Goal: Task Accomplishment & Management: Manage account settings

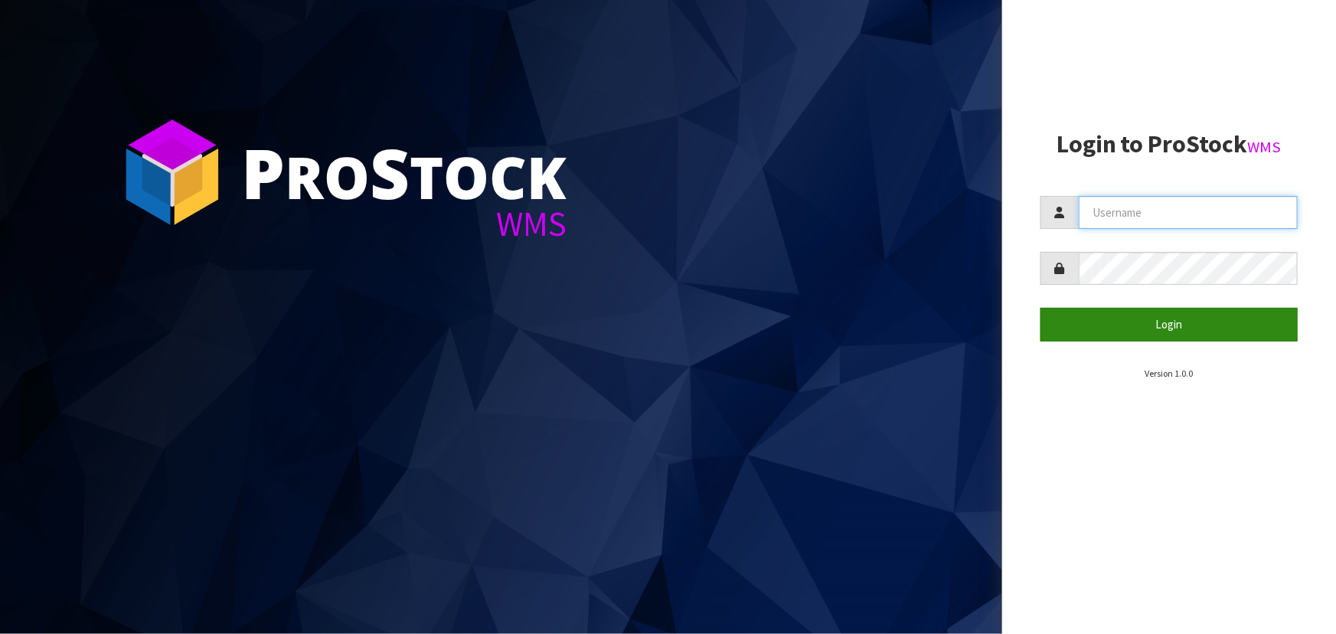
type input "[PERSON_NAME]"
click at [1153, 304] on form "[PERSON_NAME] Login" at bounding box center [1168, 268] width 257 height 145
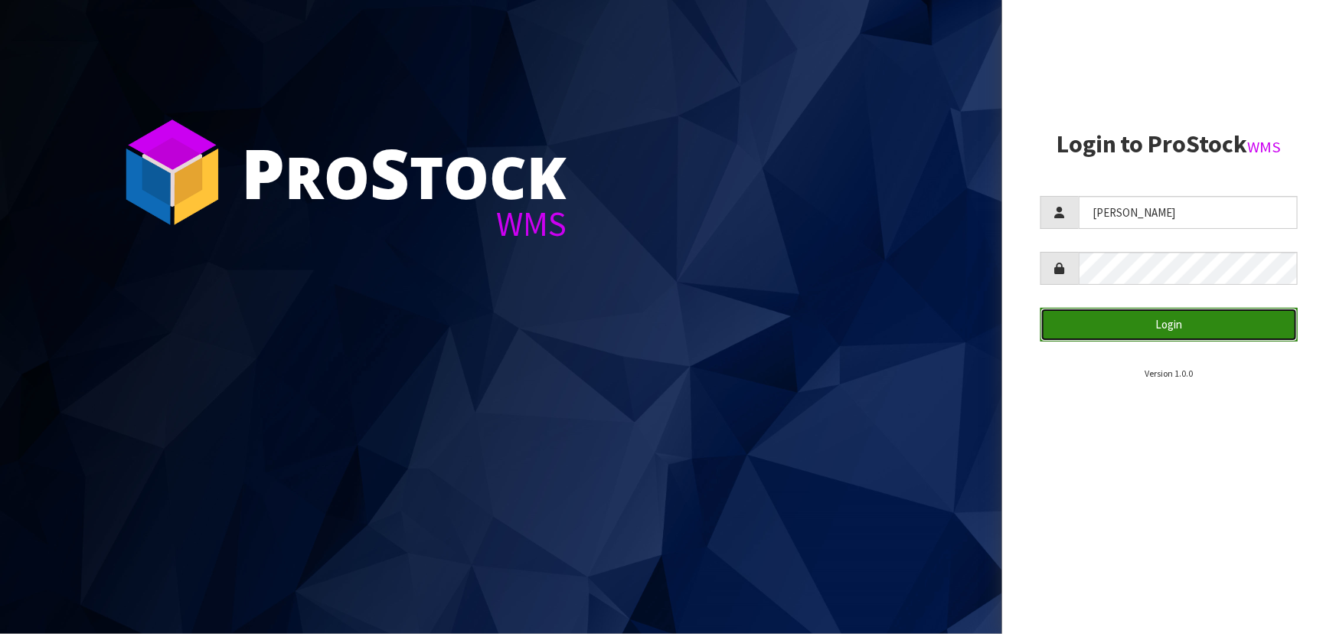
click at [1150, 321] on button "Login" at bounding box center [1168, 324] width 257 height 33
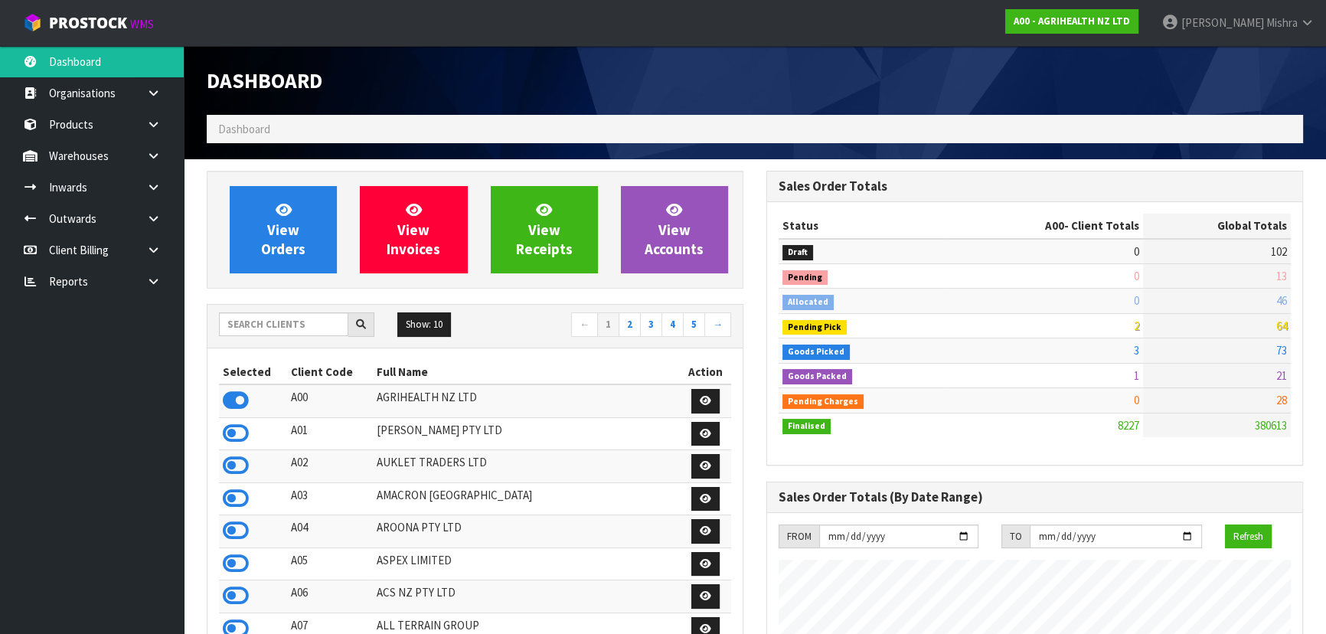
scroll to position [1157, 559]
click at [267, 324] on input "text" at bounding box center [283, 324] width 129 height 24
type input "E04"
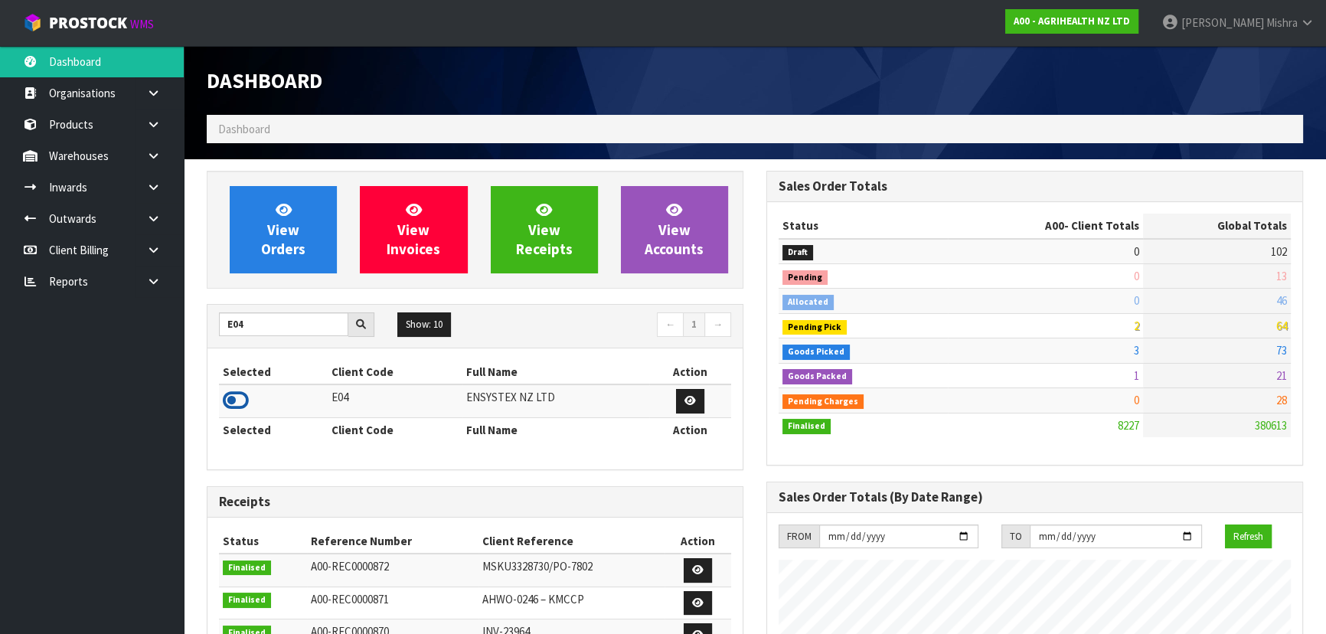
click at [241, 391] on icon at bounding box center [236, 400] width 26 height 23
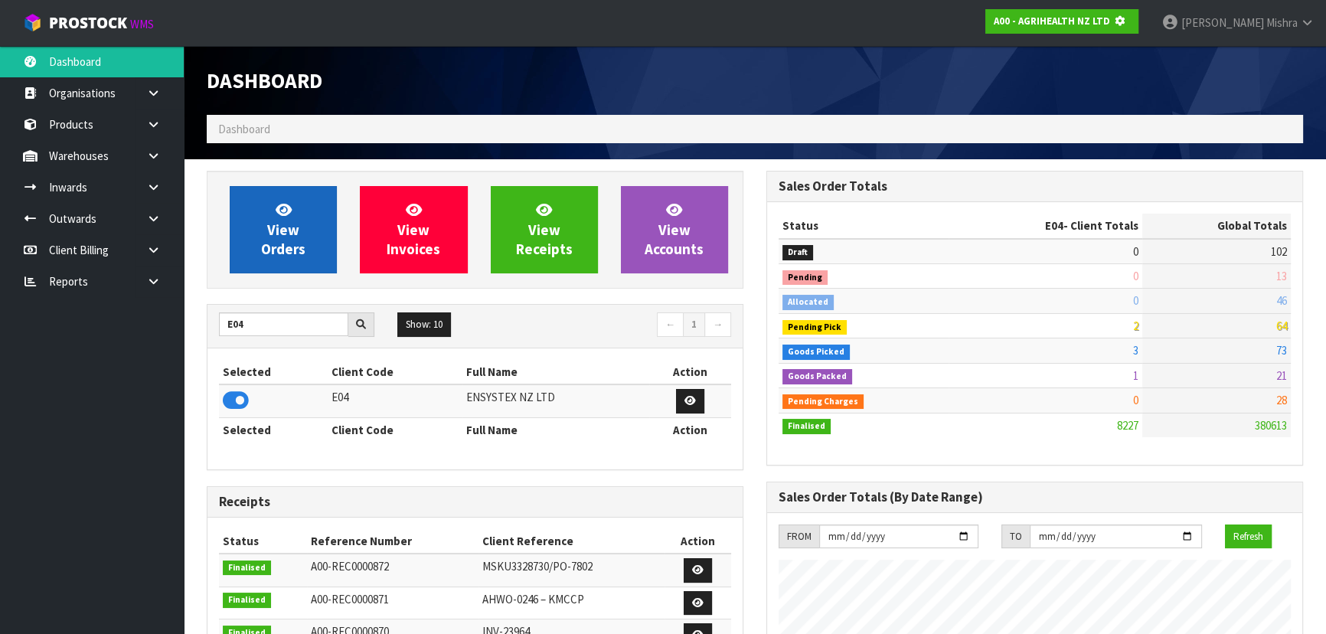
scroll to position [764438, 764831]
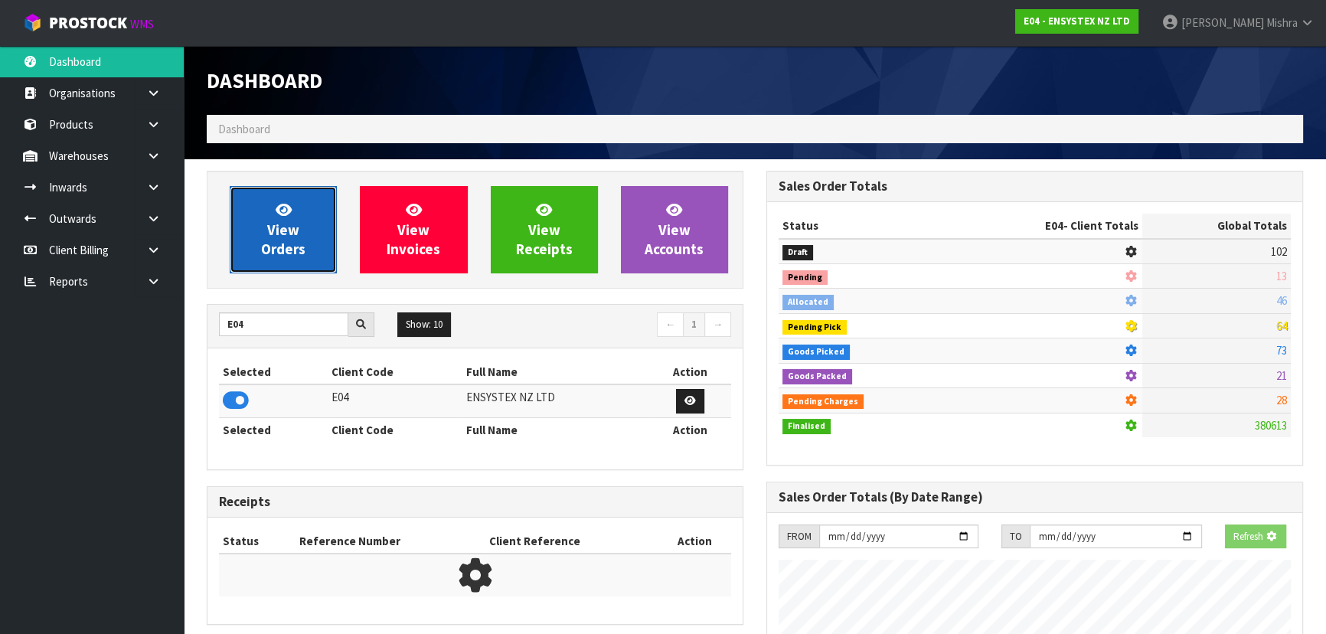
click at [289, 218] on span "View Orders" at bounding box center [283, 229] width 44 height 57
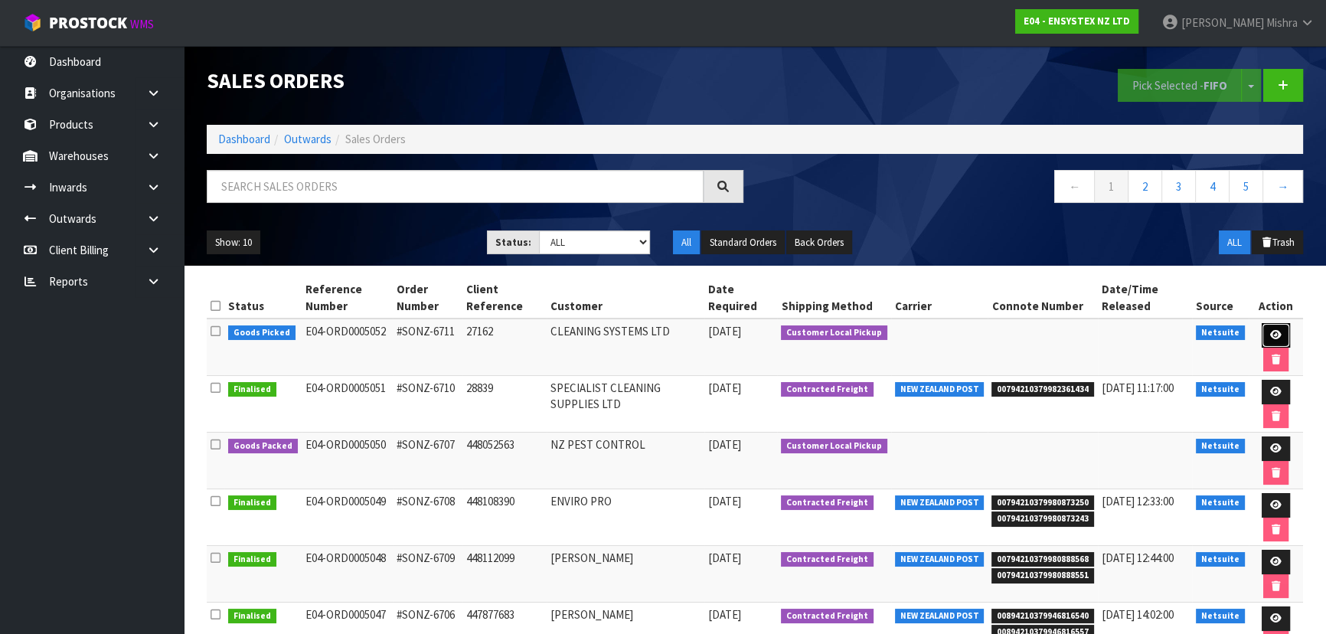
click at [1283, 336] on link at bounding box center [1275, 335] width 28 height 24
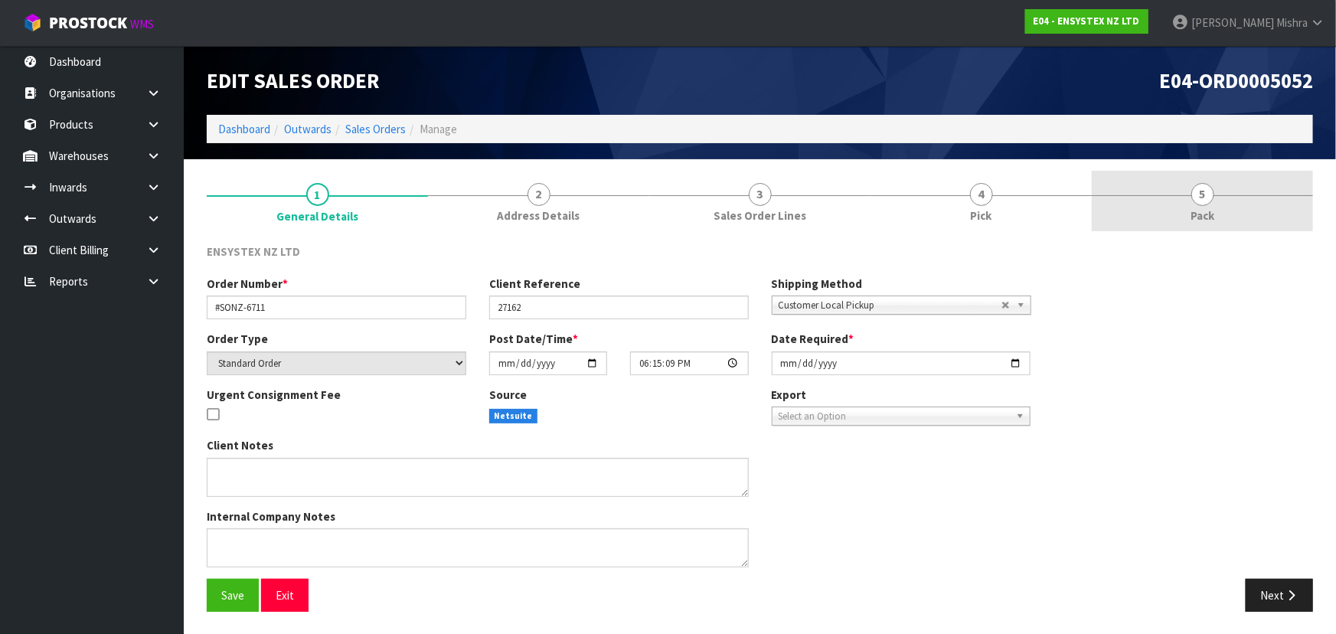
click at [1186, 191] on link "5 Pack" at bounding box center [1201, 201] width 221 height 60
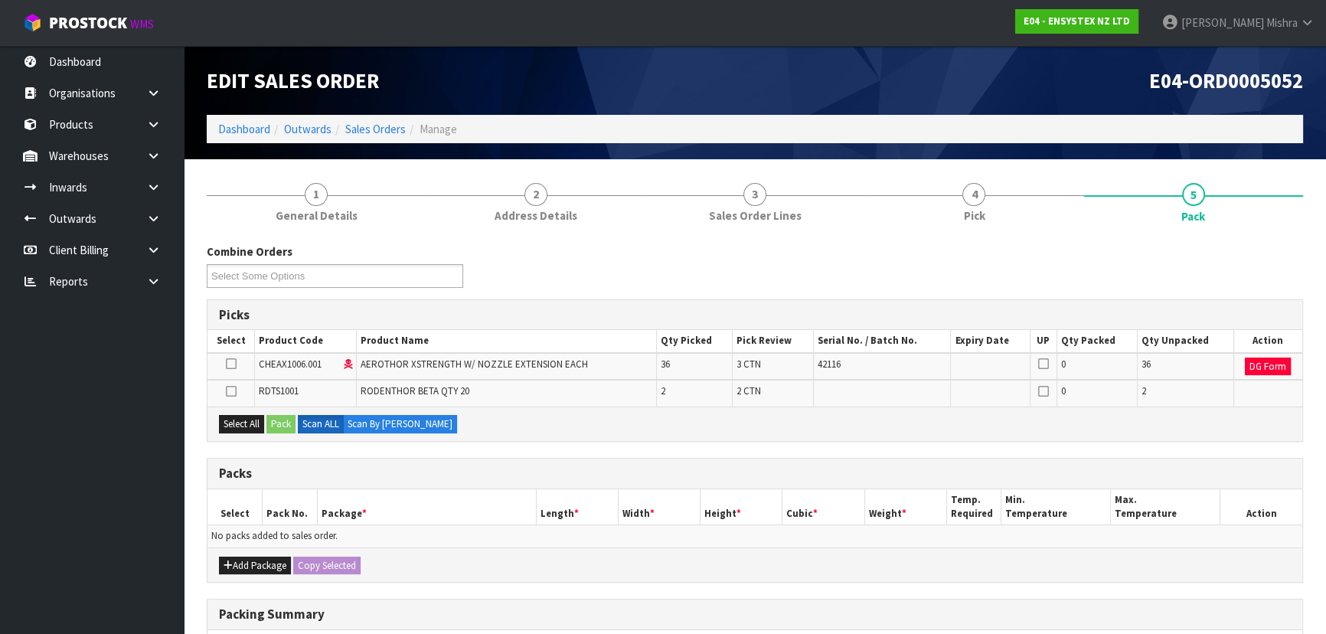
scroll to position [228, 0]
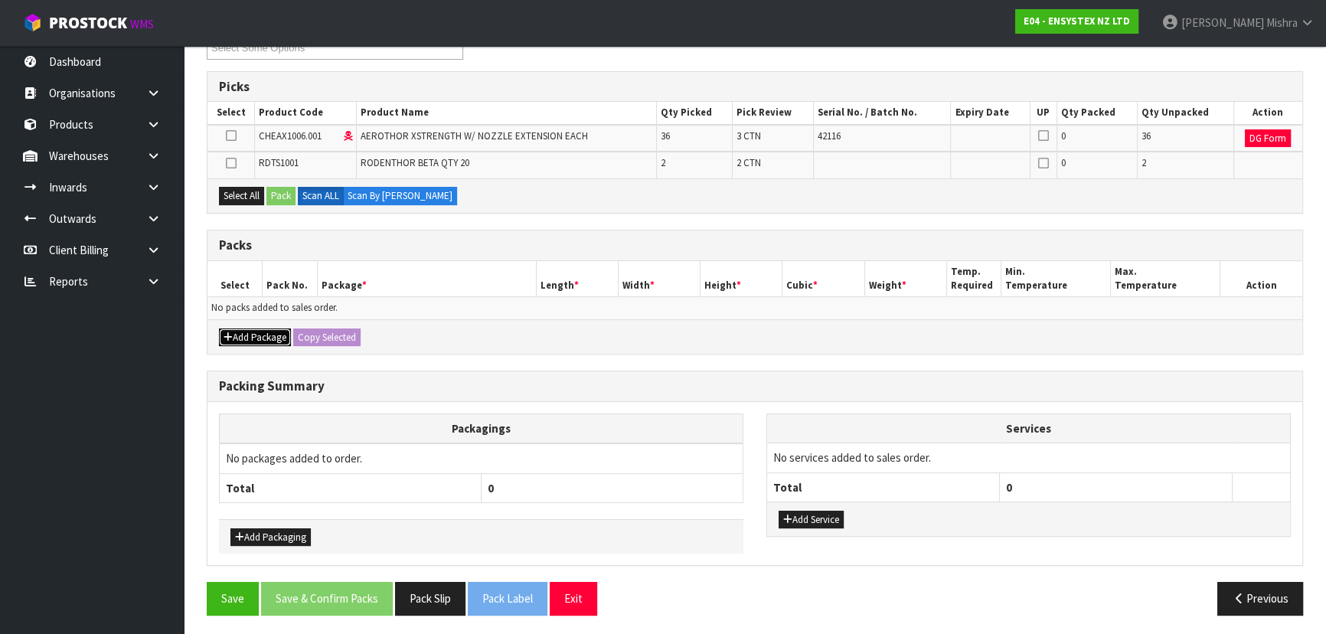
click at [263, 340] on button "Add Package" at bounding box center [255, 337] width 72 height 18
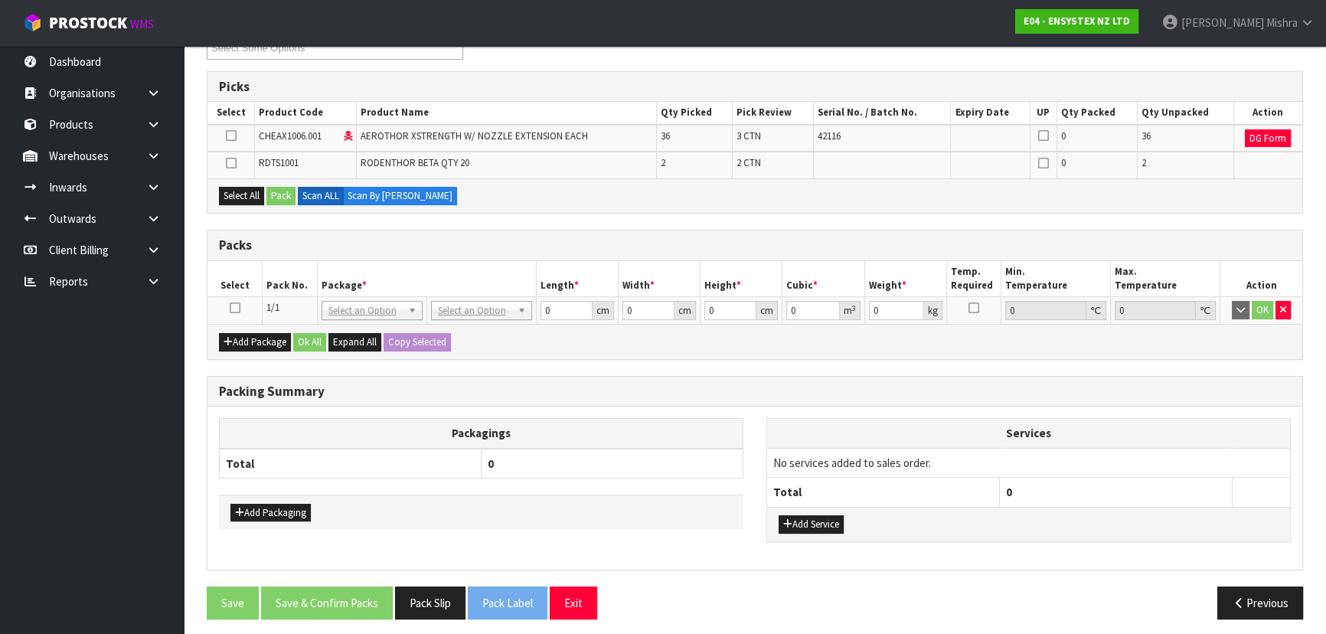
click at [233, 308] on icon at bounding box center [235, 308] width 11 height 1
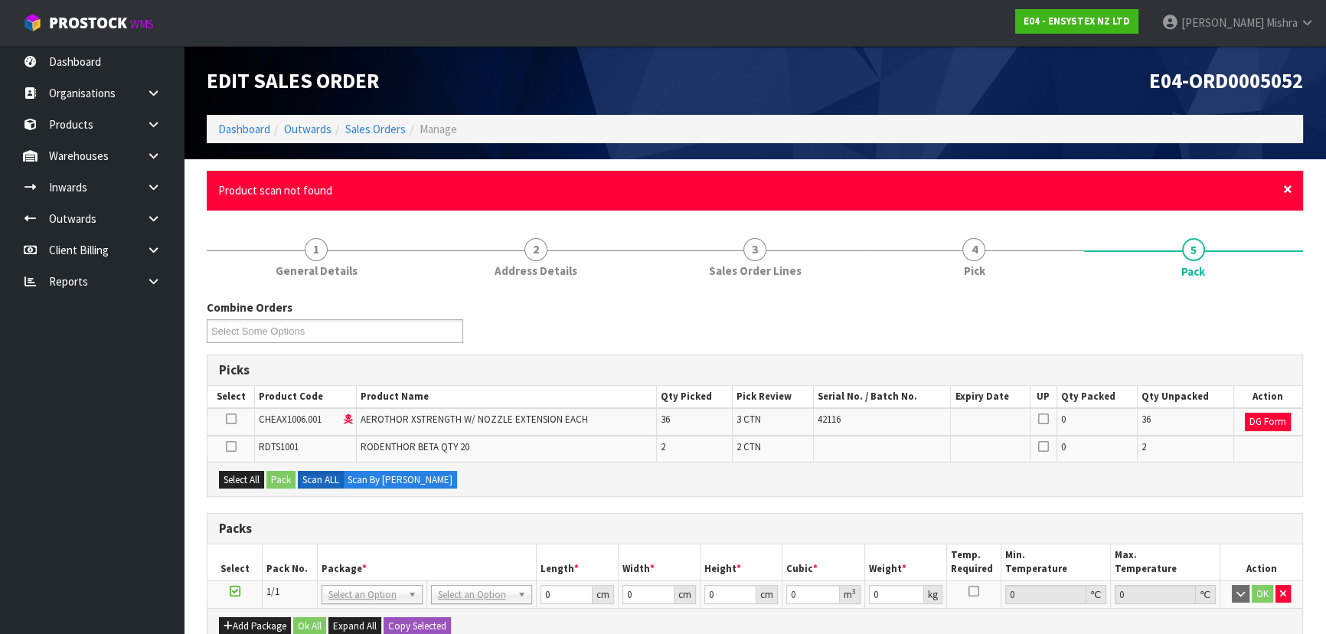
click at [1291, 192] on span "×" at bounding box center [1287, 188] width 9 height 21
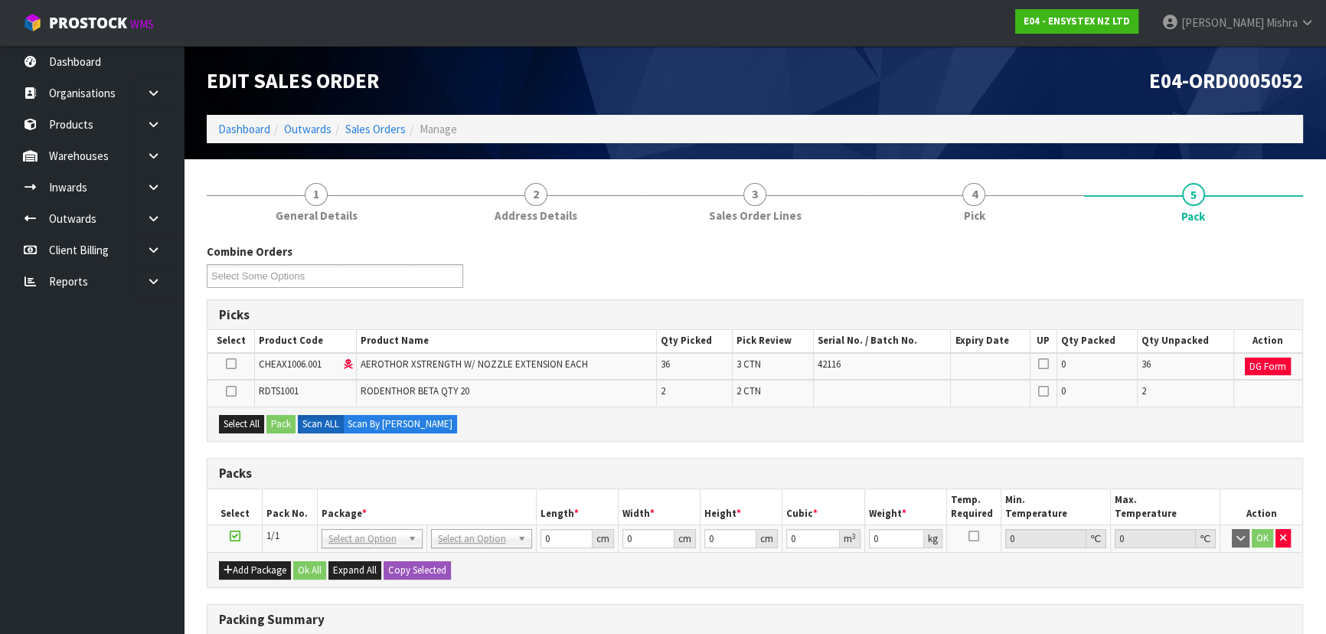
click at [230, 364] on icon at bounding box center [231, 364] width 11 height 1
click at [0, 0] on input "checkbox" at bounding box center [0, 0] width 0 height 0
click at [284, 424] on button "Pack" at bounding box center [280, 424] width 29 height 18
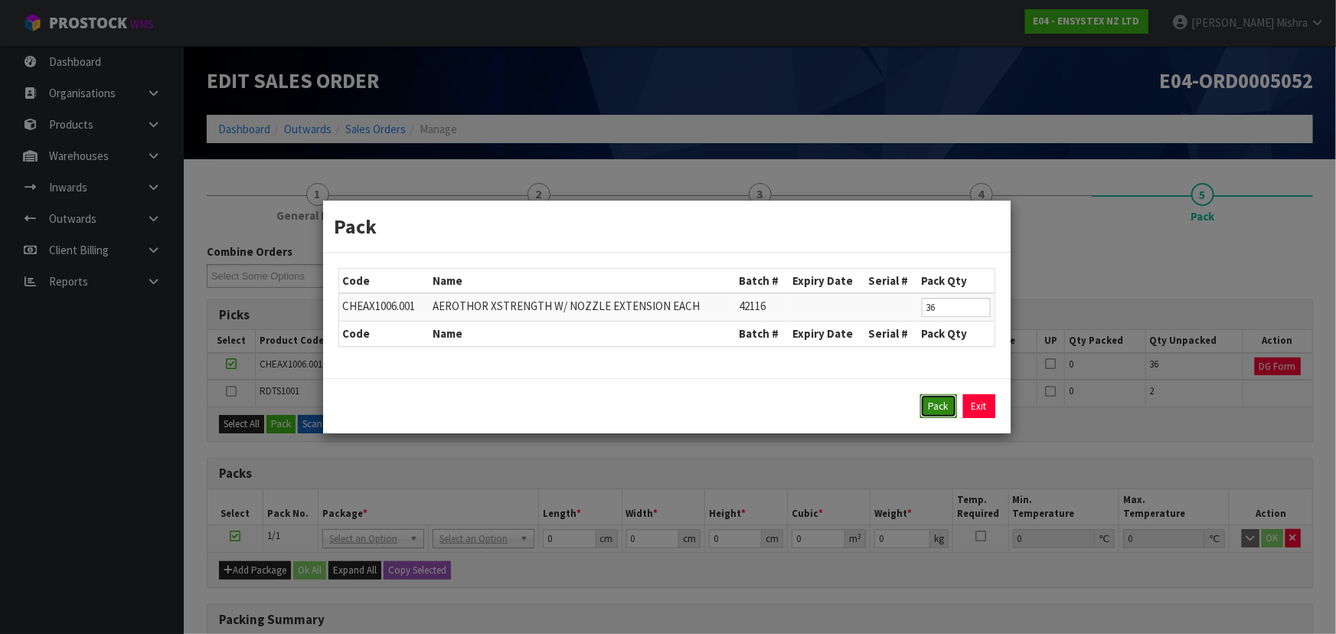
click at [941, 397] on button "Pack" at bounding box center [938, 406] width 37 height 24
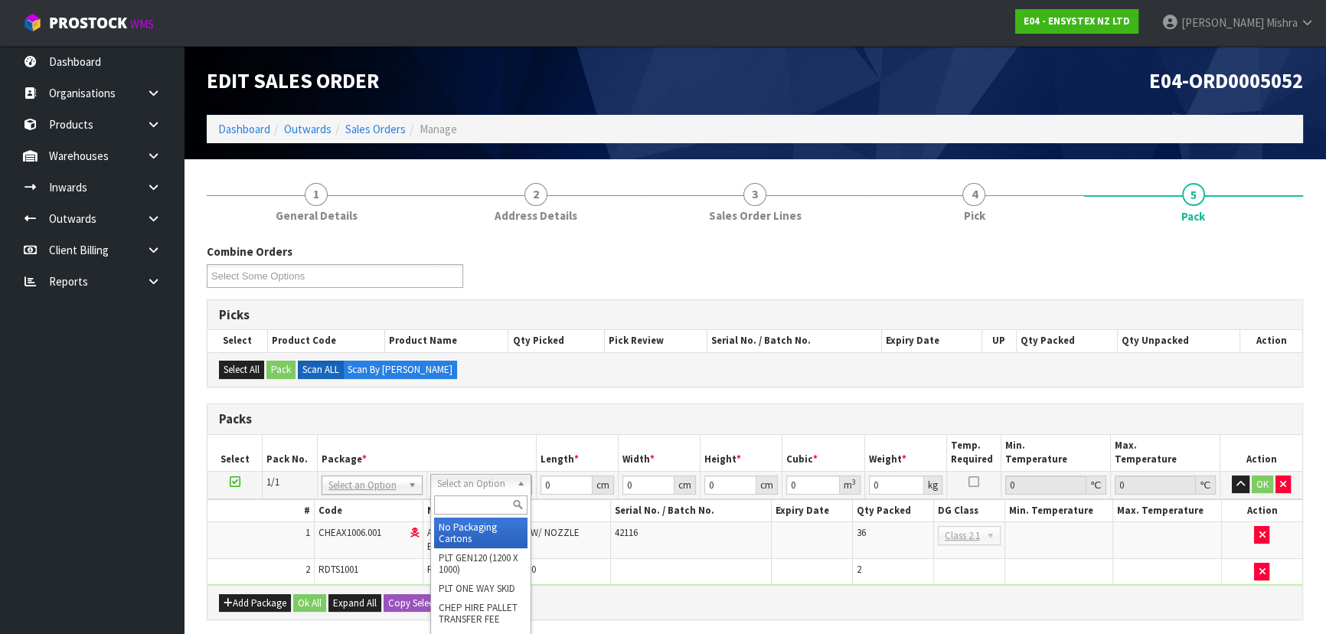
click at [462, 510] on input "text" at bounding box center [480, 504] width 93 height 19
type input "ret"
type input "38"
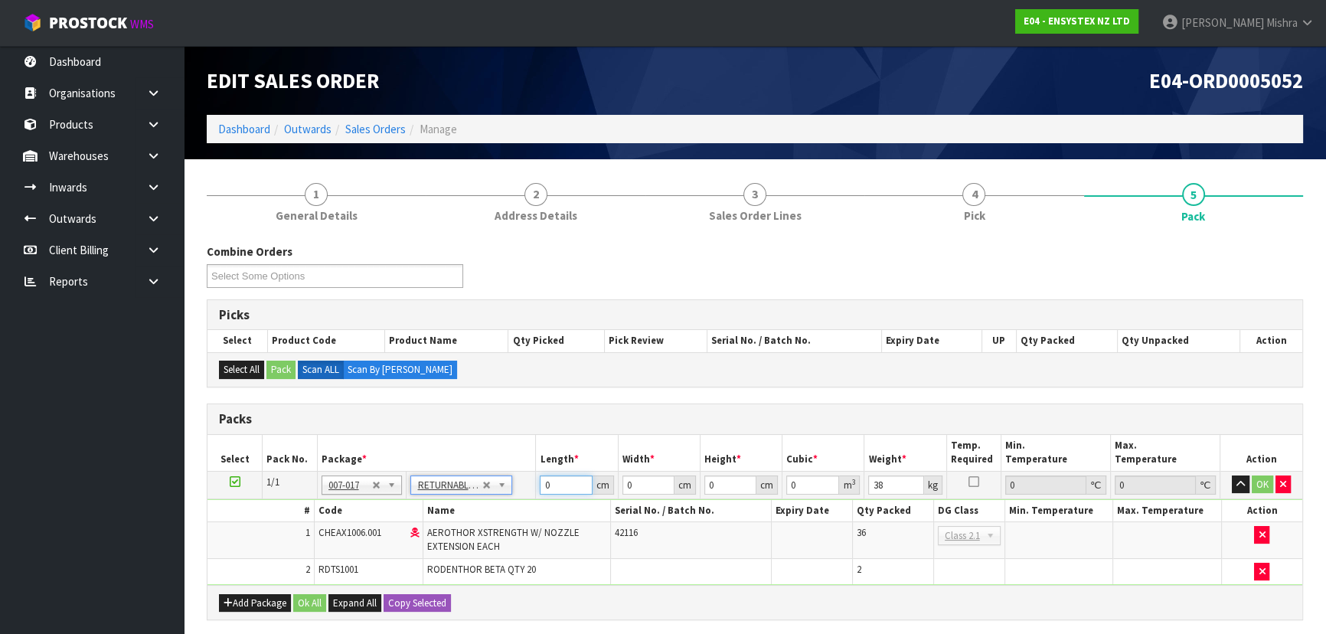
drag, startPoint x: 563, startPoint y: 479, endPoint x: 525, endPoint y: 485, distance: 38.0
click at [525, 485] on tr "1/1 NONE 007-001 007-002 007-004 007-009 007-013 007-014 007-015 007-017 007-01…" at bounding box center [754, 485] width 1095 height 28
type input "120"
type input "80"
type input "5"
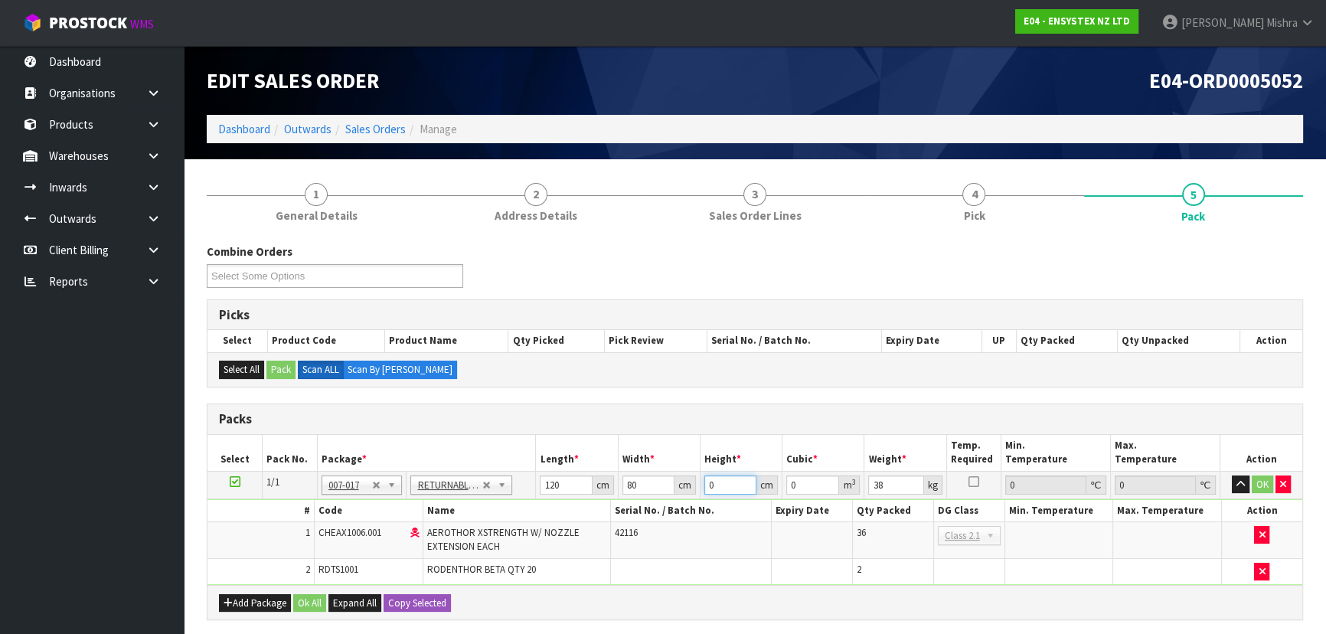
type input "0.048"
type input "50"
type input "0.48"
type input "50"
drag, startPoint x: 302, startPoint y: 599, endPoint x: 301, endPoint y: 589, distance: 10.7
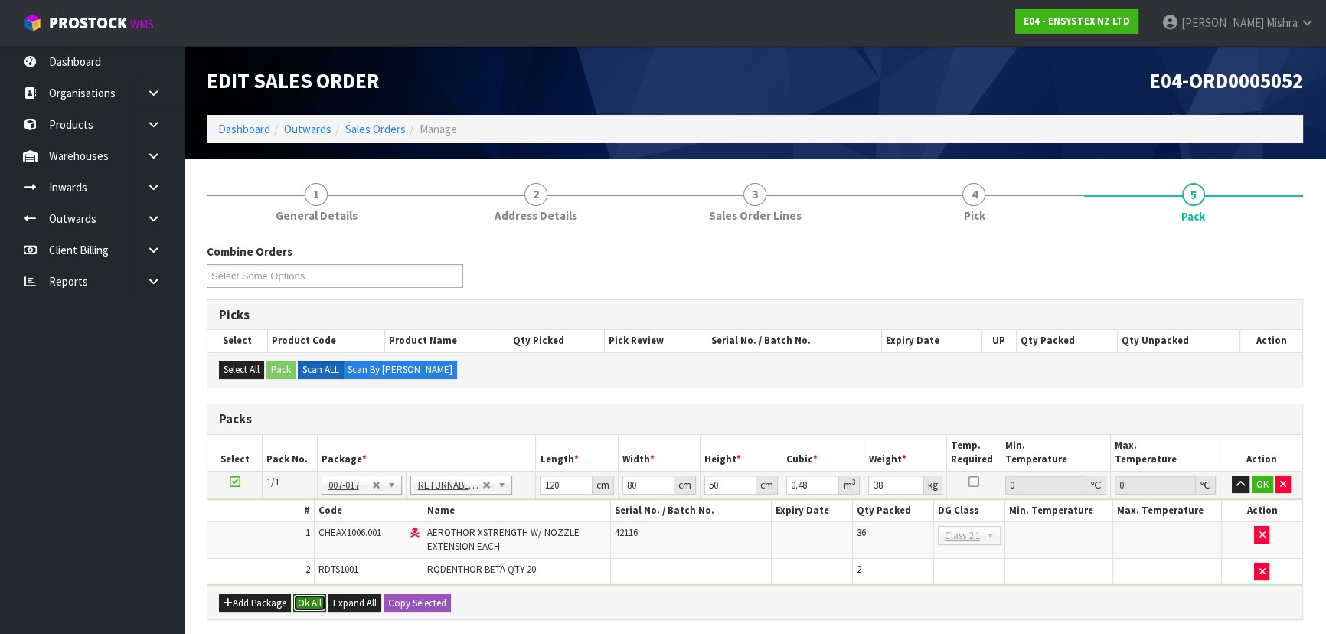
click at [302, 599] on button "Ok All" at bounding box center [309, 603] width 33 height 18
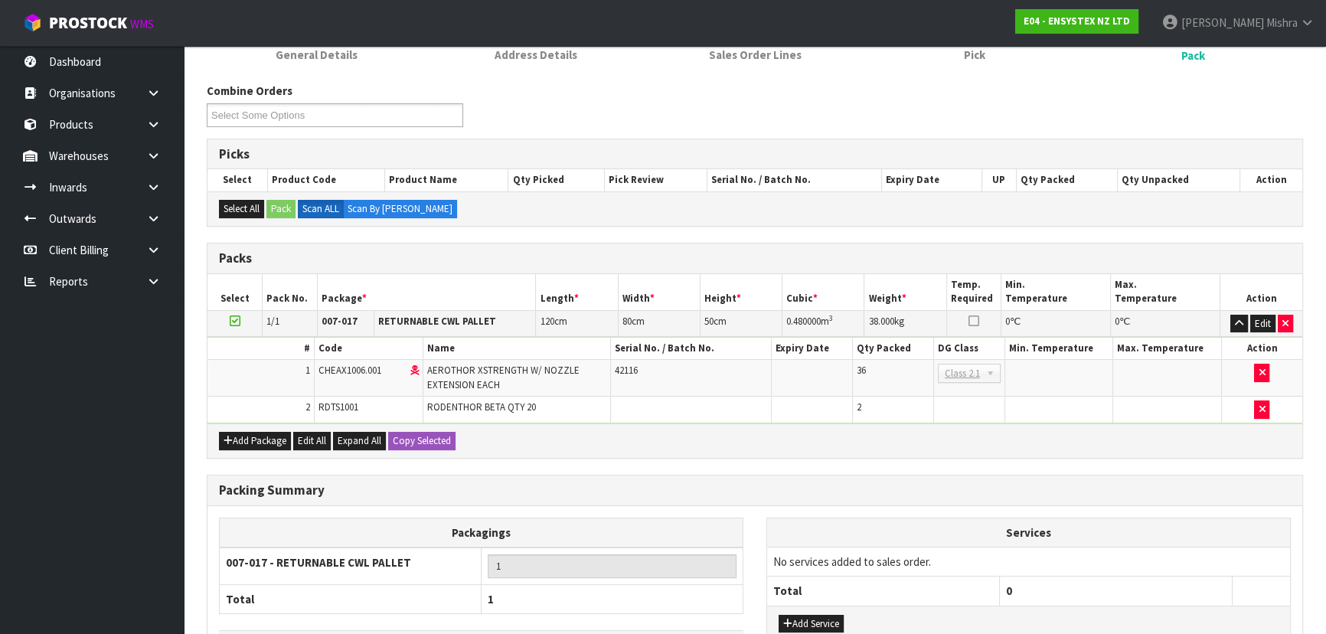
scroll to position [272, 0]
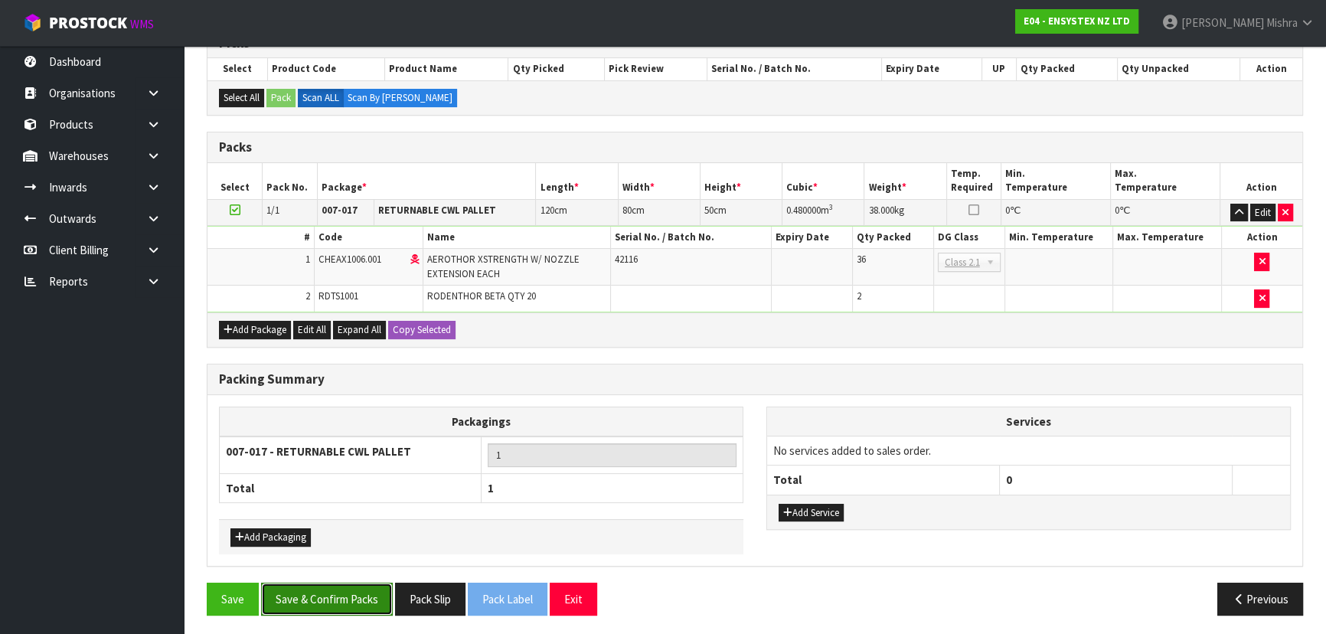
click at [301, 595] on button "Save & Confirm Packs" at bounding box center [327, 598] width 132 height 33
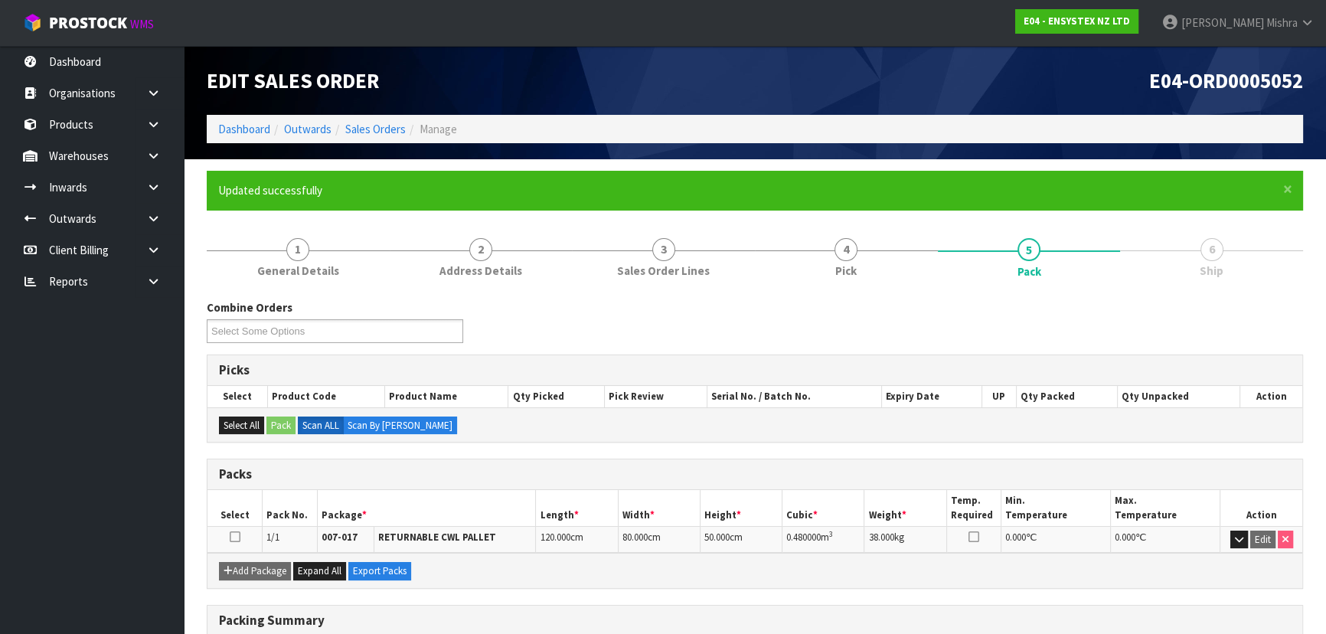
scroll to position [207, 0]
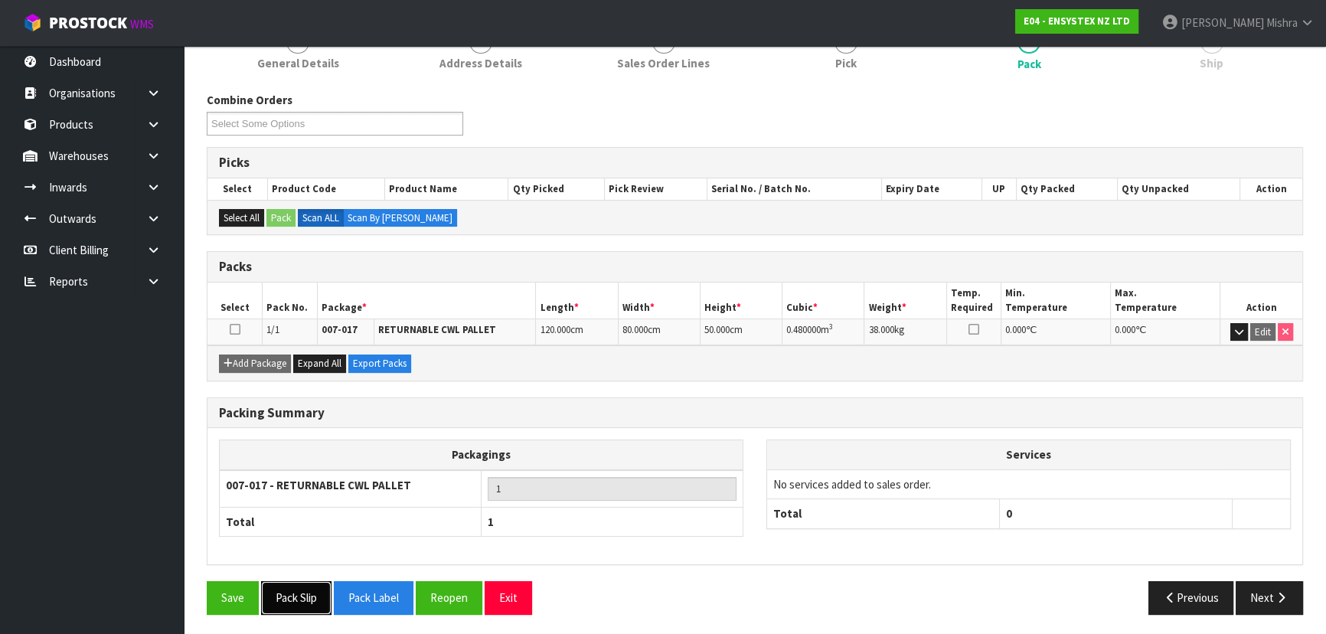
click at [291, 602] on button "Pack Slip" at bounding box center [296, 597] width 70 height 33
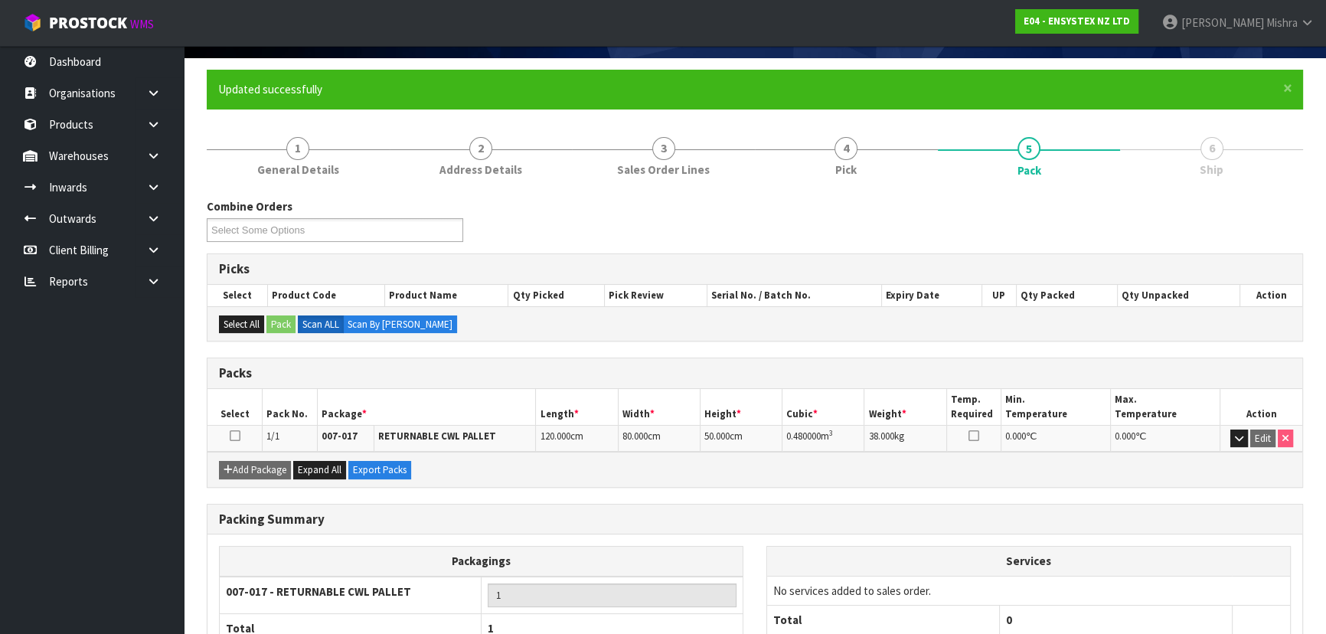
scroll to position [0, 0]
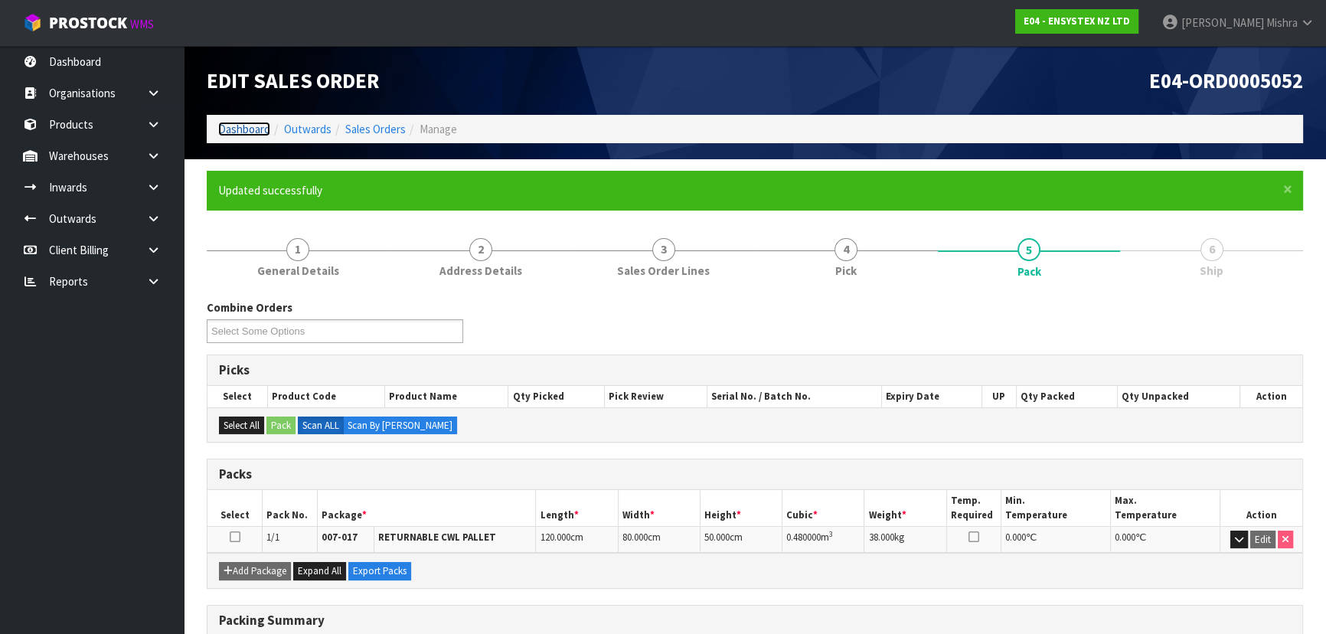
click at [253, 130] on link "Dashboard" at bounding box center [244, 129] width 52 height 15
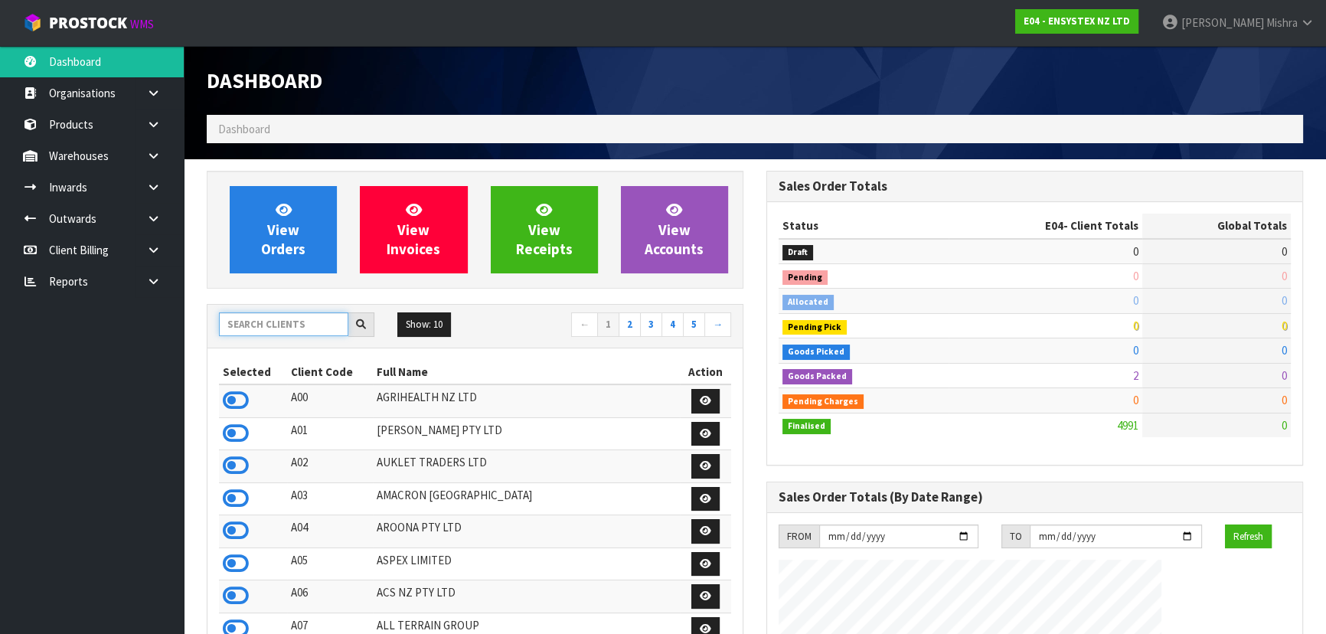
click at [293, 325] on input "text" at bounding box center [283, 324] width 129 height 24
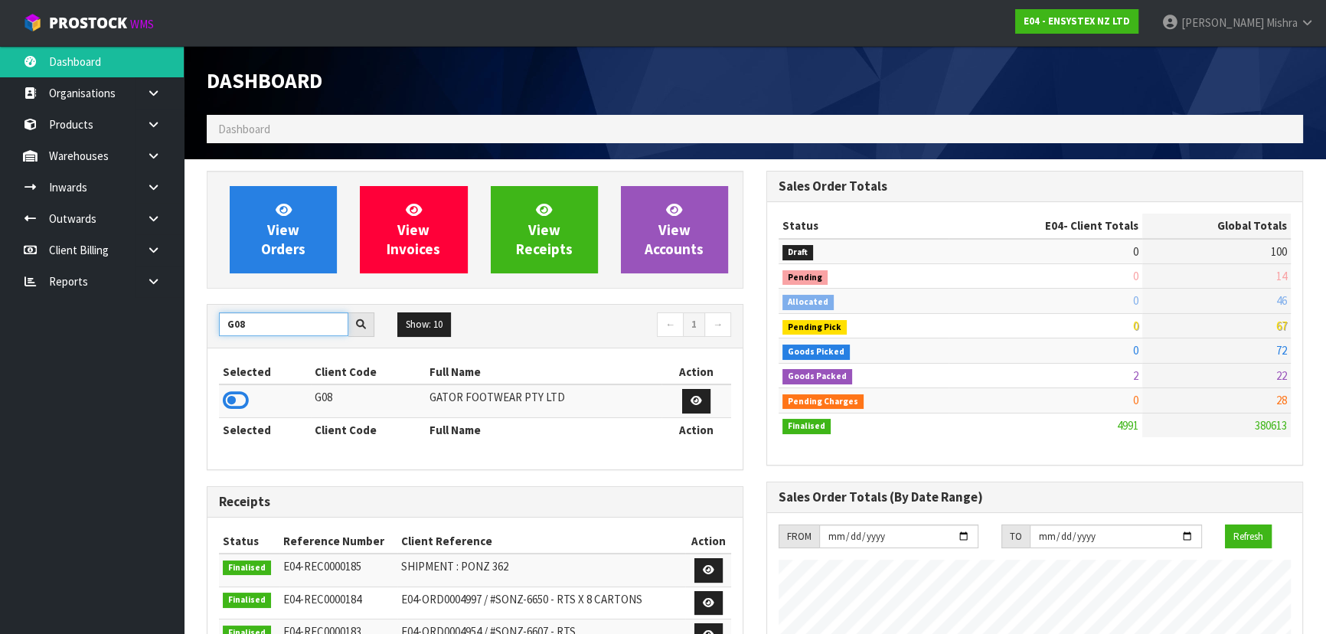
type input "G08"
click at [234, 413] on td at bounding box center [265, 400] width 92 height 33
click at [237, 401] on icon at bounding box center [236, 400] width 26 height 23
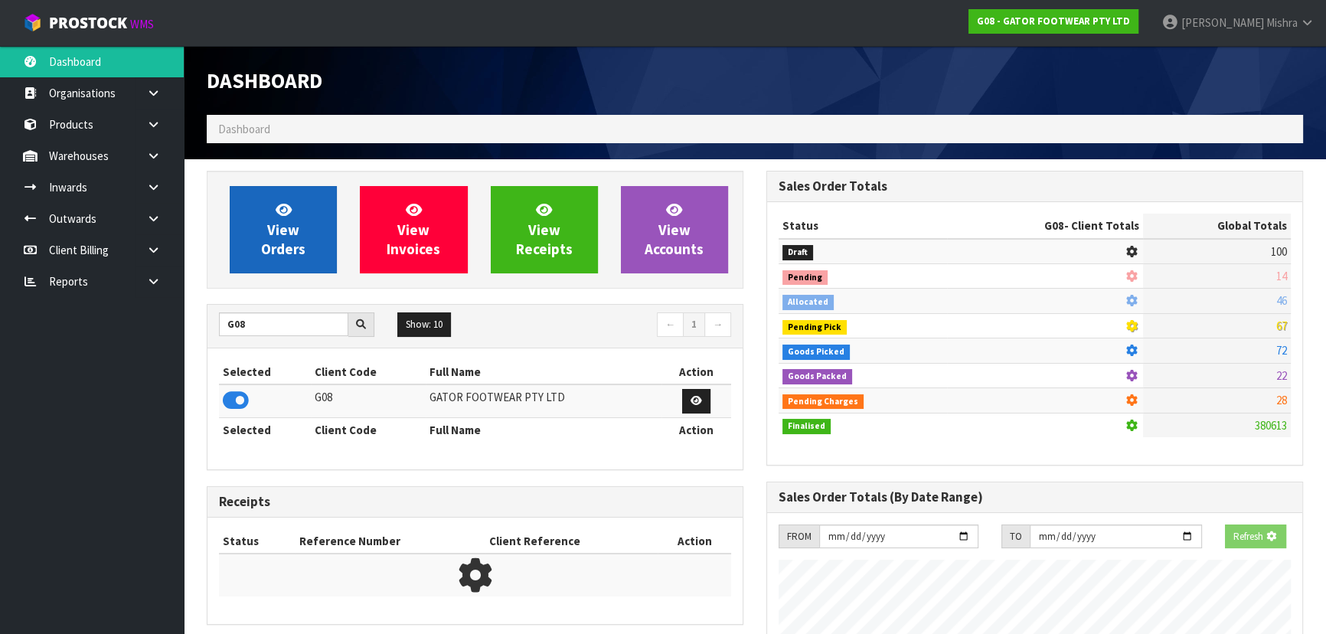
scroll to position [953, 559]
click at [269, 212] on link "View Orders" at bounding box center [283, 229] width 107 height 87
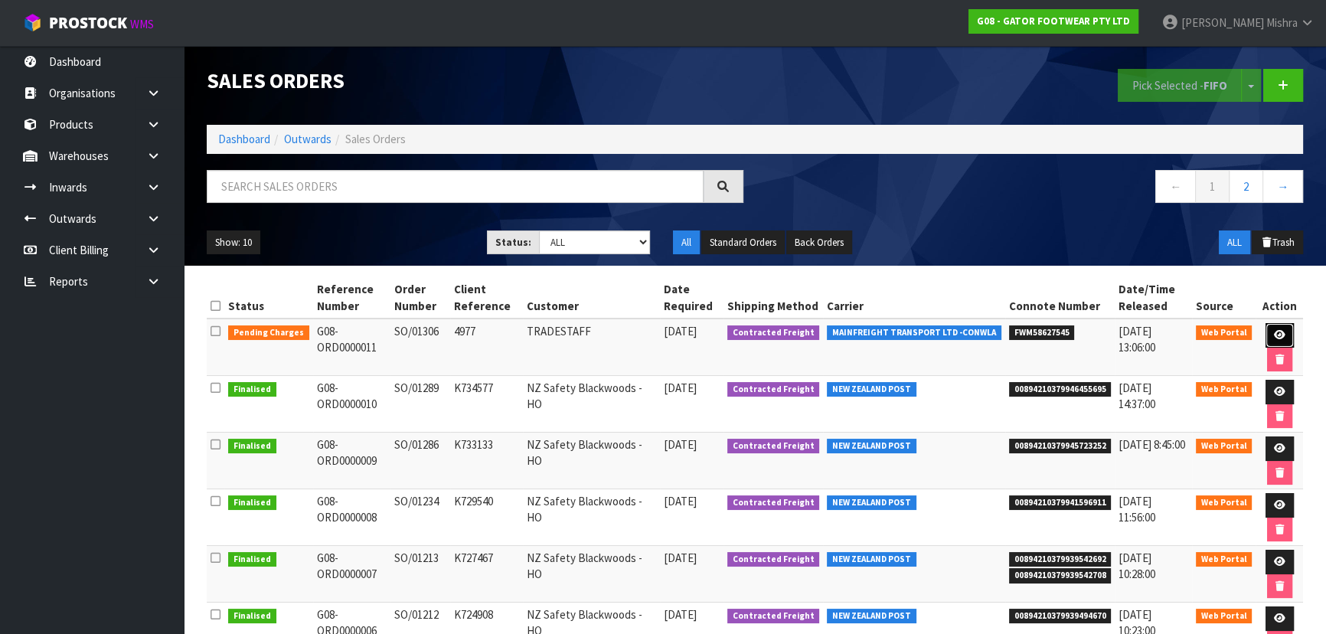
click at [1274, 330] on icon at bounding box center [1279, 335] width 11 height 10
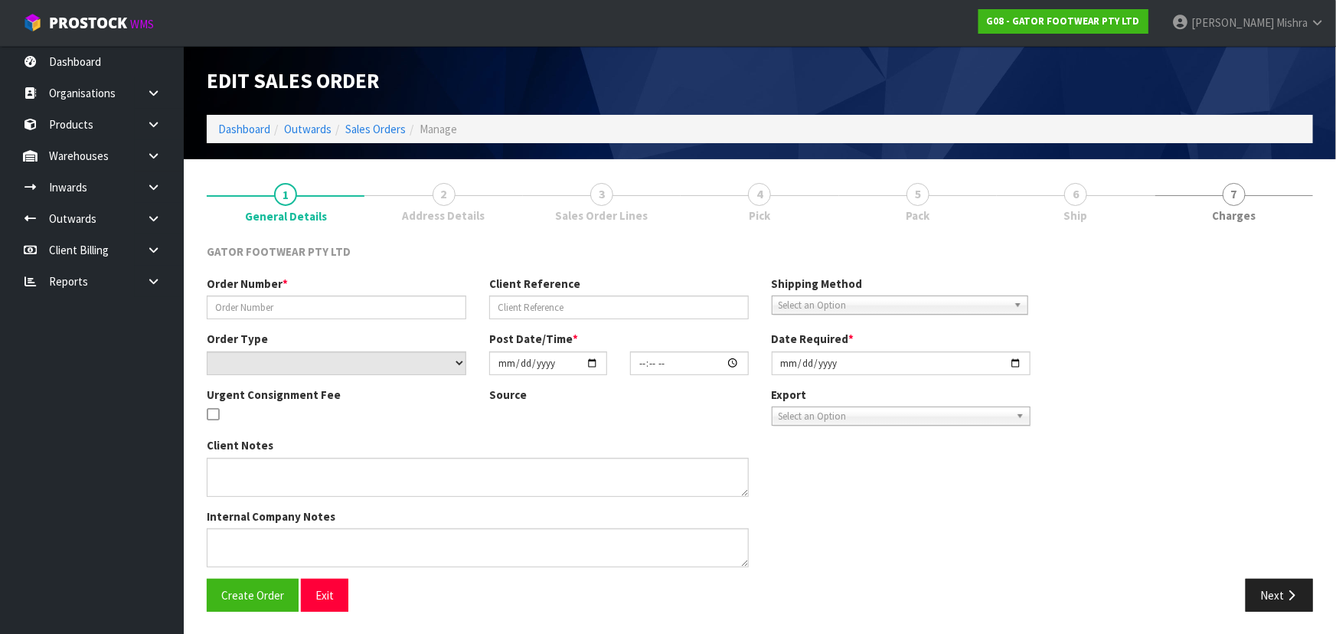
type input "SO/01306"
type input "4977"
select select "number:0"
type input "[DATE]"
type input "15:53:00.000"
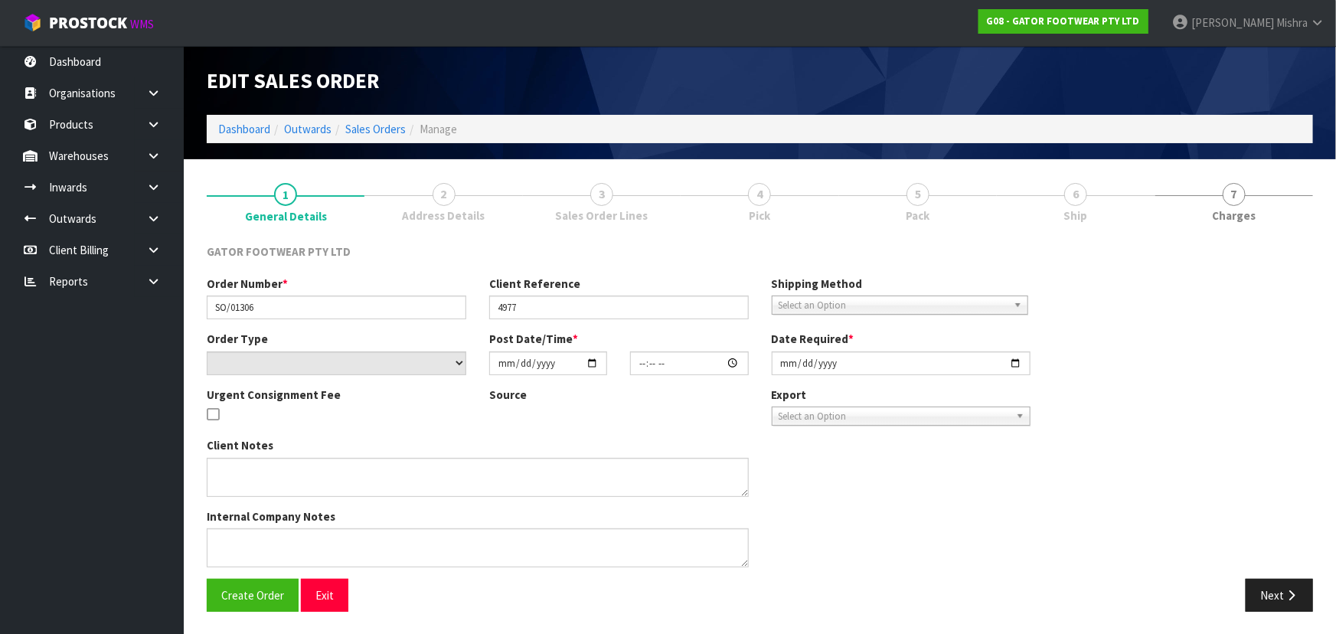
type input "[DATE]"
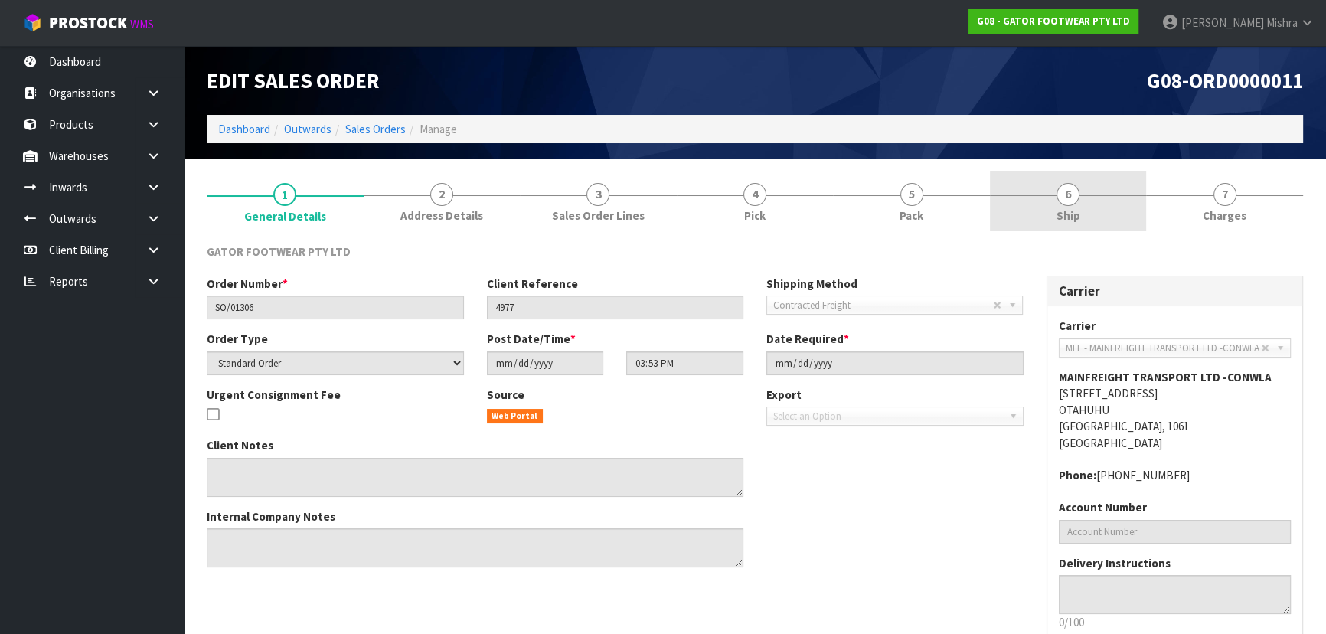
click at [1049, 201] on link "6 Ship" at bounding box center [1068, 201] width 157 height 60
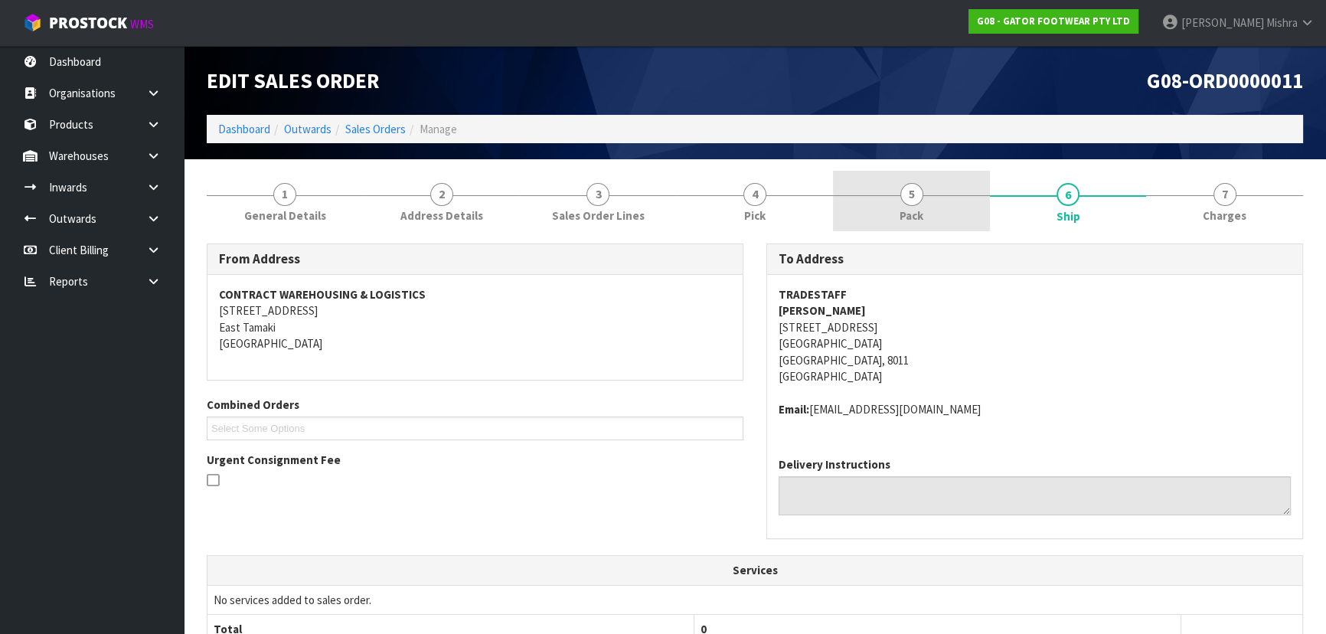
drag, startPoint x: 863, startPoint y: 201, endPoint x: 873, endPoint y: 208, distance: 11.5
click at [864, 203] on link "5 Pack" at bounding box center [911, 201] width 157 height 60
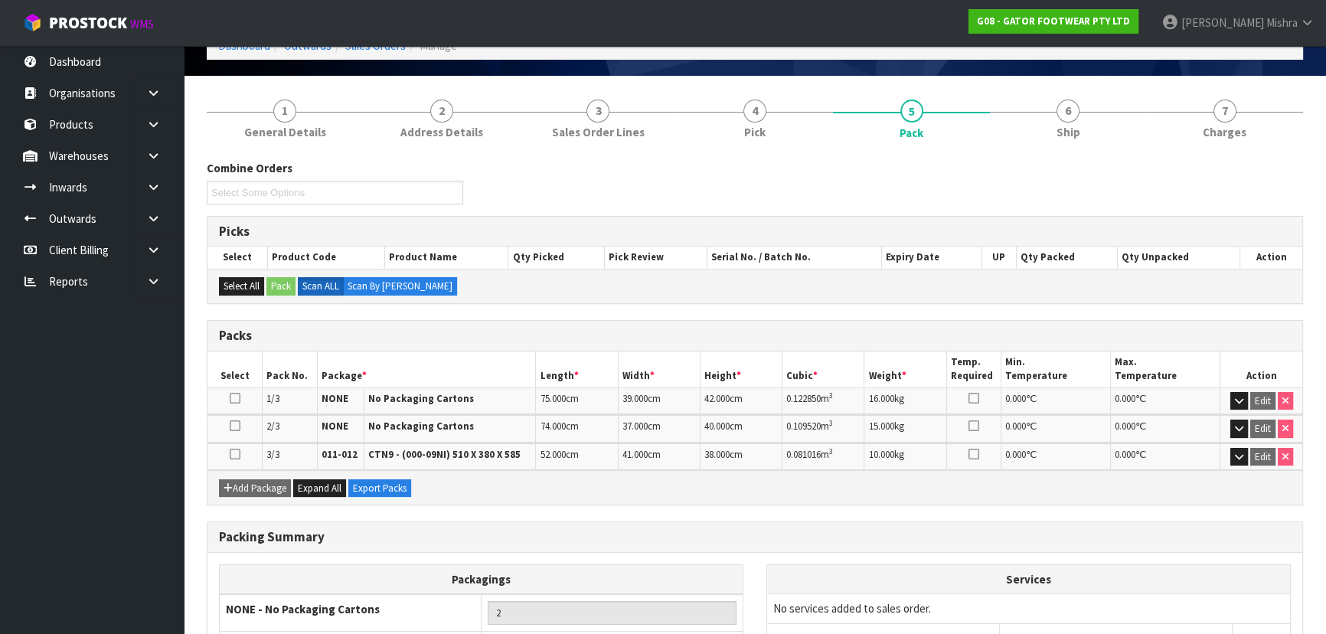
scroll to position [244, 0]
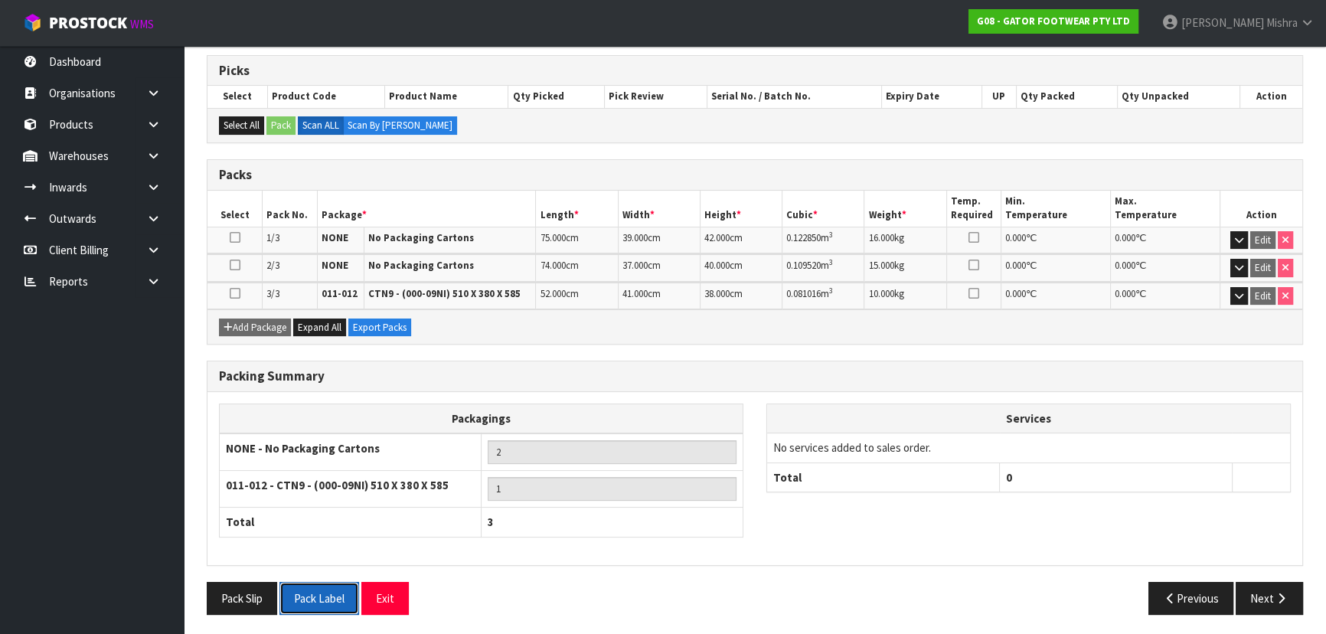
click at [336, 593] on button "Pack Label" at bounding box center [319, 598] width 80 height 33
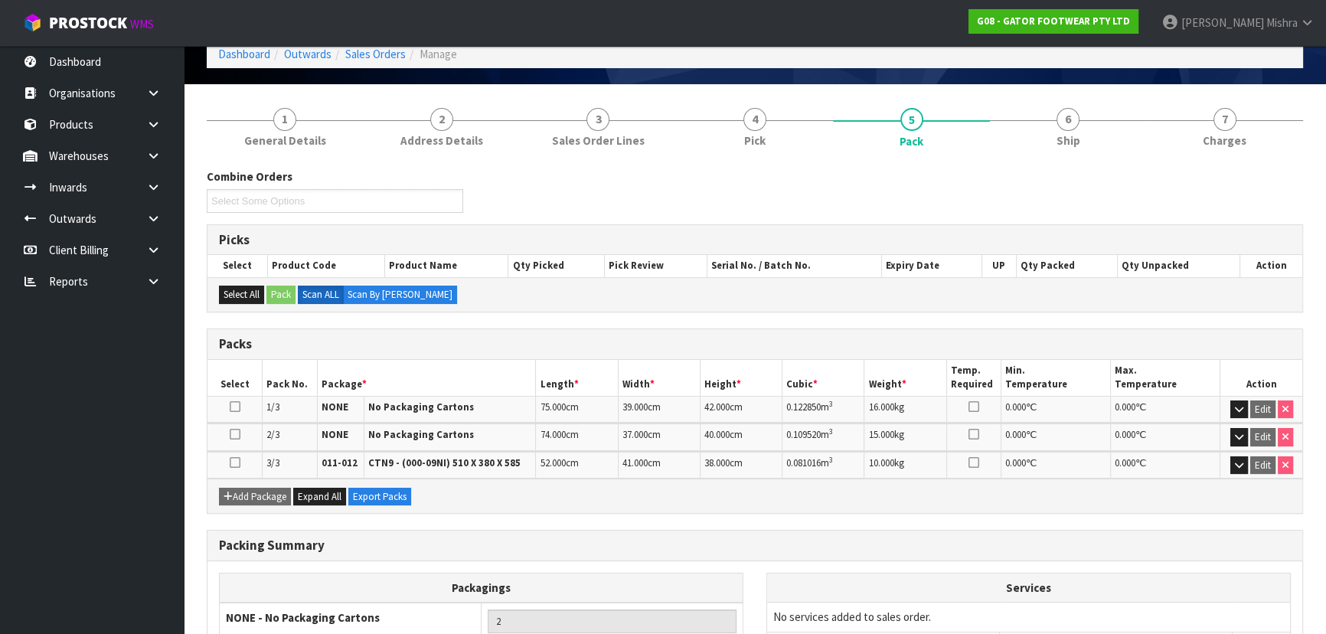
scroll to position [0, 0]
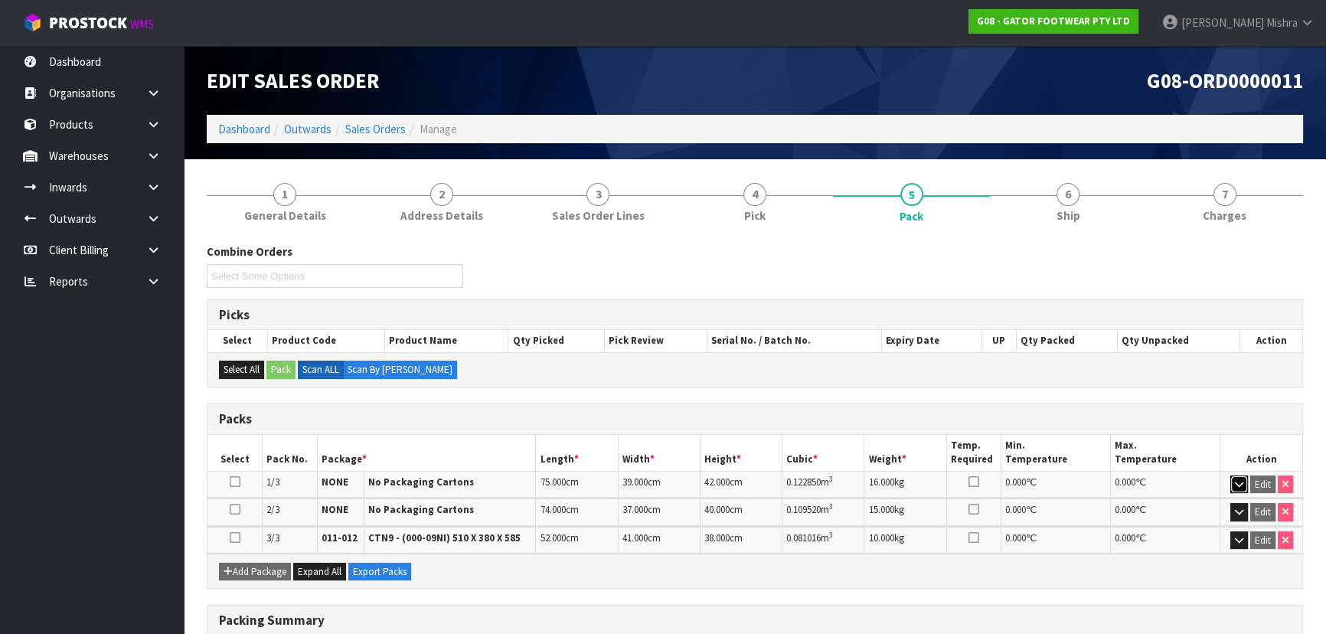
click at [1232, 481] on button "button" at bounding box center [1239, 484] width 18 height 18
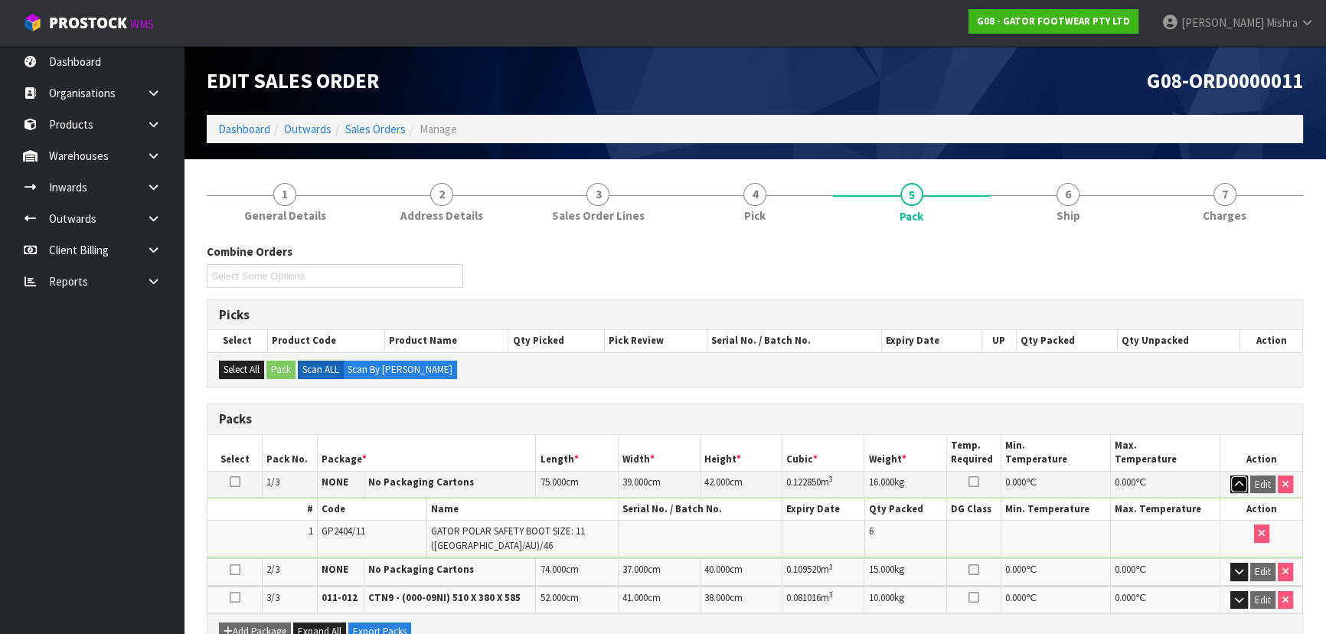
click at [1232, 482] on button "button" at bounding box center [1239, 484] width 18 height 18
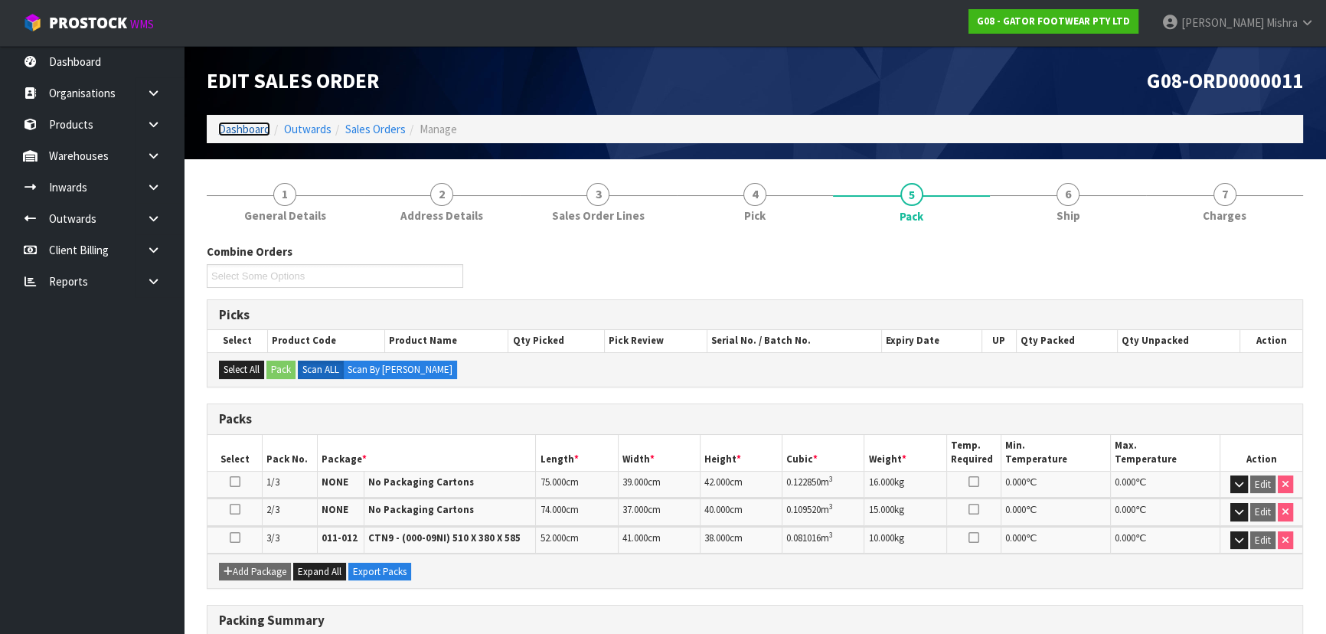
click at [253, 128] on link "Dashboard" at bounding box center [244, 129] width 52 height 15
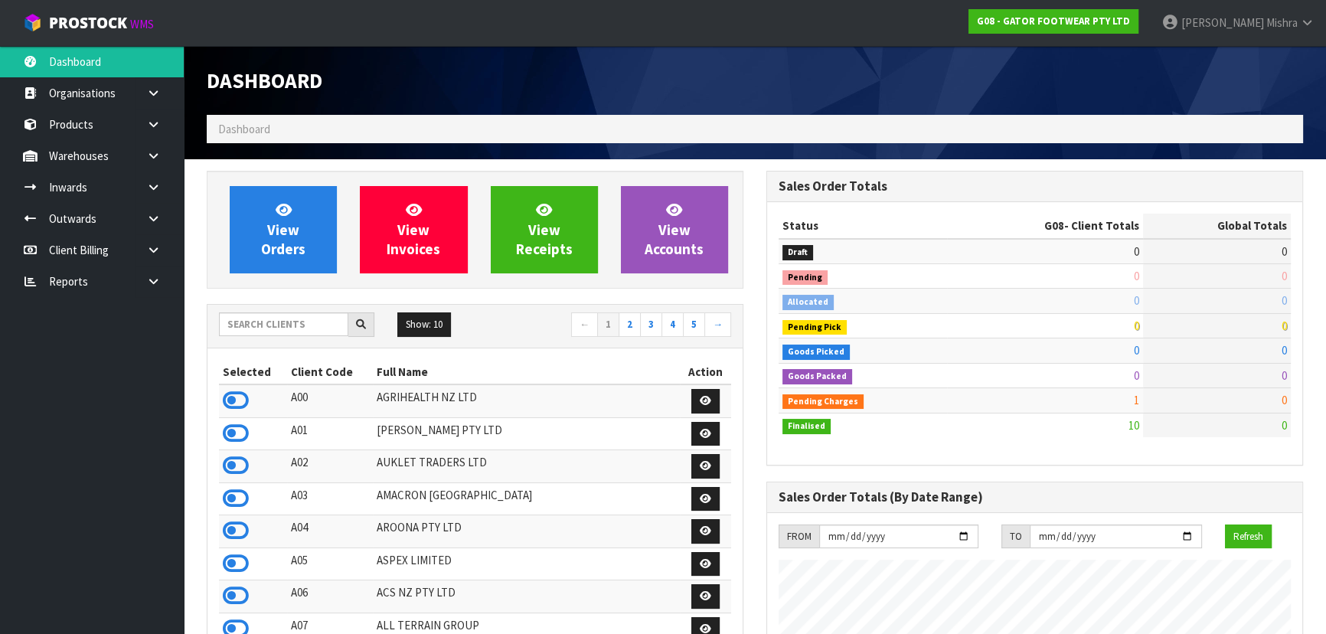
scroll to position [984, 559]
click at [233, 321] on input "text" at bounding box center [283, 324] width 129 height 24
type input "C09"
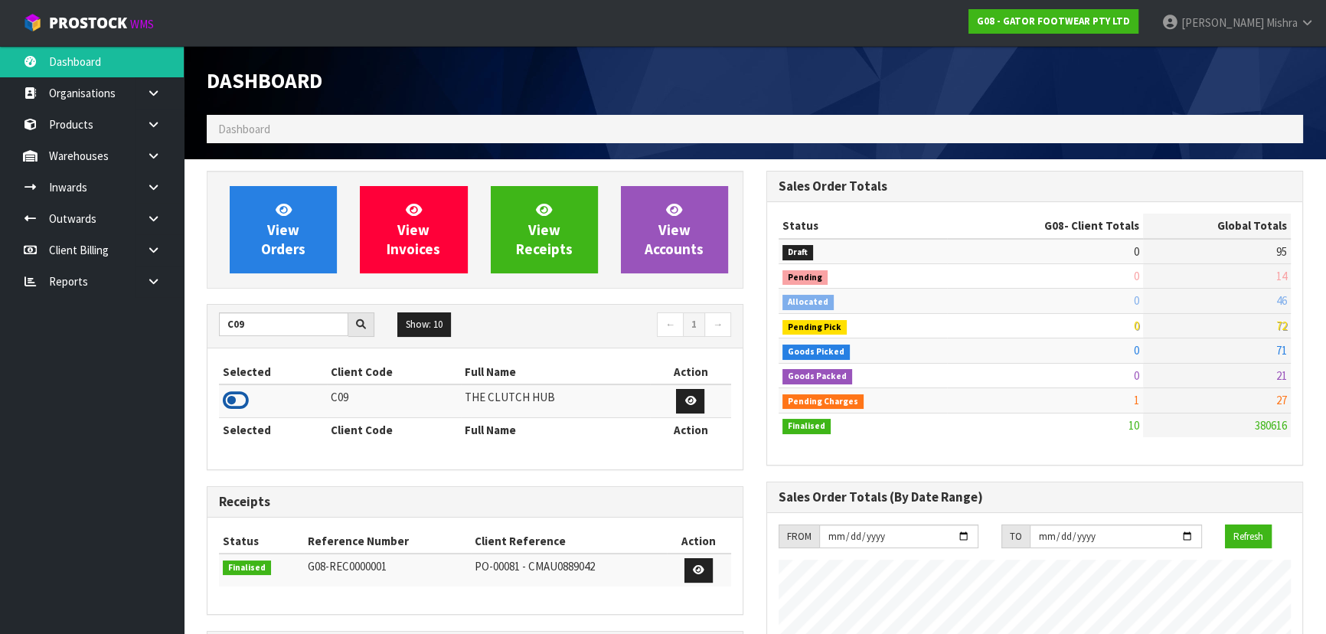
click at [240, 406] on icon at bounding box center [236, 400] width 26 height 23
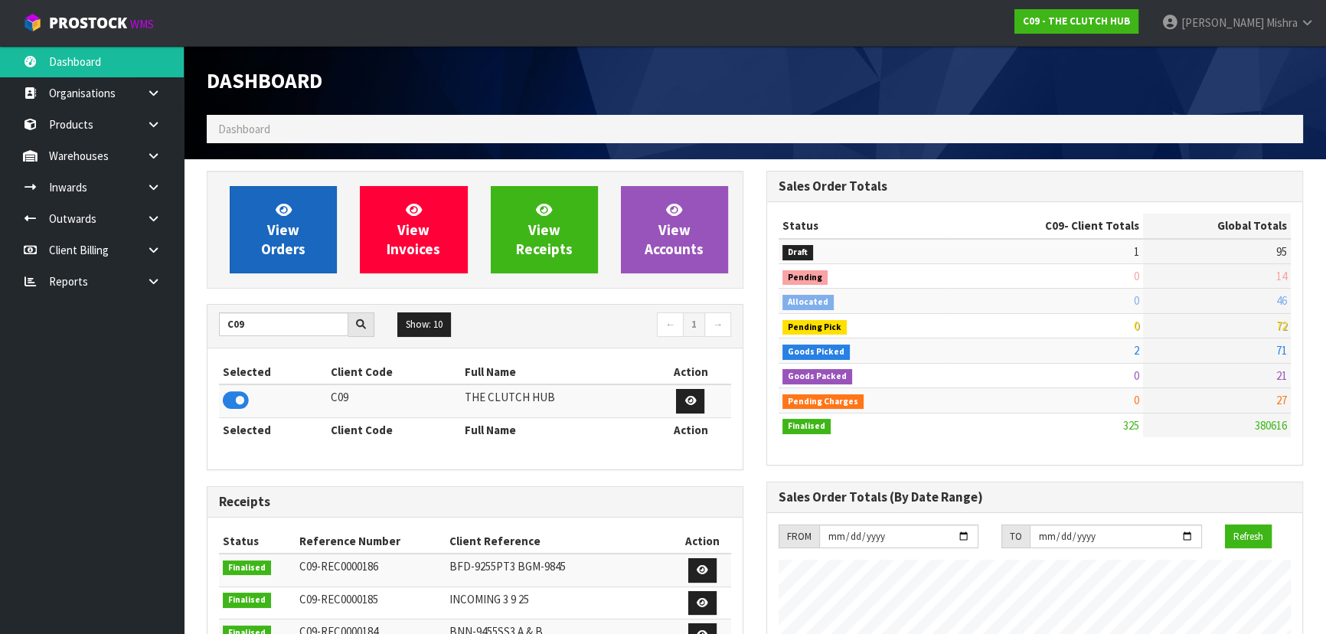
scroll to position [1255, 559]
click at [281, 236] on span "View Orders" at bounding box center [283, 229] width 44 height 57
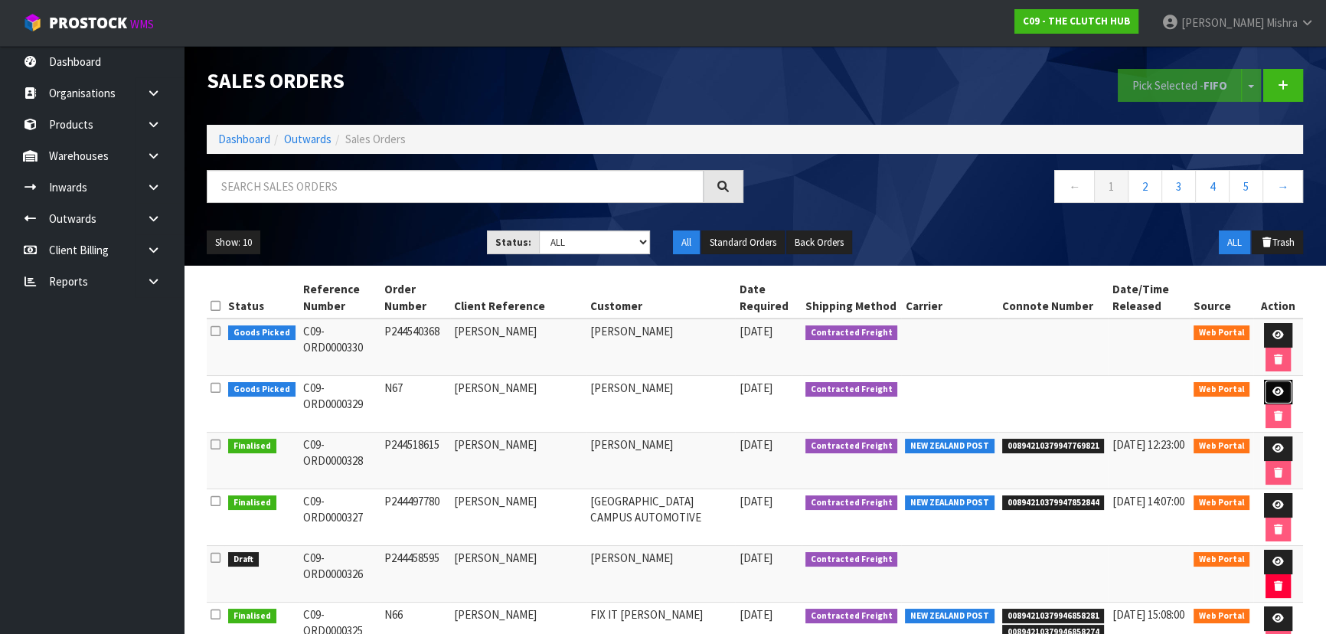
click at [1280, 390] on icon at bounding box center [1277, 392] width 11 height 10
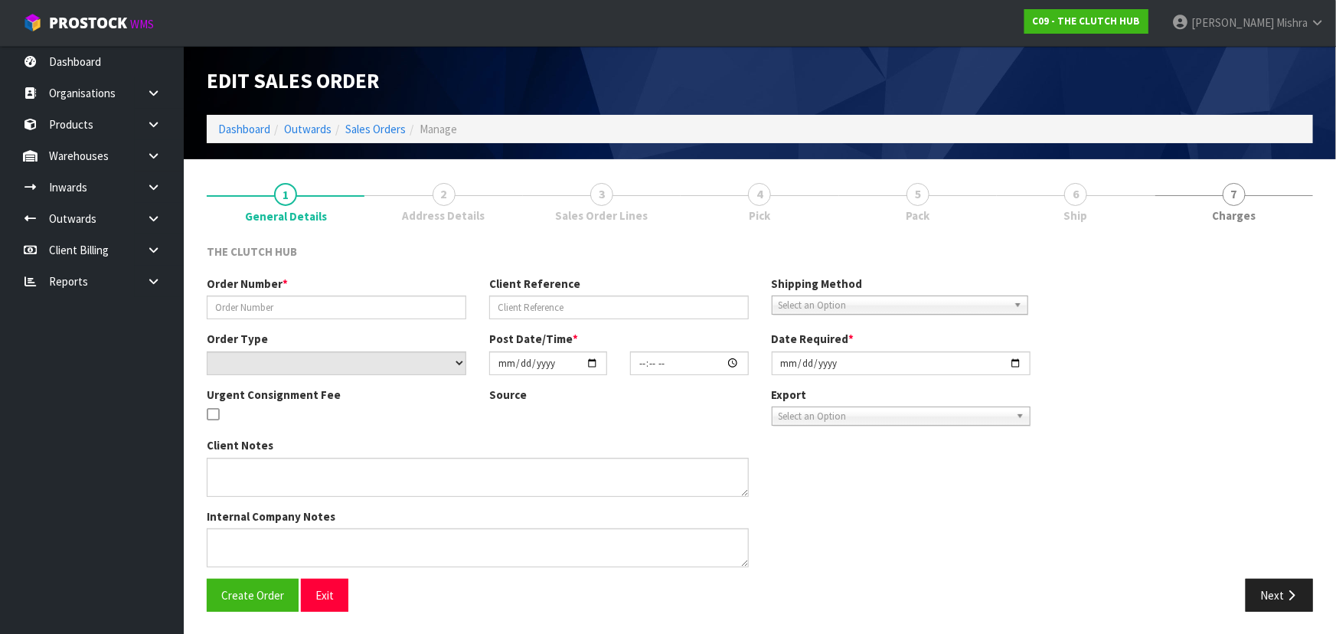
type input "N67"
type input "[PERSON_NAME]"
select select "number:0"
type input "[DATE]"
type input "14:16:00.000"
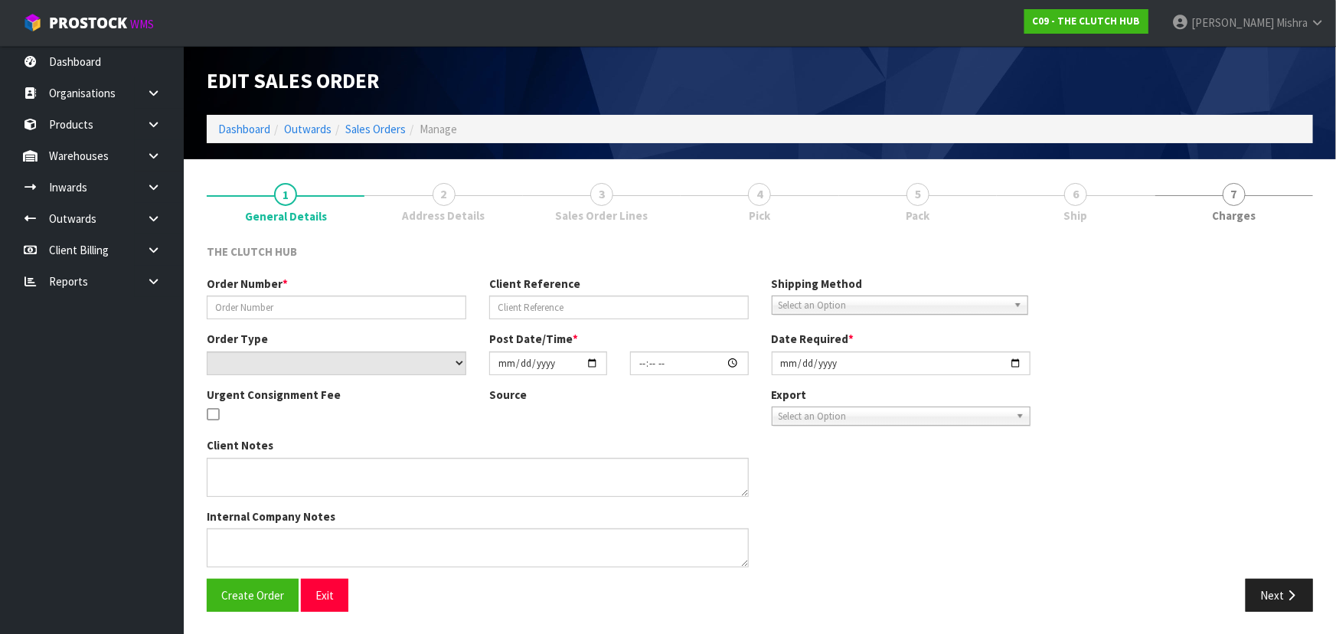
type input "[DATE]"
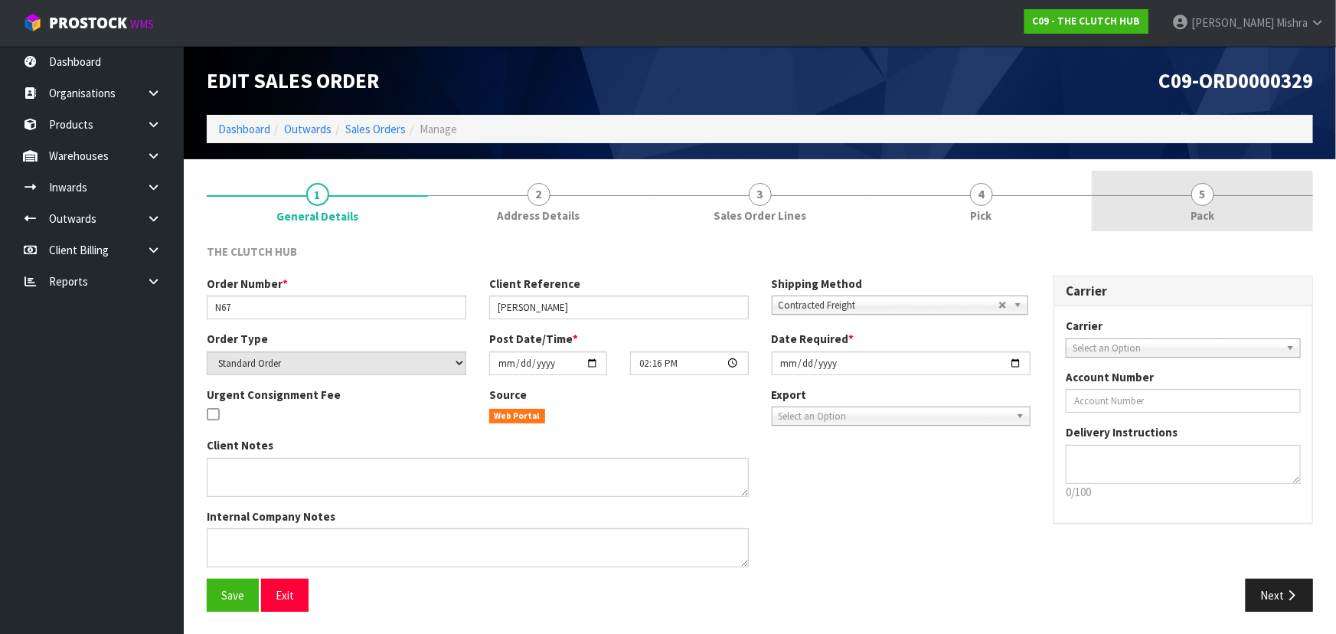
click at [1217, 222] on link "5 Pack" at bounding box center [1201, 201] width 221 height 60
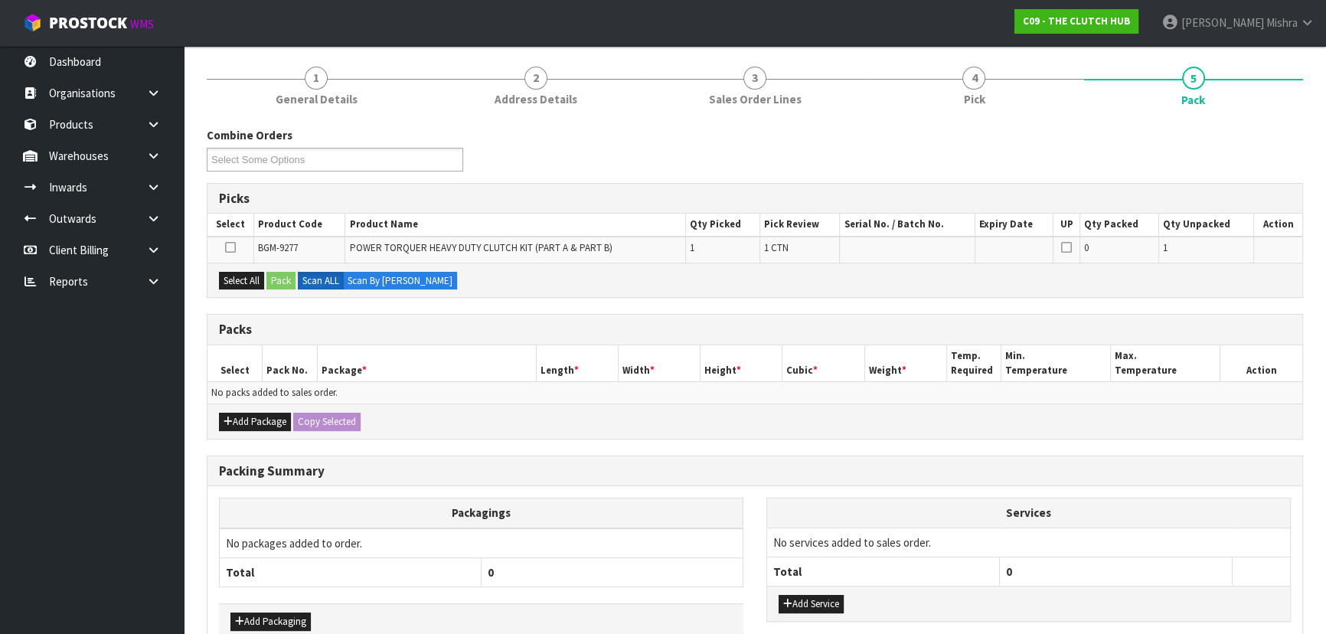
scroll to position [201, 0]
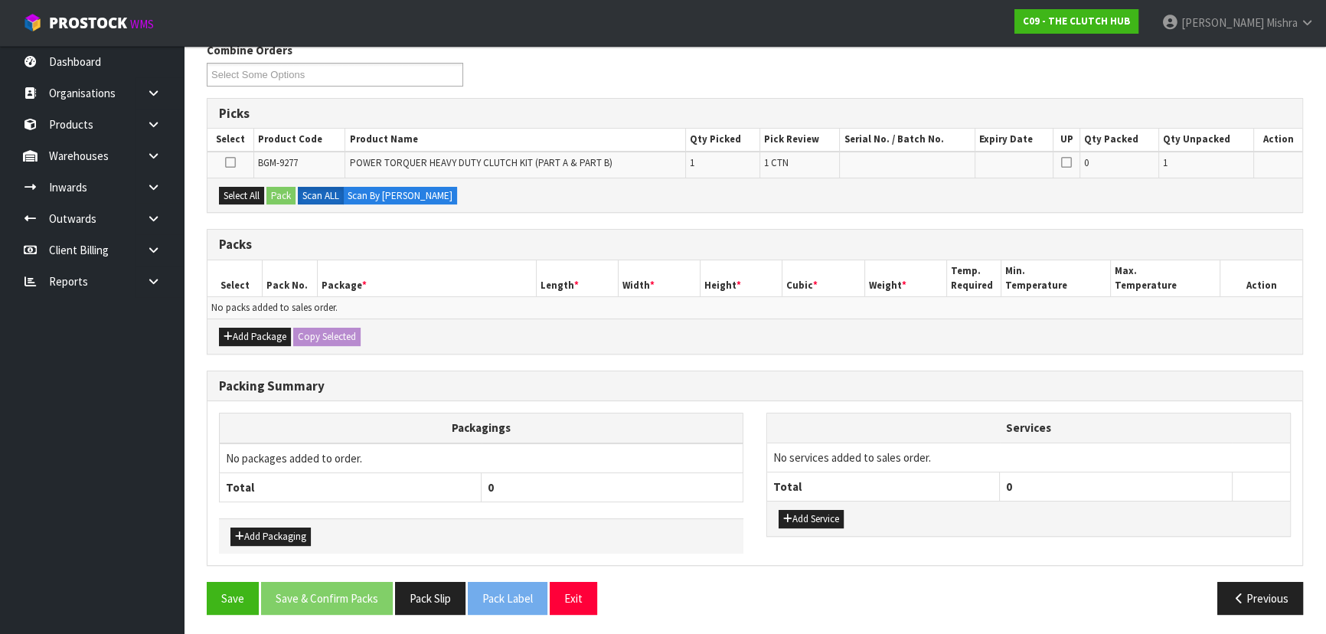
click at [248, 324] on div "Add Package Copy Selected" at bounding box center [754, 335] width 1095 height 34
click at [246, 328] on button "Add Package" at bounding box center [255, 337] width 72 height 18
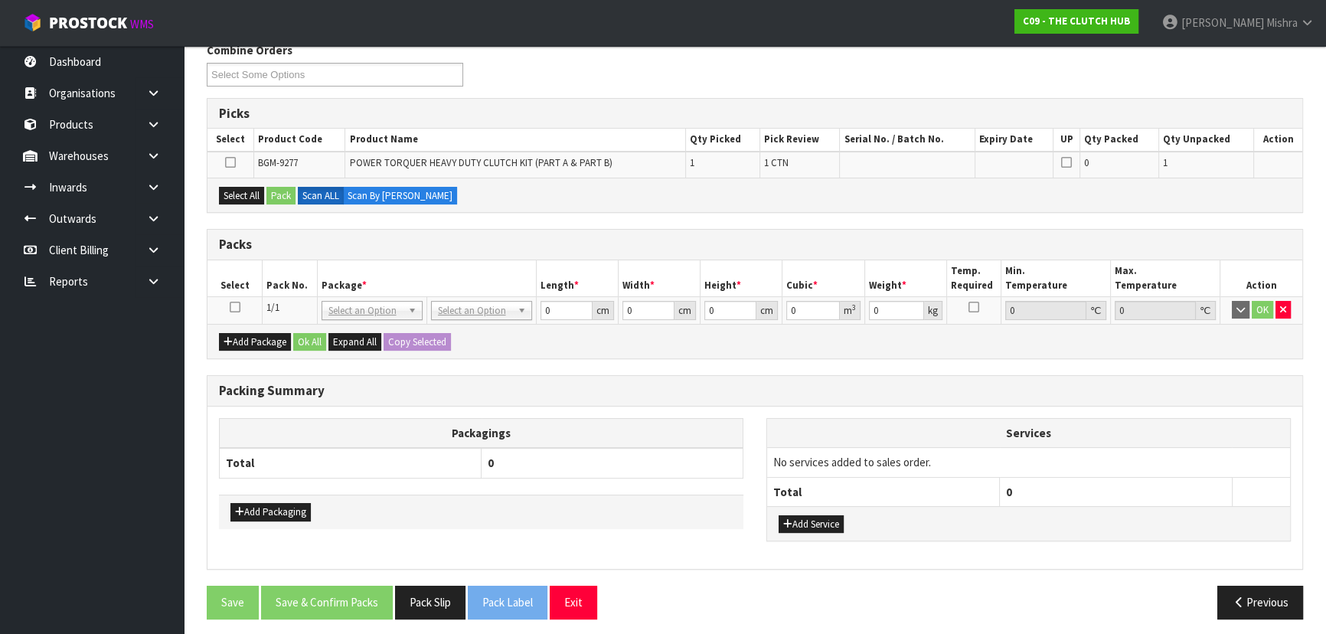
click at [237, 307] on icon at bounding box center [235, 307] width 11 height 1
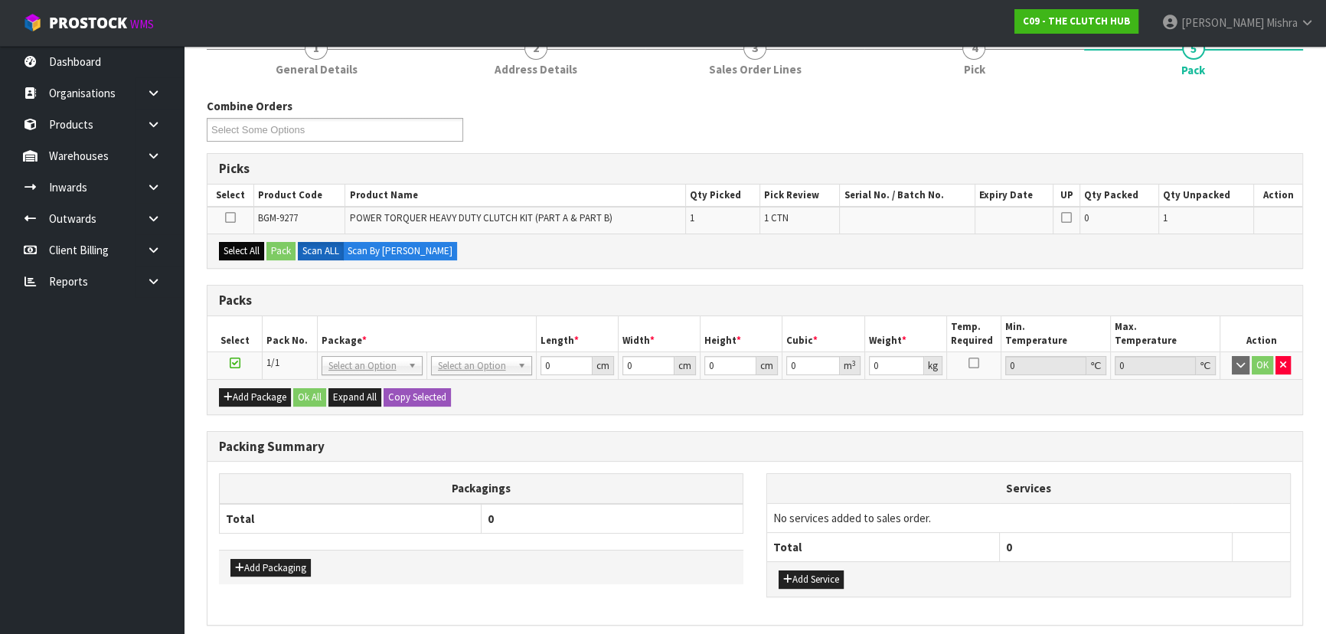
scroll to position [0, 0]
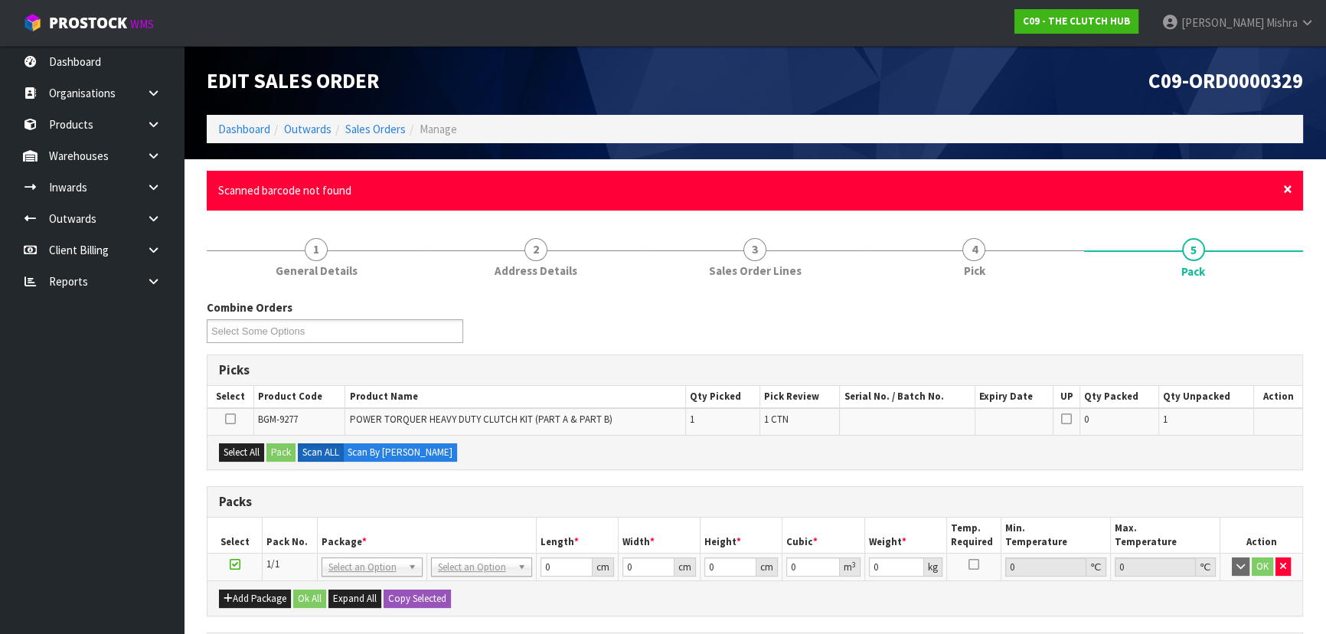
click at [1283, 183] on span "×" at bounding box center [1287, 188] width 9 height 21
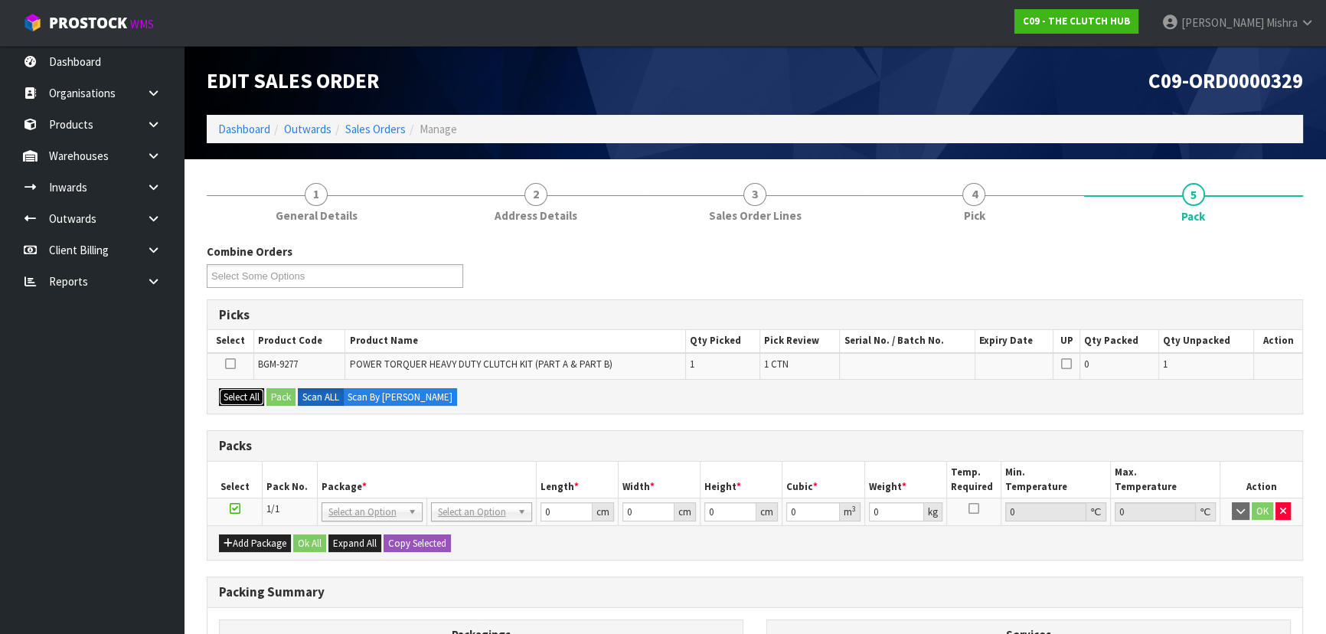
click at [262, 390] on button "Select All" at bounding box center [241, 397] width 45 height 18
click at [276, 389] on button "Pack" at bounding box center [280, 397] width 29 height 18
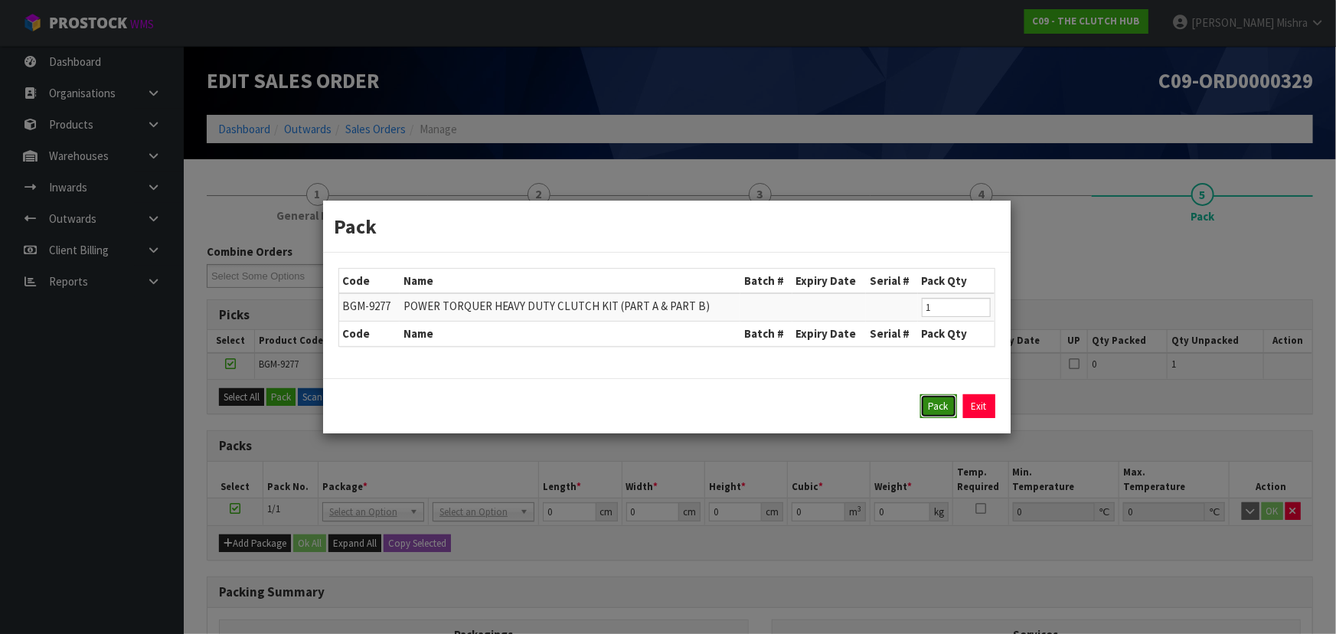
click at [944, 409] on button "Pack" at bounding box center [938, 406] width 37 height 24
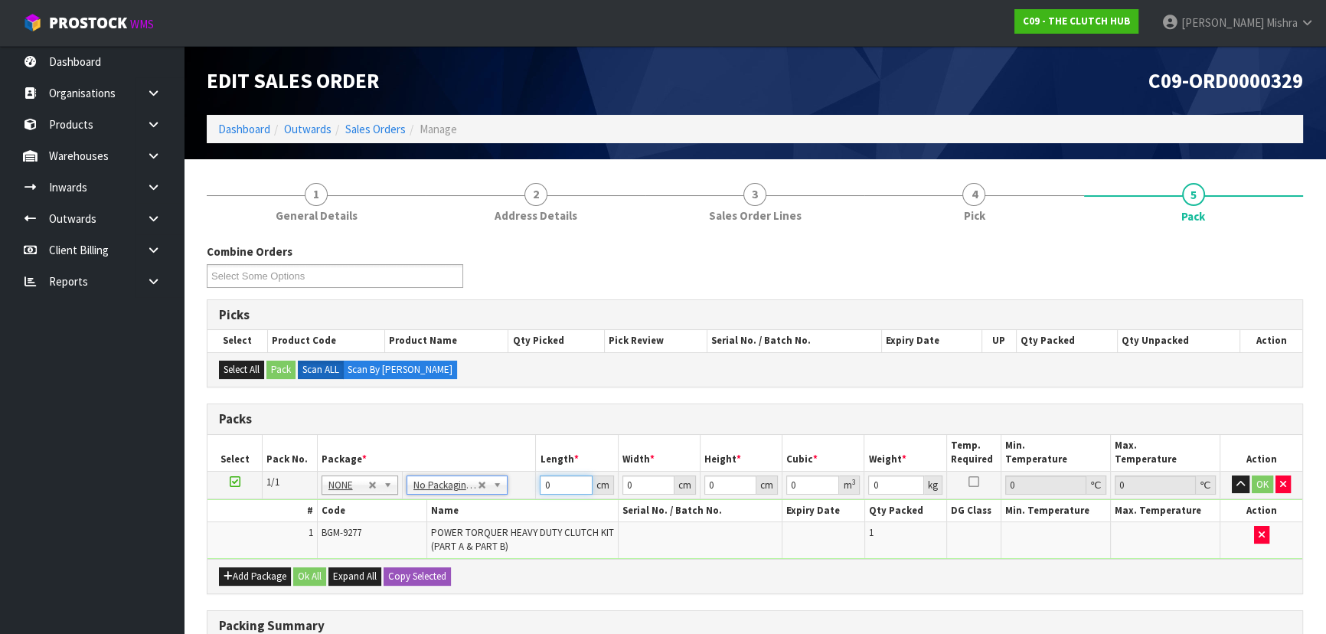
drag, startPoint x: 551, startPoint y: 483, endPoint x: 517, endPoint y: 483, distance: 34.4
click at [520, 483] on tr "1/1 NONE 007-001 007-002 007-004 007-009 007-013 007-014 007-015 007-017 007-01…" at bounding box center [754, 485] width 1095 height 28
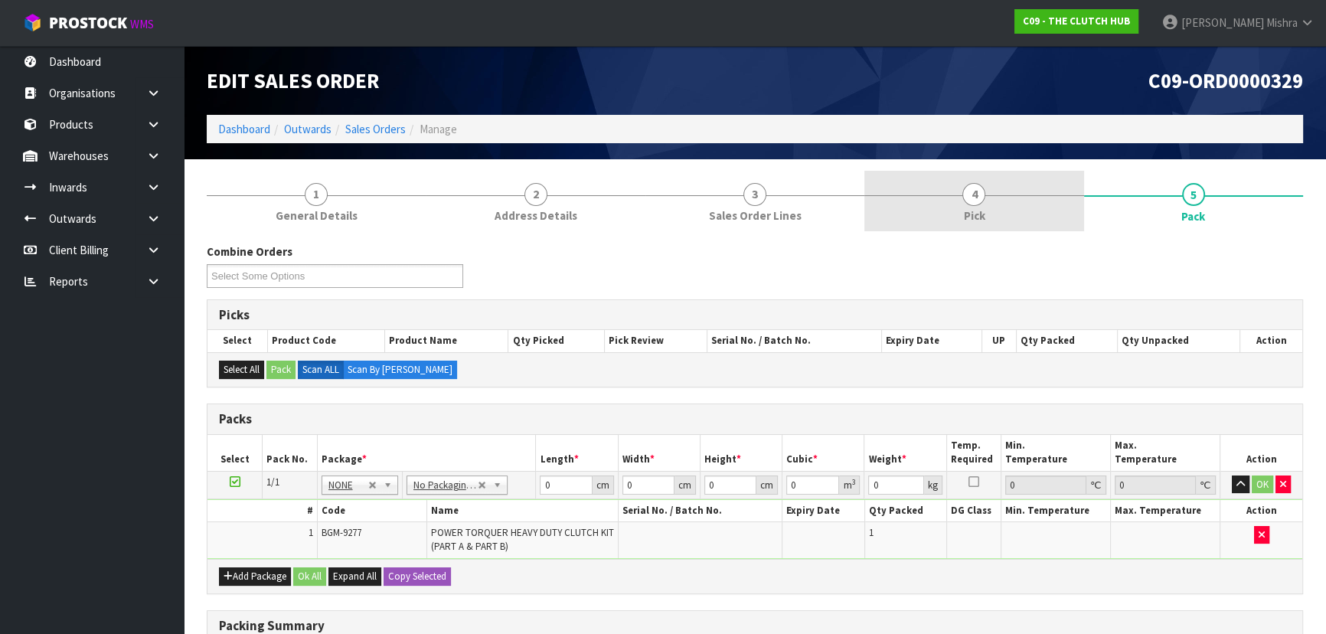
click at [980, 217] on span "Pick" at bounding box center [973, 215] width 21 height 16
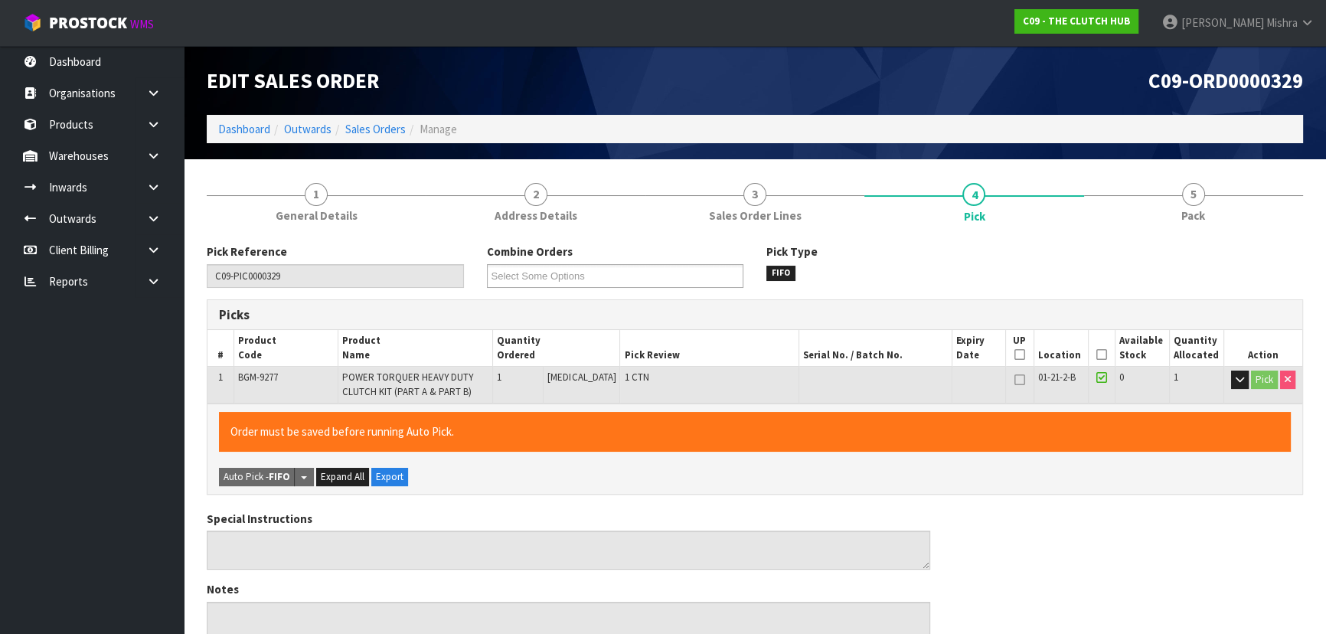
click at [1225, 382] on td "Pick" at bounding box center [1263, 385] width 78 height 37
click at [1235, 381] on icon "button" at bounding box center [1239, 379] width 8 height 10
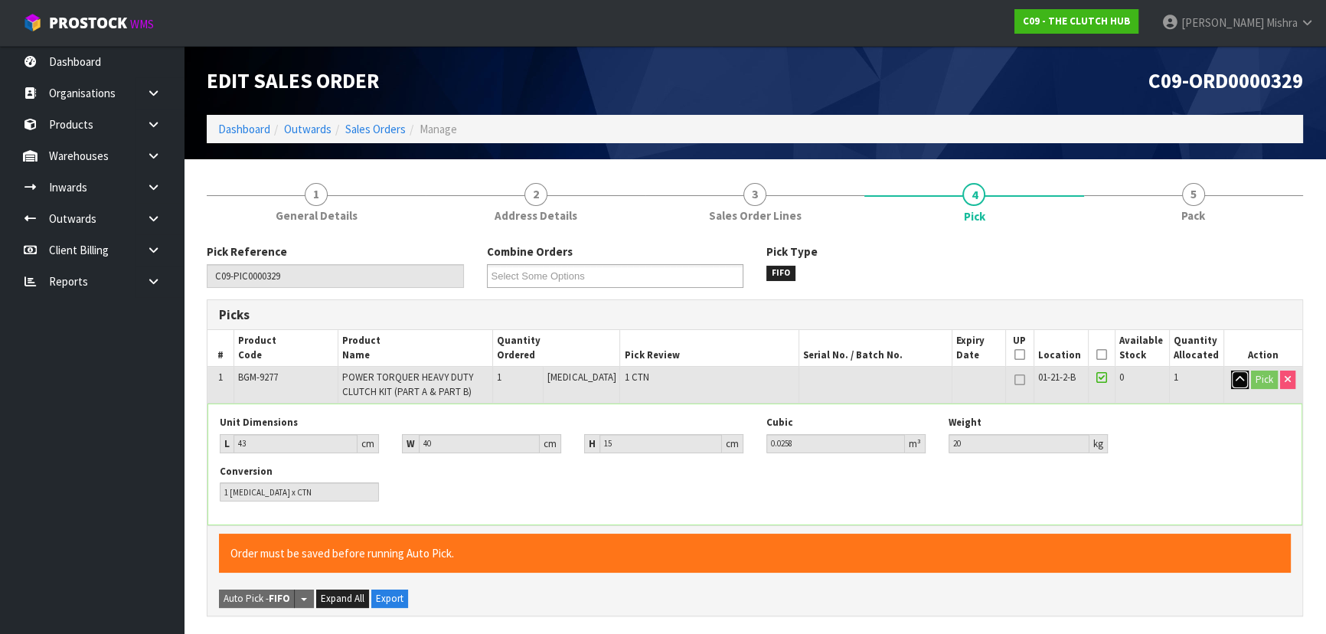
click at [1232, 381] on button "button" at bounding box center [1240, 379] width 18 height 18
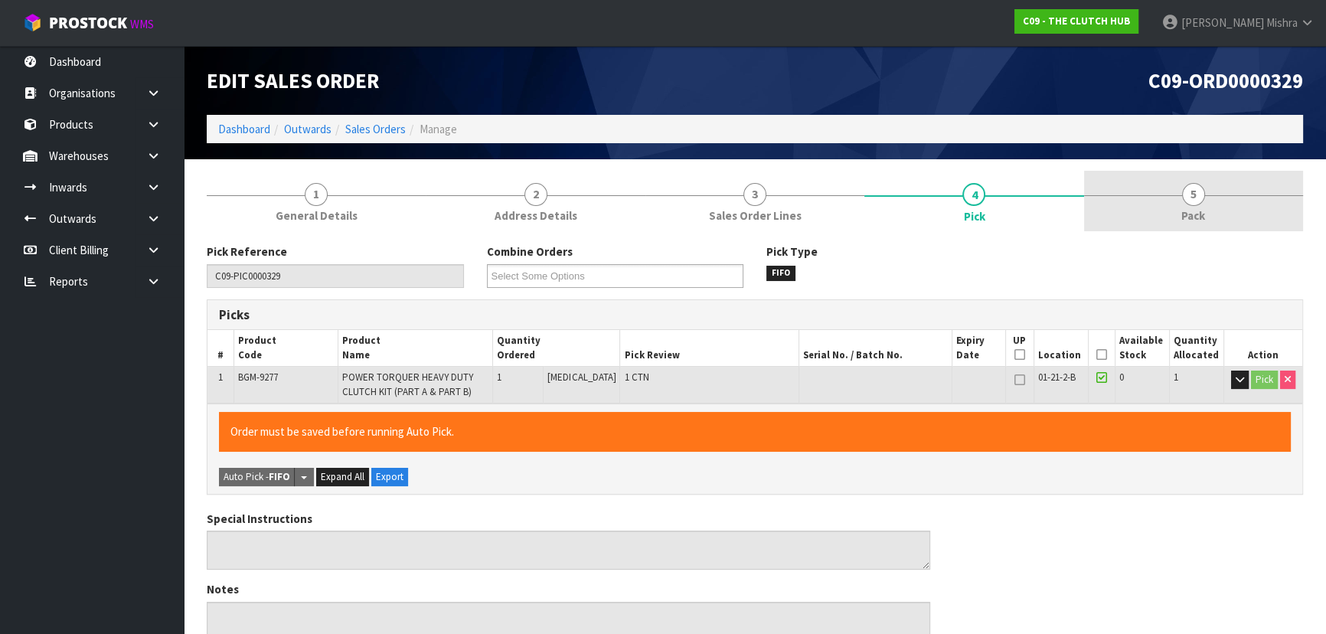
click at [1176, 217] on link "5 Pack" at bounding box center [1193, 201] width 219 height 60
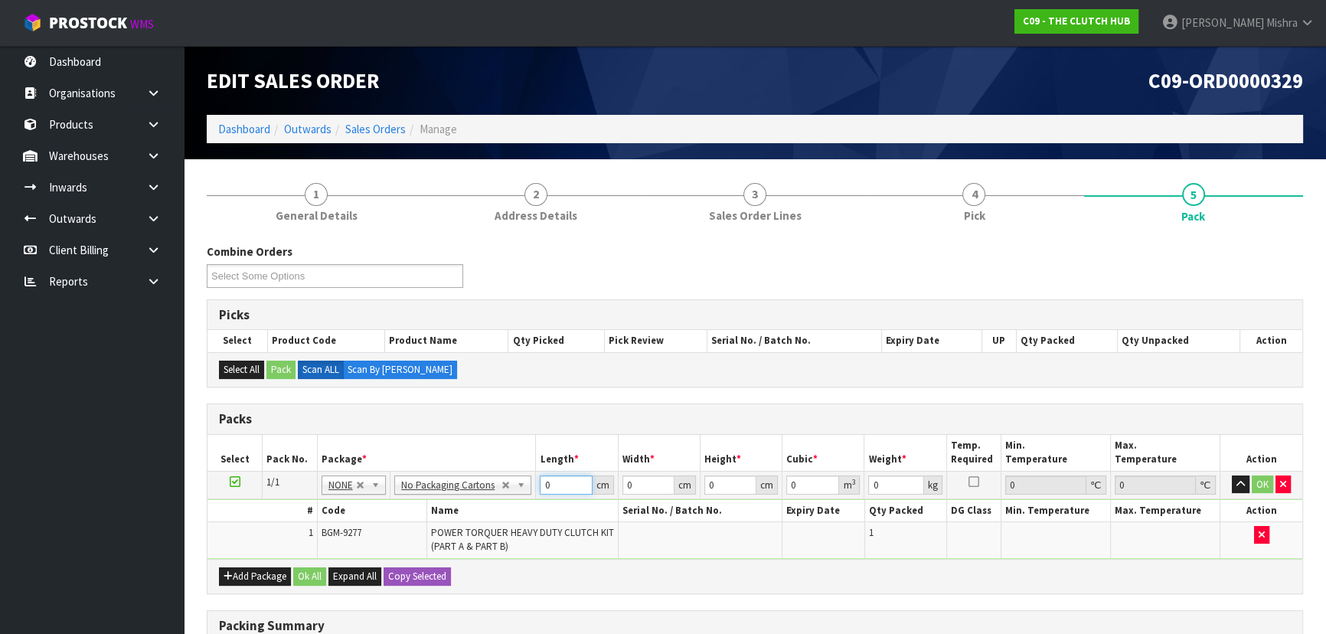
drag, startPoint x: 549, startPoint y: 480, endPoint x: 497, endPoint y: 489, distance: 52.9
click at [498, 489] on tr "1/1 NONE 007-001 007-002 007-004 007-009 007-013 007-014 007-015 007-017 007-01…" at bounding box center [754, 485] width 1095 height 28
type input "40"
type input "1"
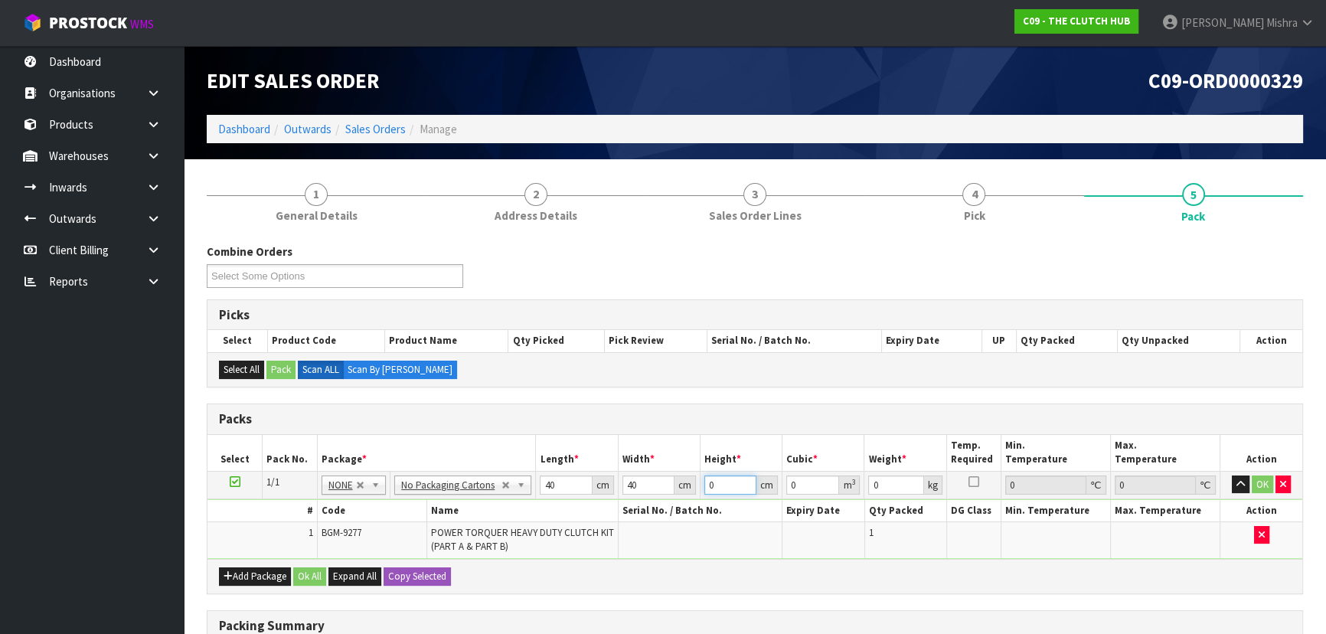
type input "0.0016"
type input "15"
type input "0.024"
type input "15"
type input "20"
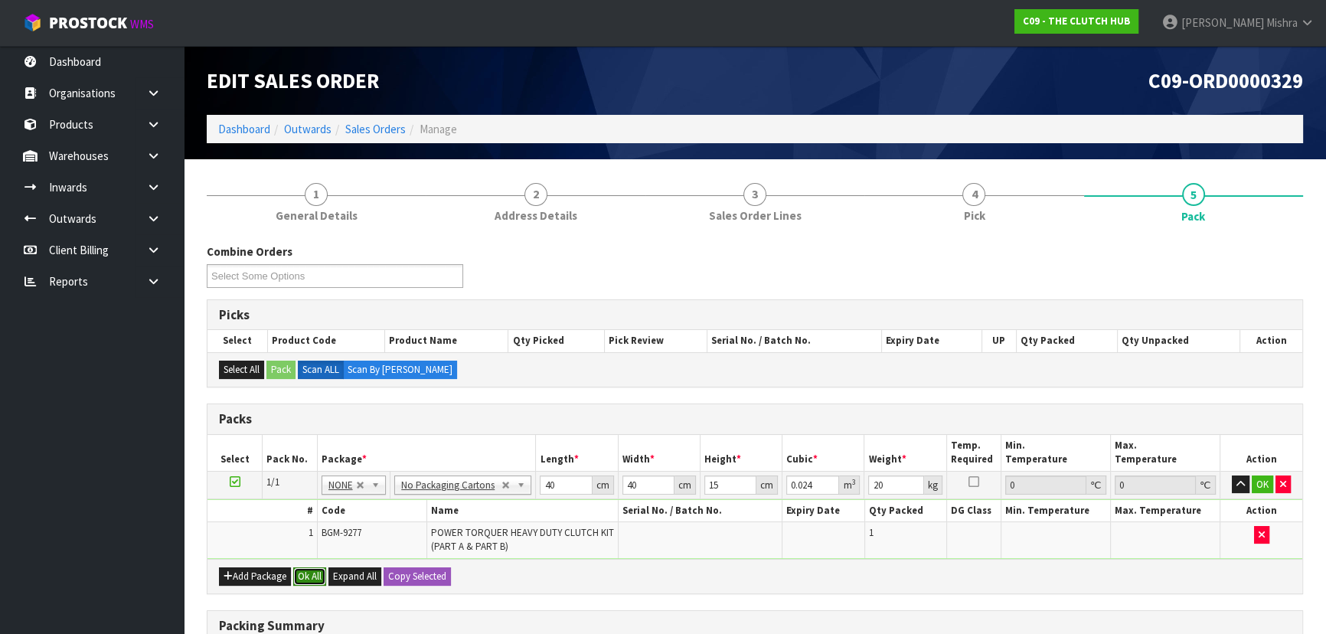
click at [301, 572] on button "Ok All" at bounding box center [309, 576] width 33 height 18
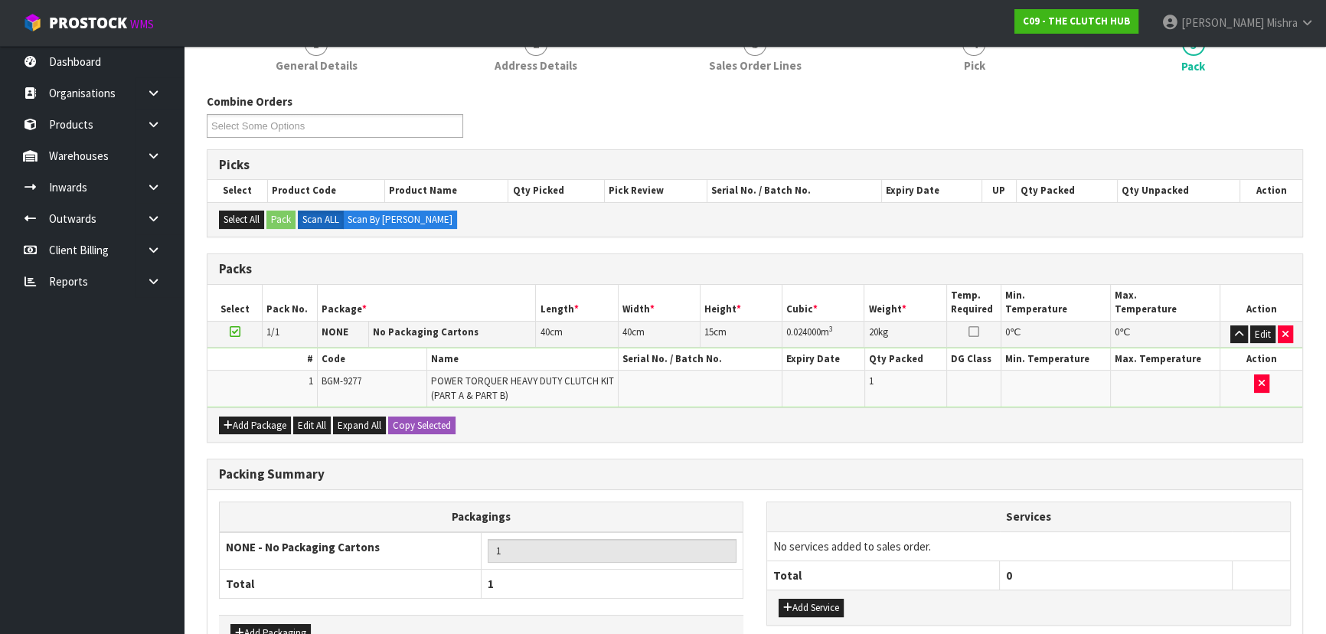
scroll to position [246, 0]
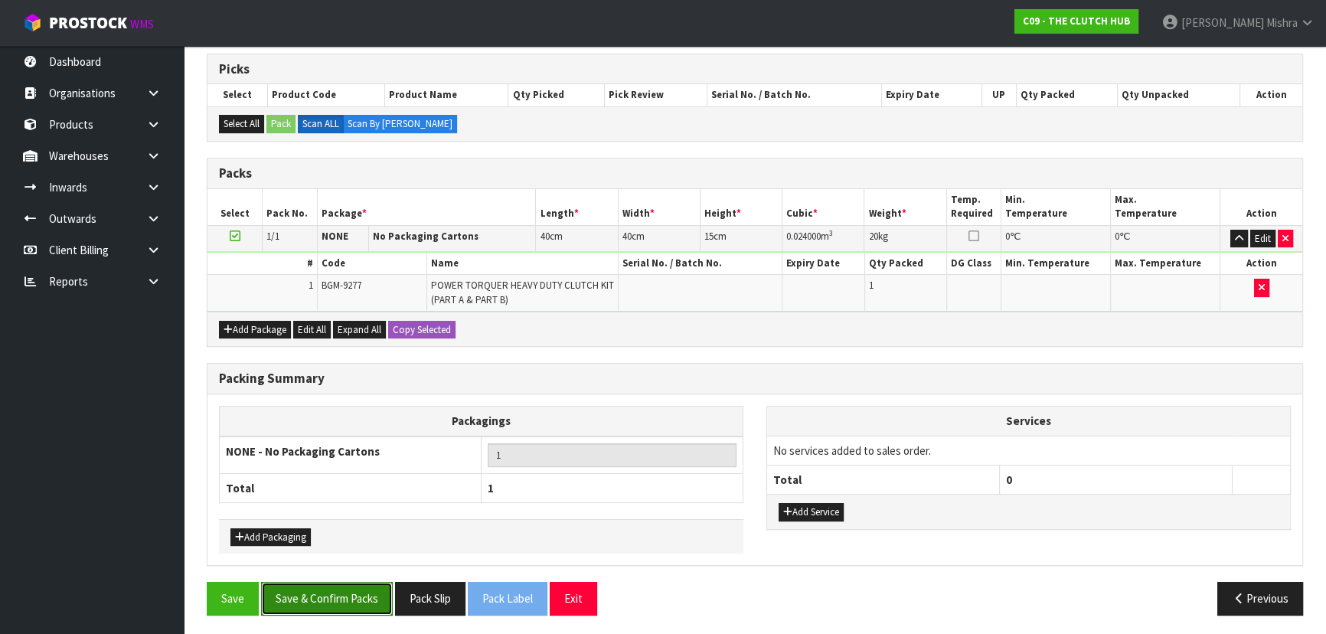
click at [305, 593] on button "Save & Confirm Packs" at bounding box center [327, 598] width 132 height 33
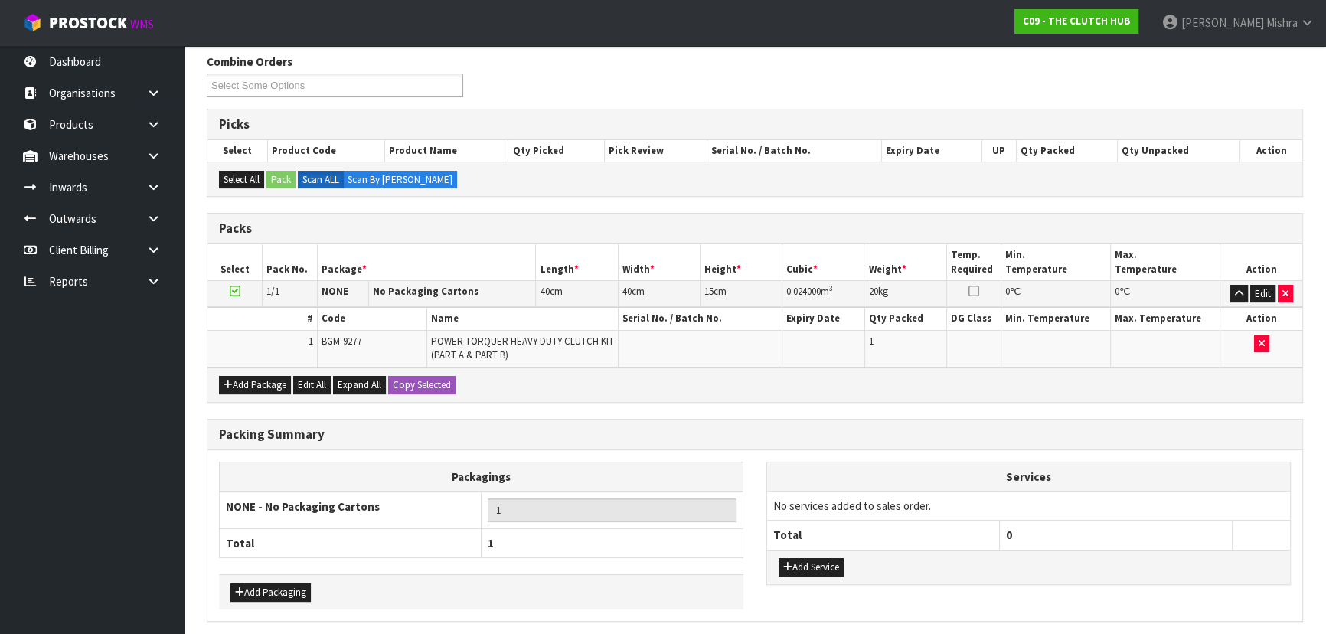
scroll to position [0, 0]
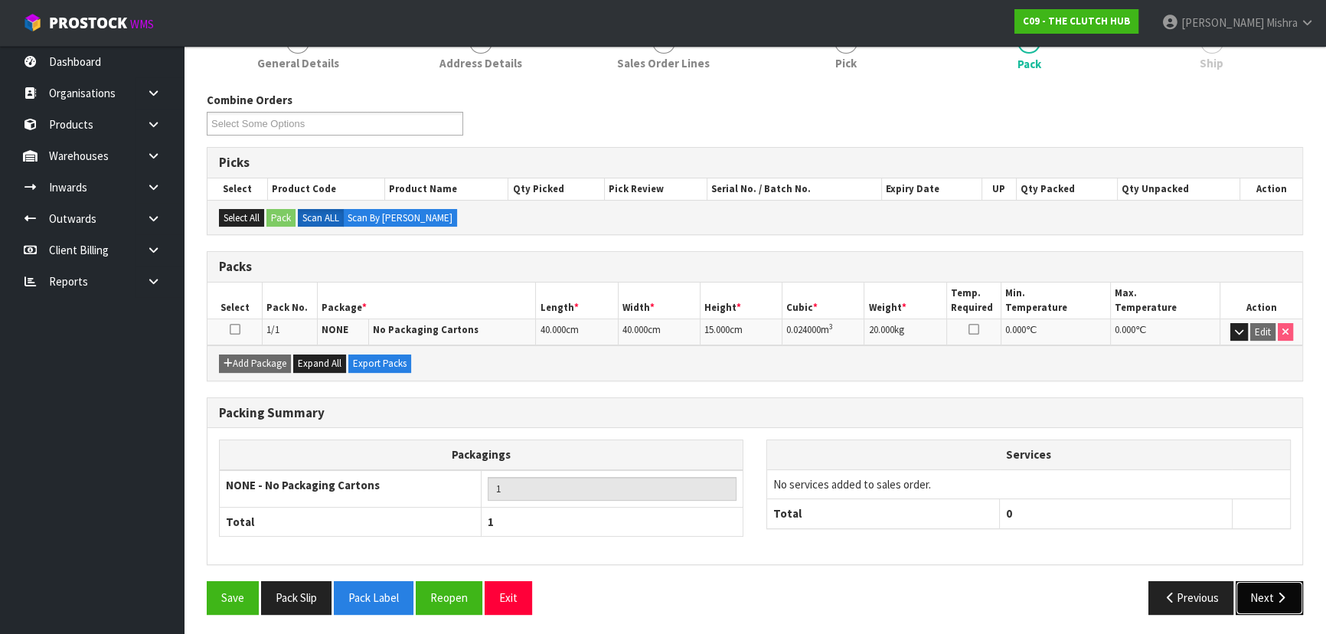
click at [1267, 605] on button "Next" at bounding box center [1268, 597] width 67 height 33
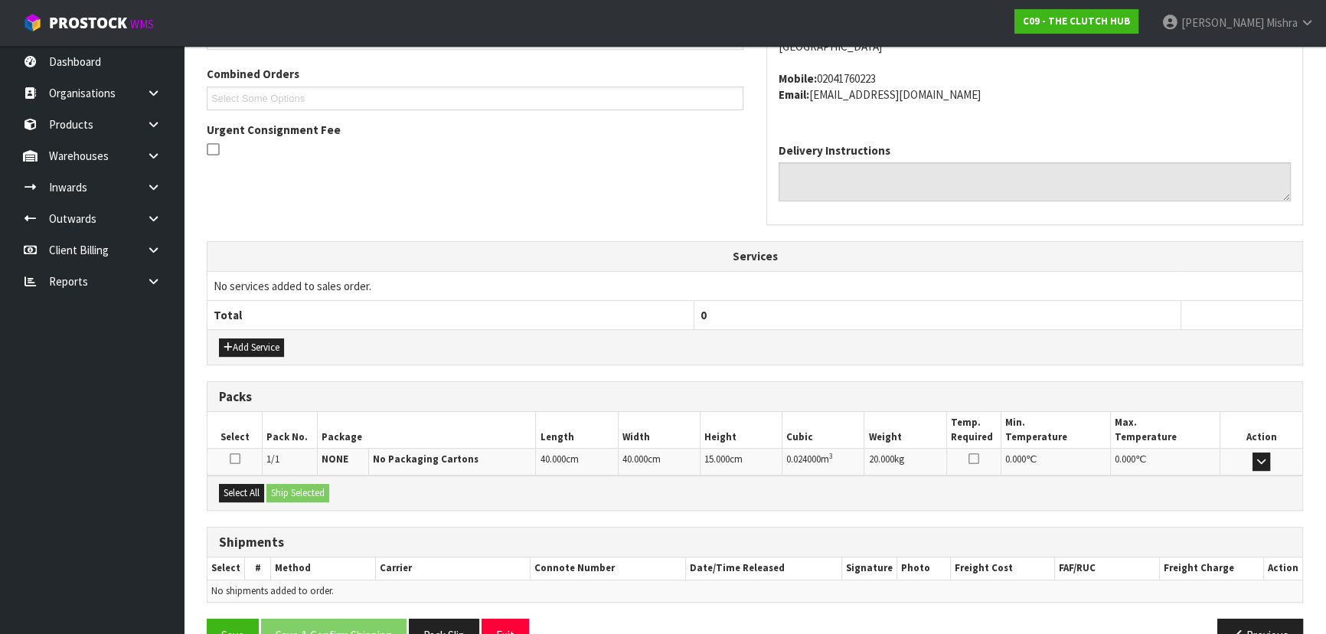
scroll to position [423, 0]
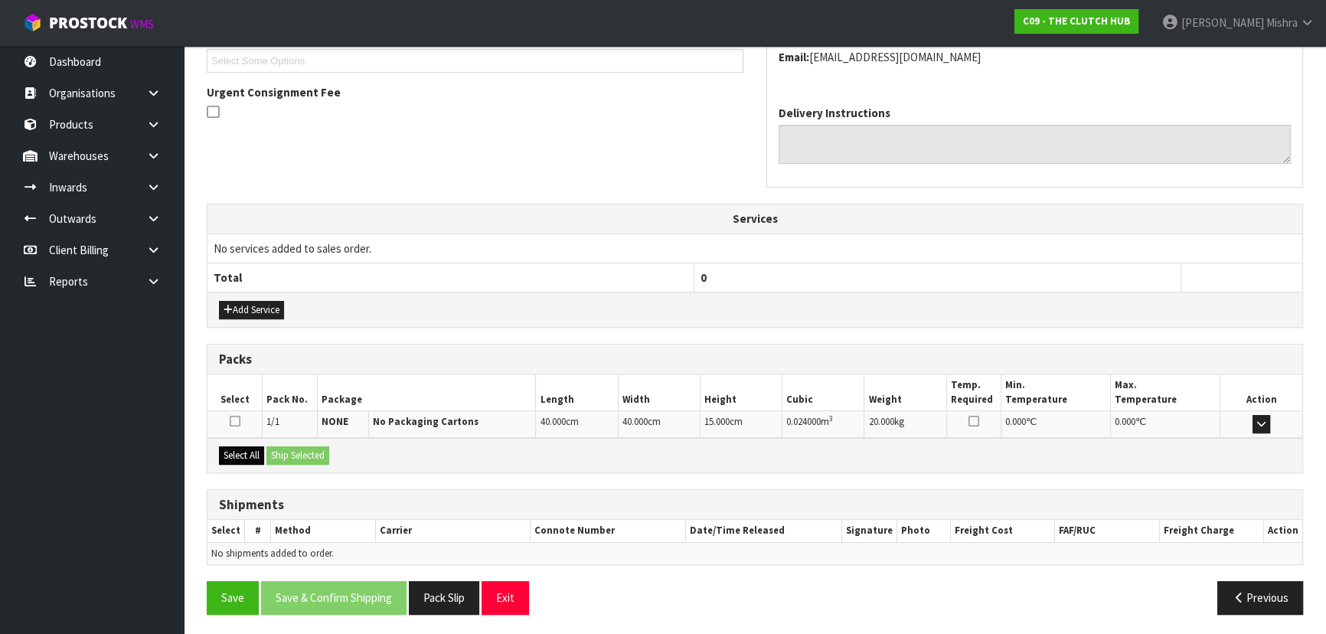
drag, startPoint x: 230, startPoint y: 462, endPoint x: 241, endPoint y: 456, distance: 12.7
click at [231, 461] on div "Select All Ship Selected" at bounding box center [754, 455] width 1095 height 34
drag, startPoint x: 244, startPoint y: 454, endPoint x: 286, endPoint y: 449, distance: 42.3
click at [245, 454] on button "Select All" at bounding box center [241, 455] width 45 height 18
click at [291, 449] on button "Ship Selected" at bounding box center [297, 455] width 63 height 18
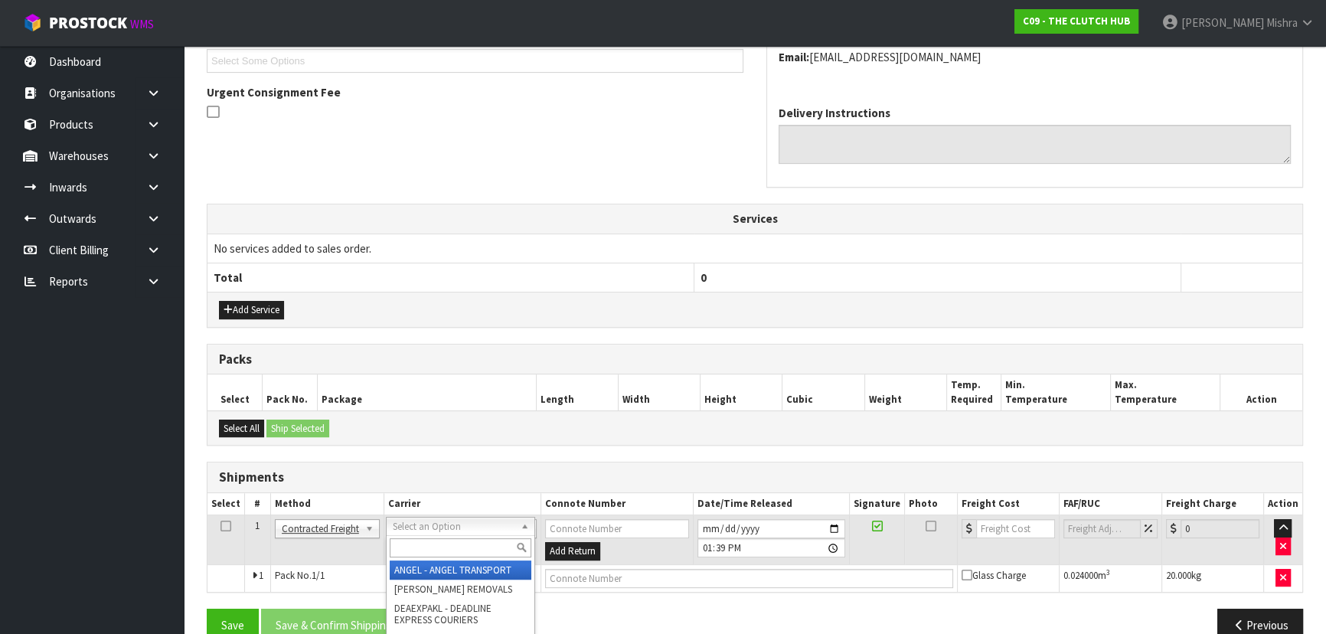
click at [455, 544] on input "text" at bounding box center [461, 547] width 142 height 19
type input "nzp"
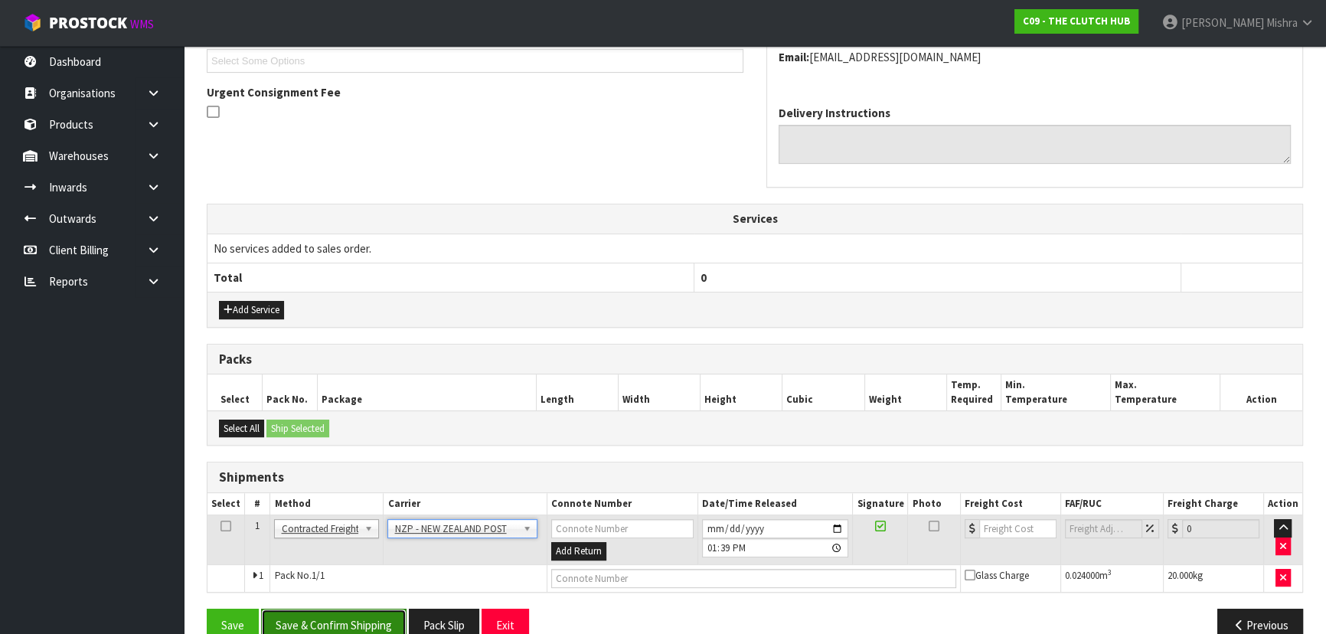
click at [374, 620] on button "Save & Confirm Shipping" at bounding box center [333, 624] width 145 height 33
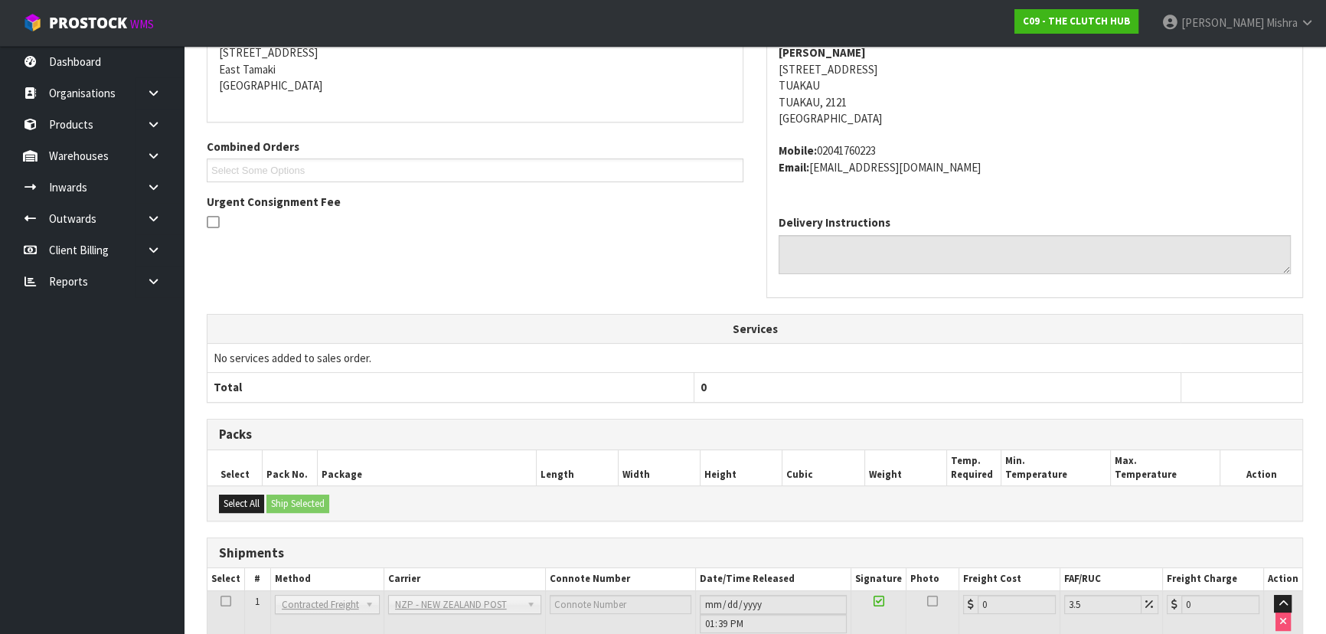
scroll to position [417, 0]
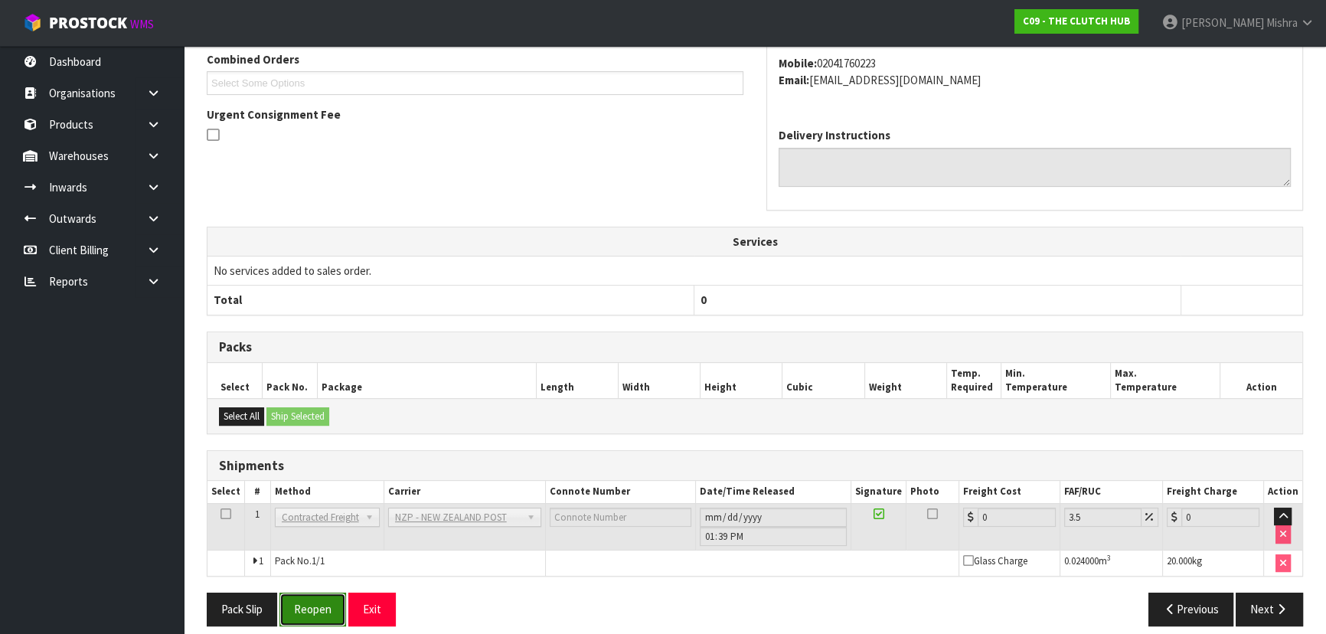
click at [285, 594] on button "Reopen" at bounding box center [312, 608] width 67 height 33
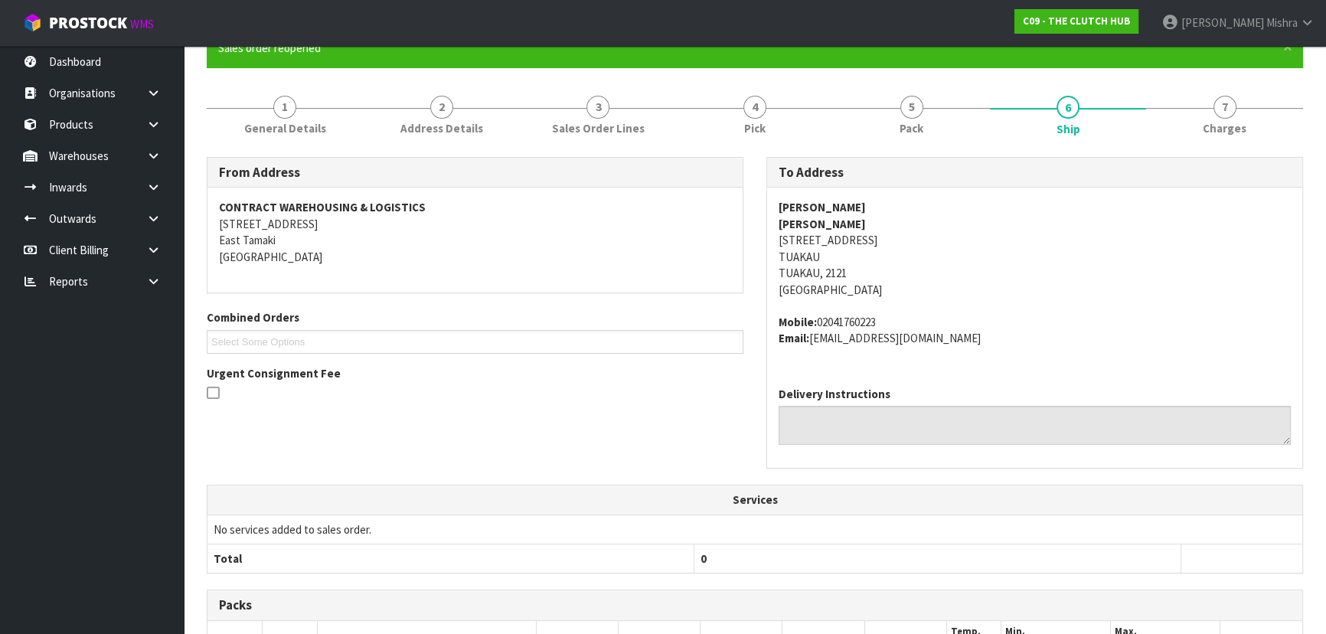
scroll to position [413, 0]
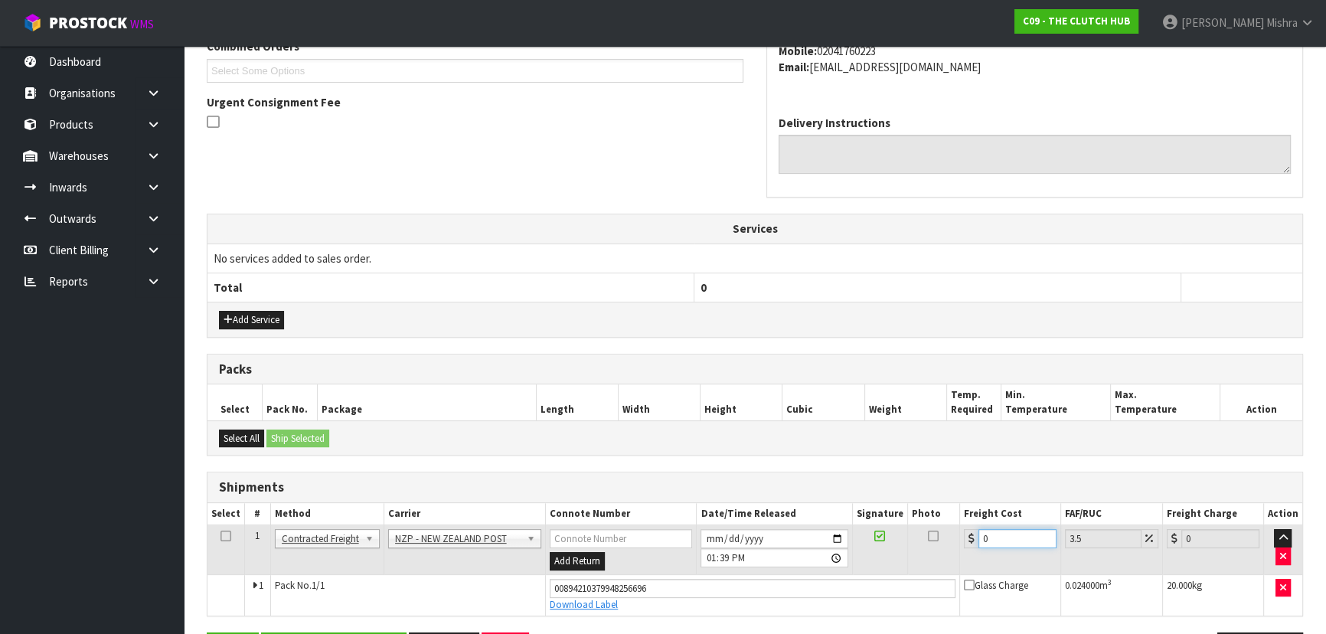
drag, startPoint x: 1021, startPoint y: 533, endPoint x: 800, endPoint y: 550, distance: 221.8
click at [800, 550] on tr "1 Client Local Pickup Customer Local Pickup Company Freight Contracted Freight …" at bounding box center [754, 550] width 1095 height 50
type input "4"
type input "4.14"
type input "4.3"
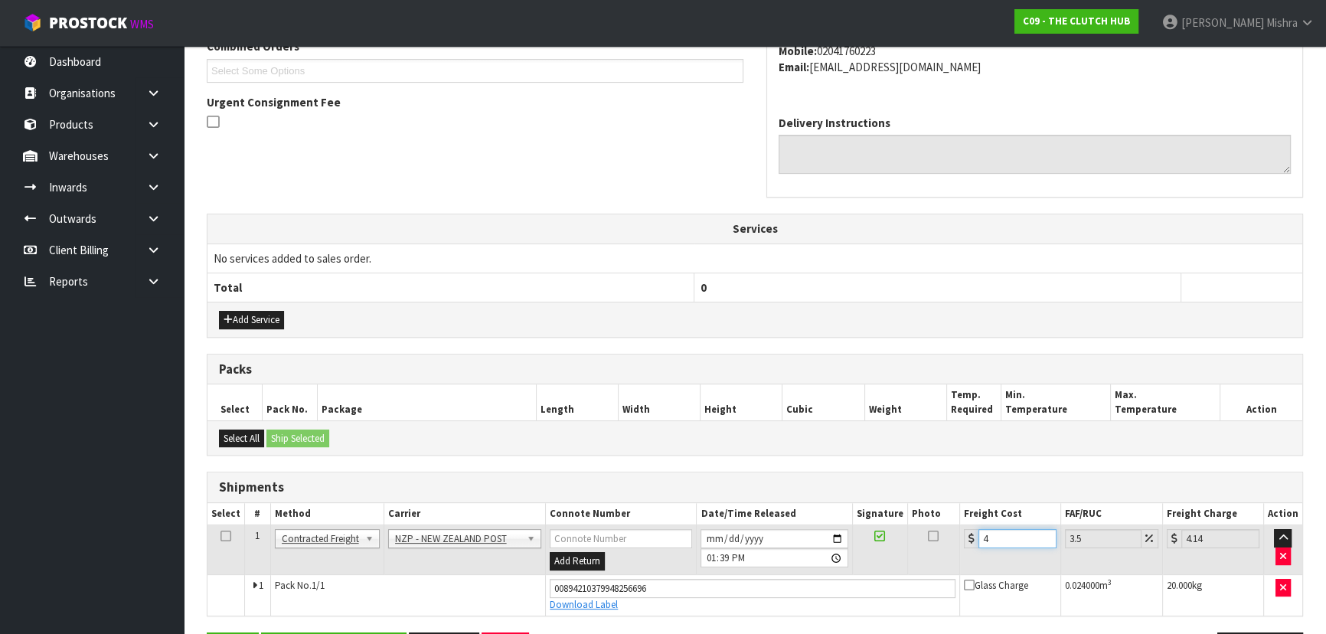
type input "4.45"
type input "4.33"
type input "4.48"
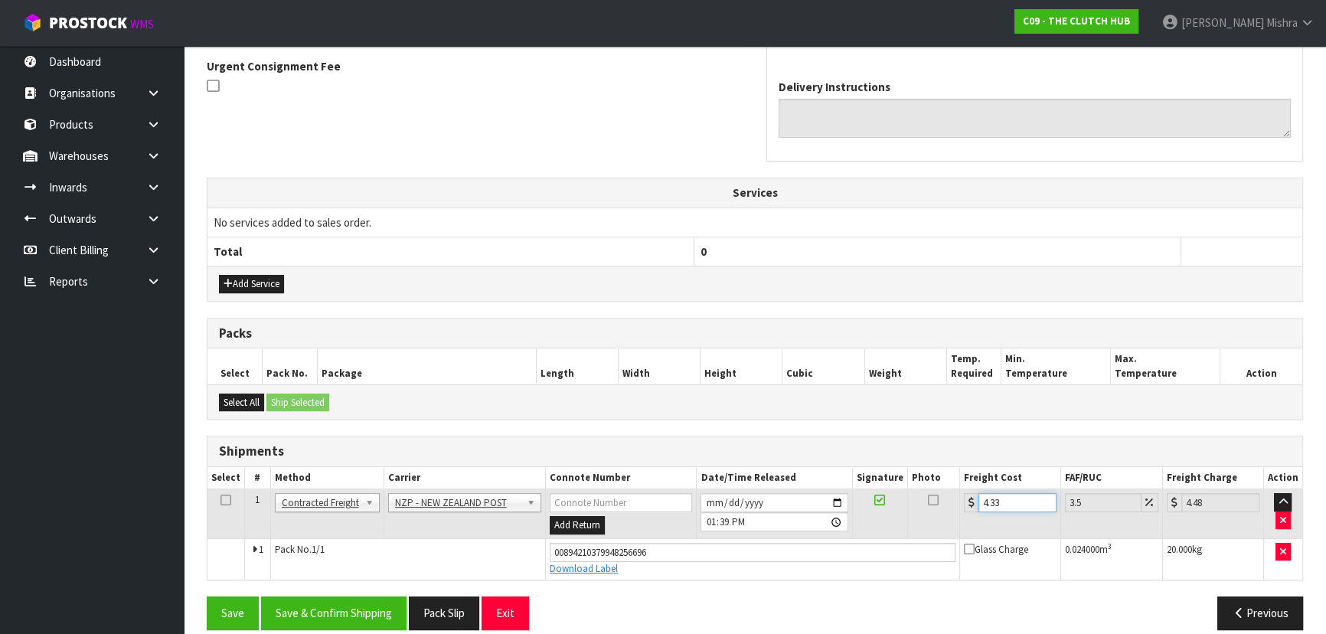
scroll to position [465, 0]
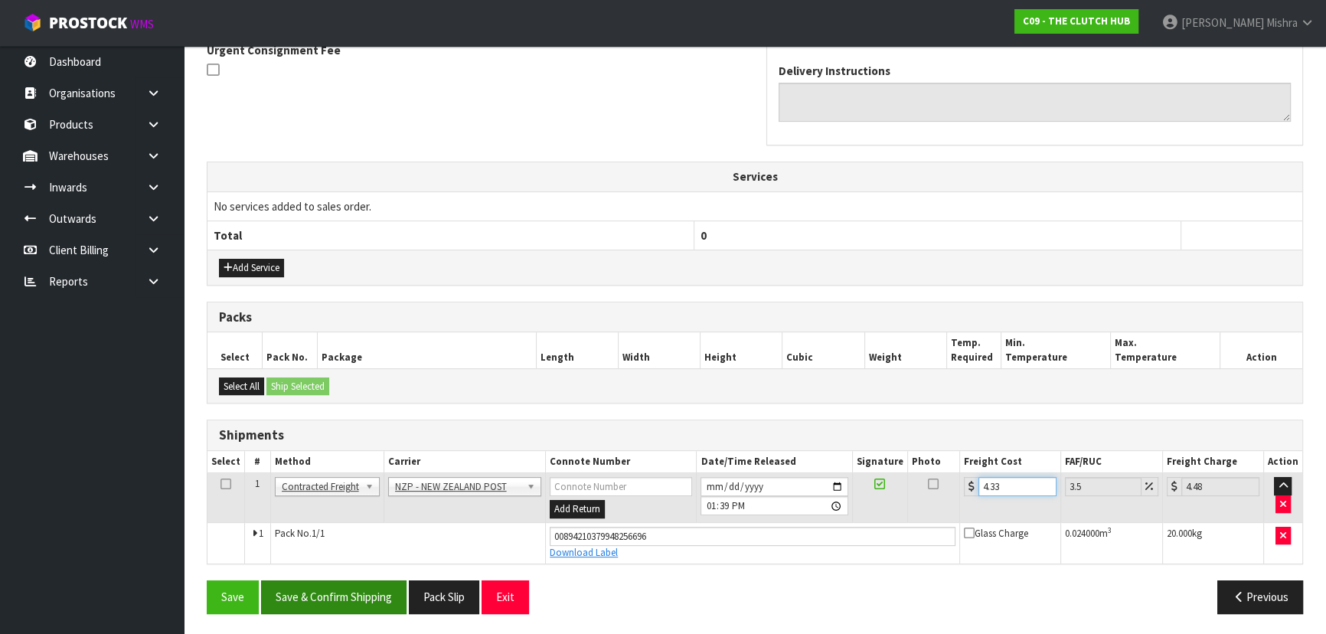
type input "4.33"
click at [321, 587] on button "Save & Confirm Shipping" at bounding box center [333, 596] width 145 height 33
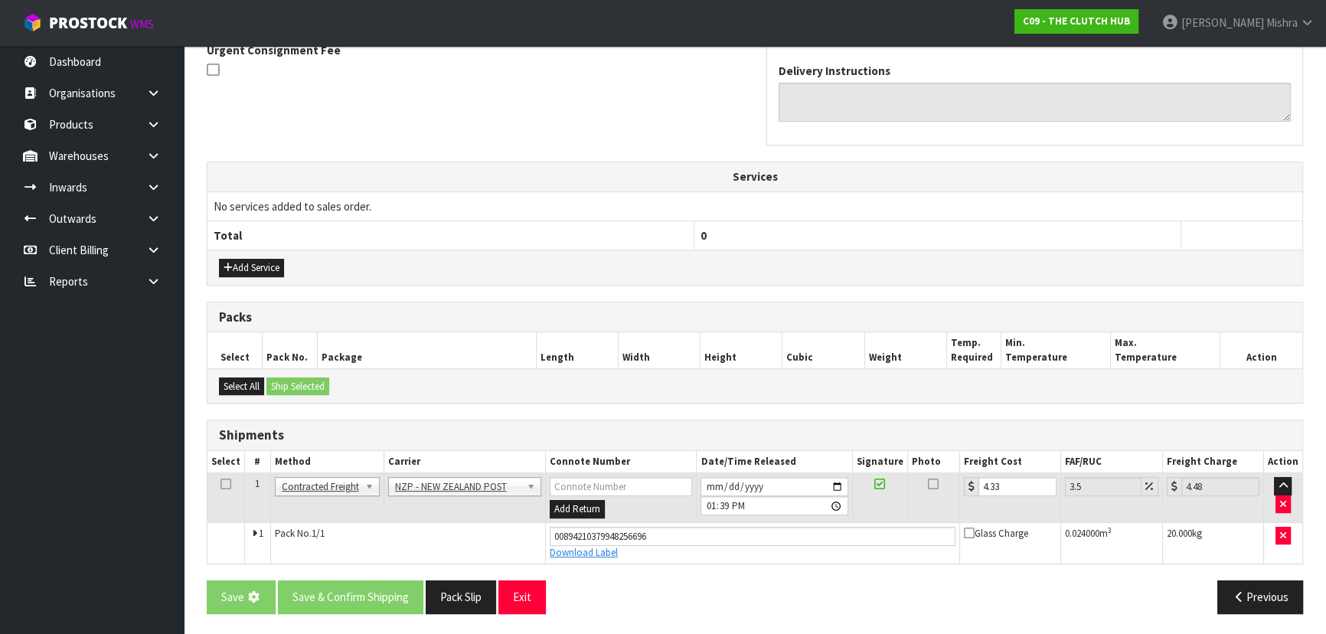
scroll to position [0, 0]
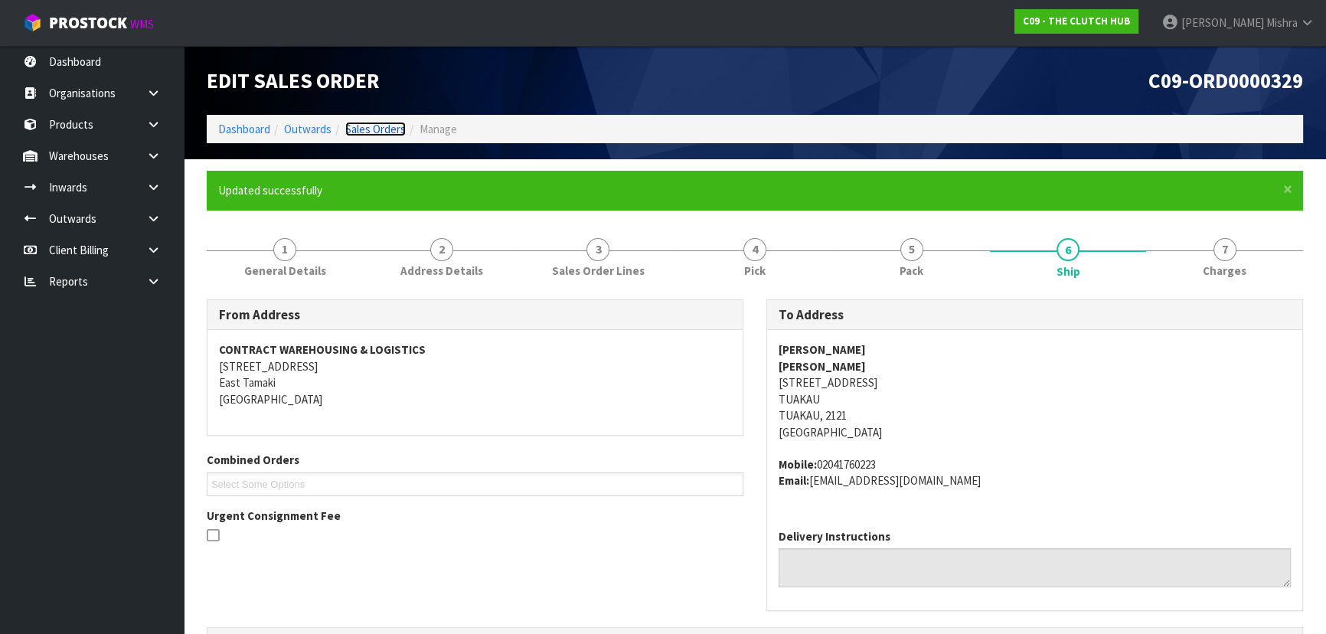
click at [374, 132] on link "Sales Orders" at bounding box center [375, 129] width 60 height 15
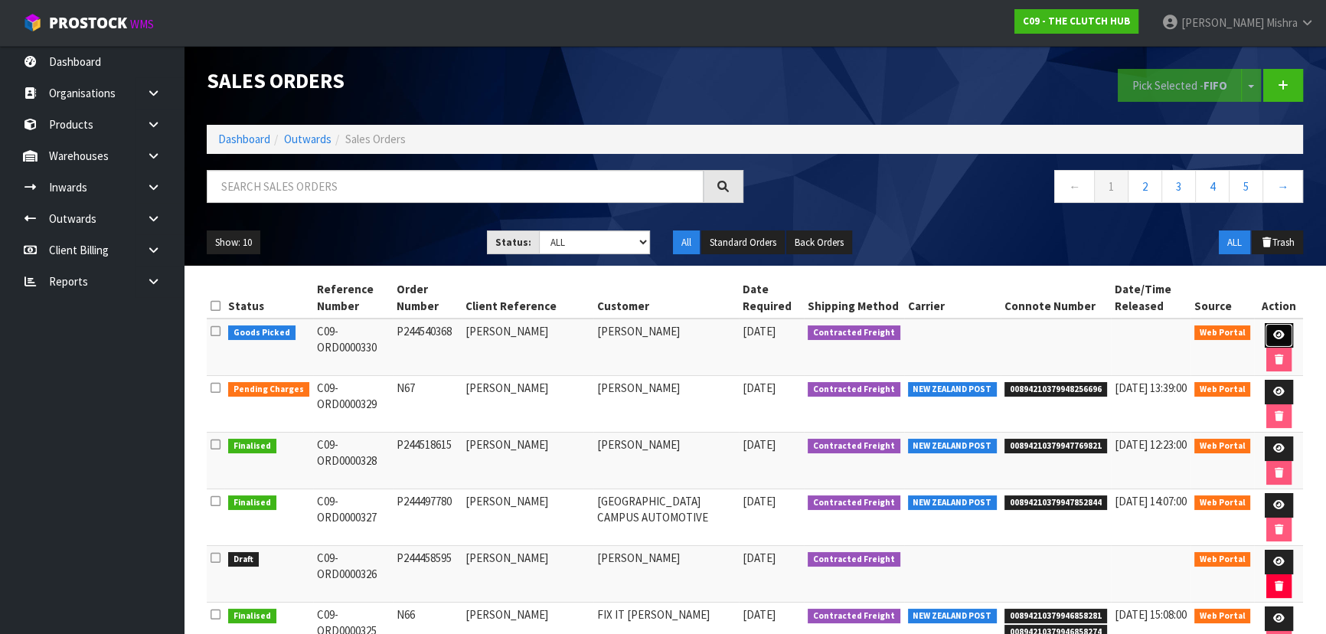
click at [1277, 330] on icon at bounding box center [1278, 335] width 11 height 10
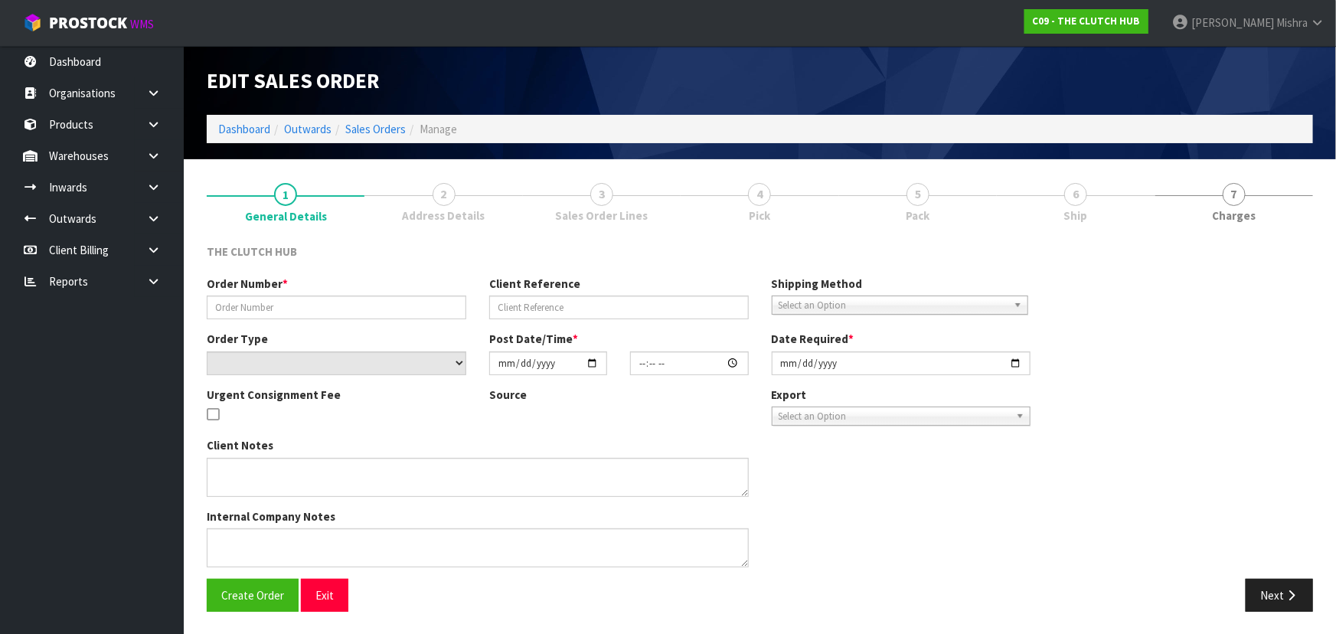
type input "P244540368"
type input "[PERSON_NAME]"
select select "number:0"
type input "[DATE]"
type input "18:20:00.000"
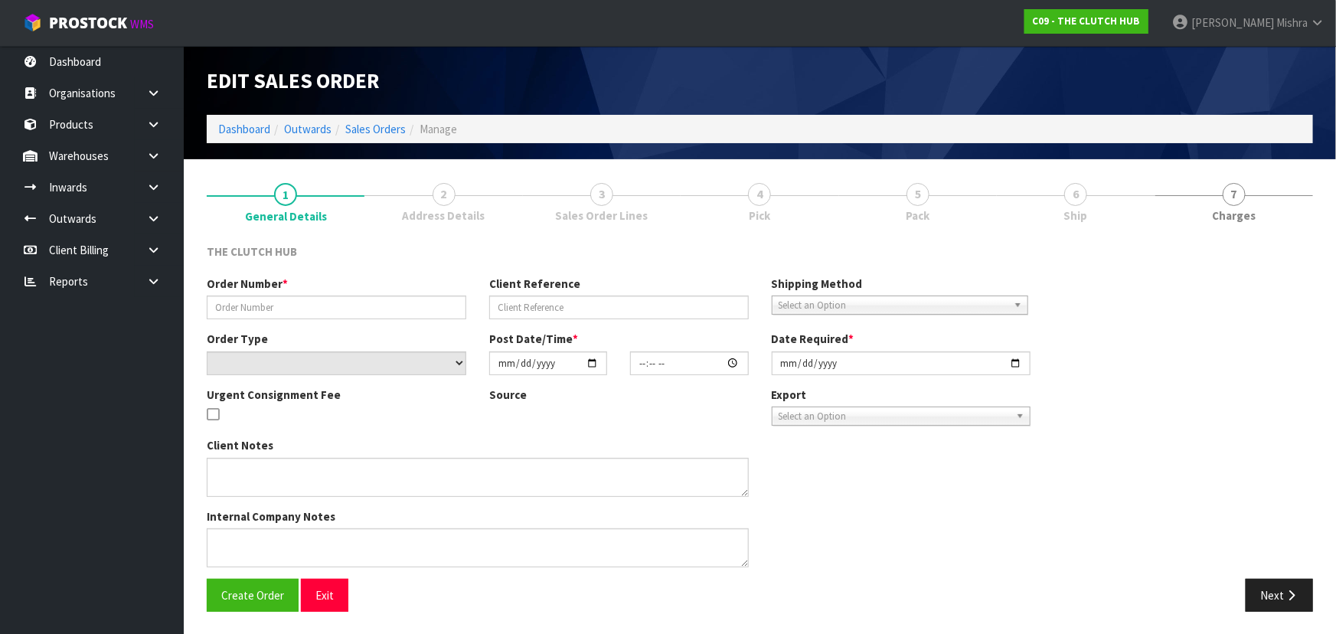
type input "[DATE]"
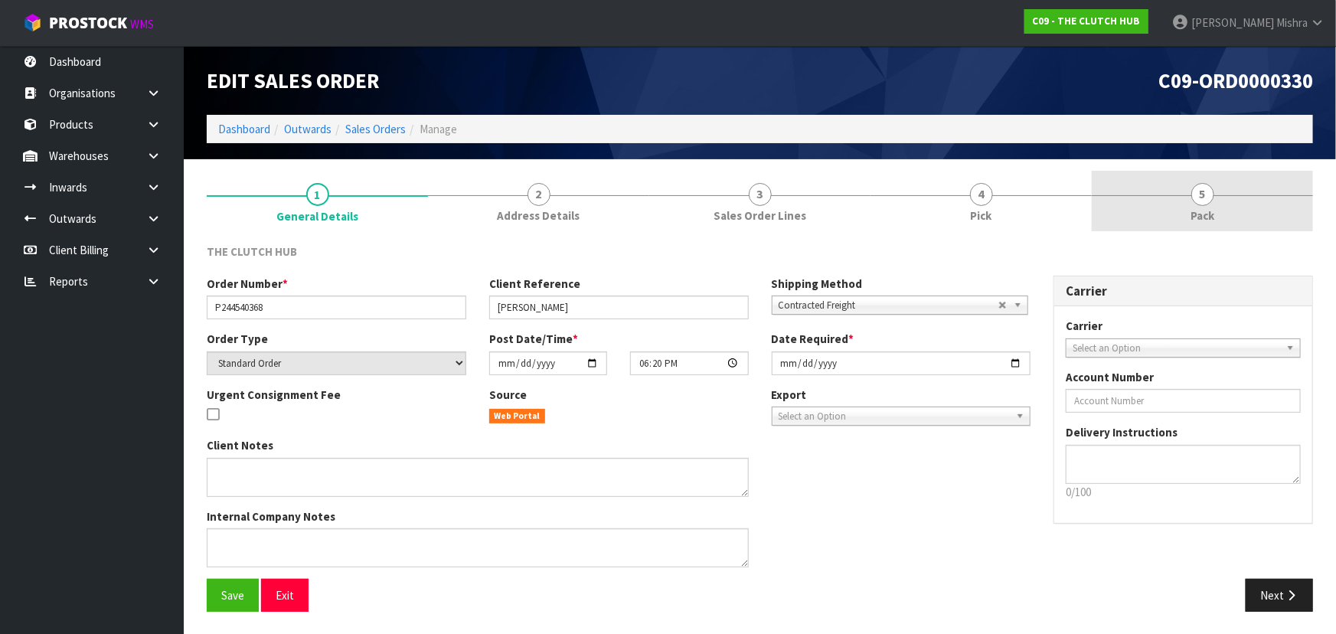
click at [1189, 184] on link "5 Pack" at bounding box center [1201, 201] width 221 height 60
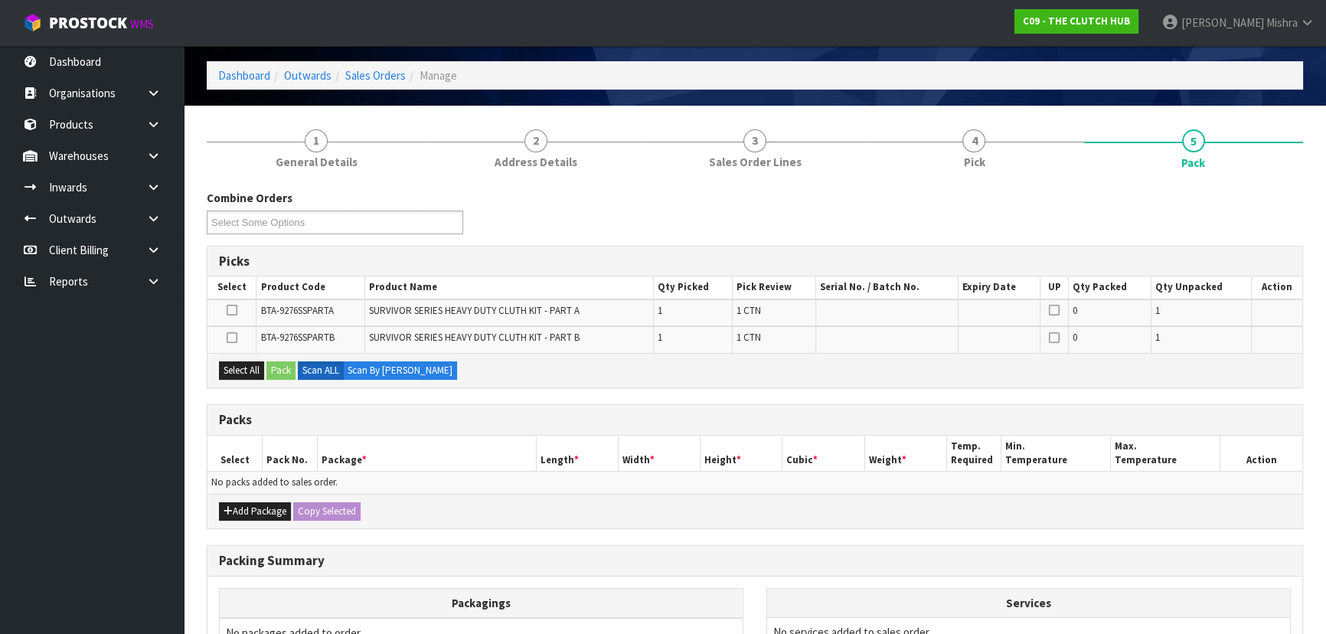
scroll to position [69, 0]
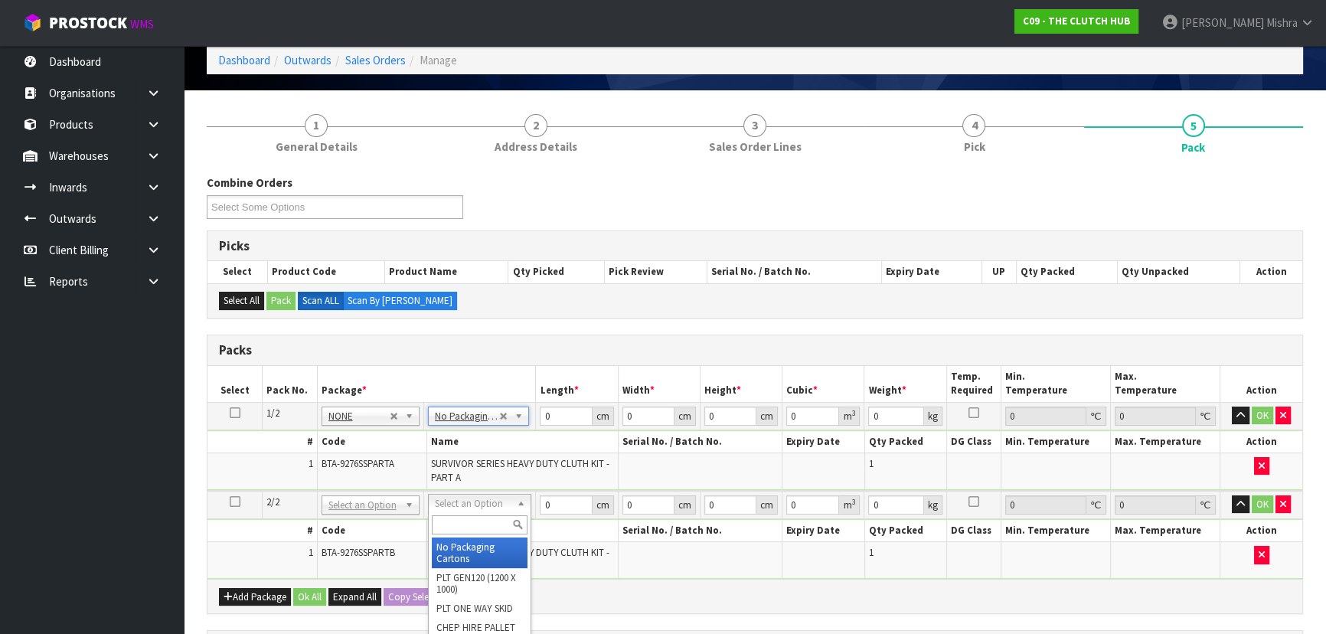
type input "2"
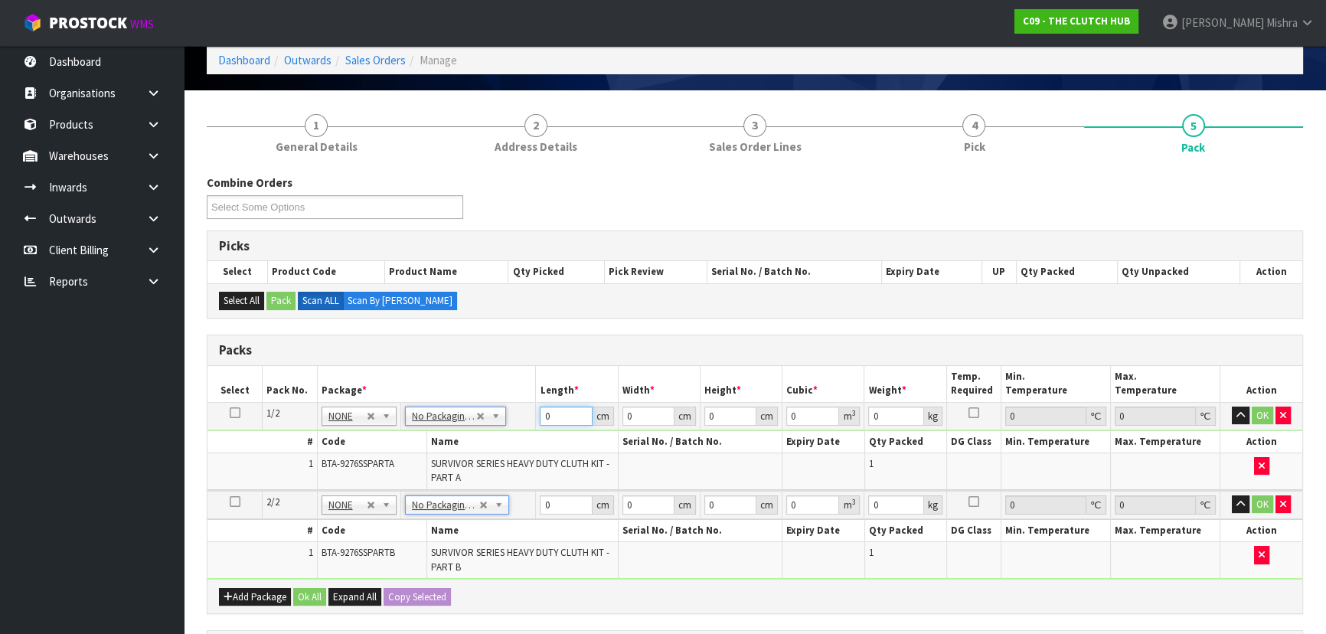
drag, startPoint x: 558, startPoint y: 418, endPoint x: 525, endPoint y: 422, distance: 33.2
click at [525, 422] on tr "1/2 NONE 007-001 007-002 007-004 007-009 007-013 007-014 007-015 007-017 007-01…" at bounding box center [754, 416] width 1095 height 28
type input "40"
type input "38"
type input "1"
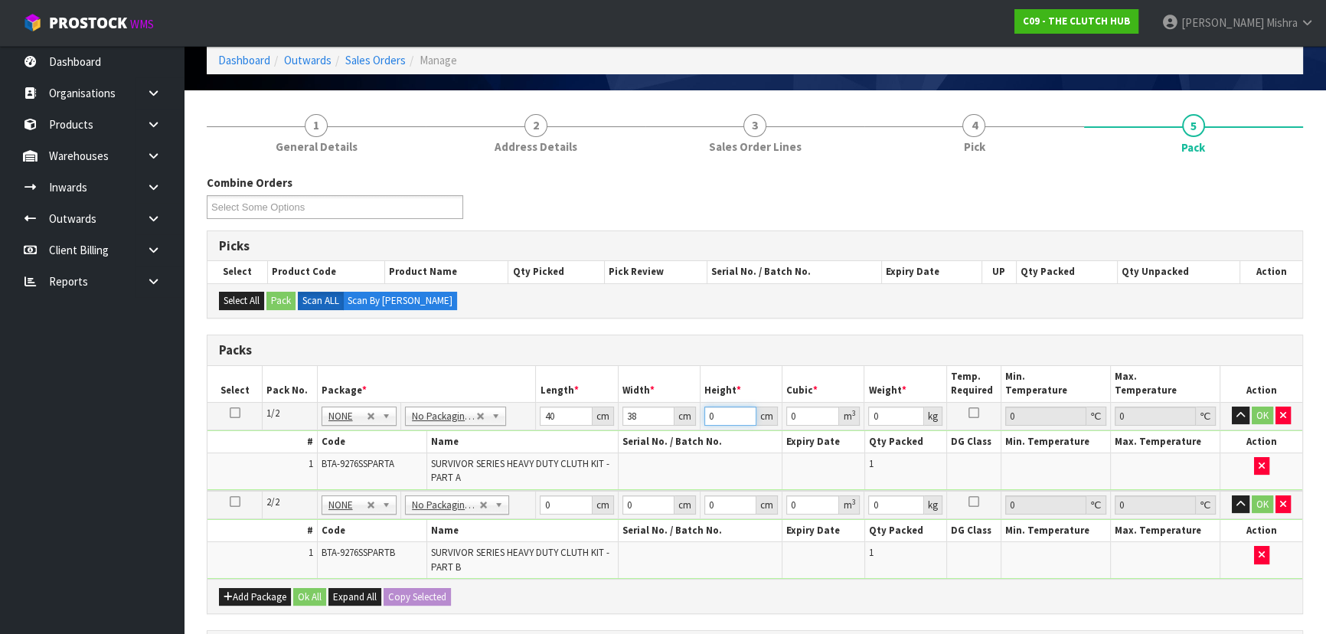
type input "0.00152"
type input "13"
type input "0.01976"
type input "13"
type input "20"
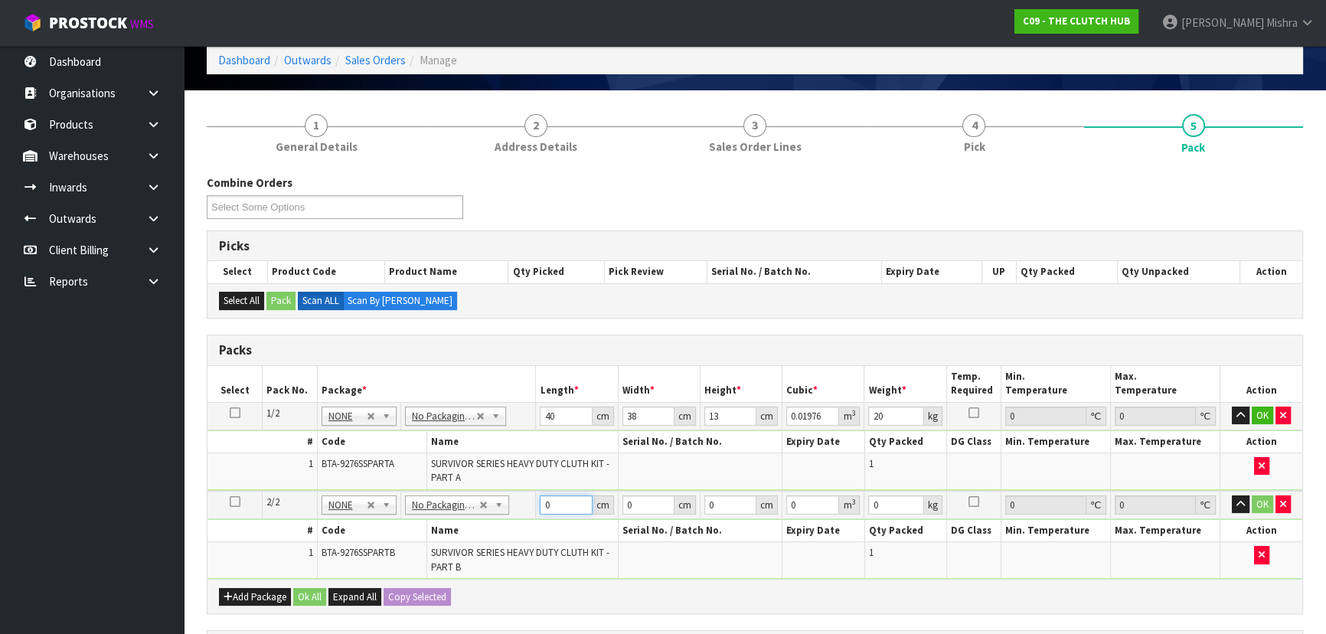
drag, startPoint x: 552, startPoint y: 504, endPoint x: 466, endPoint y: 507, distance: 85.8
click at [466, 507] on tr "2/2 NONE 007-001 007-002 007-004 007-009 007-013 007-014 007-015 007-017 007-01…" at bounding box center [754, 505] width 1095 height 28
type input "40"
type input "38"
type input "2"
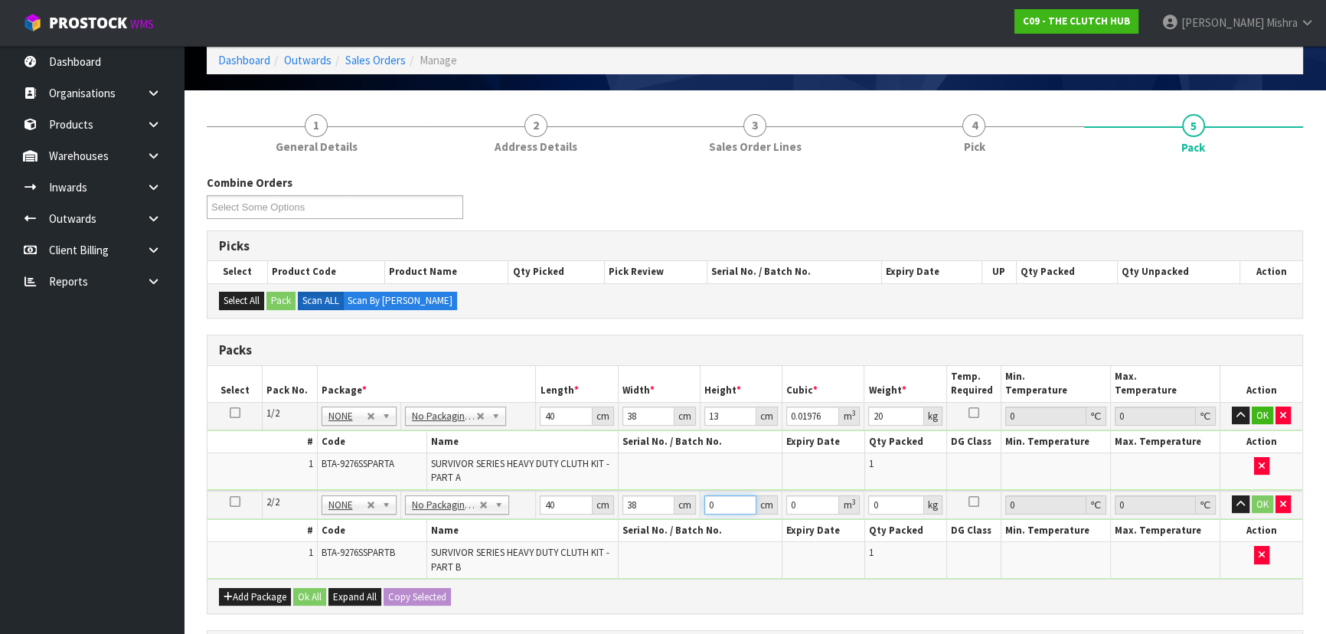
type input "0.00304"
type input "2"
type input "0"
type input "1"
type input "0.00152"
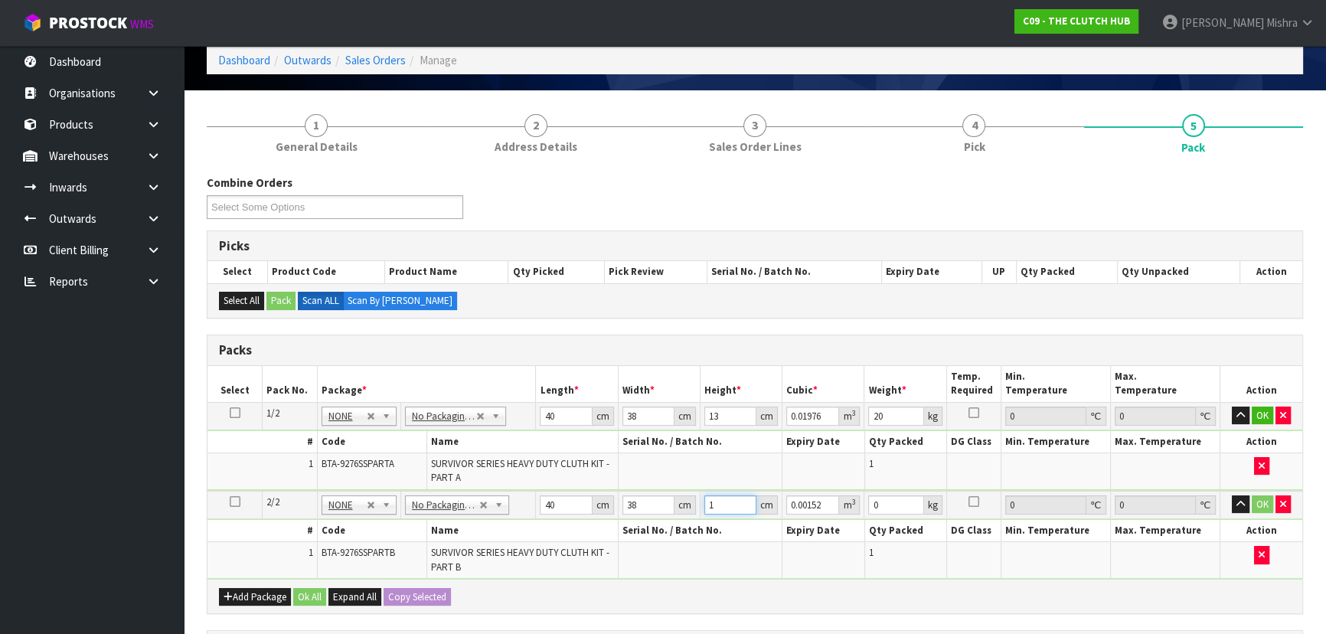
type input "13"
type input "0.01976"
type input "13"
type input "1"
type input "20"
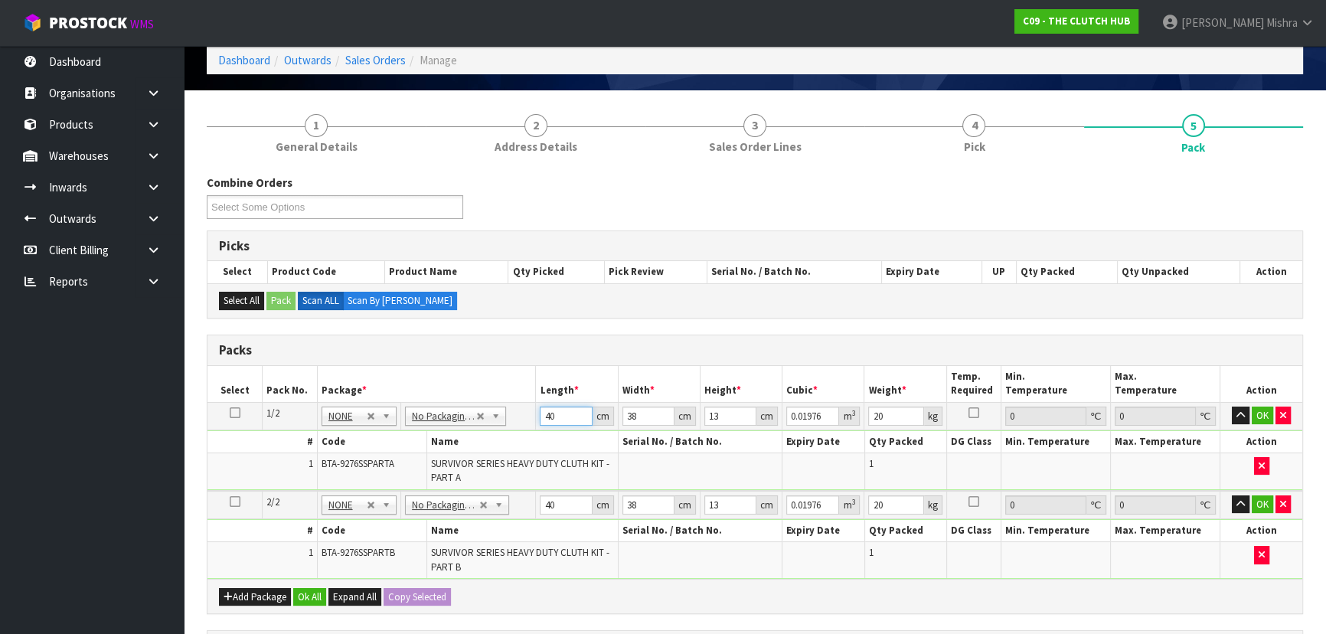
drag, startPoint x: 554, startPoint y: 416, endPoint x: 535, endPoint y: 415, distance: 19.2
click at [536, 415] on td "40 cm" at bounding box center [577, 416] width 82 height 28
click at [636, 418] on input "38" at bounding box center [648, 415] width 52 height 19
type input "3"
type input "0.00156"
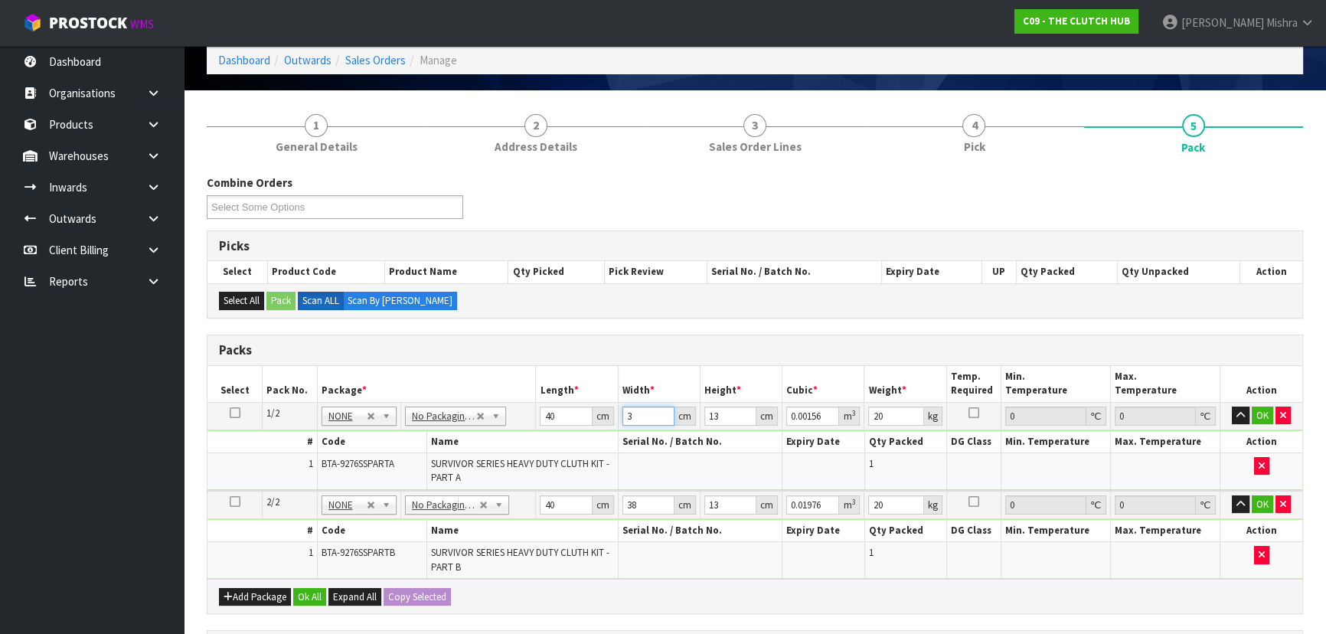
type input "39"
type input "0.02028"
type input "39"
type input "1"
type input "0.00156"
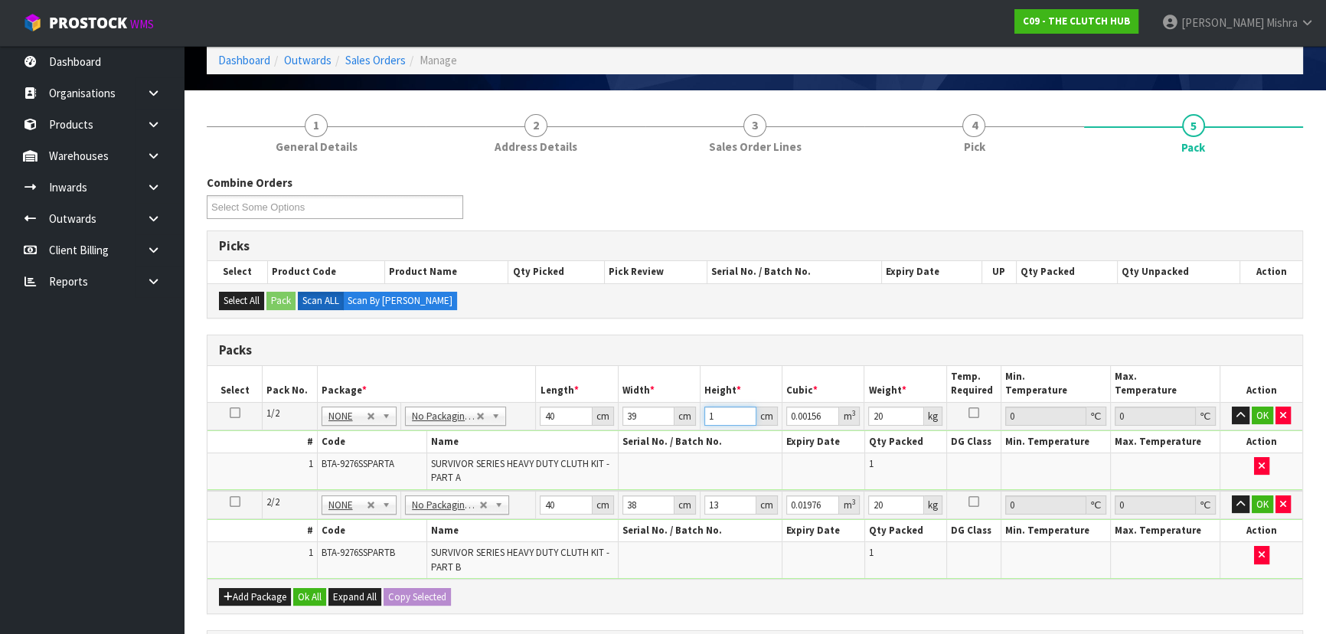
type input "15"
type input "0.0234"
type input "15"
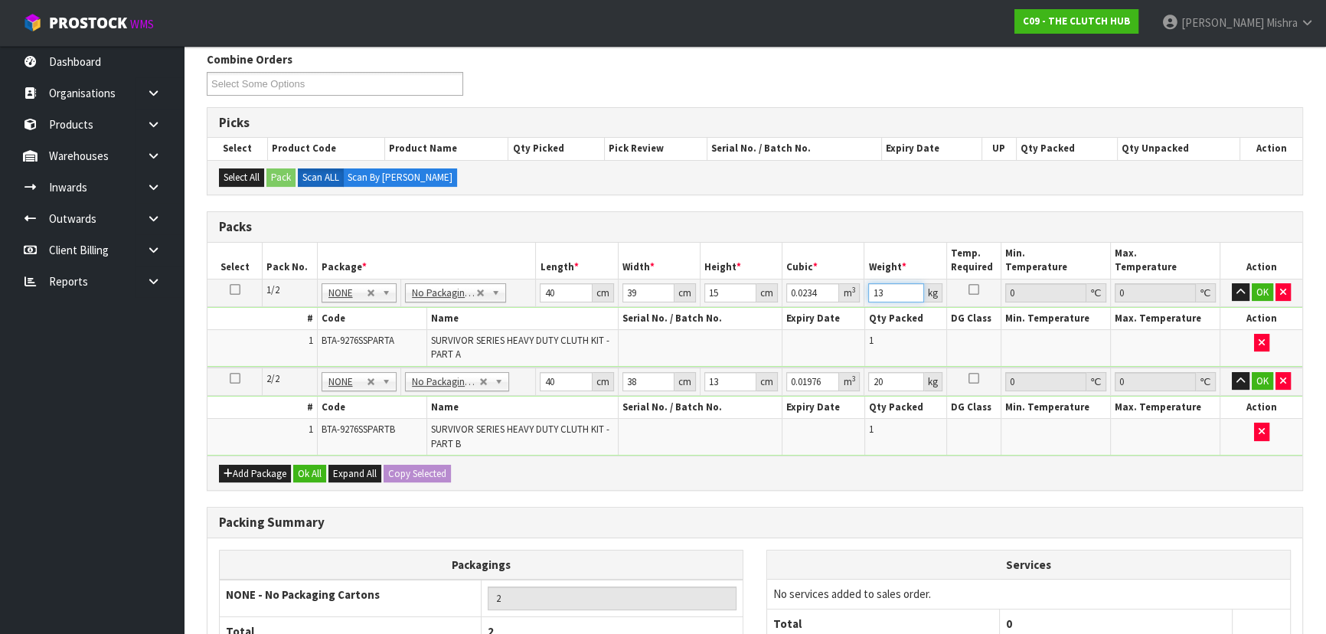
scroll to position [208, 0]
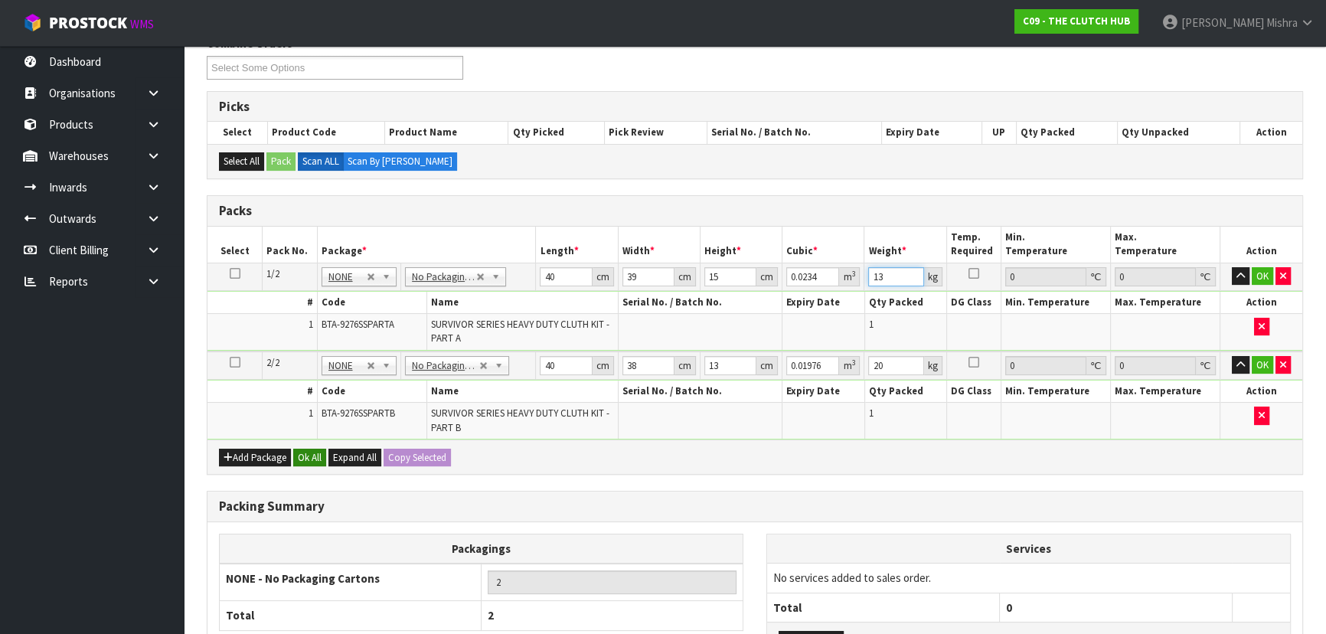
type input "13"
click at [315, 457] on button "Ok All" at bounding box center [309, 458] width 33 height 18
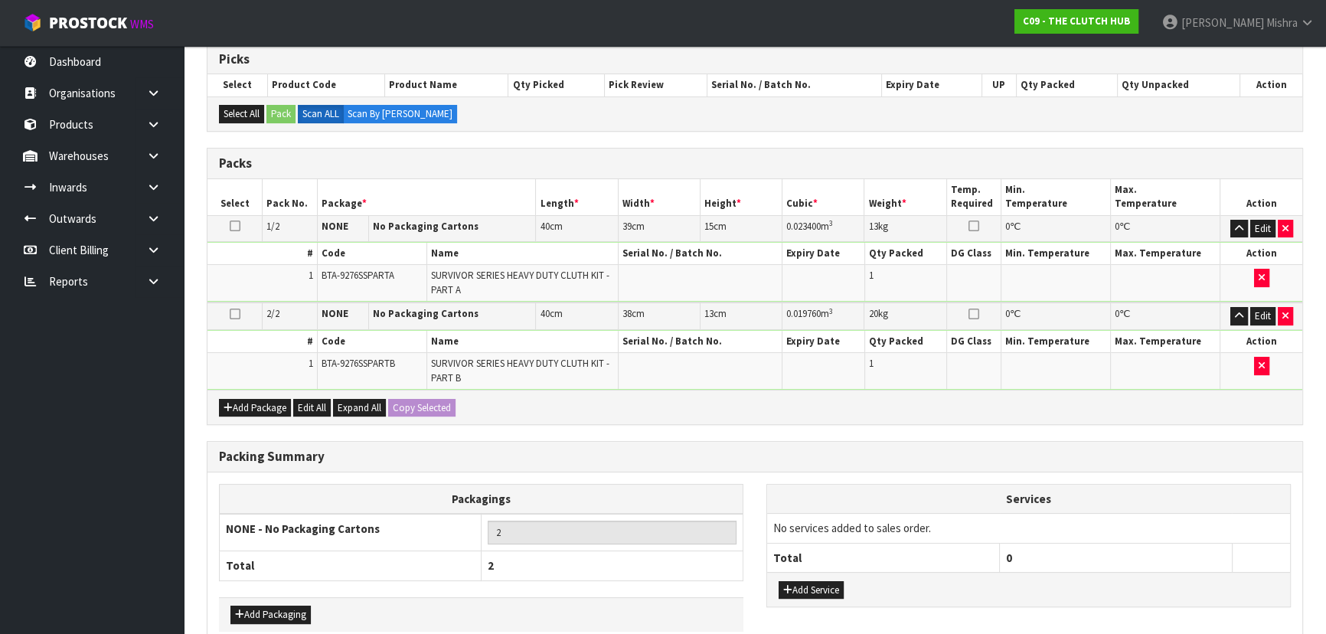
scroll to position [333, 0]
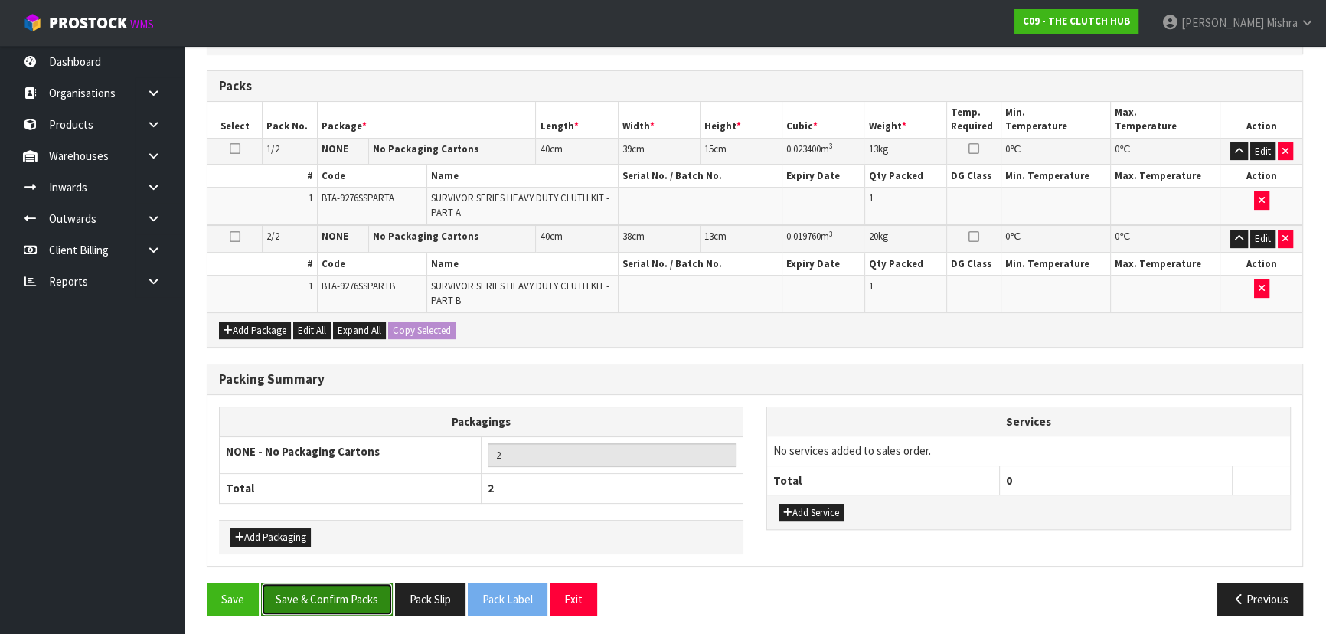
click at [341, 586] on button "Save & Confirm Packs" at bounding box center [327, 598] width 132 height 33
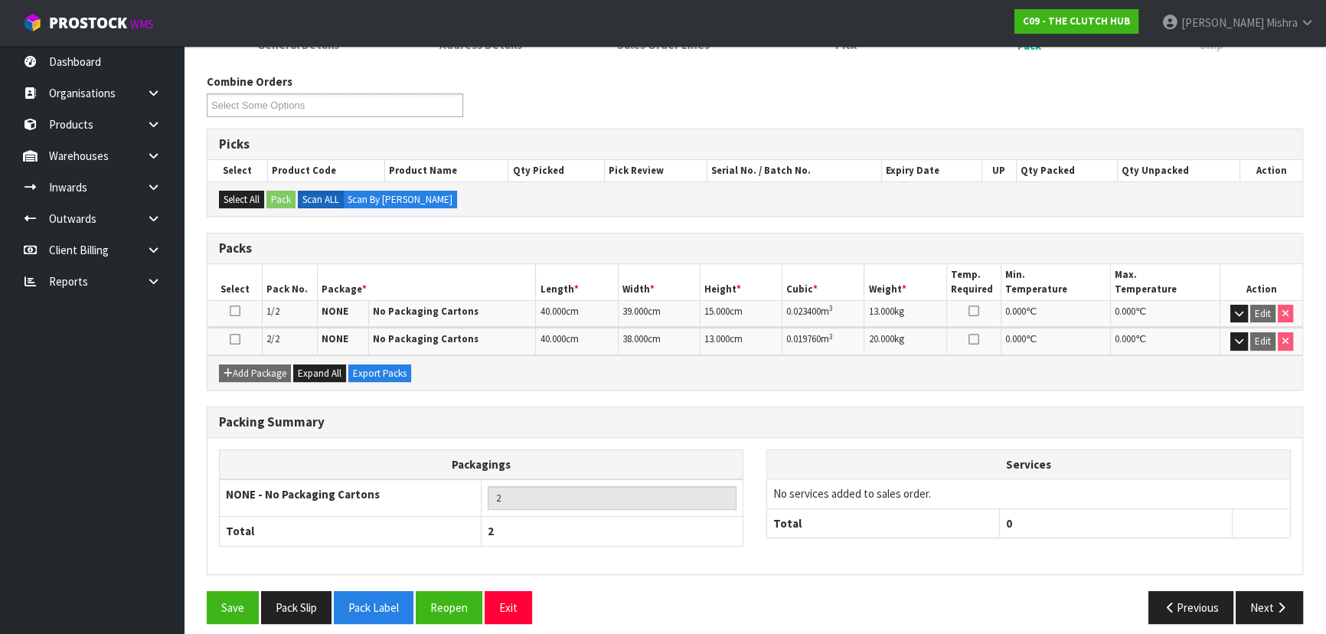
scroll to position [236, 0]
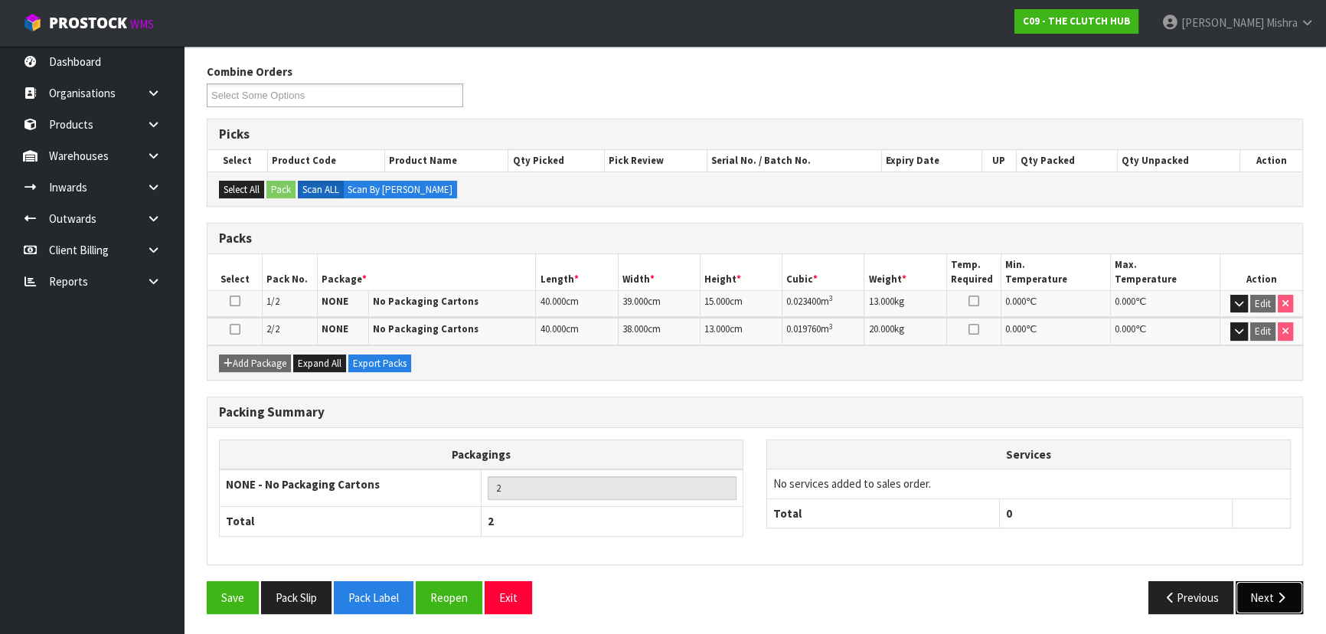
click at [1258, 589] on button "Next" at bounding box center [1268, 597] width 67 height 33
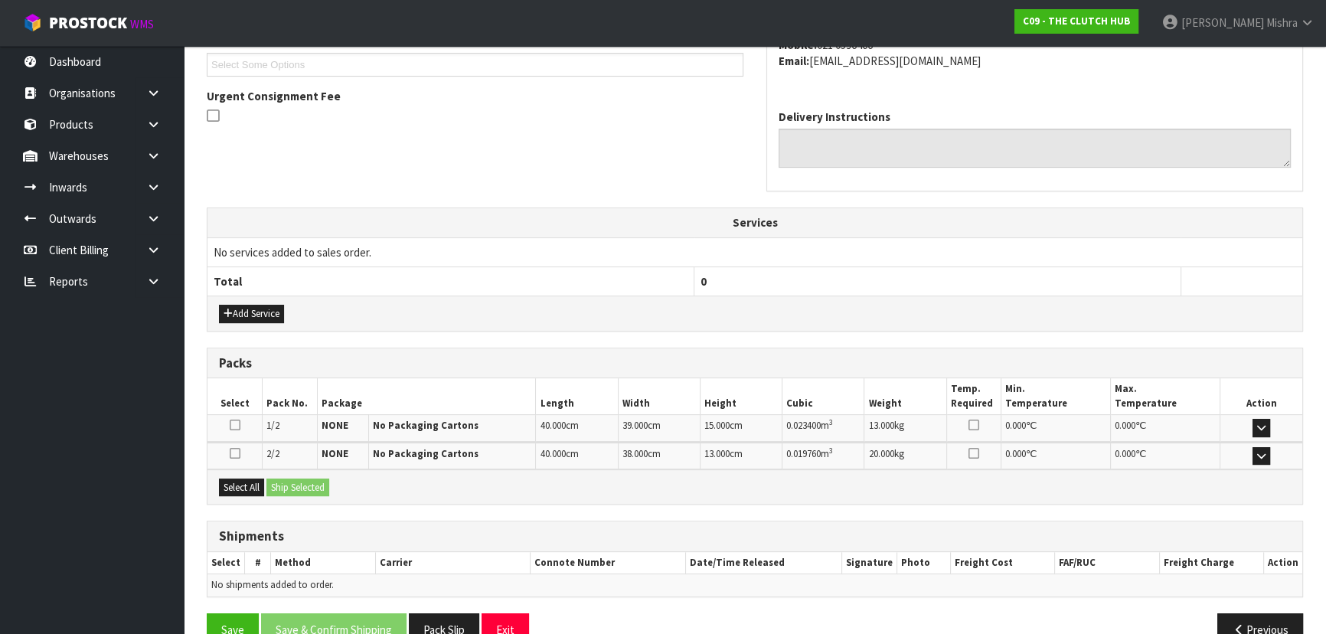
scroll to position [452, 0]
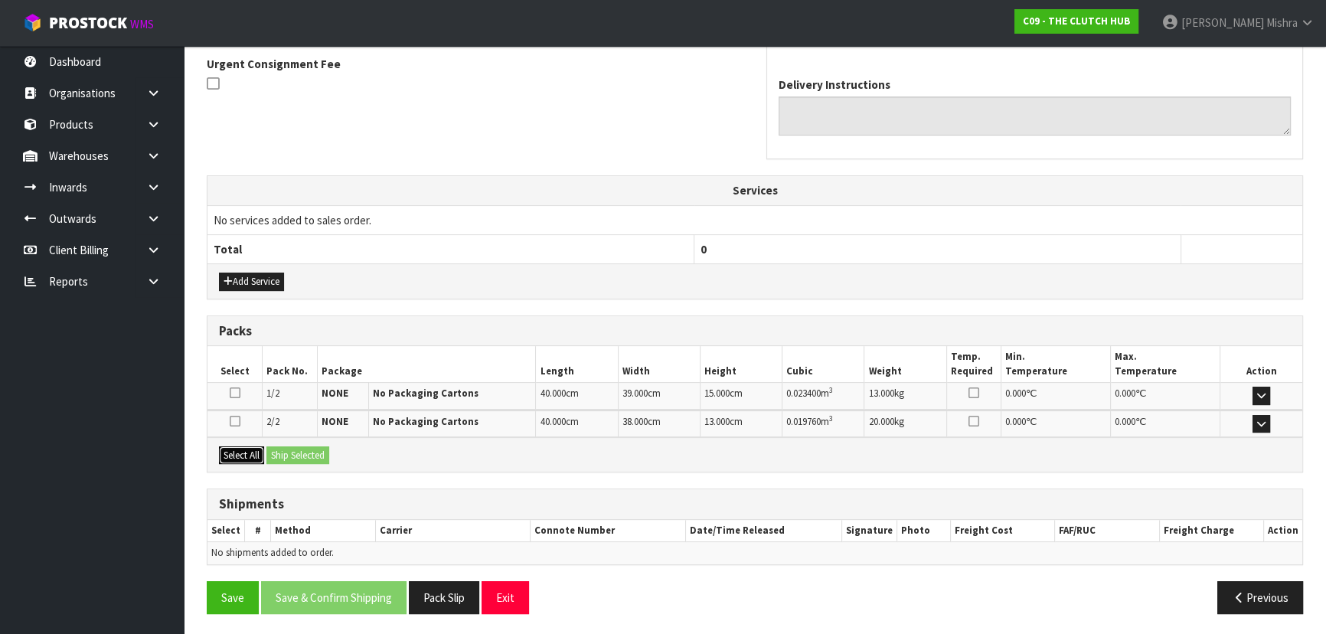
click at [251, 459] on button "Select All" at bounding box center [241, 455] width 45 height 18
click at [289, 459] on button "Ship Selected" at bounding box center [297, 455] width 63 height 18
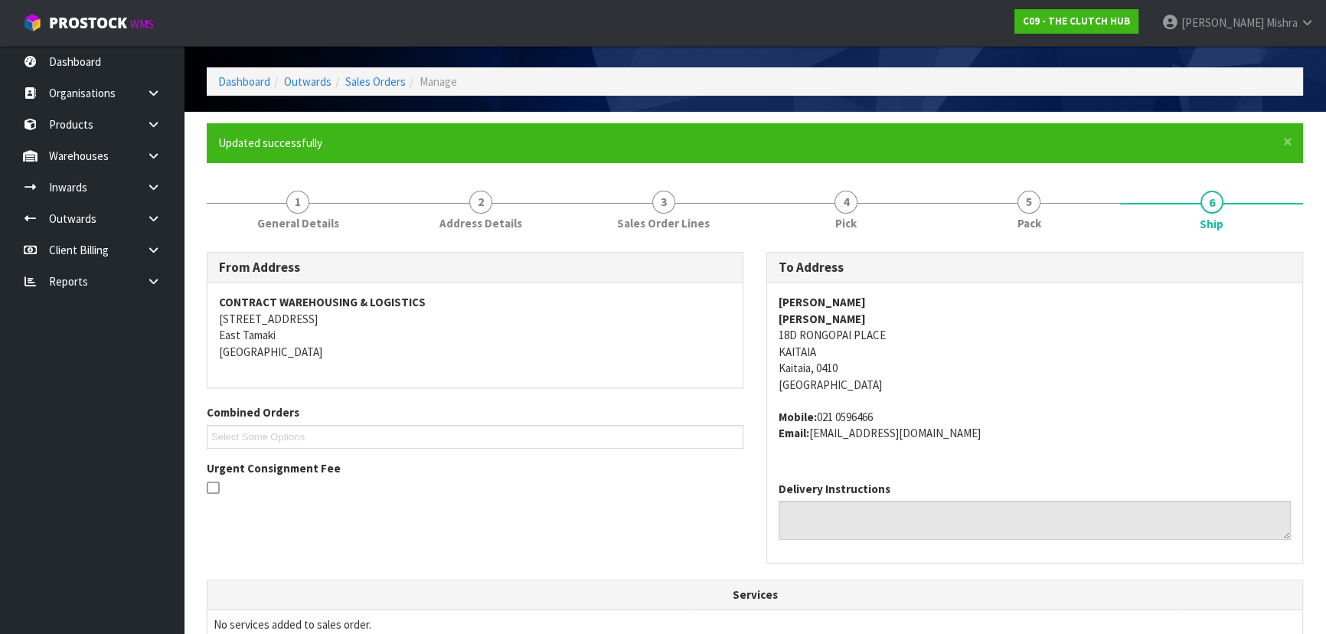
scroll to position [34, 0]
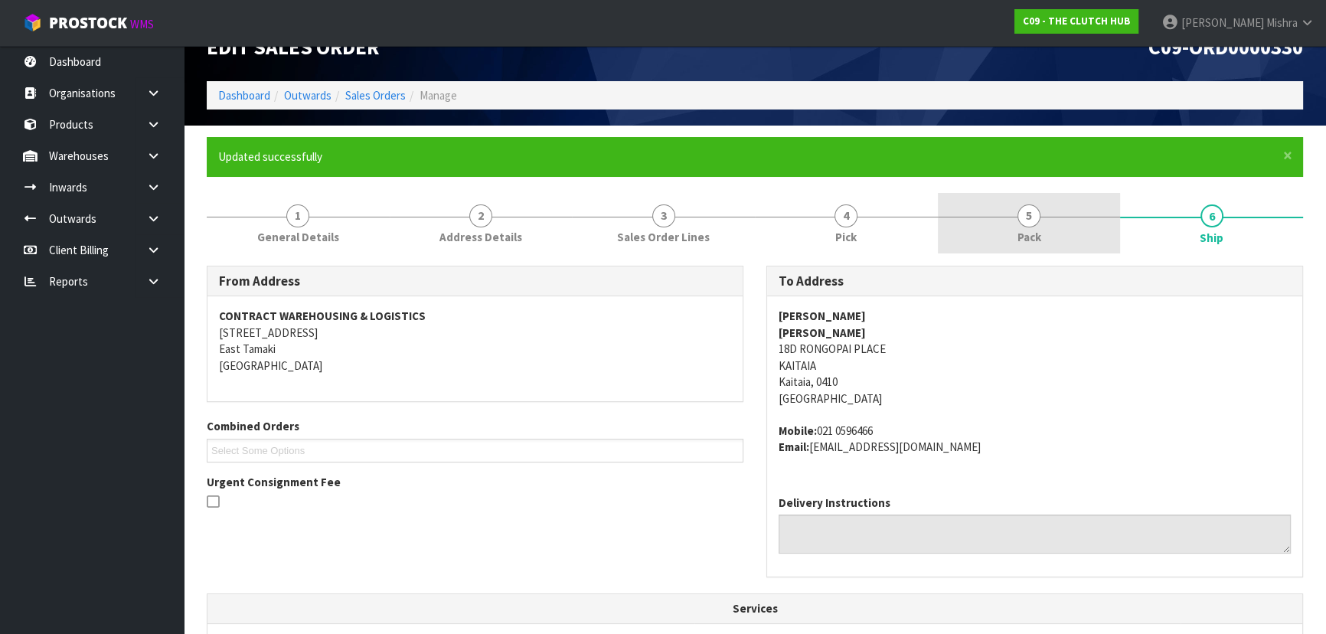
click at [1084, 234] on link "5 Pack" at bounding box center [1029, 223] width 183 height 60
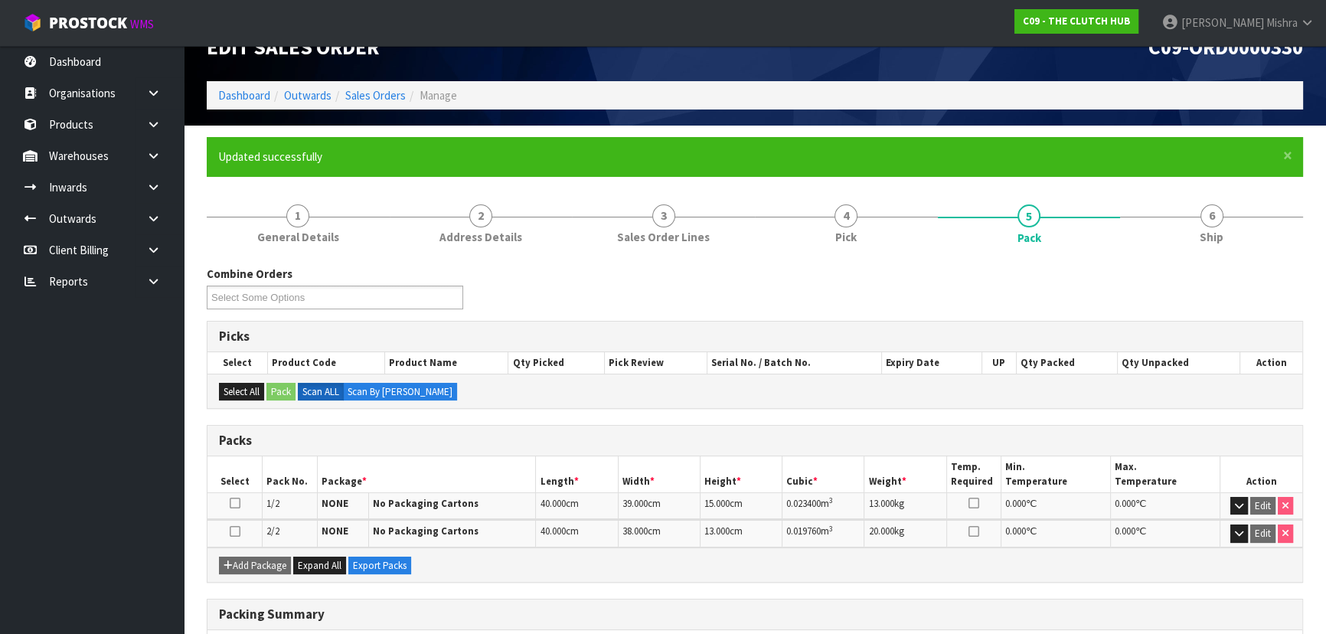
scroll to position [236, 0]
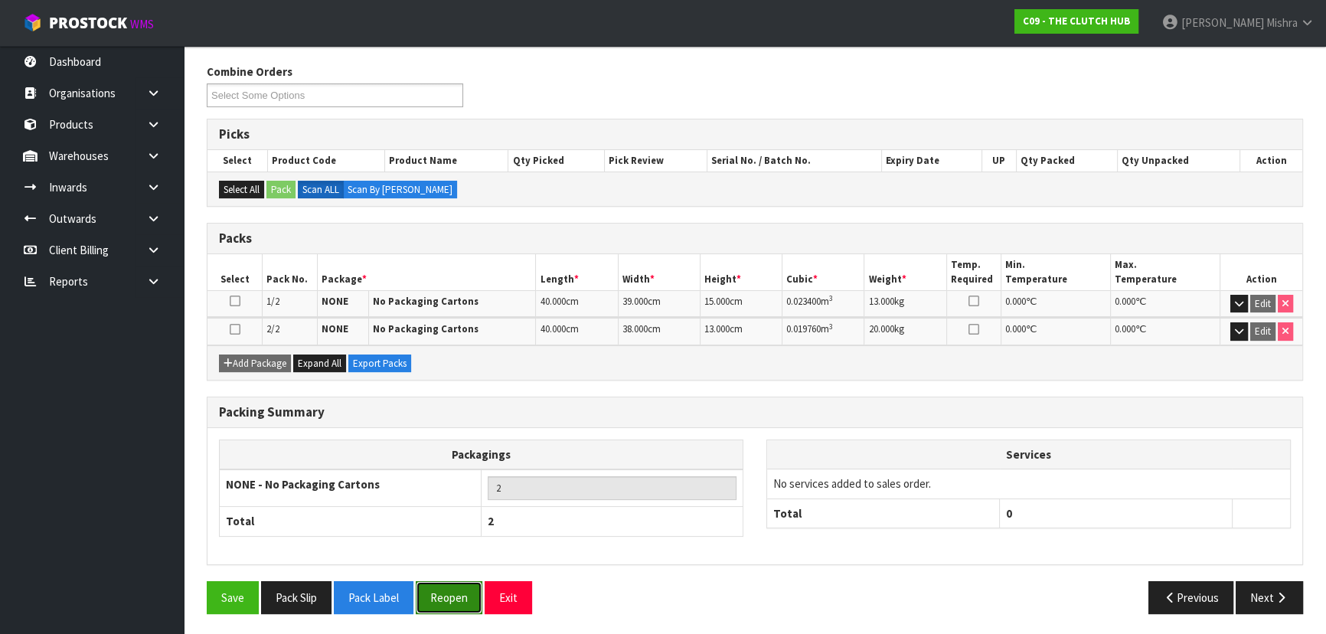
click at [439, 595] on button "Reopen" at bounding box center [449, 597] width 67 height 33
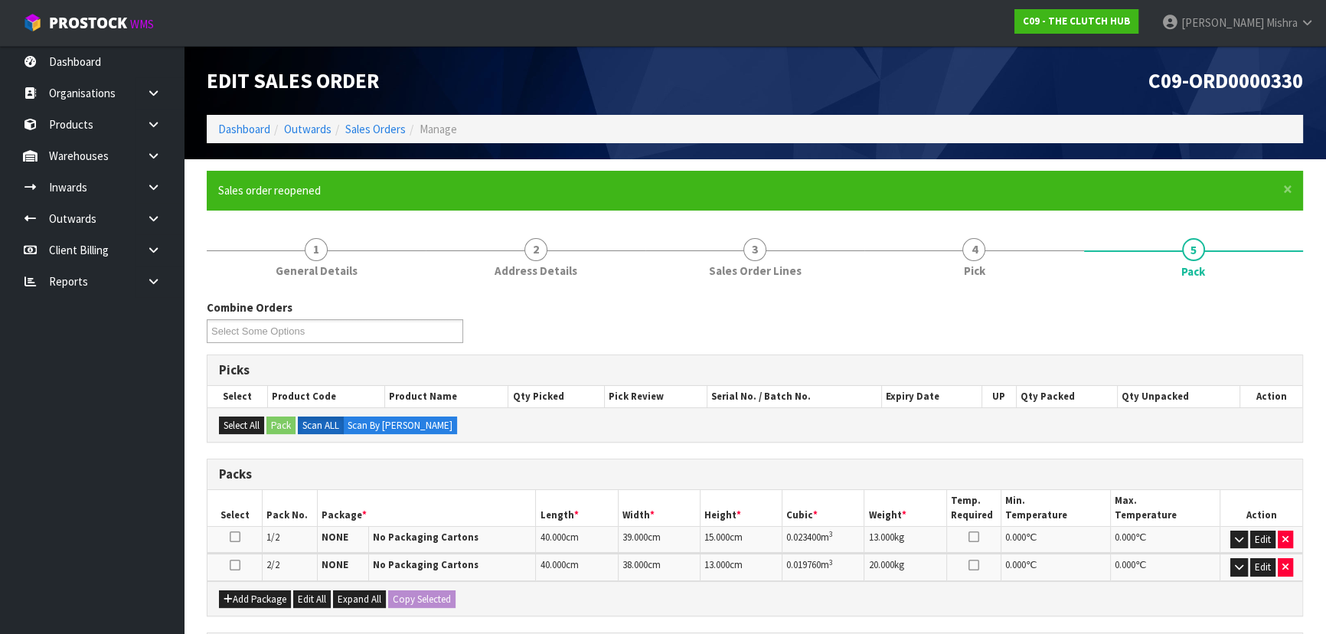
scroll to position [269, 0]
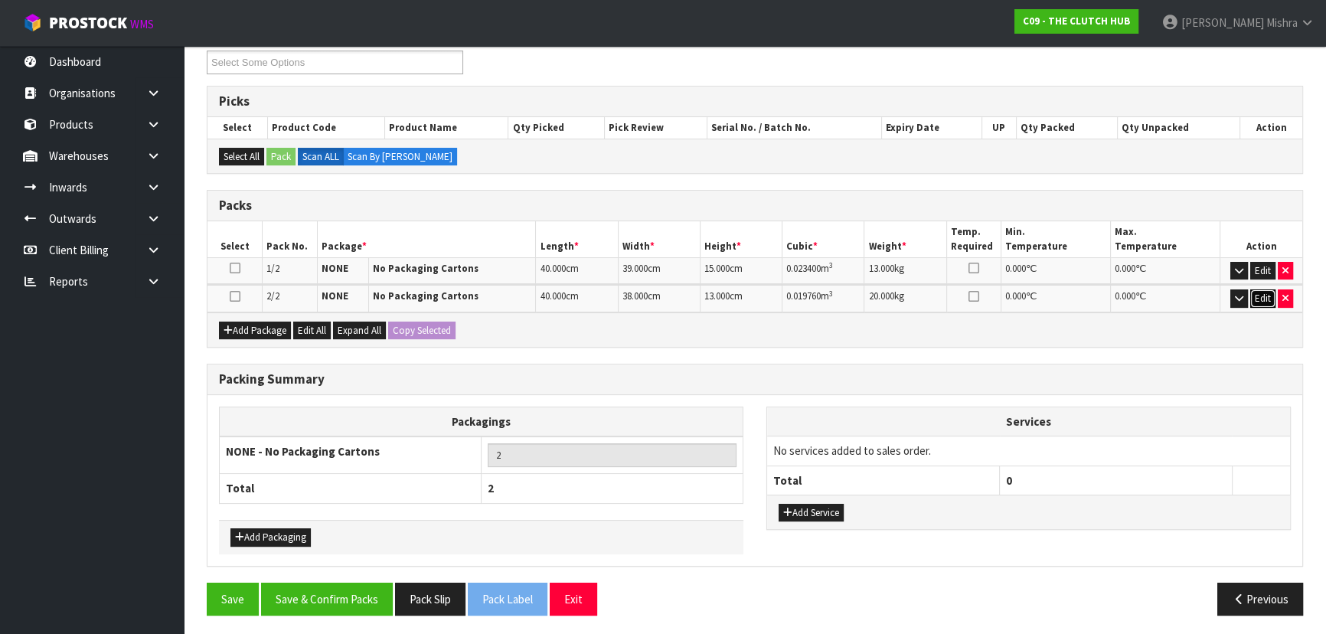
click at [1259, 294] on button "Edit" at bounding box center [1262, 298] width 25 height 18
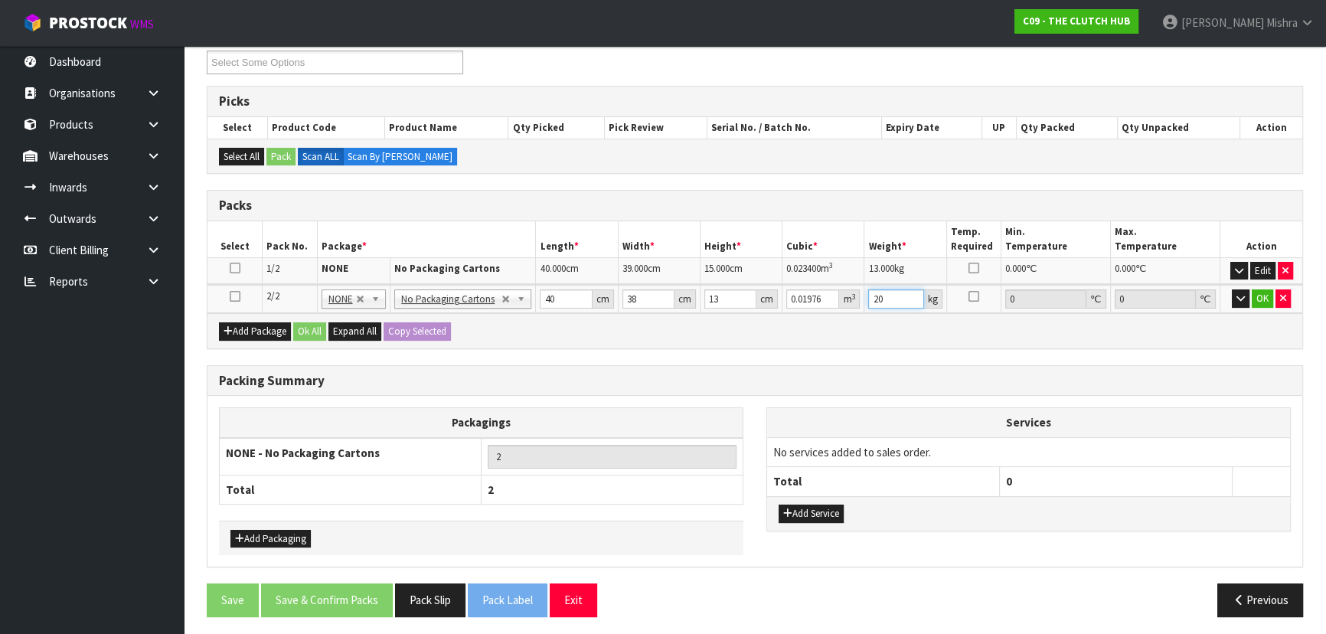
drag, startPoint x: 878, startPoint y: 298, endPoint x: 886, endPoint y: 298, distance: 8.4
click at [886, 298] on input "20" at bounding box center [895, 298] width 55 height 19
type input "21"
click at [1264, 298] on button "OK" at bounding box center [1261, 298] width 21 height 18
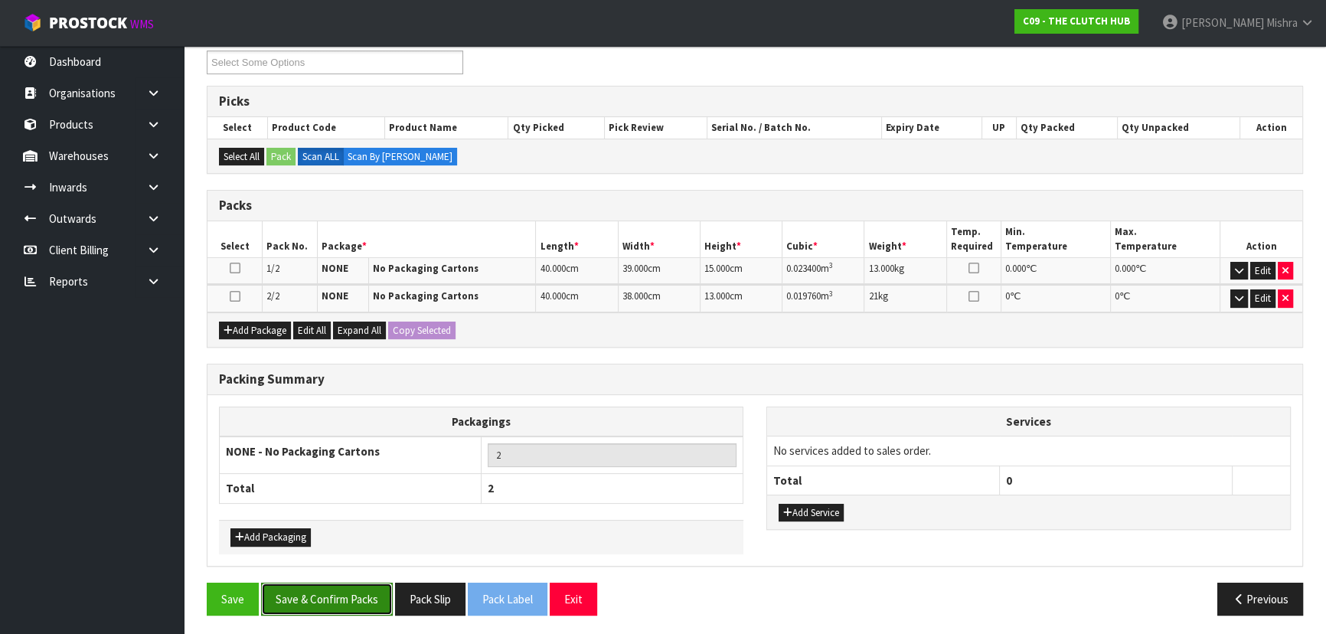
click at [321, 596] on button "Save & Confirm Packs" at bounding box center [327, 598] width 132 height 33
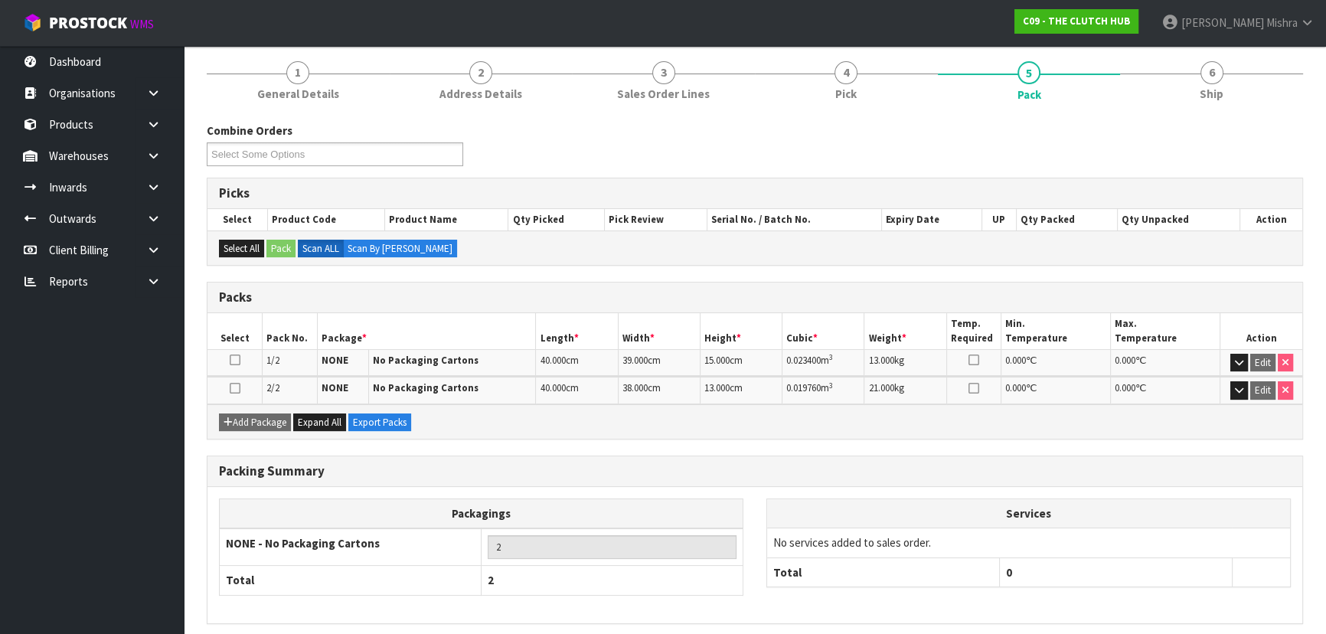
scroll to position [236, 0]
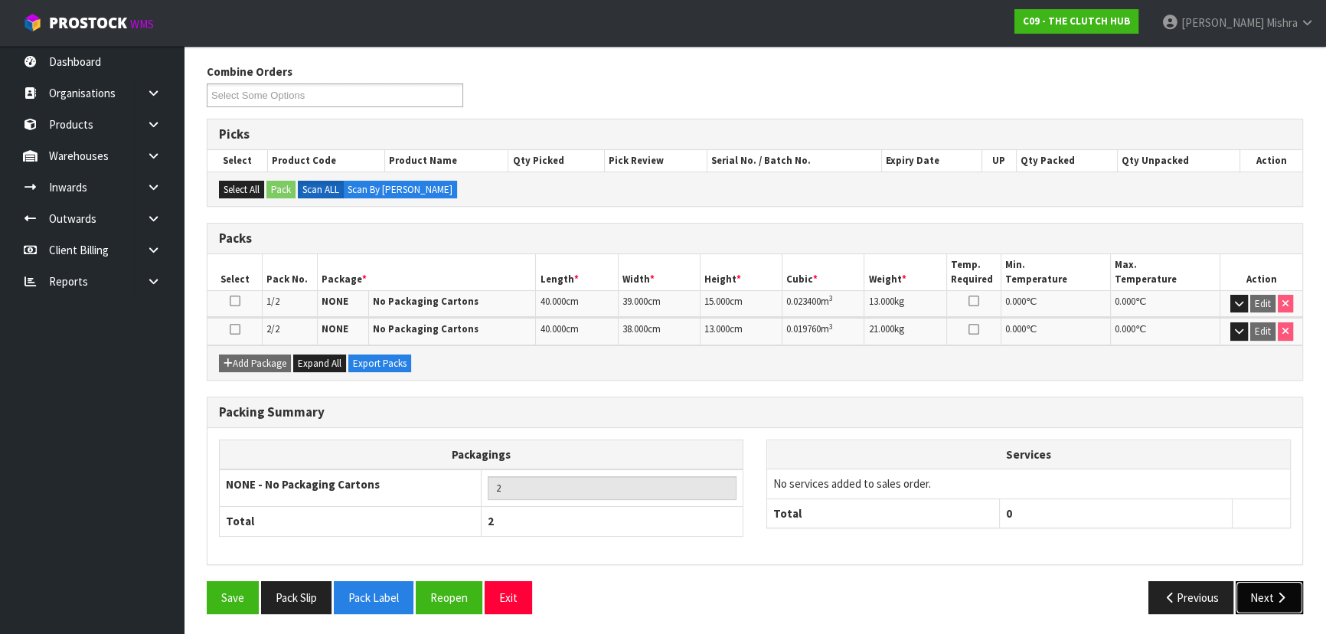
click at [1280, 597] on icon "button" at bounding box center [1281, 597] width 15 height 11
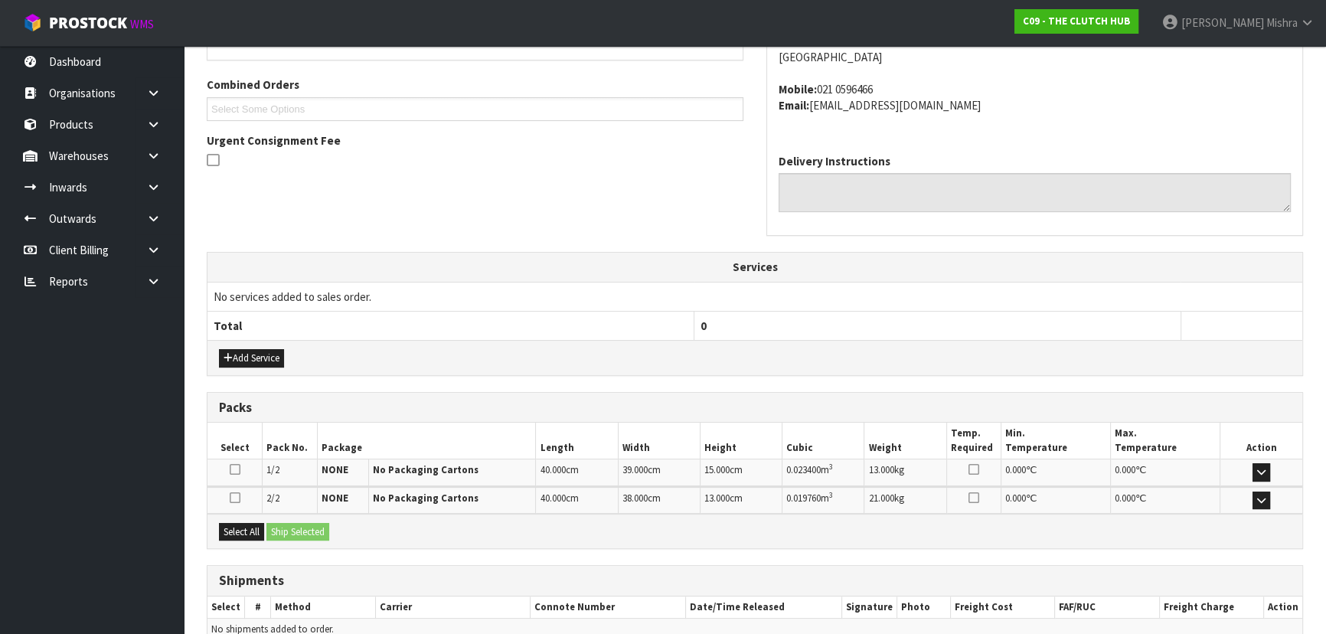
scroll to position [452, 0]
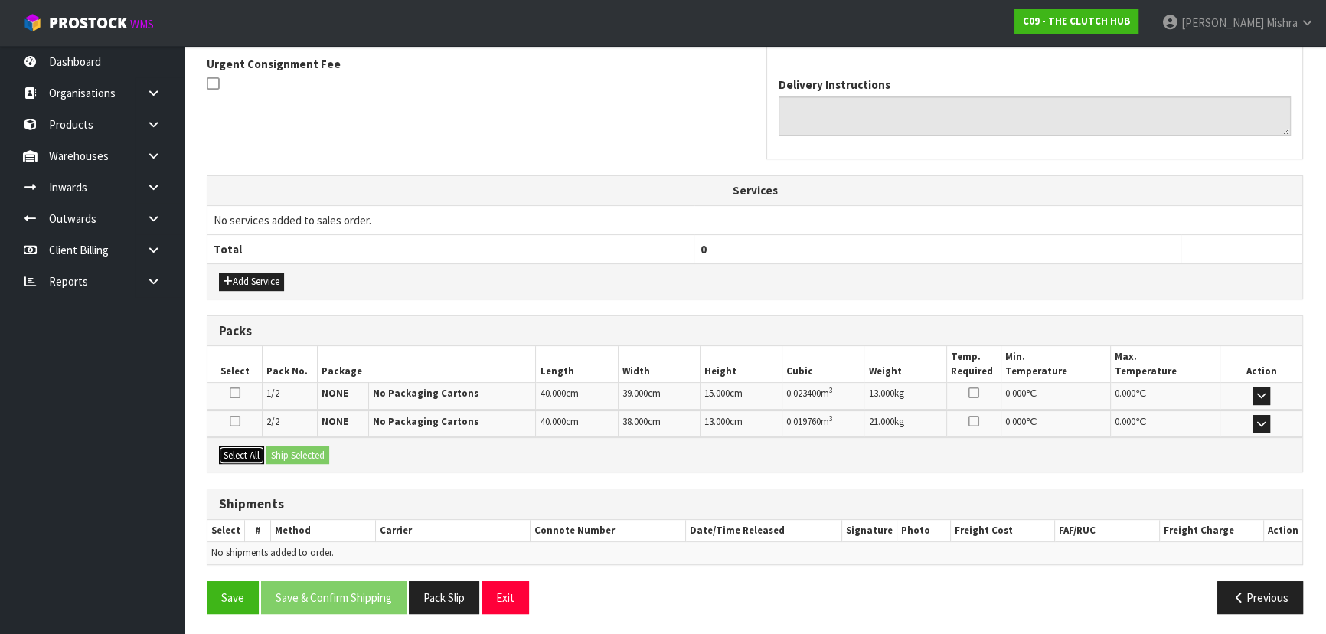
click at [240, 449] on button "Select All" at bounding box center [241, 455] width 45 height 18
click at [314, 451] on button "Ship Selected" at bounding box center [297, 455] width 63 height 18
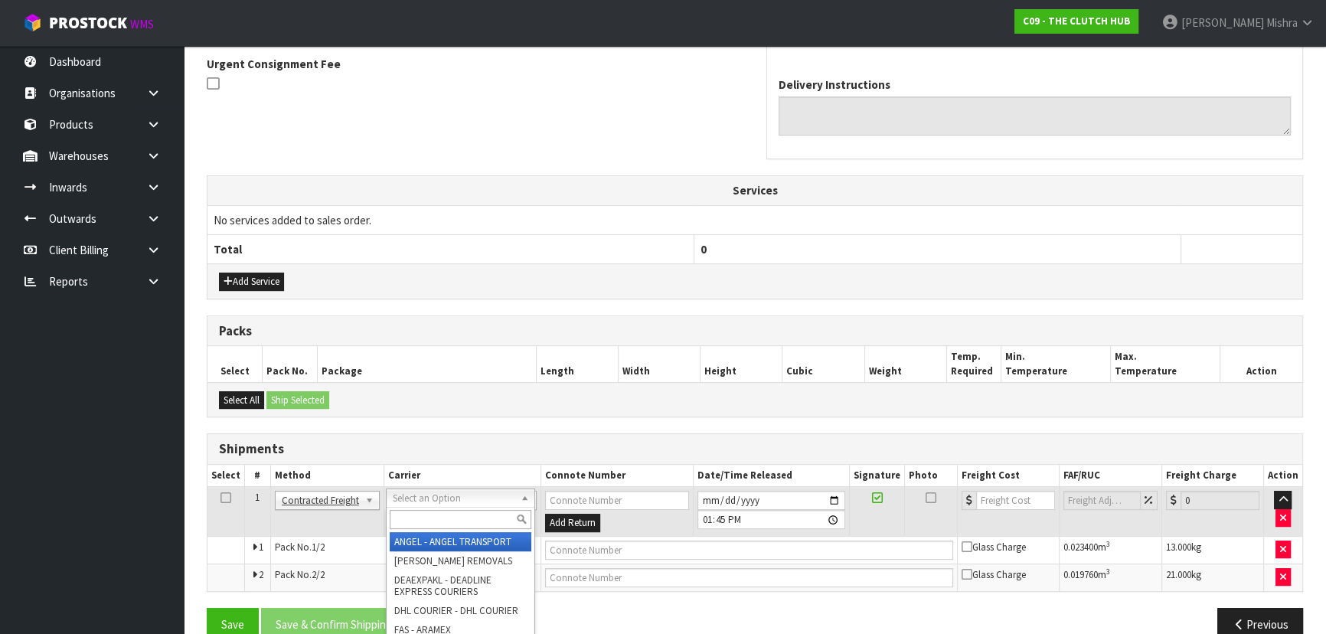
click at [459, 511] on input "text" at bounding box center [461, 519] width 142 height 19
type input "nzp"
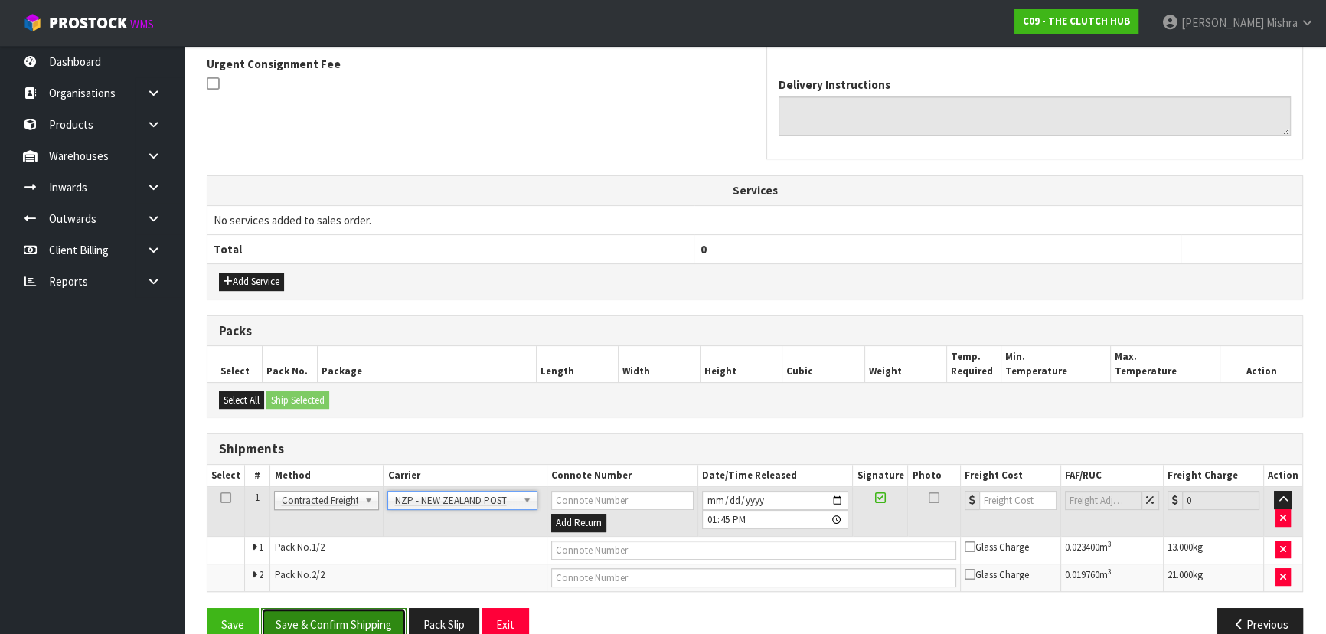
click at [319, 618] on button "Save & Confirm Shipping" at bounding box center [333, 624] width 145 height 33
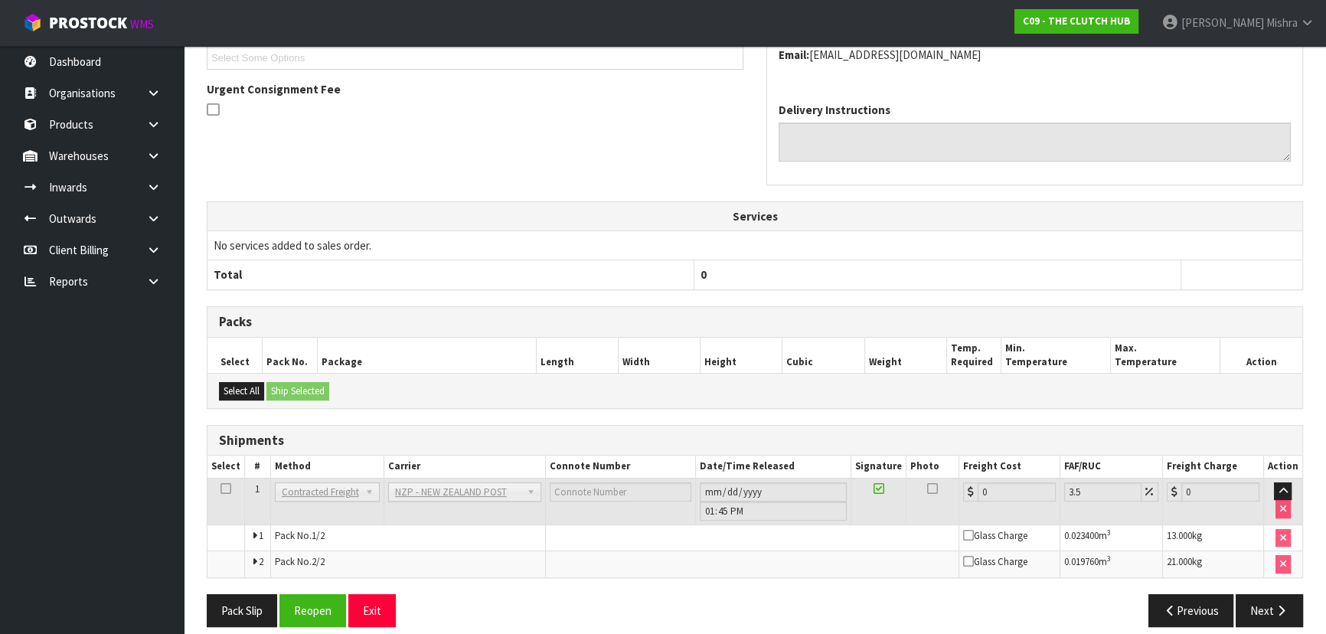
scroll to position [455, 0]
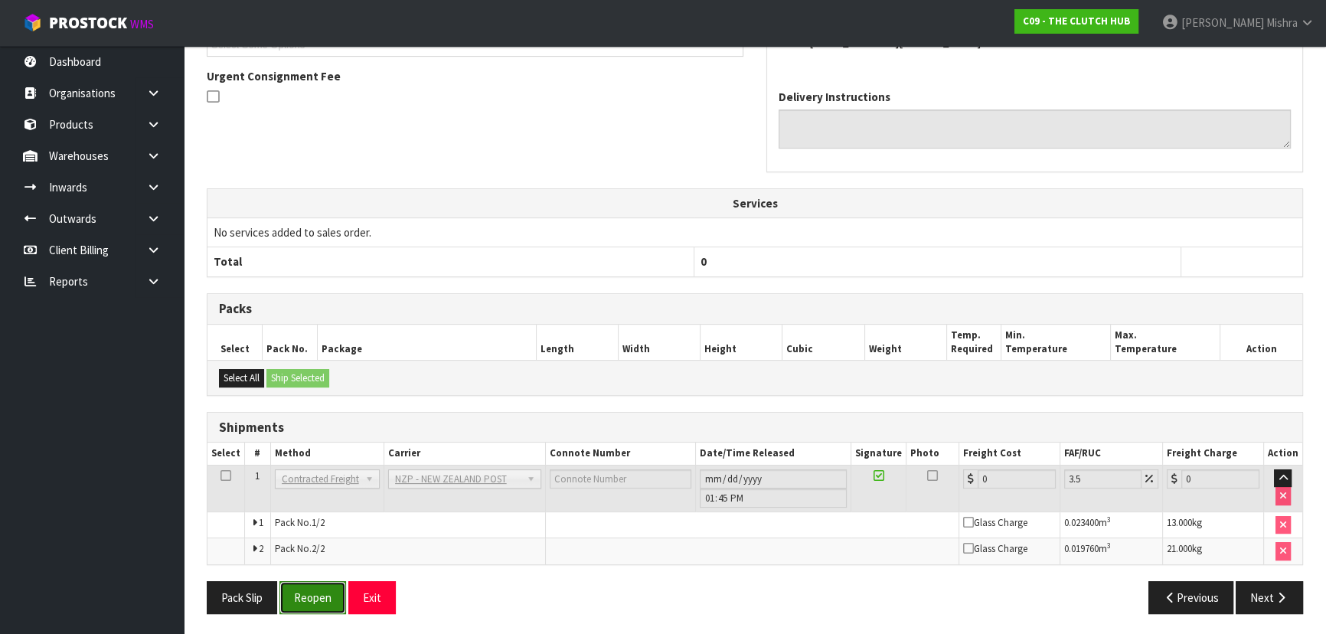
click at [310, 596] on button "Reopen" at bounding box center [312, 597] width 67 height 33
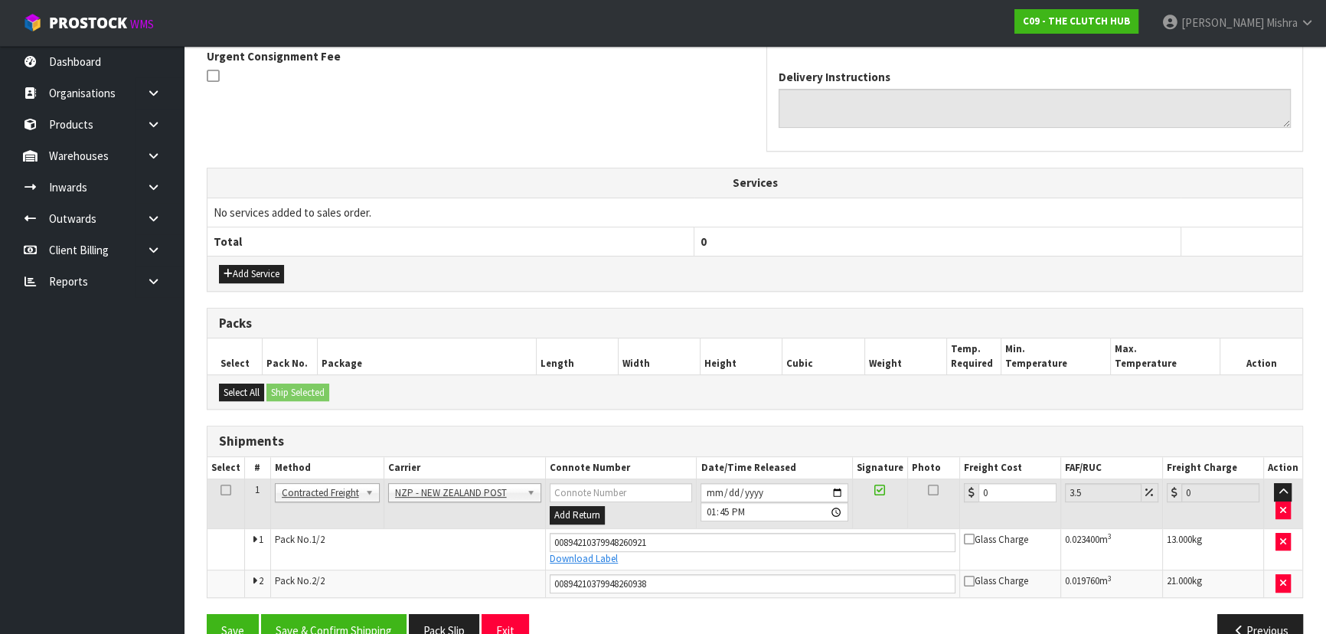
scroll to position [492, 0]
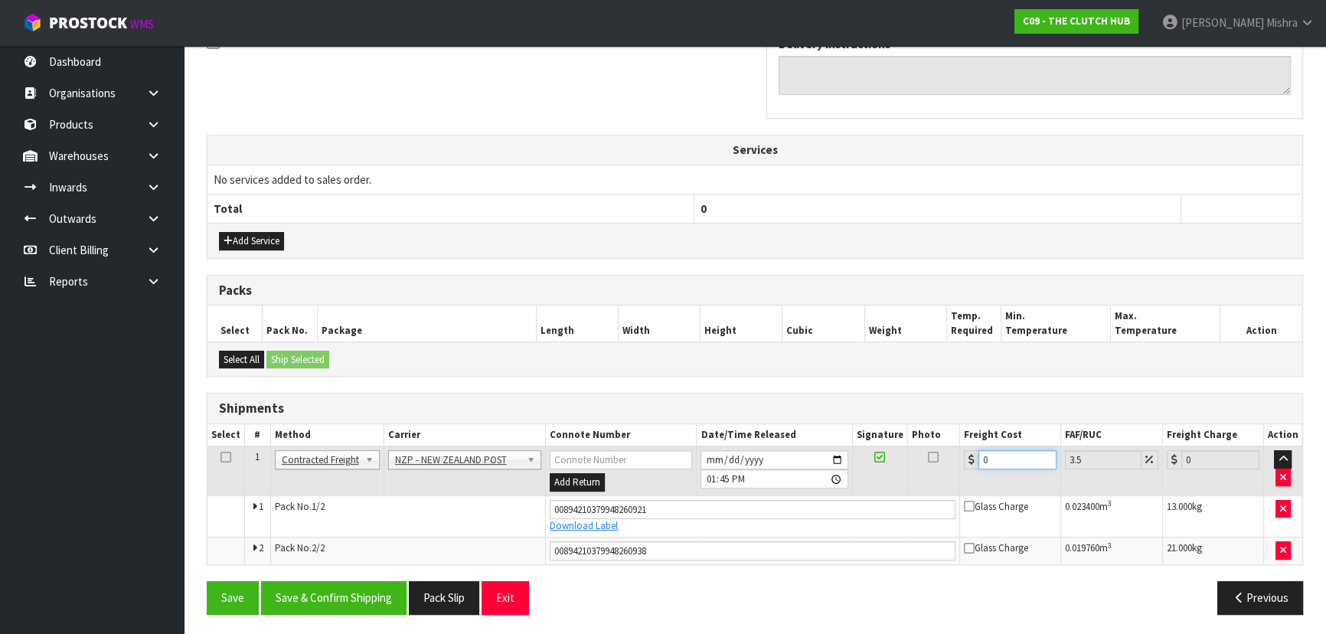
drag, startPoint x: 994, startPoint y: 463, endPoint x: 940, endPoint y: 465, distance: 54.4
click at [941, 465] on tr "1 Client Local Pickup Customer Local Pickup Company Freight Contracted Freight …" at bounding box center [754, 471] width 1095 height 50
type input "2"
type input "2.07"
type input "28"
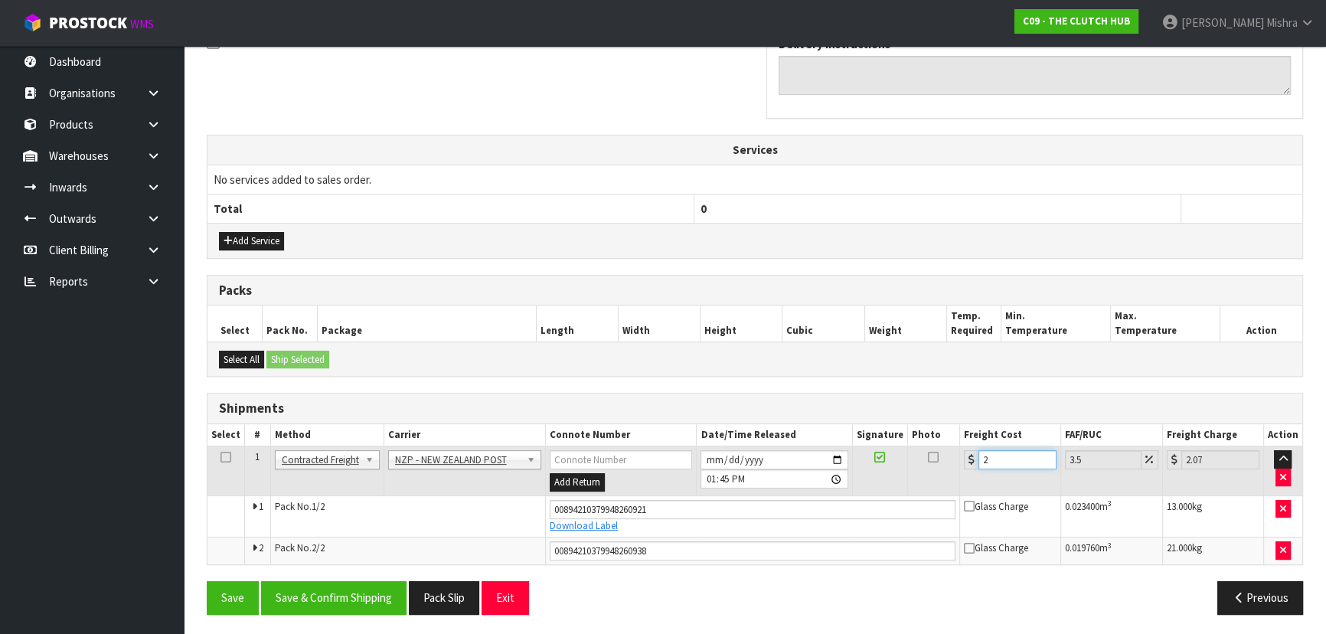
type input "28.98"
type input "28.2"
type input "29.19"
type input "28.28"
type input "29.27"
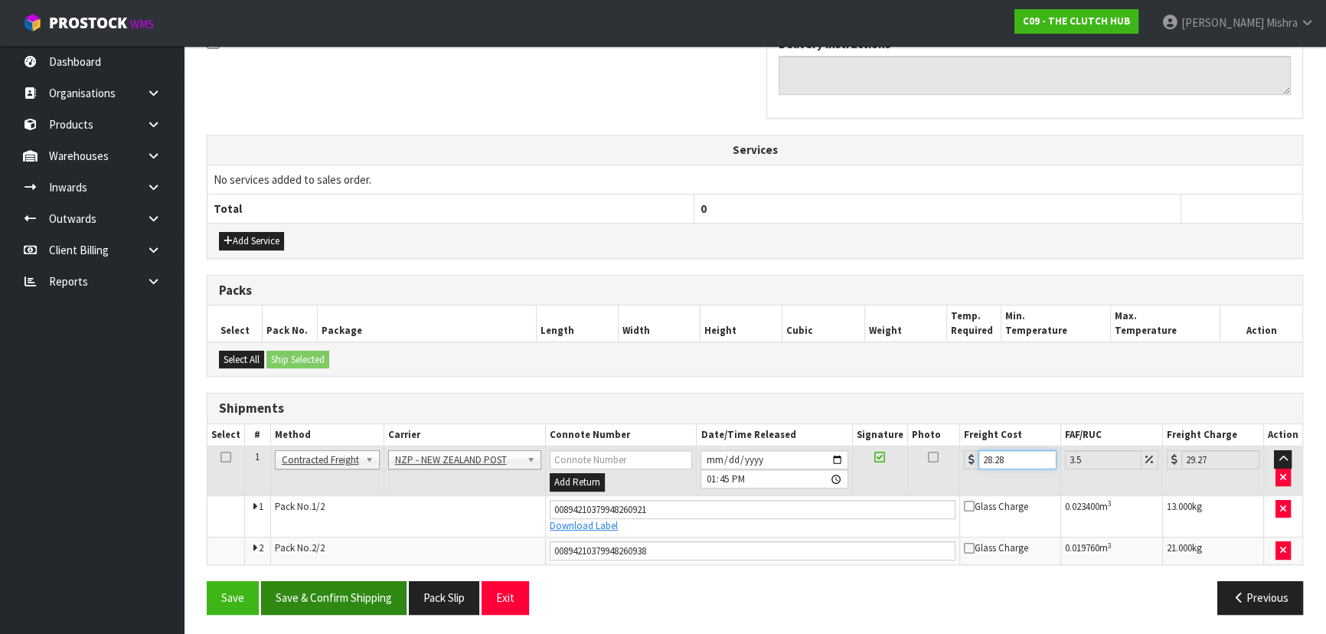
type input "28.28"
click at [383, 589] on button "Save & Confirm Shipping" at bounding box center [333, 597] width 145 height 33
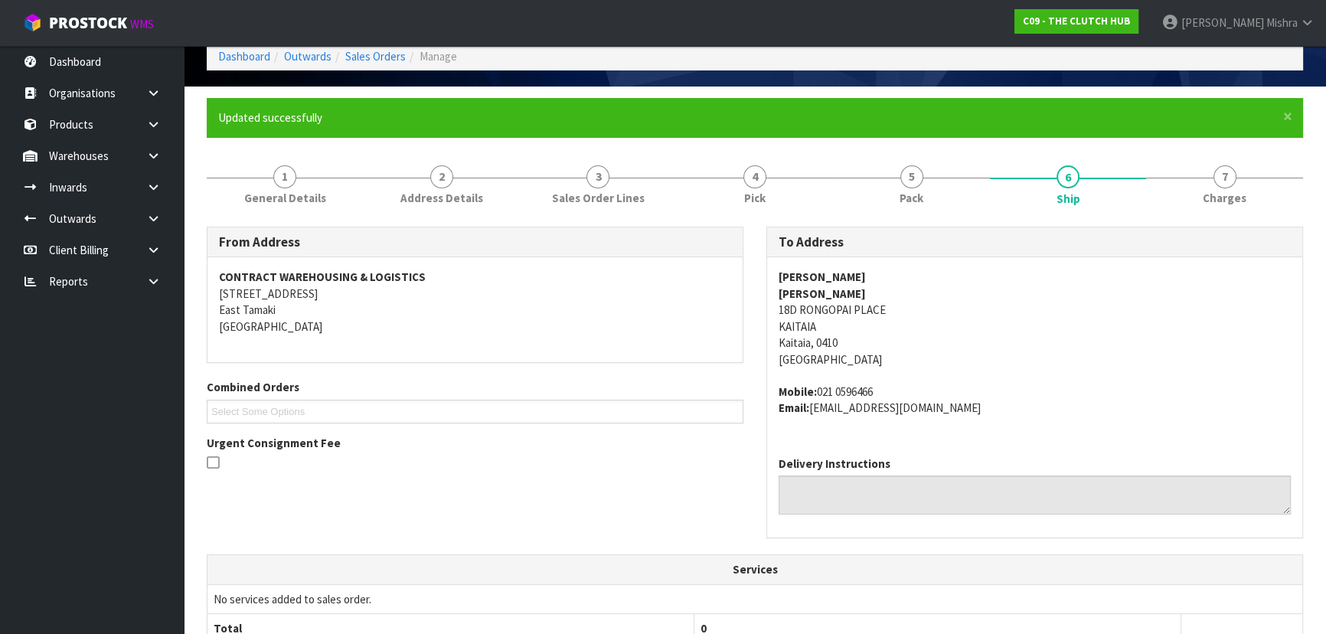
scroll to position [0, 0]
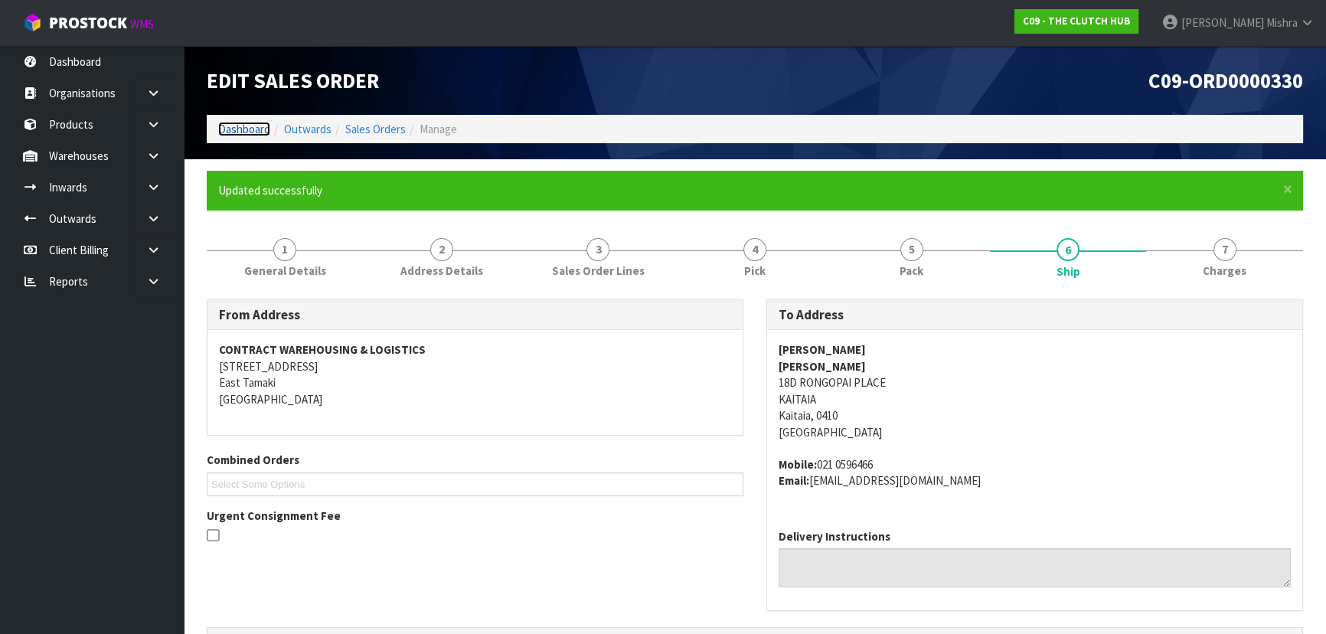
click at [246, 126] on link "Dashboard" at bounding box center [244, 129] width 52 height 15
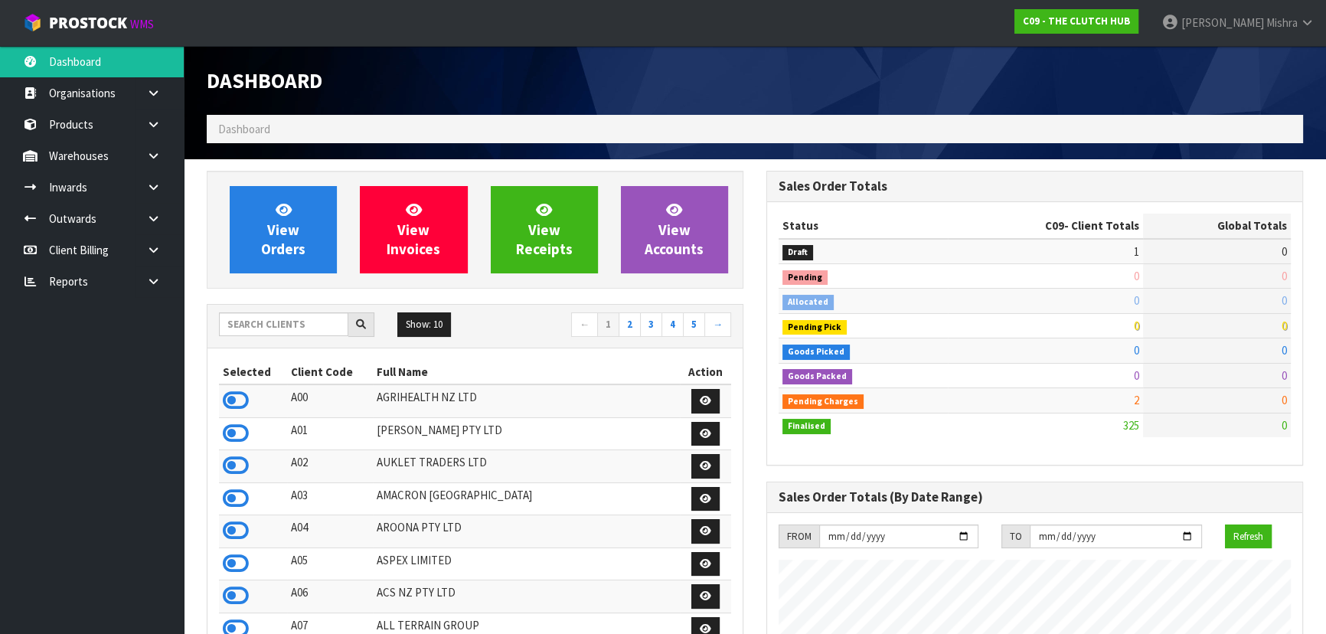
scroll to position [1255, 559]
click at [295, 327] on input "text" at bounding box center [283, 324] width 129 height 24
type input "C10"
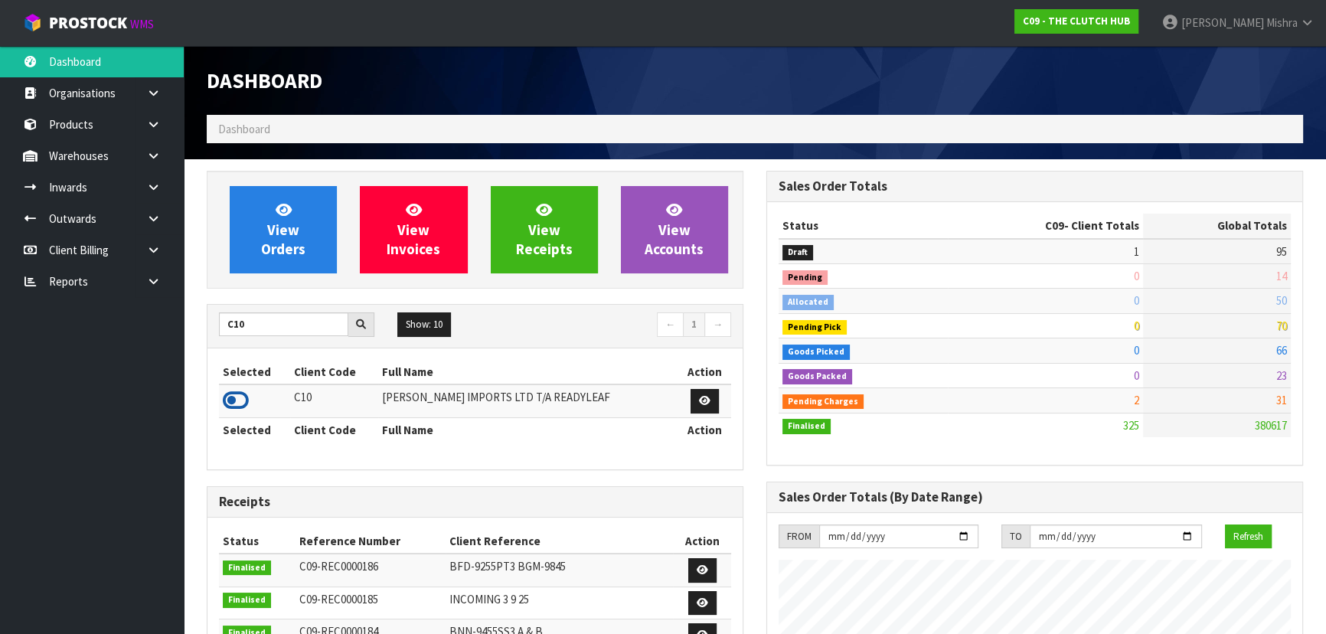
click at [236, 396] on icon at bounding box center [236, 400] width 26 height 23
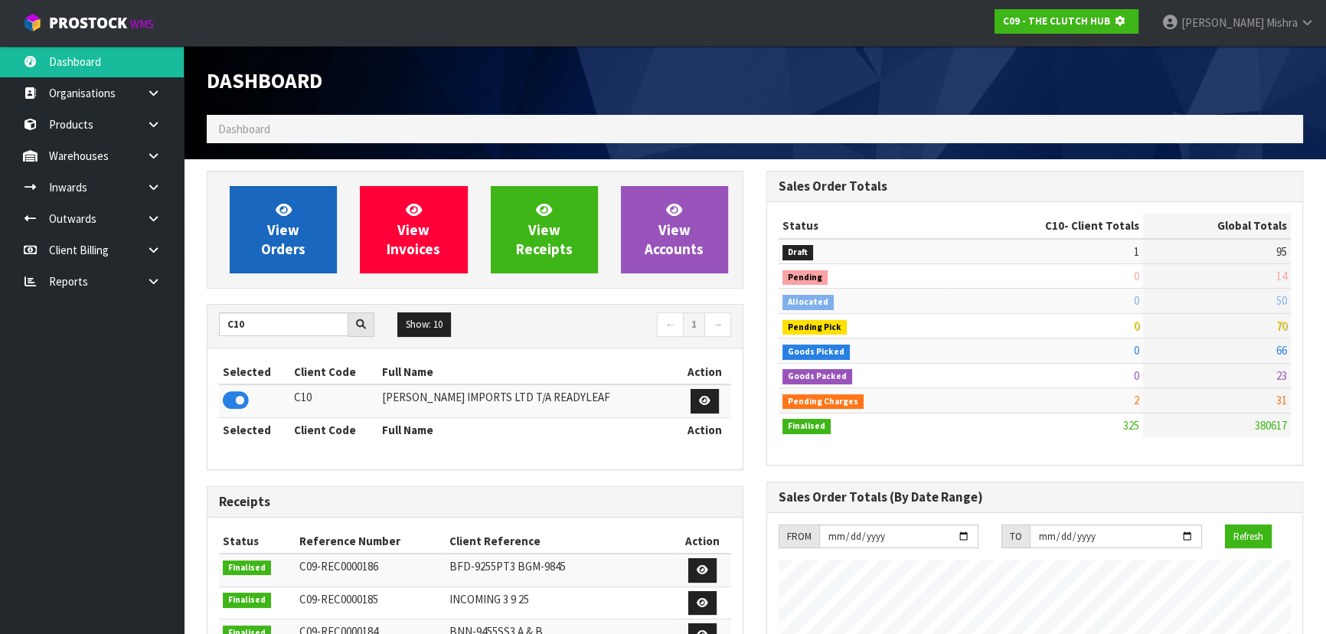
scroll to position [953, 559]
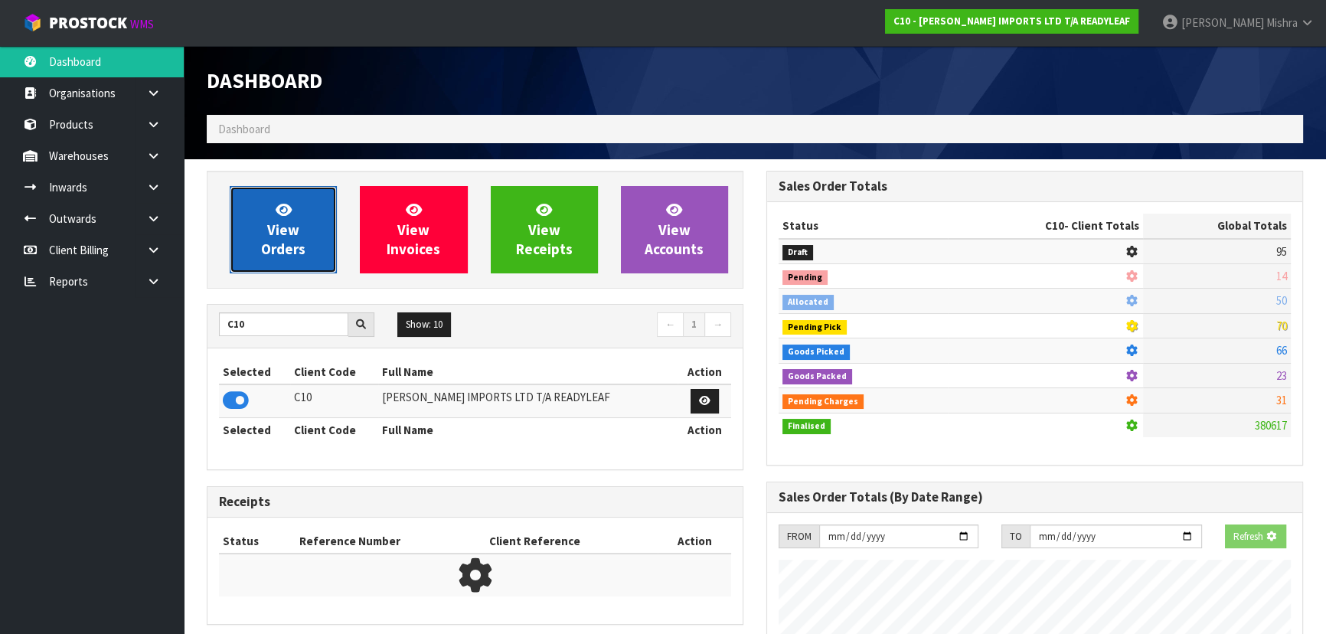
click at [285, 235] on span "View Orders" at bounding box center [283, 229] width 44 height 57
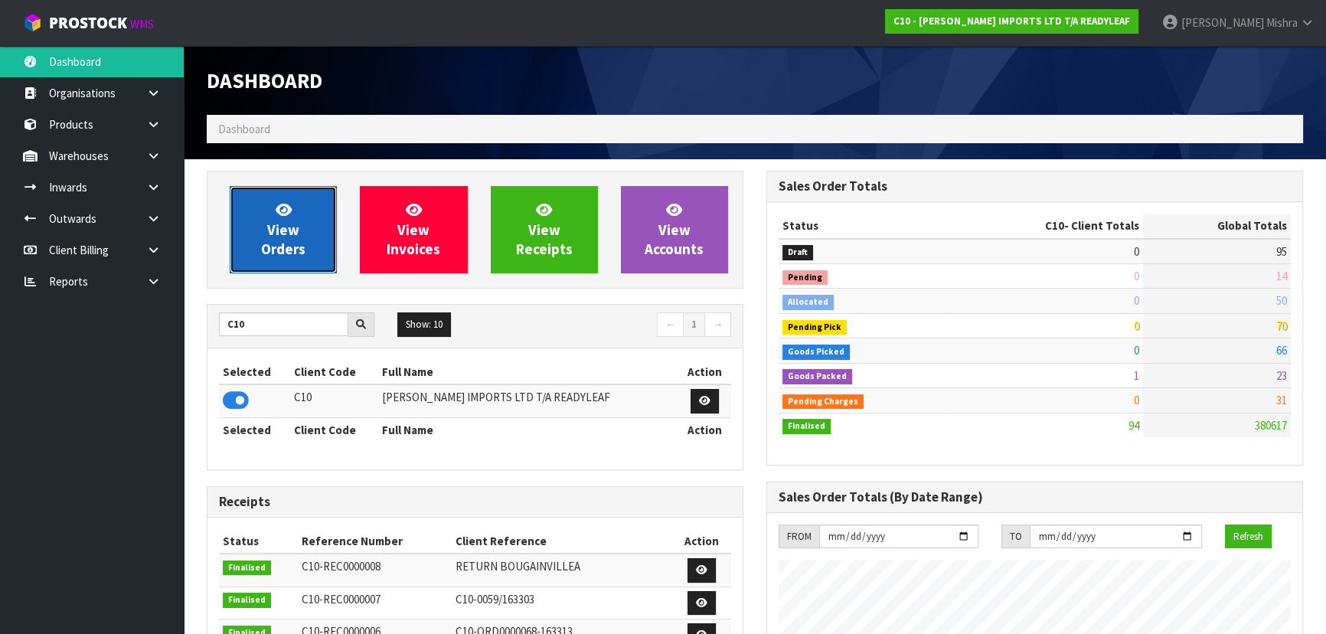
scroll to position [1009, 559]
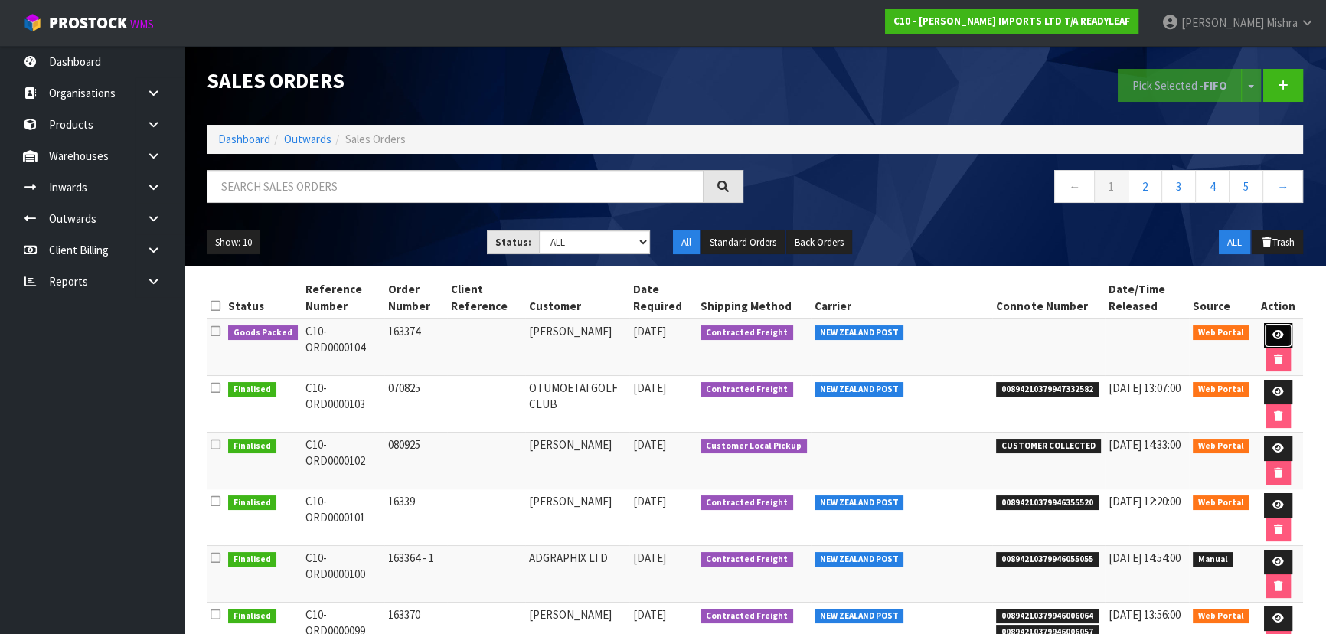
click at [1272, 330] on icon at bounding box center [1277, 335] width 11 height 10
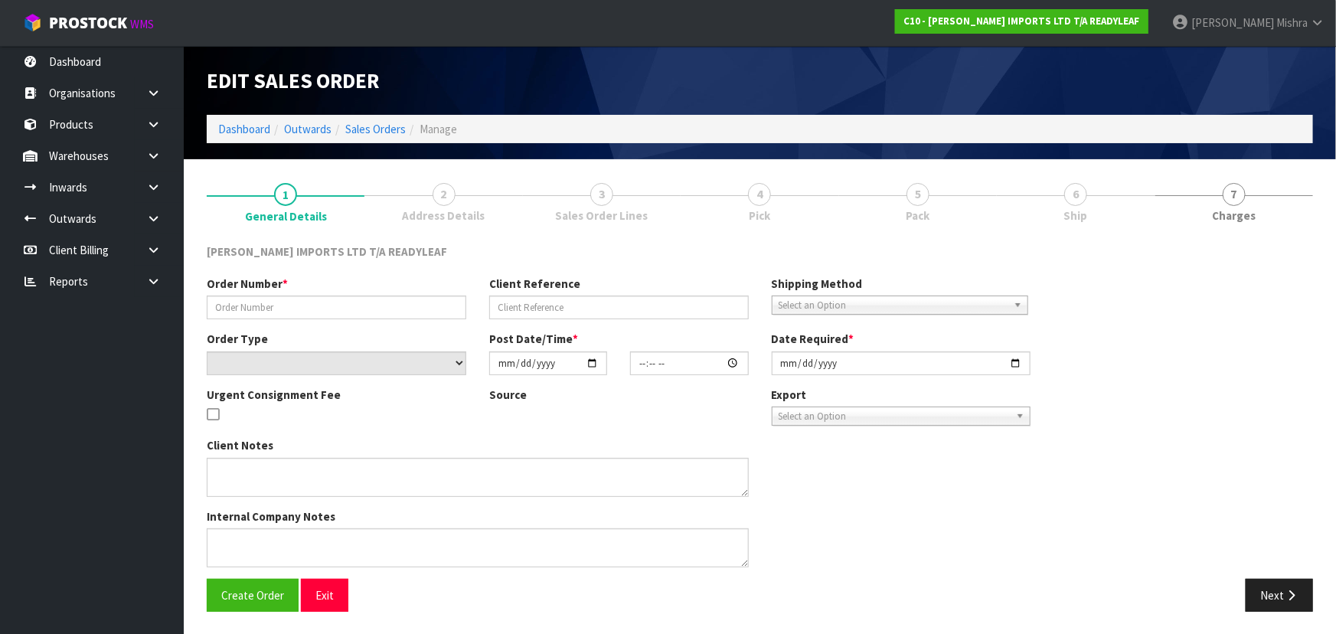
type input "163374"
select select "number:0"
type input "[DATE]"
type input "20:57:00.000"
type input "[DATE]"
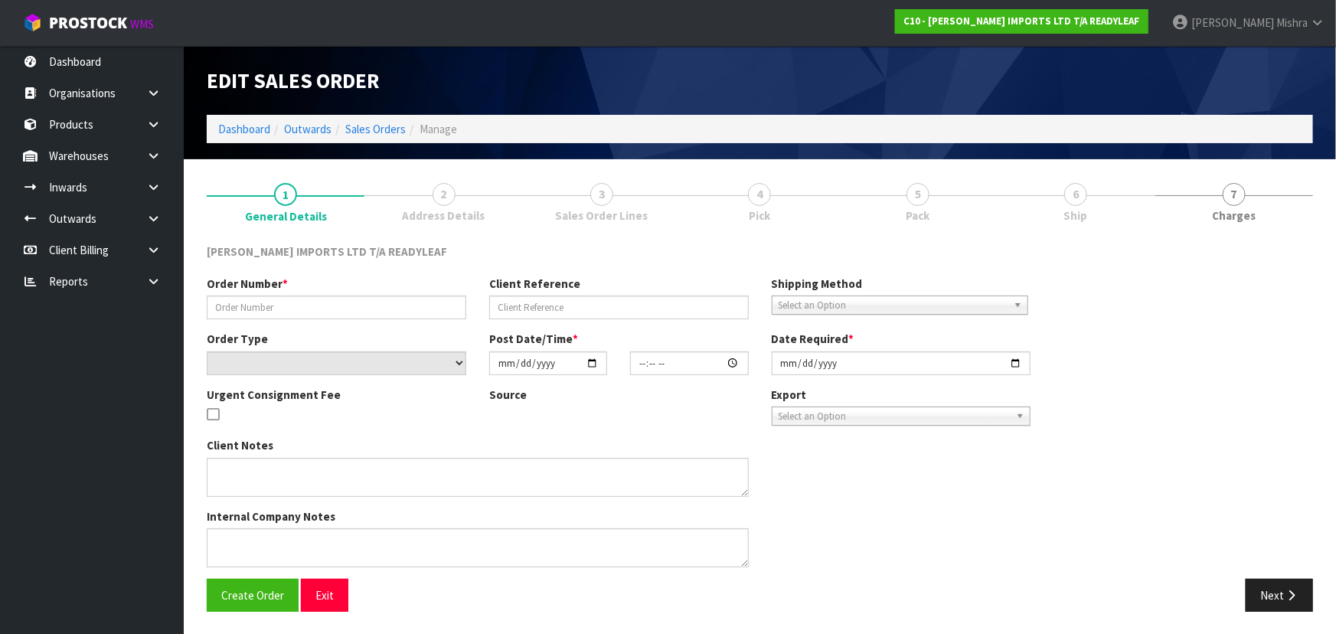
type textarea "PLEASE ENSURE THIS IS SENT ON THE CHEAPEST FREIGHT POSSIBLE, PLEASE"
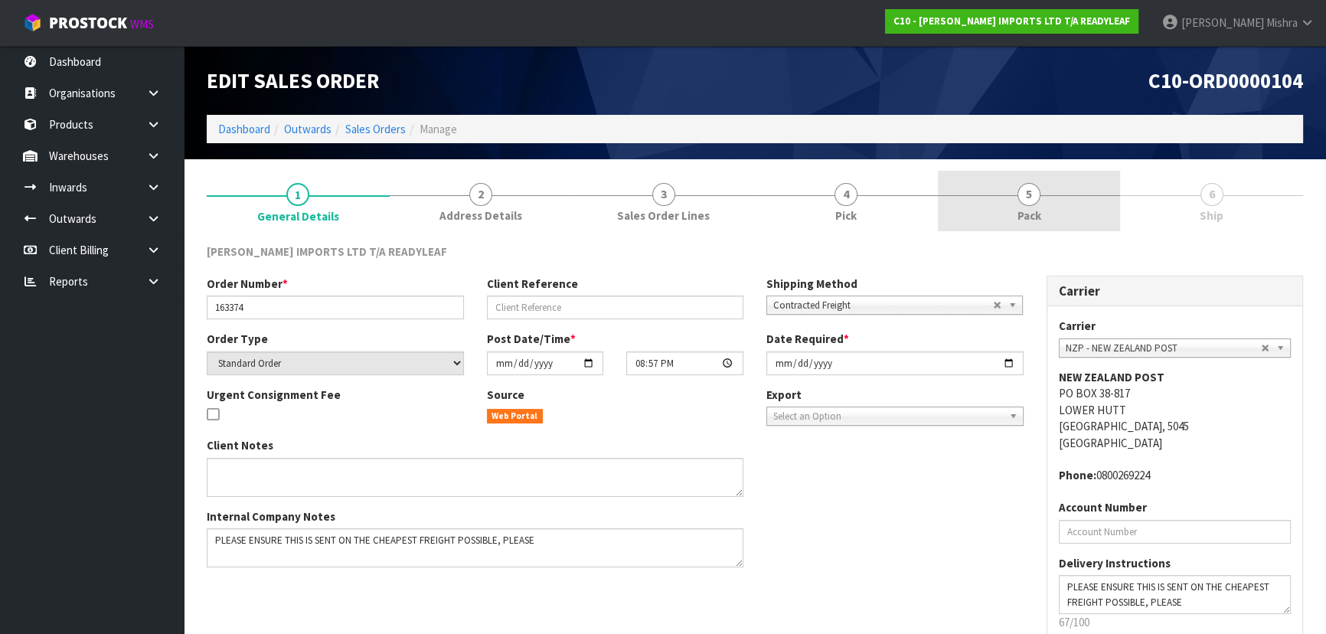
click at [1094, 195] on link "5 Pack" at bounding box center [1029, 201] width 183 height 60
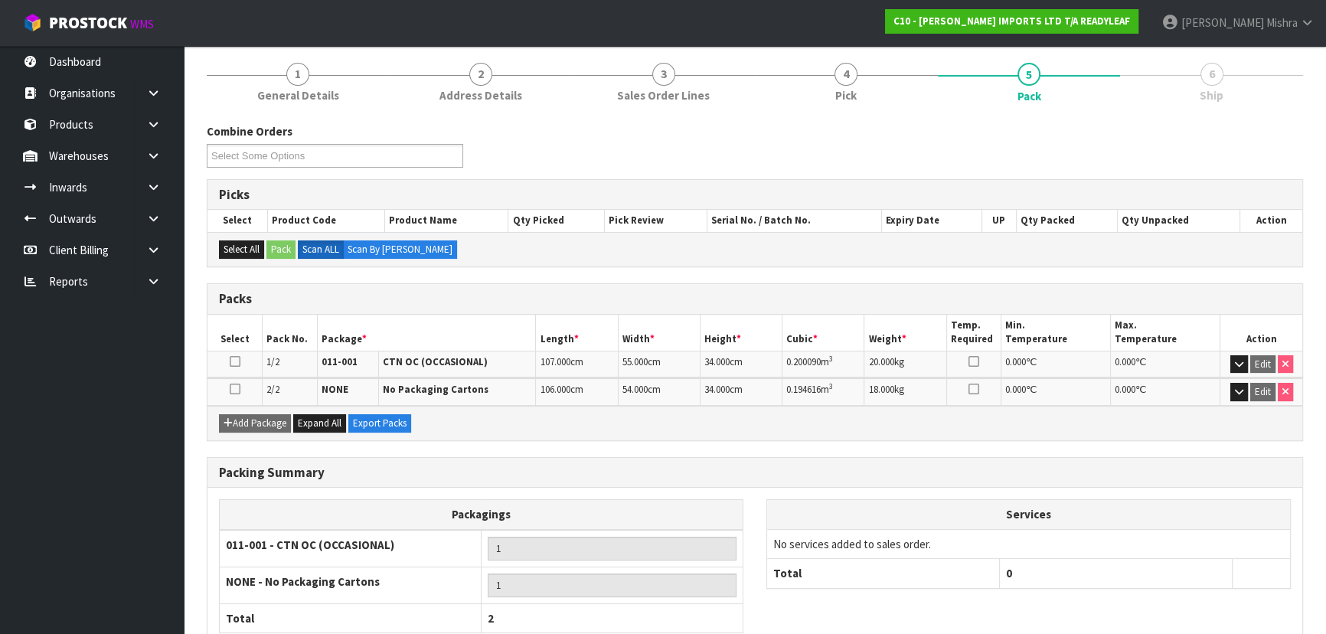
scroll to position [217, 0]
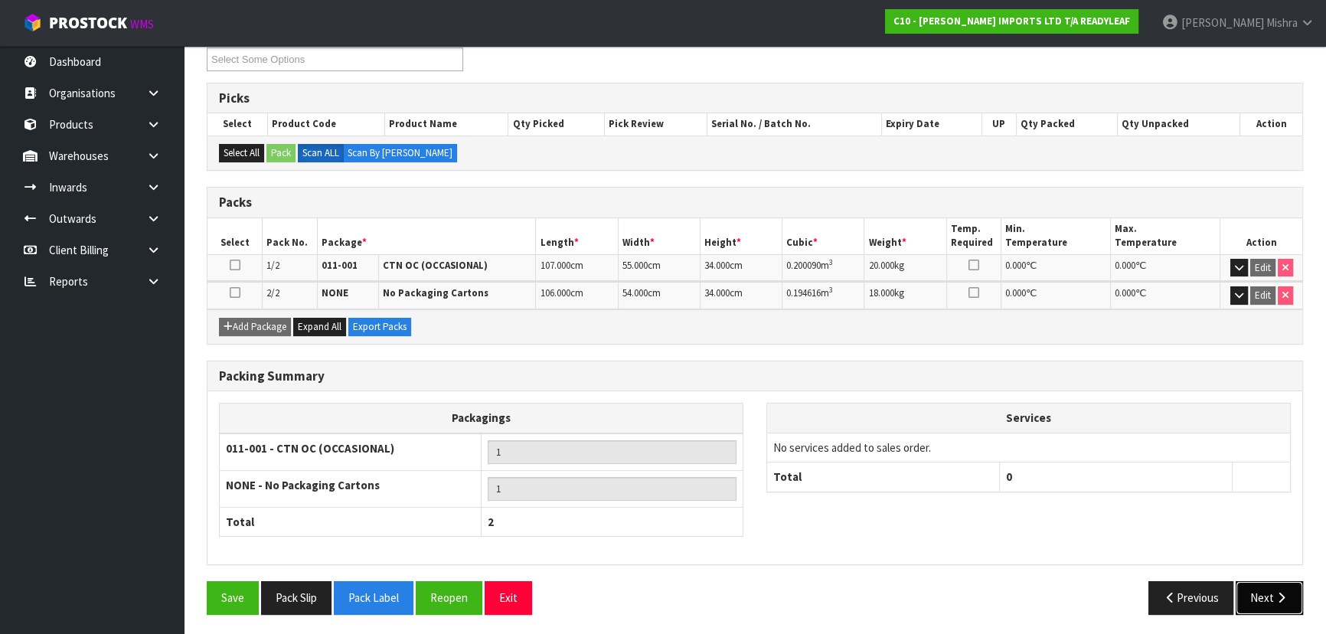
click at [1252, 598] on button "Next" at bounding box center [1268, 597] width 67 height 33
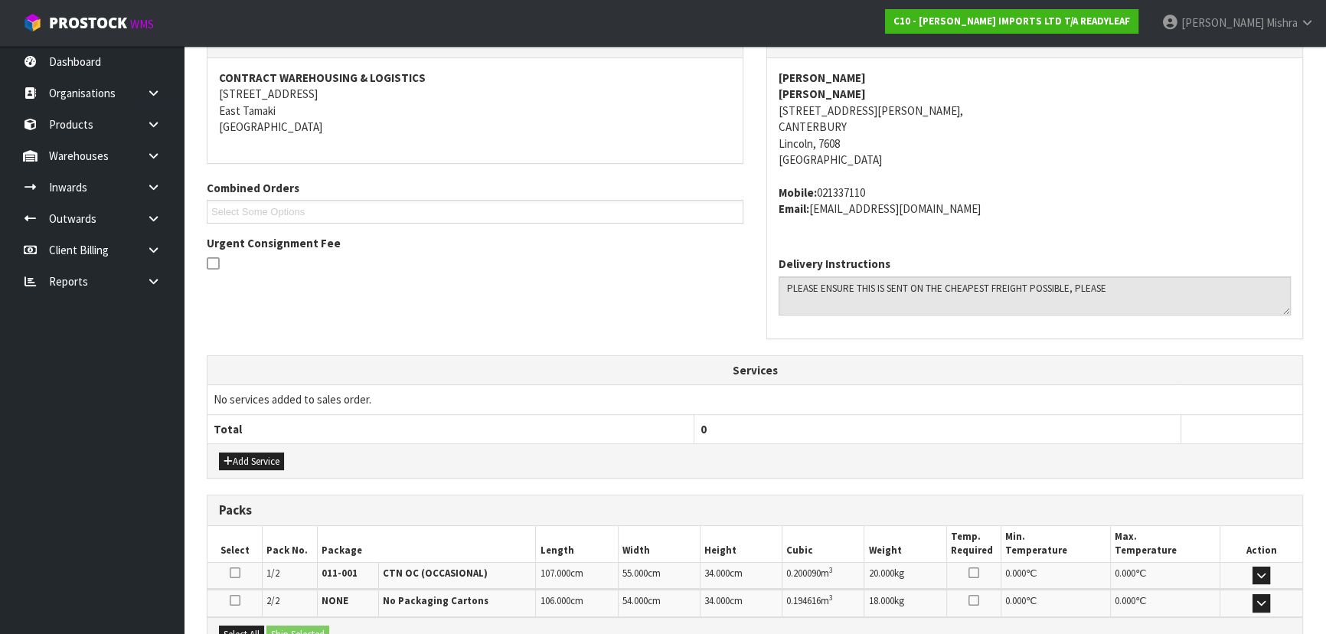
click at [817, 77] on strong "[PERSON_NAME]" at bounding box center [821, 77] width 87 height 15
copy strong "[PERSON_NAME]"
click at [834, 103] on address "[PERSON_NAME] [PERSON_NAME] [STREET_ADDRESS][PERSON_NAME]" at bounding box center [1034, 119] width 512 height 99
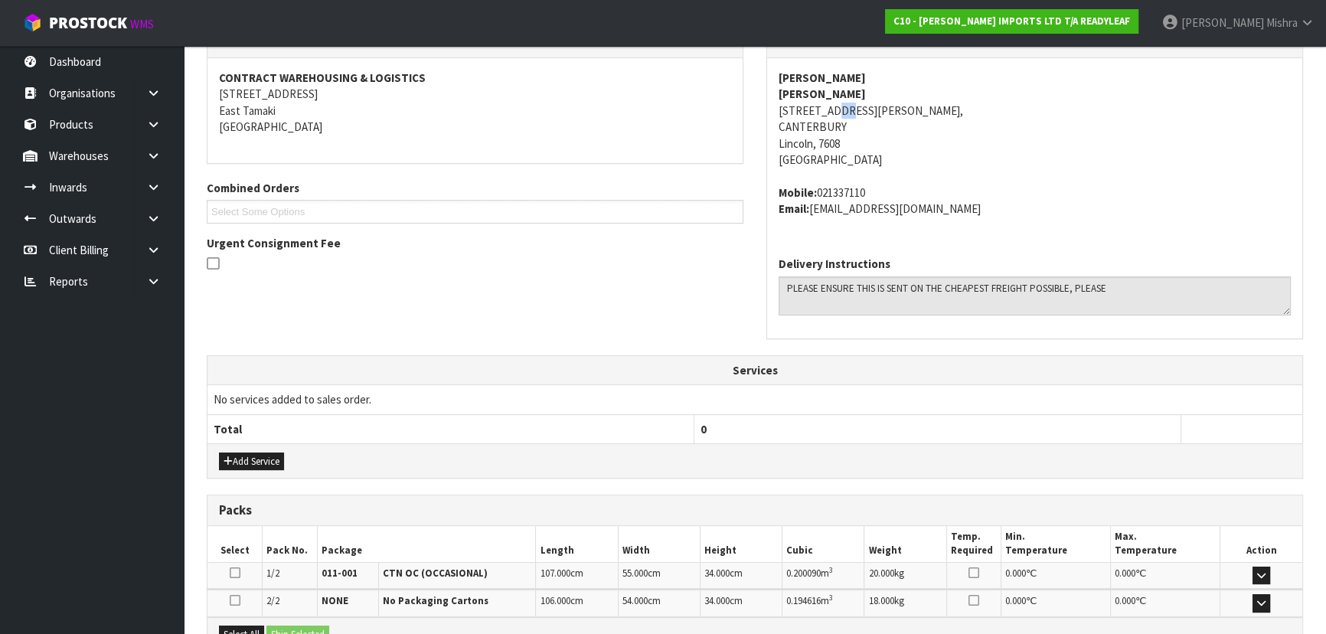
click at [834, 103] on address "[PERSON_NAME] [PERSON_NAME] [STREET_ADDRESS][PERSON_NAME]" at bounding box center [1034, 119] width 512 height 99
copy address "[STREET_ADDRESS][PERSON_NAME],"
click at [823, 128] on address "[PERSON_NAME] [PERSON_NAME] [STREET_ADDRESS][PERSON_NAME]" at bounding box center [1034, 119] width 512 height 99
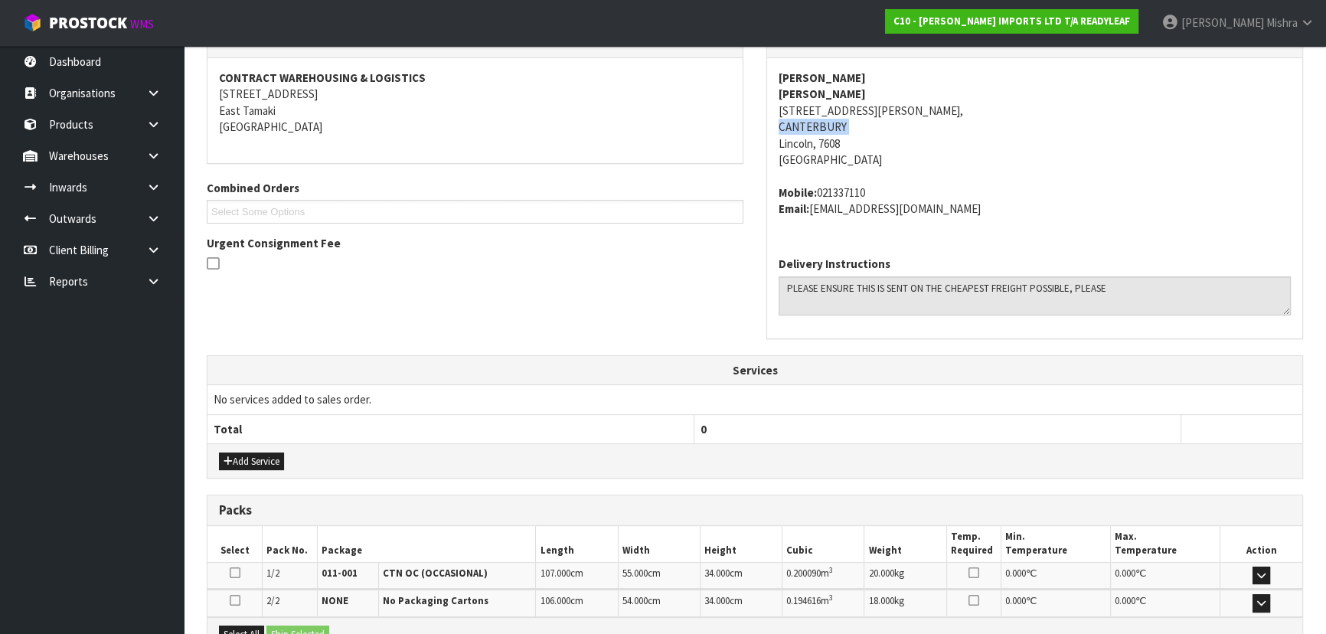
click at [823, 128] on address "[PERSON_NAME] [PERSON_NAME] [STREET_ADDRESS][PERSON_NAME]" at bounding box center [1034, 119] width 512 height 99
copy address "CANTERBURY"
click at [862, 191] on address "Mobile: 021337110 Email: [EMAIL_ADDRESS][DOMAIN_NAME]" at bounding box center [1034, 200] width 512 height 33
copy address "021337110"
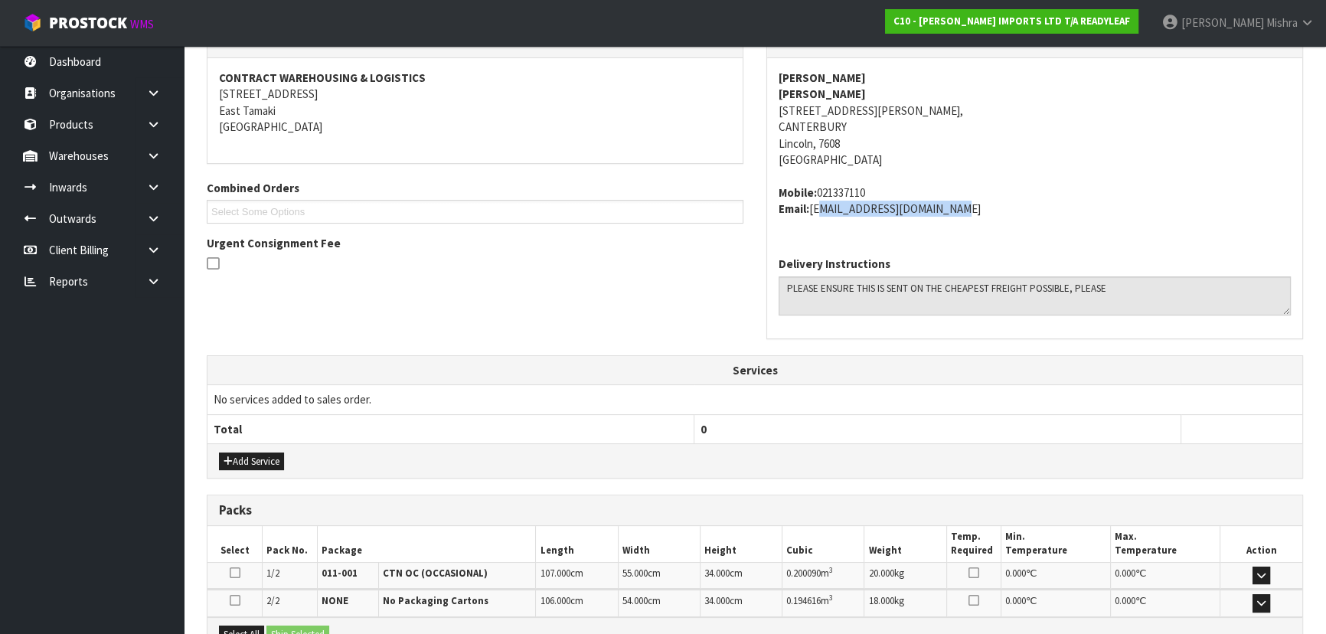
drag, startPoint x: 964, startPoint y: 221, endPoint x: 814, endPoint y: 207, distance: 150.6
click at [814, 207] on div "[PERSON_NAME] [PERSON_NAME] [STREET_ADDRESS][PERSON_NAME] Mobile: 021337110 Ema…" at bounding box center [1034, 151] width 535 height 186
copy address "[EMAIL_ADDRESS][DOMAIN_NAME]"
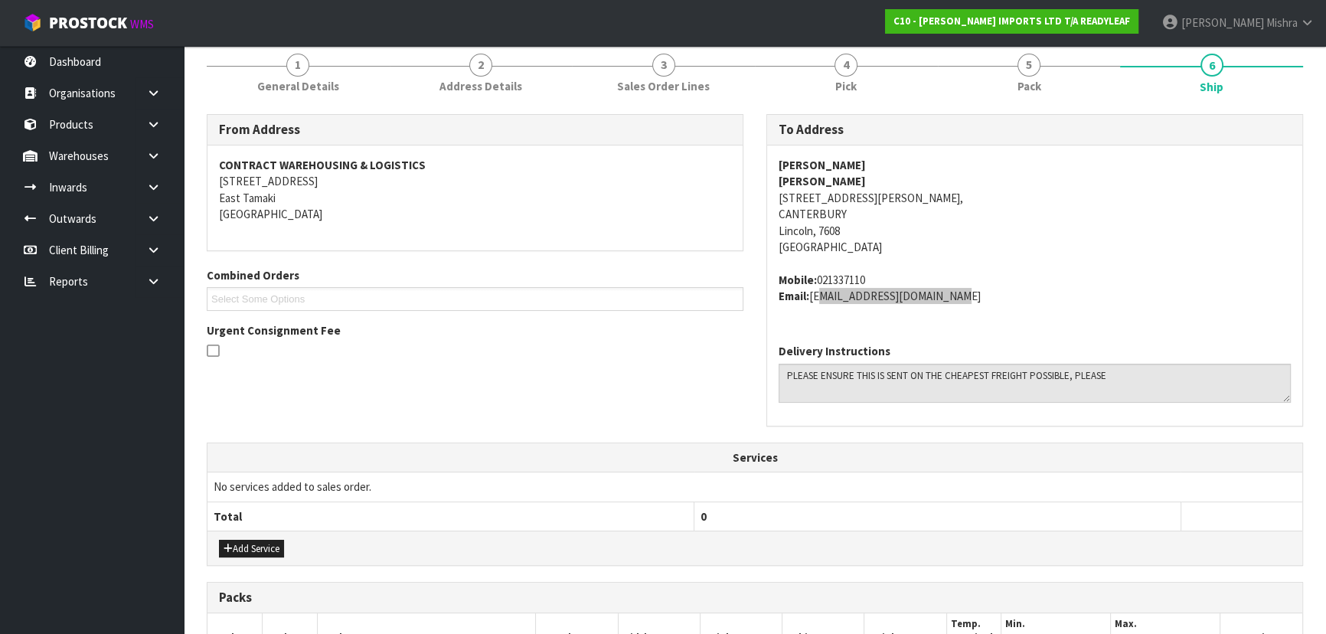
scroll to position [0, 0]
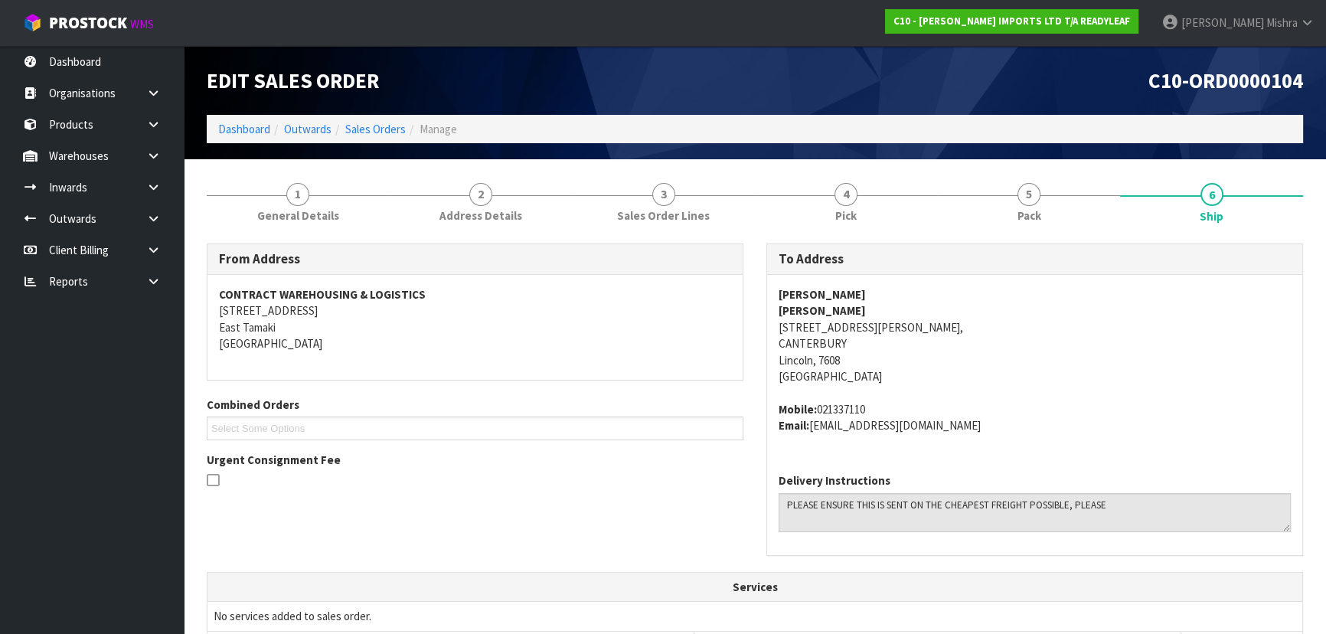
click at [237, 138] on ol "Dashboard Outwards Sales Orders Manage" at bounding box center [755, 129] width 1096 height 28
click at [240, 134] on link "Dashboard" at bounding box center [244, 129] width 52 height 15
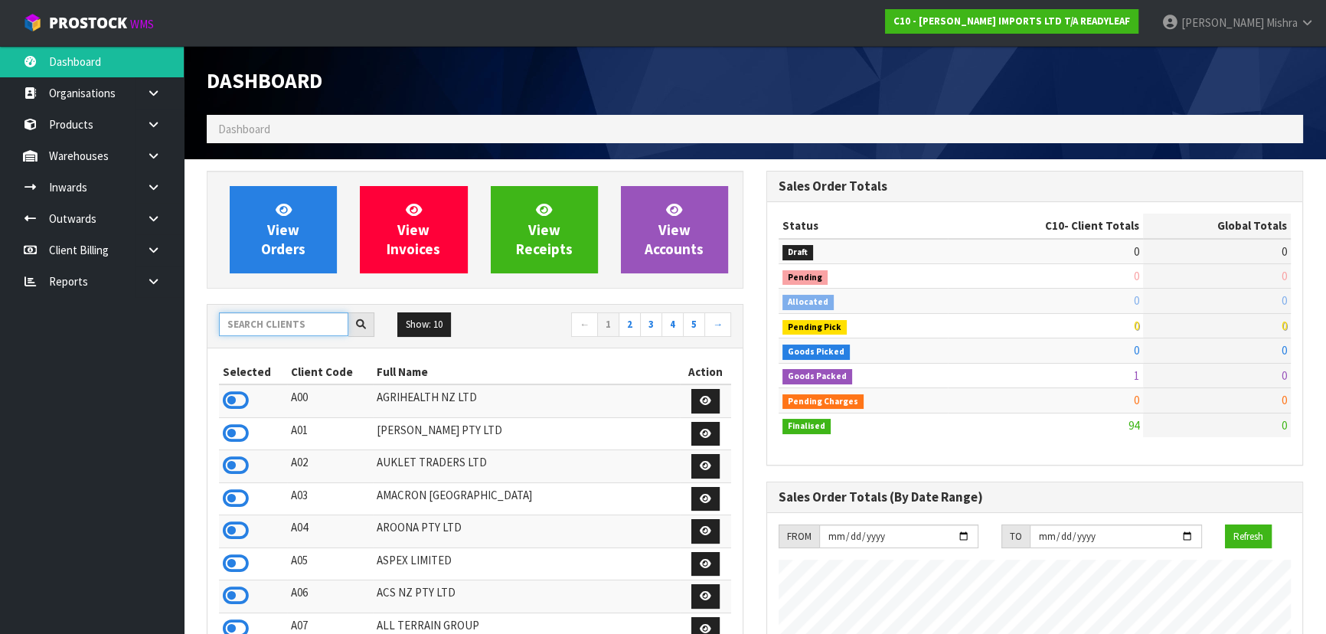
click at [246, 322] on input "text" at bounding box center [283, 324] width 129 height 24
type input "V04"
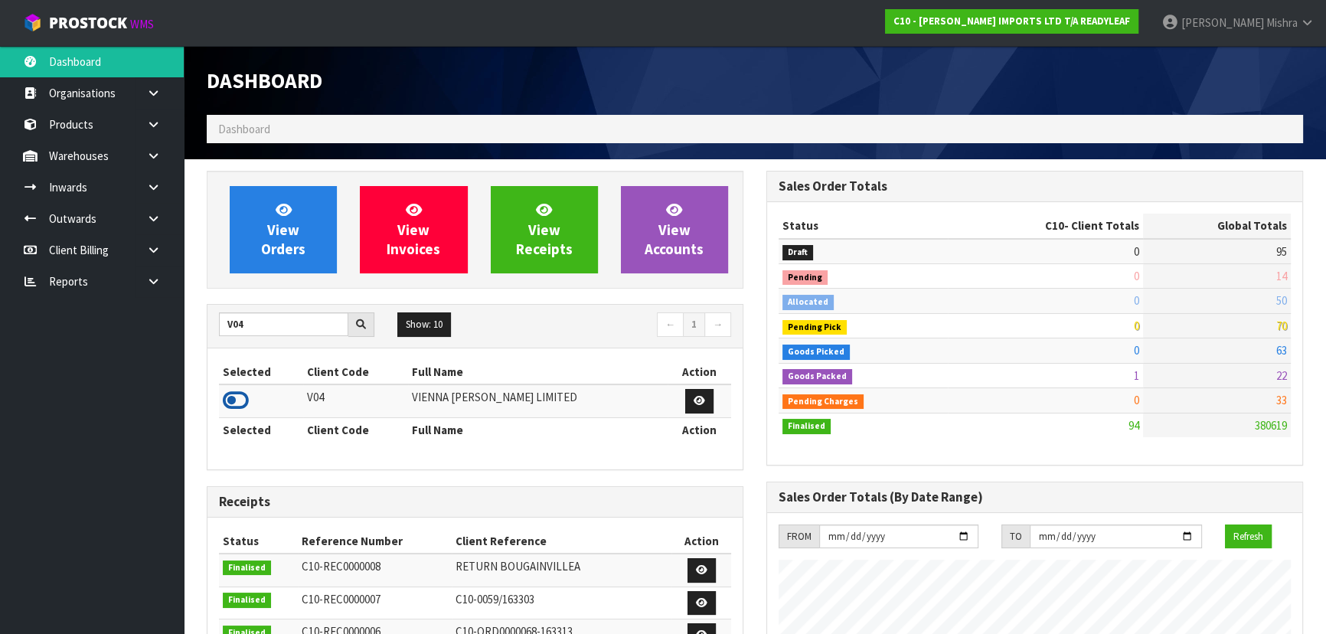
click at [233, 404] on icon at bounding box center [236, 400] width 26 height 23
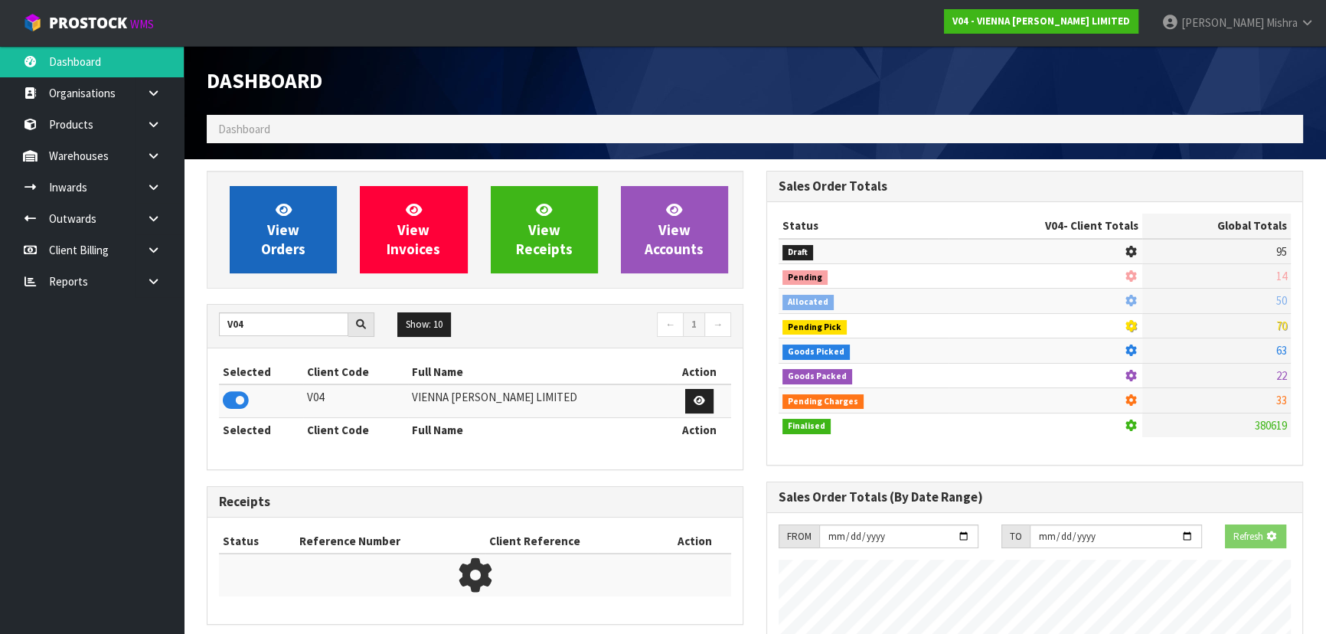
scroll to position [953, 559]
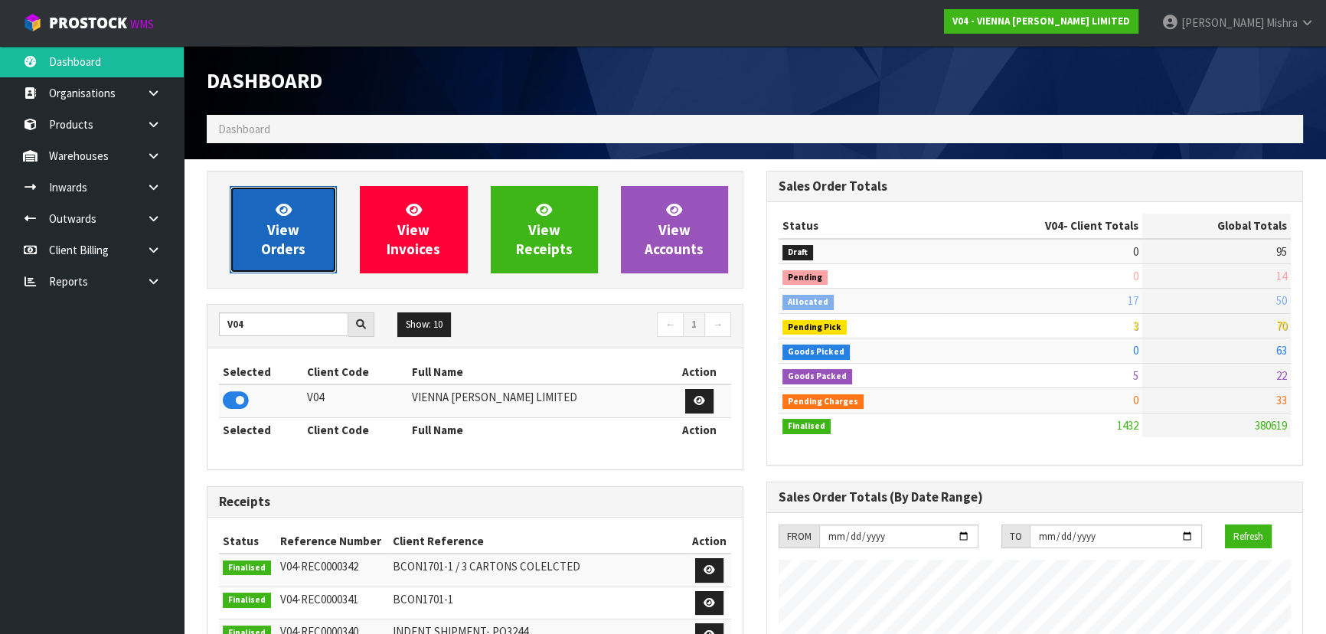
click at [259, 240] on link "View Orders" at bounding box center [283, 229] width 107 height 87
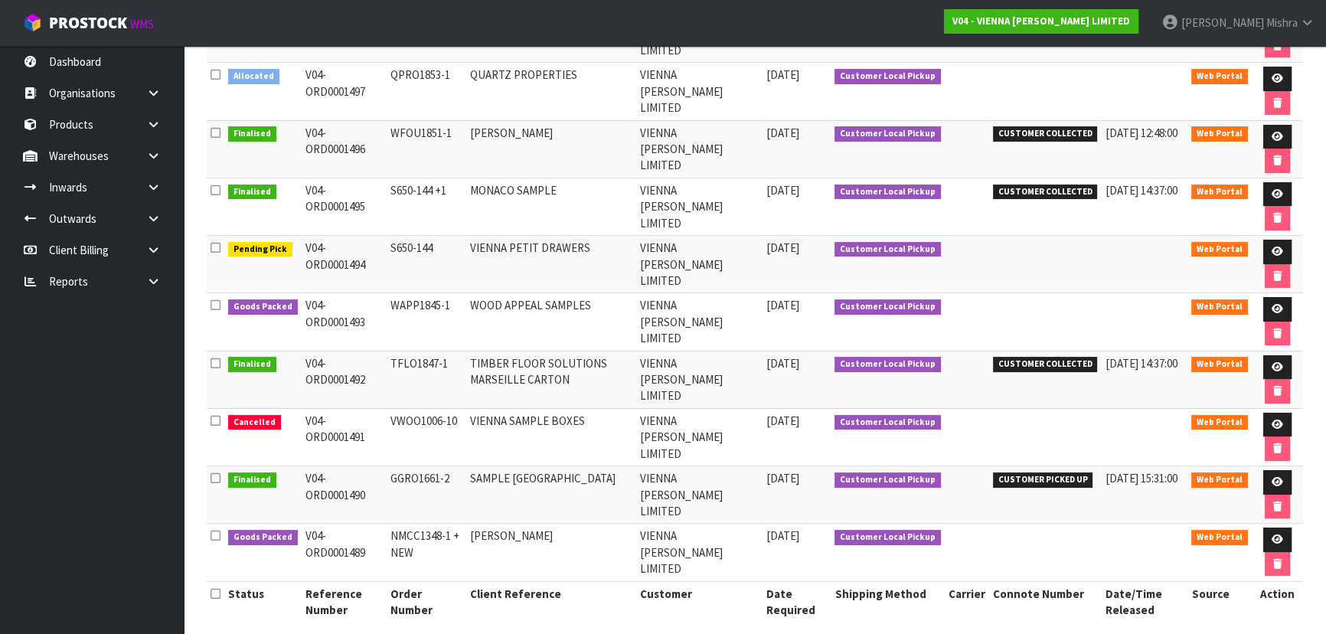
scroll to position [315, 0]
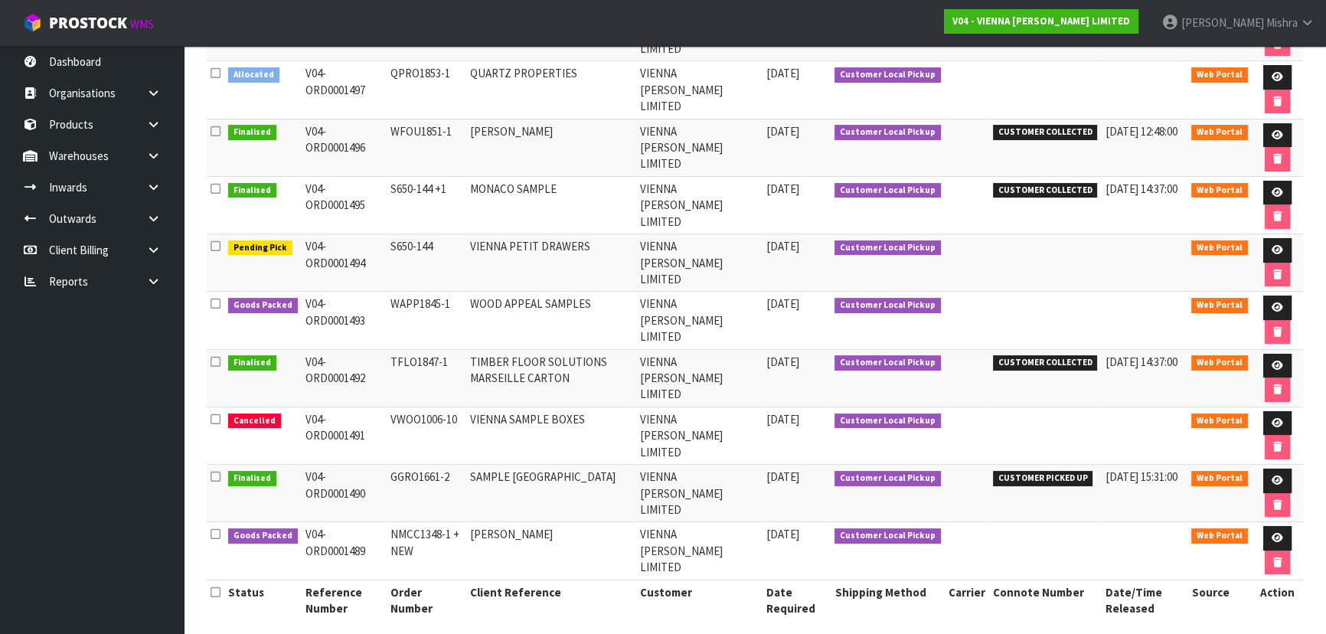
click at [1029, 357] on span "CUSTOMER COLLECTED" at bounding box center [1045, 362] width 105 height 15
copy tr "CUSTOMER COLLECTED"
click at [1284, 526] on link at bounding box center [1277, 538] width 28 height 24
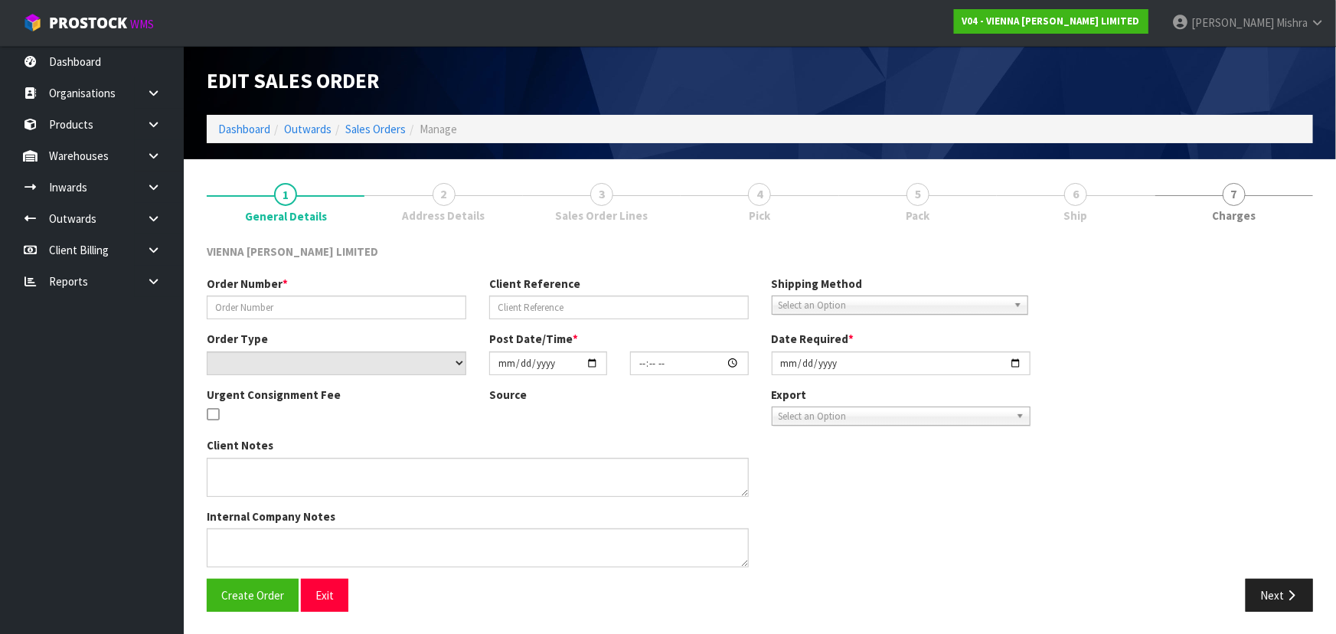
type input "NMCC1348-1 + NEW"
type input "[PERSON_NAME]"
select select "number:0"
type input "[DATE]"
type input "11:08:00.000"
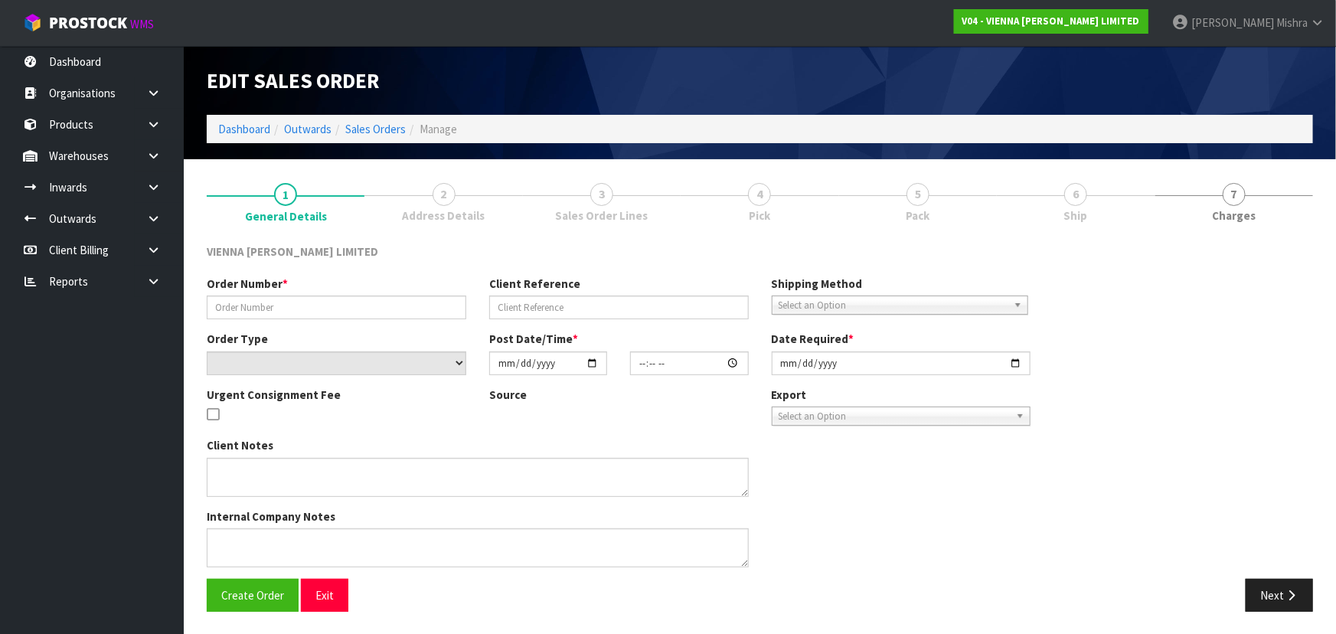
type input "[DATE]"
type textarea "[PERSON_NAME]"
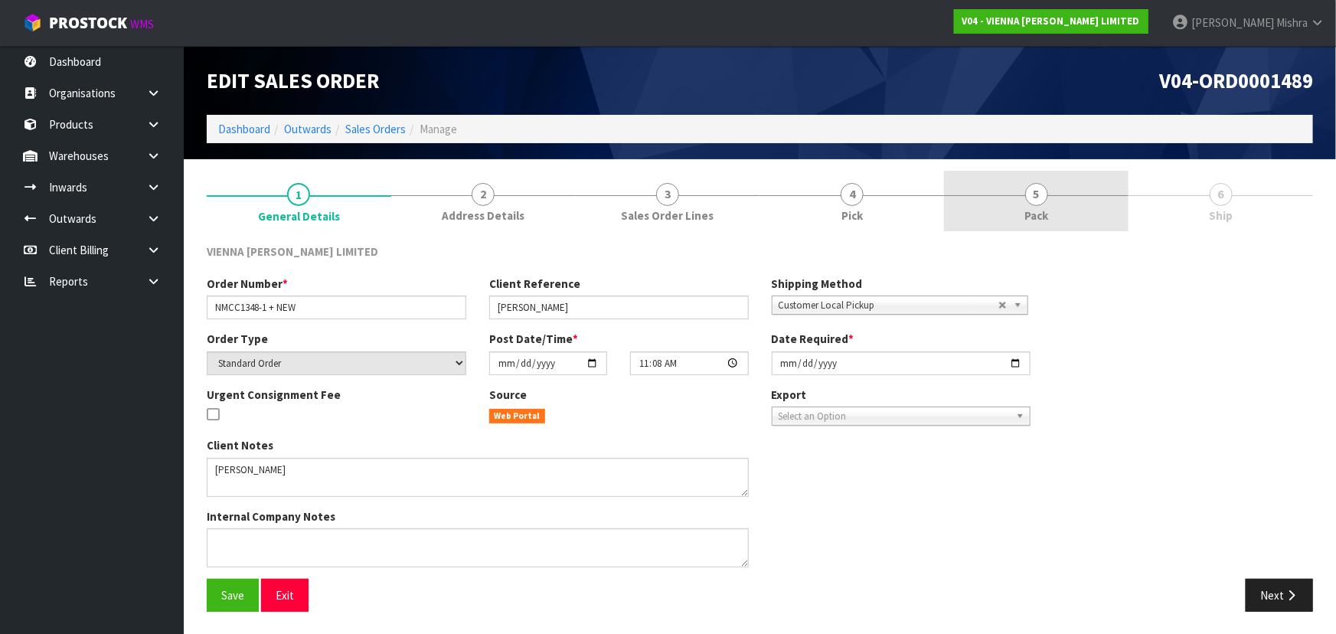
click at [1089, 197] on link "5 Pack" at bounding box center [1036, 201] width 184 height 60
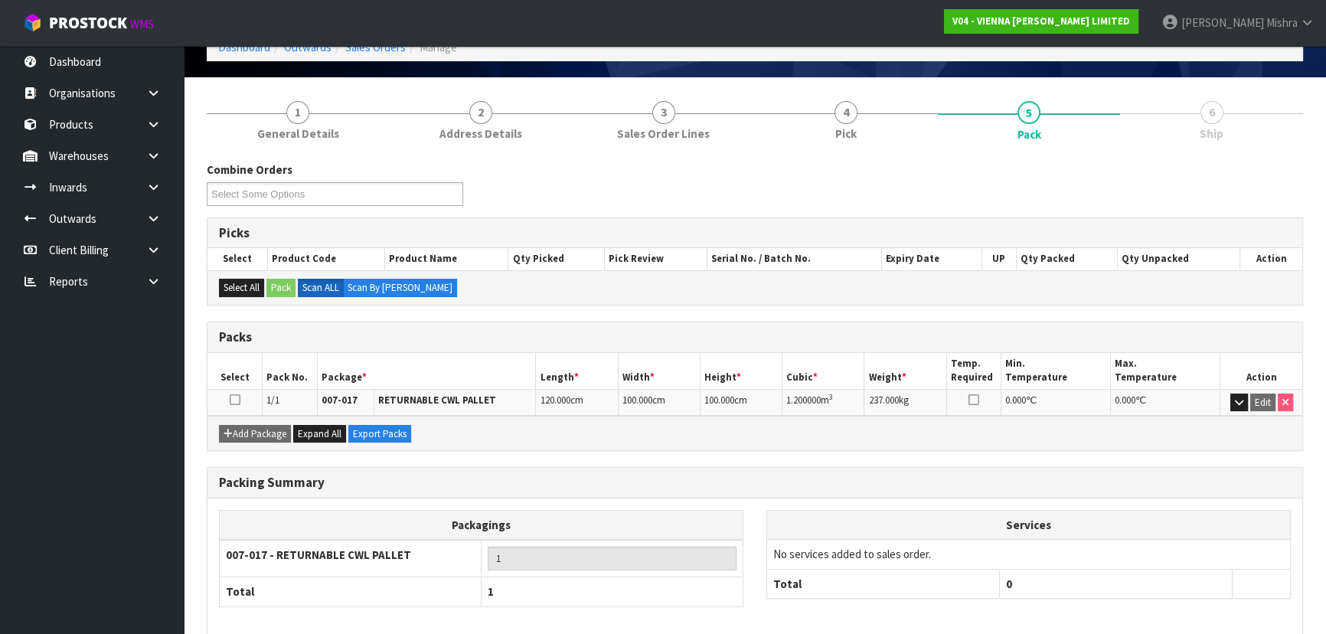
scroll to position [152, 0]
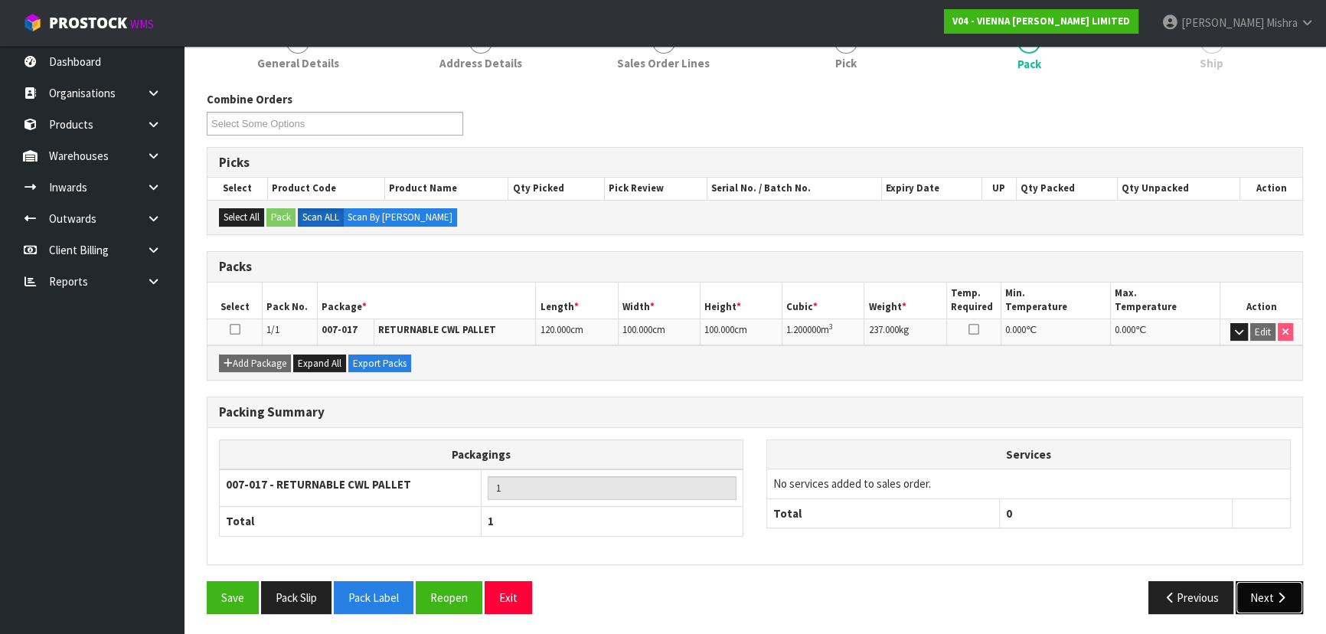
click at [1264, 588] on button "Next" at bounding box center [1268, 597] width 67 height 33
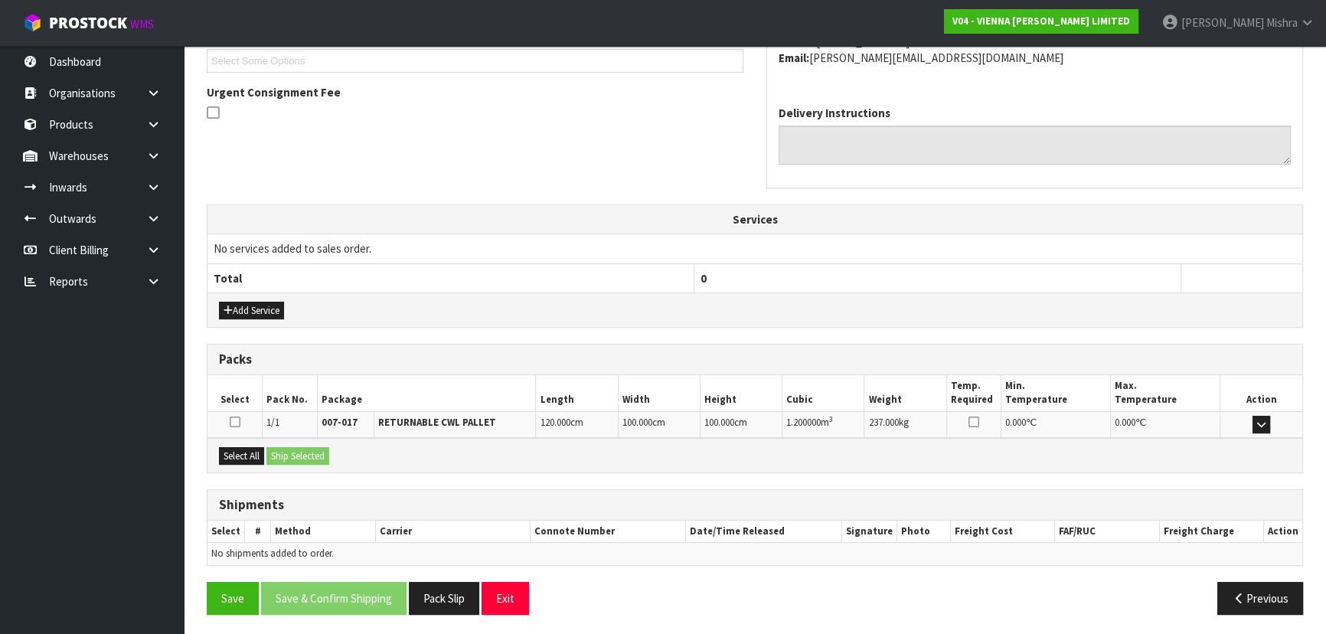
scroll to position [368, 0]
click at [244, 448] on button "Select All" at bounding box center [241, 455] width 45 height 18
click at [290, 453] on button "Ship Selected" at bounding box center [297, 455] width 63 height 18
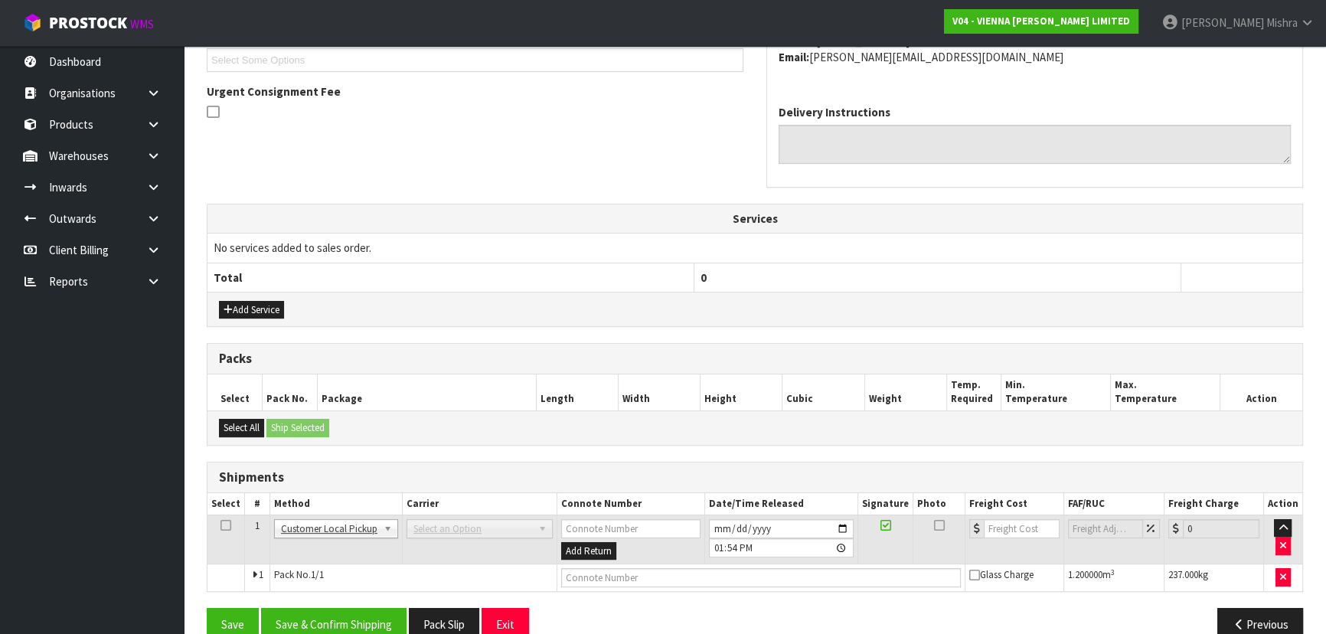
click at [757, 564] on td at bounding box center [760, 578] width 408 height 28
click at [757, 573] on input "text" at bounding box center [761, 577] width 400 height 19
paste input "CUSTOMER COLLECTED"
type input "CUSTOMER COLLECTED"
click at [323, 623] on button "Save & Confirm Shipping" at bounding box center [333, 624] width 145 height 33
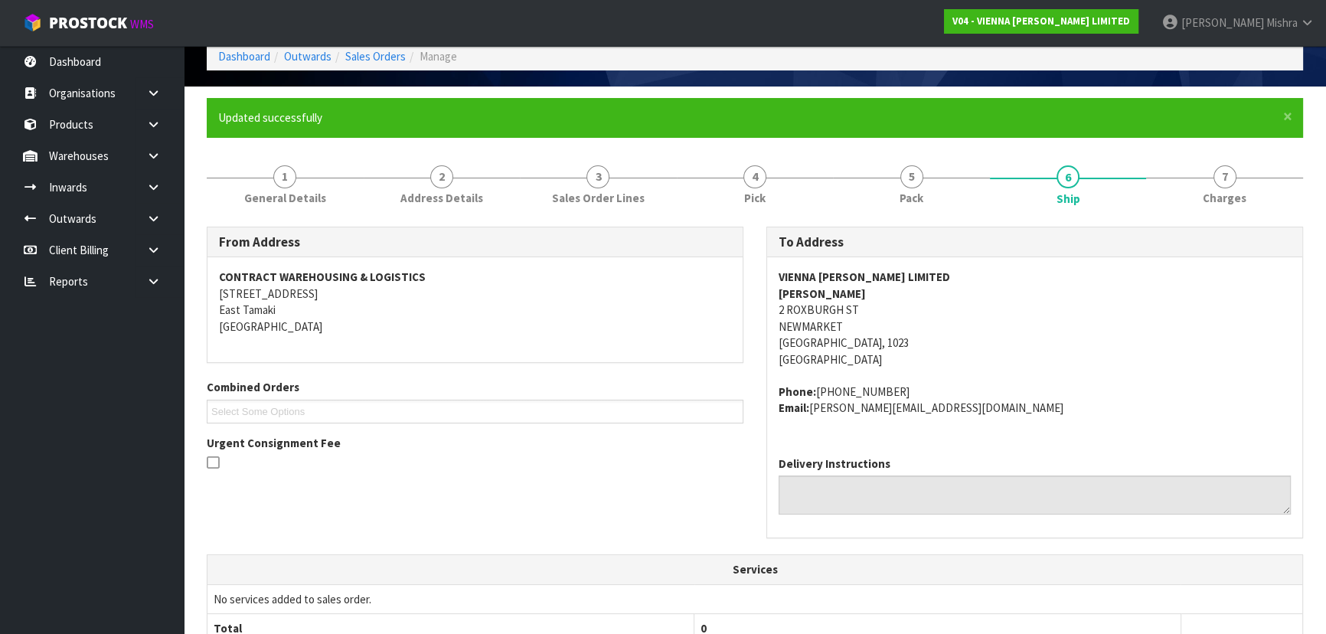
scroll to position [0, 0]
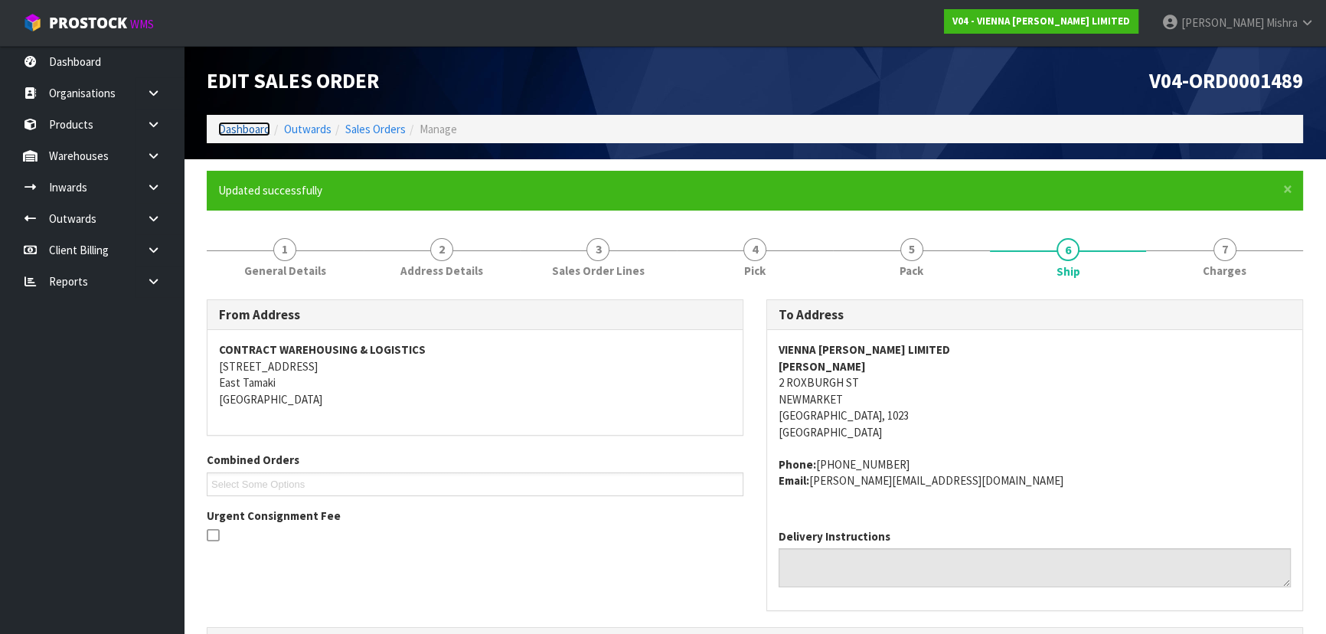
click at [260, 129] on link "Dashboard" at bounding box center [244, 129] width 52 height 15
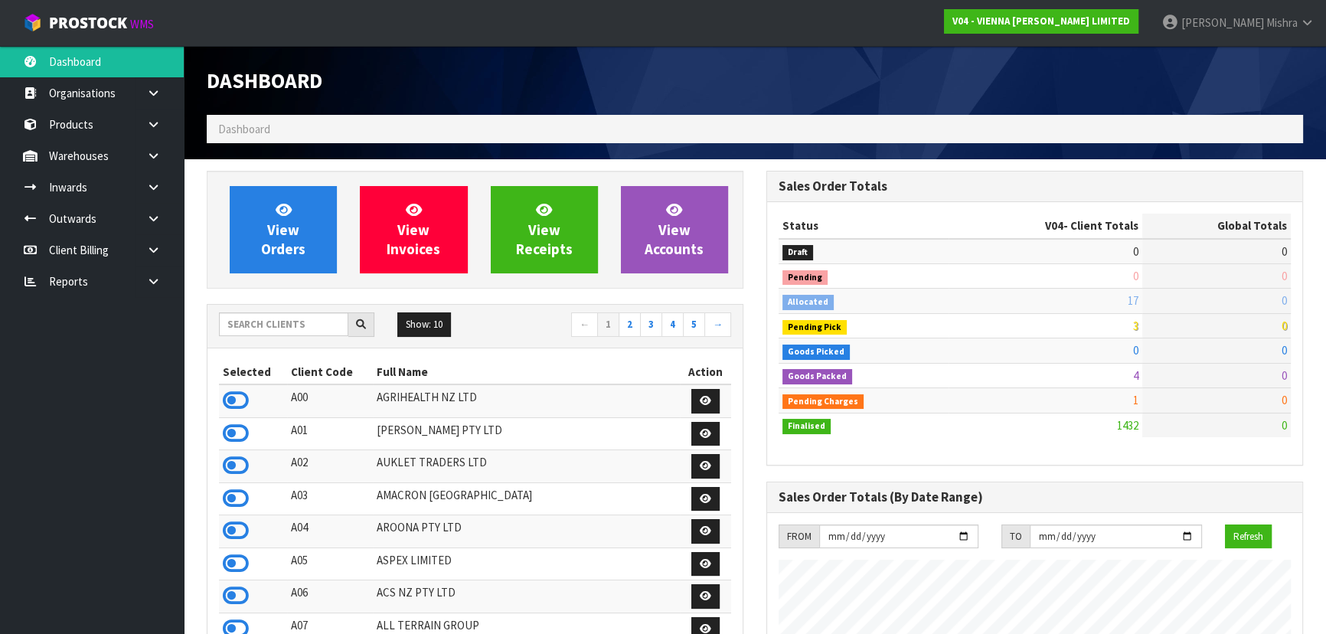
scroll to position [1239, 559]
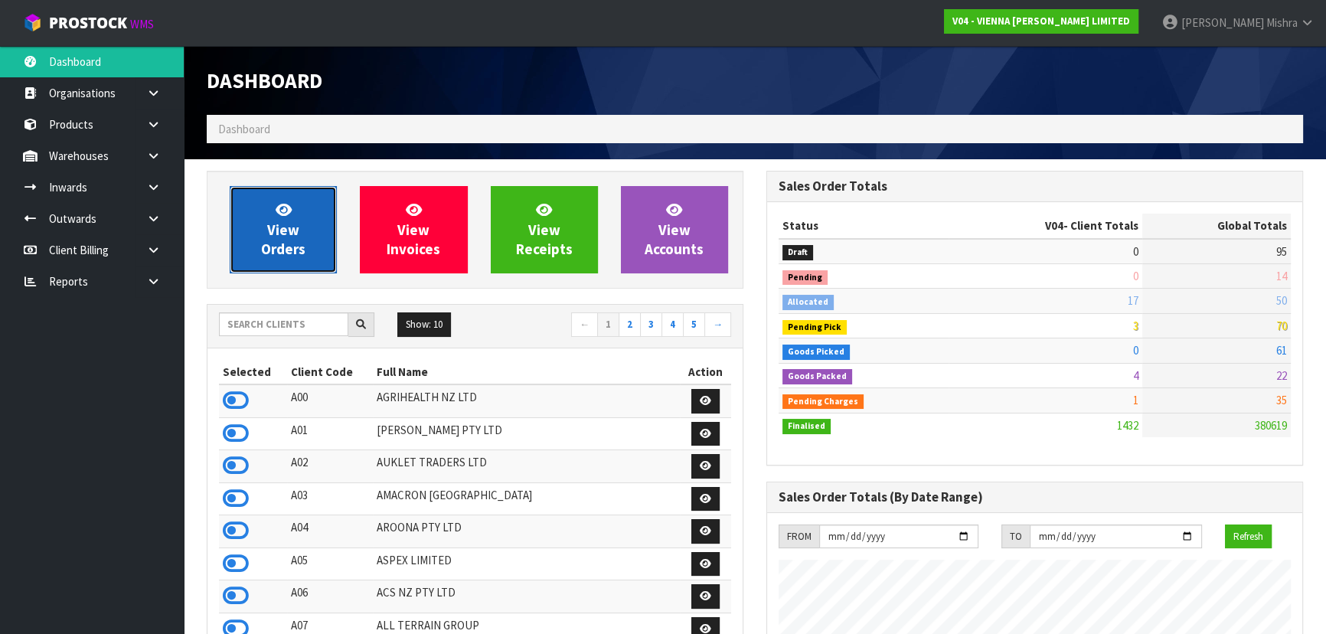
click at [315, 247] on link "View Orders" at bounding box center [283, 229] width 107 height 87
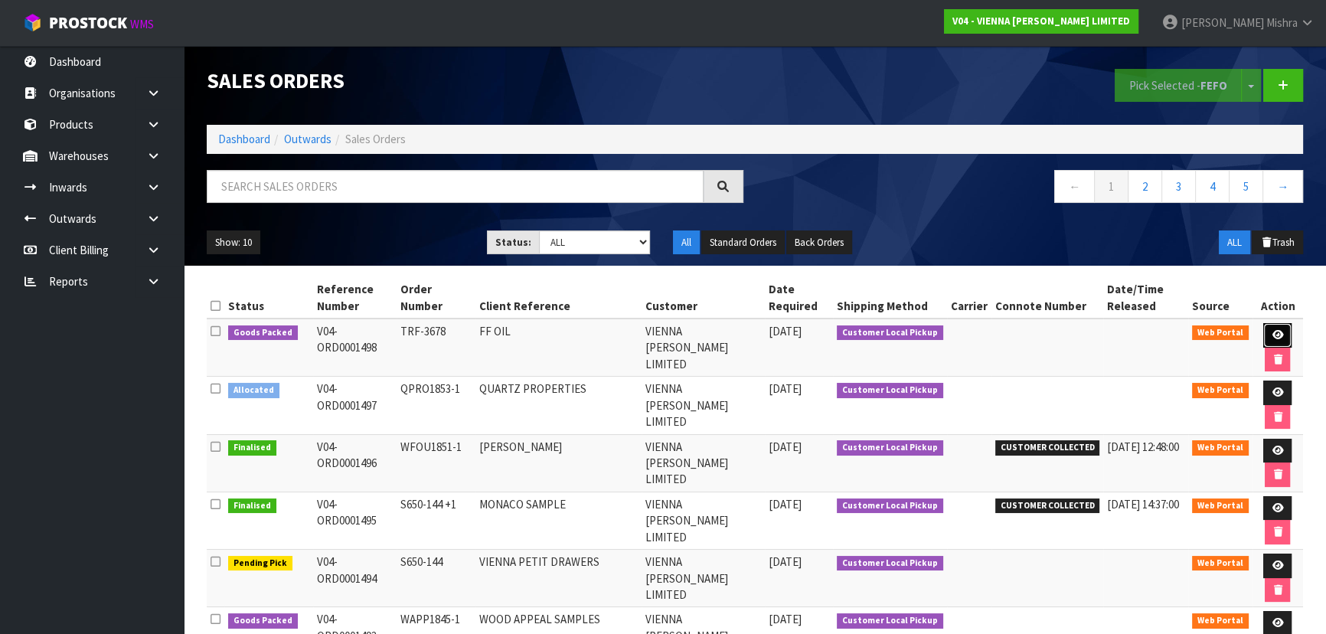
click at [1273, 326] on link at bounding box center [1277, 335] width 28 height 24
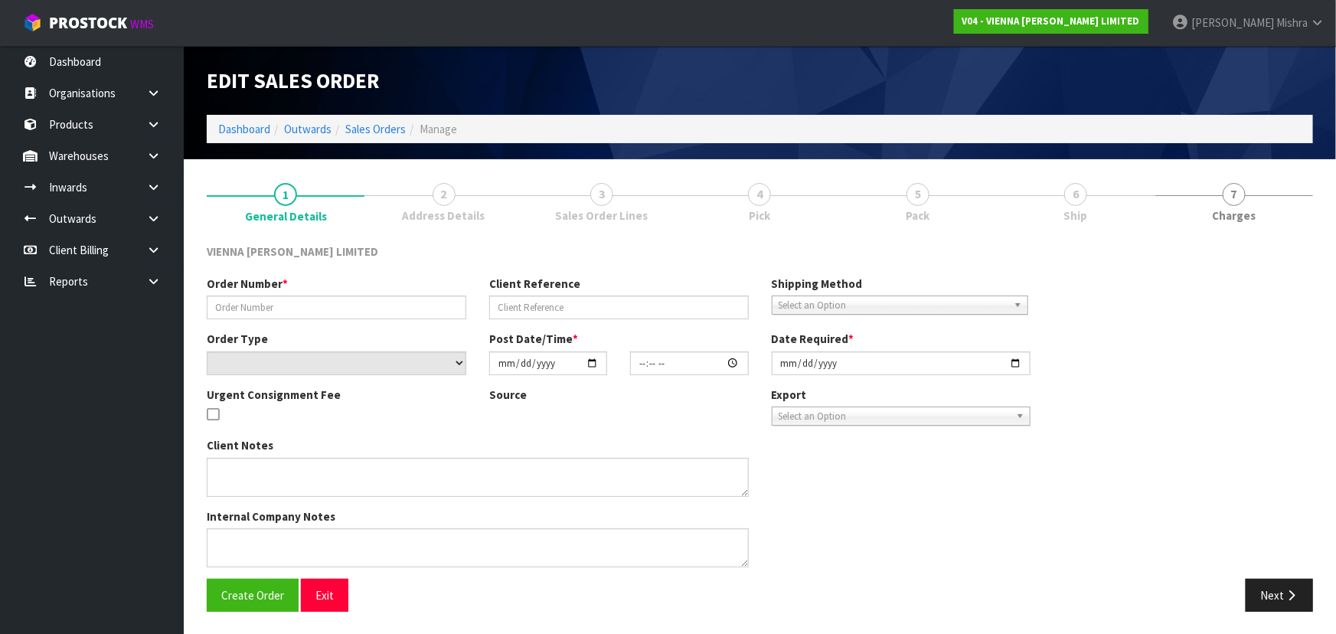
type input "TRF-3678"
type input "FF OIL"
select select "number:0"
type input "[DATE]"
type input "15:21:00.000"
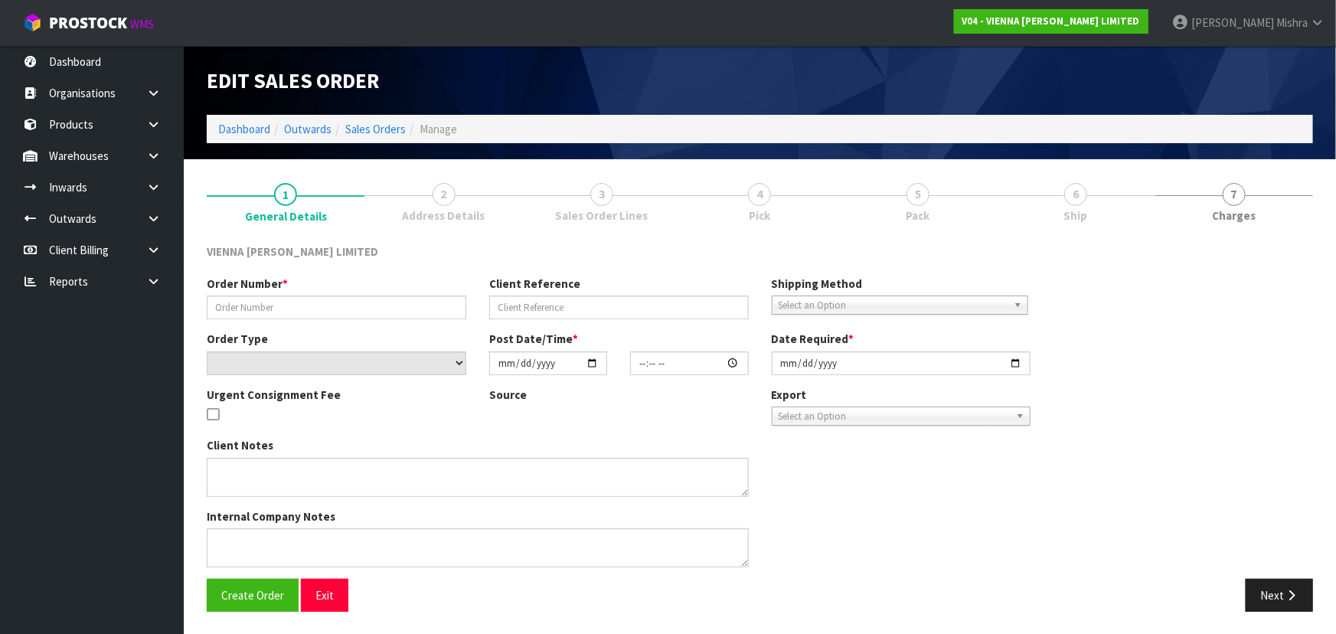
type input "[DATE]"
type textarea "FF OIL TRANSFER TO SHOWROOM"
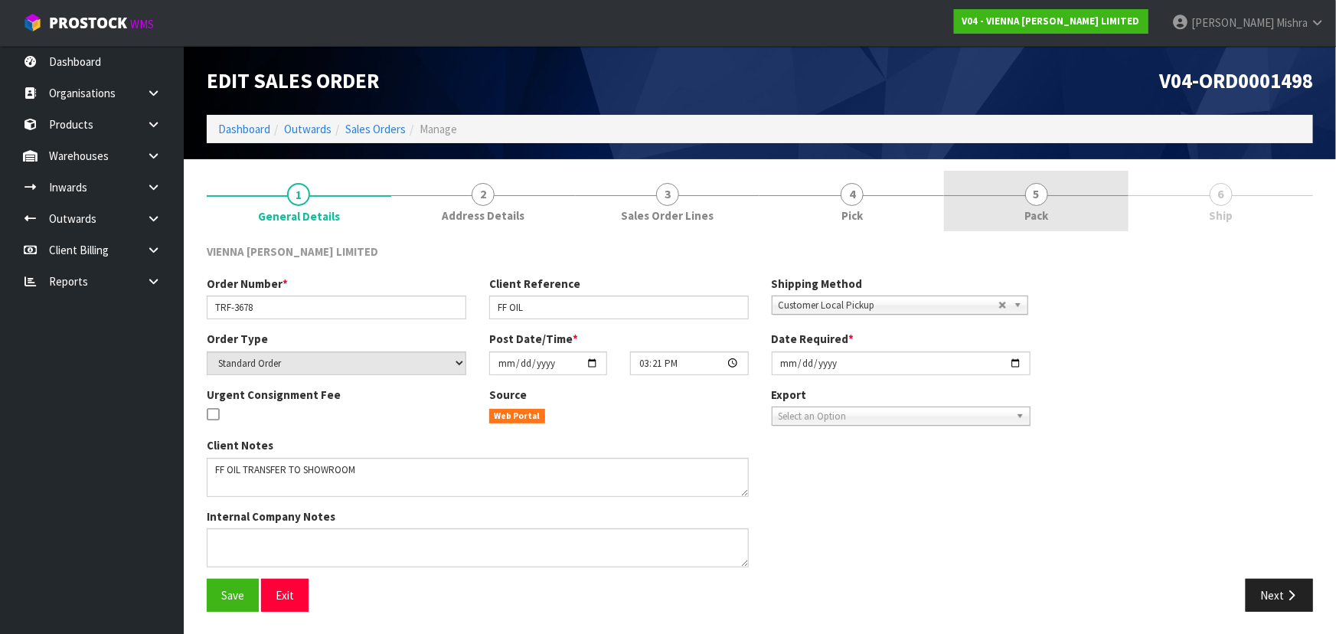
click at [1074, 210] on link "5 Pack" at bounding box center [1036, 201] width 184 height 60
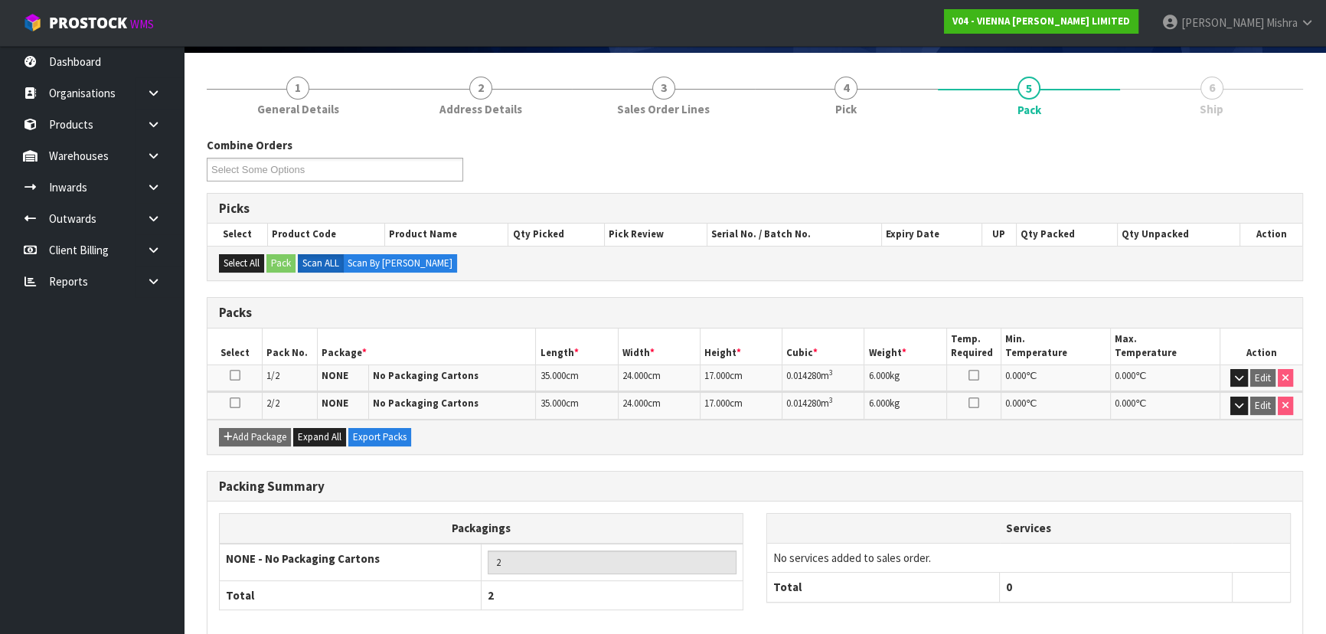
scroll to position [180, 0]
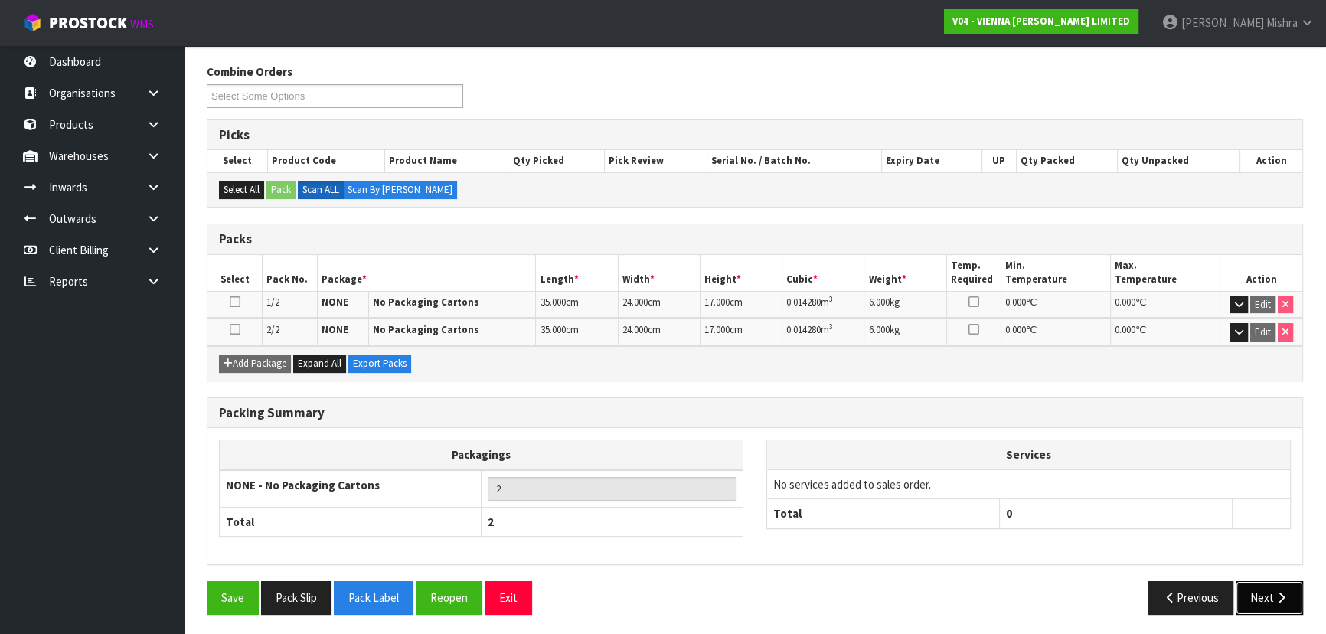
click at [1247, 589] on button "Next" at bounding box center [1268, 597] width 67 height 33
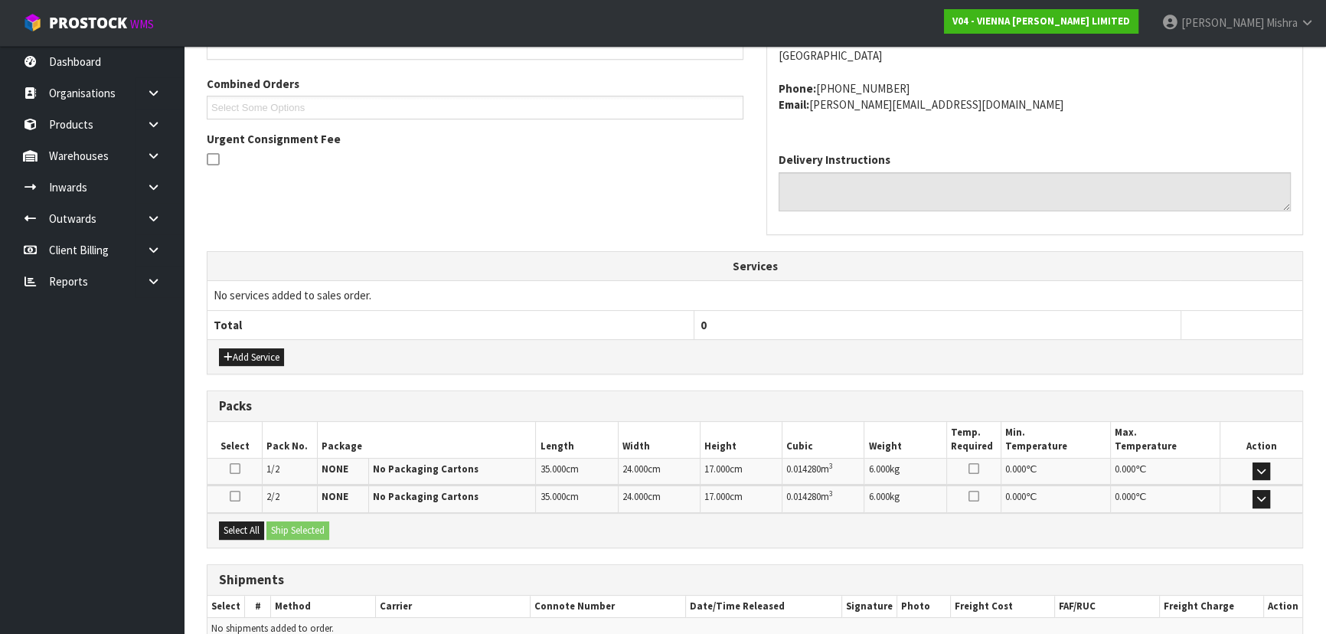
scroll to position [396, 0]
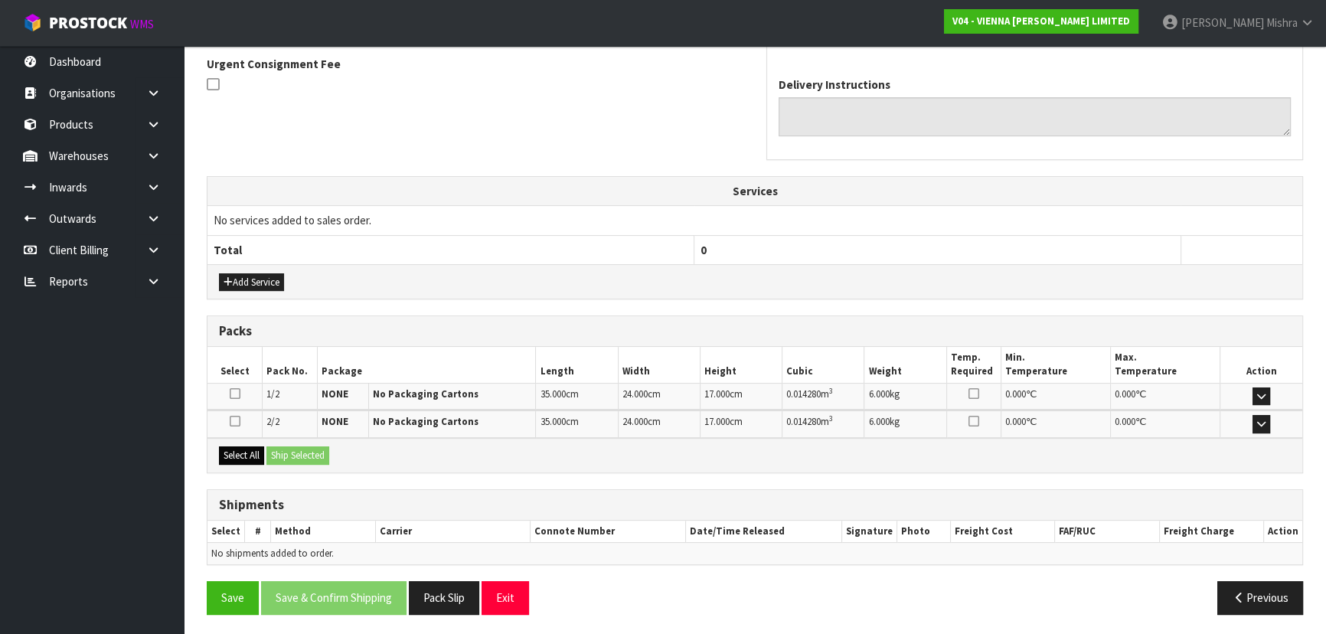
drag, startPoint x: 214, startPoint y: 454, endPoint x: 230, endPoint y: 457, distance: 16.4
click at [222, 457] on div "Select All Ship Selected" at bounding box center [754, 455] width 1095 height 34
drag, startPoint x: 231, startPoint y: 457, endPoint x: 300, endPoint y: 450, distance: 69.2
click at [232, 457] on button "Select All" at bounding box center [241, 455] width 45 height 18
click at [305, 449] on button "Ship Selected" at bounding box center [297, 455] width 63 height 18
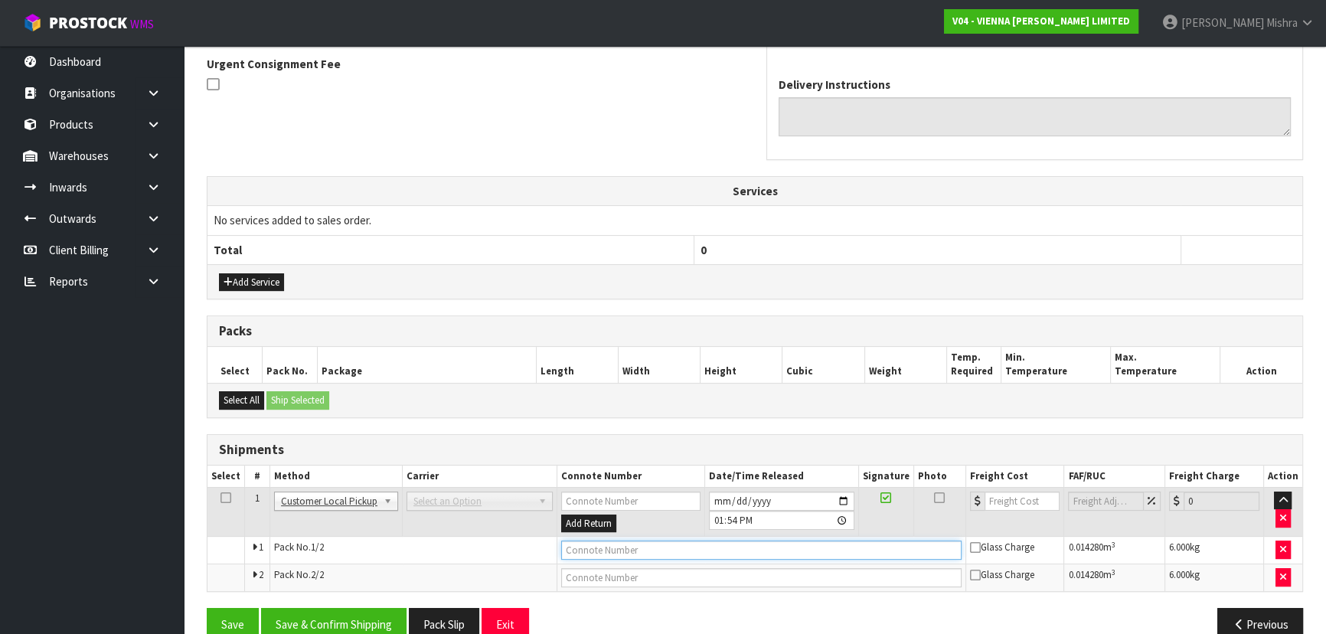
click at [656, 548] on input "text" at bounding box center [761, 549] width 400 height 19
paste input "CUSTOMER COLLECTED"
type input "CUSTOMER COLLECTED"
click at [382, 620] on button "Save & Confirm Shipping" at bounding box center [333, 624] width 145 height 33
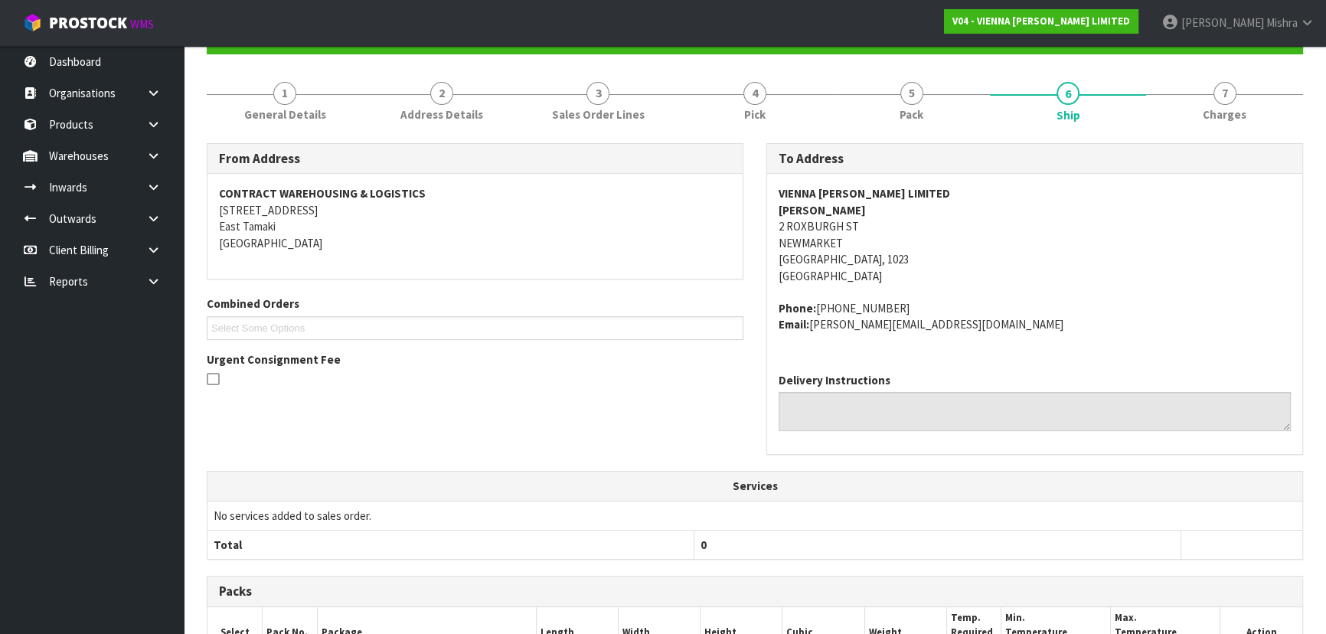
scroll to position [0, 0]
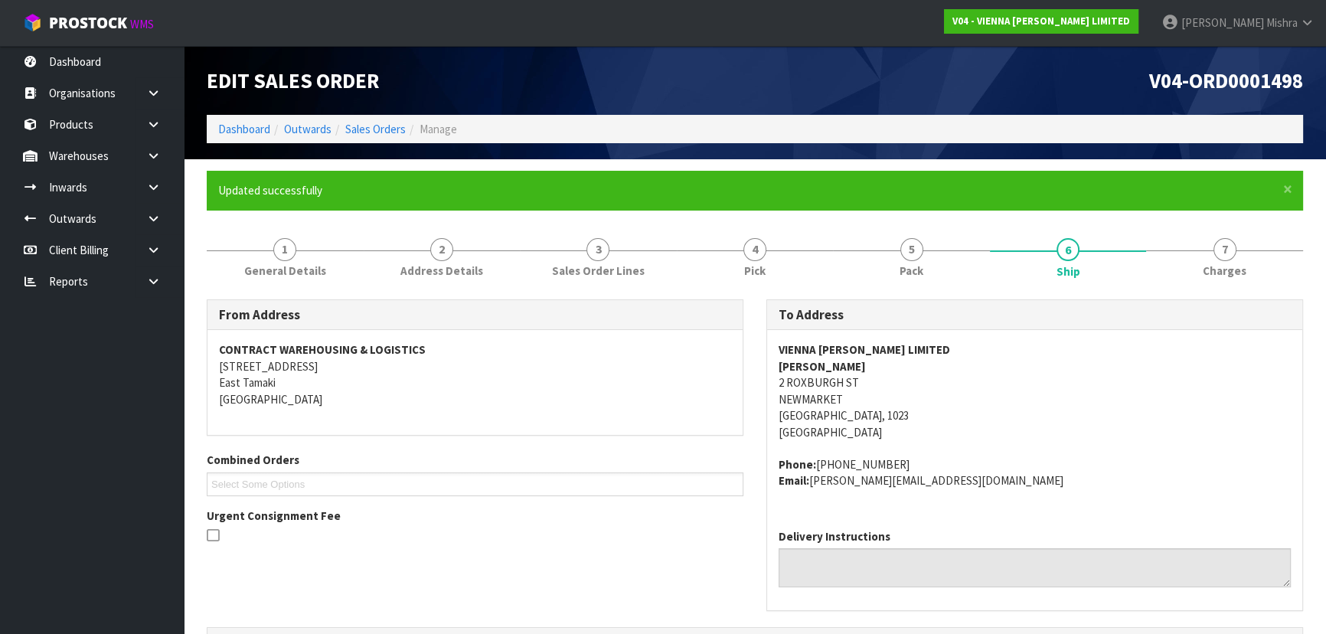
click at [247, 116] on ol "Dashboard Outwards Sales Orders Manage" at bounding box center [755, 129] width 1096 height 28
click at [247, 135] on link "Dashboard" at bounding box center [244, 129] width 52 height 15
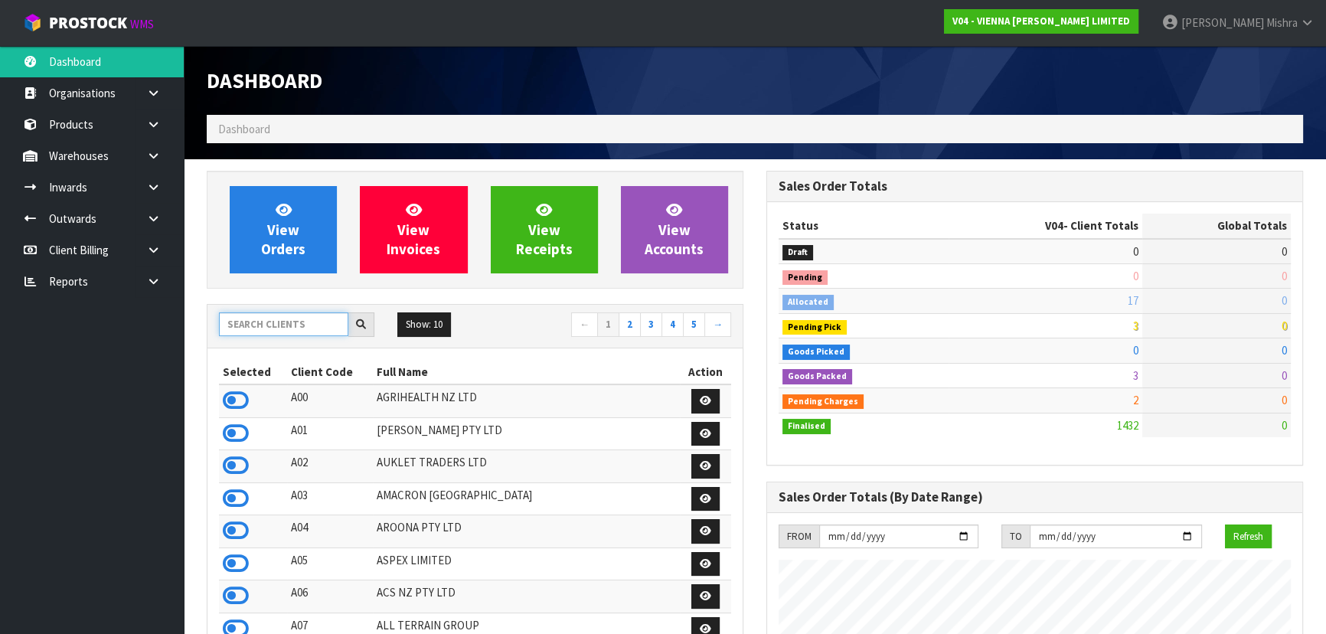
click at [296, 328] on input "text" at bounding box center [283, 324] width 129 height 24
type input "C10"
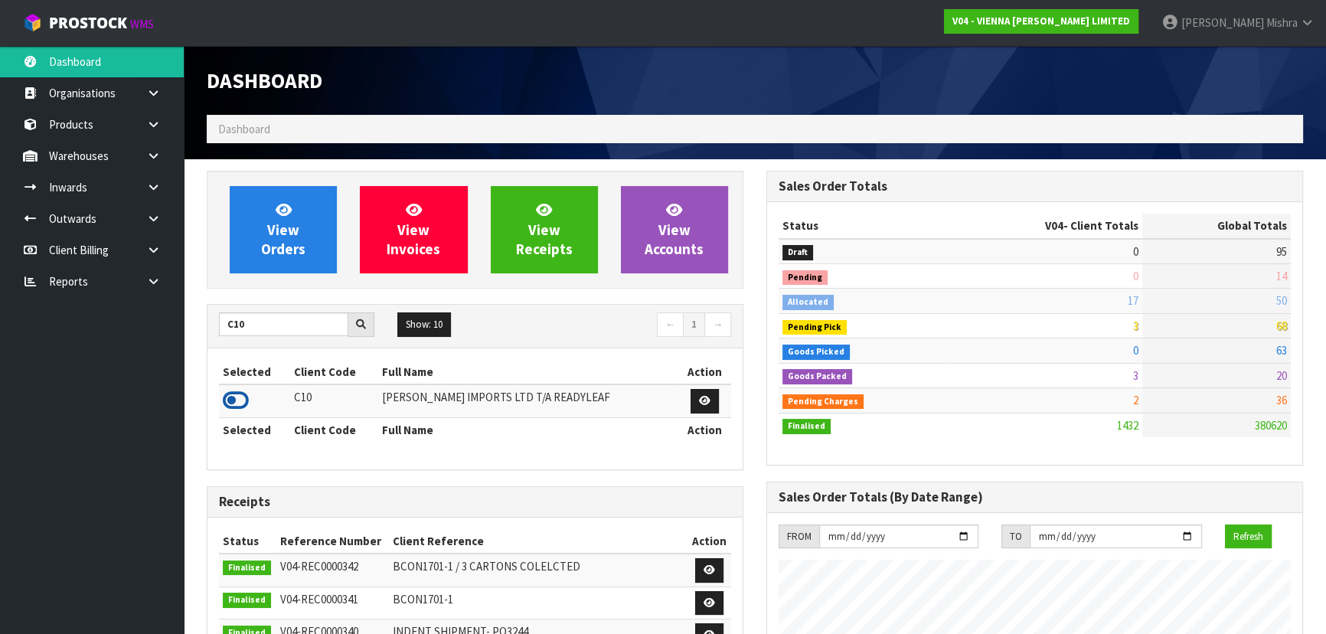
click at [242, 397] on icon at bounding box center [236, 400] width 26 height 23
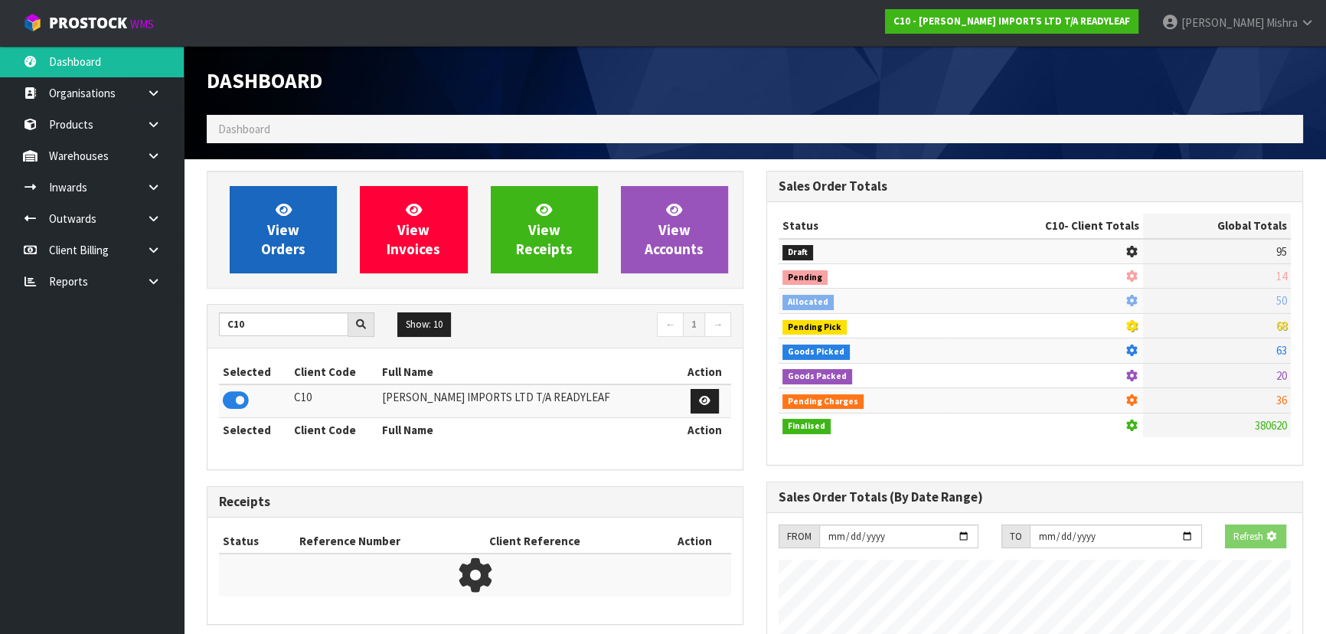
scroll to position [764438, 764831]
click at [277, 223] on span "View Orders" at bounding box center [283, 229] width 44 height 57
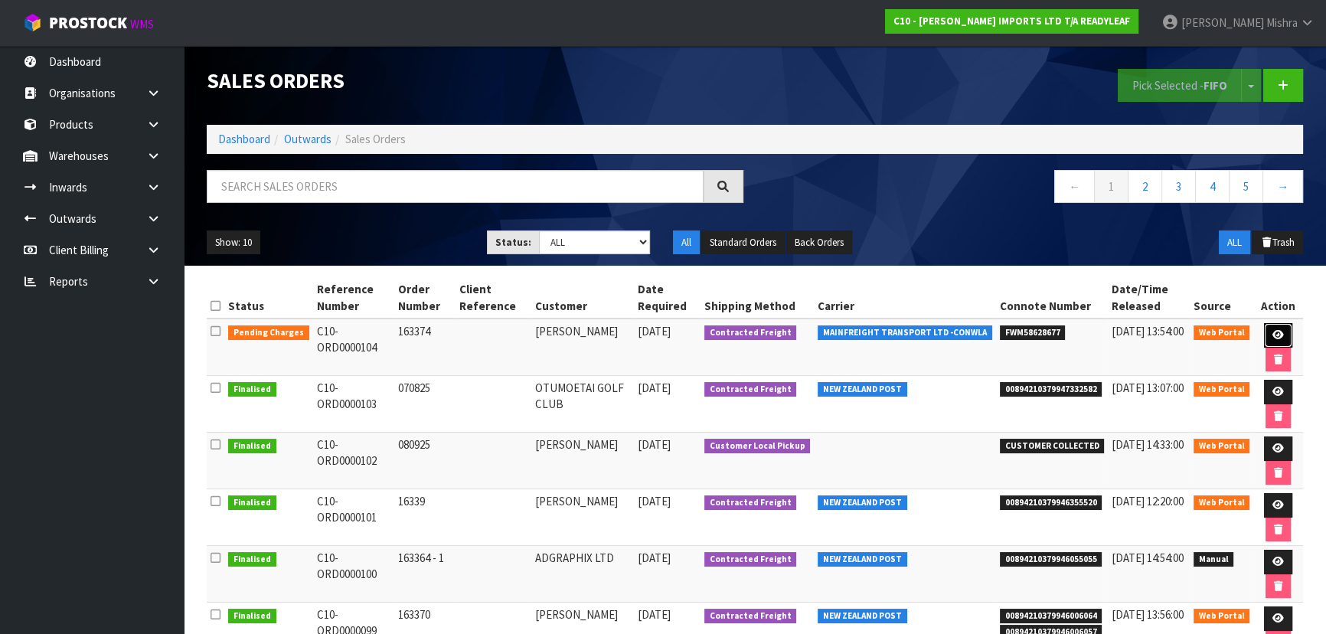
click at [1280, 332] on link at bounding box center [1278, 335] width 28 height 24
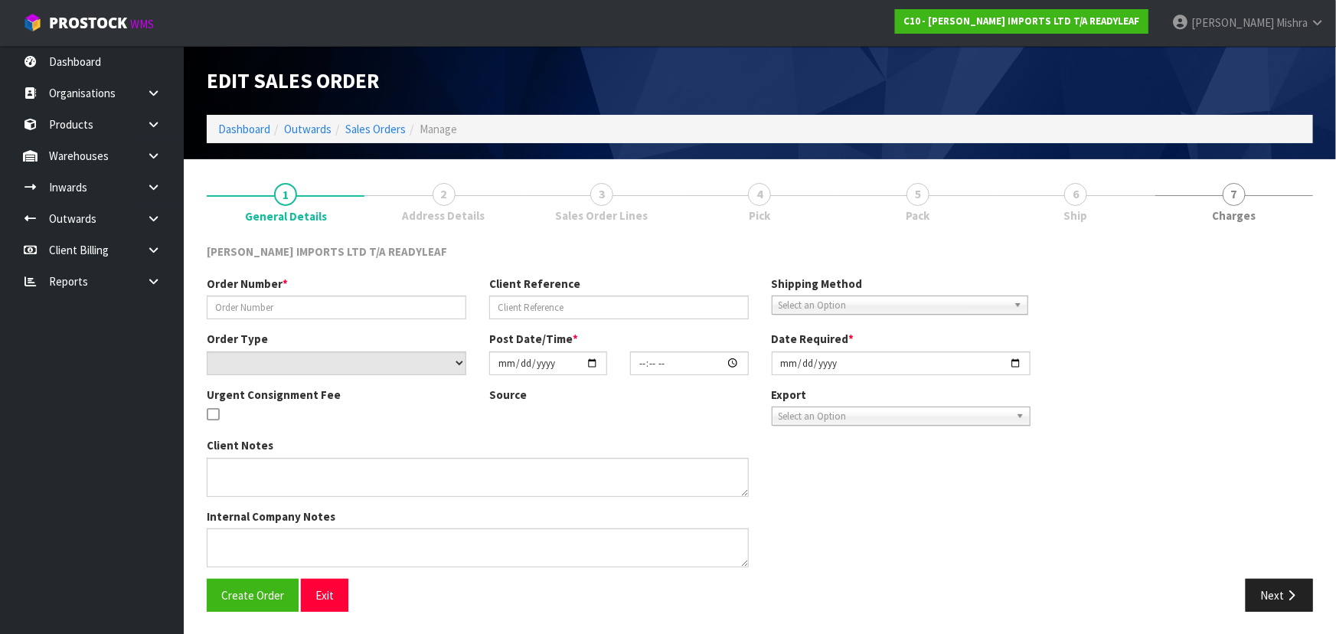
type input "163374"
select select "number:0"
type input "[DATE]"
type input "20:57:00.000"
type input "[DATE]"
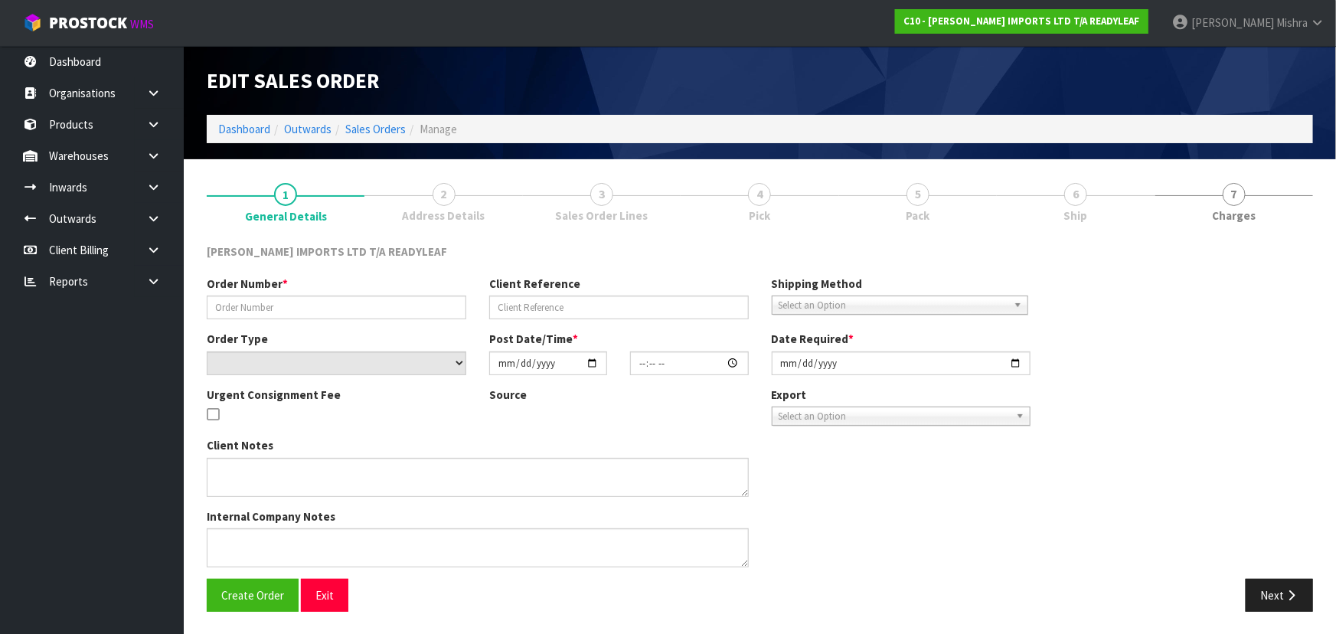
type textarea "PLEASE ENSURE THIS IS SENT ON THE CHEAPEST FREIGHT POSSIBLE, PLEASE"
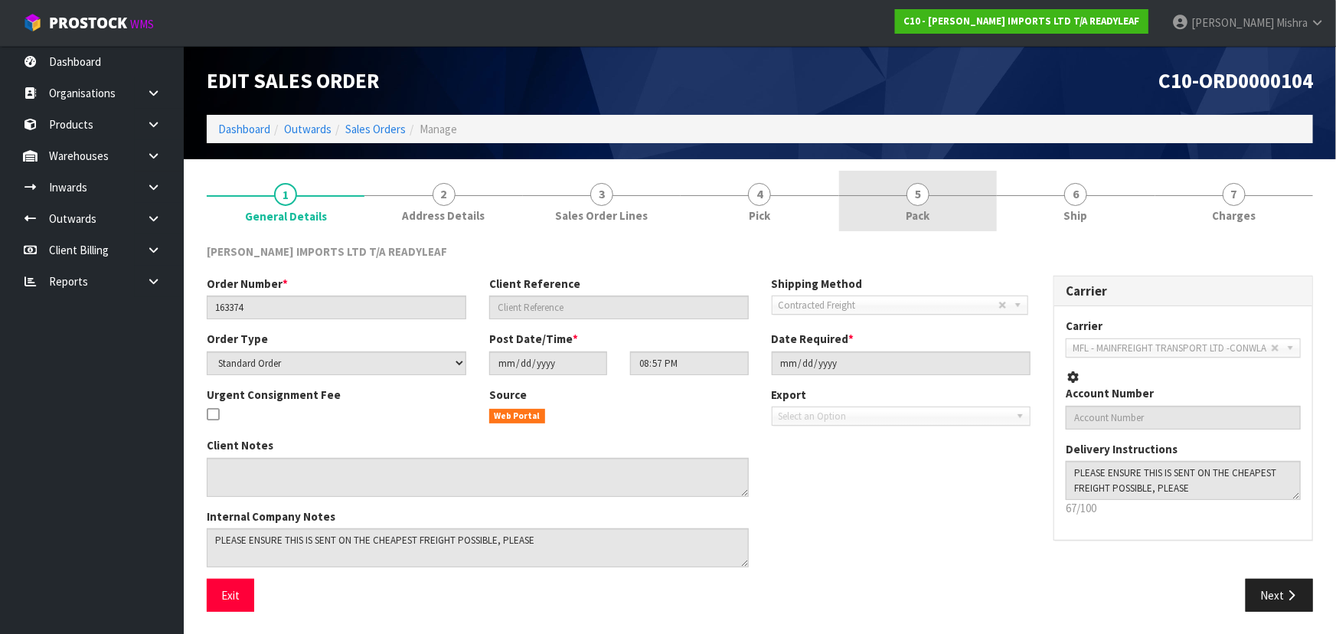
click at [918, 202] on span "5" at bounding box center [917, 194] width 23 height 23
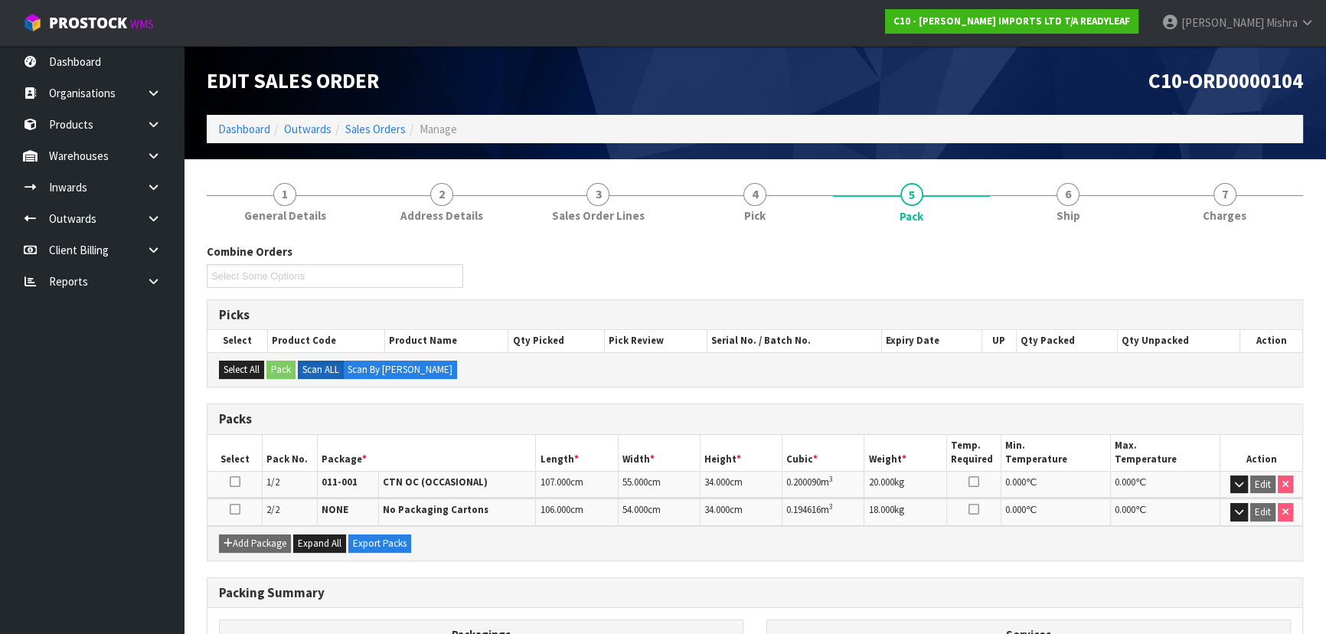
scroll to position [217, 0]
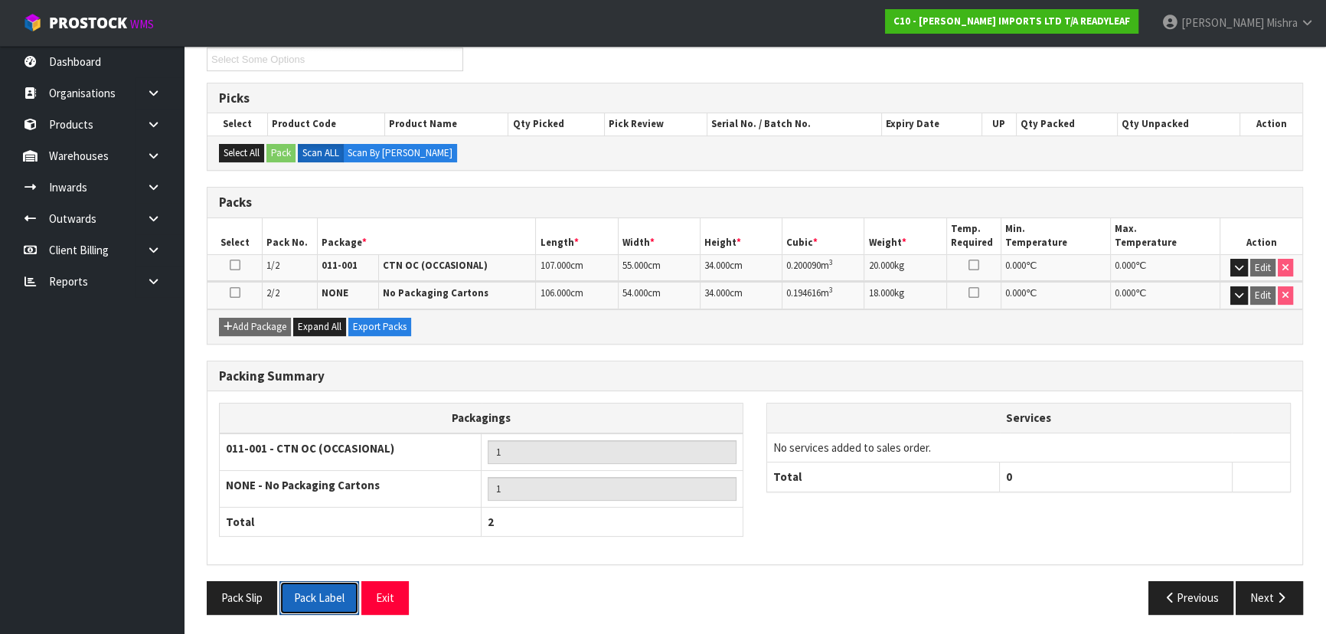
drag, startPoint x: 323, startPoint y: 597, endPoint x: 391, endPoint y: 572, distance: 72.7
click at [325, 597] on button "Pack Label" at bounding box center [319, 597] width 80 height 33
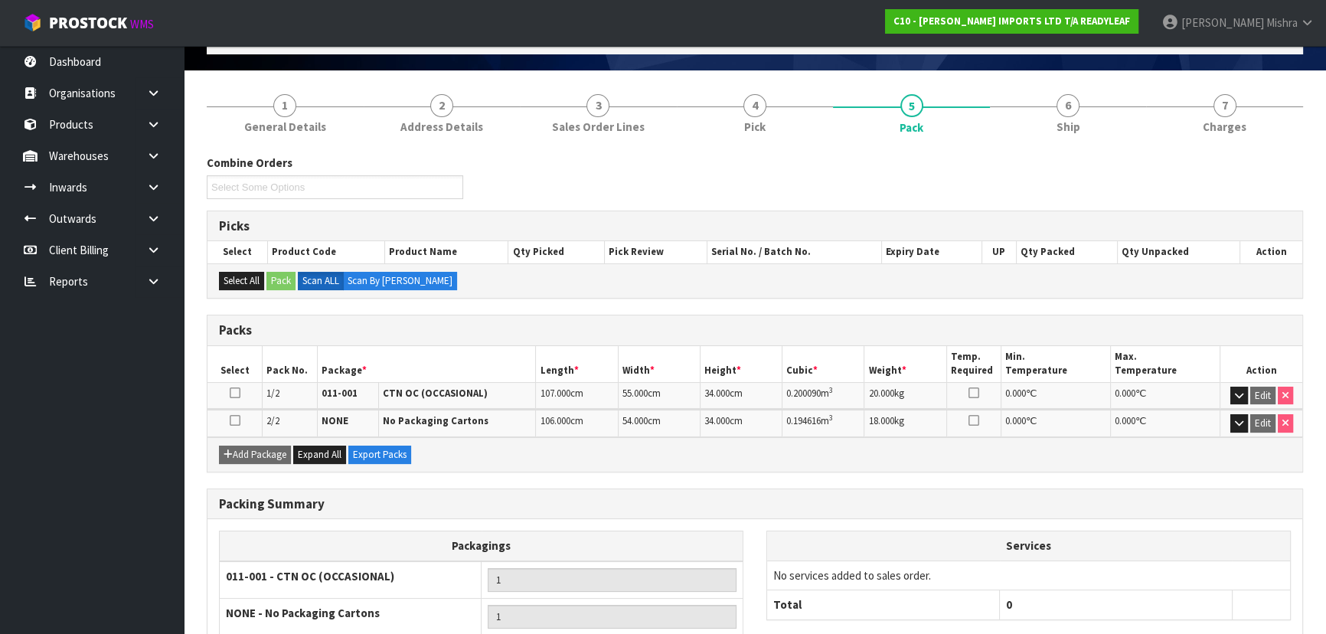
scroll to position [0, 0]
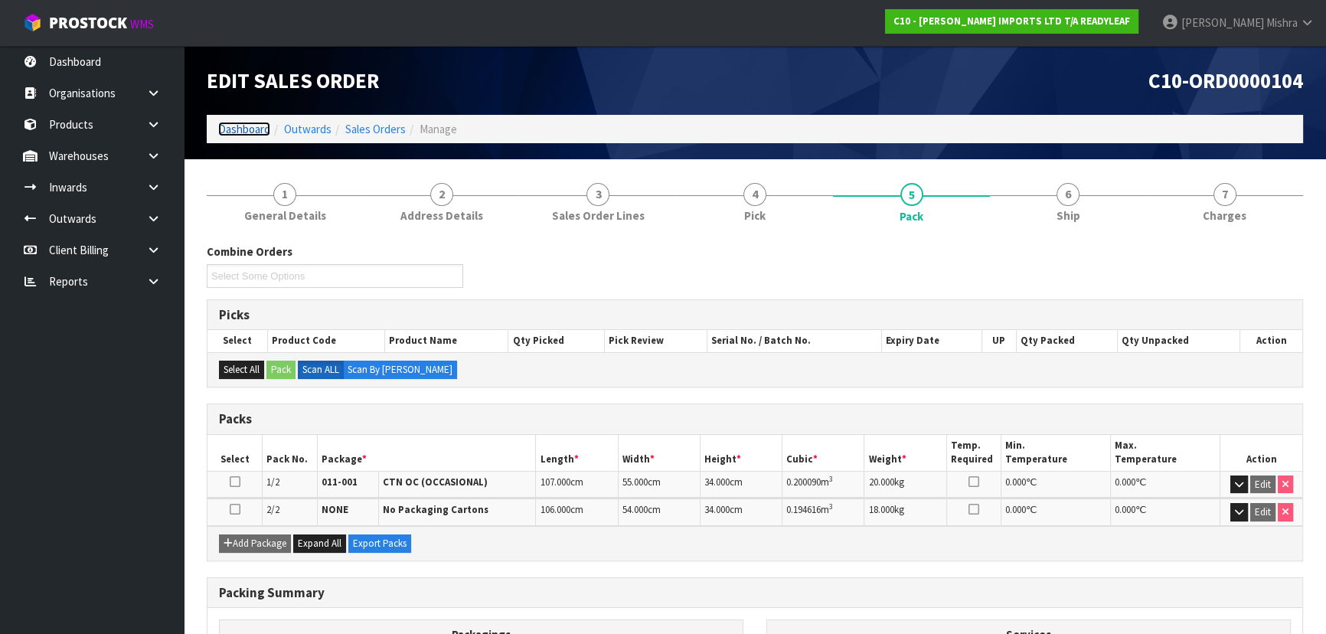
click at [234, 129] on link "Dashboard" at bounding box center [244, 129] width 52 height 15
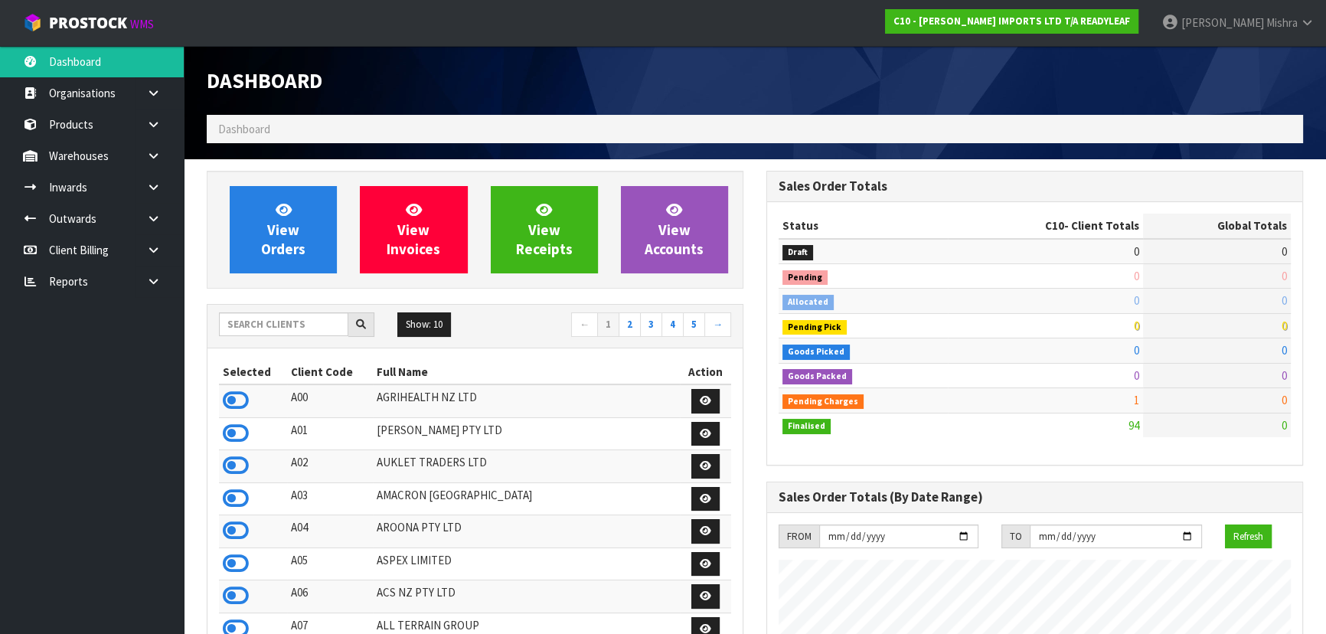
scroll to position [1009, 559]
click at [266, 328] on input "text" at bounding box center [283, 324] width 129 height 24
type input "C09"
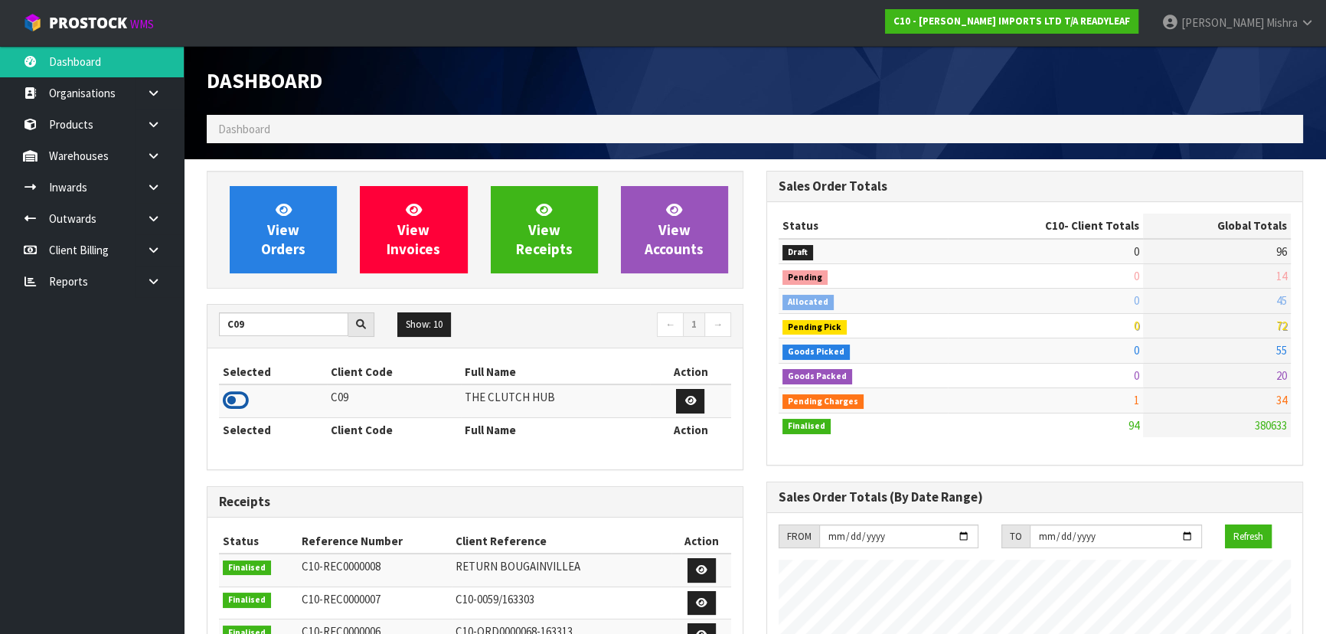
click at [234, 395] on icon at bounding box center [236, 400] width 26 height 23
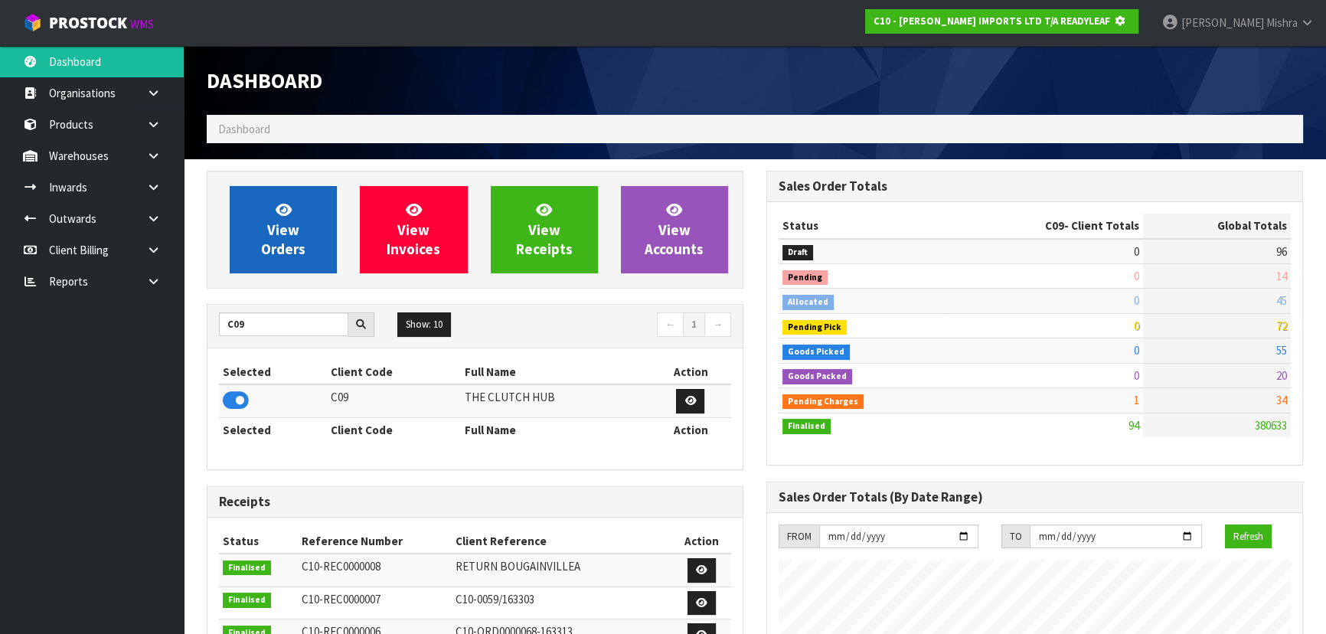
scroll to position [953, 559]
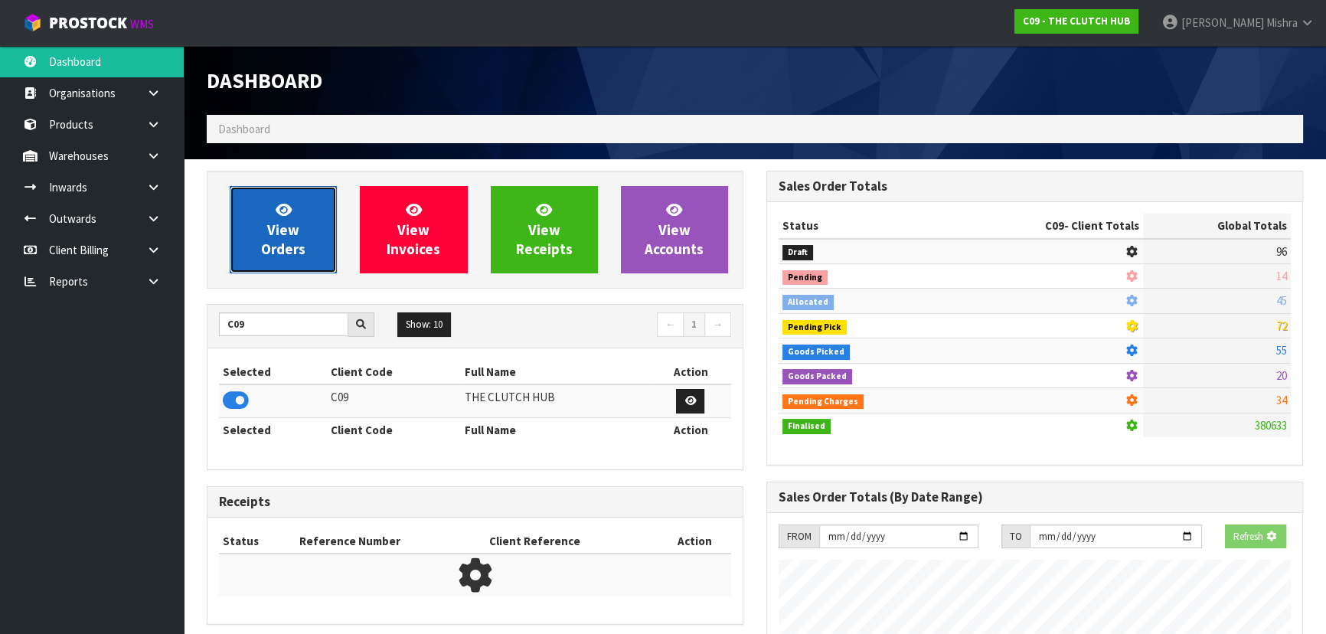
click at [270, 237] on span "View Orders" at bounding box center [283, 229] width 44 height 57
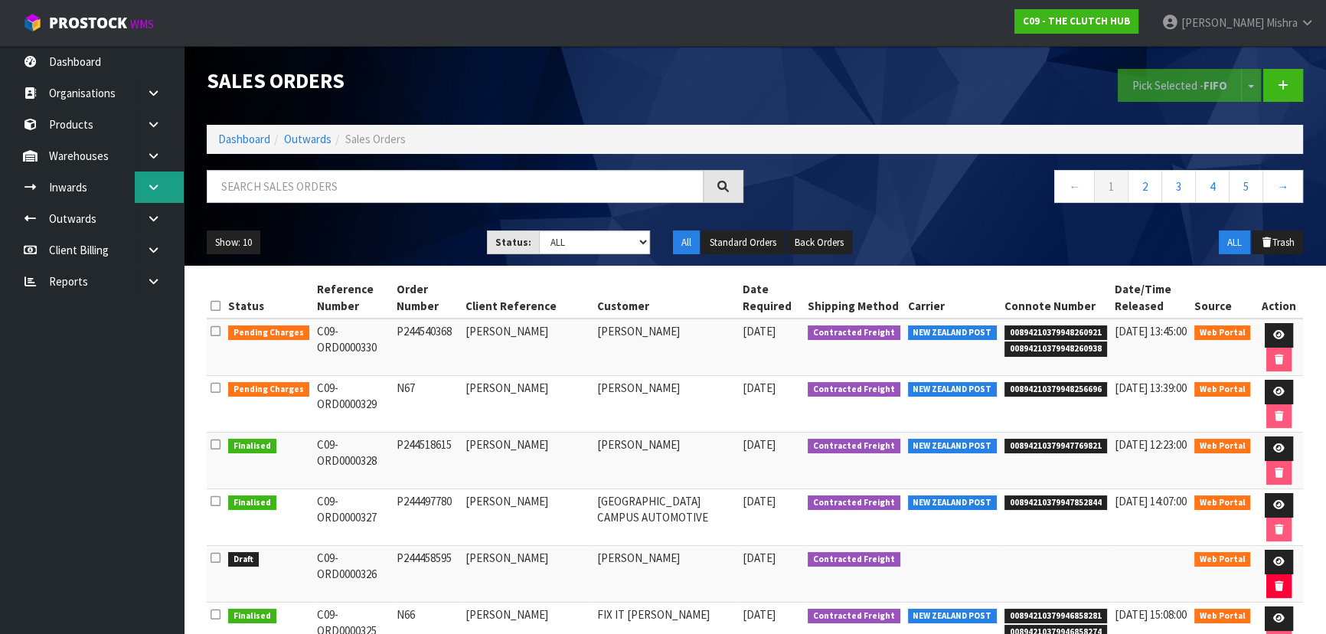
click at [154, 181] on icon at bounding box center [153, 186] width 15 height 11
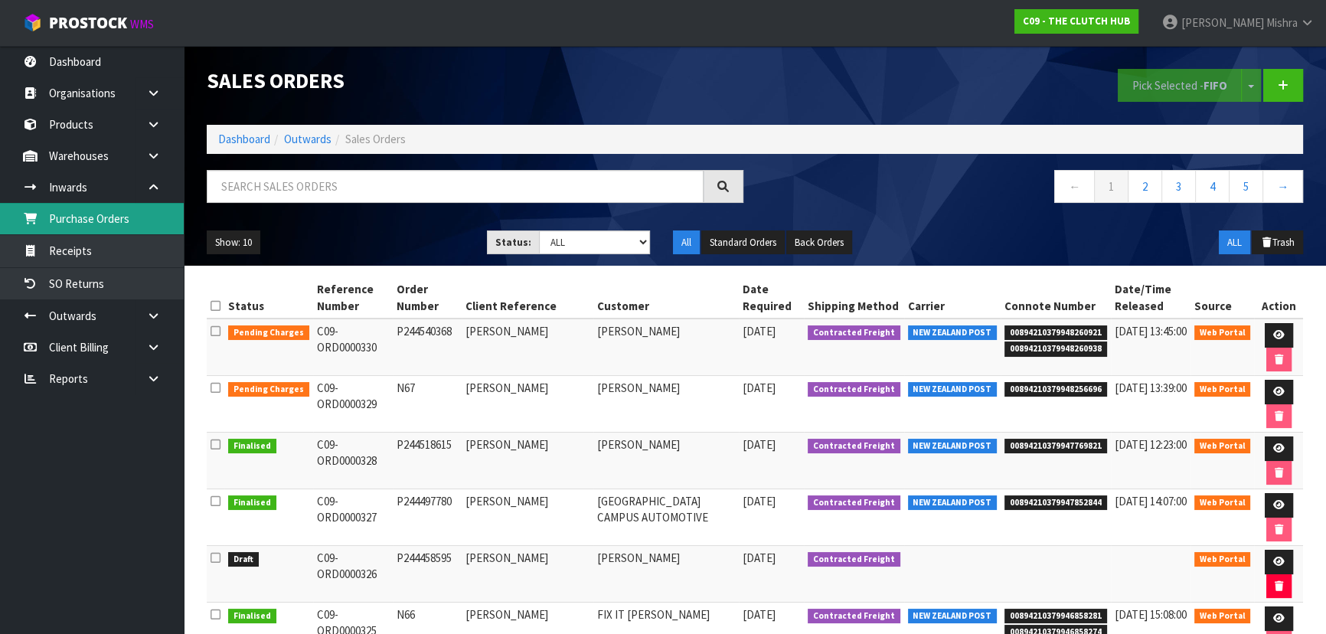
click at [119, 222] on link "Purchase Orders" at bounding box center [92, 218] width 184 height 31
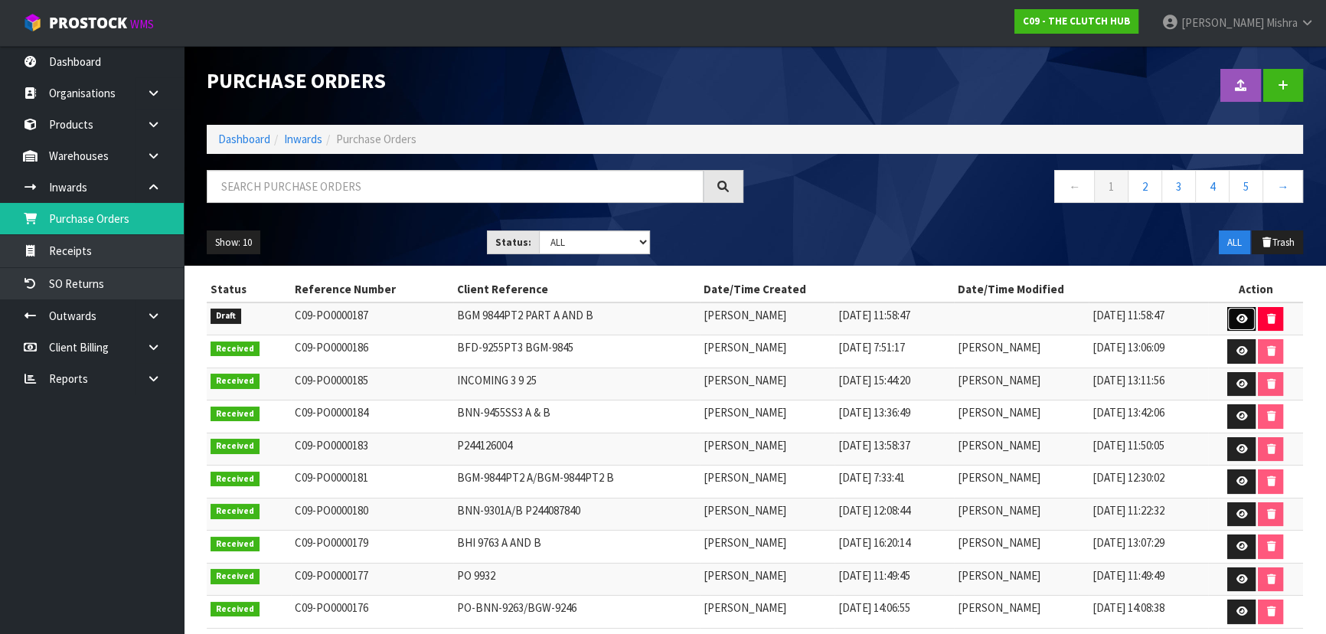
click at [1241, 314] on icon at bounding box center [1240, 319] width 11 height 10
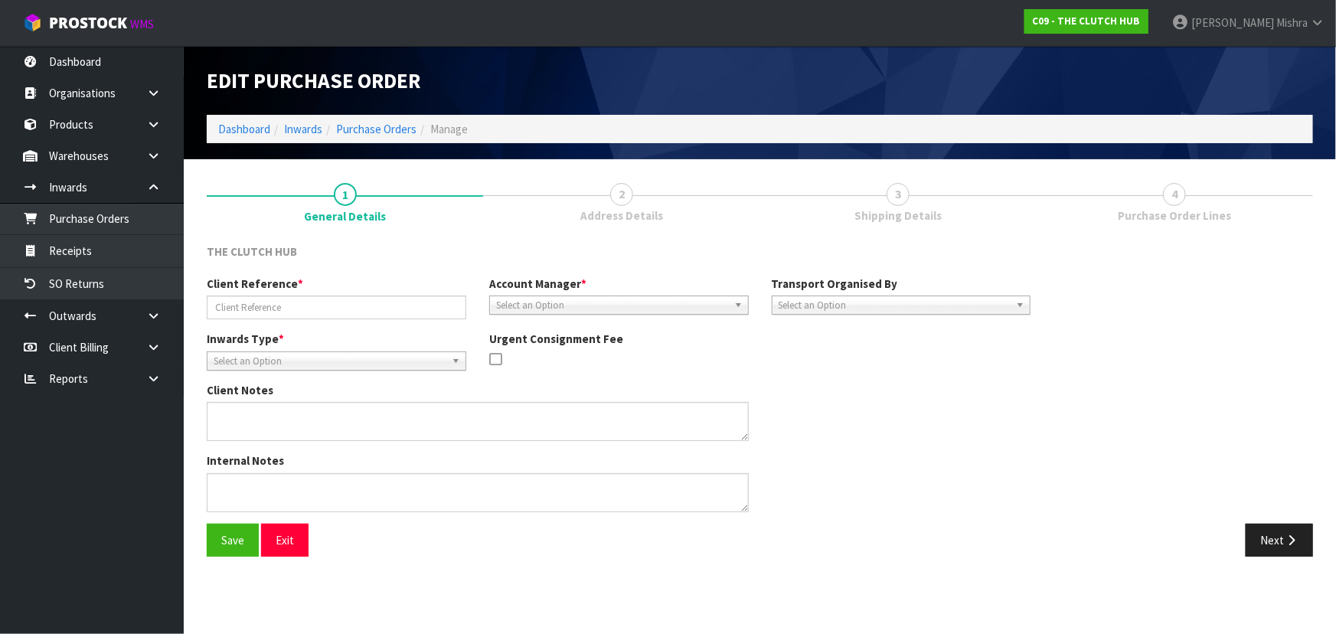
type input "BGM 9844PT2 PART A AND B"
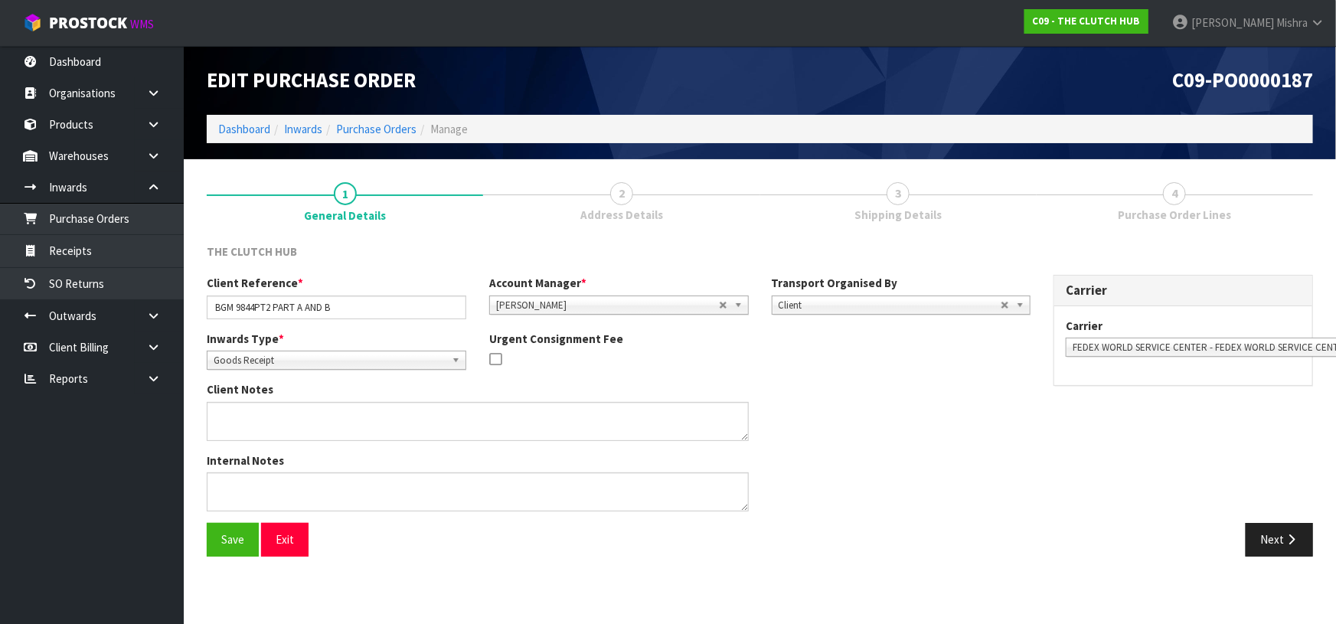
click at [1317, 543] on div "Next" at bounding box center [1042, 539] width 565 height 33
click at [1283, 542] on button "Next" at bounding box center [1278, 539] width 67 height 33
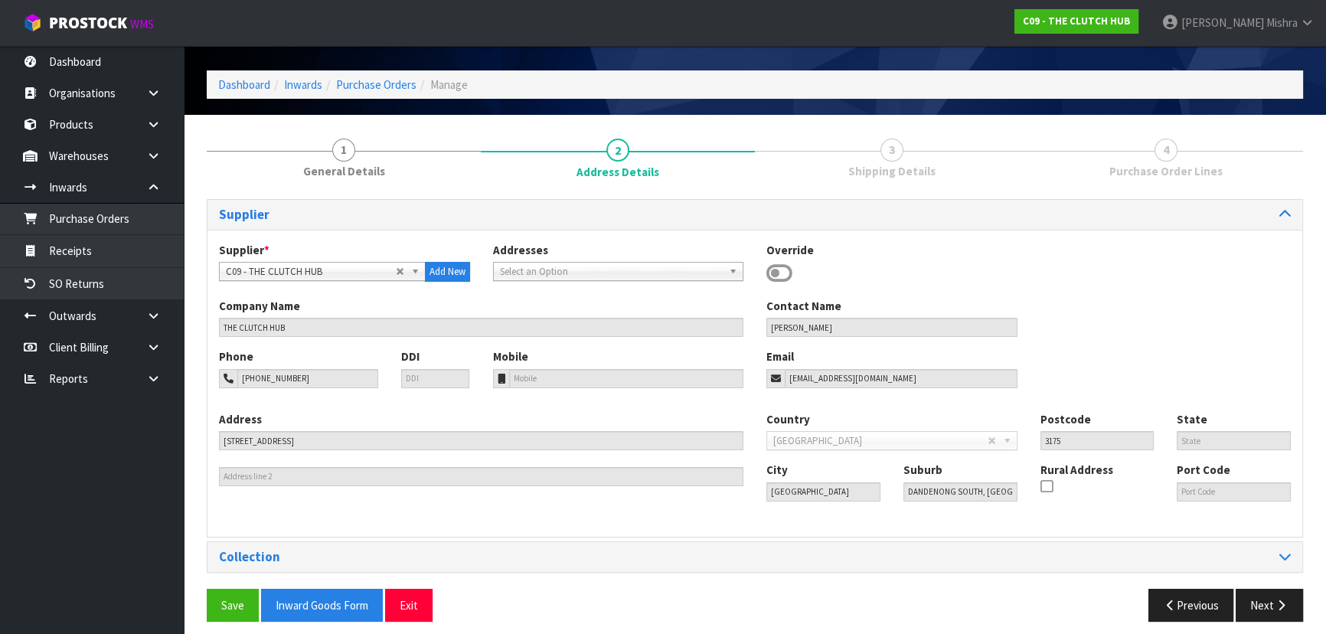
scroll to position [54, 0]
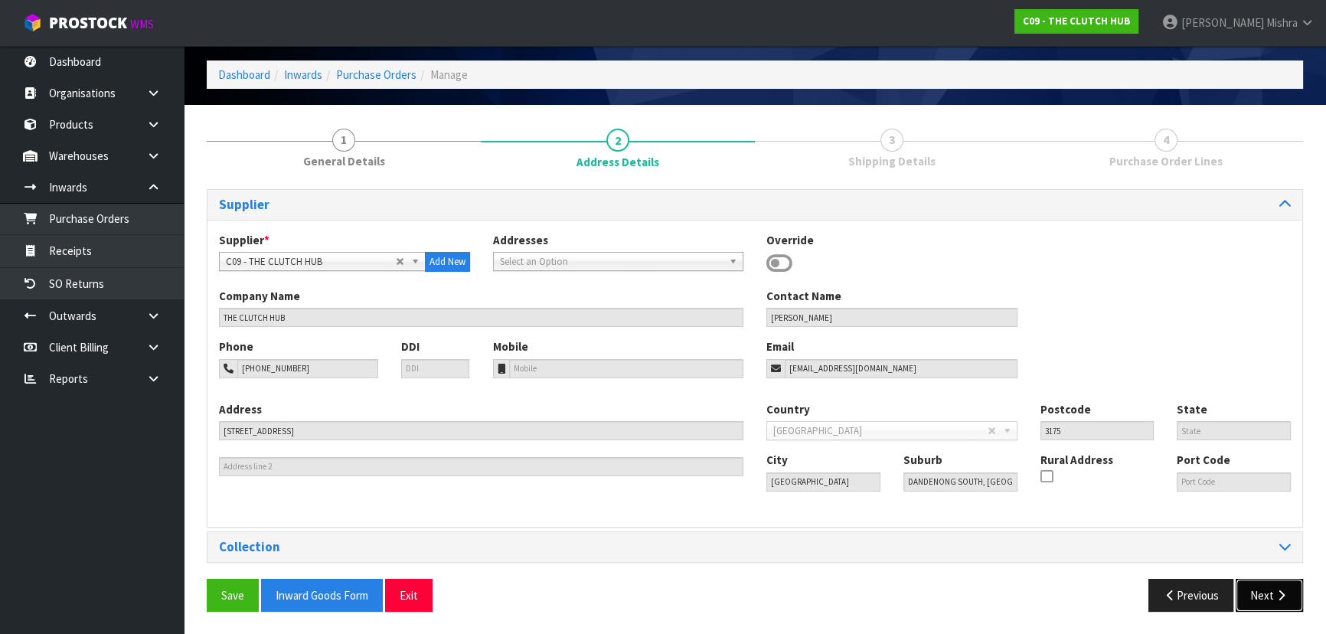
click at [1271, 593] on button "Next" at bounding box center [1268, 595] width 67 height 33
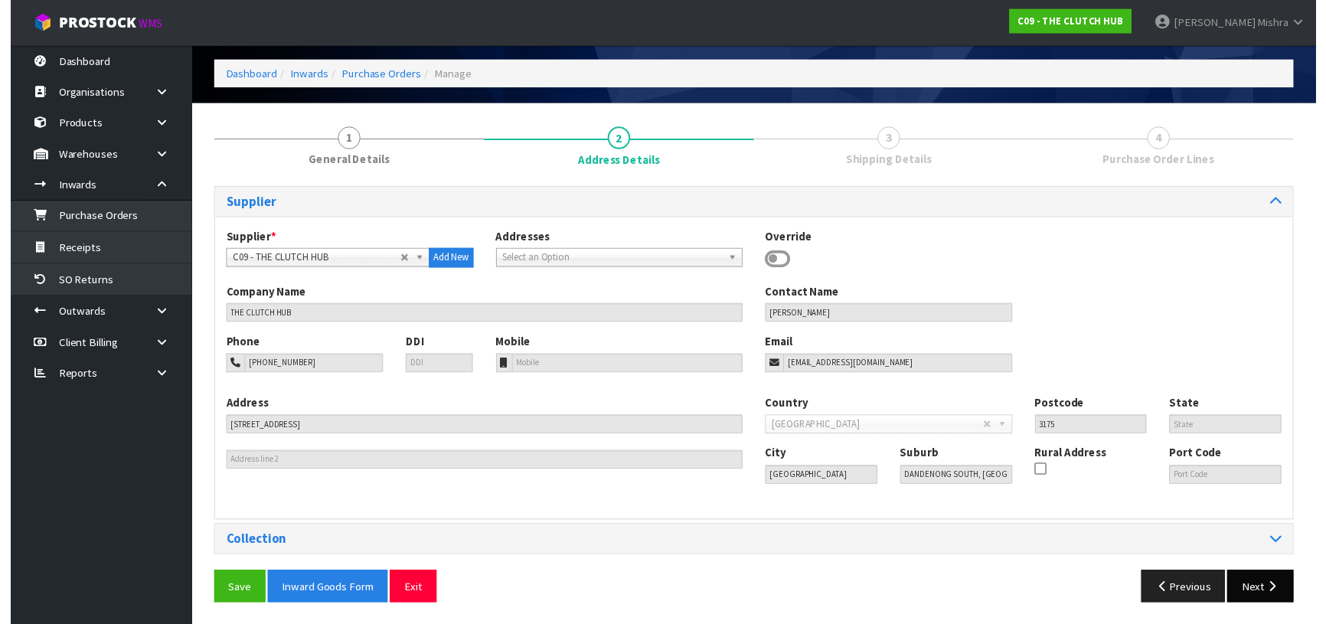
scroll to position [0, 0]
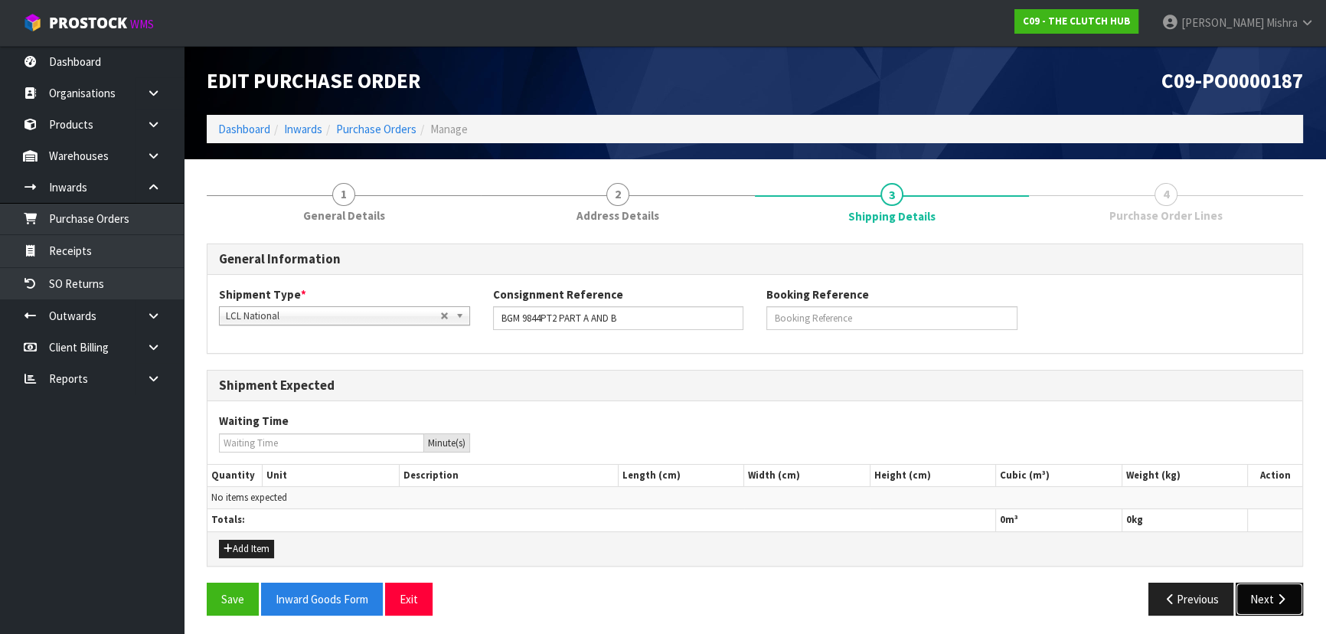
click at [1271, 596] on button "Next" at bounding box center [1268, 598] width 67 height 33
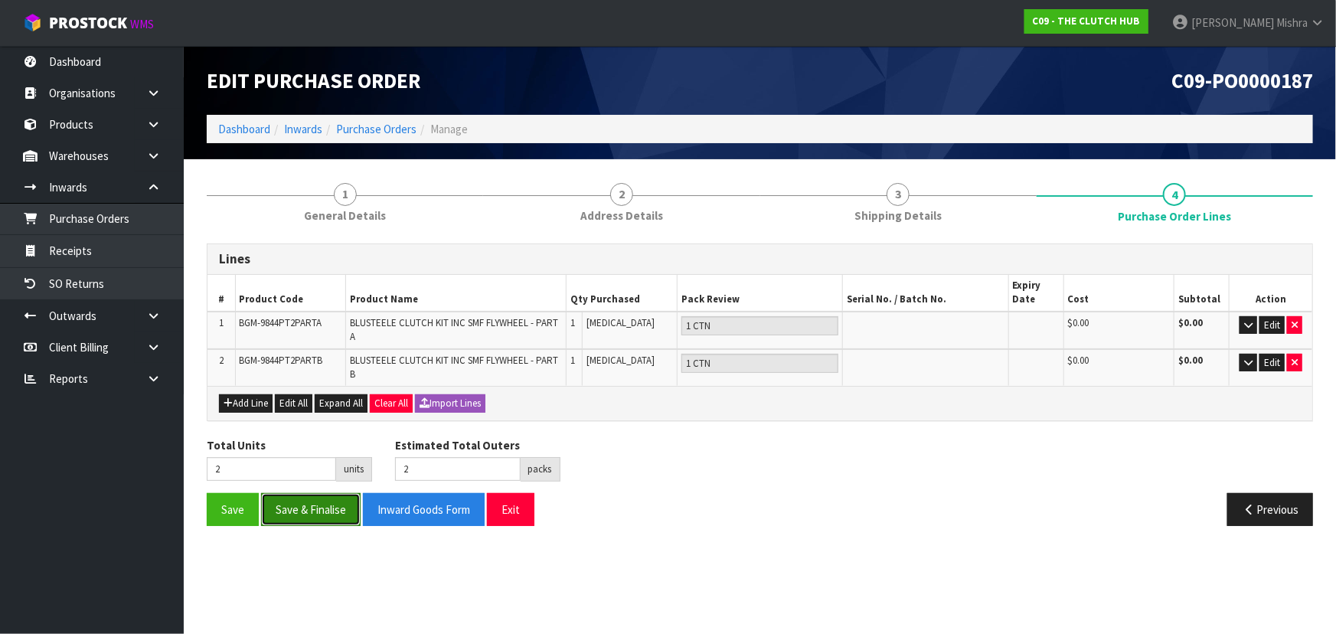
click at [308, 507] on button "Save & Finalise" at bounding box center [311, 509] width 100 height 33
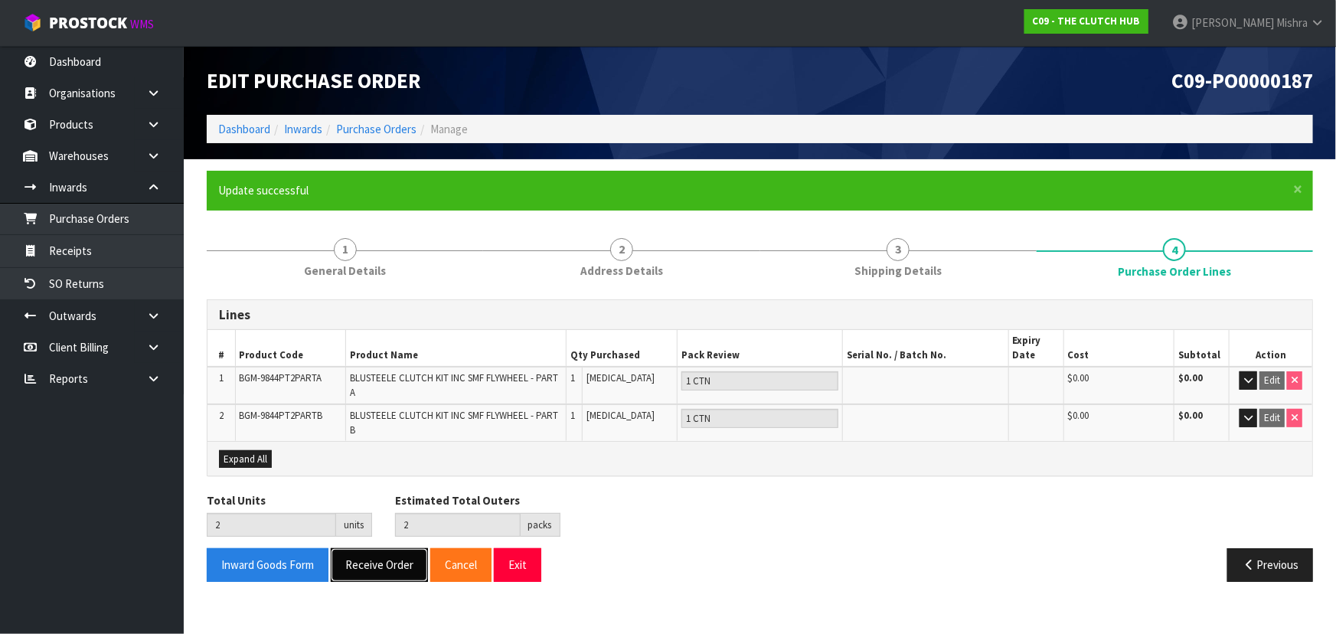
click at [395, 568] on button "Receive Order" at bounding box center [379, 564] width 97 height 33
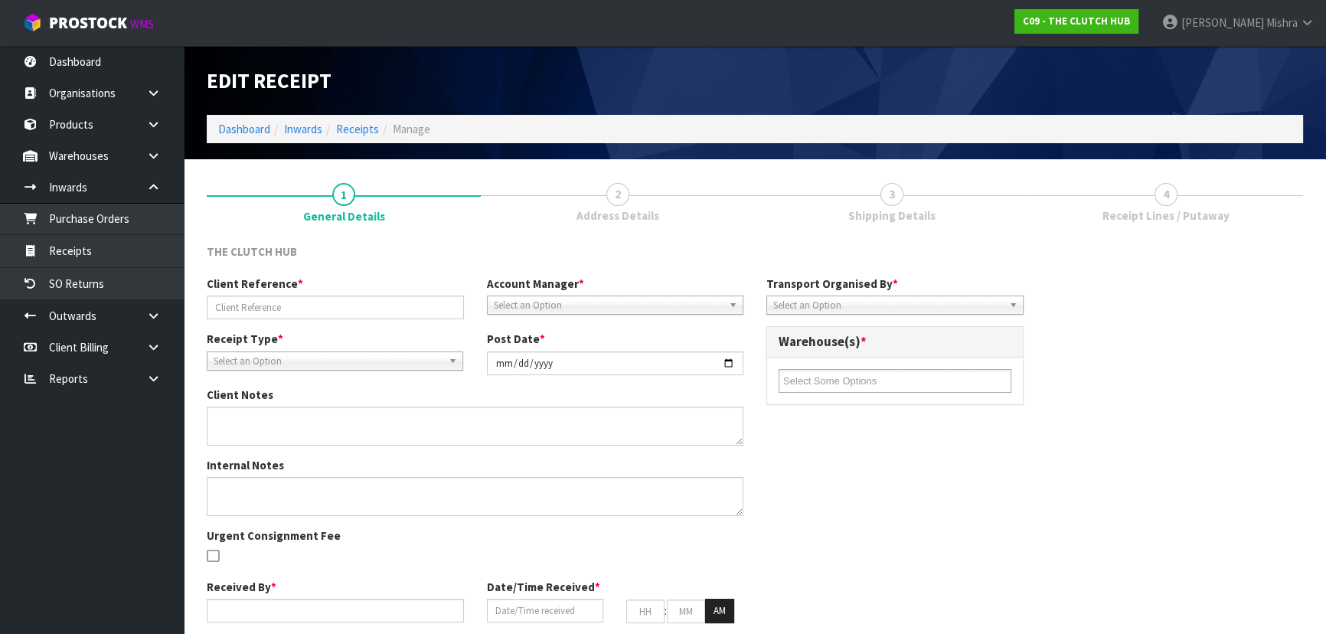
type input "BGM 9844PT2 PART A AND B"
type input "[DATE]"
type input "[PERSON_NAME]"
type input "[DATE]"
type input "02"
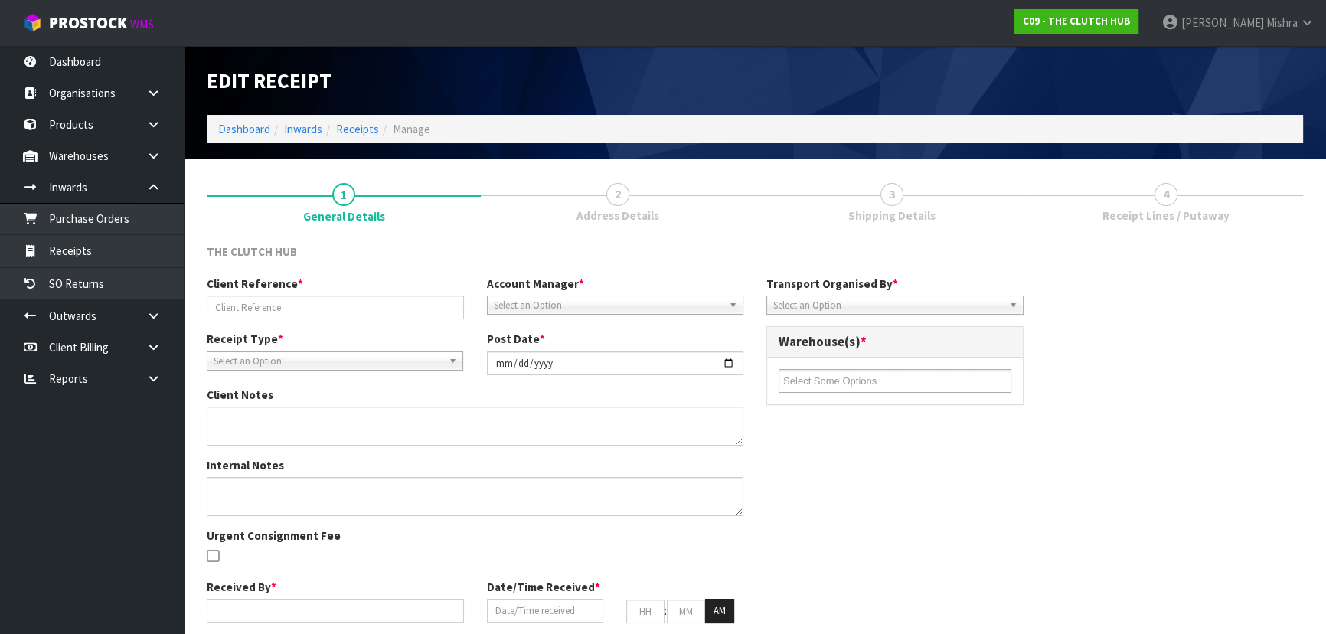
type input "11"
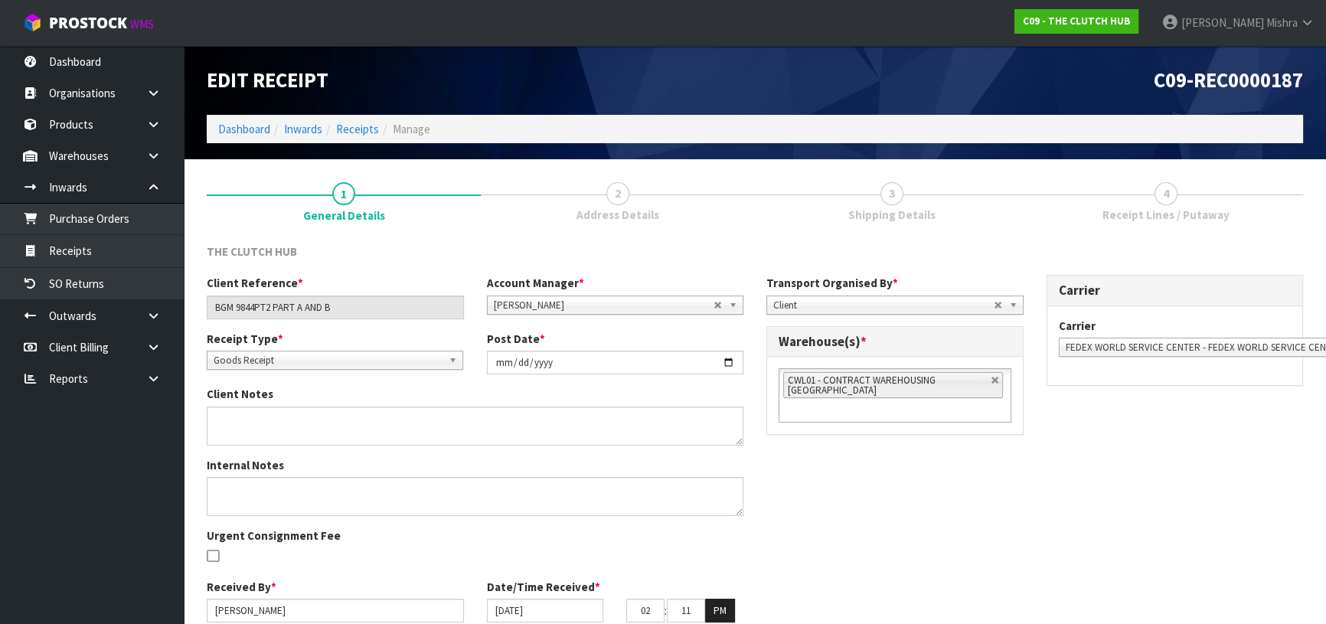
click at [868, 385] on span "CWL01 - CONTRACT WAREHOUSING [GEOGRAPHIC_DATA]" at bounding box center [862, 385] width 148 height 23
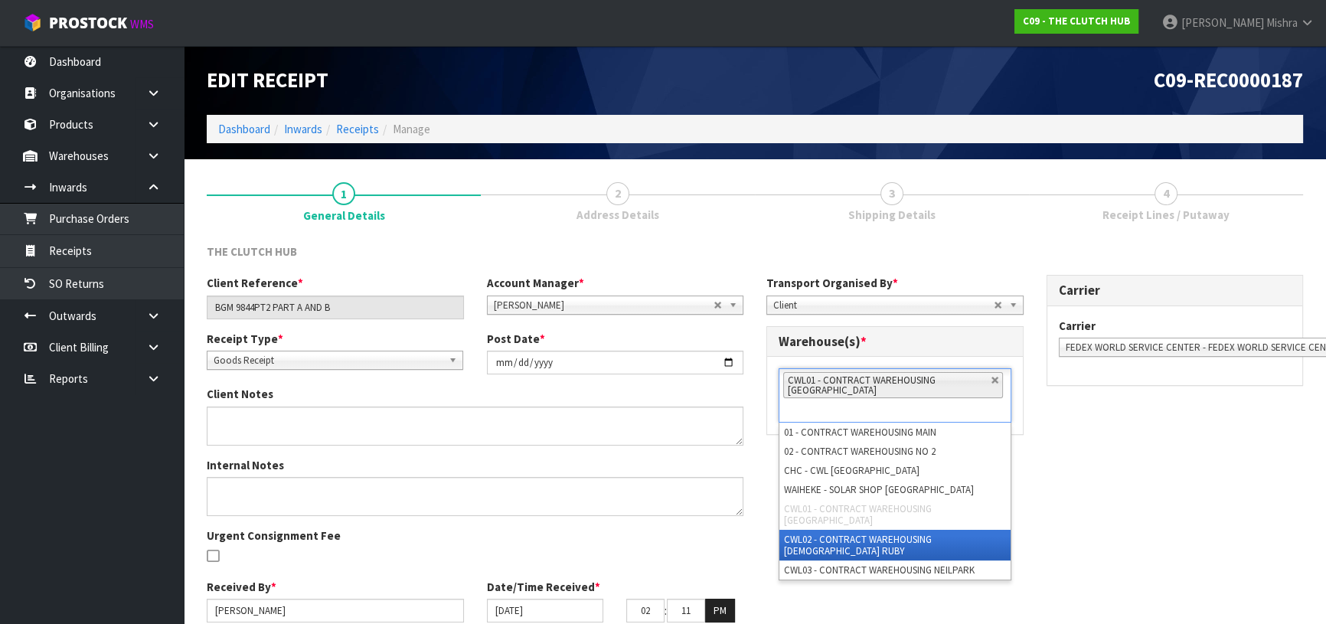
click at [869, 530] on li "CWL02 - CONTRACT WAREHOUSING [DEMOGRAPHIC_DATA] RUBY" at bounding box center [894, 545] width 231 height 31
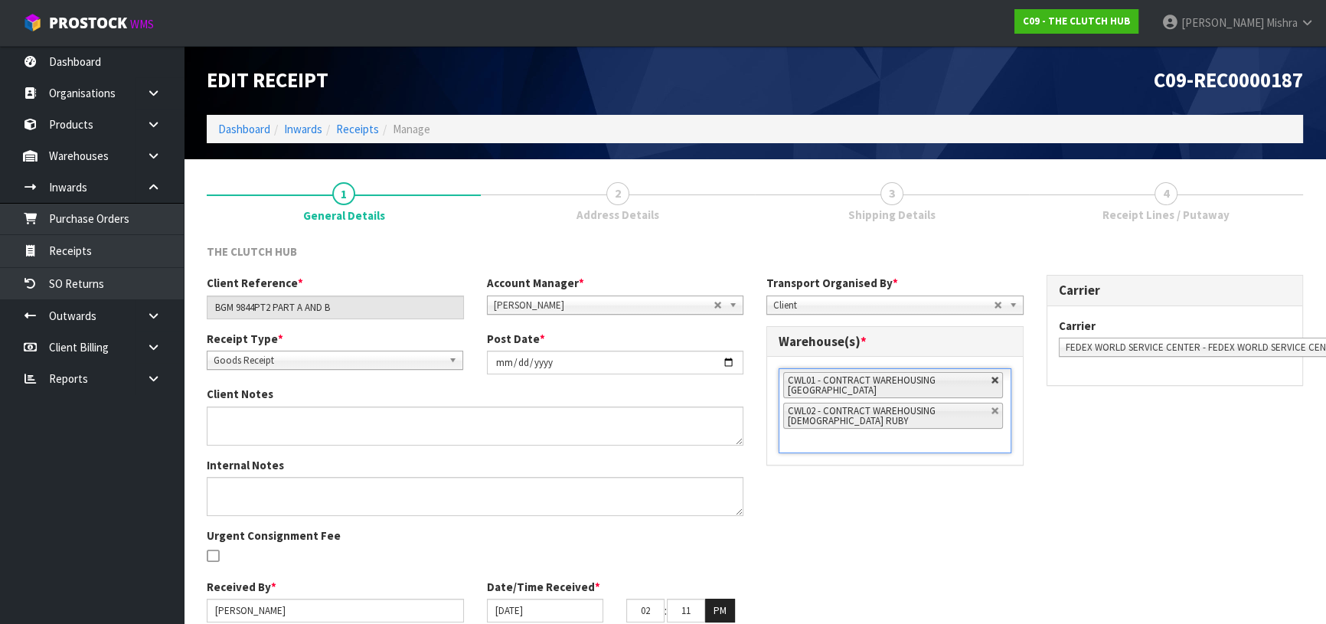
click at [992, 379] on link at bounding box center [994, 380] width 9 height 9
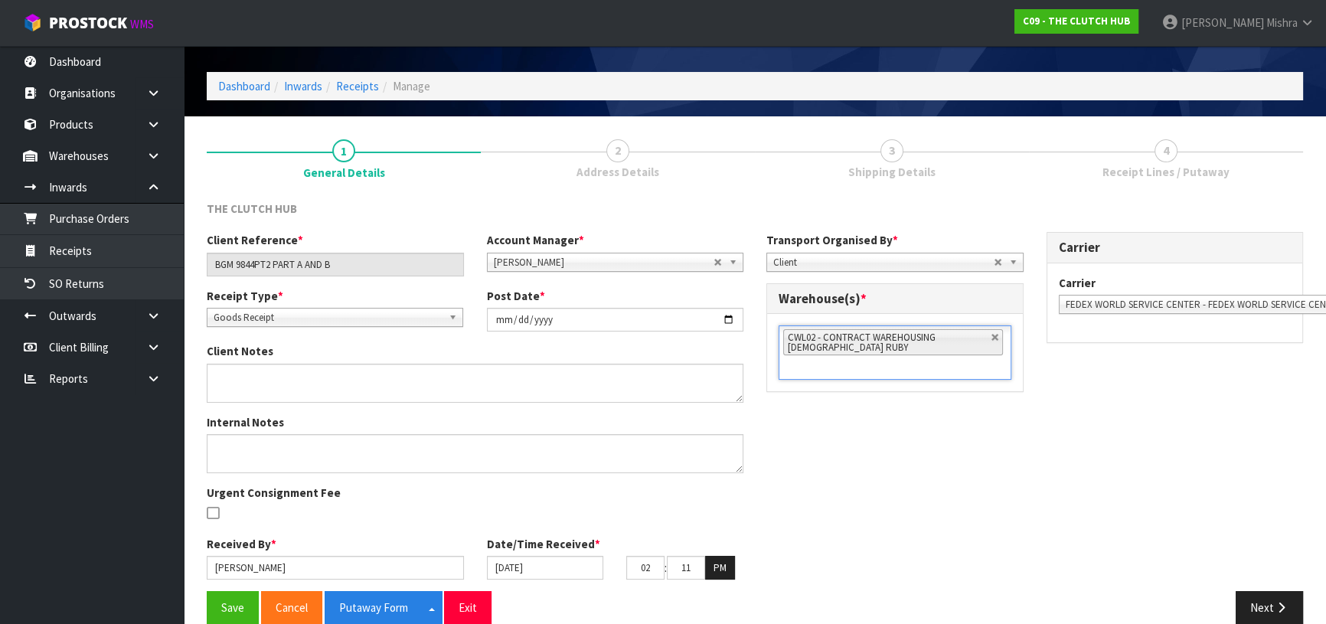
scroll to position [66, 0]
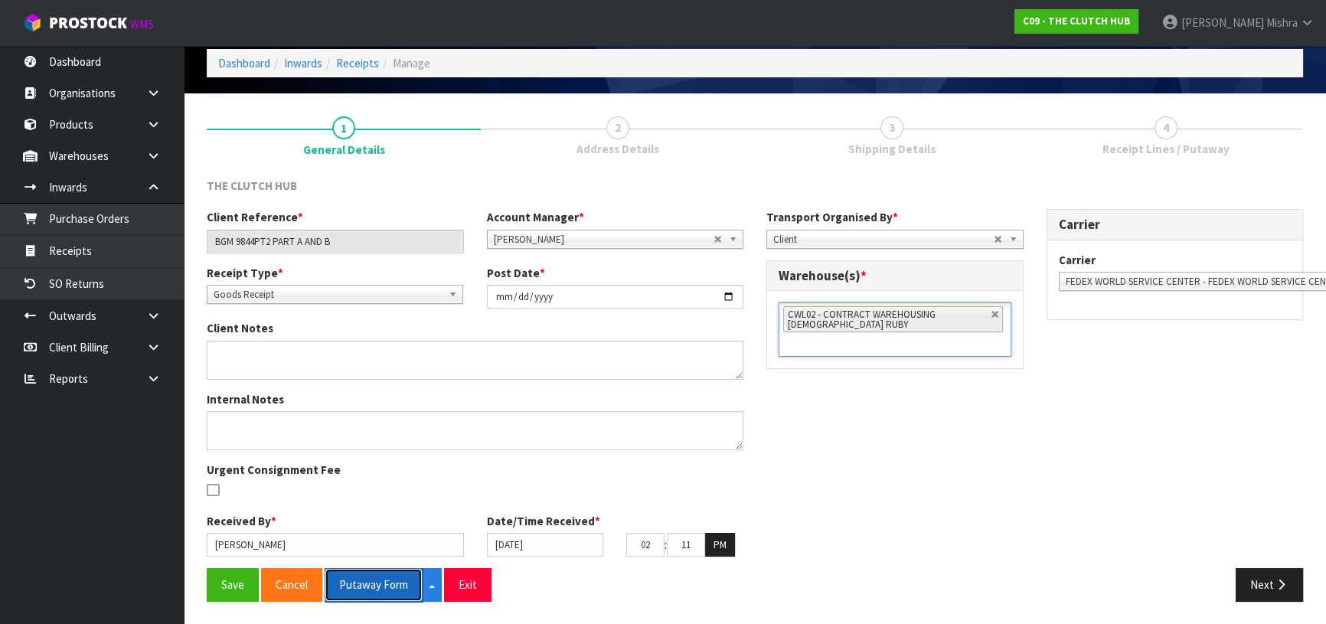
click at [367, 590] on button "Putaway Form" at bounding box center [374, 584] width 98 height 33
click at [372, 588] on button "Putaway Form" at bounding box center [374, 584] width 98 height 33
drag, startPoint x: 1294, startPoint y: 585, endPoint x: 1267, endPoint y: 547, distance: 45.6
click at [1294, 585] on button "Next" at bounding box center [1268, 584] width 67 height 33
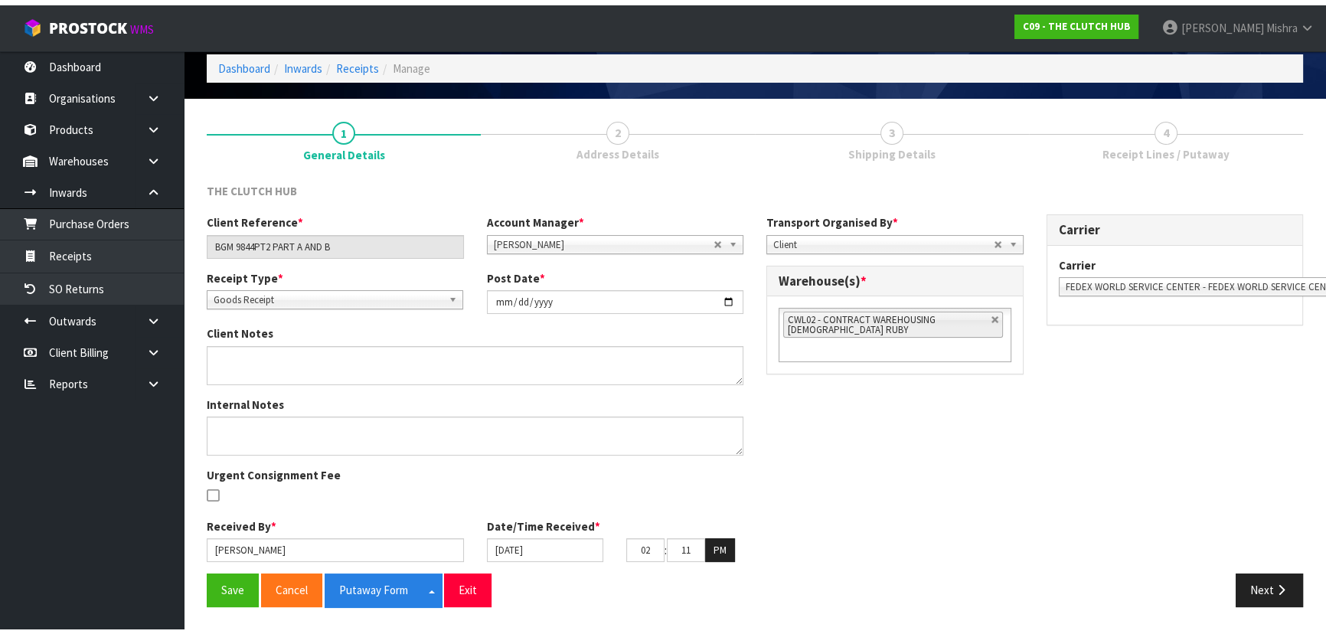
scroll to position [0, 0]
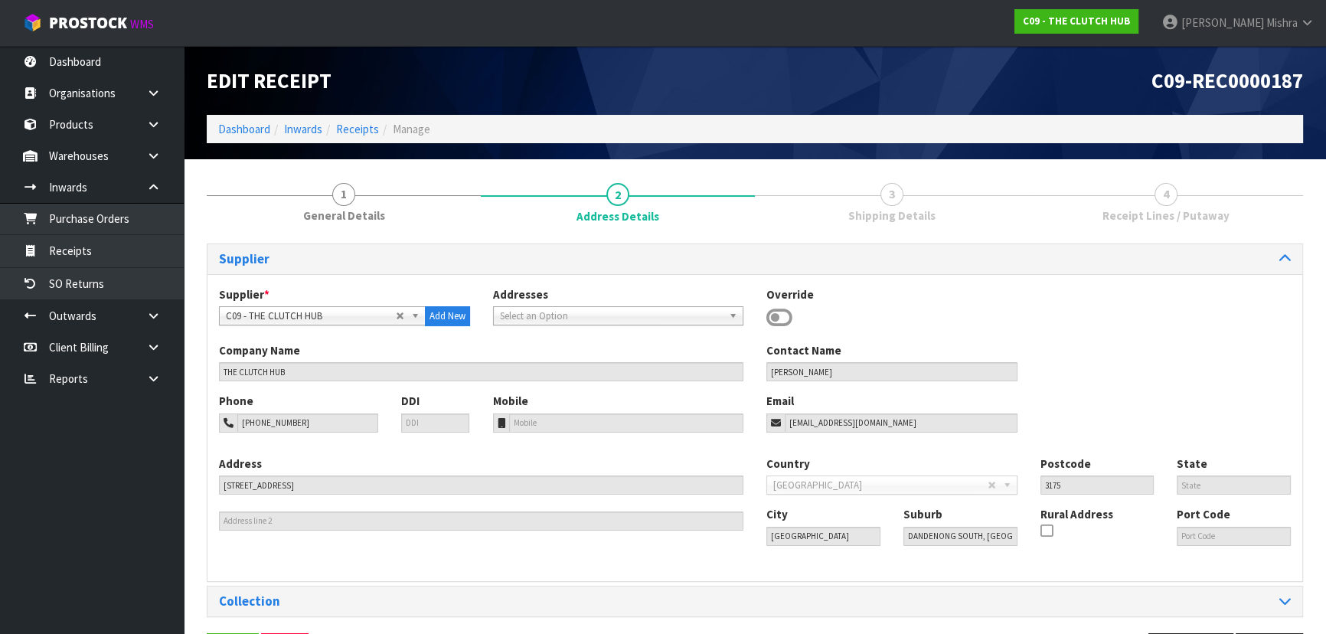
click at [890, 197] on span "3" at bounding box center [891, 194] width 23 height 23
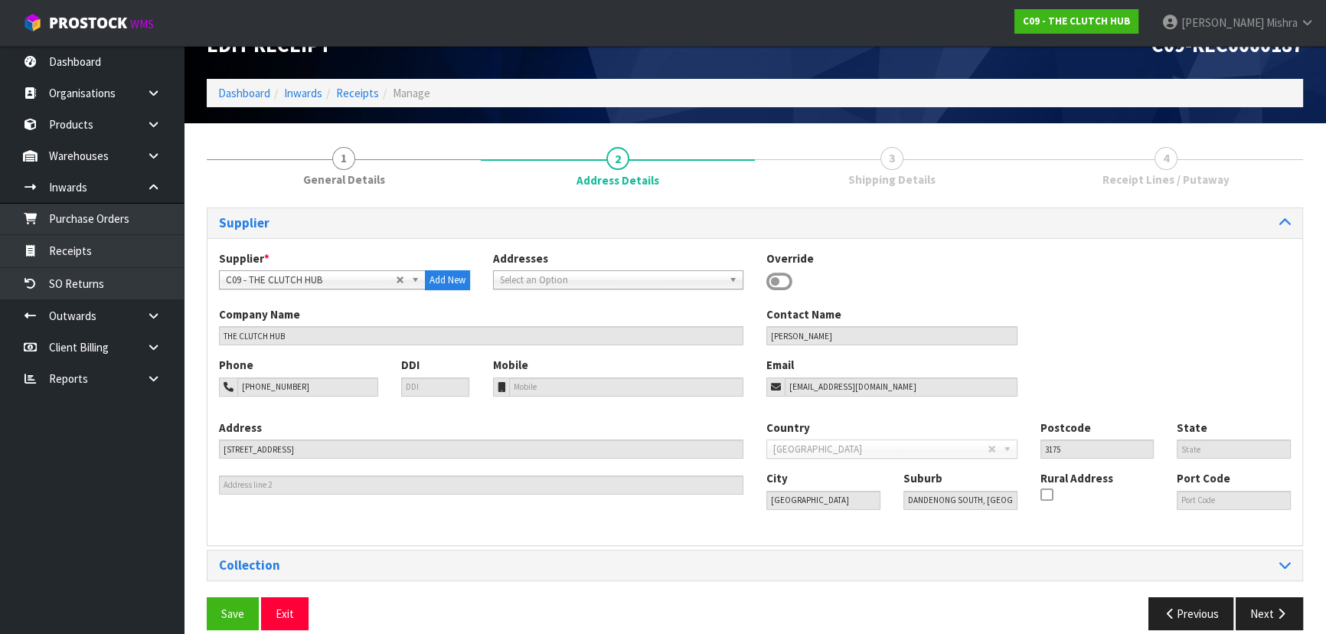
scroll to position [54, 0]
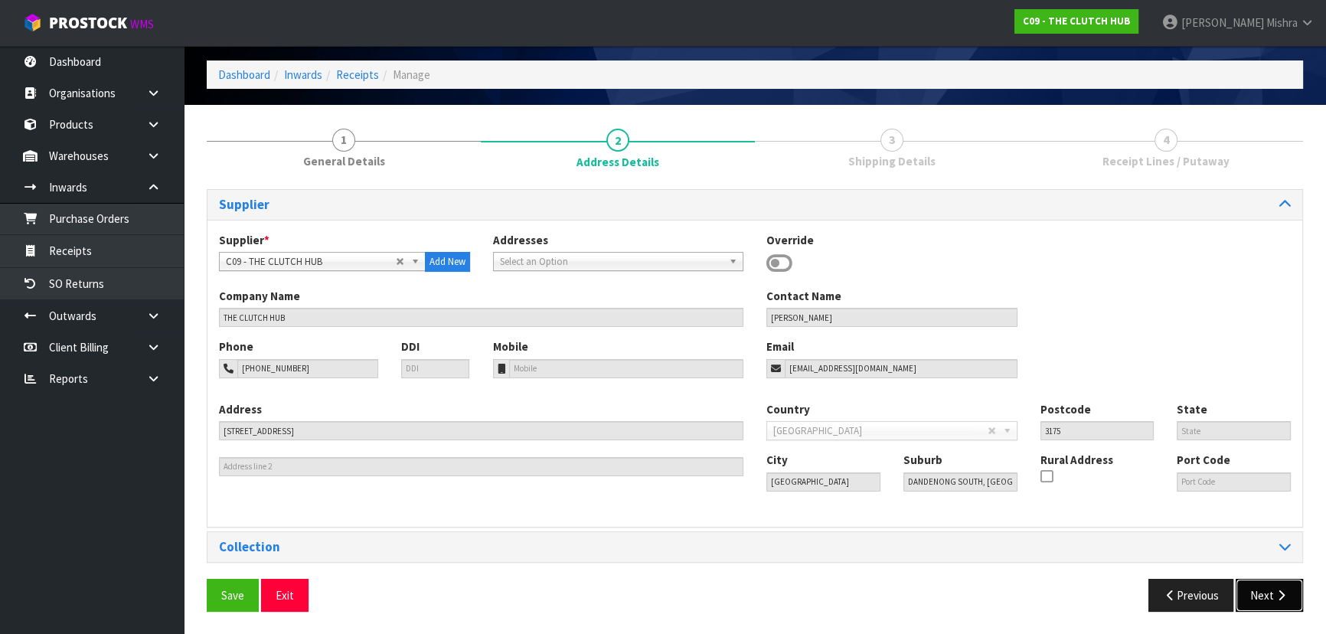
click at [1279, 598] on icon "button" at bounding box center [1281, 594] width 15 height 11
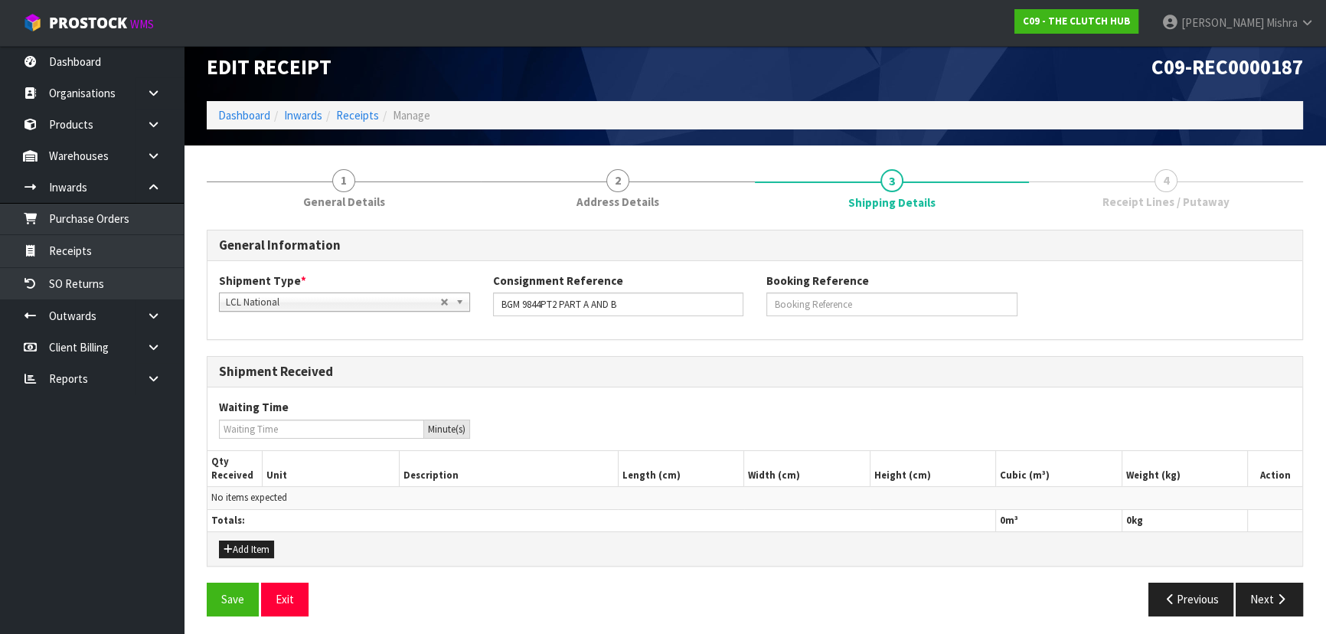
scroll to position [17, 0]
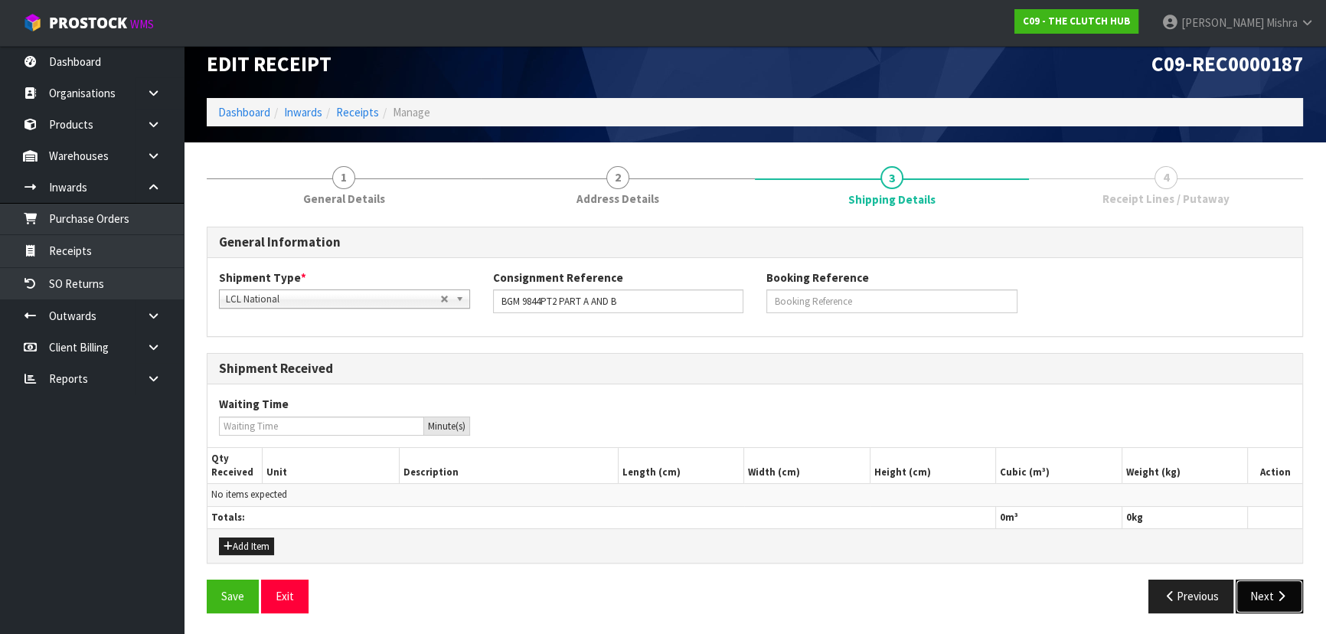
click at [1258, 601] on button "Next" at bounding box center [1268, 595] width 67 height 33
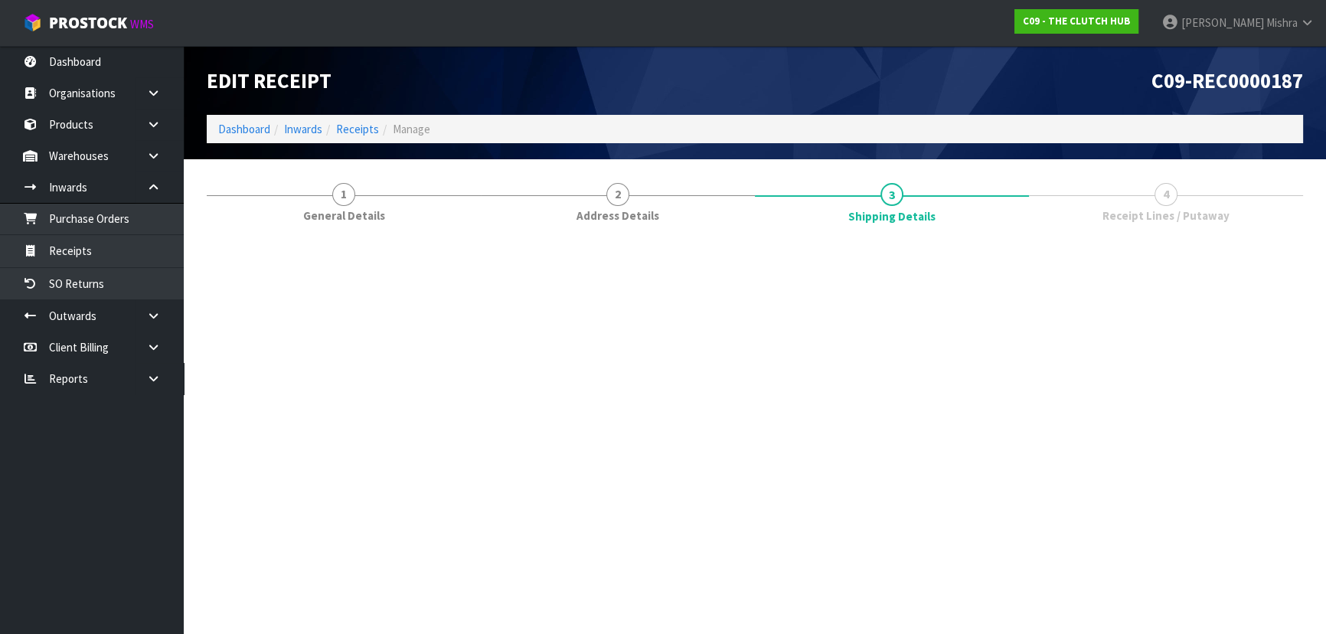
scroll to position [0, 0]
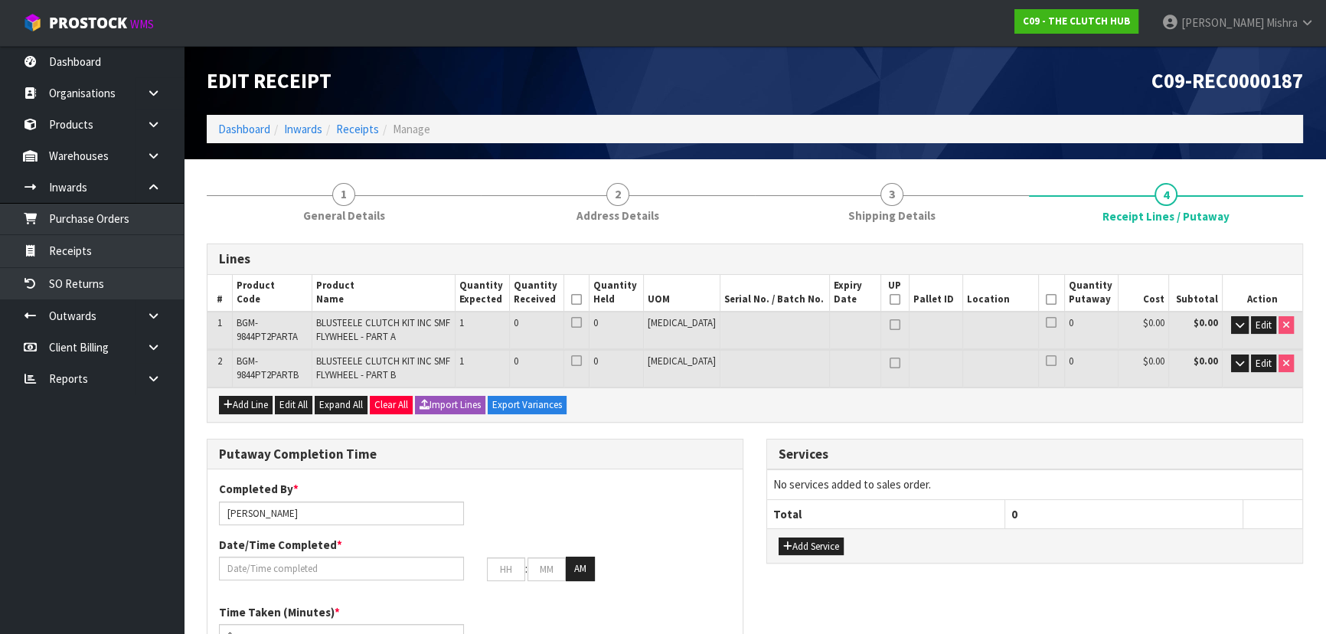
click at [582, 300] on icon at bounding box center [576, 299] width 11 height 1
click at [1046, 299] on icon at bounding box center [1051, 299] width 11 height 1
click at [1259, 330] on button "Edit" at bounding box center [1263, 325] width 25 height 18
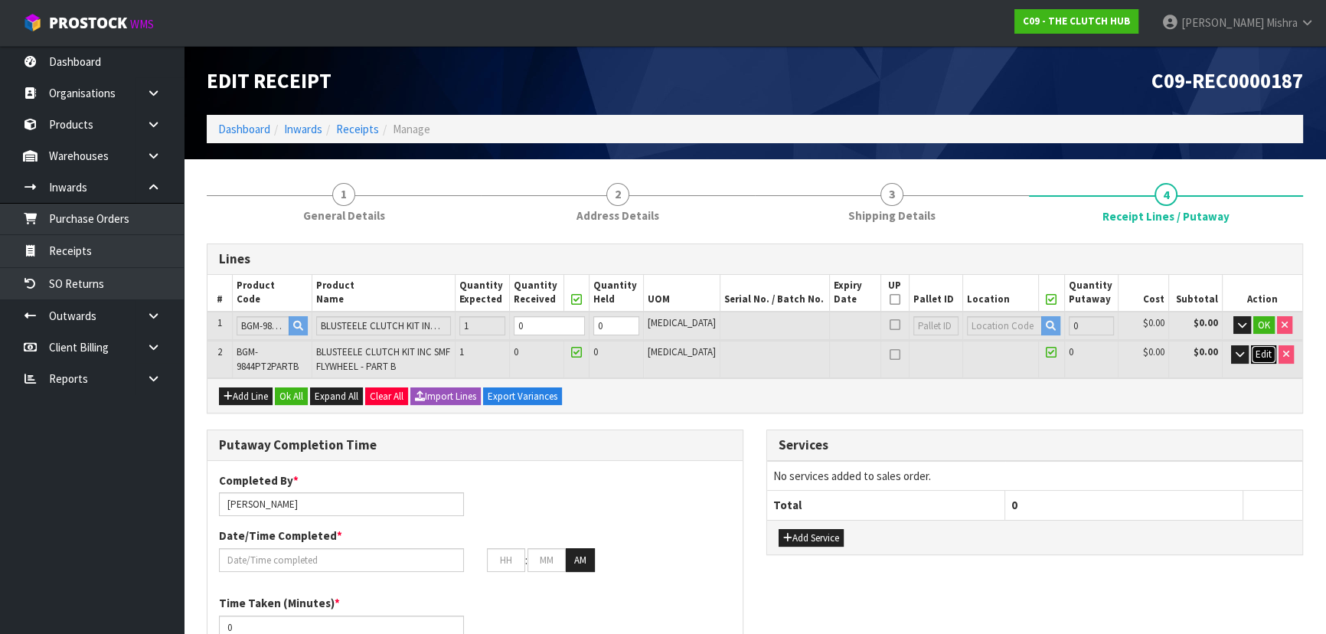
click at [1260, 351] on span "Edit" at bounding box center [1263, 353] width 16 height 13
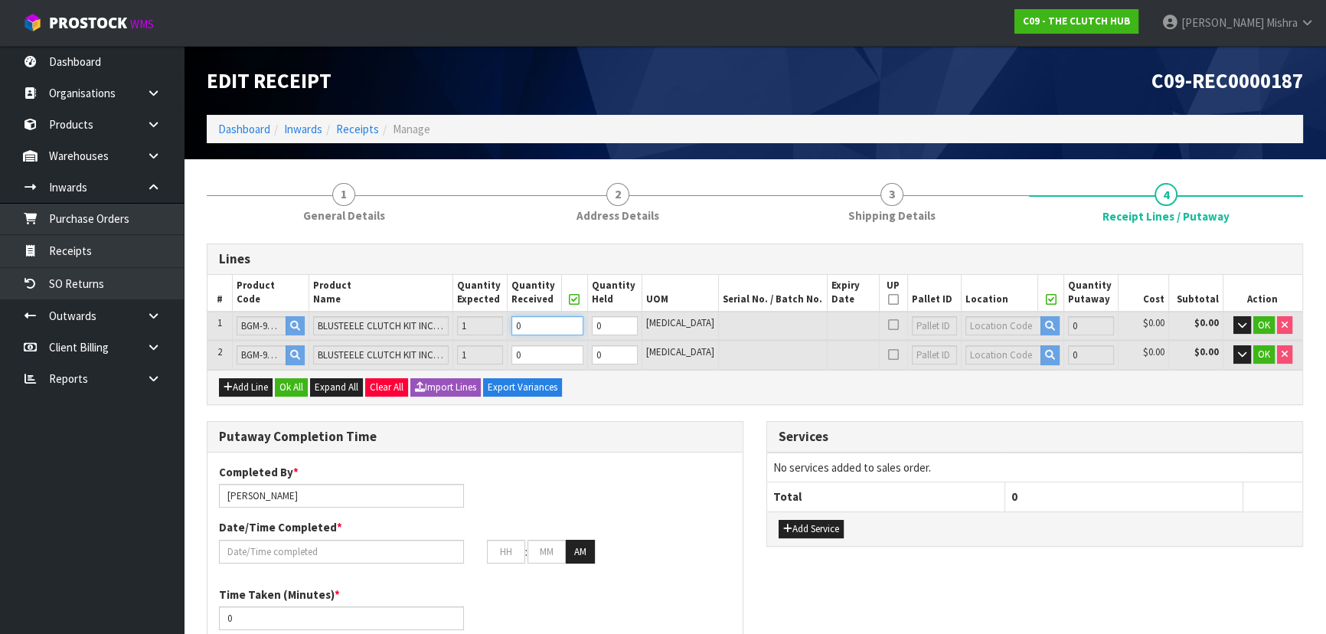
click at [516, 331] on tr "1 BGM-9844PT2PARTA BLUSTEELE CLUTCH KIT INC SMF FLYWHEEL - PART A 1 0 0 [MEDICA…" at bounding box center [754, 326] width 1095 height 28
type input "1"
type input "0.0258"
type input "14.5"
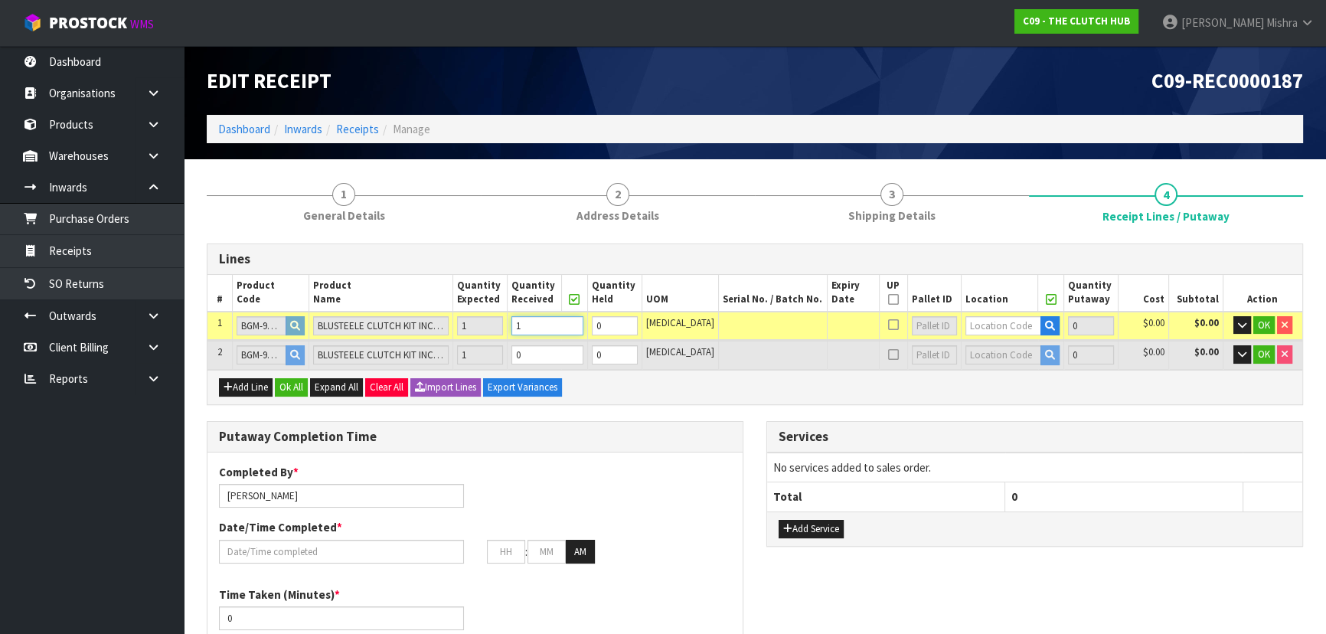
type input "1"
drag, startPoint x: 553, startPoint y: 355, endPoint x: 537, endPoint y: 355, distance: 16.8
click at [537, 355] on td "0" at bounding box center [547, 355] width 80 height 28
type input "2"
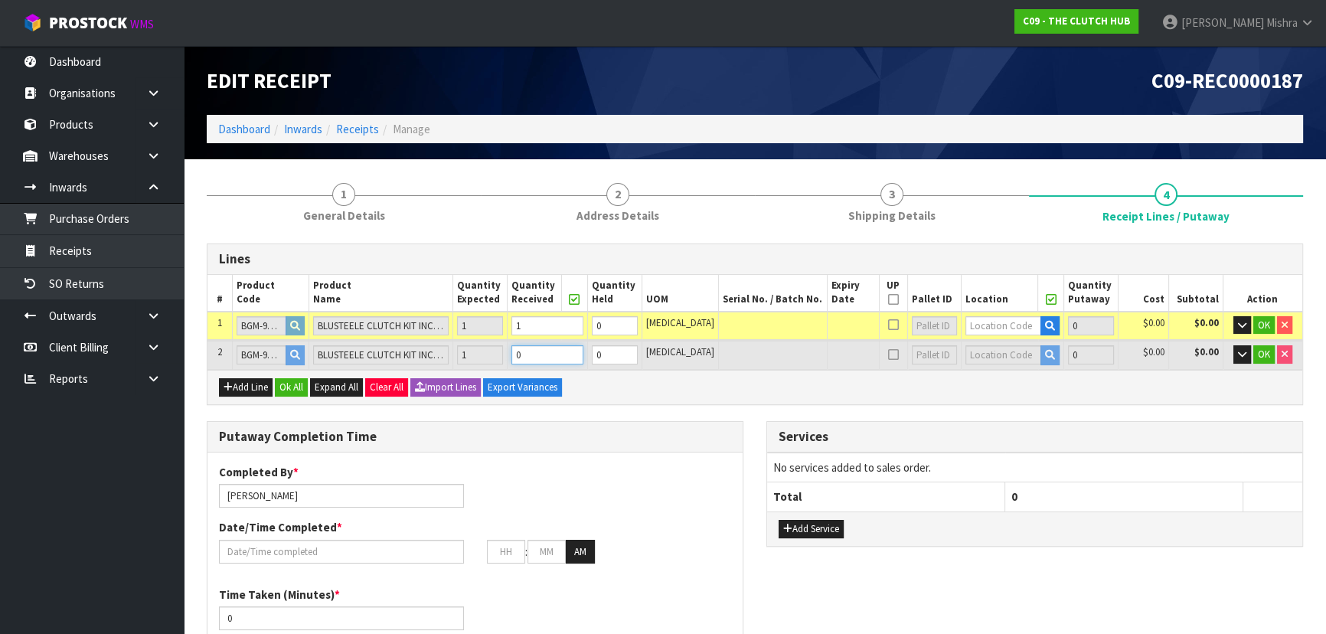
type input "0.034806"
type input "24.75"
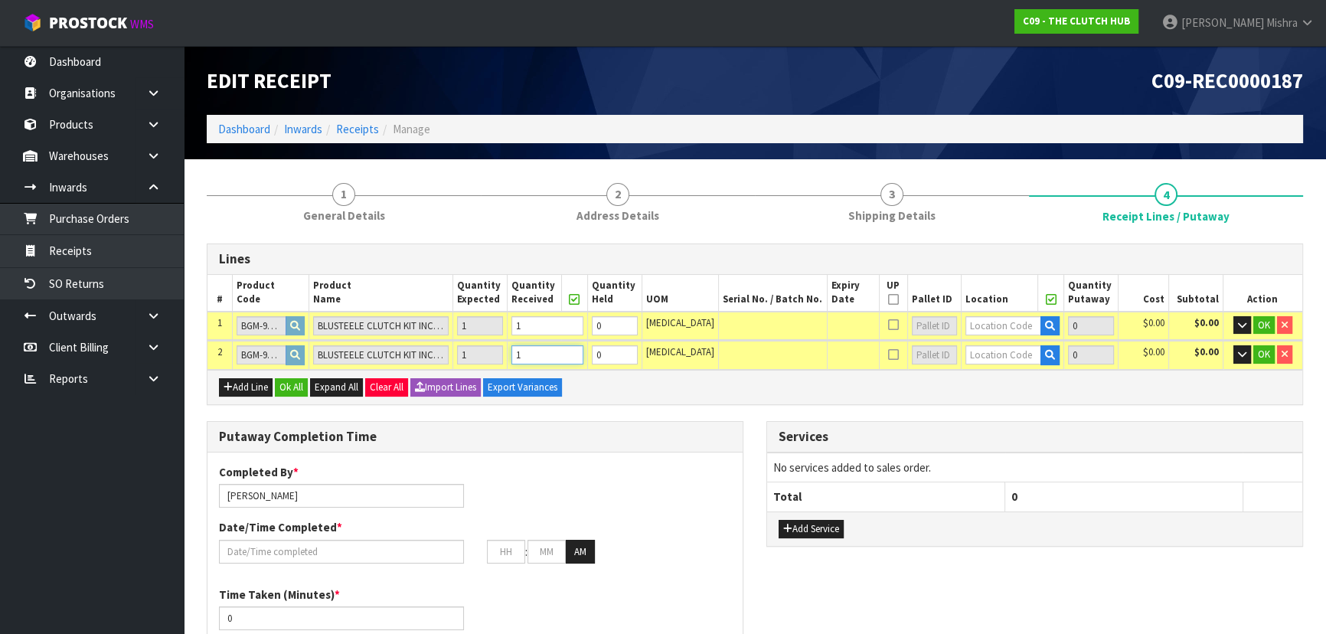
type input "1"
click at [968, 327] on input "text" at bounding box center [1003, 325] width 76 height 19
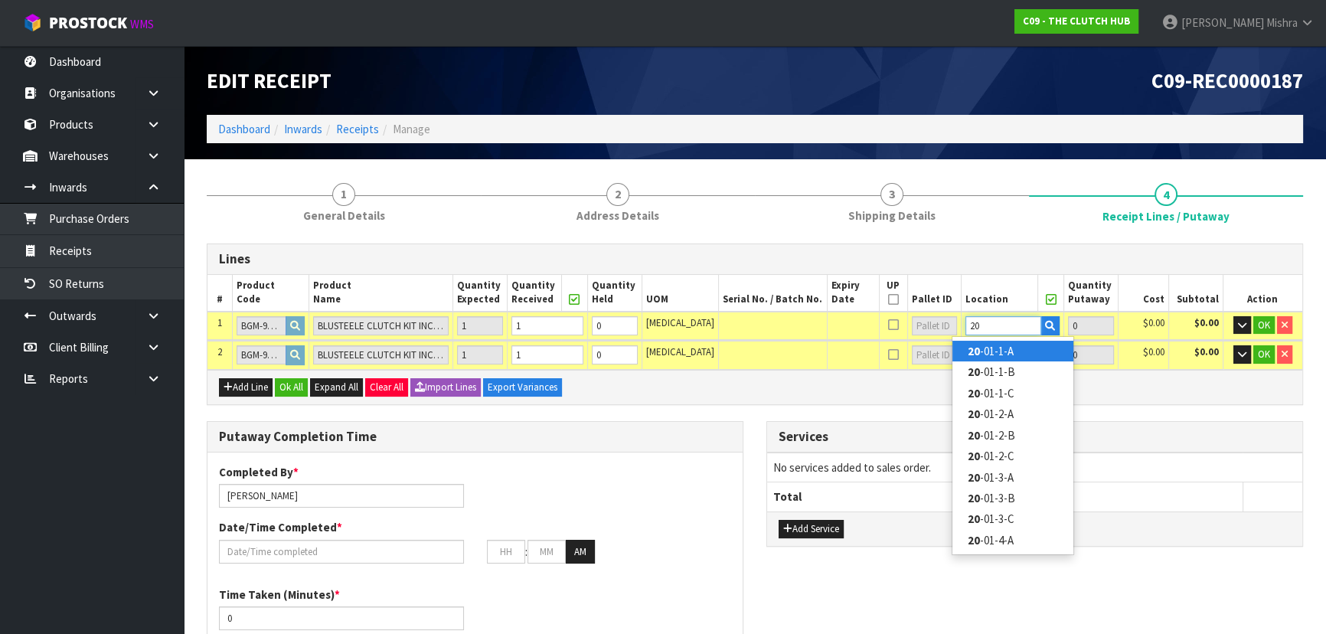
type input "20"
click at [994, 345] on link "20 -01-1-A" at bounding box center [1012, 351] width 121 height 21
type input "1"
type input "20-01-1-A"
type input "1"
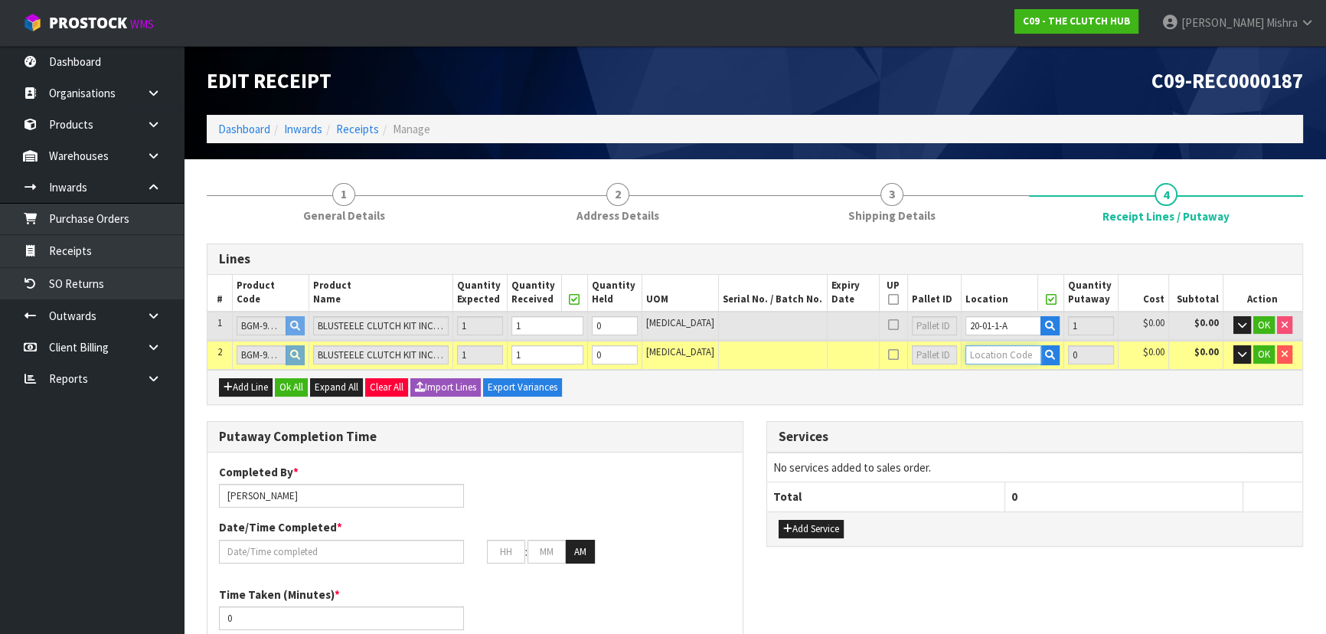
click at [988, 345] on input "text" at bounding box center [1003, 354] width 76 height 19
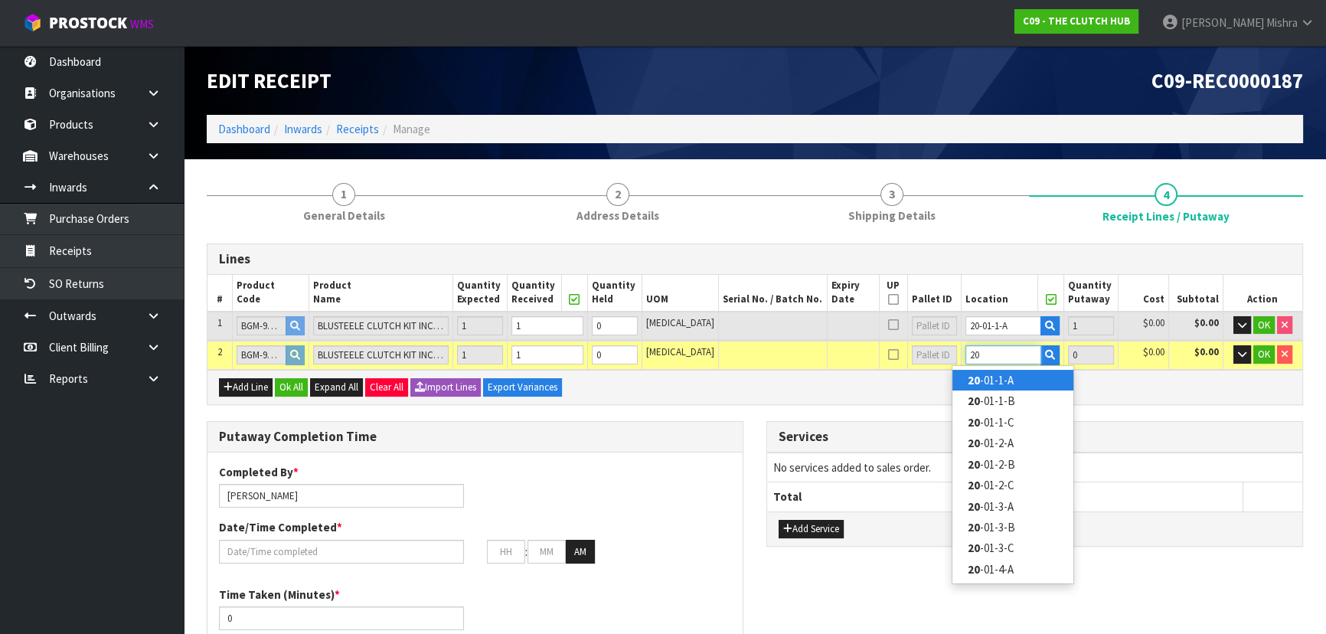
type input "20"
click at [998, 375] on link "20 -01-1-A" at bounding box center [1012, 380] width 121 height 21
type input "2"
type input "20-01-1-A"
type input "1"
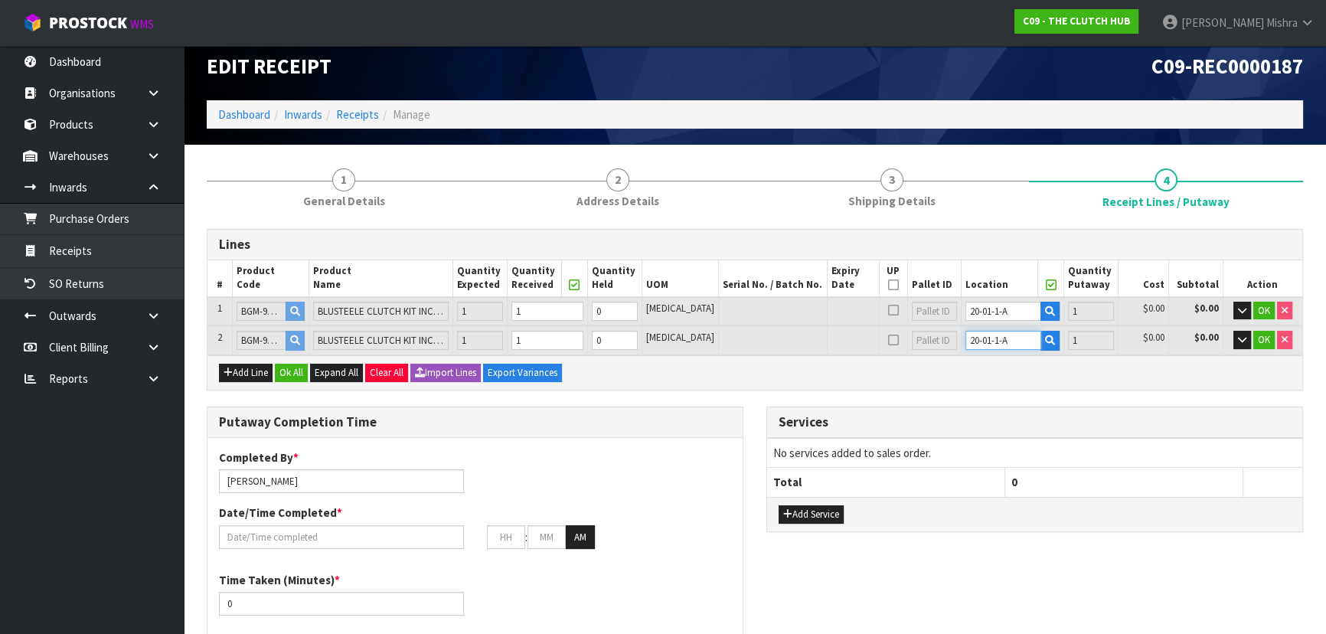
scroll to position [208, 0]
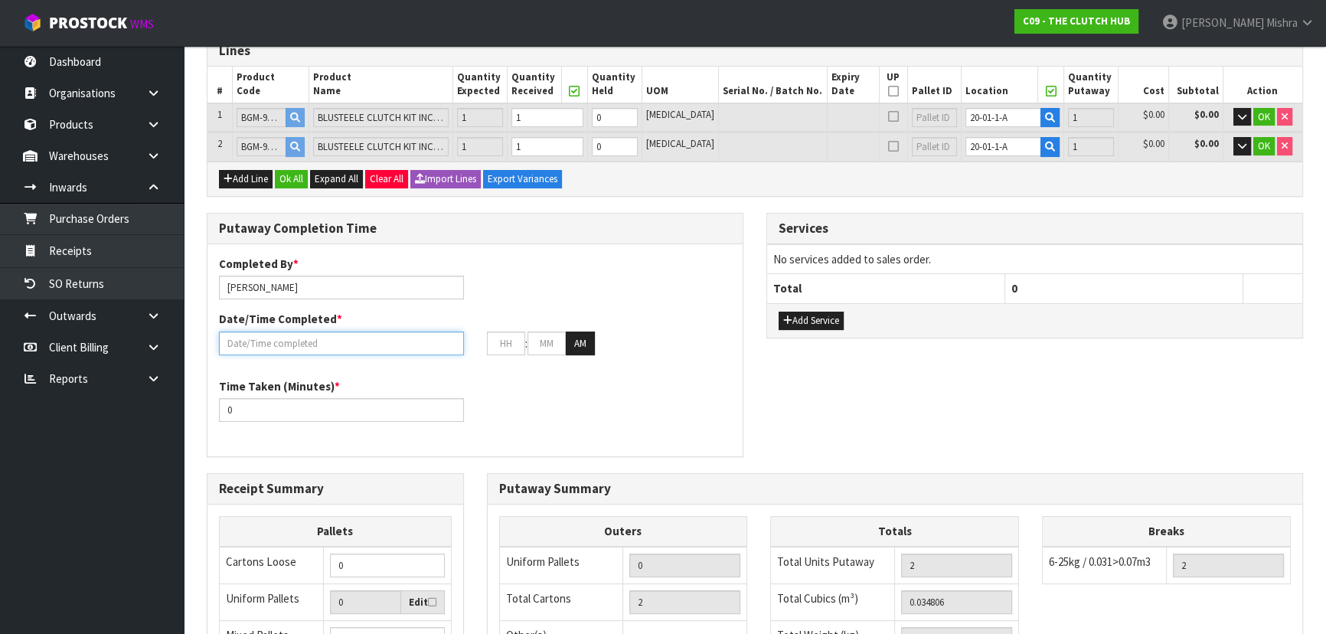
click at [296, 340] on input "text" at bounding box center [341, 343] width 245 height 24
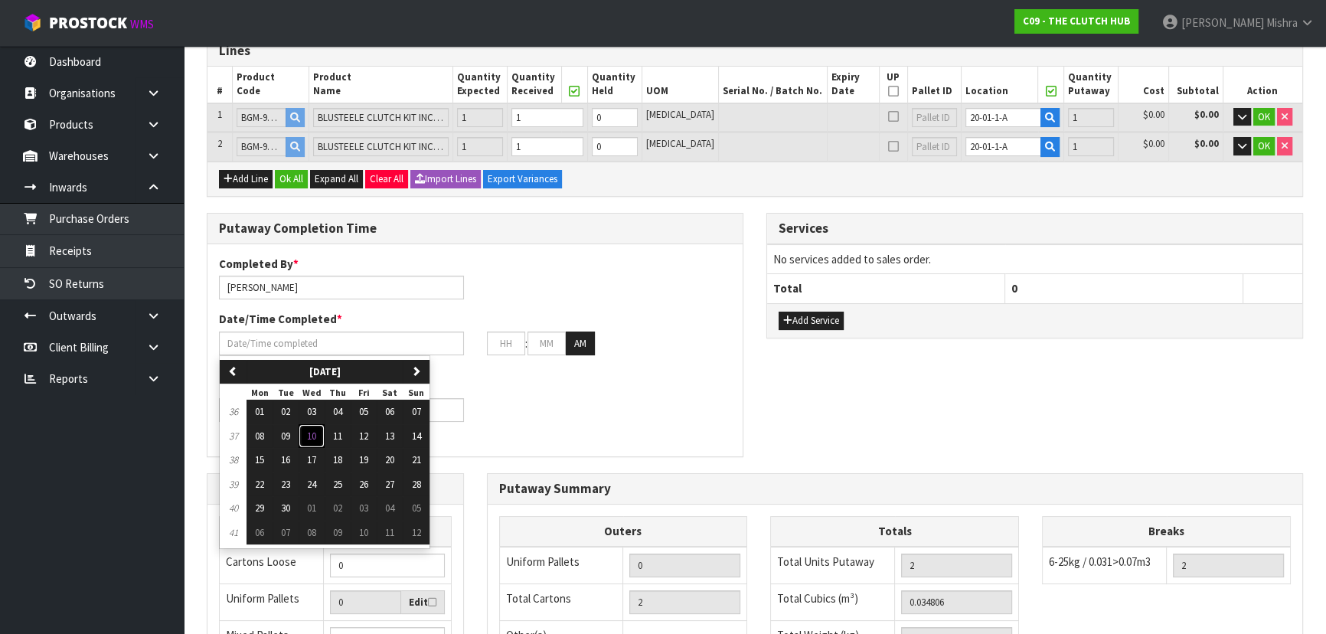
click at [307, 429] on span "10" at bounding box center [311, 435] width 9 height 13
type input "[DATE]"
type input "12"
type input "00"
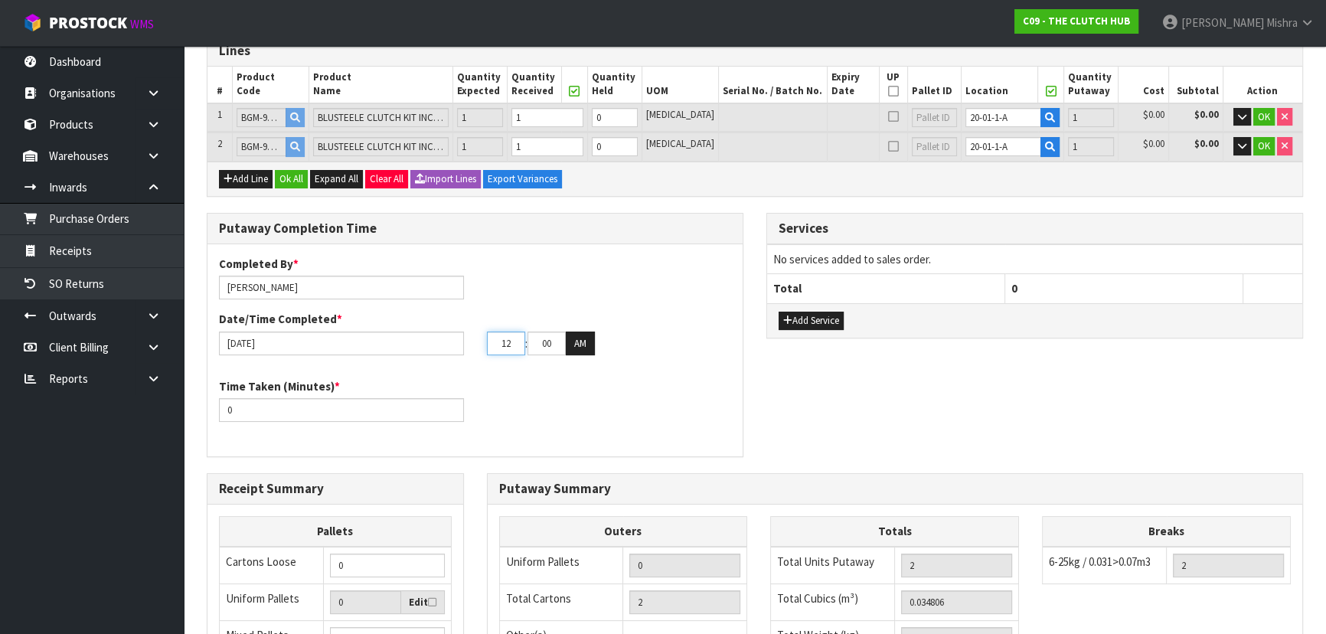
drag, startPoint x: 507, startPoint y: 341, endPoint x: 496, endPoint y: 341, distance: 11.5
click at [496, 341] on input "12" at bounding box center [506, 343] width 38 height 24
click at [509, 345] on input "21" at bounding box center [506, 343] width 38 height 24
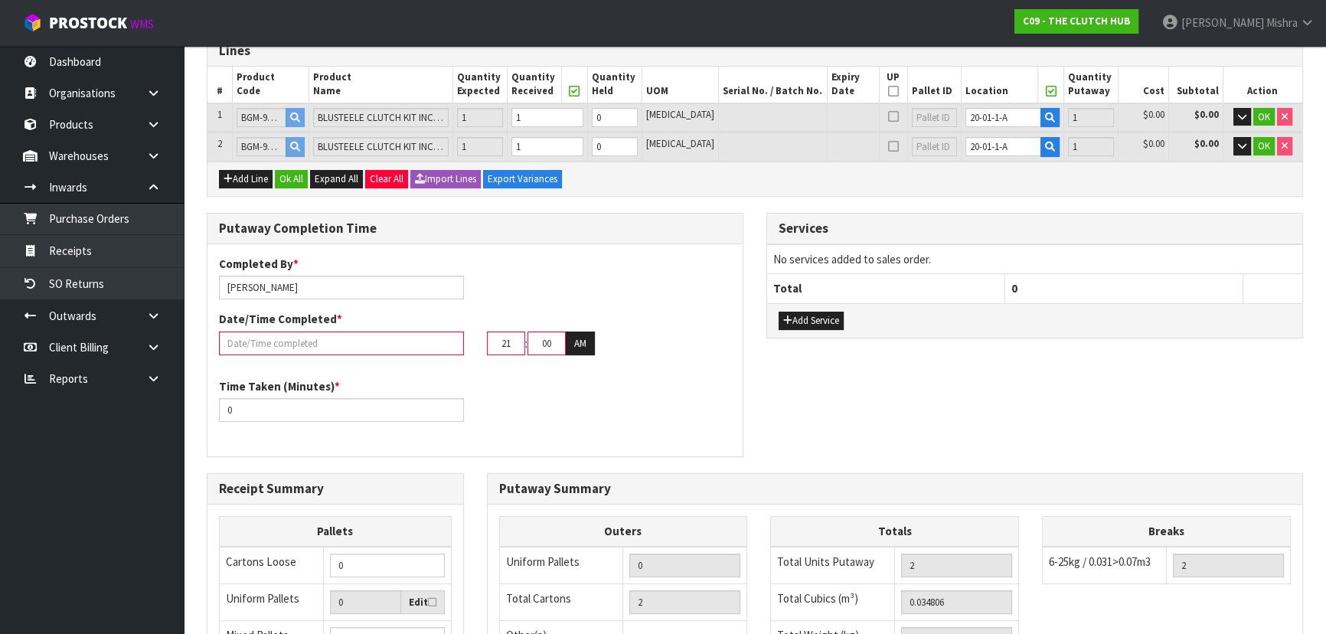
type input "0"
type input "[DATE]"
type input "2"
type input "21"
type input "[DATE]"
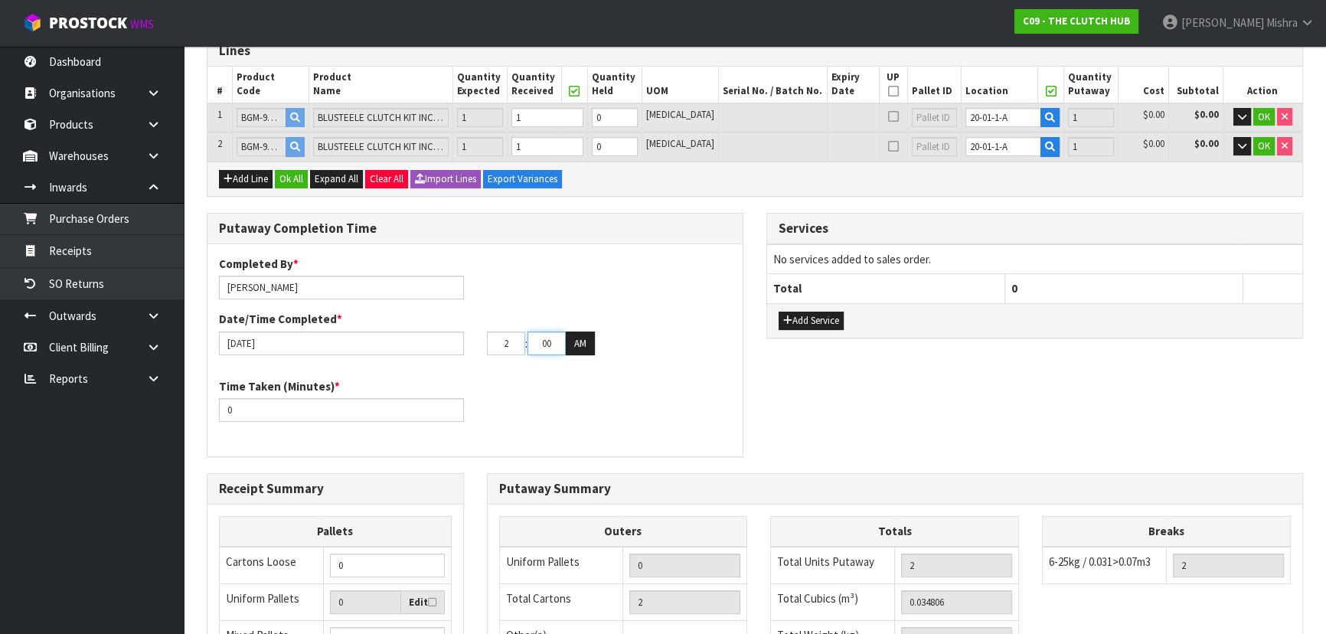
type input "02"
type input "12"
click at [574, 344] on button "AM" at bounding box center [580, 343] width 29 height 24
click at [351, 416] on input "0" at bounding box center [341, 410] width 245 height 24
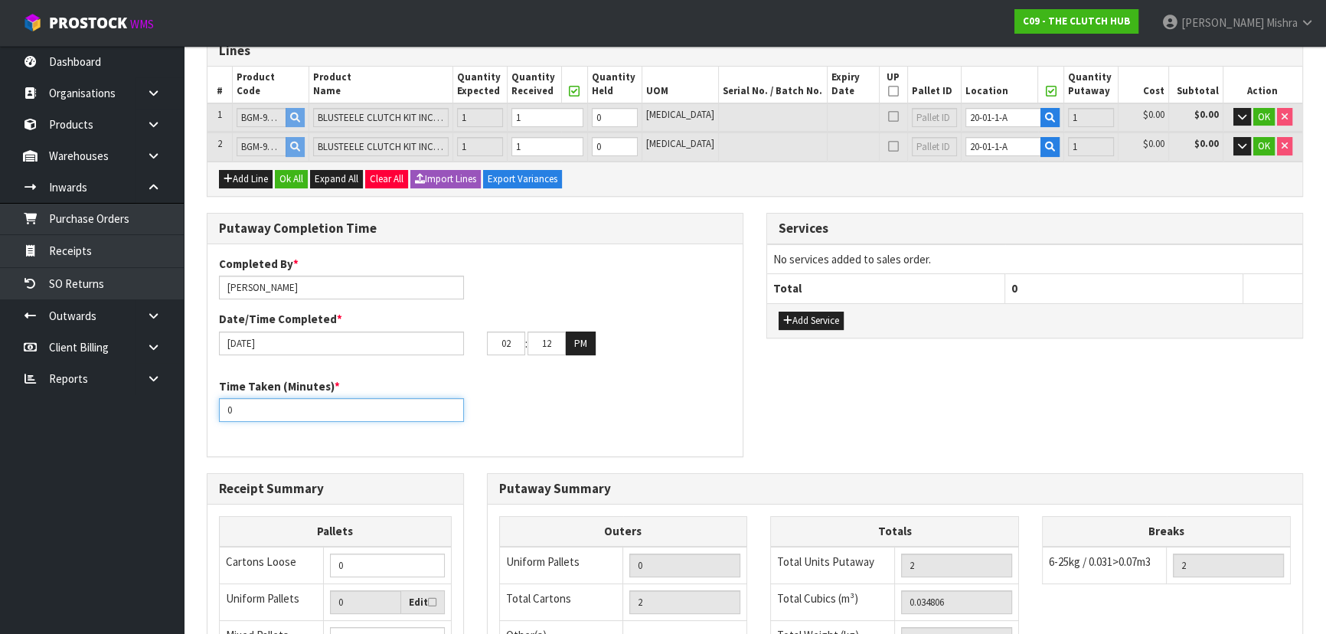
click at [351, 416] on input "0" at bounding box center [341, 410] width 245 height 24
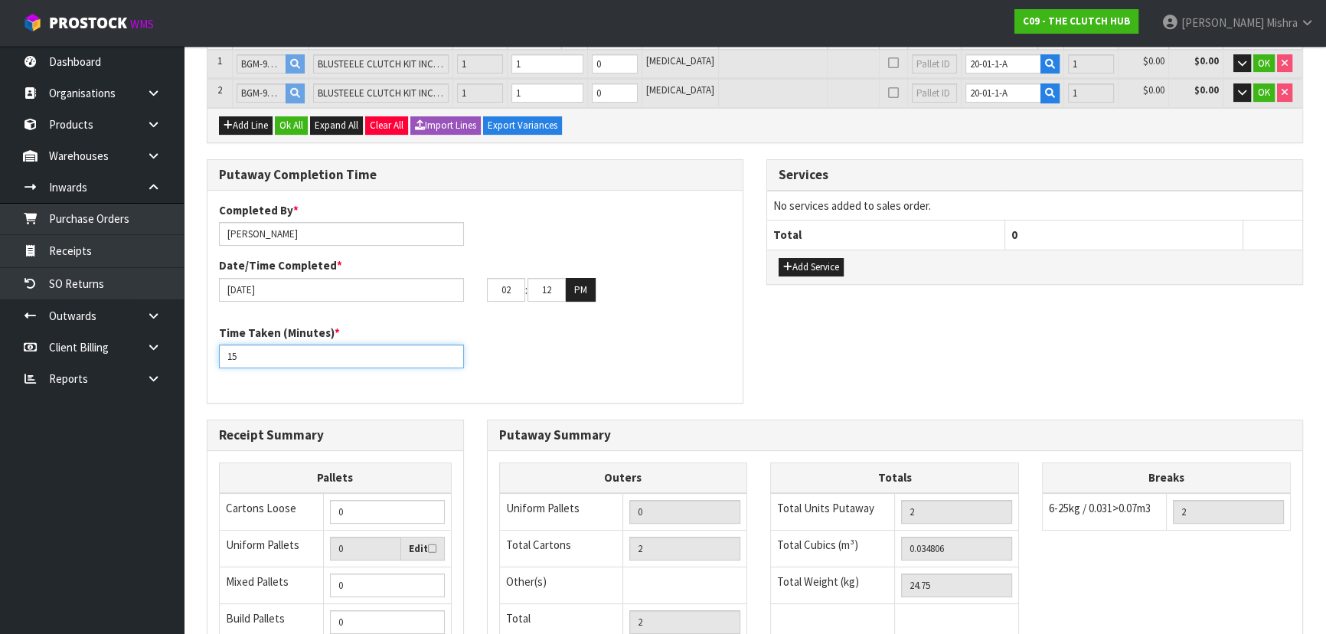
scroll to position [278, 0]
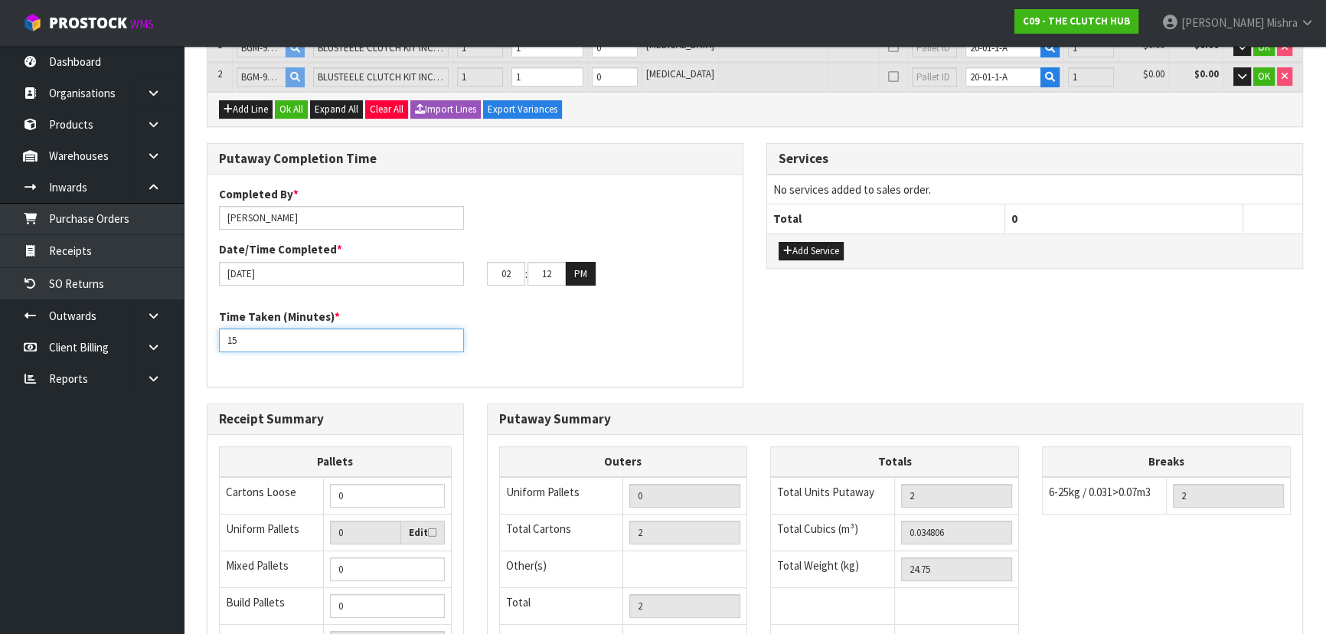
type input "15"
drag, startPoint x: 362, startPoint y: 499, endPoint x: 276, endPoint y: 505, distance: 86.7
click at [276, 505] on tr "Cartons Loose 0" at bounding box center [336, 496] width 232 height 38
type input "2"
drag, startPoint x: 973, startPoint y: 522, endPoint x: 804, endPoint y: 528, distance: 169.3
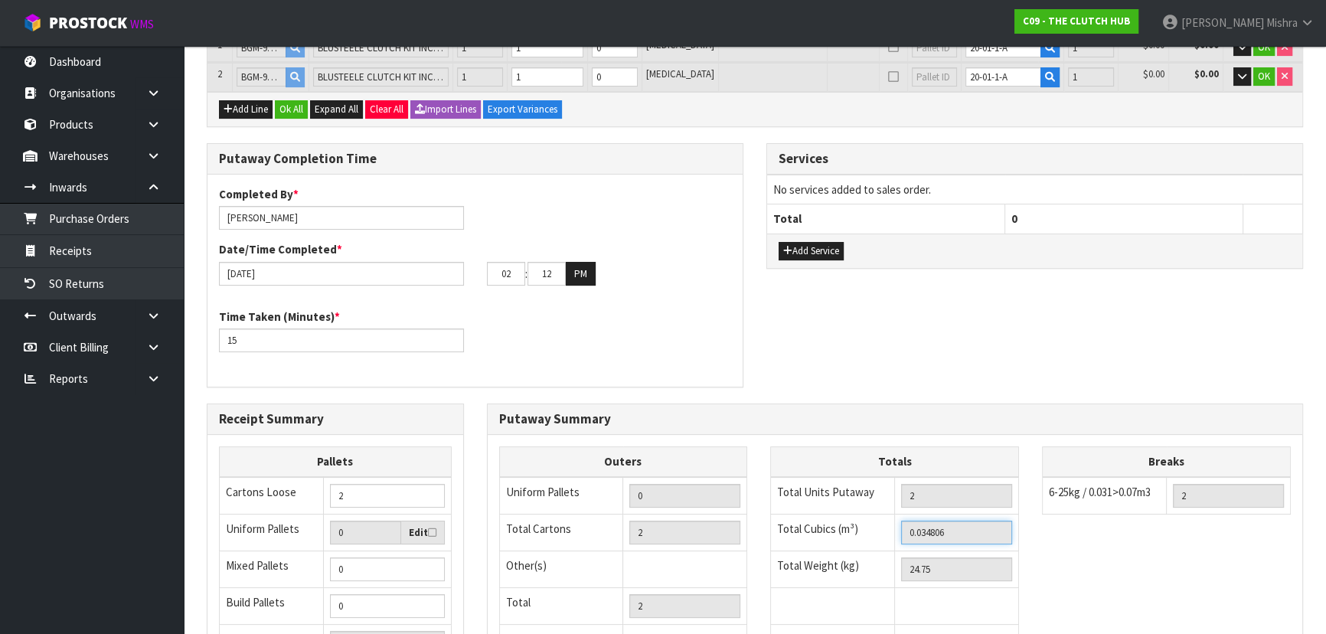
click at [804, 528] on tr "Total Cubics (m³) 0.034806" at bounding box center [895, 532] width 248 height 37
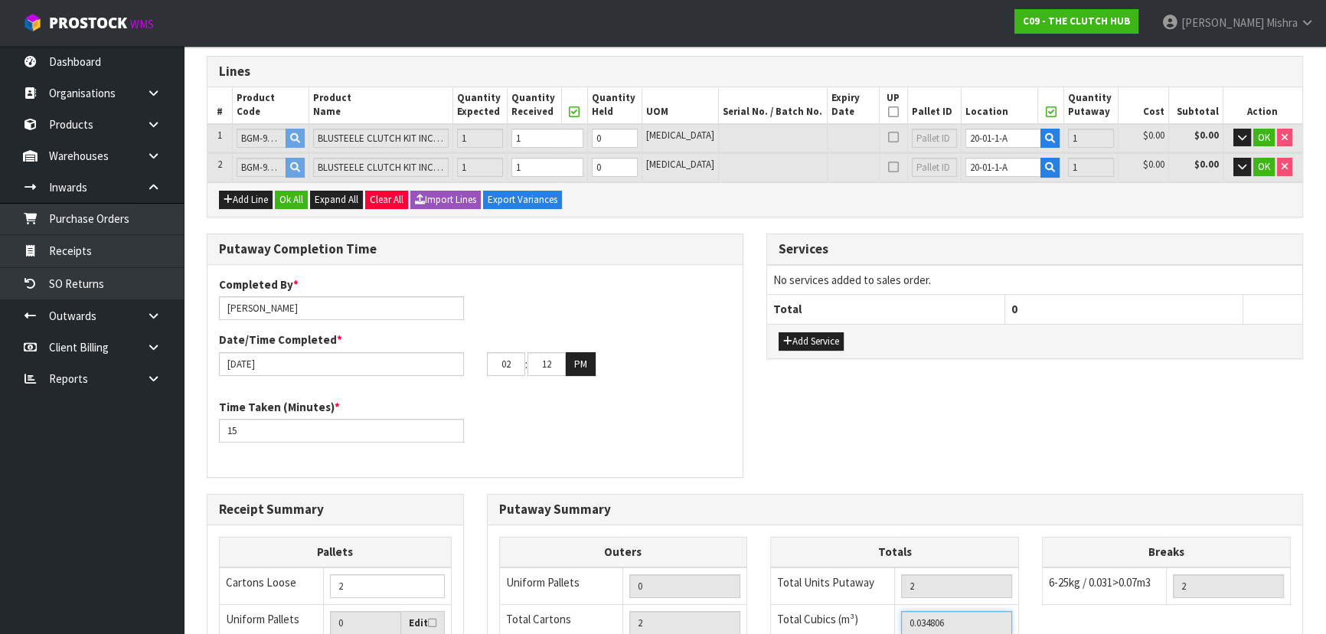
scroll to position [0, 0]
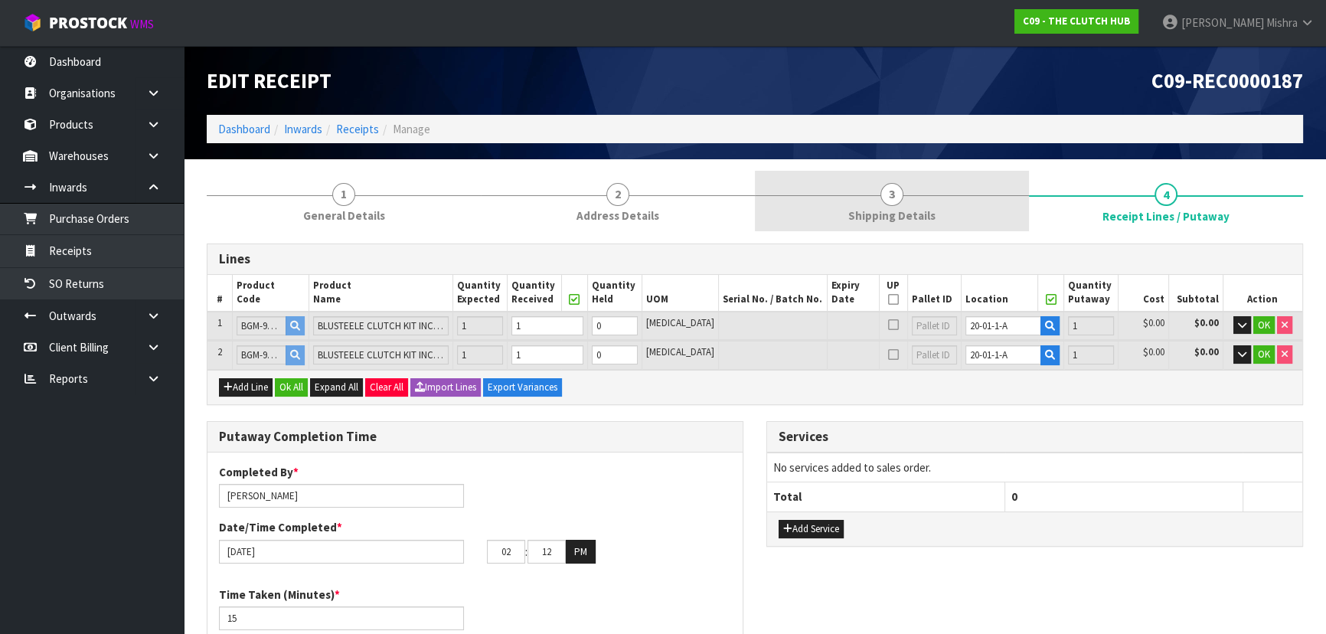
click at [922, 205] on link "3 Shipping Details" at bounding box center [892, 201] width 274 height 60
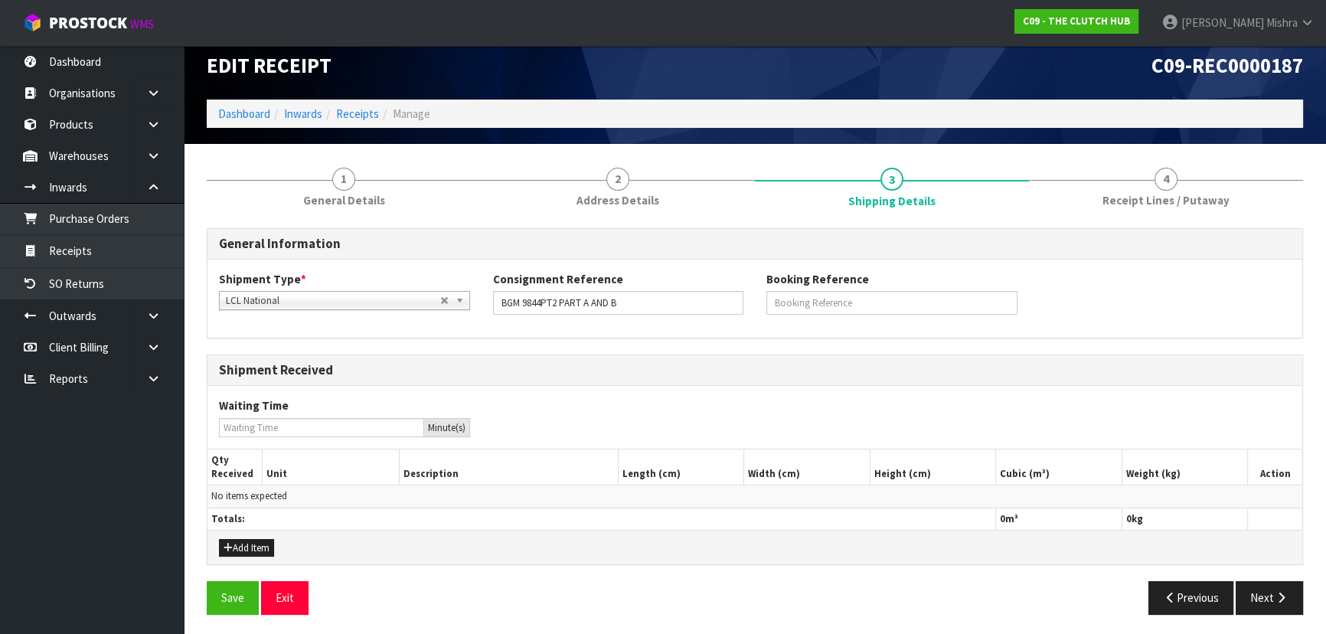
scroll to position [17, 0]
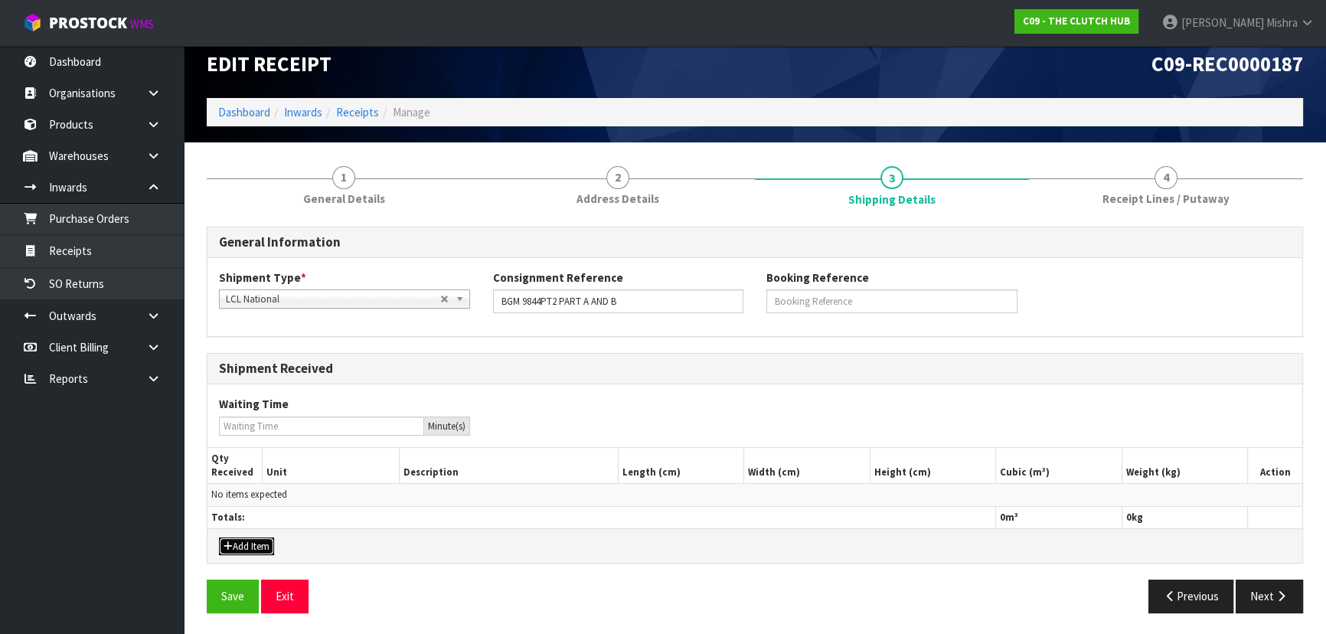
click at [248, 547] on button "Add Item" at bounding box center [246, 546] width 55 height 18
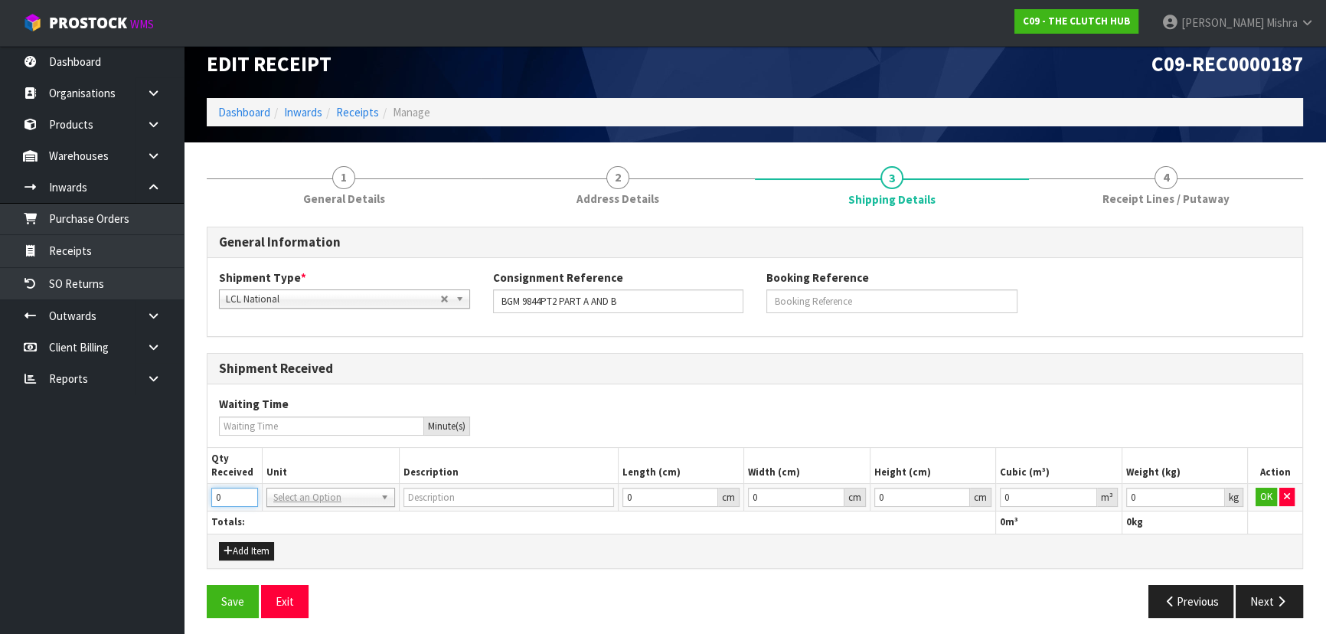
drag, startPoint x: 215, startPoint y: 497, endPoint x: 196, endPoint y: 501, distance: 19.5
click at [196, 501] on div "1 General Details 2 Address Details 3 Shipping Details 4 Receipt Lines / Putawa…" at bounding box center [754, 391] width 1119 height 475
type input "2"
click at [324, 525] on input "text" at bounding box center [330, 518] width 121 height 19
type input "c"
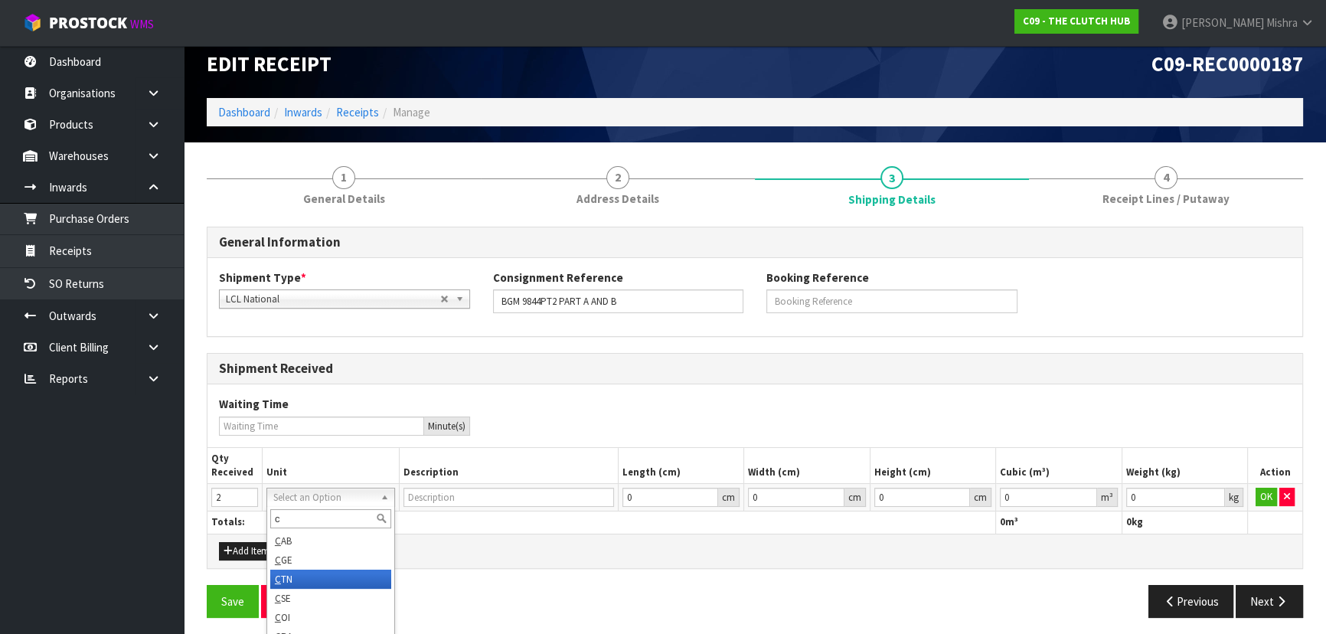
type input "CARTON"
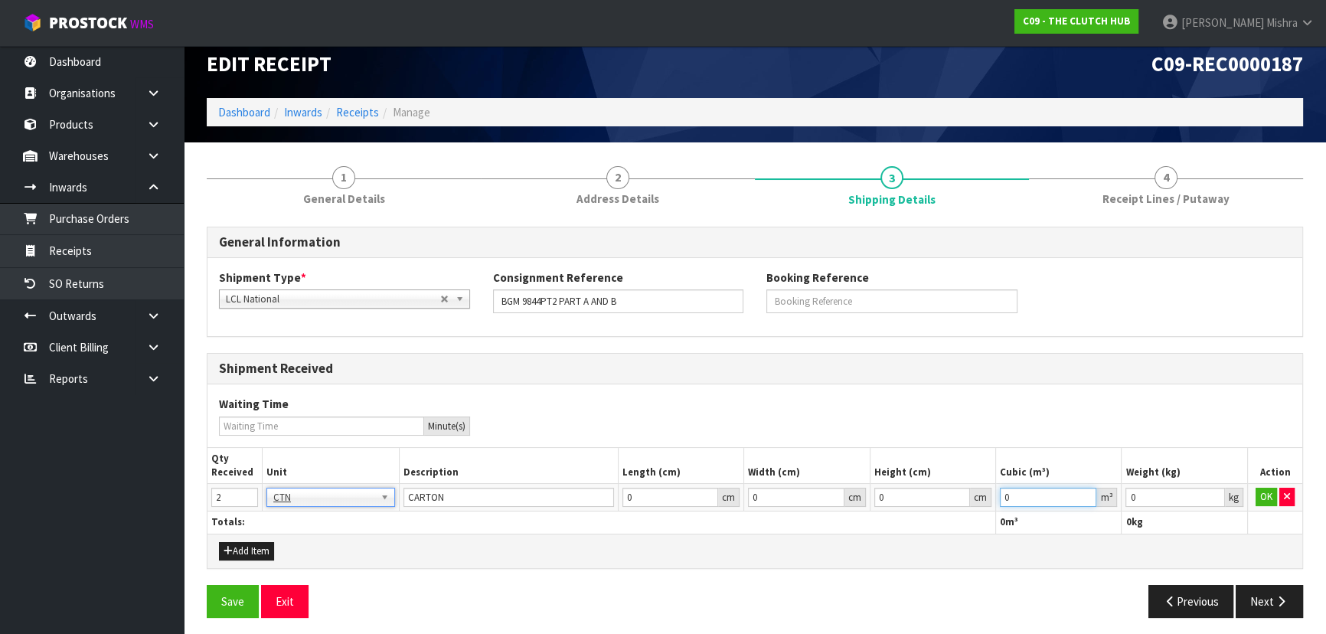
drag, startPoint x: 970, startPoint y: 499, endPoint x: 937, endPoint y: 499, distance: 32.9
click at [937, 499] on tr "2 BAG BAR BSK BIN BTL BOX BDL CAB CGE CTN CSE COI CRA CRT CBE CYL DRM JAR MTR P…" at bounding box center [754, 498] width 1095 height 28
paste input ".034806"
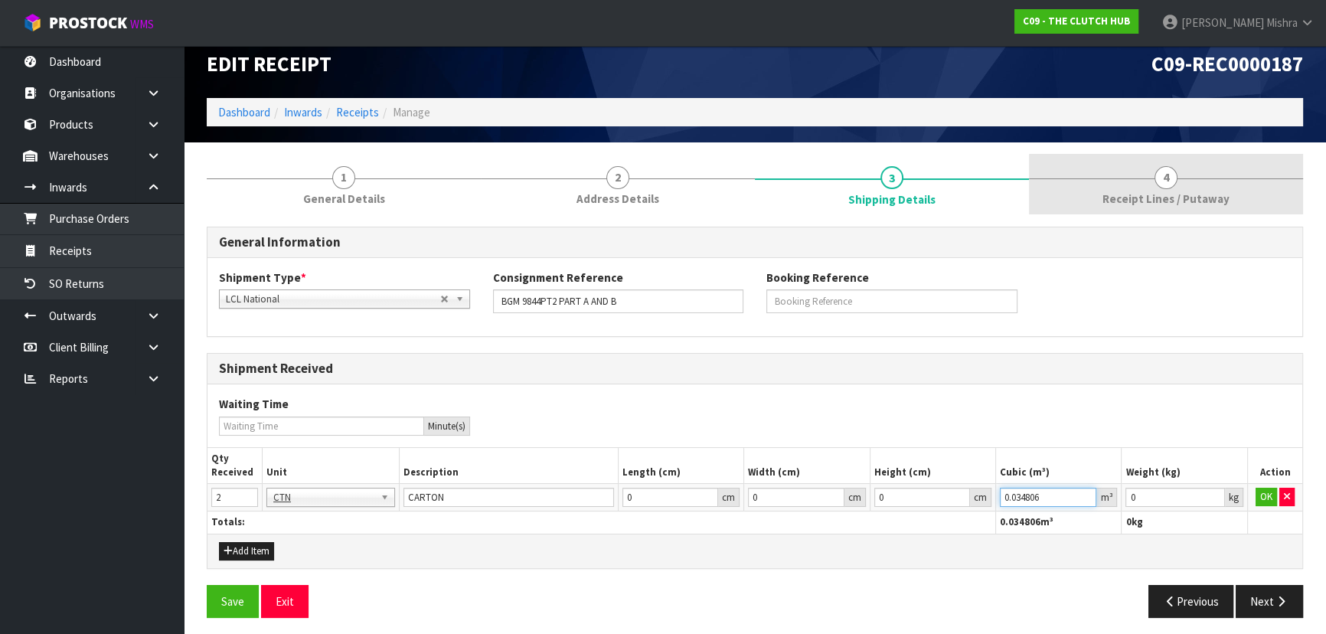
type input "0.034806"
click at [1199, 170] on link "4 Receipt Lines / Putaway" at bounding box center [1166, 184] width 274 height 60
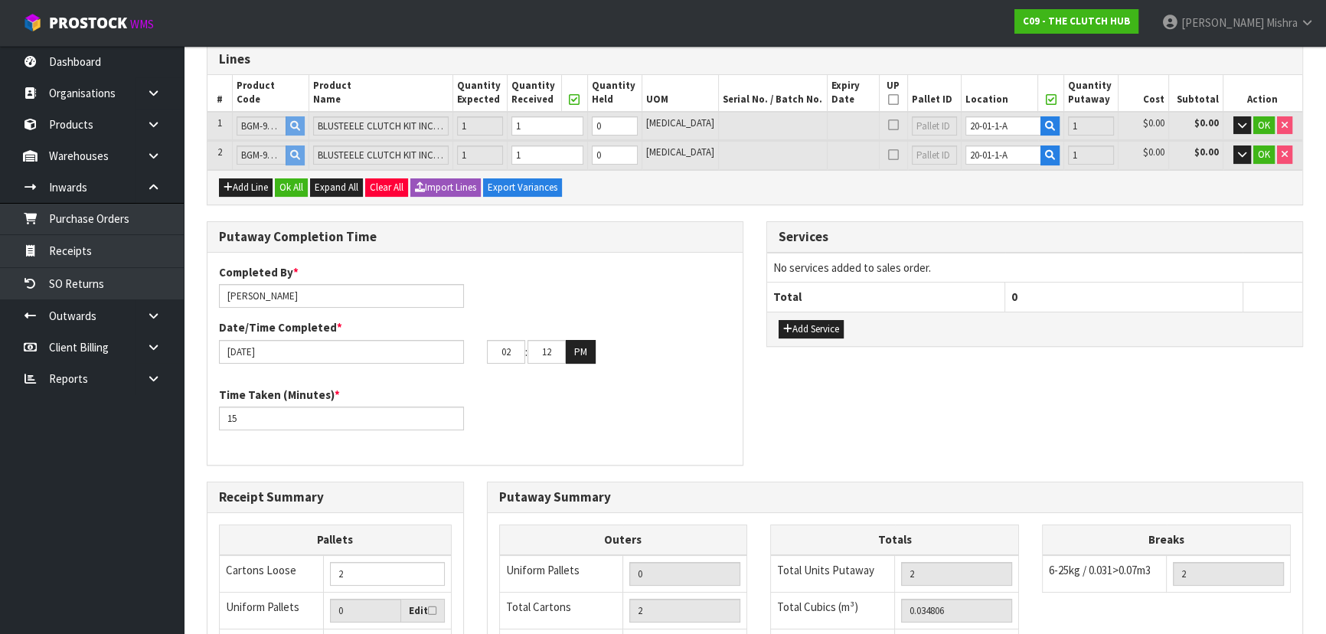
scroll to position [365, 0]
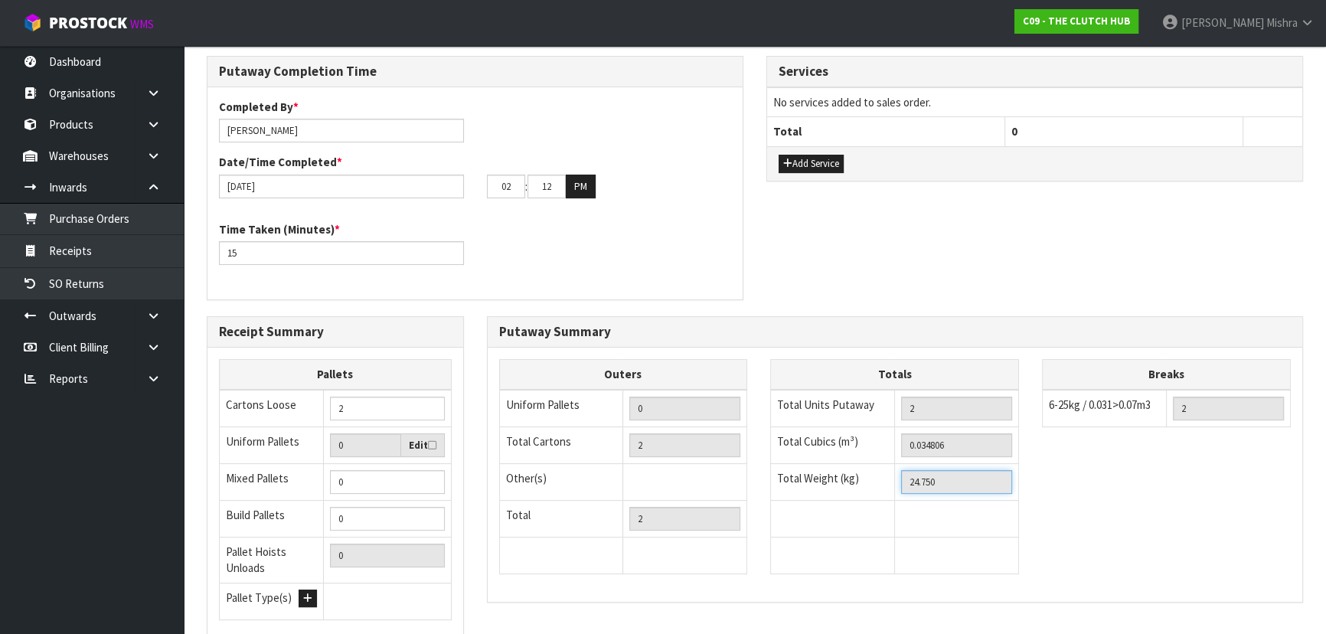
drag, startPoint x: 965, startPoint y: 483, endPoint x: 834, endPoint y: 488, distance: 131.0
click at [834, 488] on tr "Total Weight (kg) 24.750" at bounding box center [895, 481] width 248 height 37
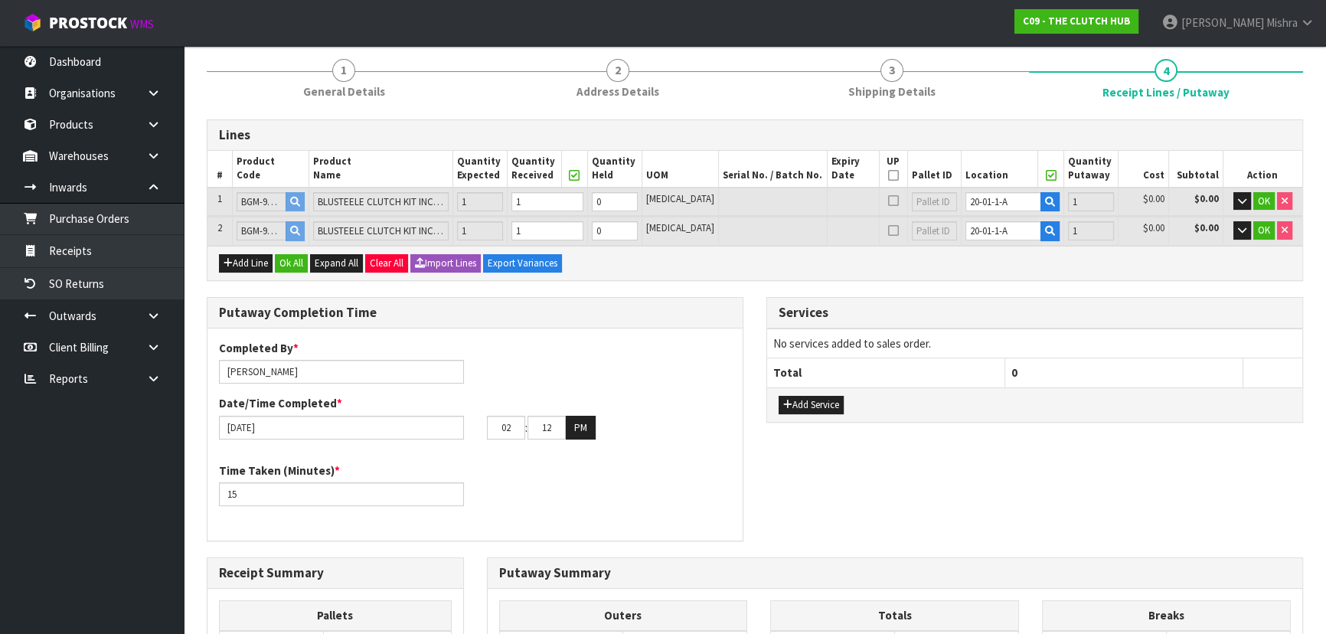
scroll to position [0, 0]
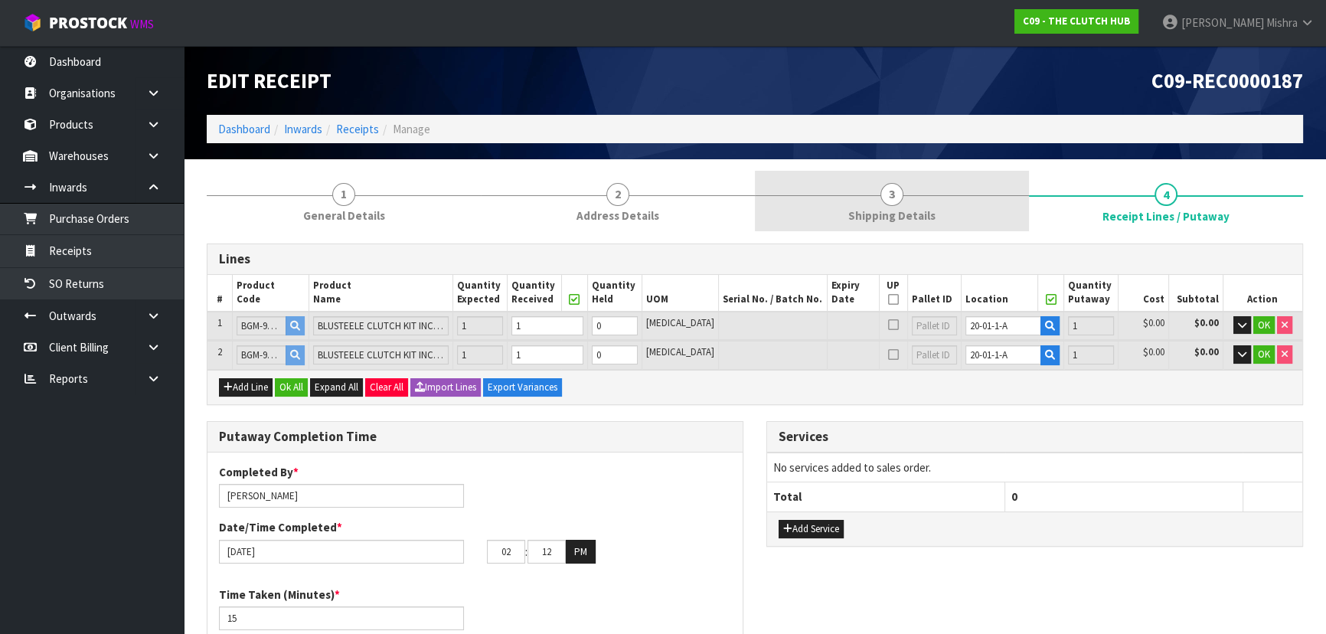
click at [941, 220] on link "3 Shipping Details" at bounding box center [892, 201] width 274 height 60
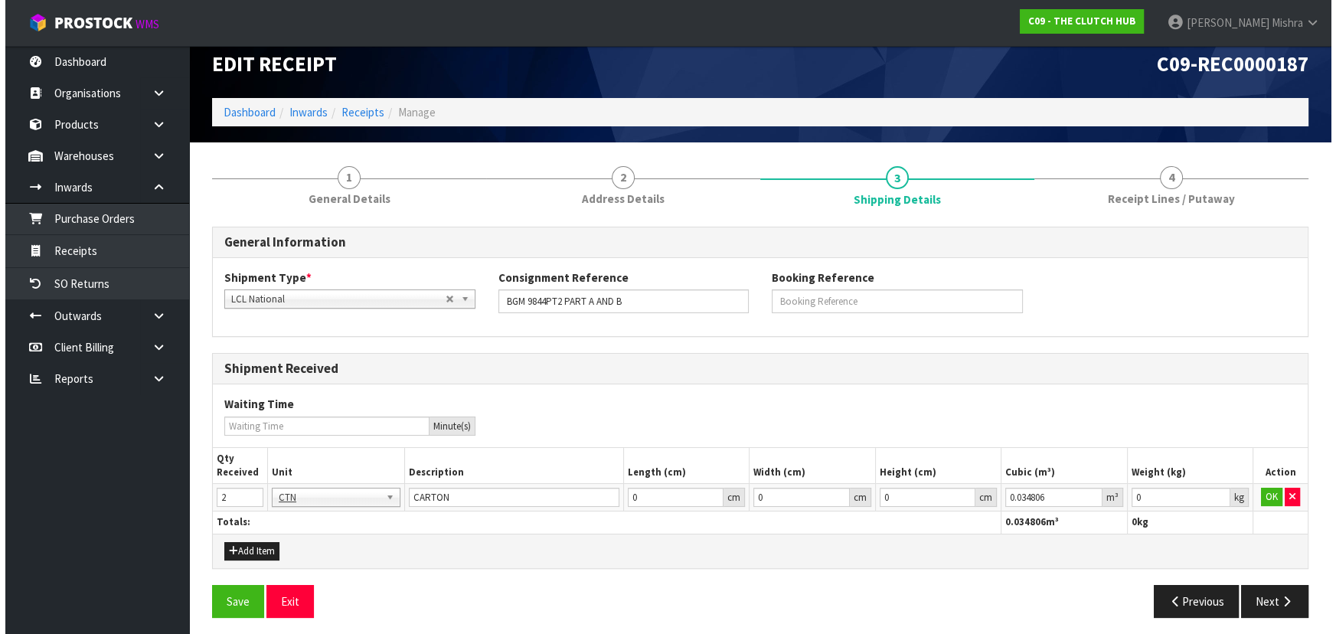
scroll to position [22, 0]
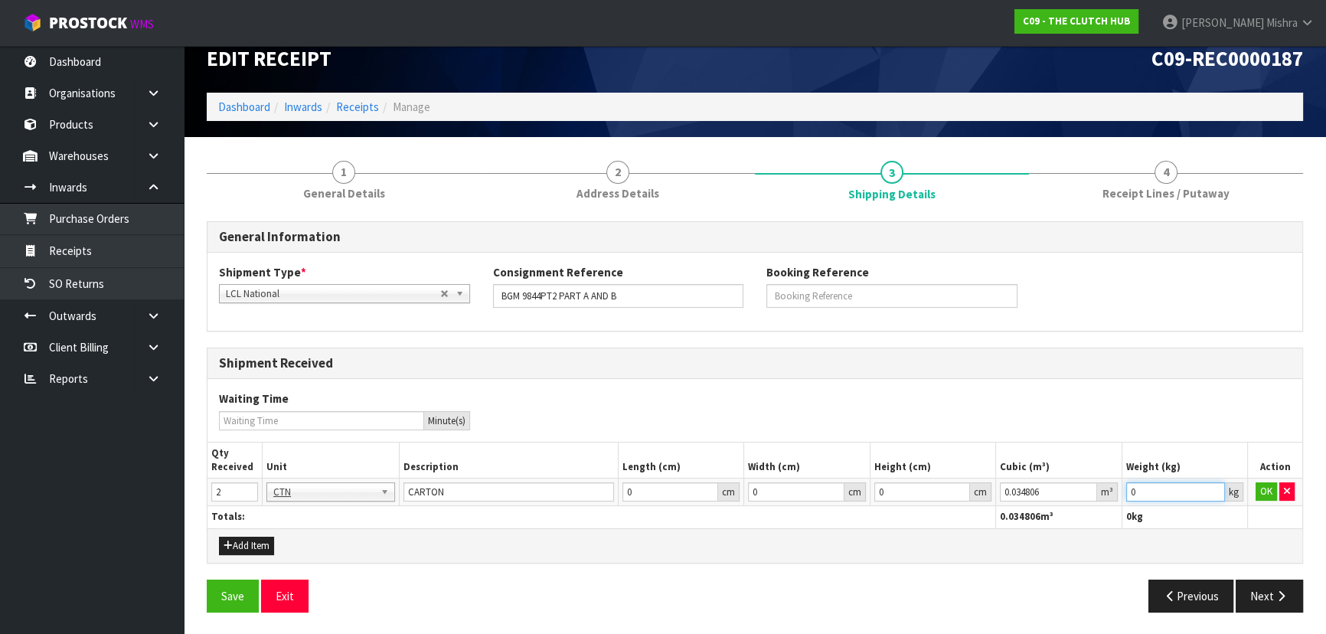
drag, startPoint x: 1177, startPoint y: 498, endPoint x: 994, endPoint y: 504, distance: 183.1
click at [994, 504] on table "Qty Received Unit Description Length (cm) Width (cm) Height (cm) Cubic (m³) Wei…" at bounding box center [754, 485] width 1095 height 86
paste input "24.75"
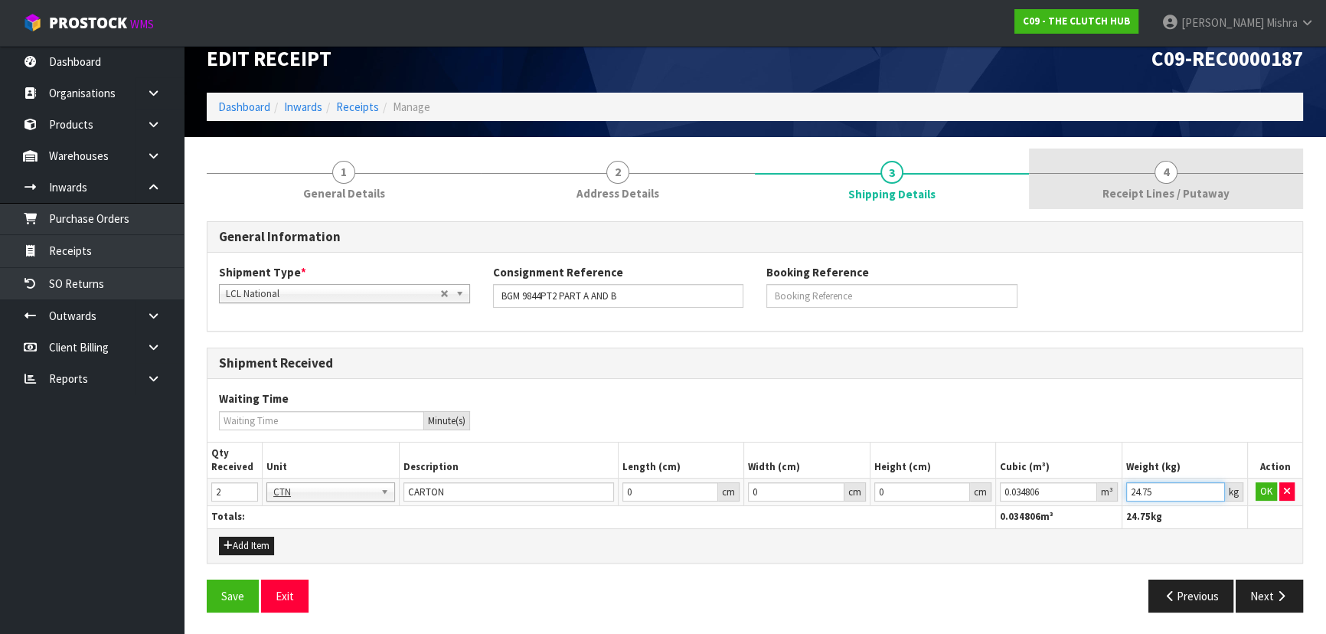
type input "24.75"
drag, startPoint x: 1214, startPoint y: 179, endPoint x: 1225, endPoint y: 174, distance: 12.0
click at [1218, 175] on link "4 Receipt Lines / Putaway" at bounding box center [1166, 178] width 274 height 60
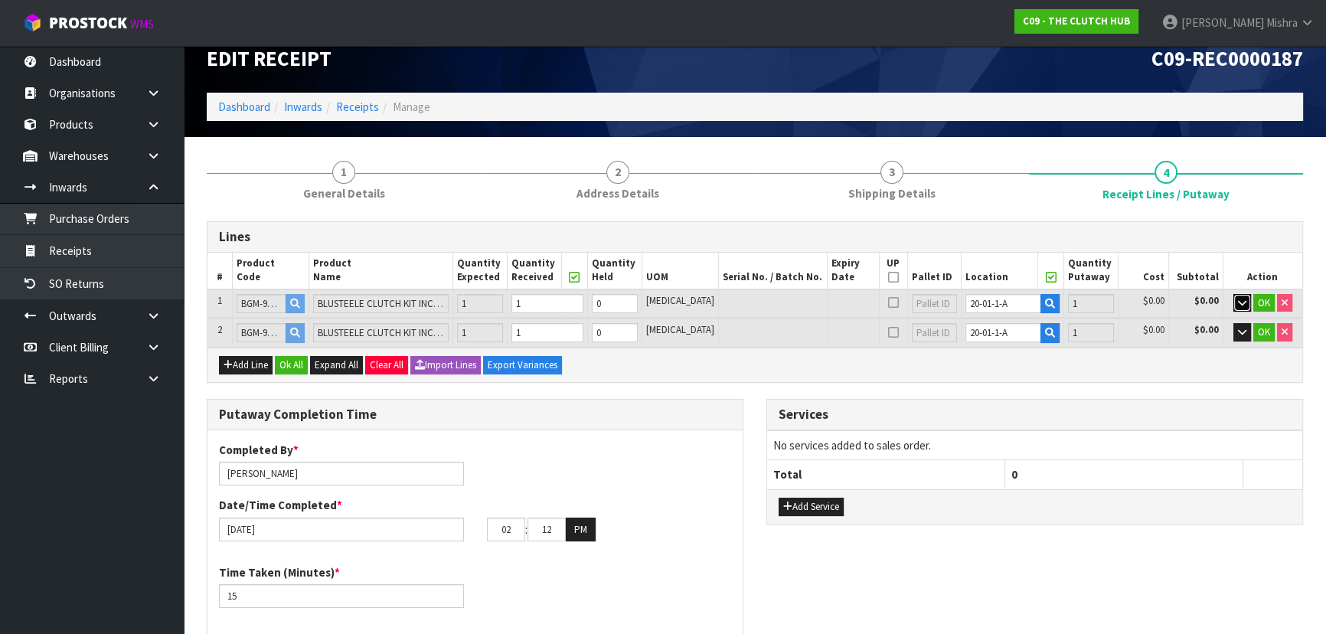
click at [1238, 300] on icon "button" at bounding box center [1242, 303] width 8 height 10
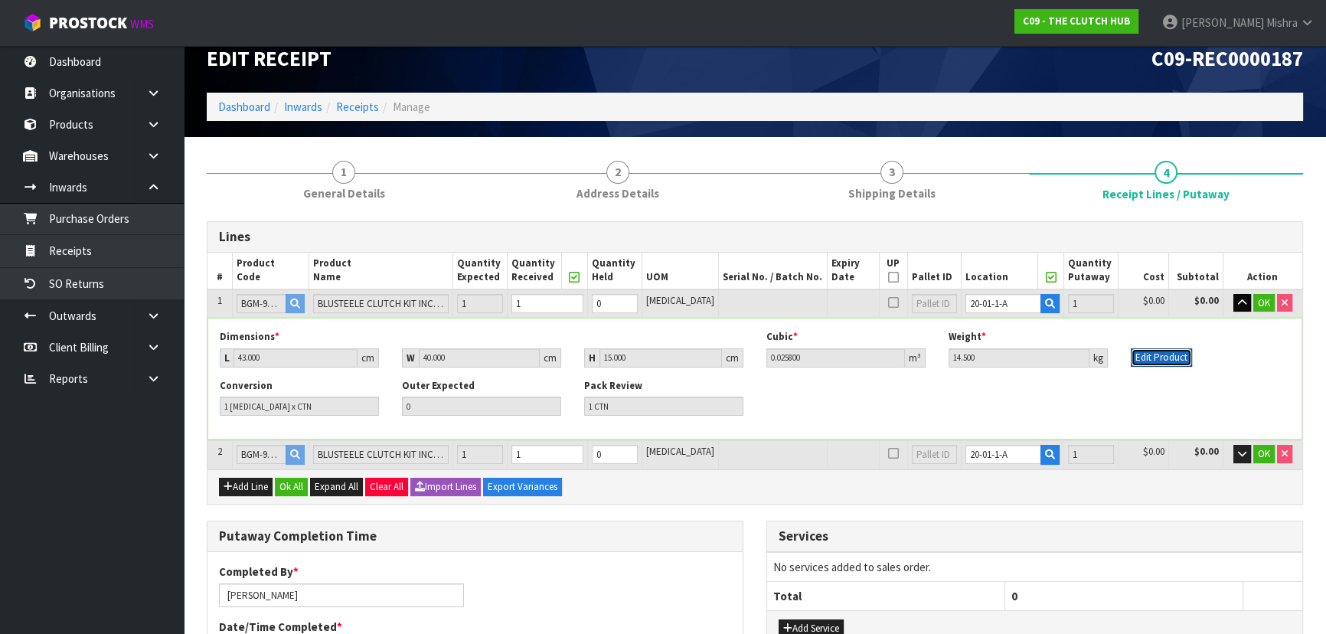
drag, startPoint x: 1184, startPoint y: 359, endPoint x: 1165, endPoint y: 367, distance: 20.6
click at [1184, 359] on button "Edit Product" at bounding box center [1160, 357] width 61 height 18
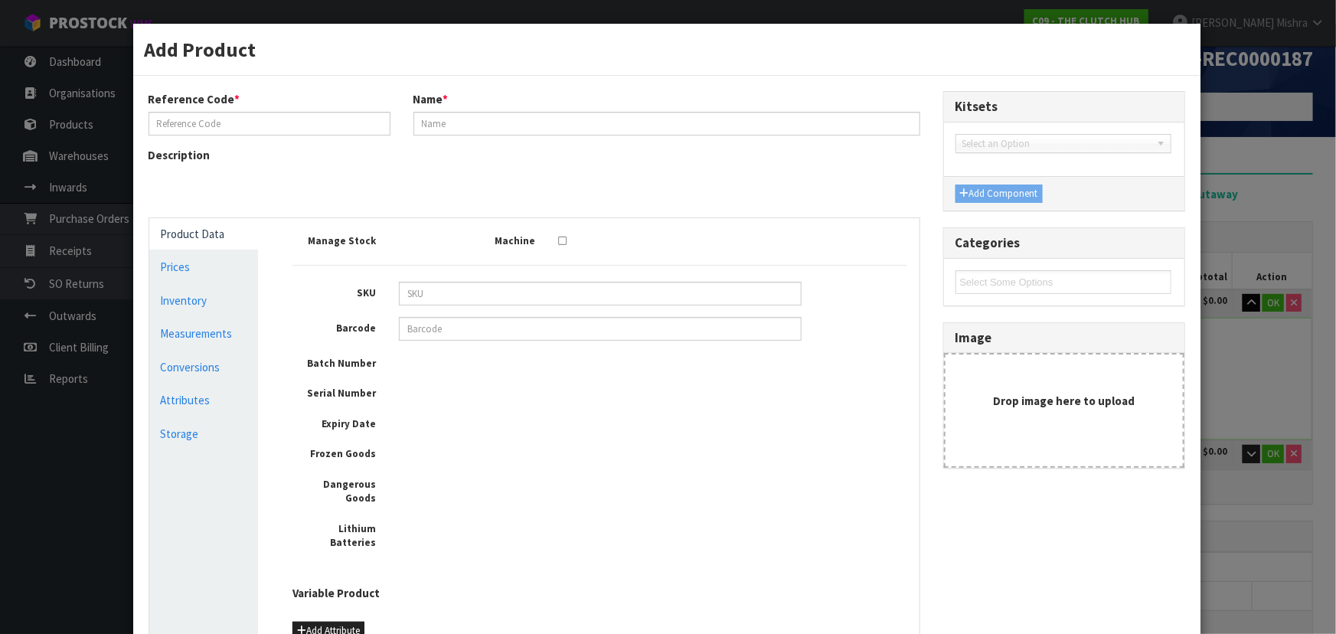
type input "BGM-9844PT2PARTA"
type input "BLUSTEELE CLUTCH KIT INC SMF FLYWHEEL - PART A"
type input "09358700004417"
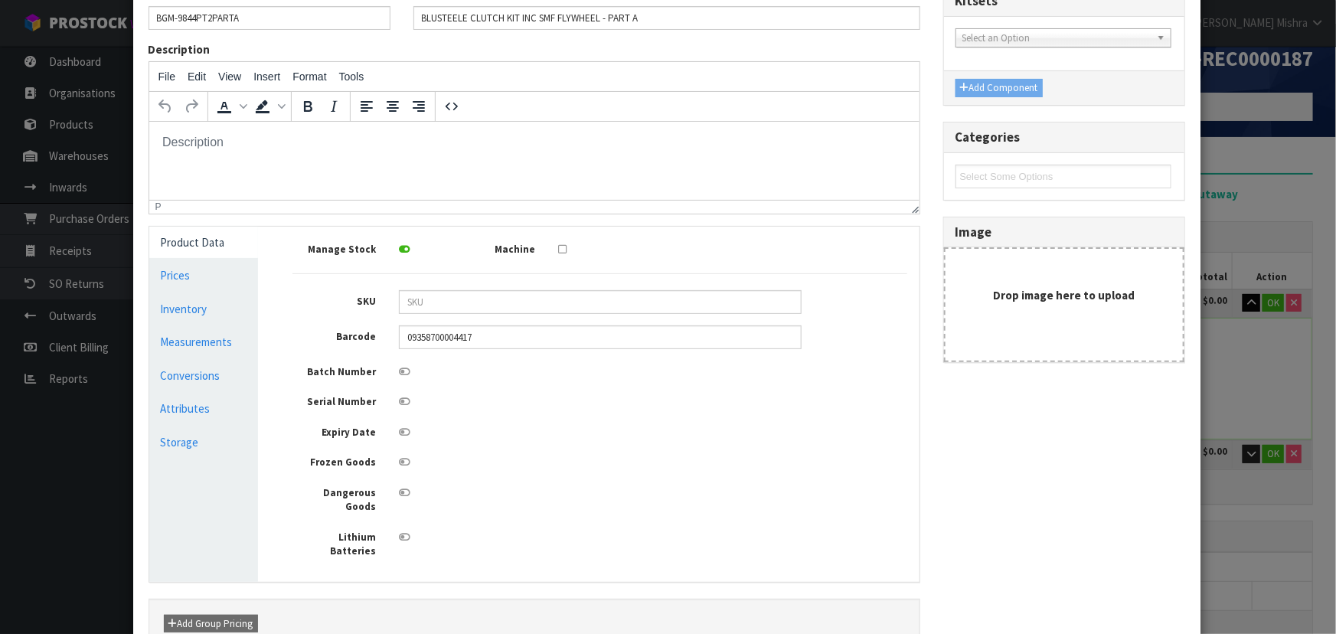
scroll to position [0, 0]
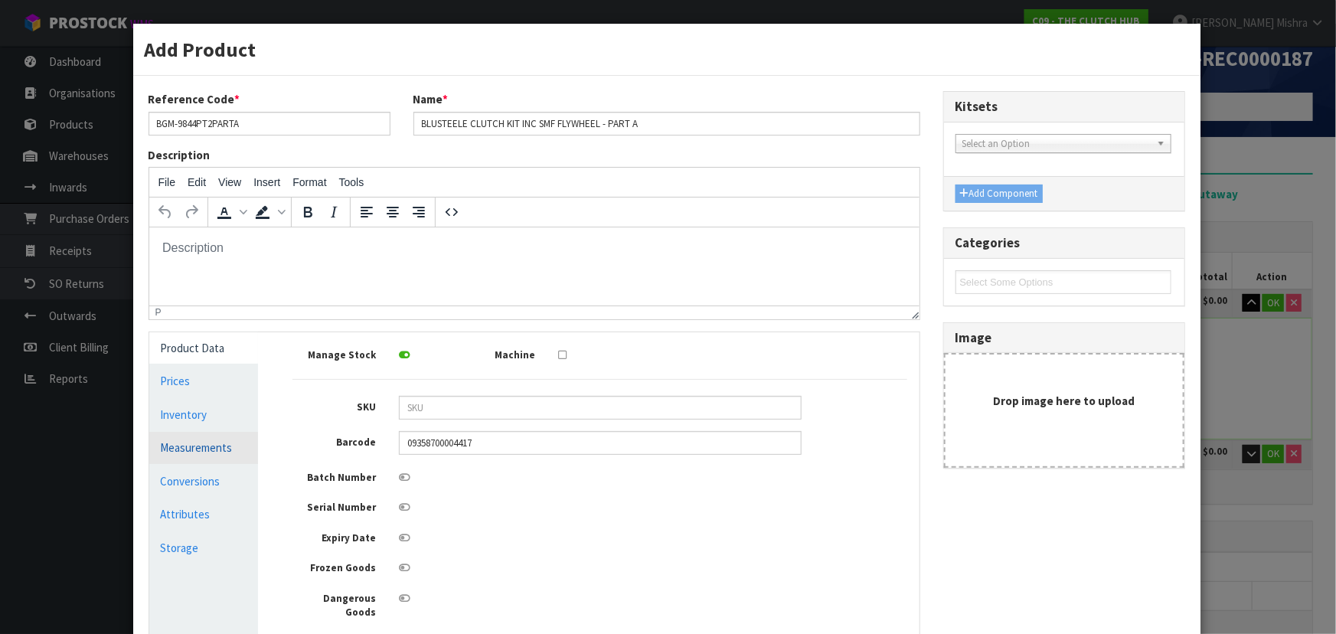
click at [191, 442] on link "Measurements" at bounding box center [203, 447] width 109 height 31
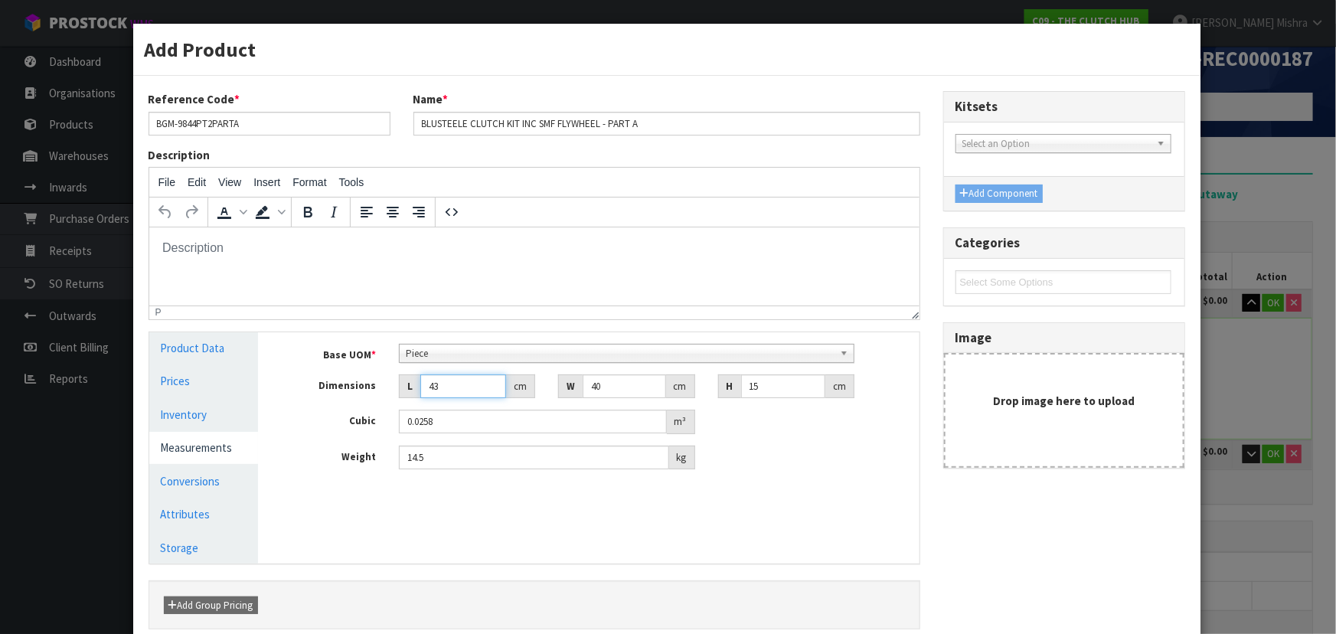
drag, startPoint x: 474, startPoint y: 384, endPoint x: 305, endPoint y: 387, distance: 169.2
click at [307, 387] on div "Dimensions L 43 cm W 40 cm H 15 cm" at bounding box center [600, 386] width 638 height 24
type input "4"
type input "0.0024"
type input "40"
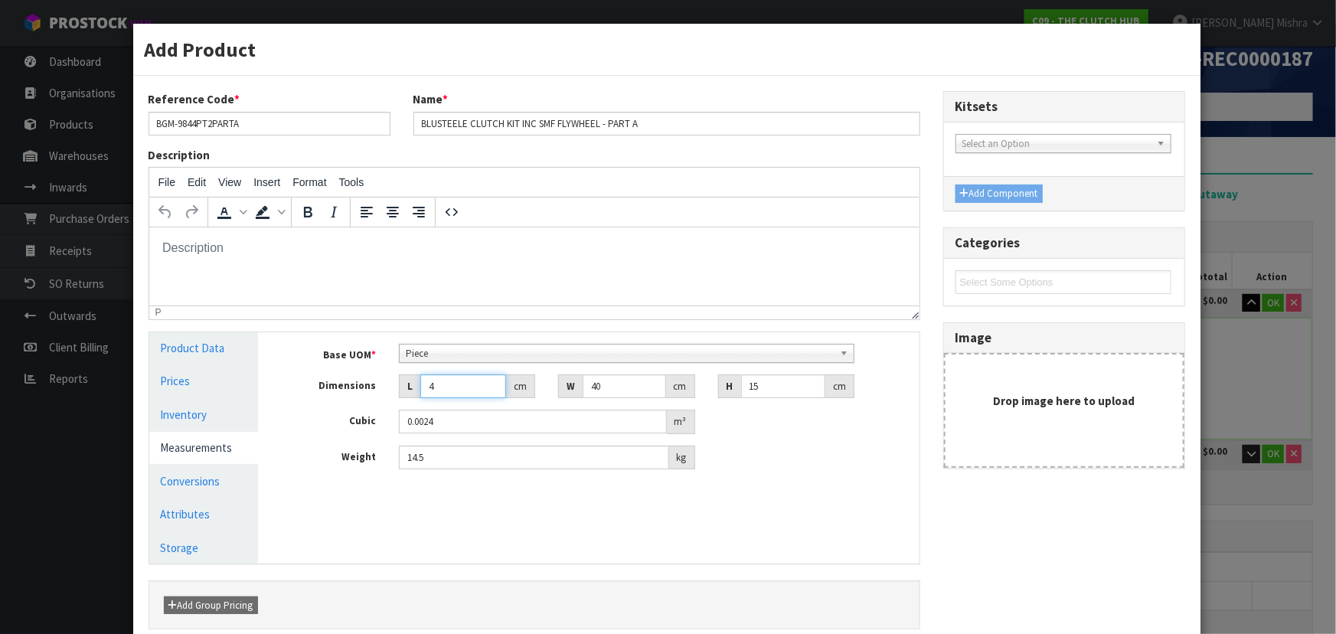
type input "0.024"
type input "40"
drag, startPoint x: 773, startPoint y: 391, endPoint x: 752, endPoint y: 393, distance: 21.5
click at [772, 391] on input "15" at bounding box center [783, 386] width 84 height 24
type input "1"
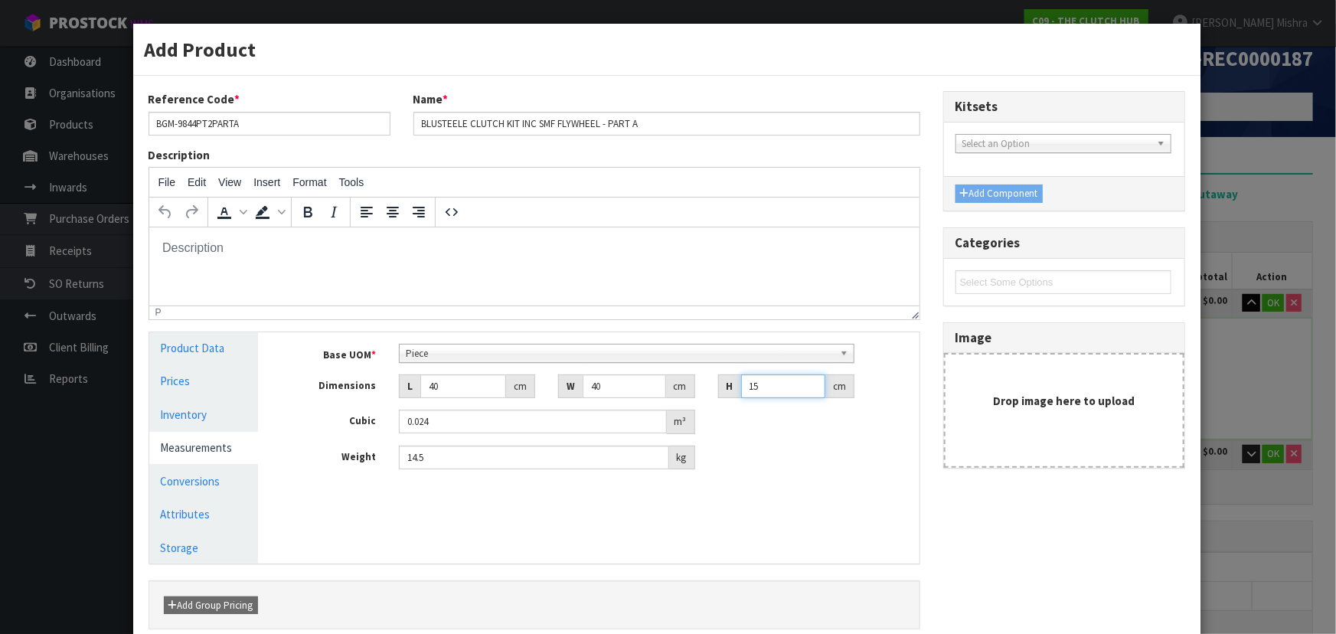
type input "0.0016"
type input "16"
type input "0.0256"
type input "16"
click at [422, 461] on input "14.5" at bounding box center [534, 457] width 270 height 24
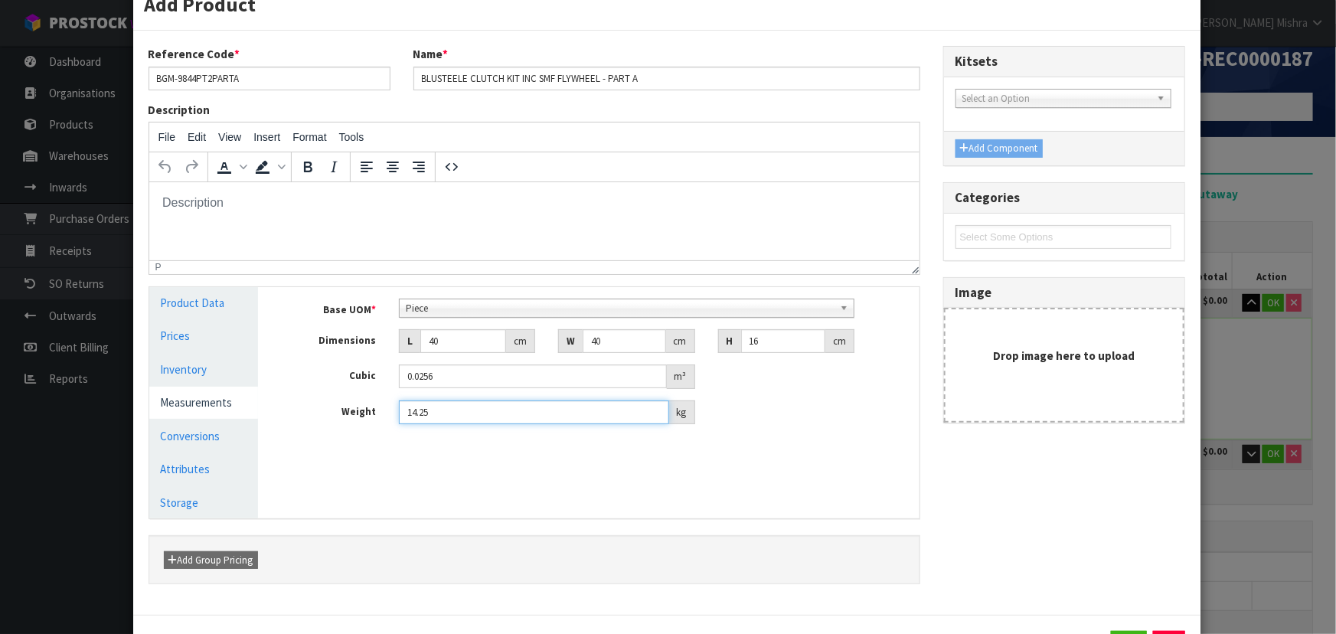
scroll to position [115, 0]
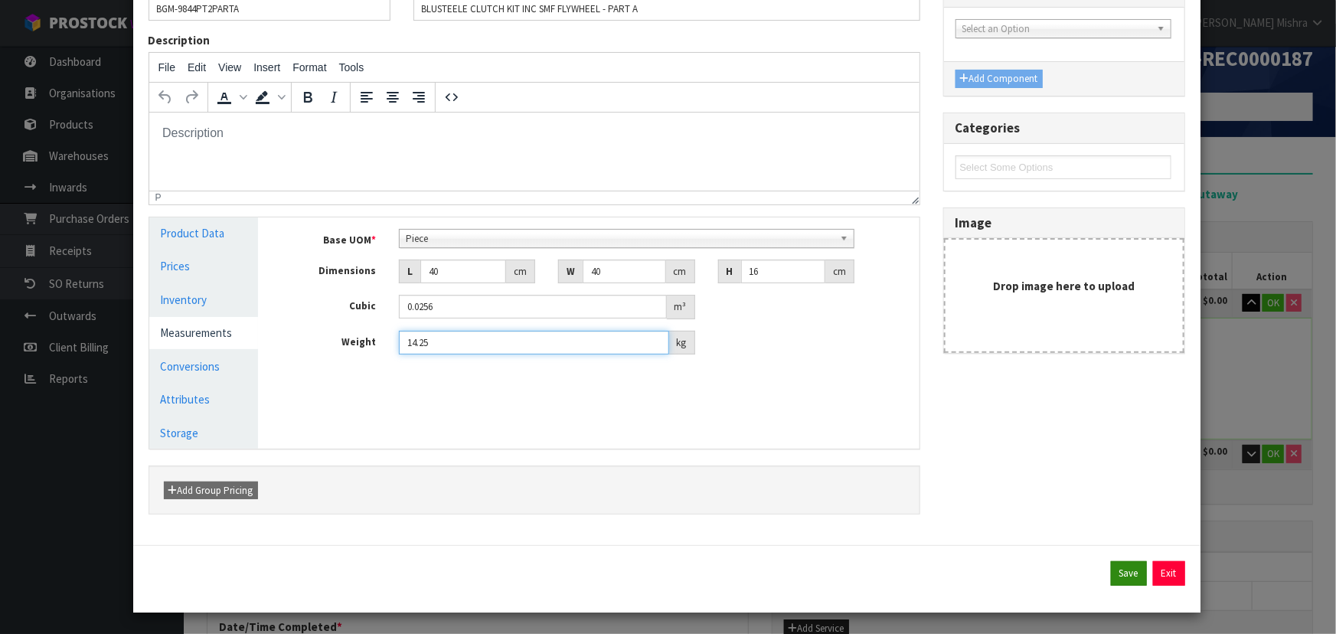
type input "14.25"
click at [1111, 569] on button "Save" at bounding box center [1129, 573] width 36 height 24
type input "43"
type input "40"
type input "15"
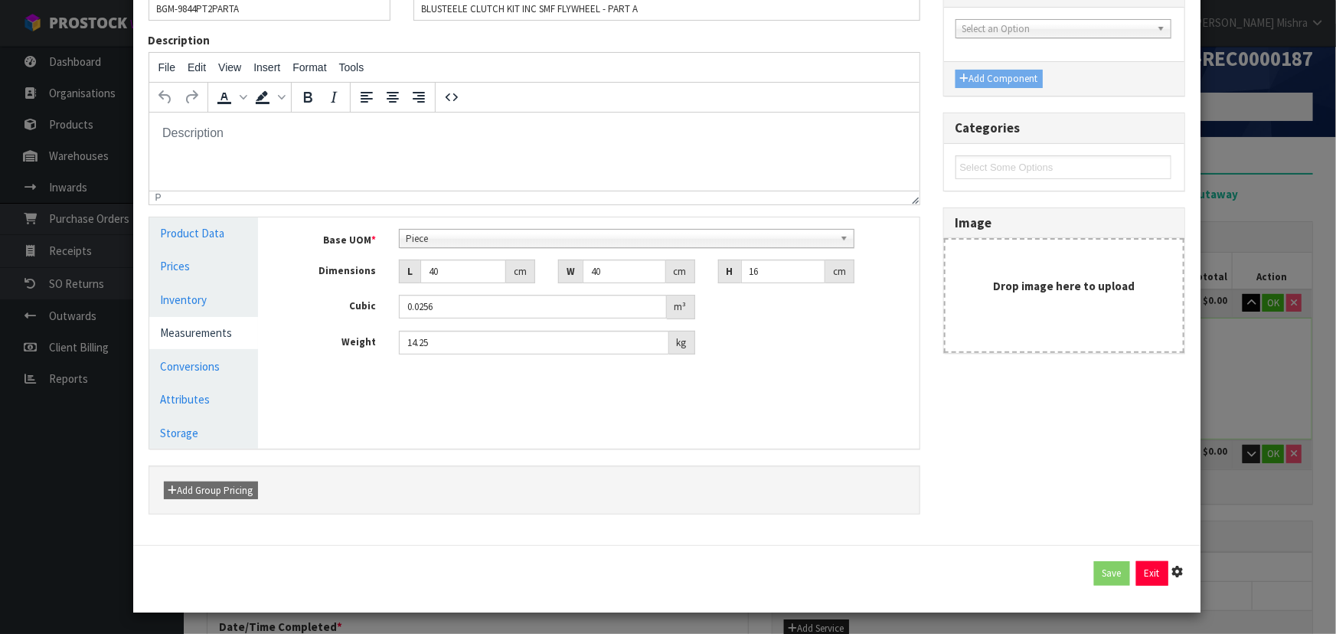
type input "0.0258"
type input "14.5"
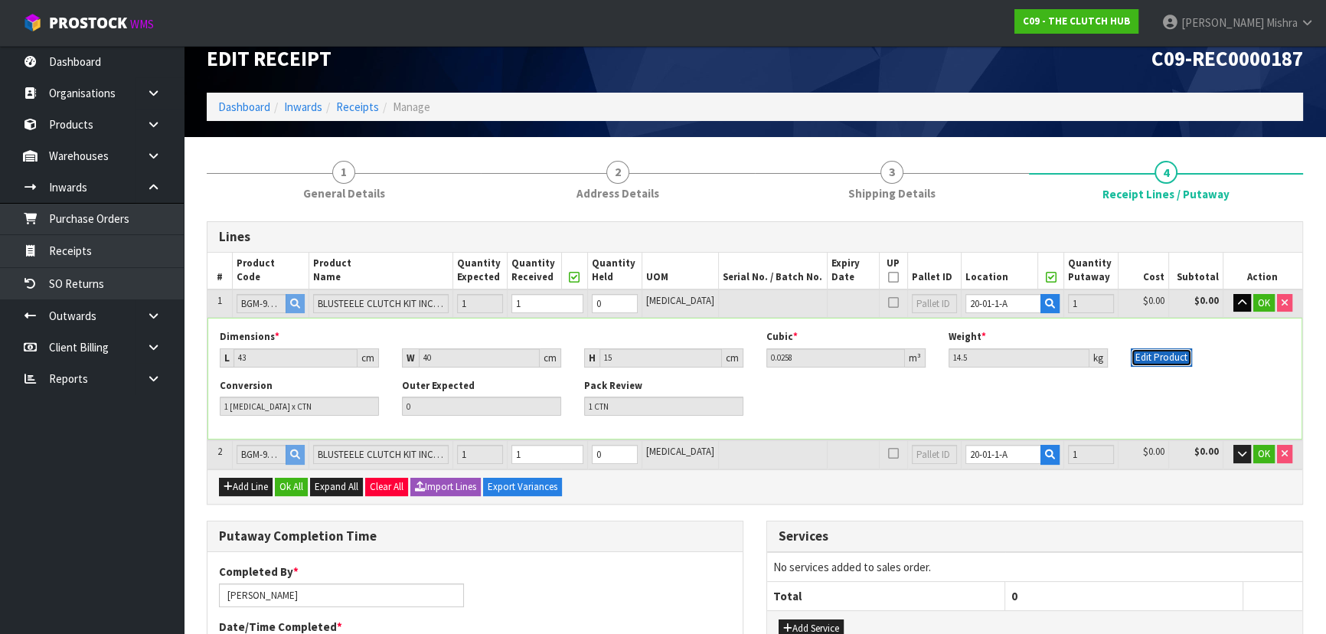
click at [1183, 364] on button "Edit Product" at bounding box center [1160, 357] width 61 height 18
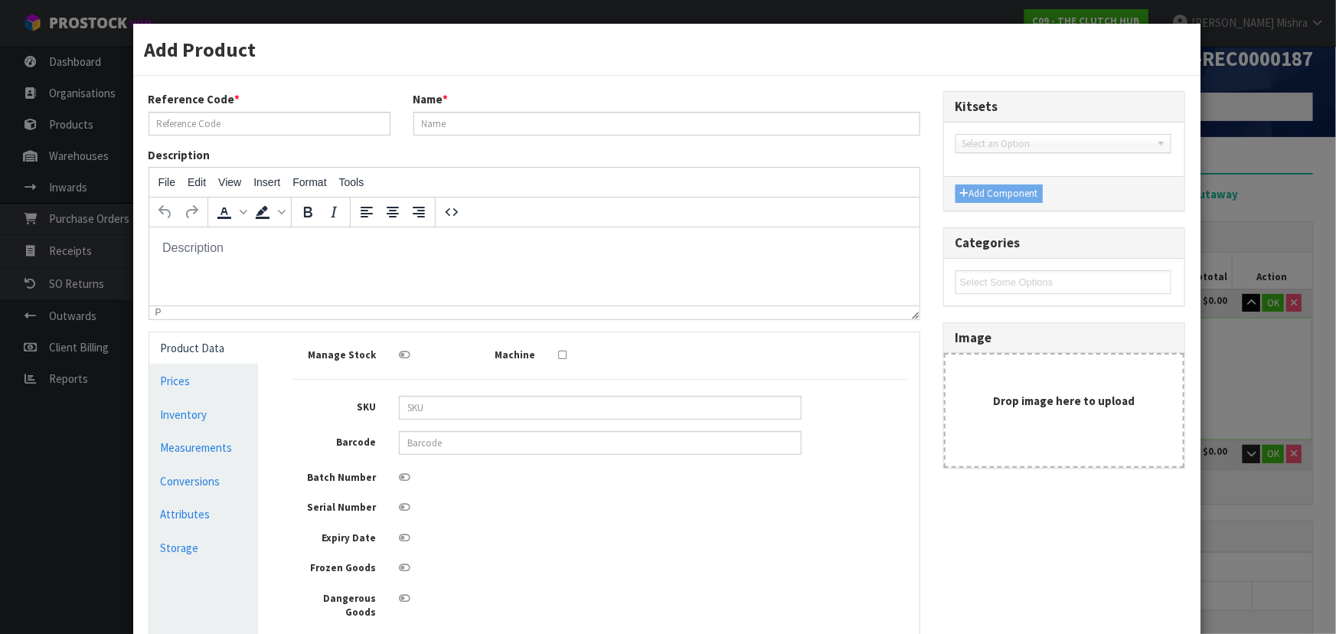
scroll to position [0, 0]
type input "BGM-9844PT2PARTA"
type input "BLUSTEELE CLUTCH KIT INC SMF FLYWHEEL - PART A"
type input "09358700004417"
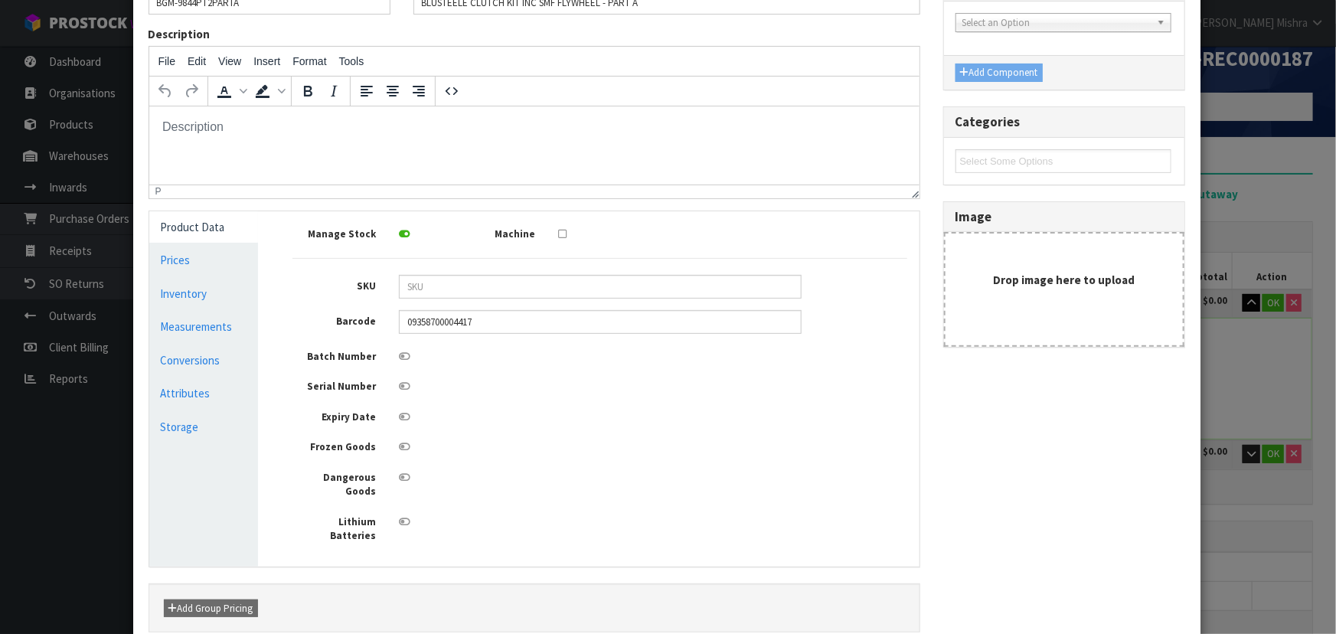
scroll to position [216, 0]
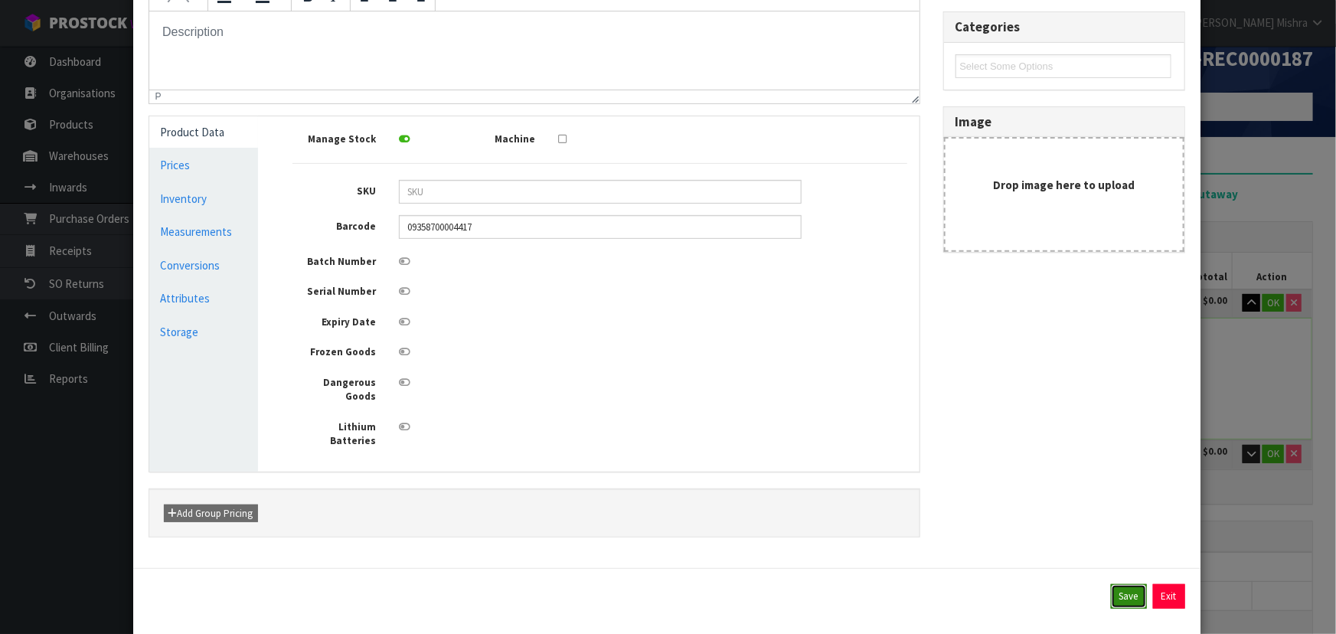
click at [1111, 584] on button "Save" at bounding box center [1129, 596] width 36 height 24
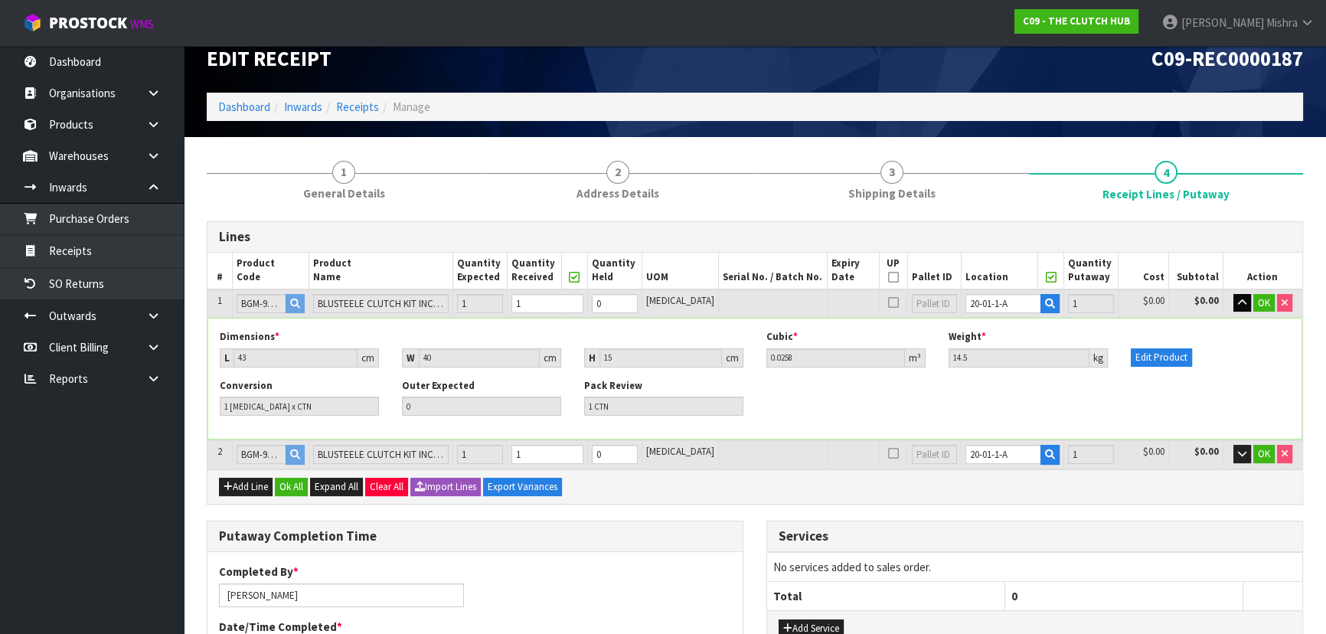
click at [1174, 392] on div "Conversion 1 [MEDICAL_DATA] x CTN Outer Expected 0 Pack Review 1 CTN" at bounding box center [754, 403] width 1093 height 48
click at [1235, 304] on button "button" at bounding box center [1242, 303] width 18 height 18
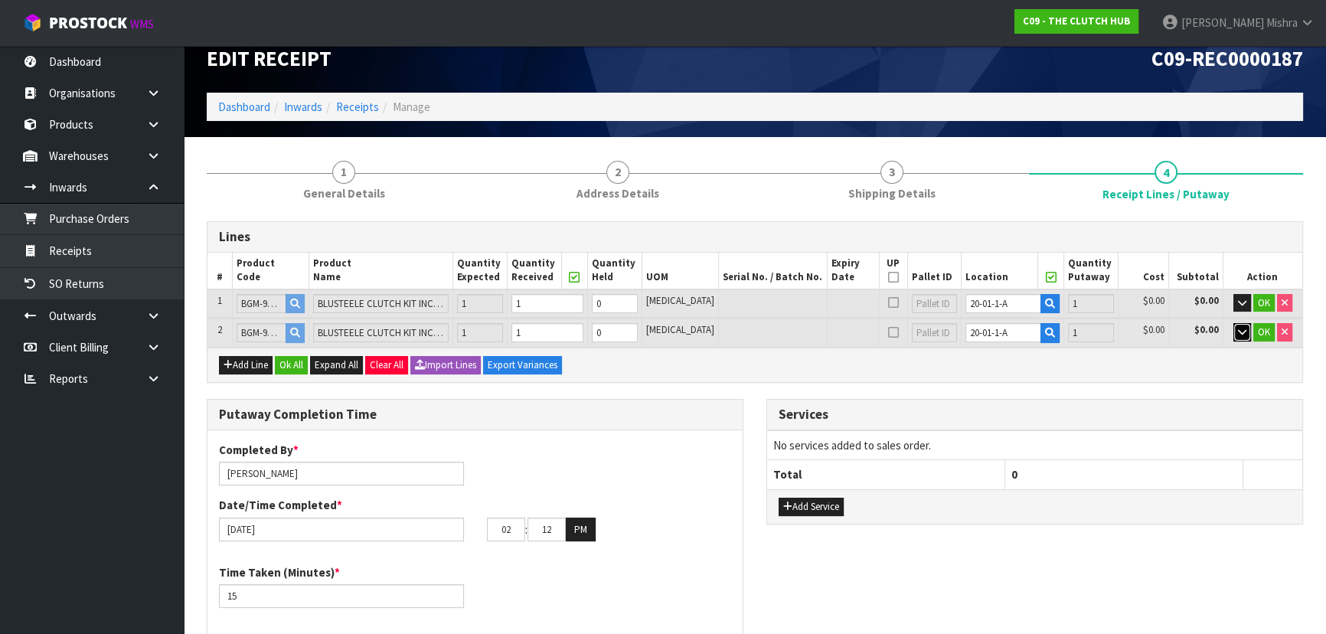
drag, startPoint x: 1240, startPoint y: 330, endPoint x: 1209, endPoint y: 346, distance: 34.6
click at [1240, 331] on icon "button" at bounding box center [1242, 332] width 8 height 10
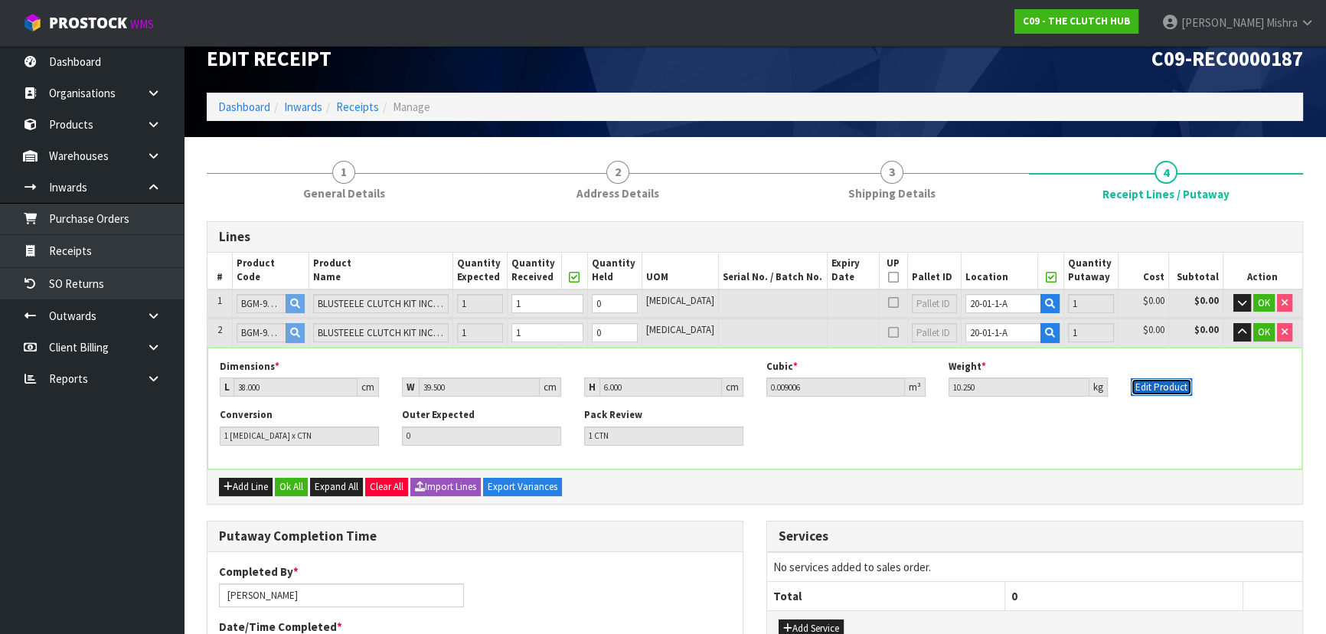
click at [1163, 390] on button "Edit Product" at bounding box center [1160, 387] width 61 height 18
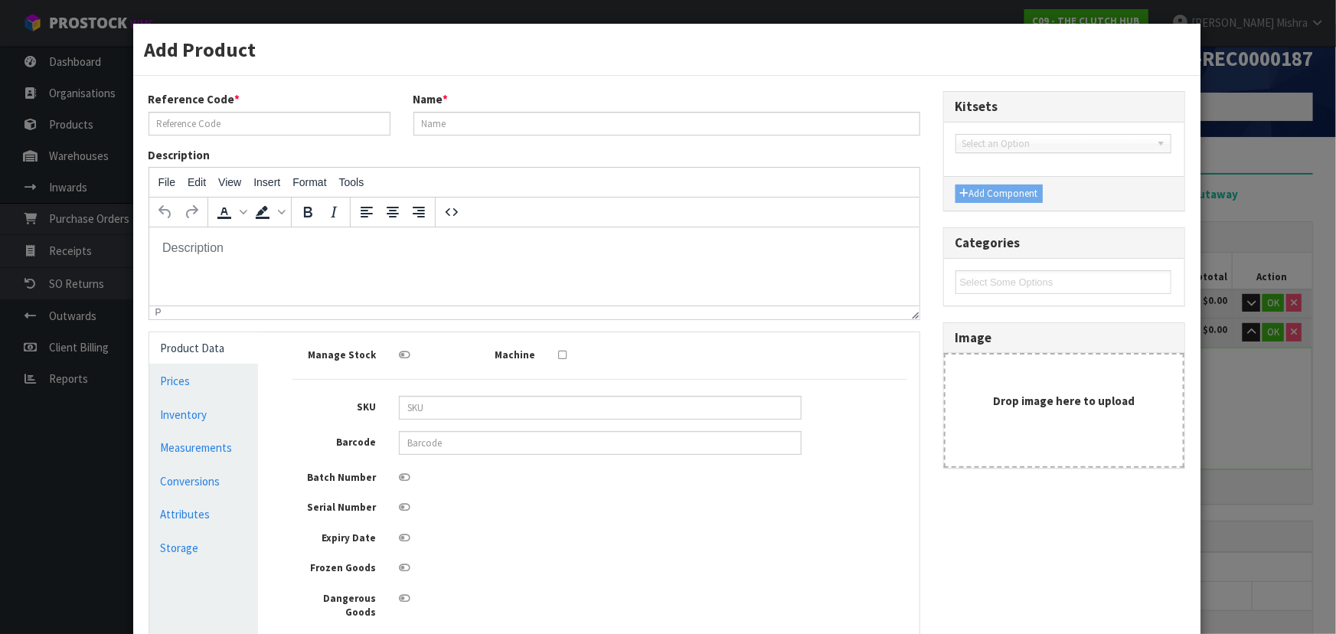
scroll to position [0, 0]
type input "BGM-9844PT2PARTB"
type input "BLUSTEELE CLUTCH KIT INC SMF FLYWHEEL - PART B"
type input "09358700006589"
type input "43"
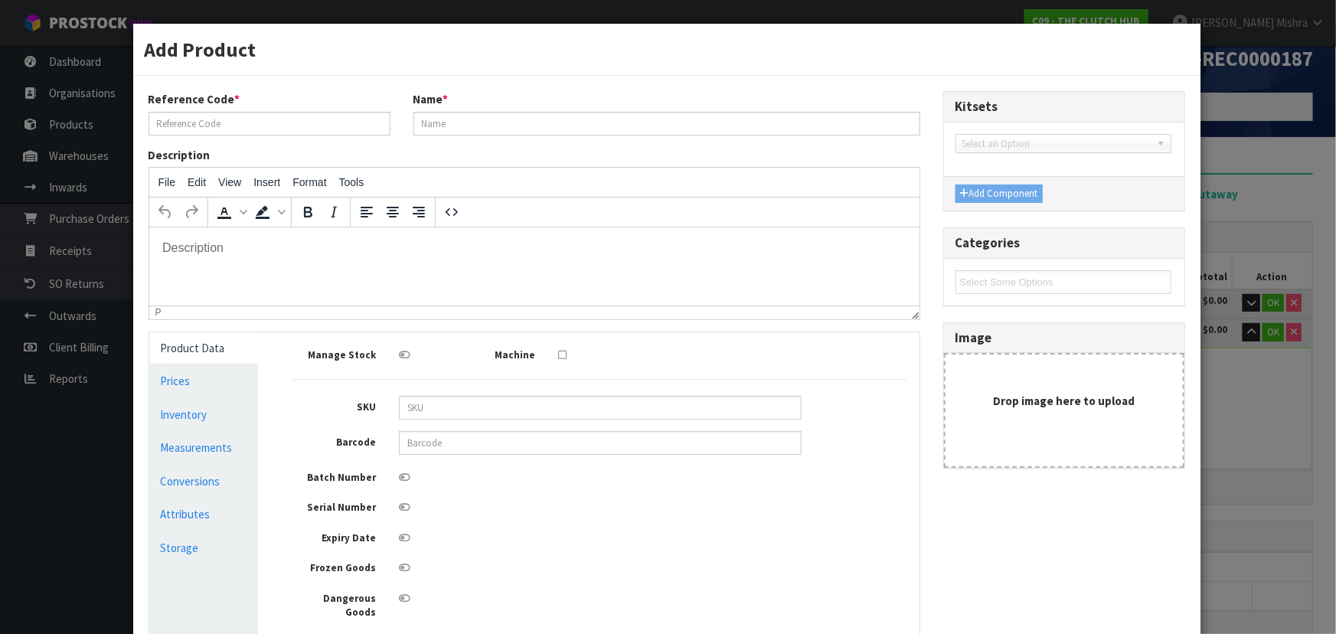
type input "40"
type input "15"
type input "0.0258"
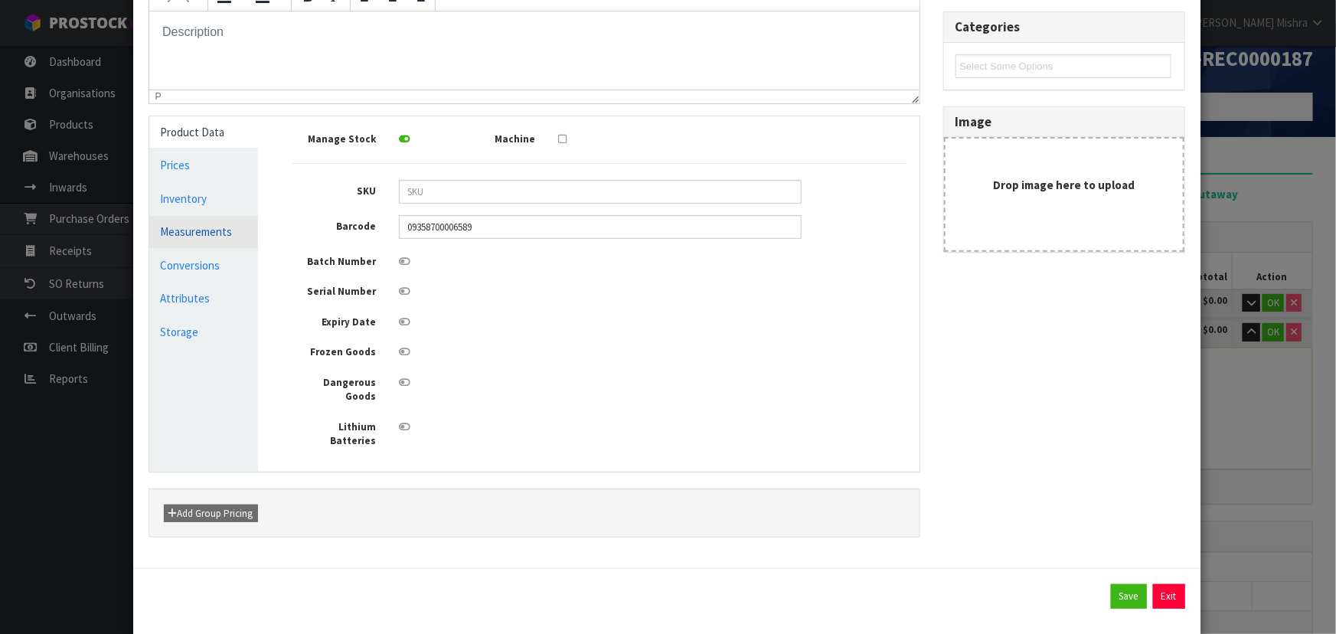
click at [199, 230] on link "Measurements" at bounding box center [203, 231] width 109 height 31
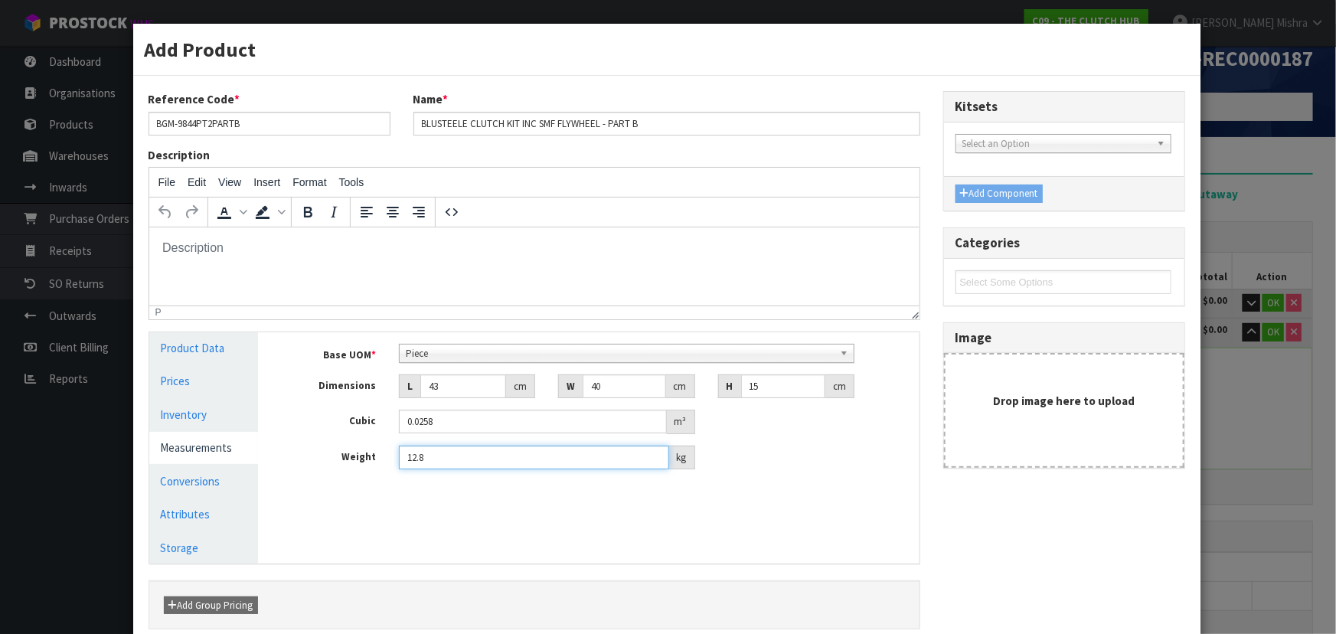
drag, startPoint x: 452, startPoint y: 457, endPoint x: 305, endPoint y: 455, distance: 147.0
click at [305, 455] on div "Weight 12.8 kg" at bounding box center [600, 457] width 638 height 24
drag, startPoint x: 450, startPoint y: 393, endPoint x: 301, endPoint y: 397, distance: 149.3
click at [302, 397] on div "Dimensions L 43 cm W 40 cm H 15 cm" at bounding box center [600, 386] width 638 height 24
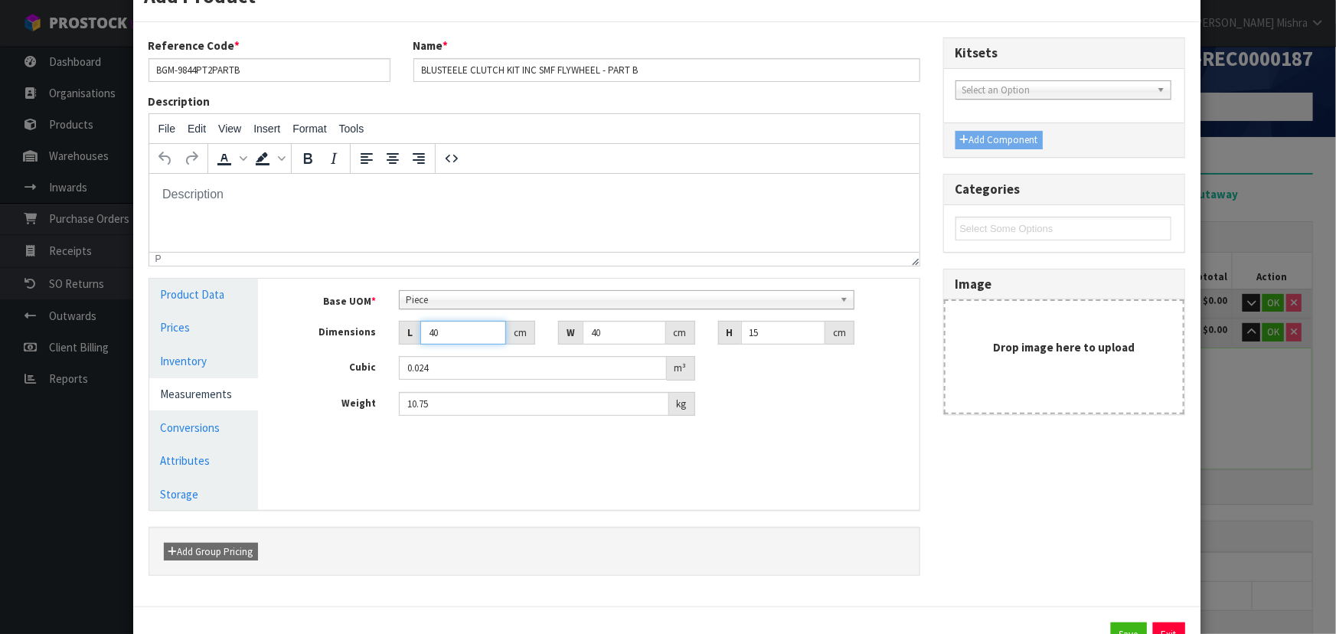
scroll to position [115, 0]
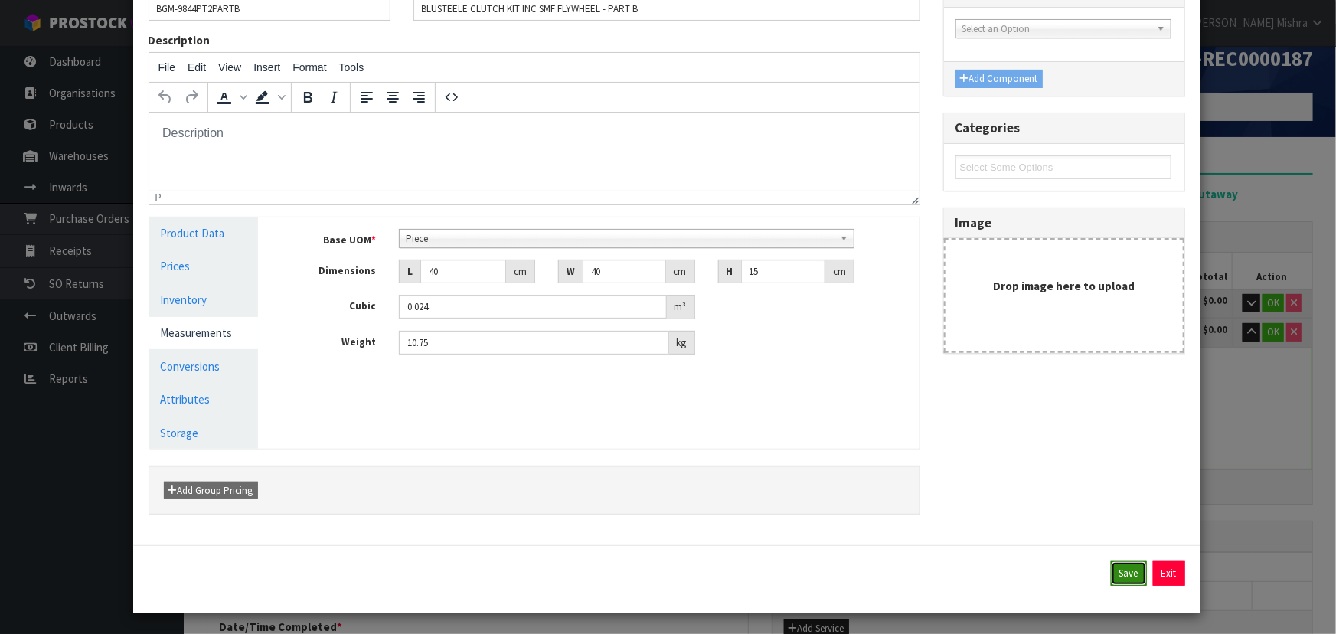
click at [1121, 572] on button "Save" at bounding box center [1129, 573] width 36 height 24
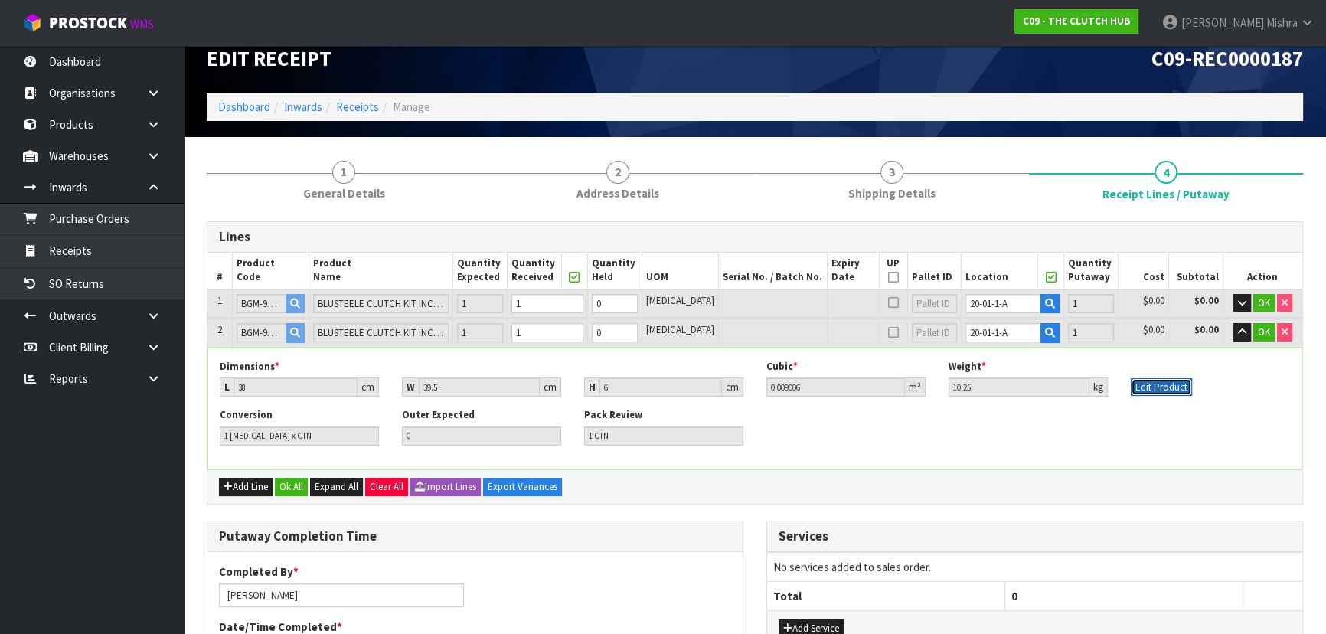
click at [1162, 383] on button "Edit Product" at bounding box center [1160, 387] width 61 height 18
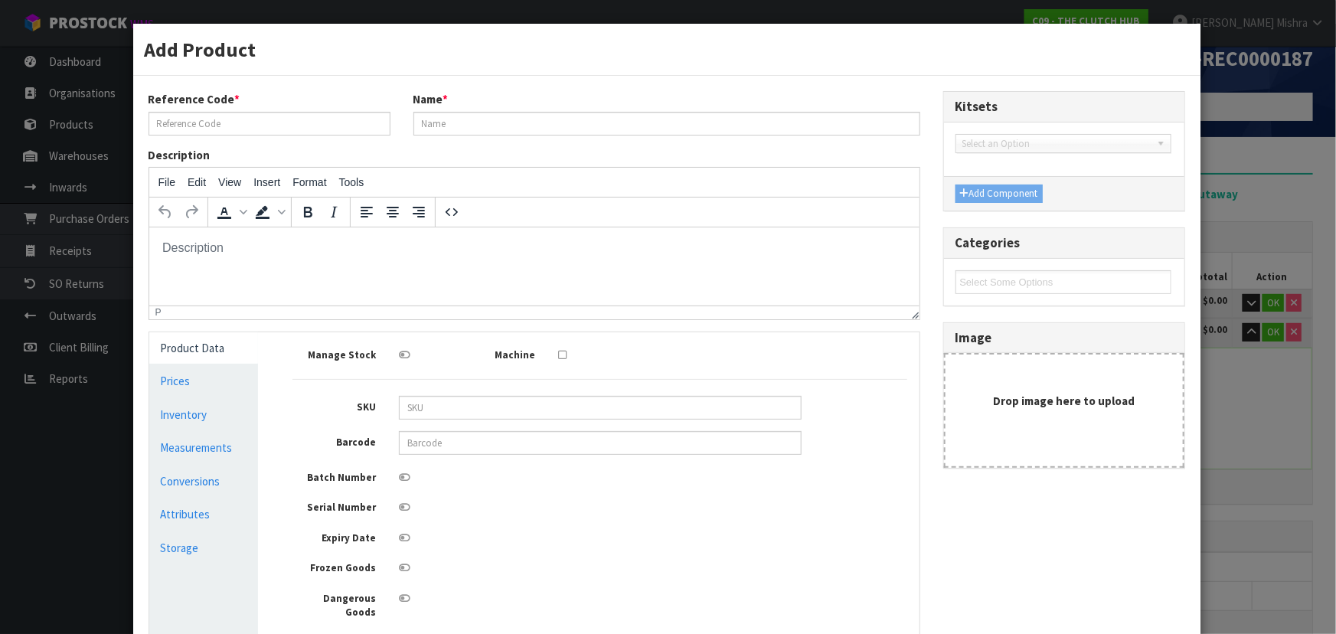
scroll to position [0, 0]
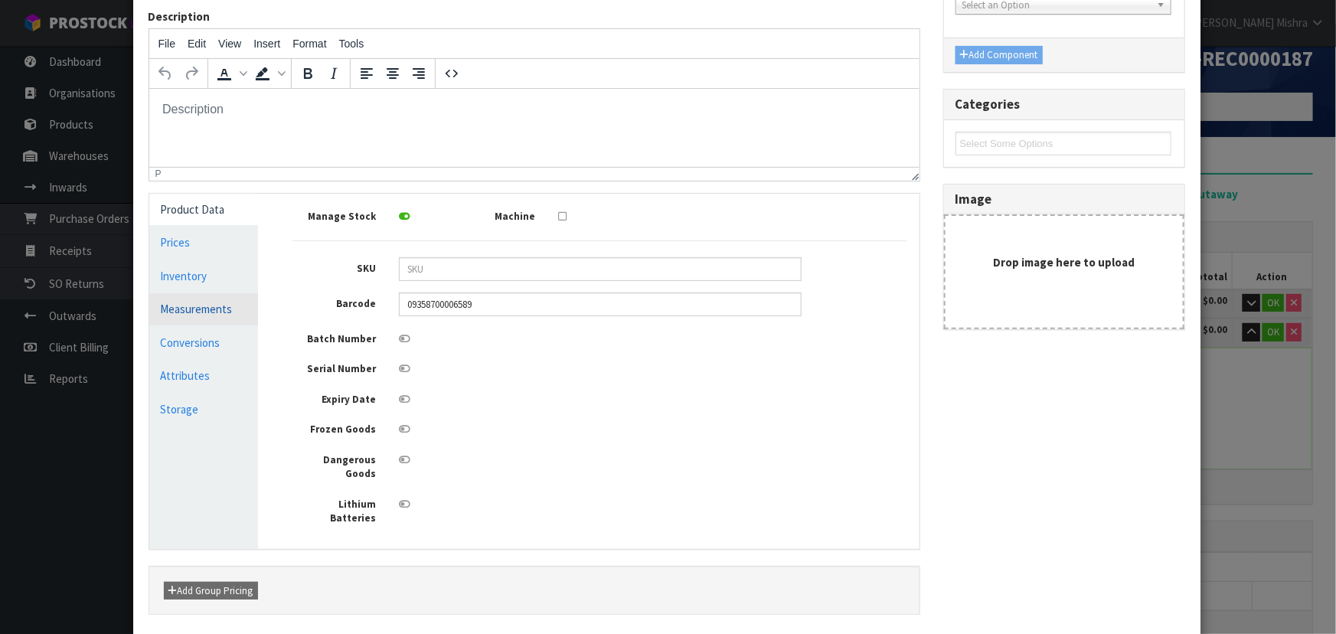
click at [211, 306] on link "Measurements" at bounding box center [203, 308] width 109 height 31
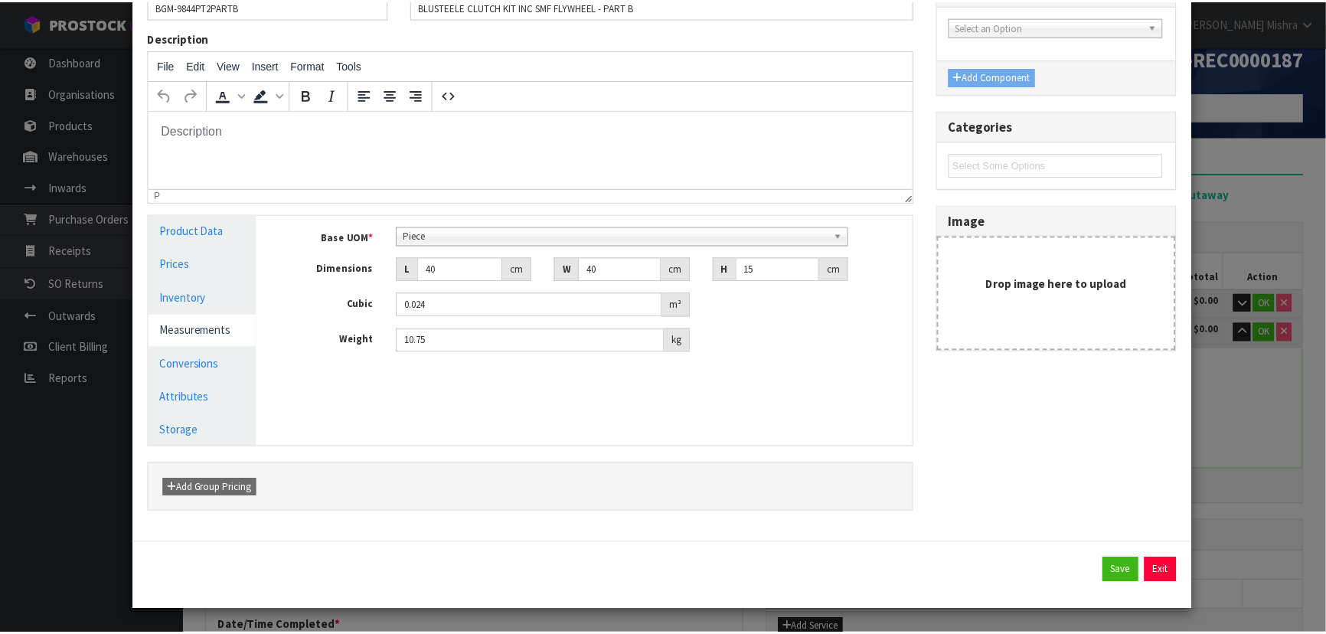
scroll to position [115, 0]
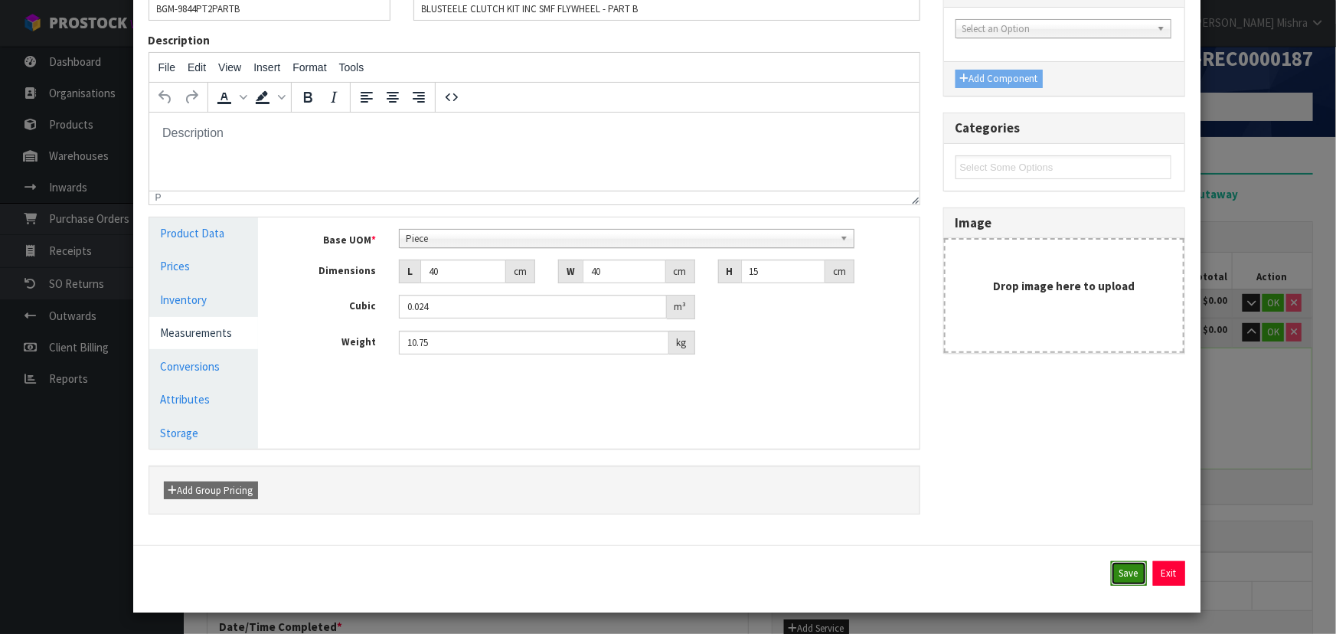
click at [1123, 564] on button "Save" at bounding box center [1129, 573] width 36 height 24
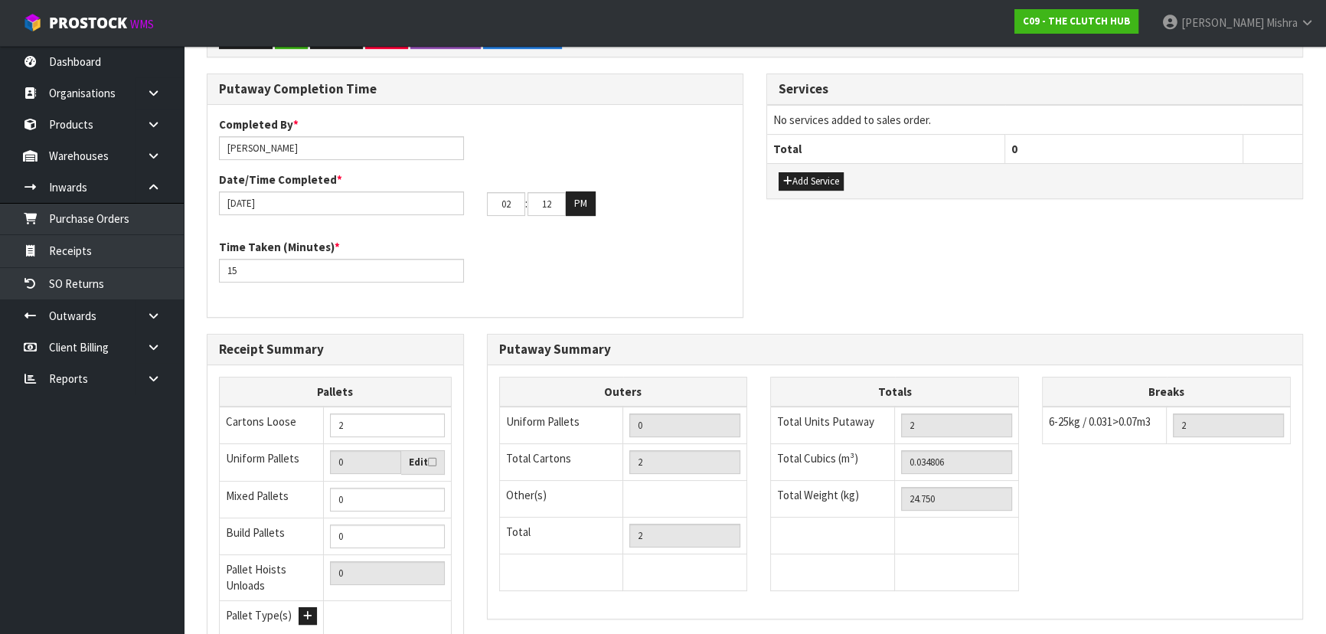
scroll to position [188, 0]
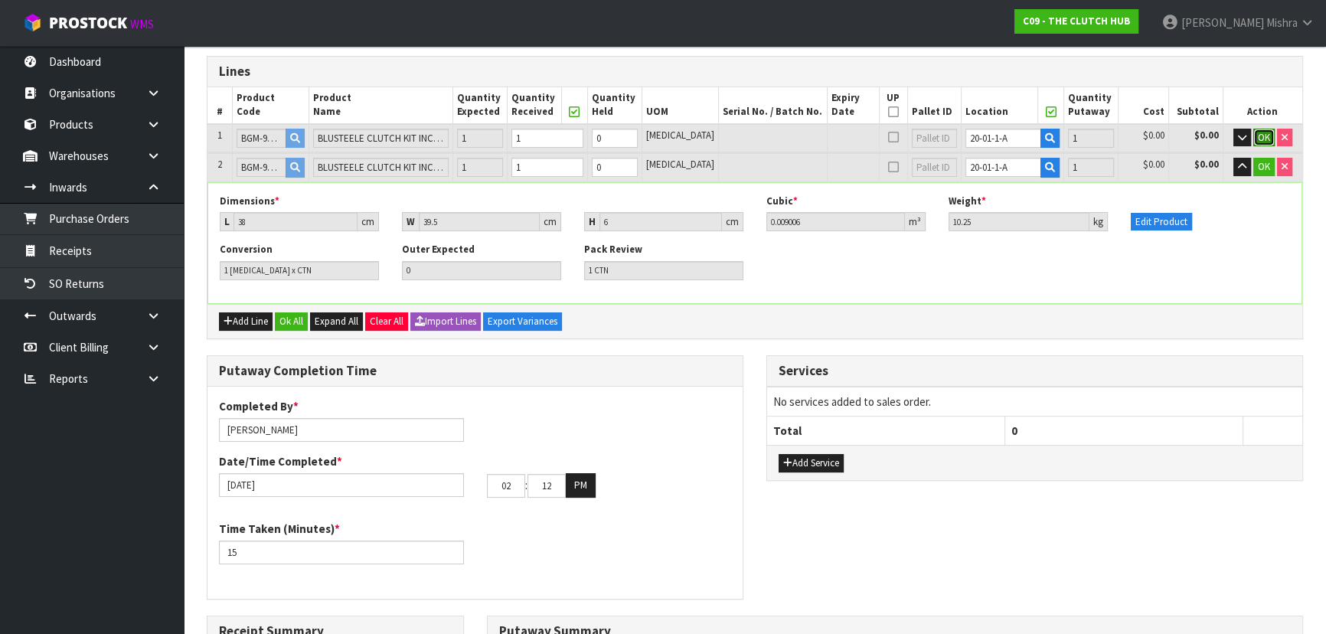
click at [1258, 139] on span "OK" at bounding box center [1264, 137] width 12 height 13
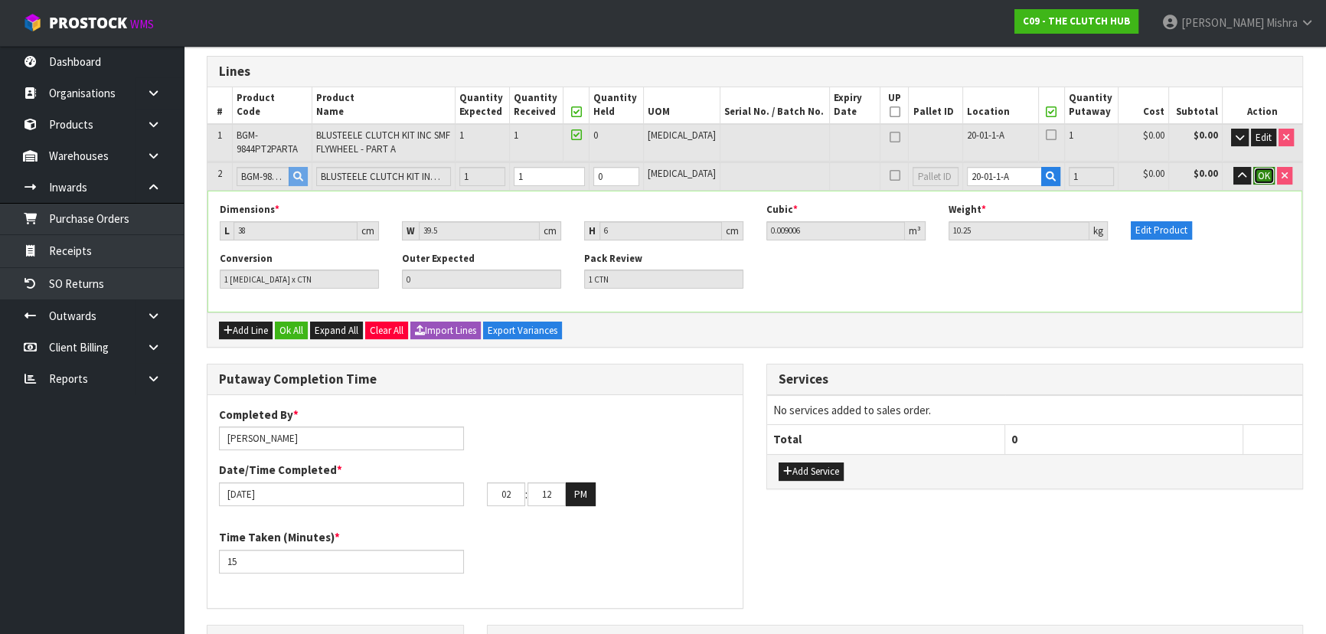
click at [1258, 172] on span "OK" at bounding box center [1264, 175] width 12 height 13
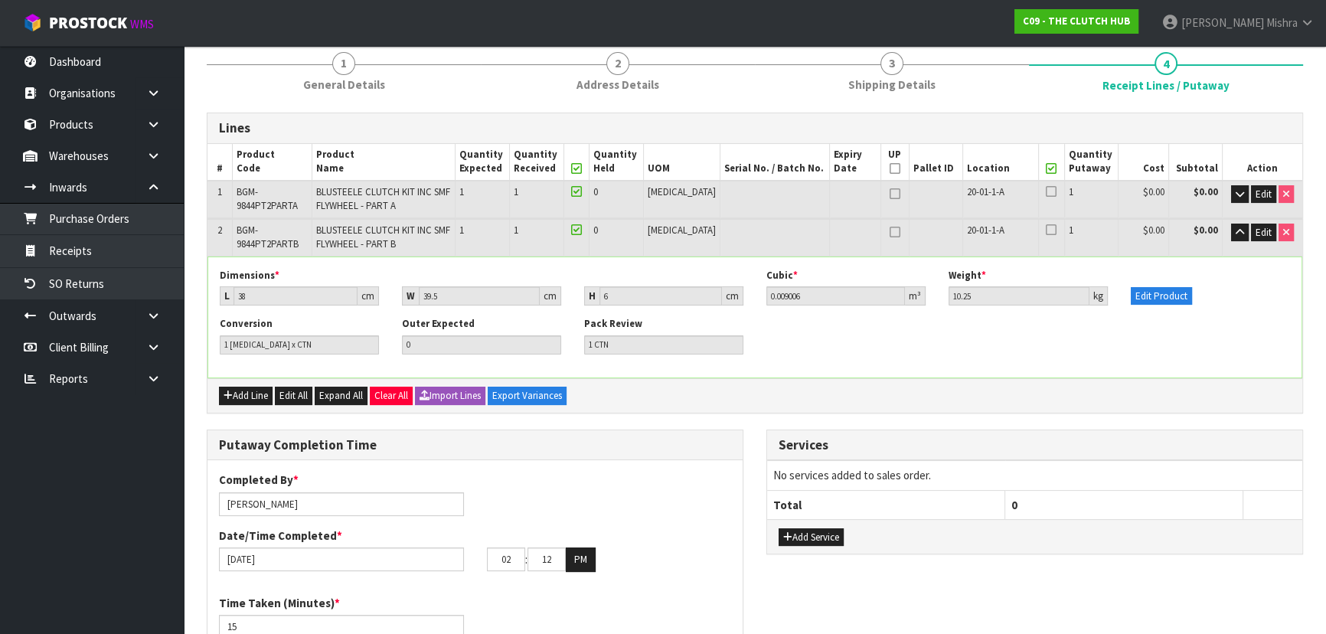
scroll to position [0, 0]
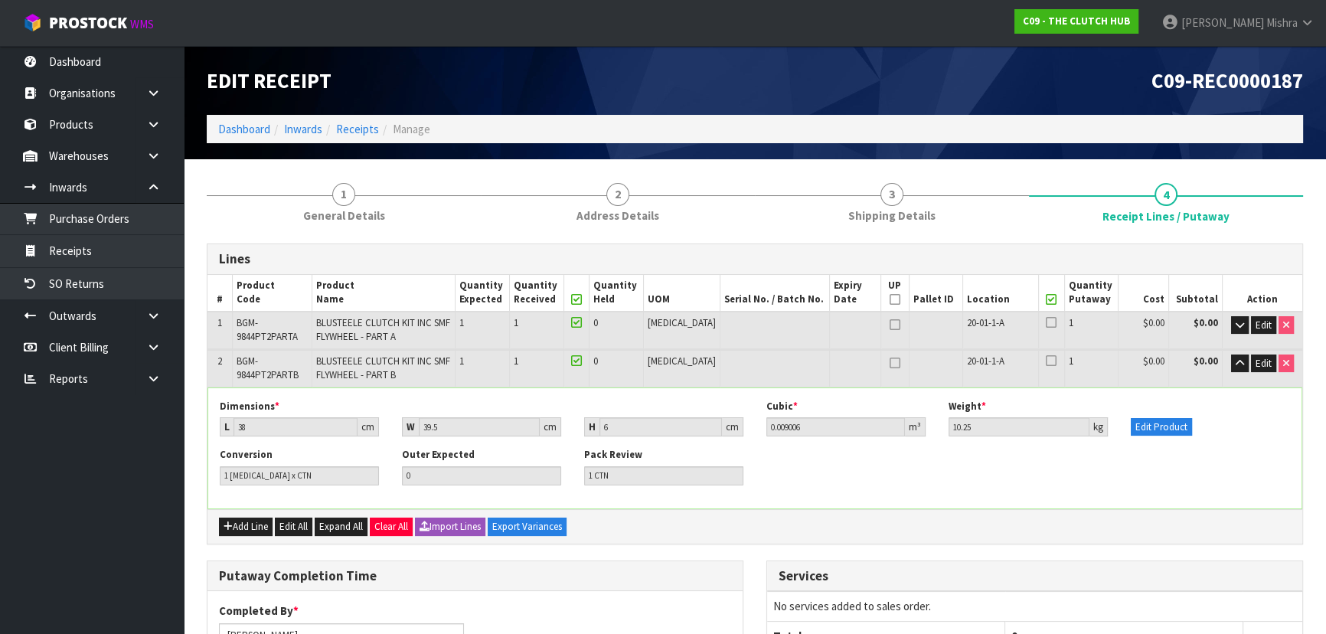
click at [1042, 306] on th at bounding box center [1051, 293] width 26 height 37
click at [1046, 300] on icon at bounding box center [1051, 299] width 11 height 1
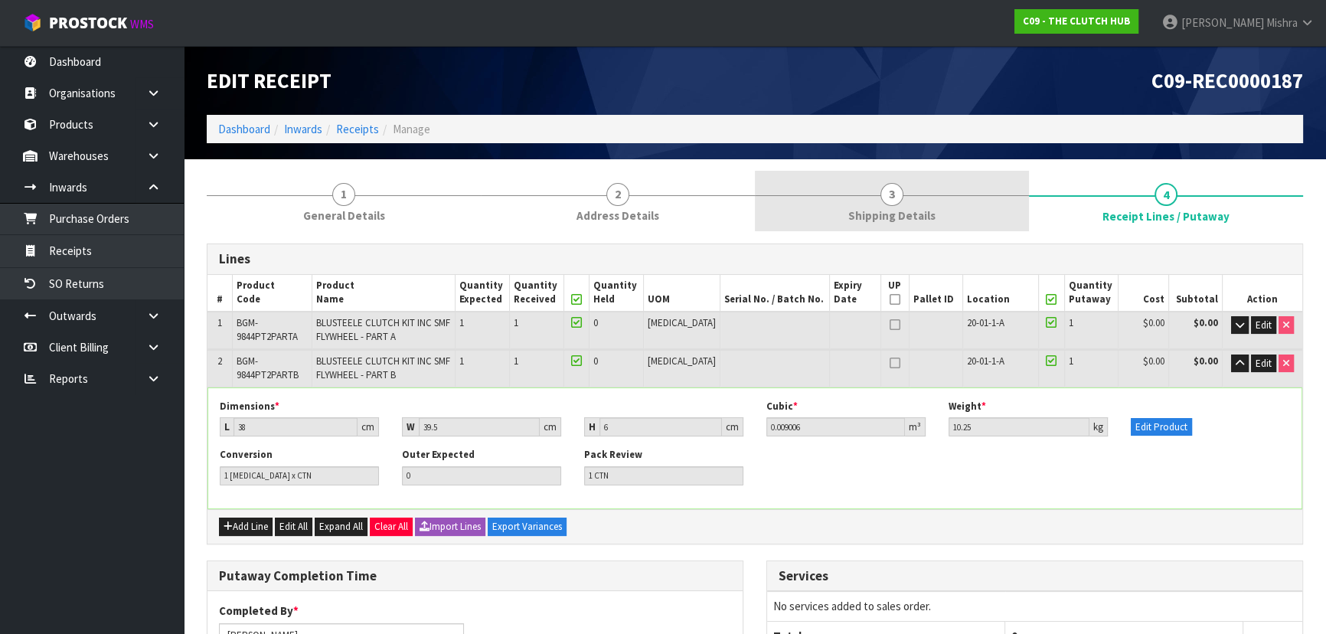
click at [879, 203] on link "3 Shipping Details" at bounding box center [892, 201] width 274 height 60
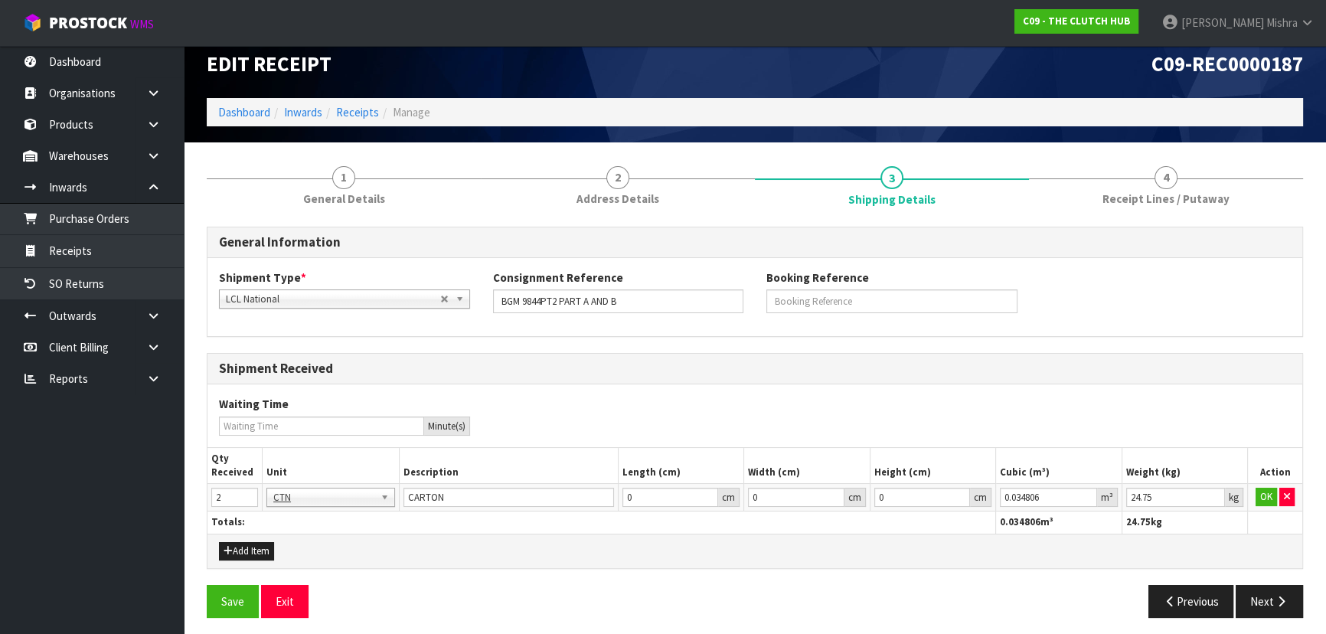
scroll to position [22, 0]
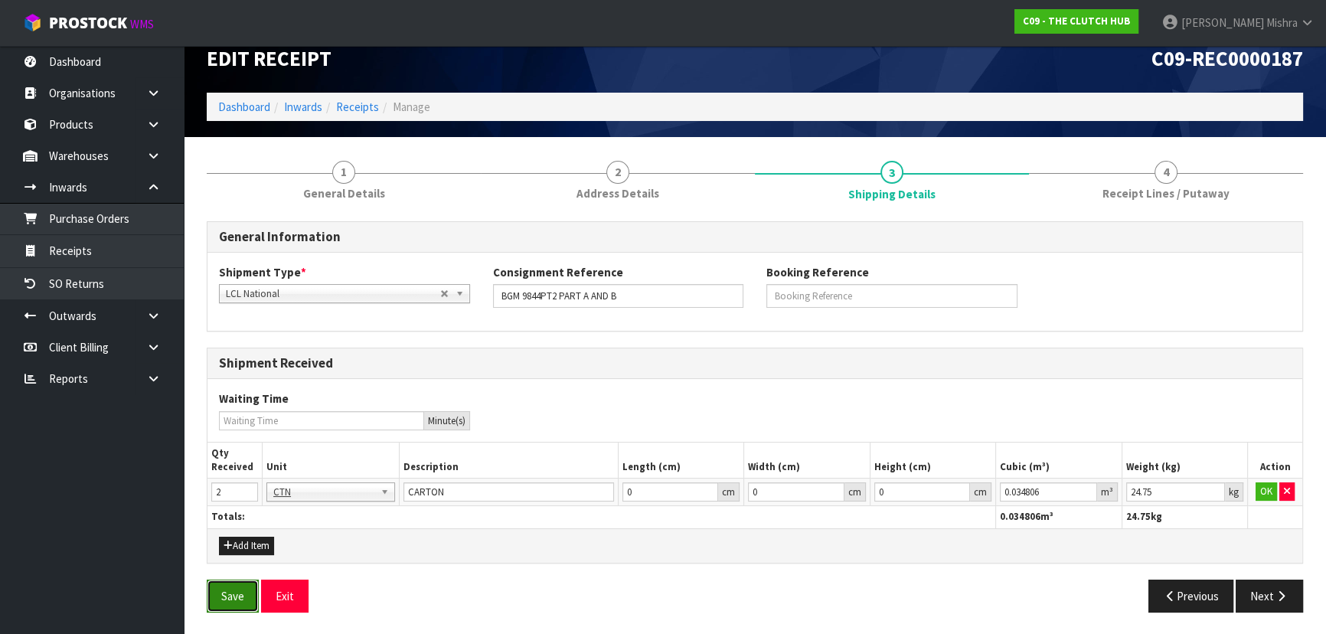
click at [222, 594] on button "Save" at bounding box center [233, 595] width 52 height 33
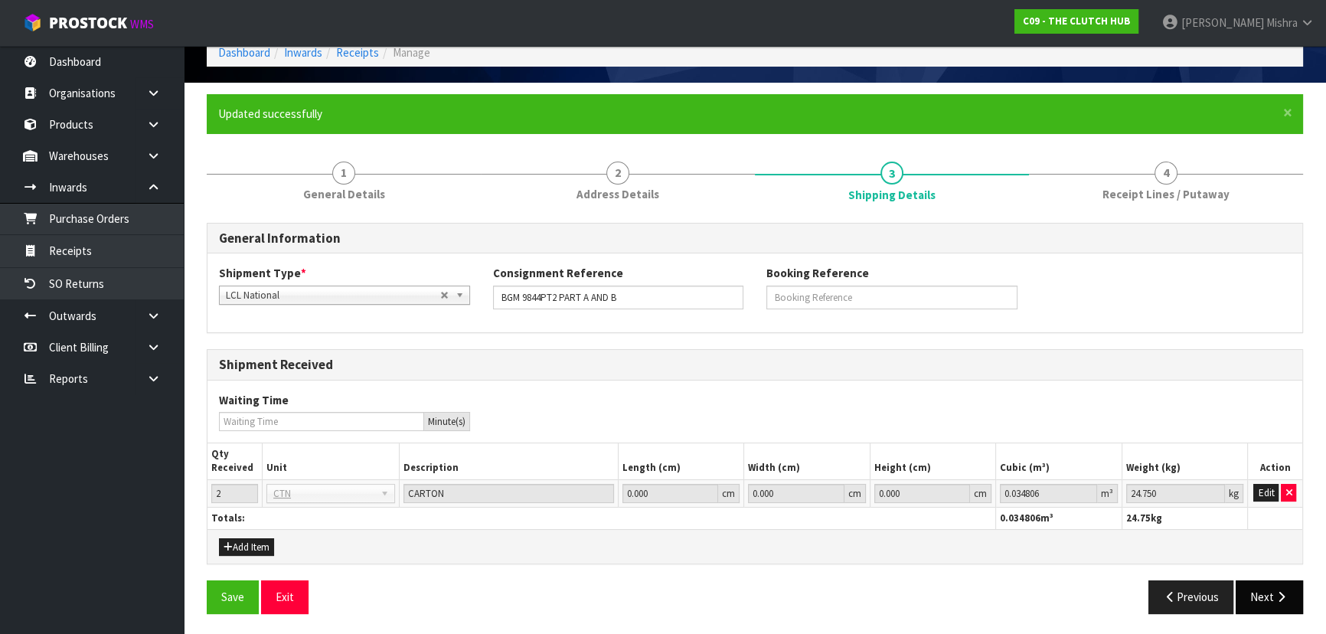
scroll to position [77, 0]
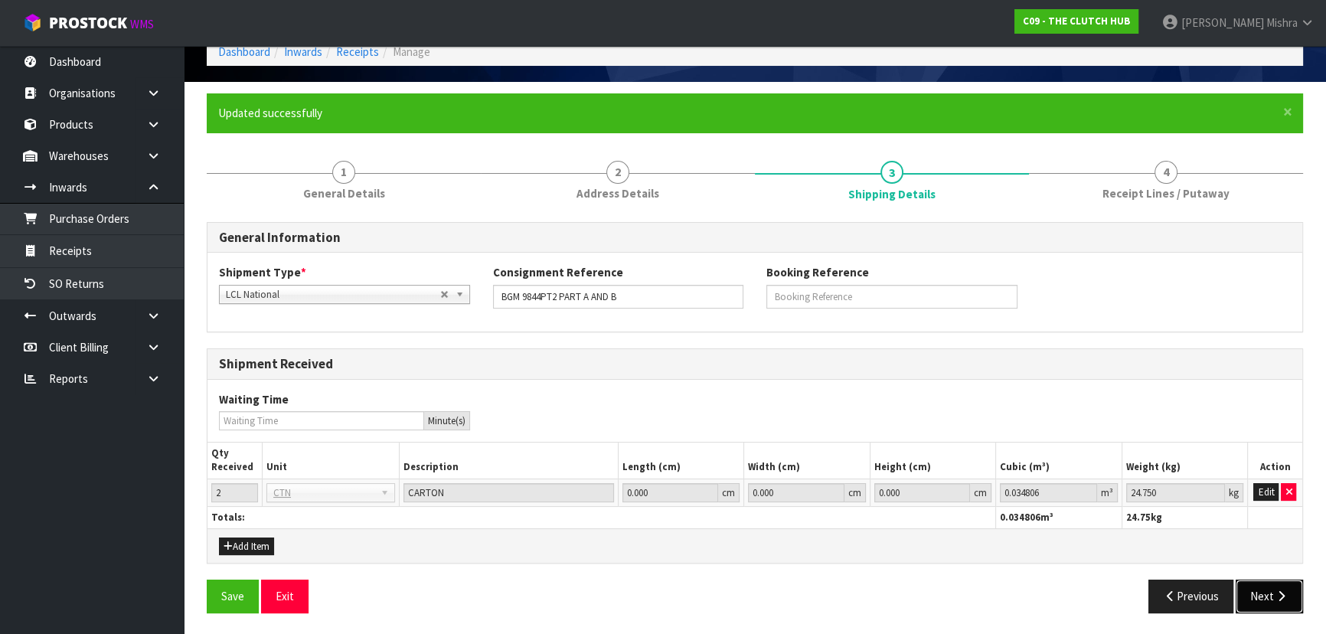
click at [1256, 601] on button "Next" at bounding box center [1268, 595] width 67 height 33
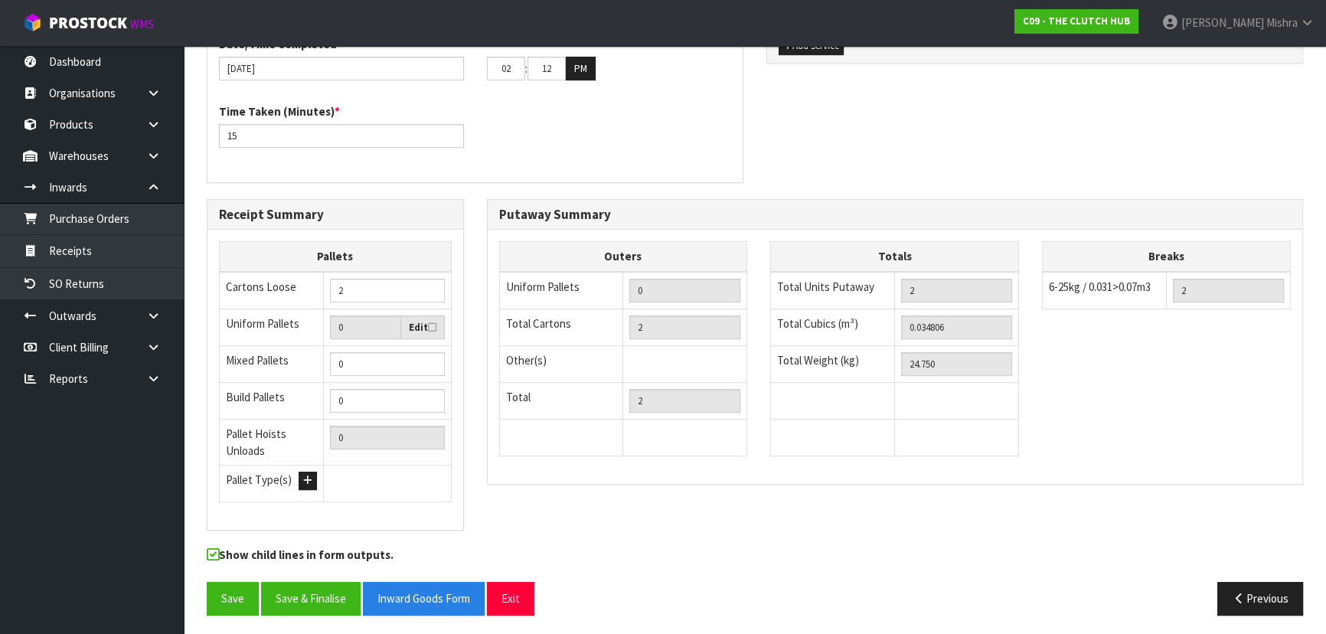
scroll to position [557, 0]
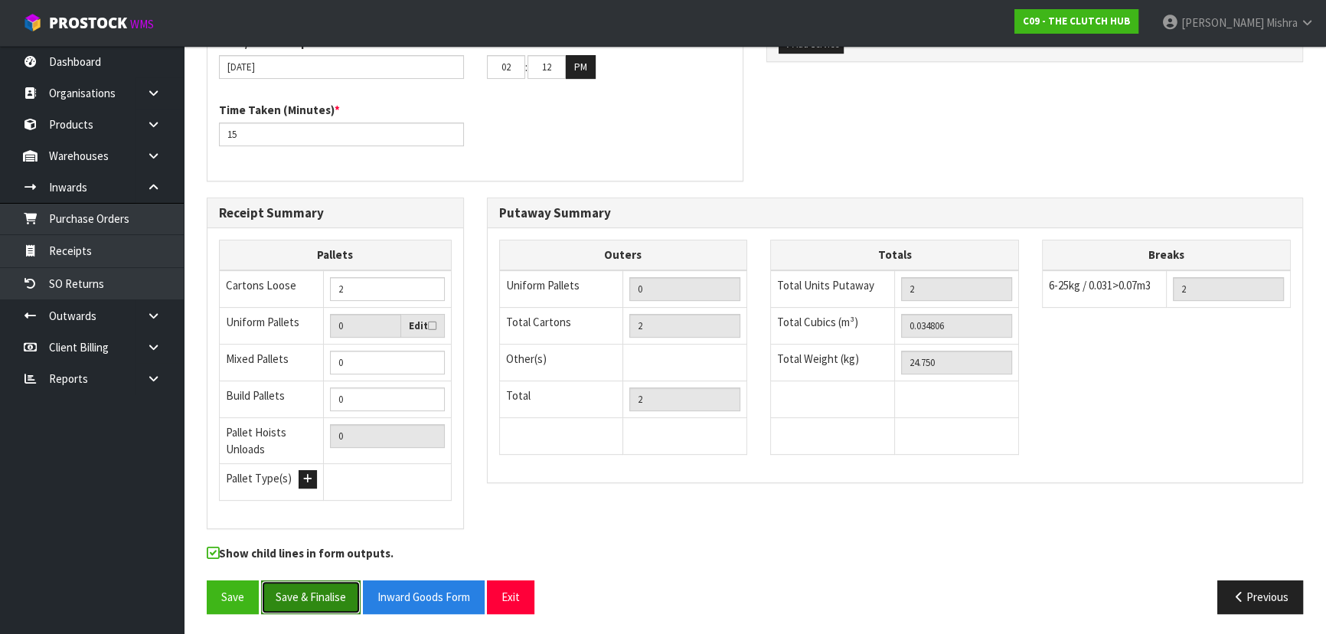
click at [321, 586] on button "Save & Finalise" at bounding box center [311, 596] width 100 height 33
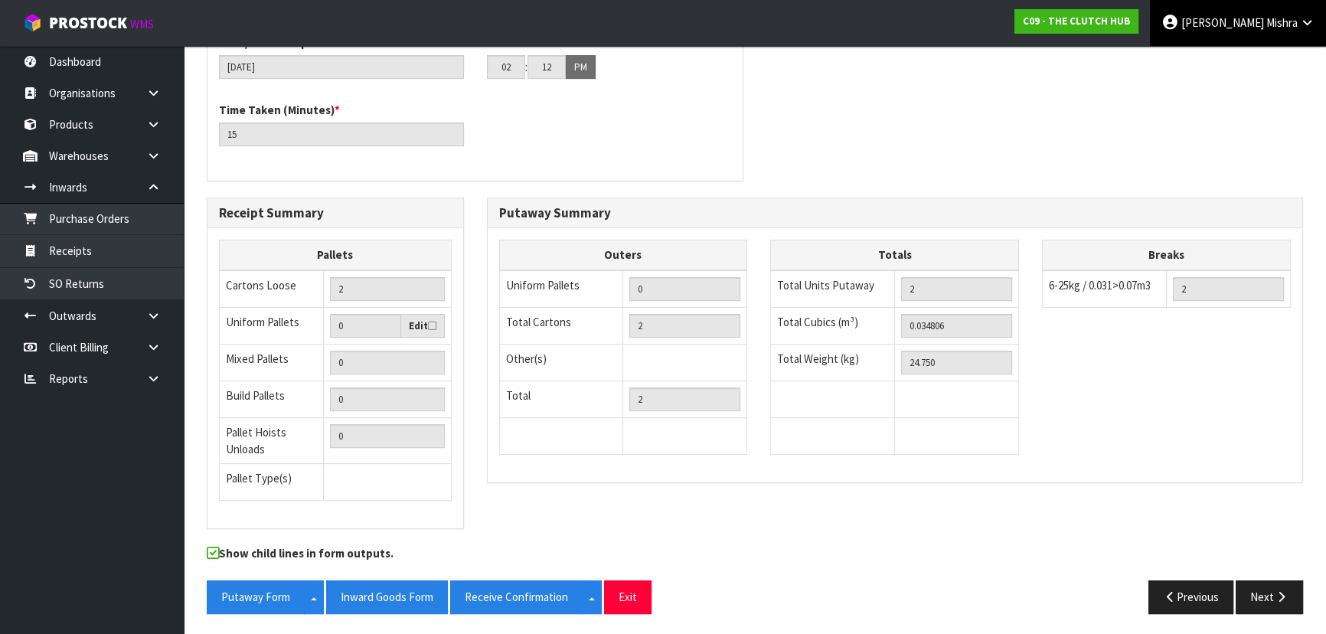
drag, startPoint x: 395, startPoint y: 612, endPoint x: 1250, endPoint y: 1, distance: 1051.1
click at [395, 612] on div "Putaway Form Split button! CSV FORMAT Inward Goods Form Receive Confirmation Sp…" at bounding box center [754, 602] width 1119 height 44
click at [390, 585] on button "Inward Goods Form" at bounding box center [387, 596] width 122 height 33
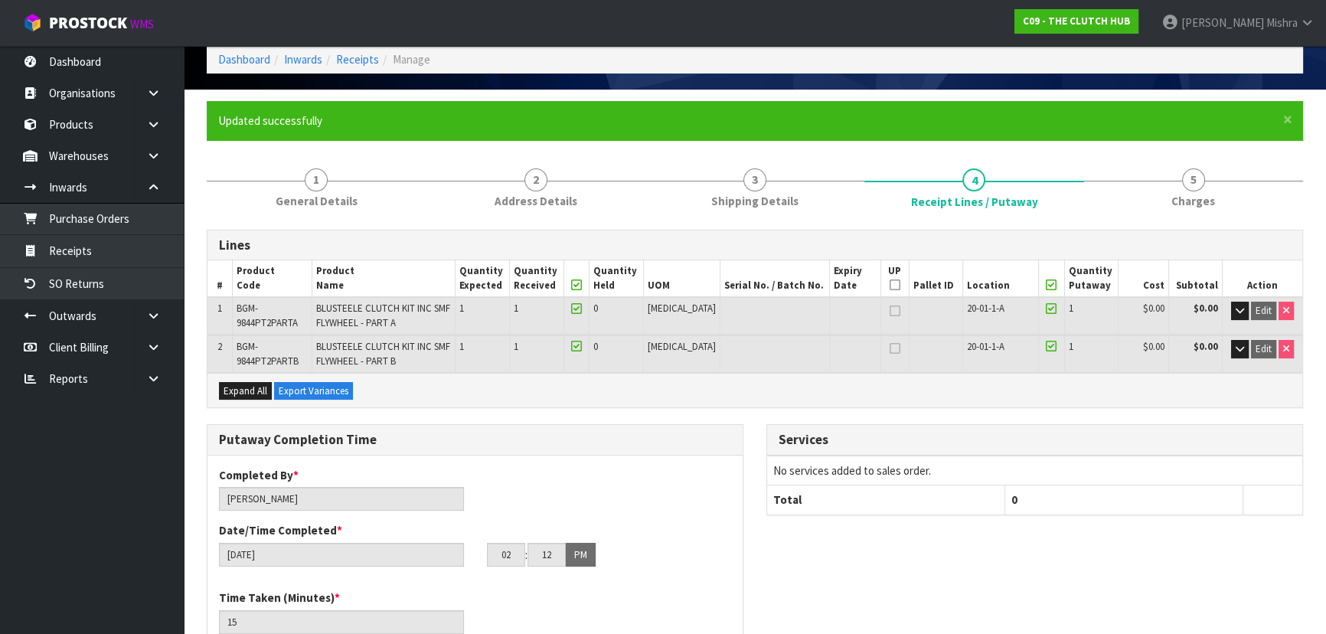
scroll to position [0, 0]
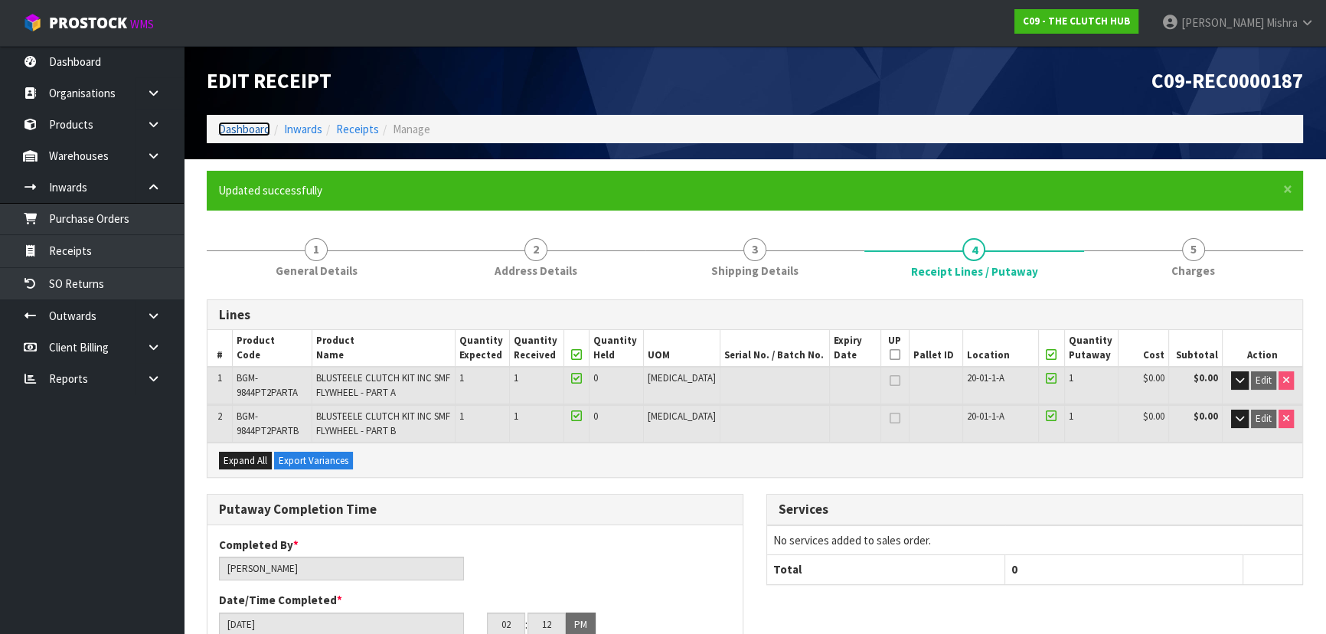
click at [236, 127] on link "Dashboard" at bounding box center [244, 129] width 52 height 15
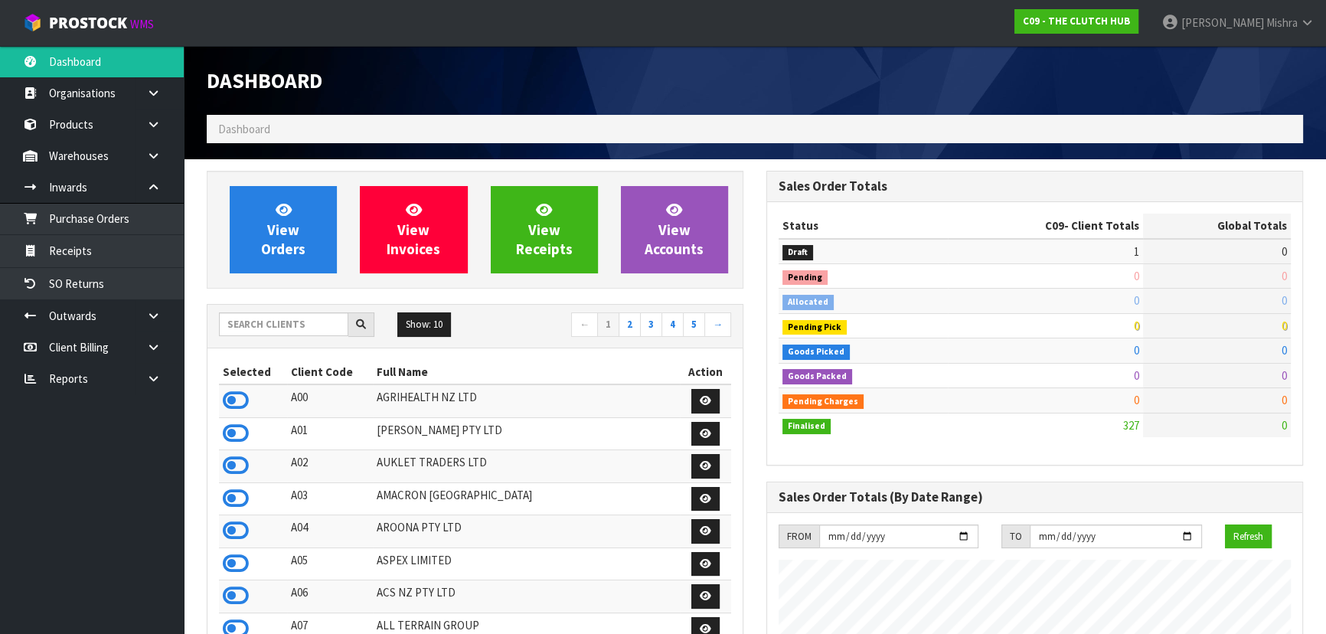
scroll to position [1255, 559]
drag, startPoint x: 313, startPoint y: 317, endPoint x: 312, endPoint y: 305, distance: 11.5
click at [313, 316] on input "text" at bounding box center [283, 324] width 129 height 24
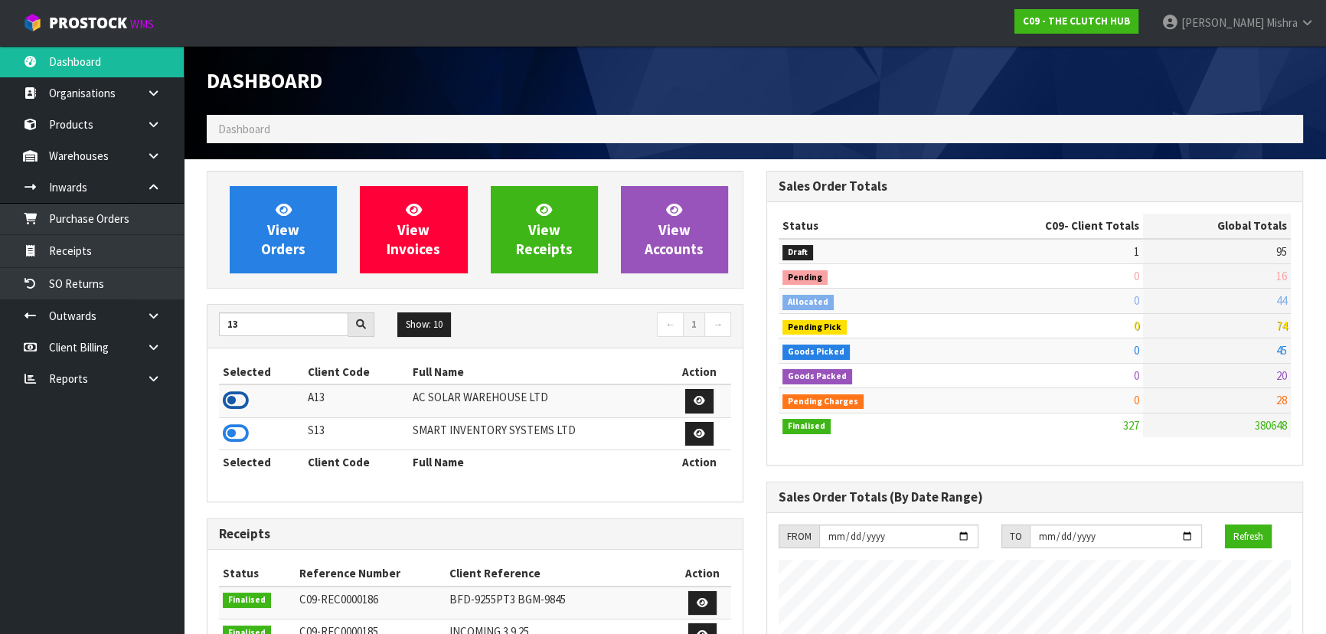
click at [233, 393] on icon at bounding box center [236, 400] width 26 height 23
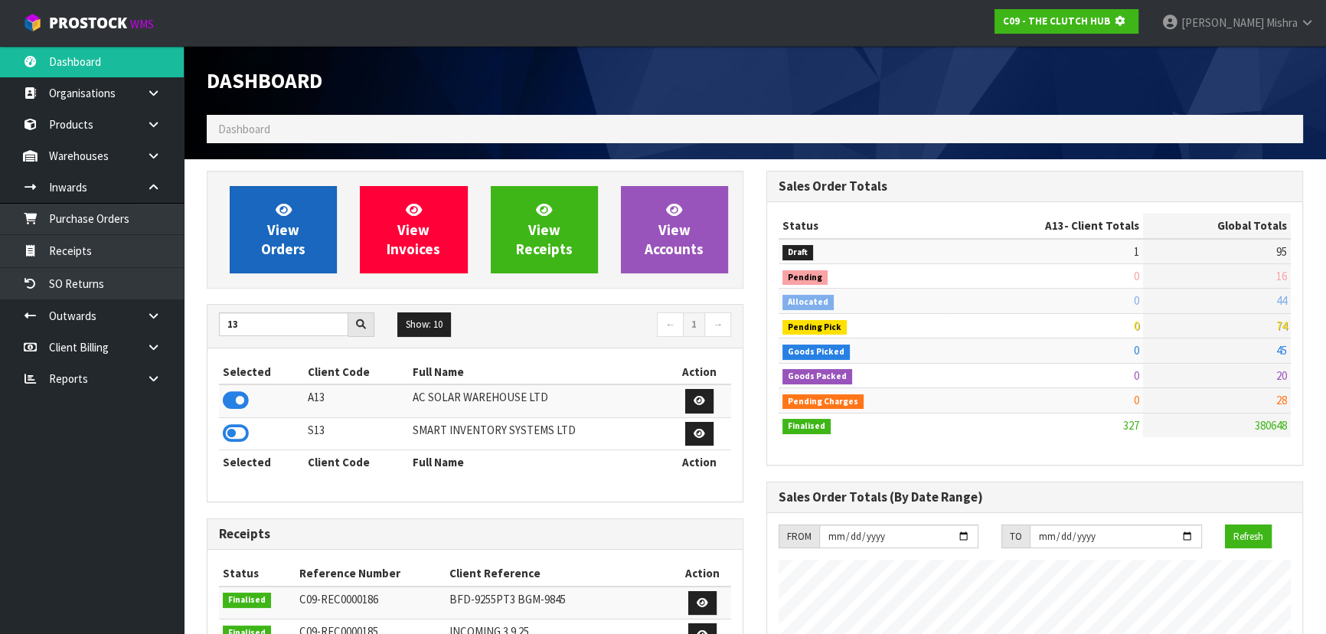
scroll to position [764438, 764831]
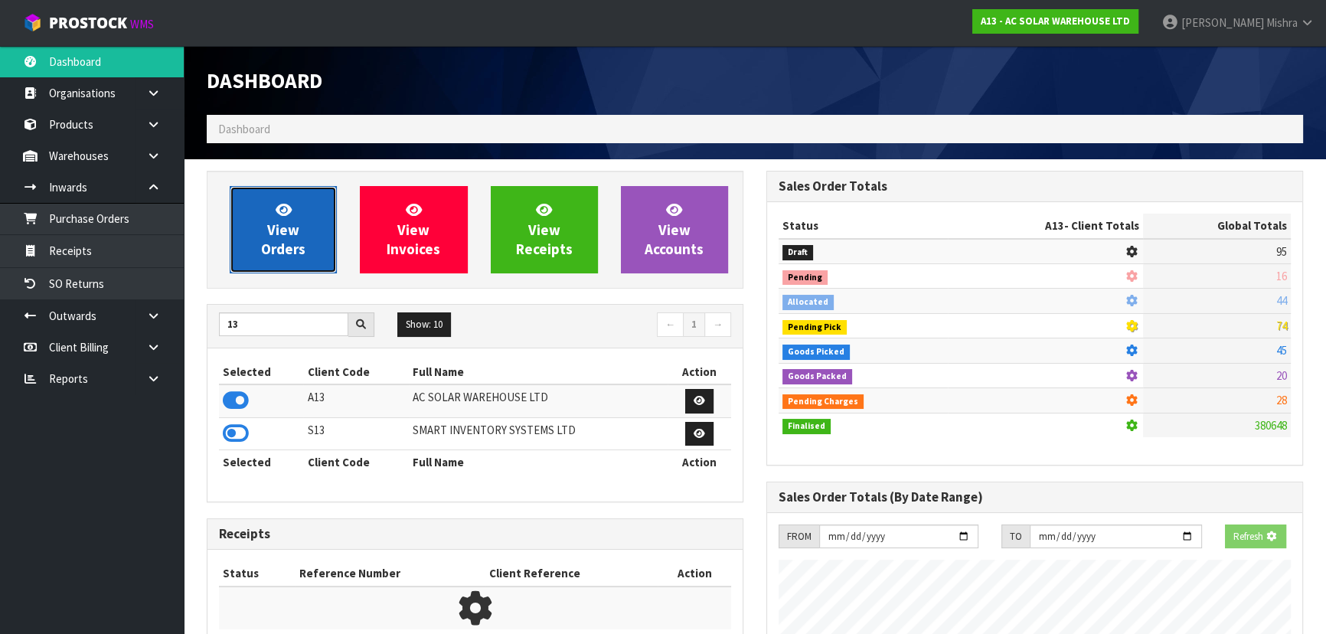
click at [269, 223] on span "View Orders" at bounding box center [283, 229] width 44 height 57
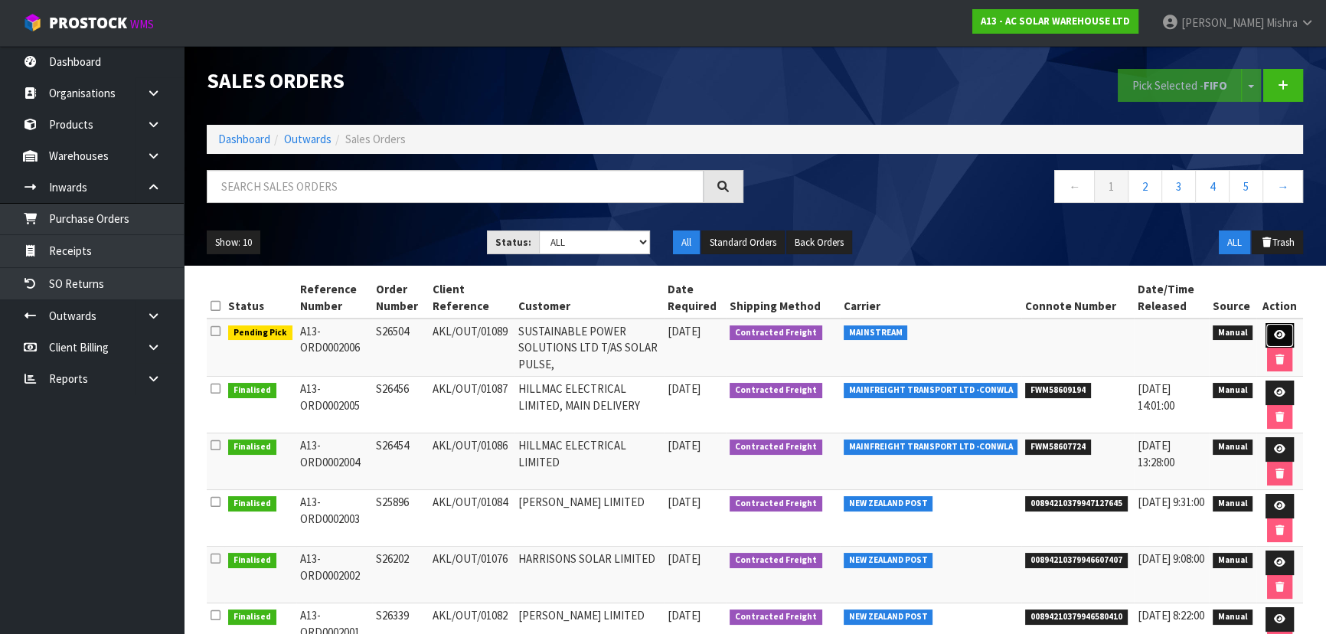
click at [1284, 327] on link at bounding box center [1279, 335] width 28 height 24
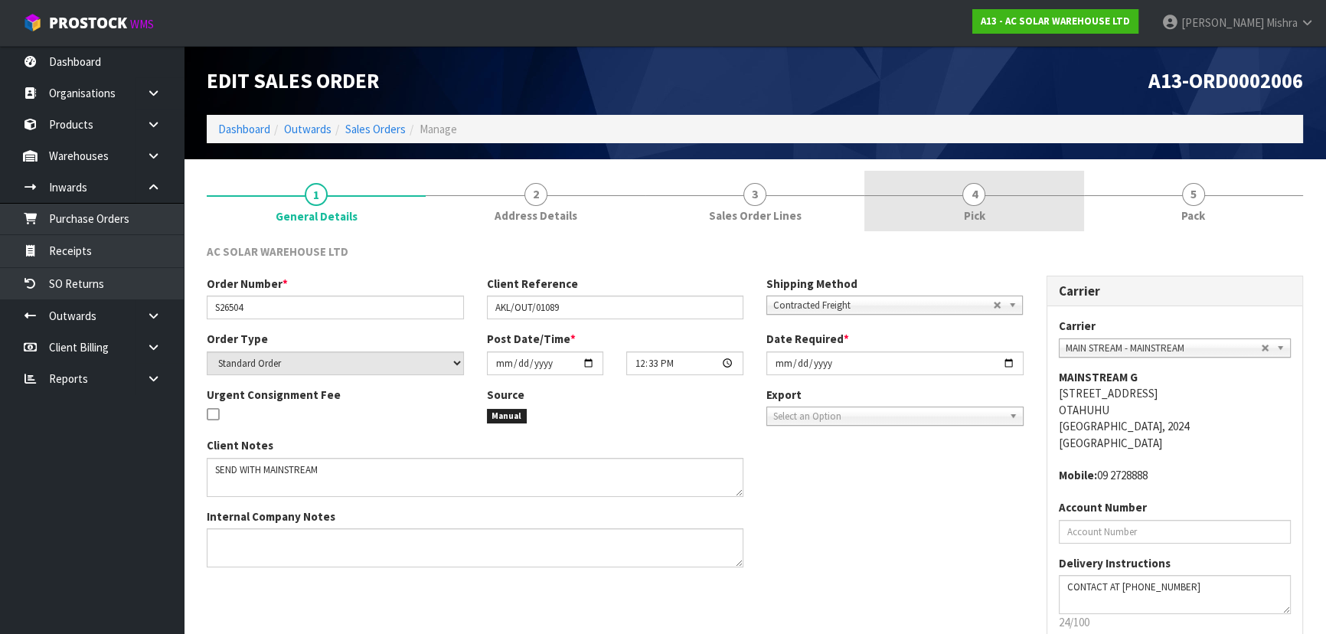
click at [990, 185] on link "4 Pick" at bounding box center [973, 201] width 219 height 60
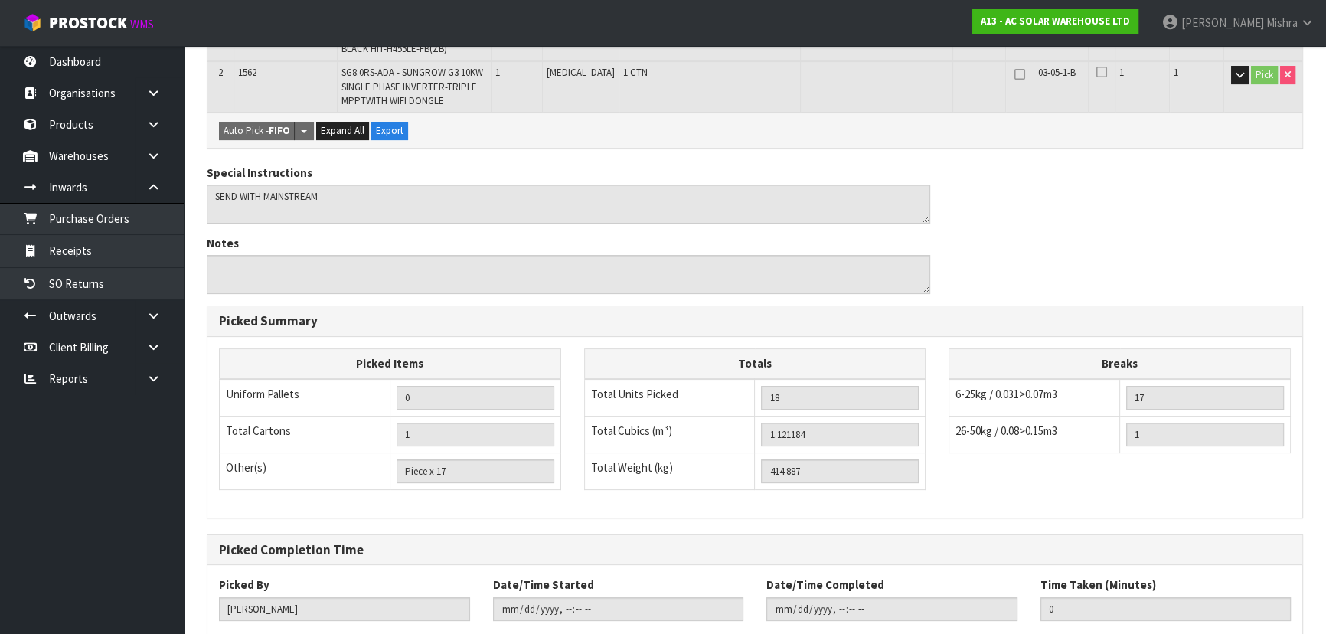
scroll to position [417, 0]
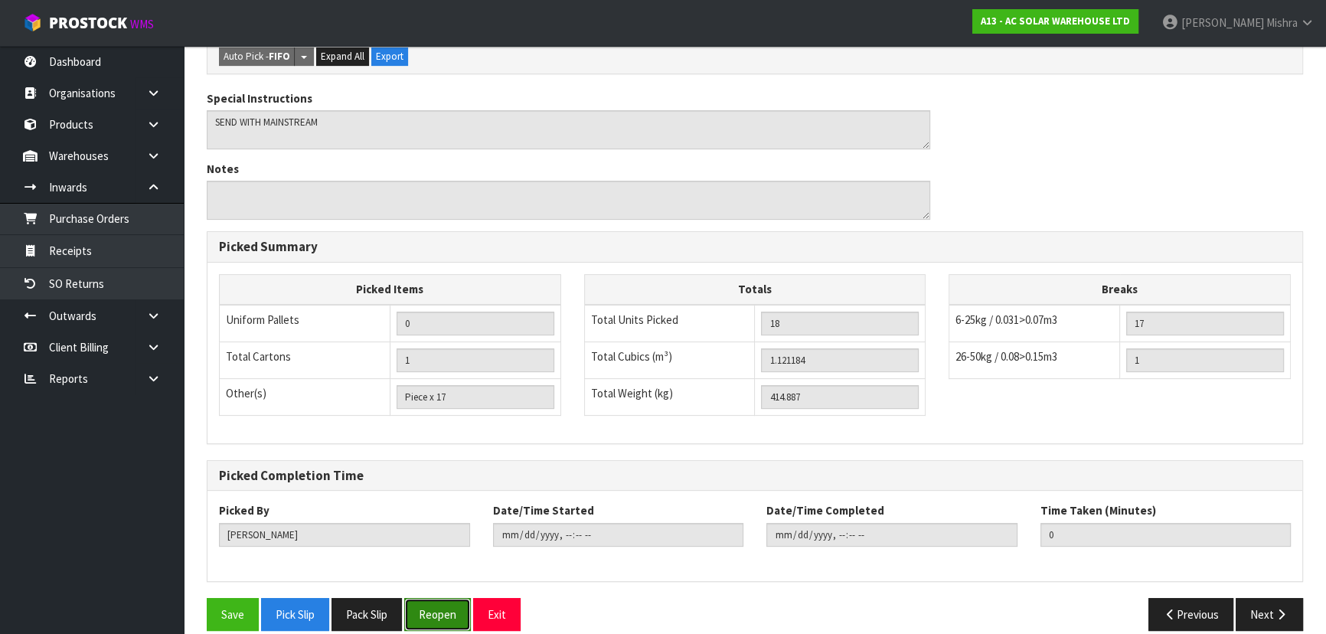
click at [426, 609] on button "Reopen" at bounding box center [437, 614] width 67 height 33
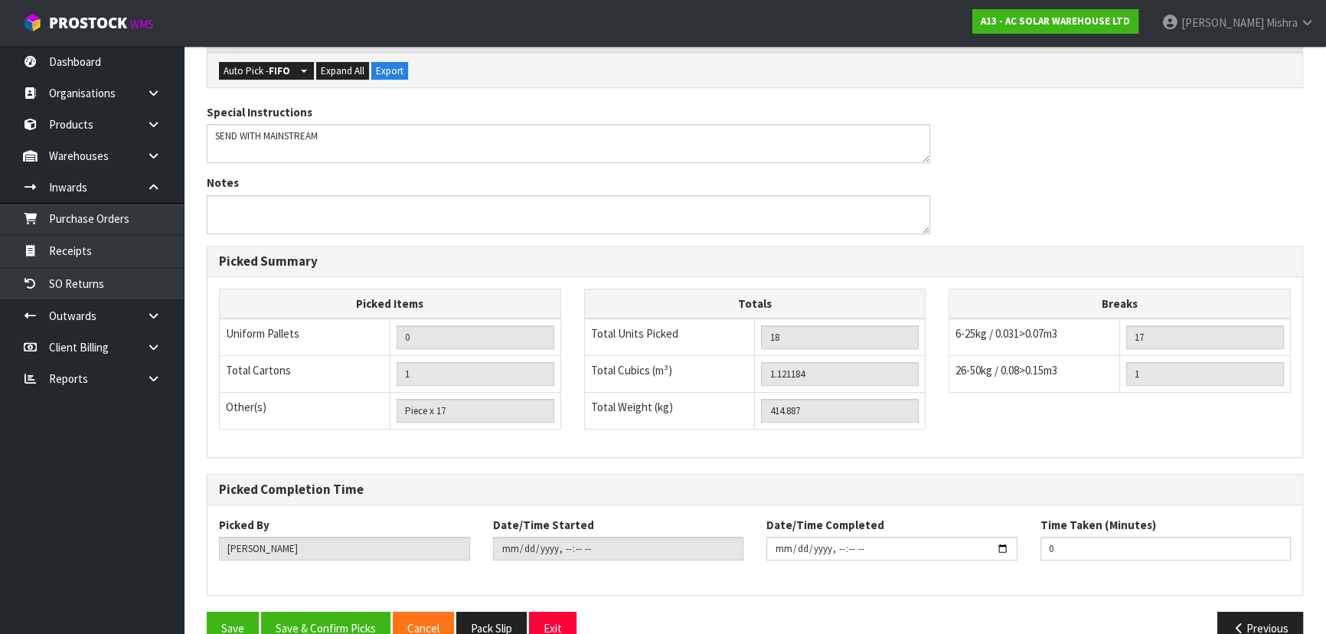
scroll to position [490, 0]
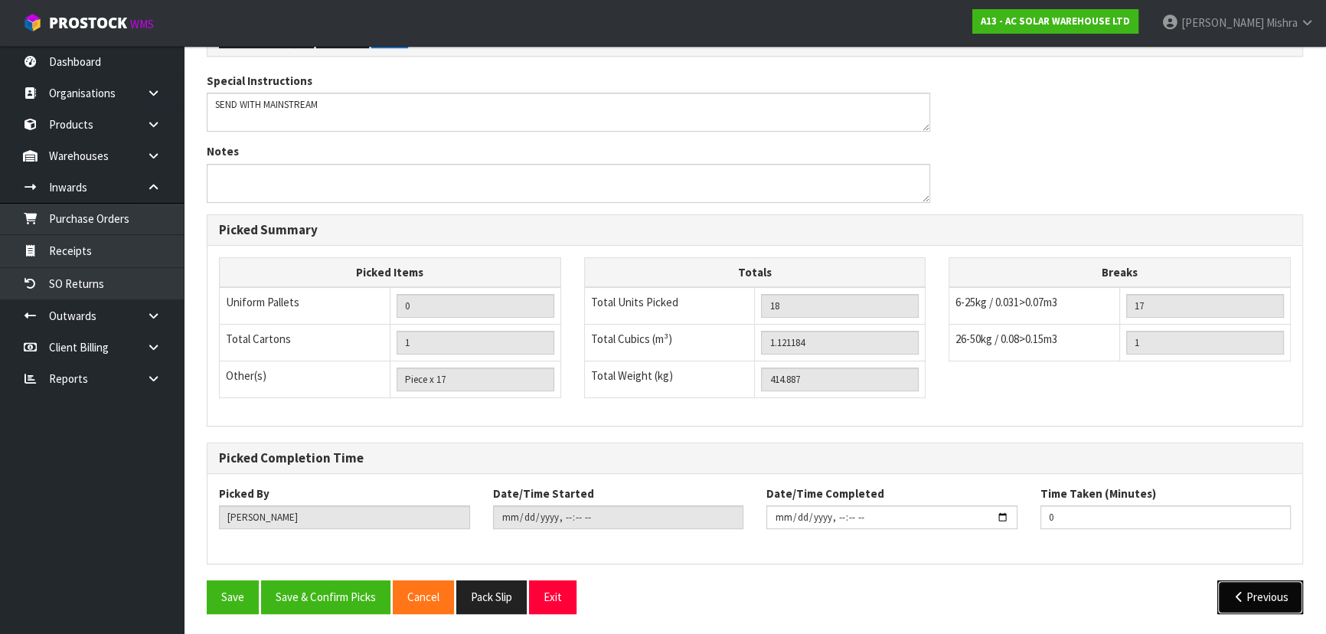
click at [1241, 605] on button "Previous" at bounding box center [1260, 596] width 86 height 33
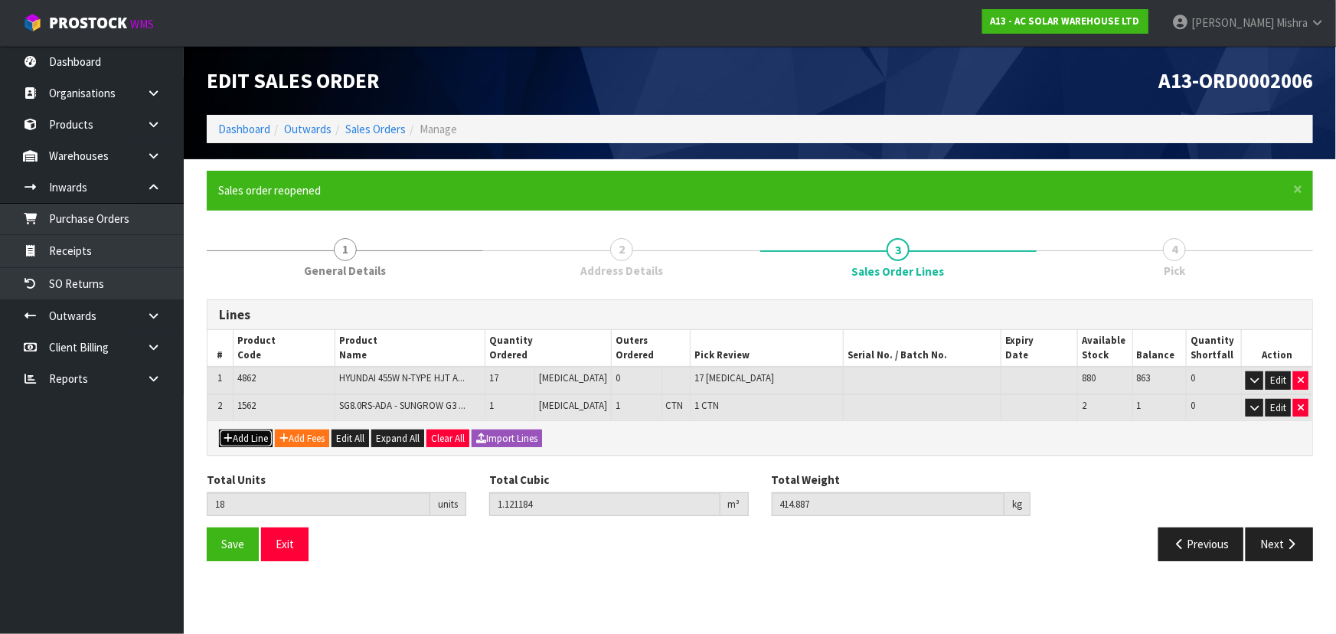
click at [252, 432] on button "Add Line" at bounding box center [246, 438] width 54 height 18
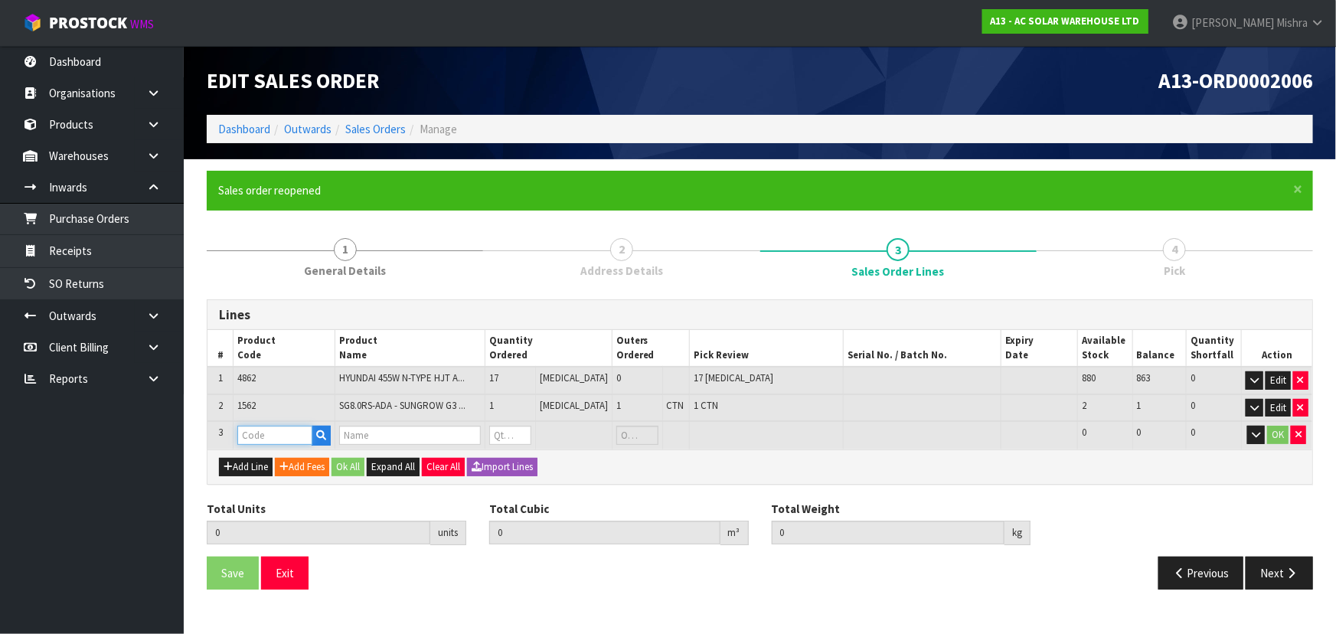
click at [263, 432] on input "text" at bounding box center [274, 435] width 75 height 19
click at [294, 464] on link "AC SOLAR PALLET" at bounding box center [300, 460] width 121 height 21
drag, startPoint x: 520, startPoint y: 439, endPoint x: 510, endPoint y: 439, distance: 10.7
click at [510, 439] on input "0" at bounding box center [509, 435] width 41 height 19
click at [1274, 431] on button "OK" at bounding box center [1277, 435] width 21 height 18
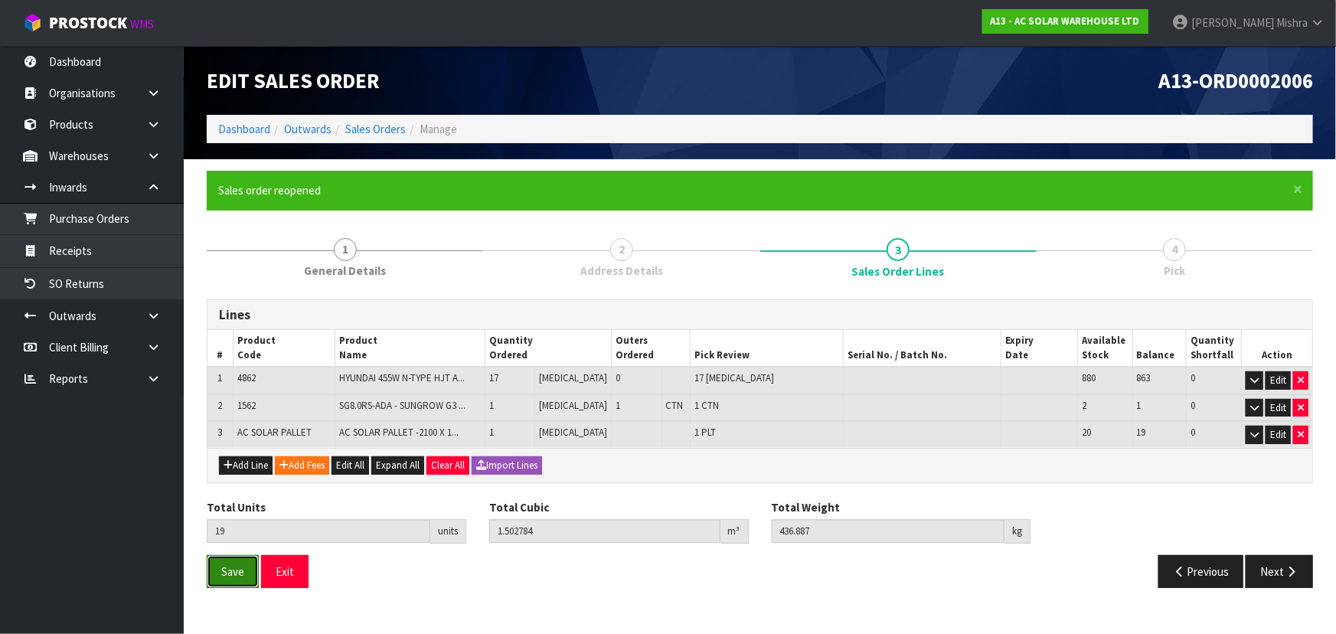
click at [238, 564] on span "Save" at bounding box center [232, 571] width 23 height 15
click at [1244, 519] on div "Total Units 19 units Total Cubic 1.502784 m³ Total Weight 436.887 kg" at bounding box center [759, 527] width 1129 height 56
click at [232, 571] on span "Save" at bounding box center [232, 571] width 23 height 15
click at [1284, 568] on icon "button" at bounding box center [1291, 571] width 15 height 11
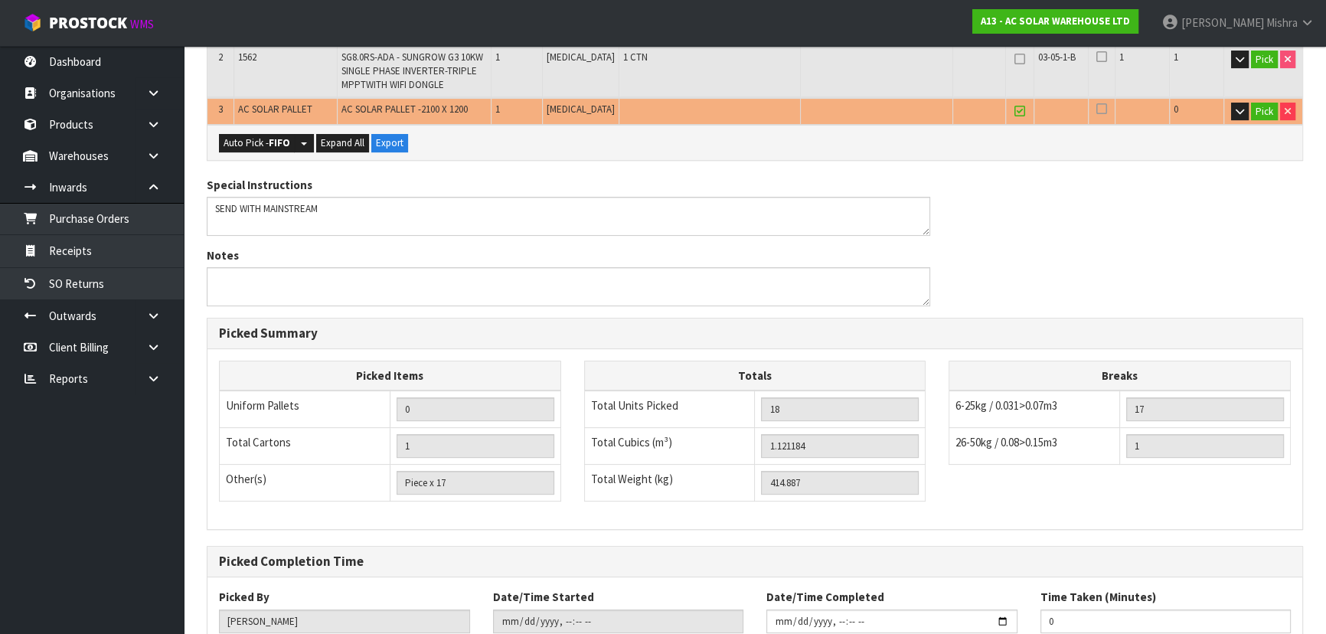
scroll to position [278, 0]
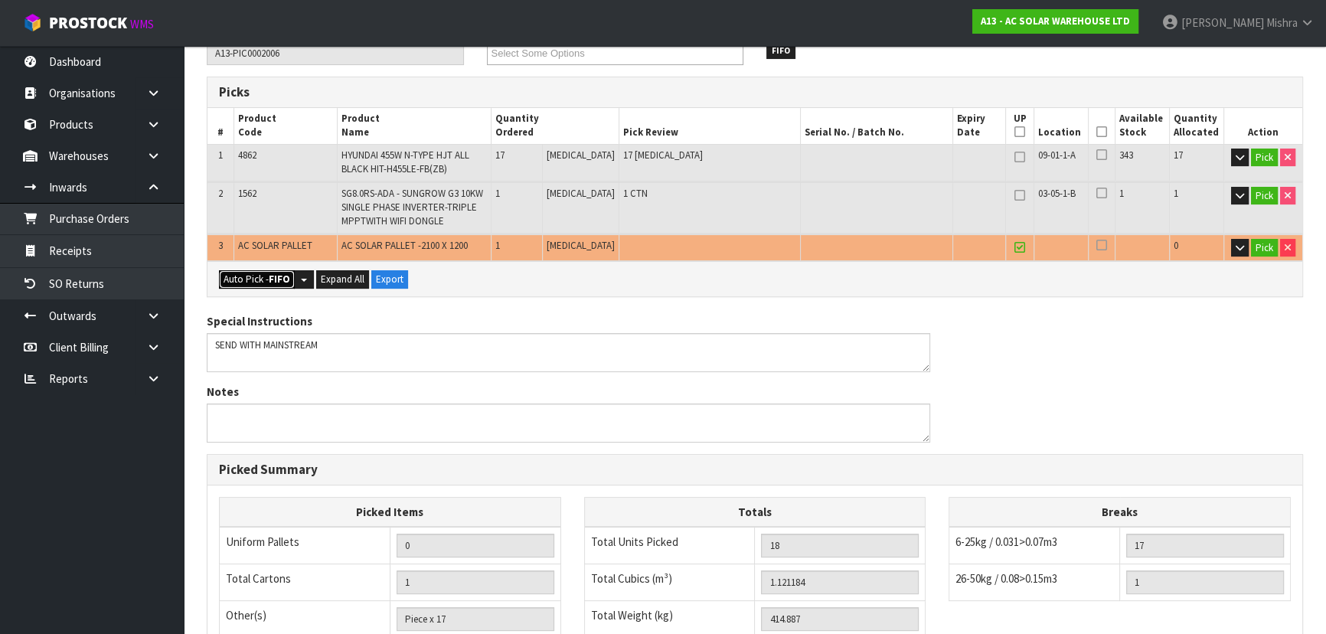
click at [272, 279] on strong "FIFO" at bounding box center [279, 278] width 21 height 13
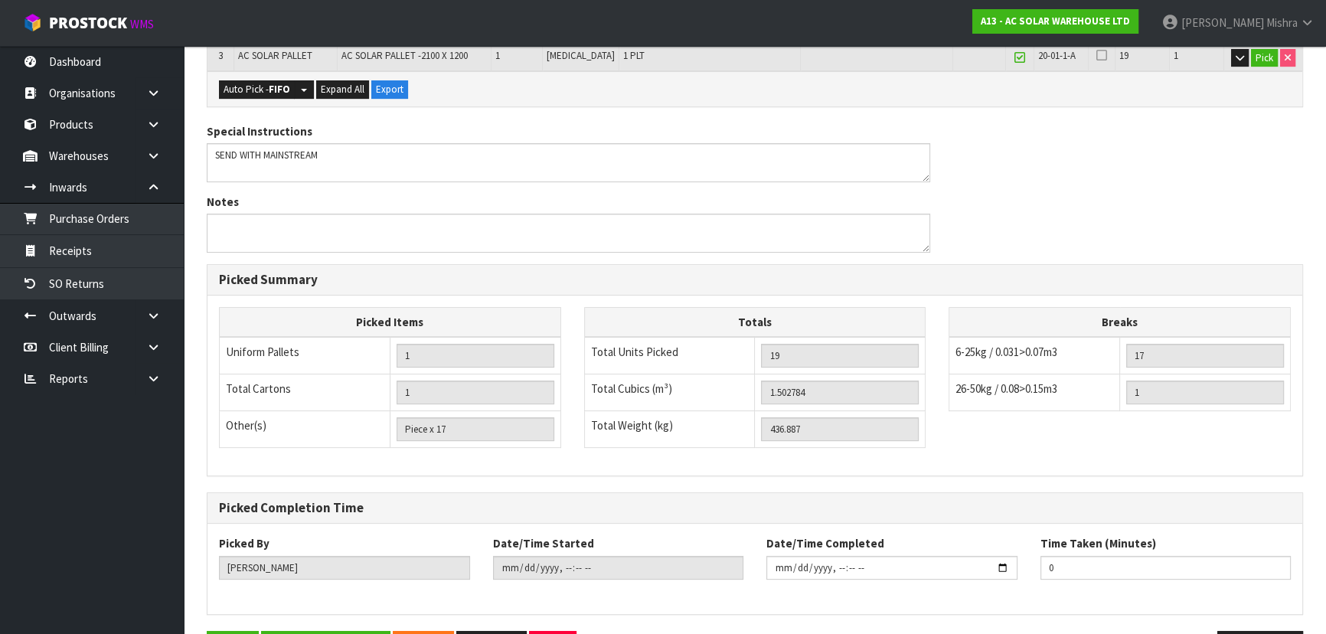
scroll to position [517, 0]
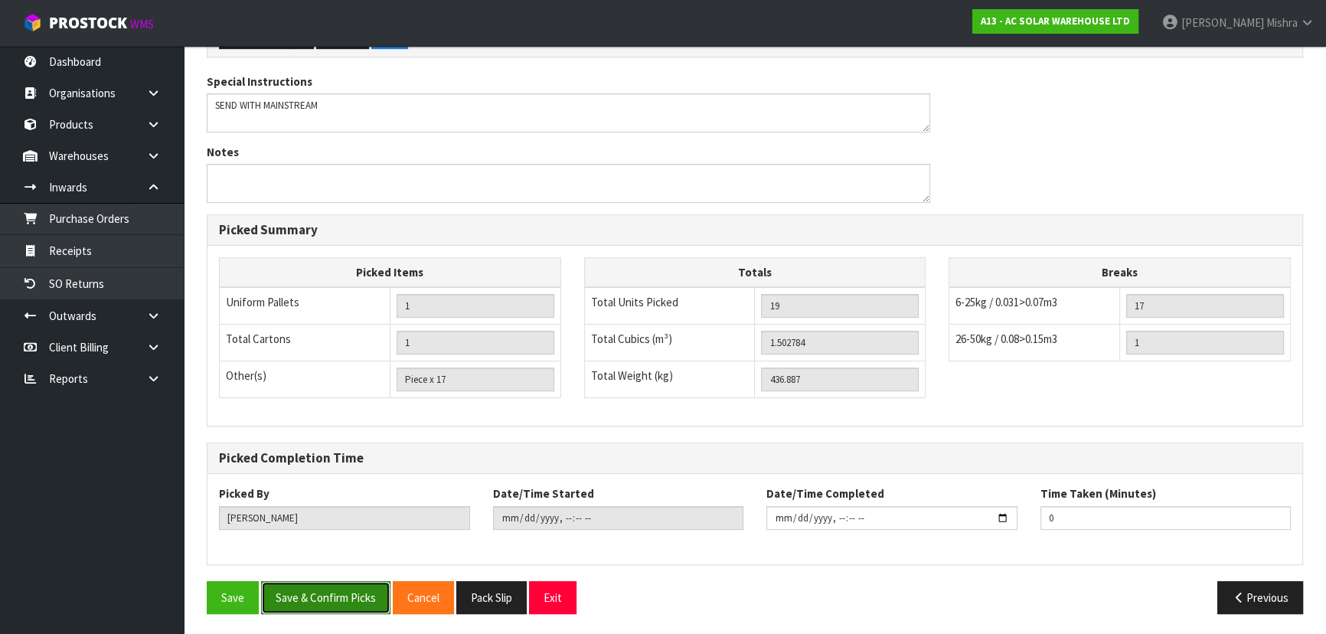
click at [336, 594] on button "Save & Confirm Picks" at bounding box center [325, 597] width 129 height 33
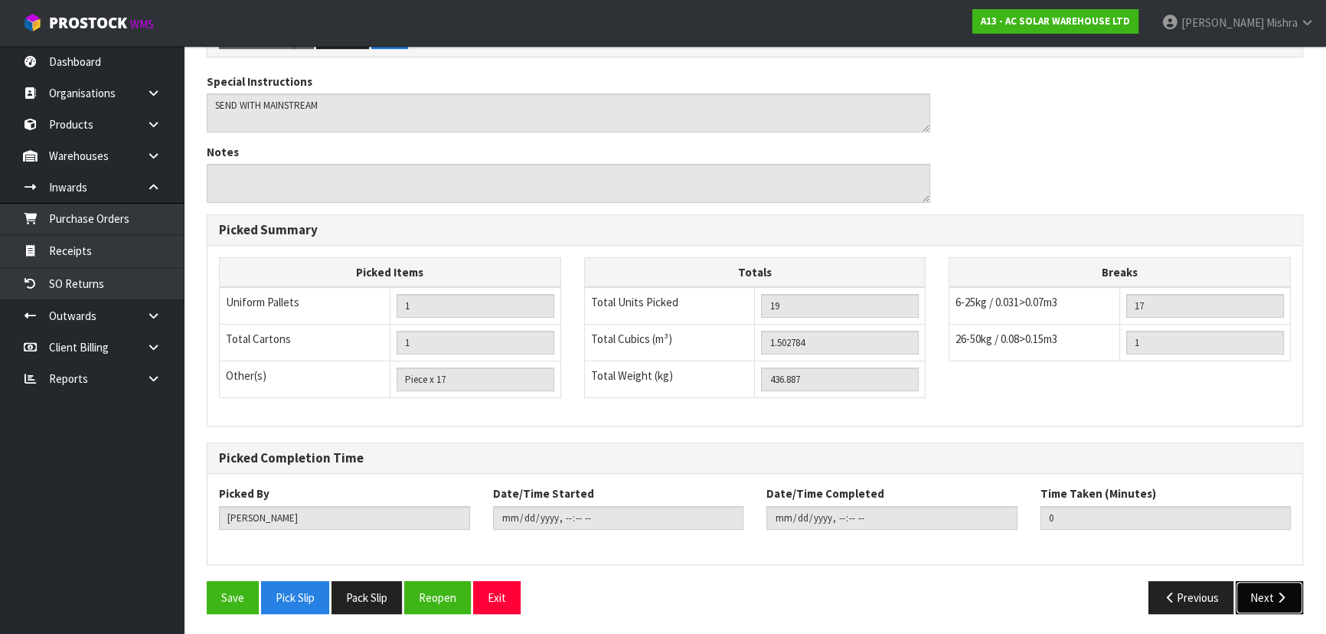
drag, startPoint x: 1245, startPoint y: 589, endPoint x: 1255, endPoint y: 599, distance: 14.1
click at [1255, 599] on button "Next" at bounding box center [1268, 597] width 67 height 33
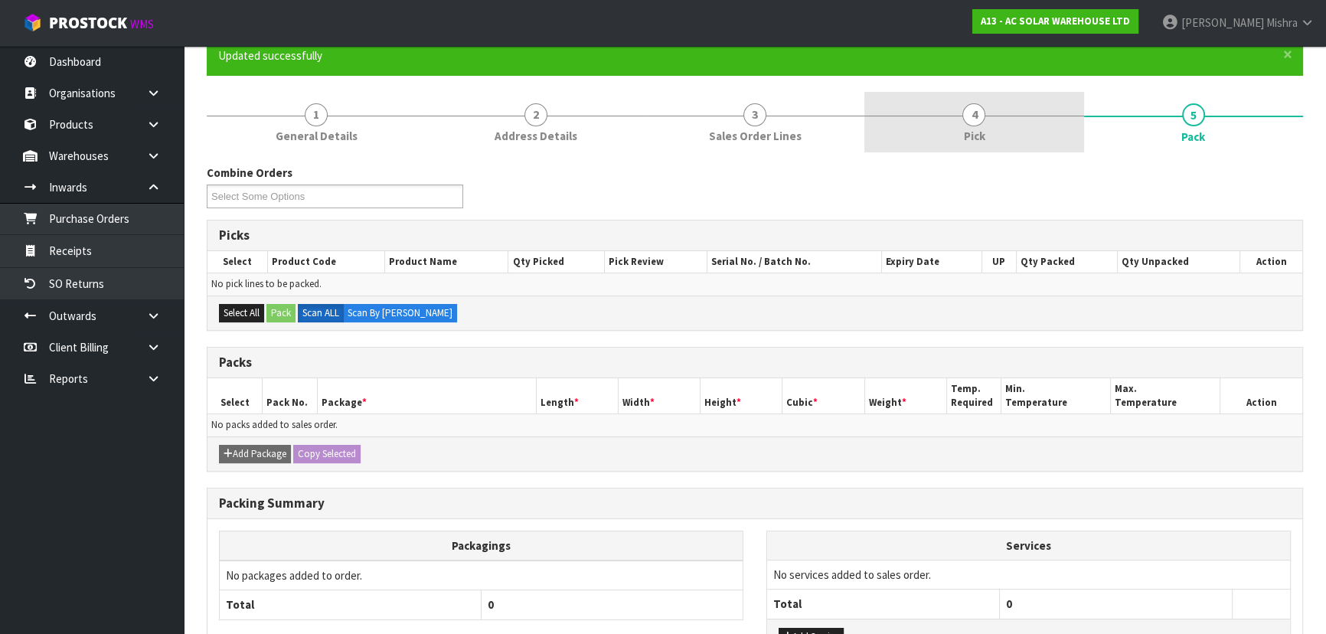
scroll to position [0, 0]
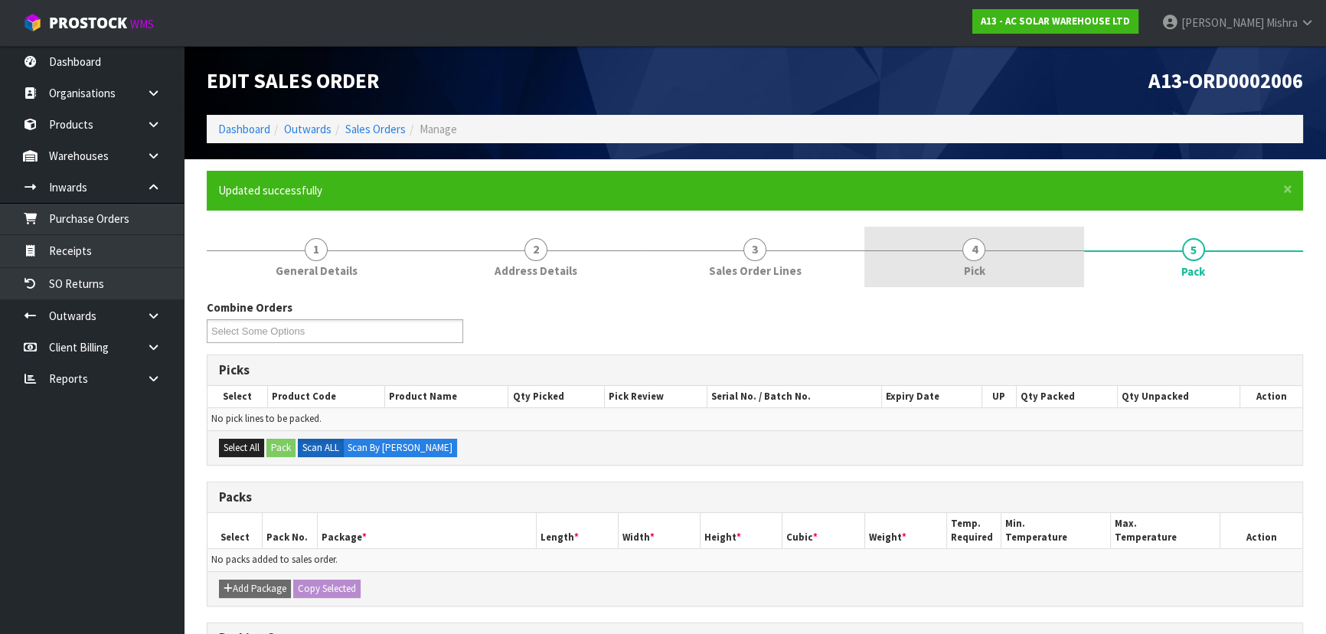
click at [999, 251] on link "4 Pick" at bounding box center [973, 257] width 219 height 60
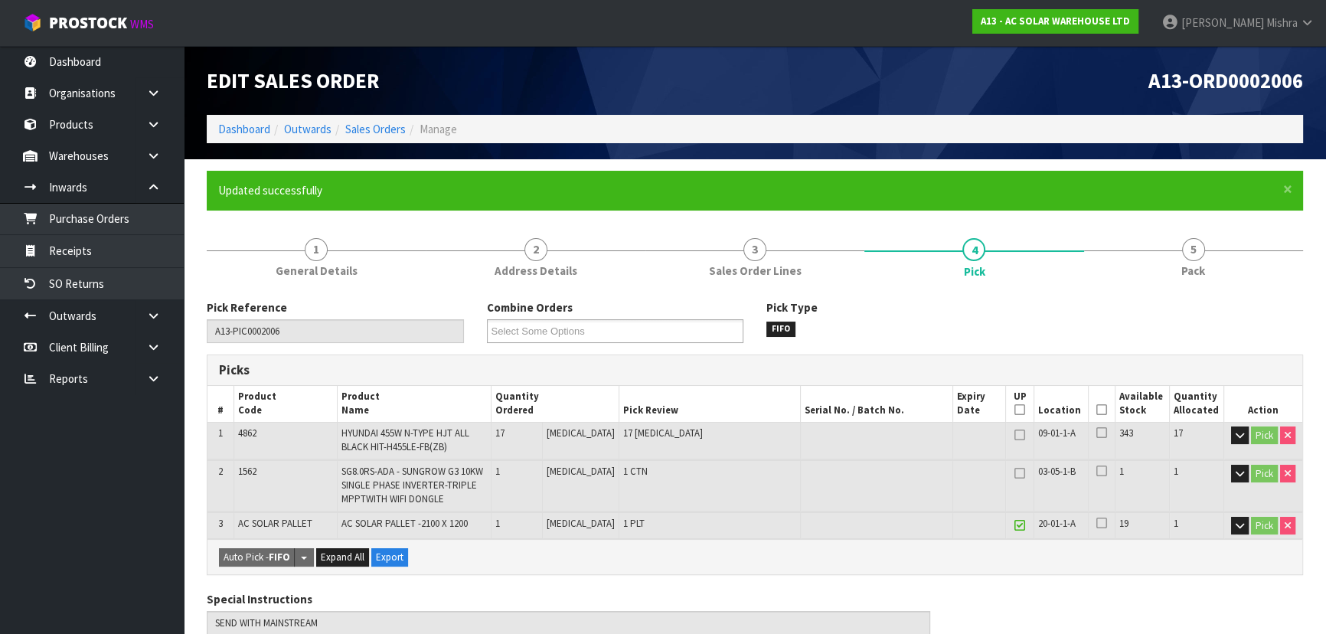
click at [1096, 410] on icon at bounding box center [1101, 409] width 11 height 1
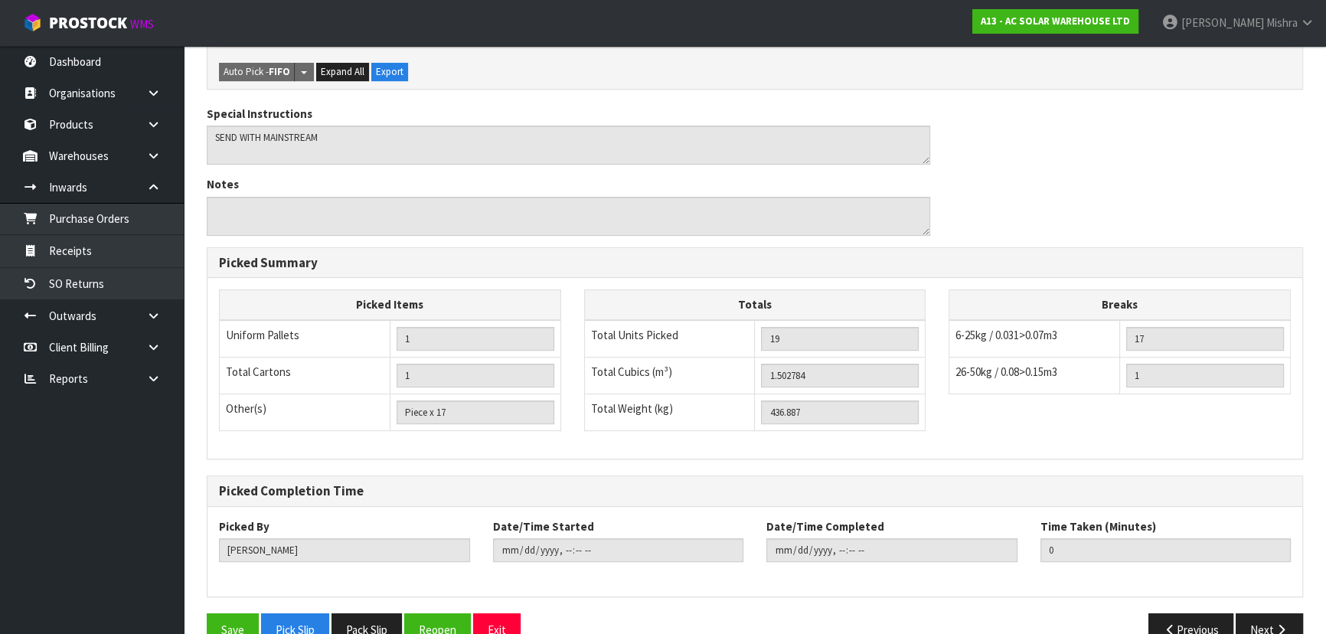
scroll to position [573, 0]
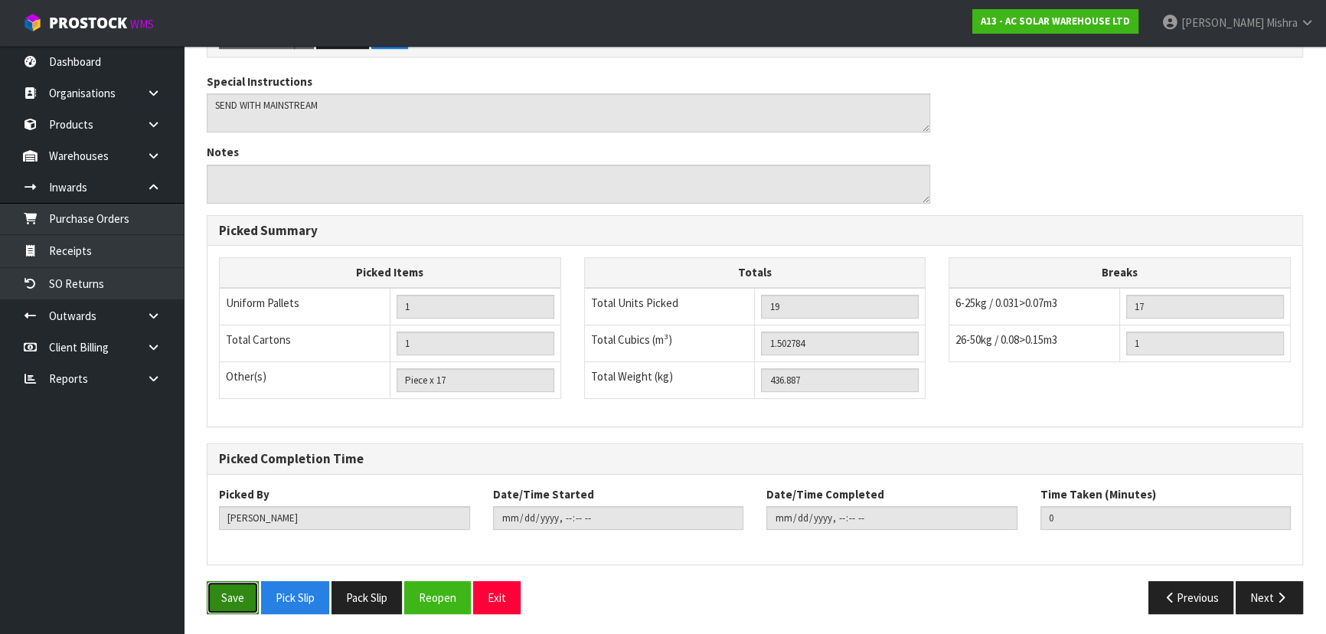
click at [245, 584] on button "Save" at bounding box center [233, 597] width 52 height 33
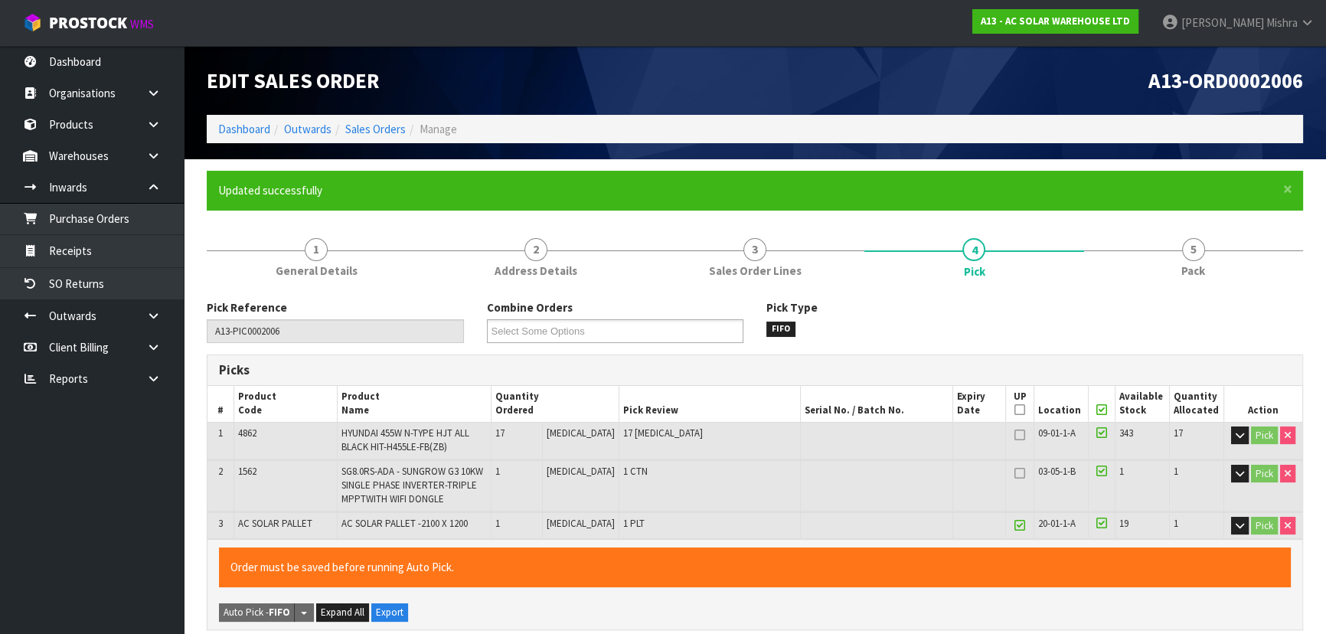
scroll to position [517, 0]
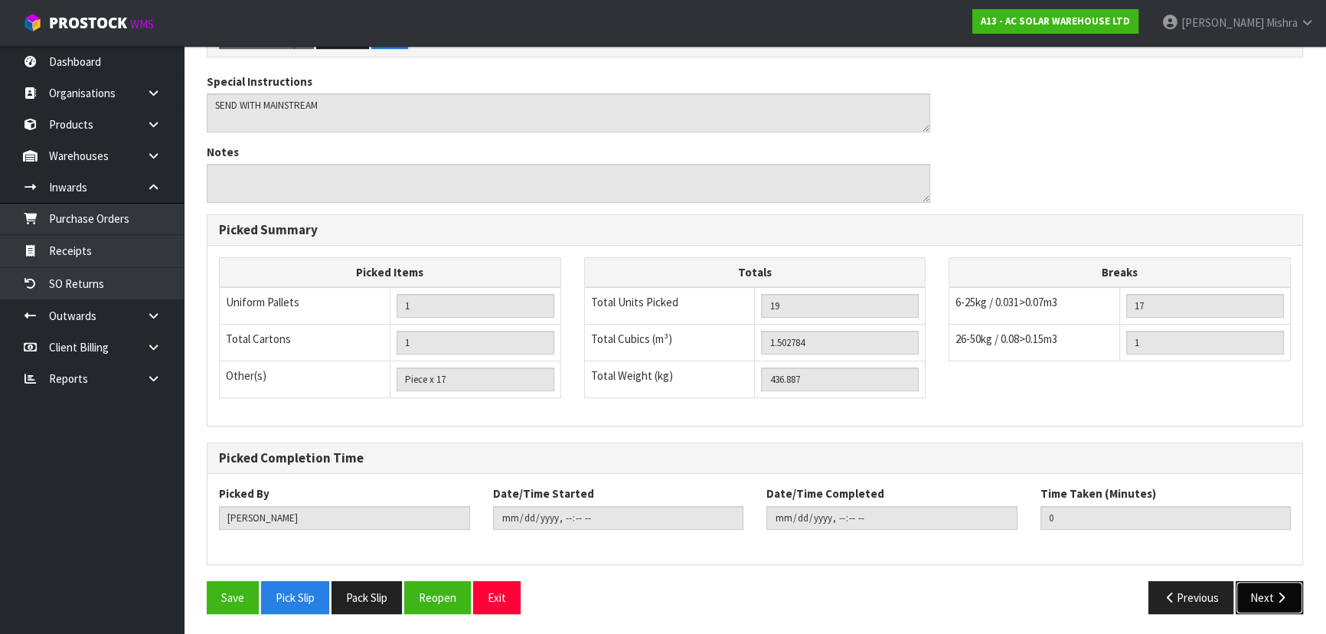
click at [1267, 586] on button "Next" at bounding box center [1268, 597] width 67 height 33
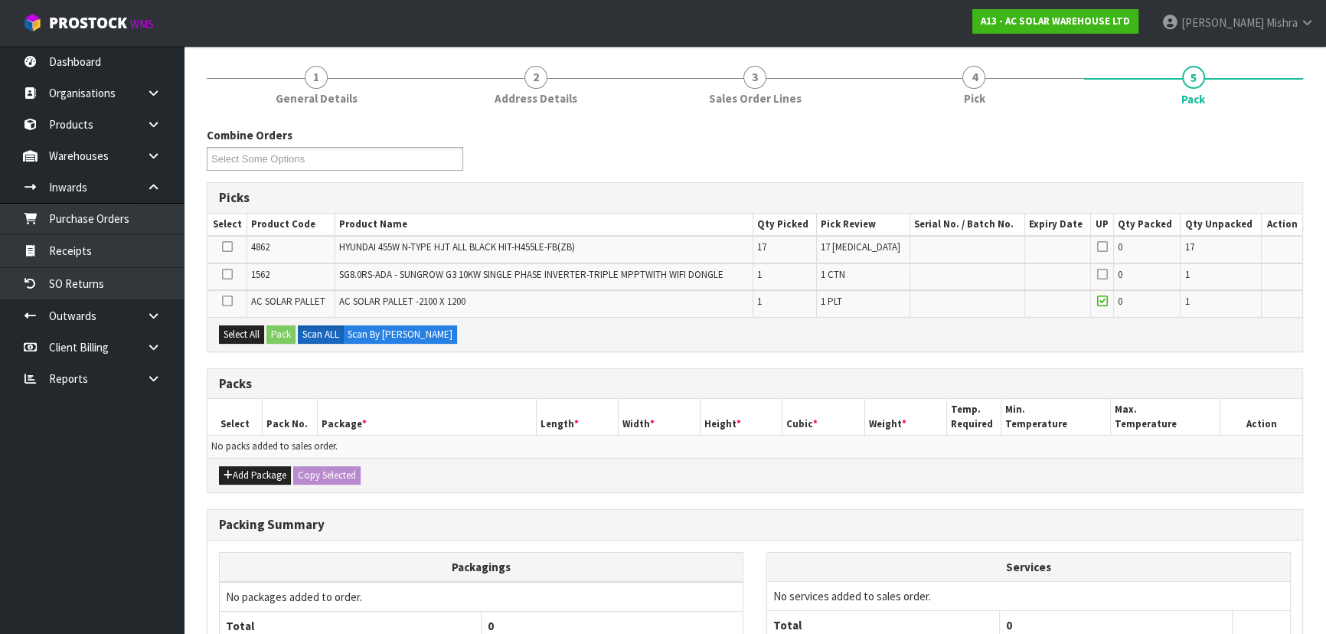
scroll to position [311, 0]
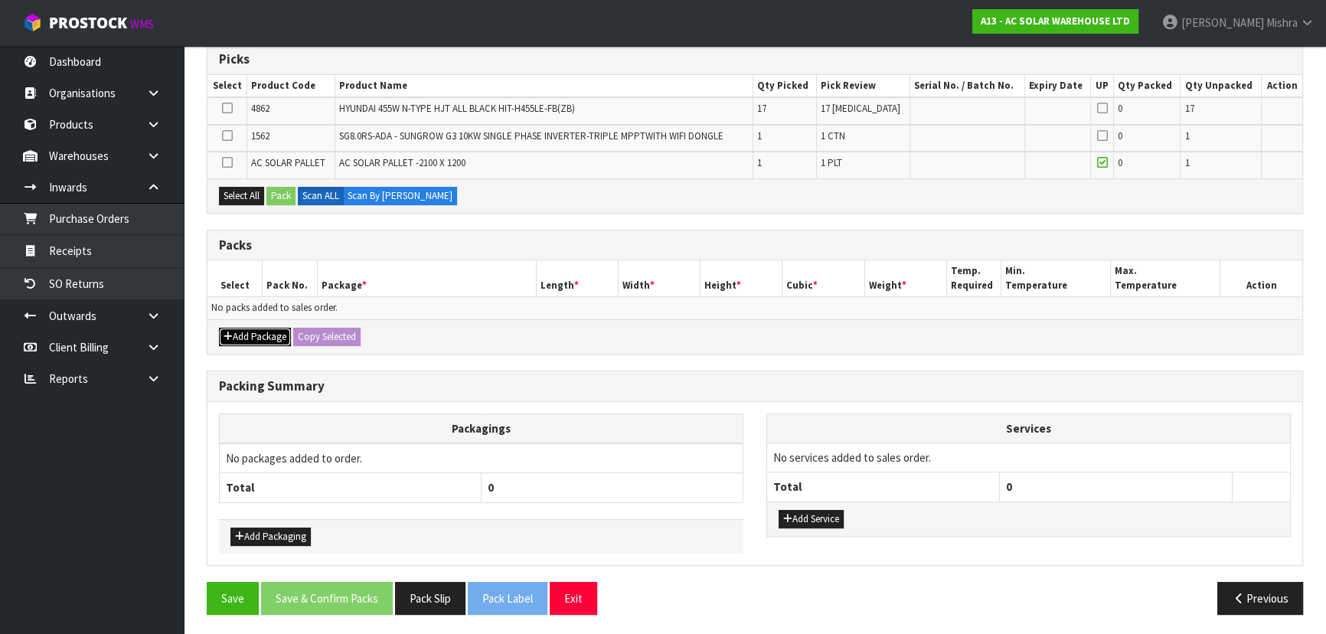
click at [250, 334] on button "Add Package" at bounding box center [255, 337] width 72 height 18
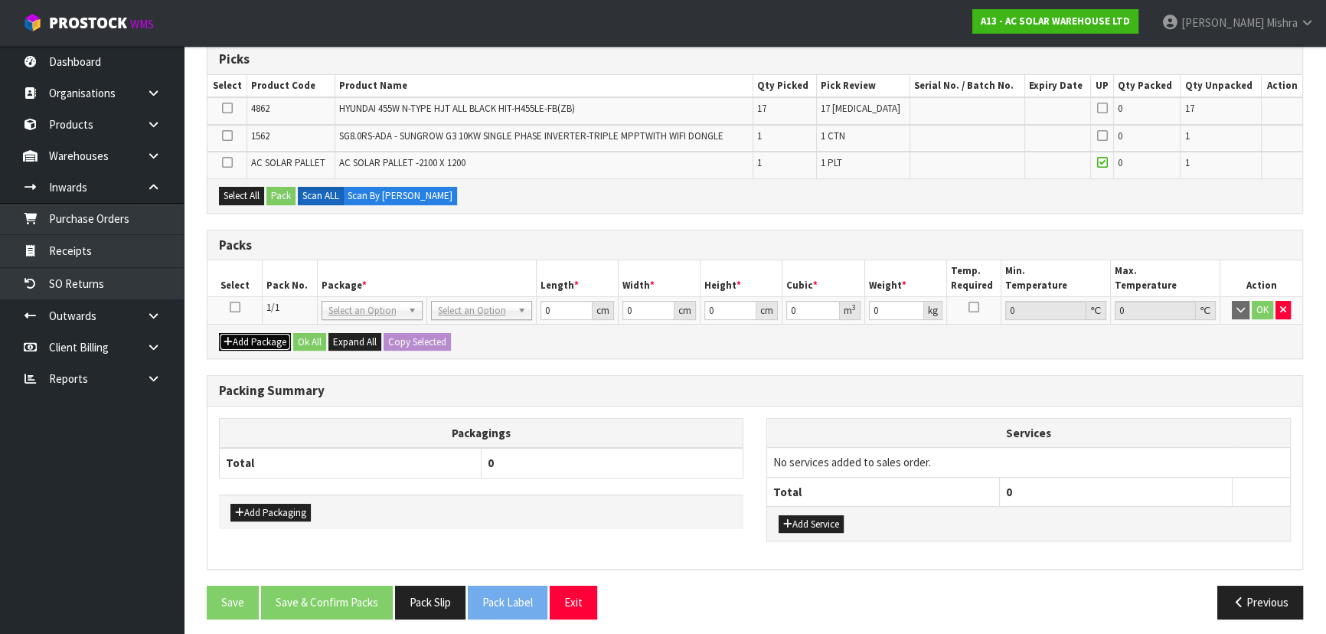
click at [250, 336] on button "Add Package" at bounding box center [255, 342] width 72 height 18
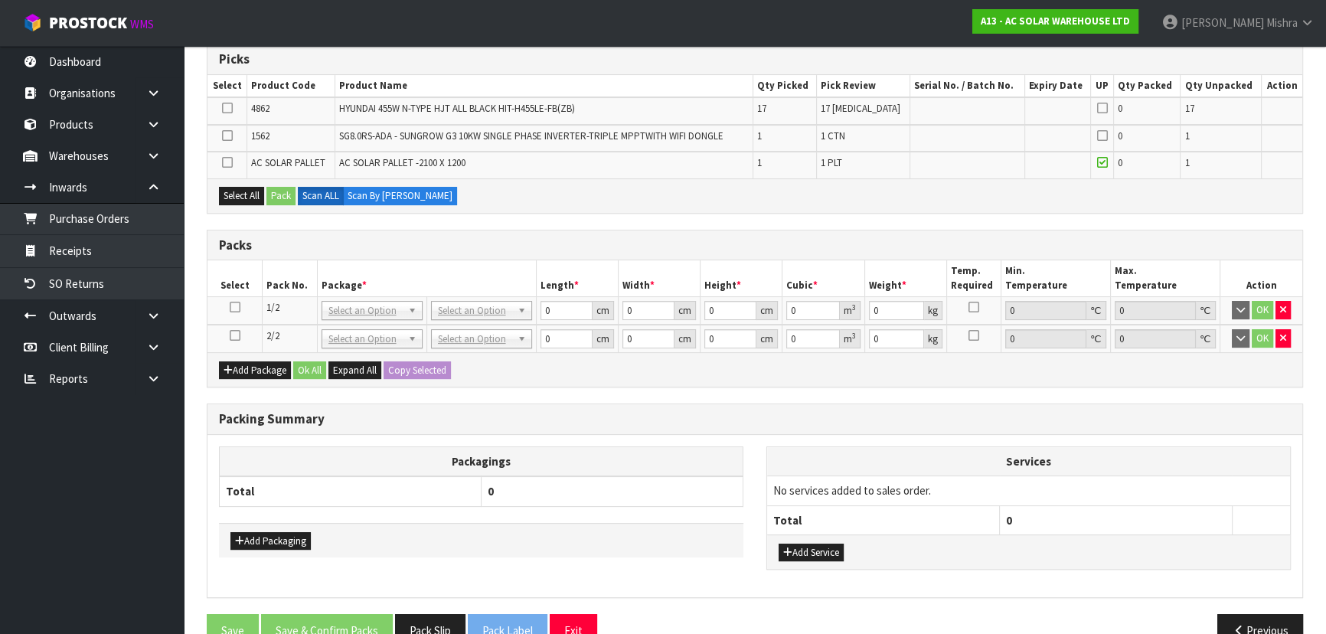
click at [233, 307] on icon at bounding box center [235, 307] width 11 height 1
drag, startPoint x: 224, startPoint y: 108, endPoint x: 223, endPoint y: 125, distance: 16.9
click at [224, 108] on icon at bounding box center [227, 108] width 11 height 1
click at [0, 0] on input "checkbox" at bounding box center [0, 0] width 0 height 0
click at [220, 158] on td at bounding box center [227, 165] width 40 height 26
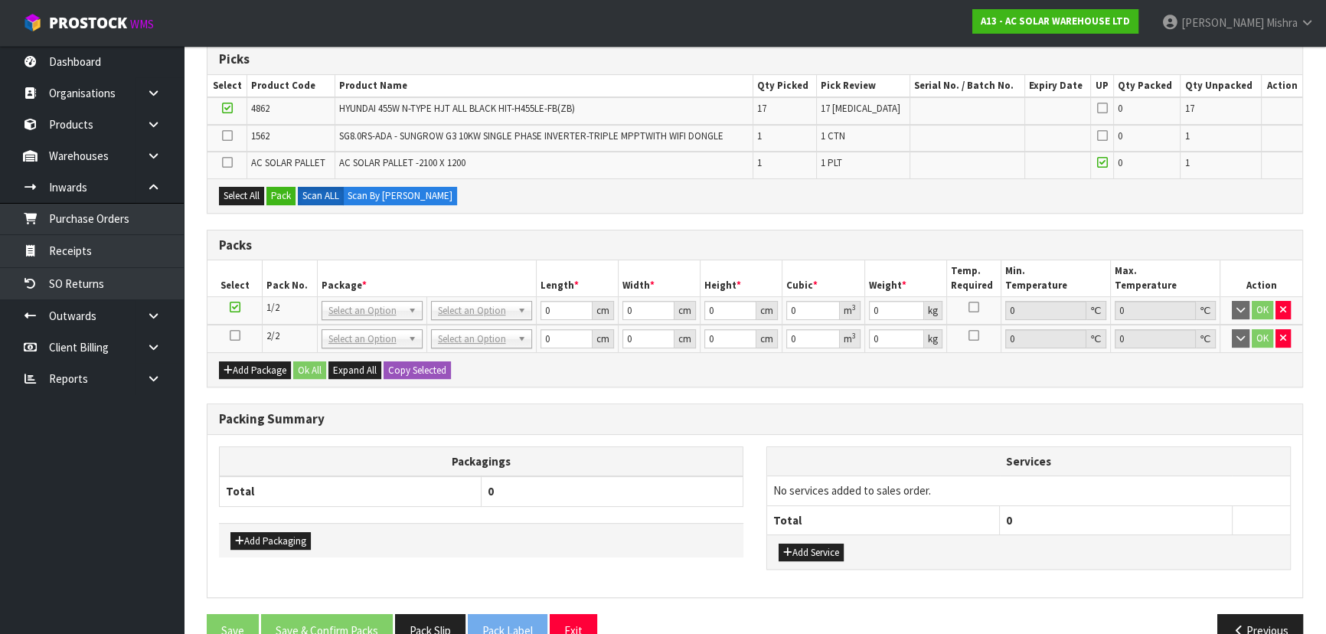
click at [230, 162] on icon at bounding box center [227, 162] width 11 height 1
click at [0, 0] on input "checkbox" at bounding box center [0, 0] width 0 height 0
click at [286, 190] on button "Pack" at bounding box center [280, 196] width 29 height 18
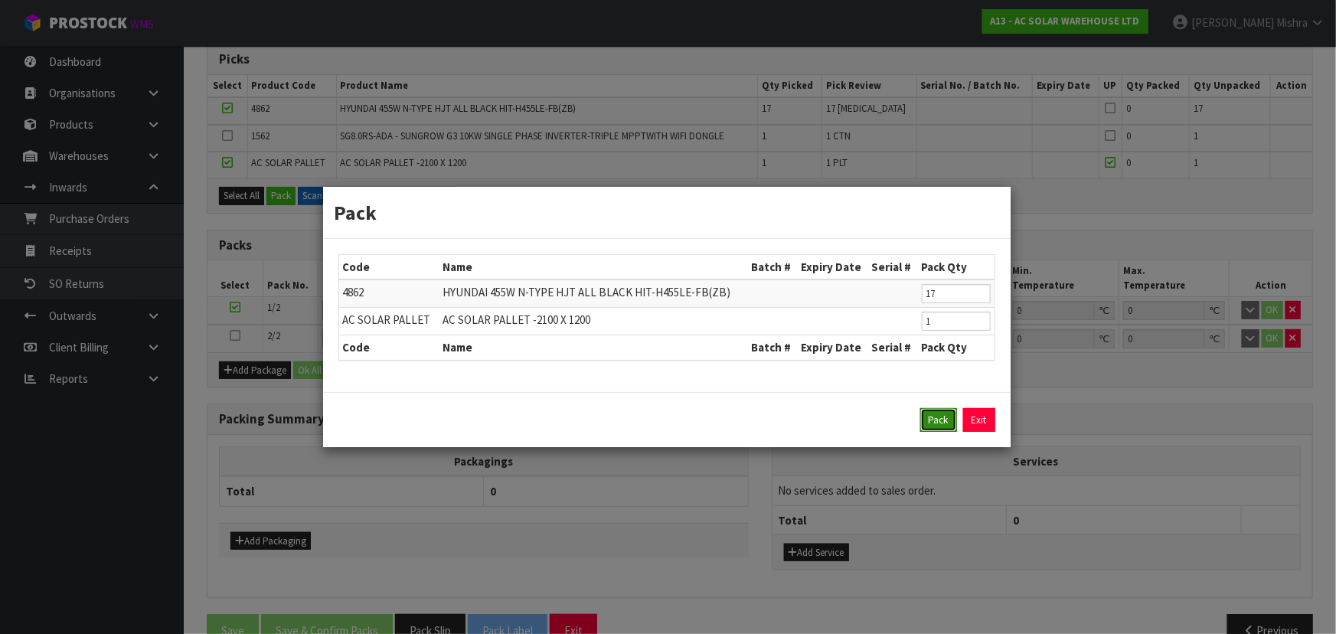
click at [952, 429] on button "Pack" at bounding box center [938, 420] width 37 height 24
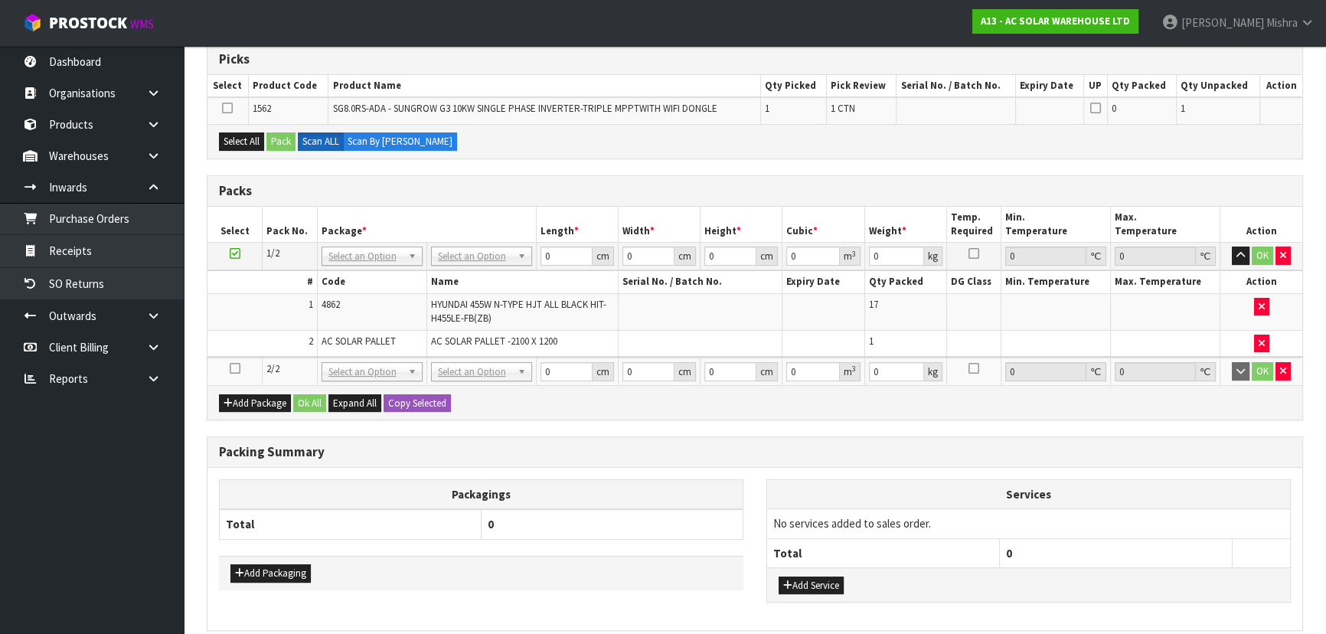
click at [233, 369] on icon at bounding box center [235, 368] width 11 height 1
click at [237, 135] on button "Select All" at bounding box center [241, 141] width 45 height 18
click at [277, 140] on button "Pack" at bounding box center [280, 141] width 29 height 18
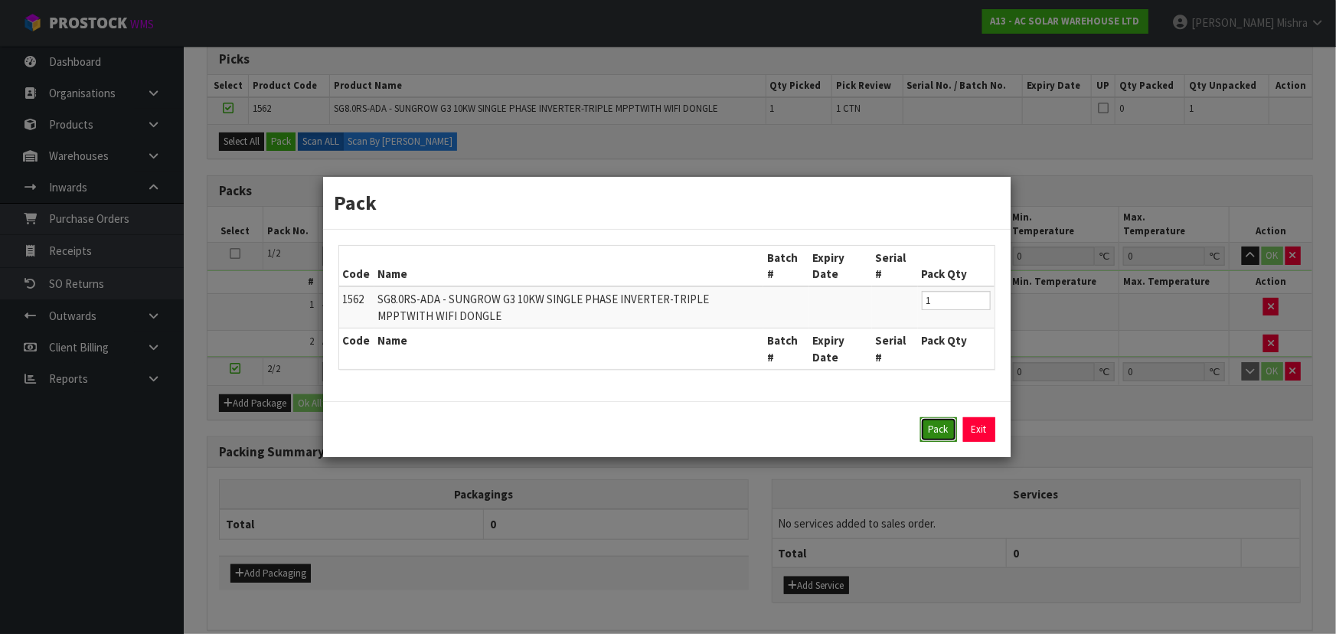
click at [939, 430] on button "Pack" at bounding box center [938, 429] width 37 height 24
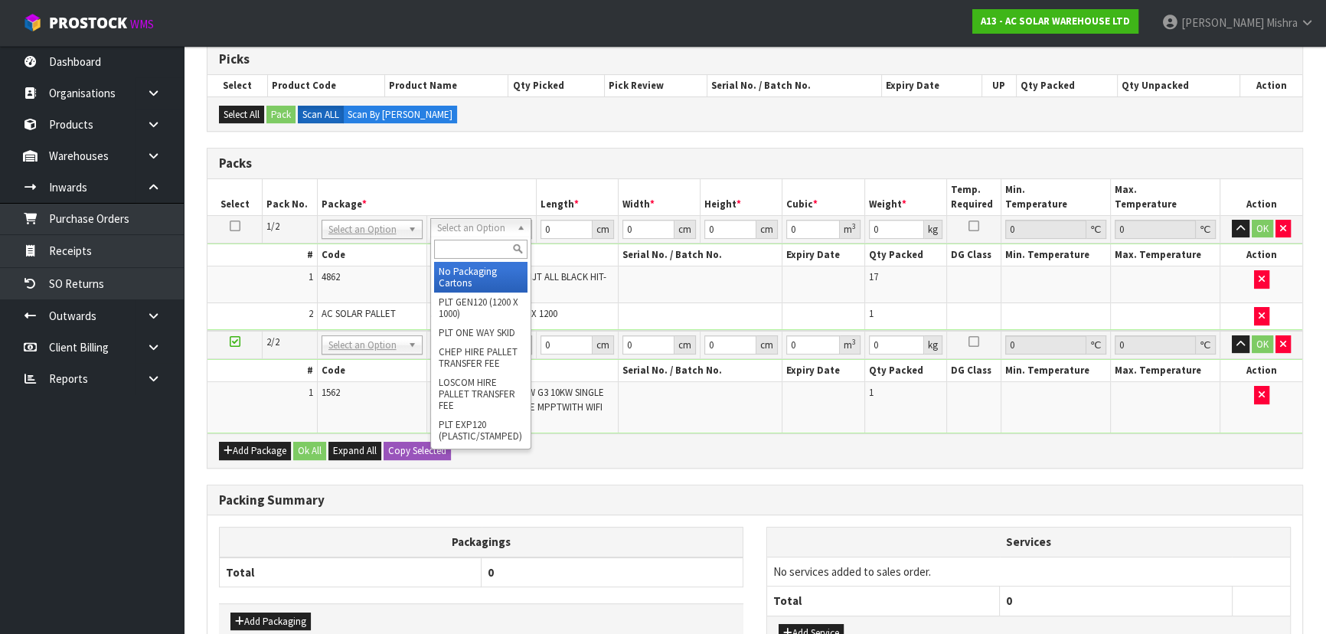
click at [469, 245] on input "text" at bounding box center [480, 249] width 93 height 19
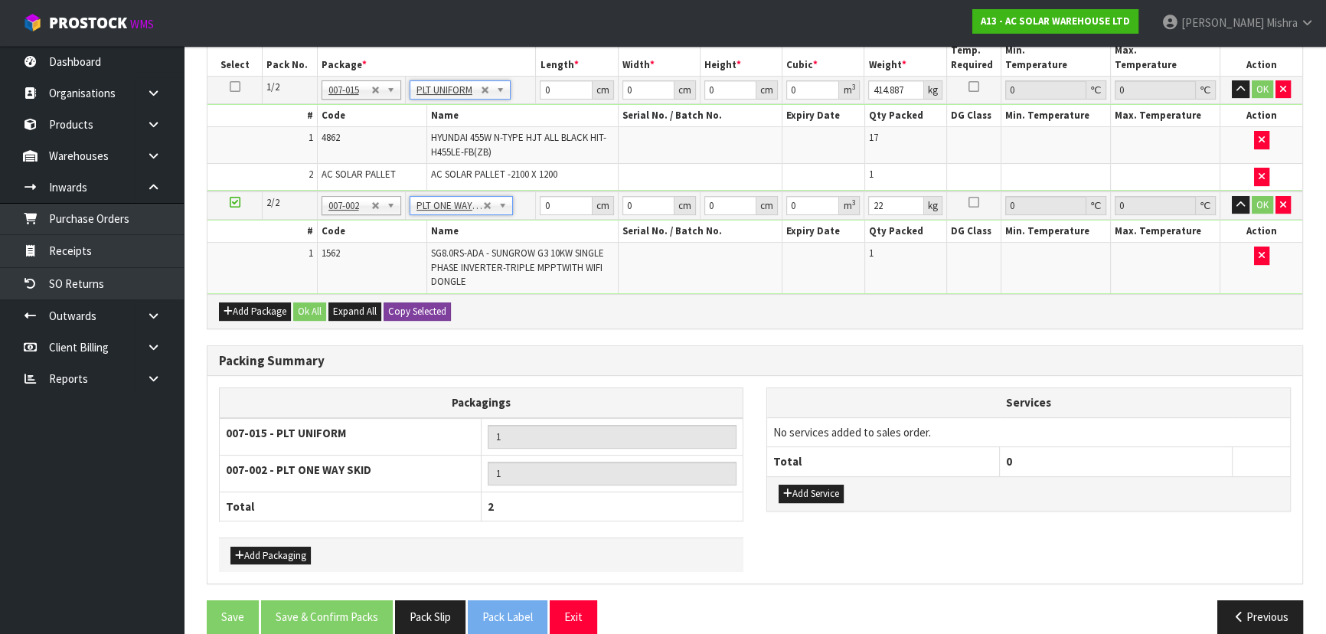
scroll to position [380, 0]
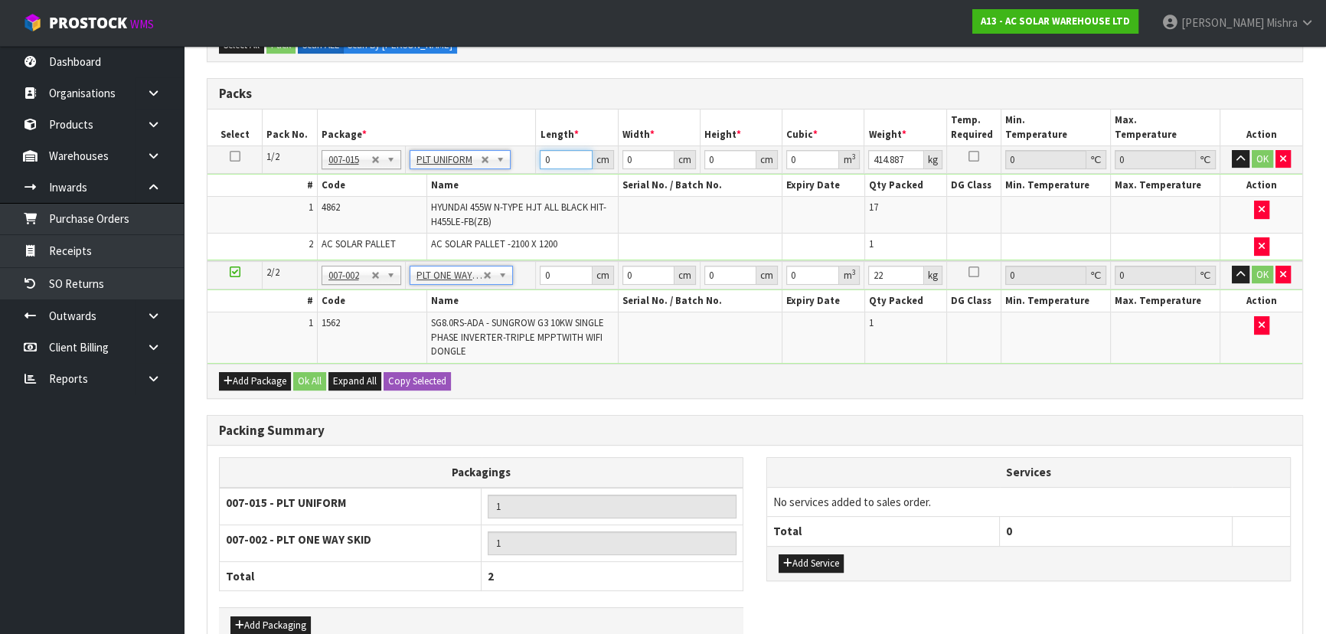
drag, startPoint x: 556, startPoint y: 161, endPoint x: 517, endPoint y: 160, distance: 39.8
click at [517, 160] on tr "1/2 NONE 007-001 007-002 007-004 007-009 007-013 007-014 007-015 007-017 007-01…" at bounding box center [754, 159] width 1095 height 28
click at [825, 561] on button "Add Service" at bounding box center [810, 563] width 65 height 18
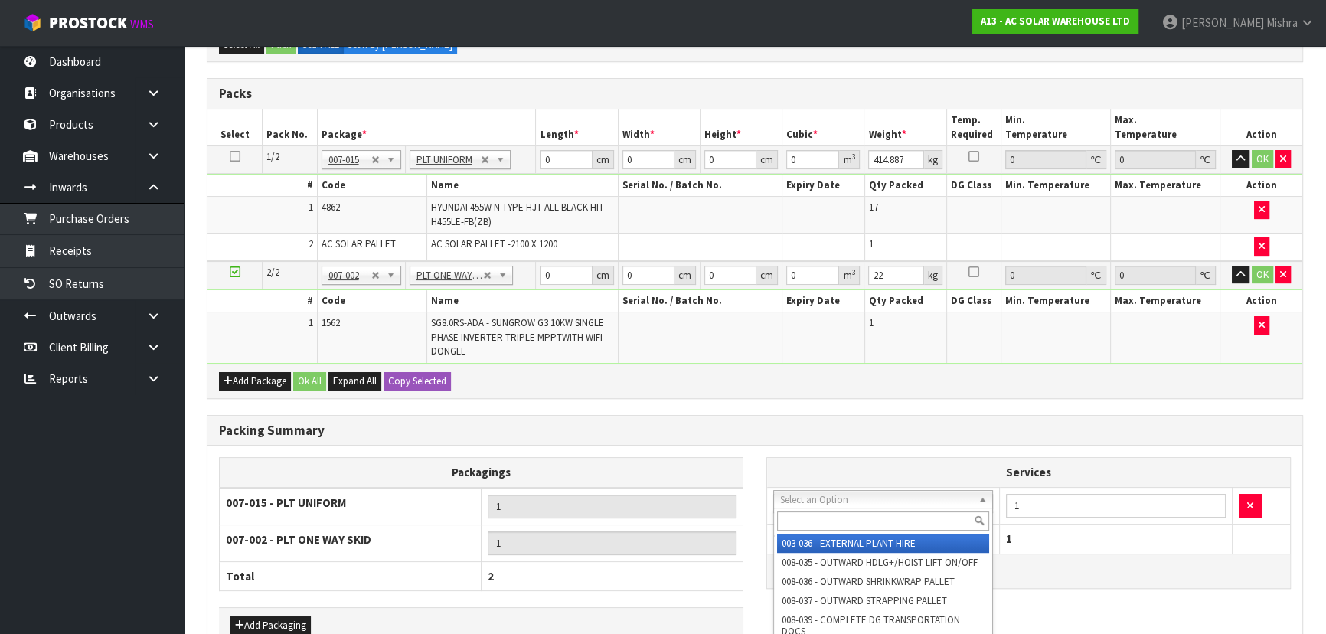
click at [821, 517] on input "text" at bounding box center [883, 520] width 212 height 19
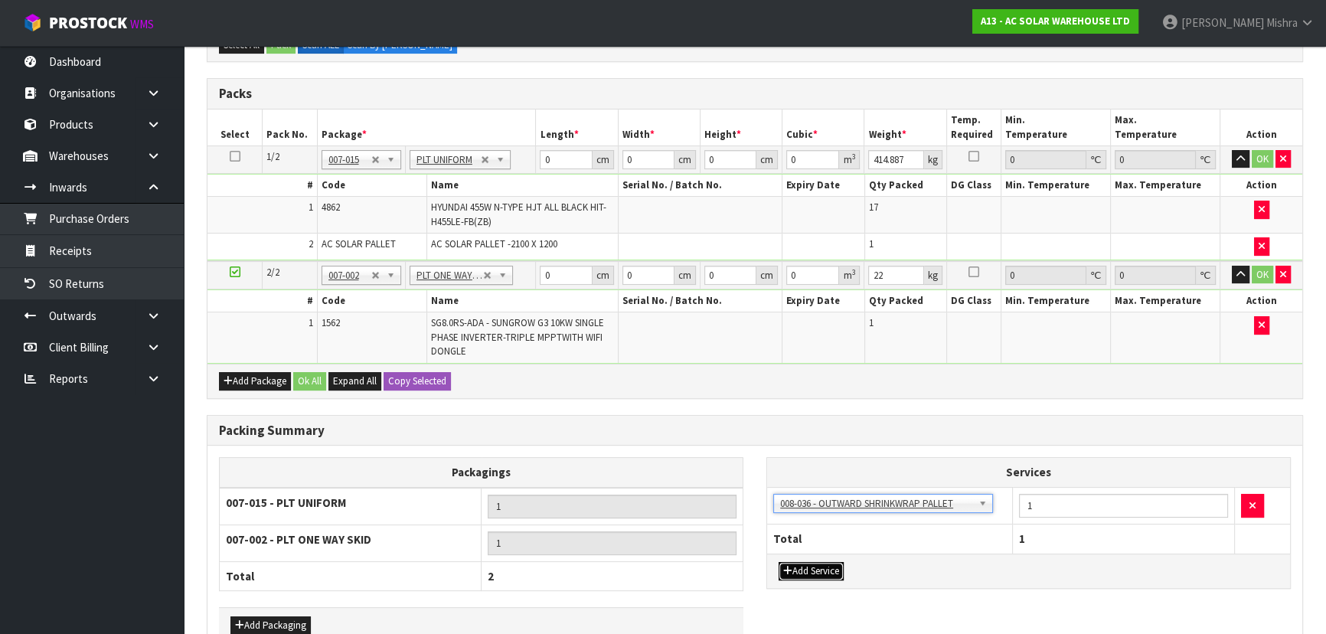
click at [803, 573] on button "Add Service" at bounding box center [810, 571] width 65 height 18
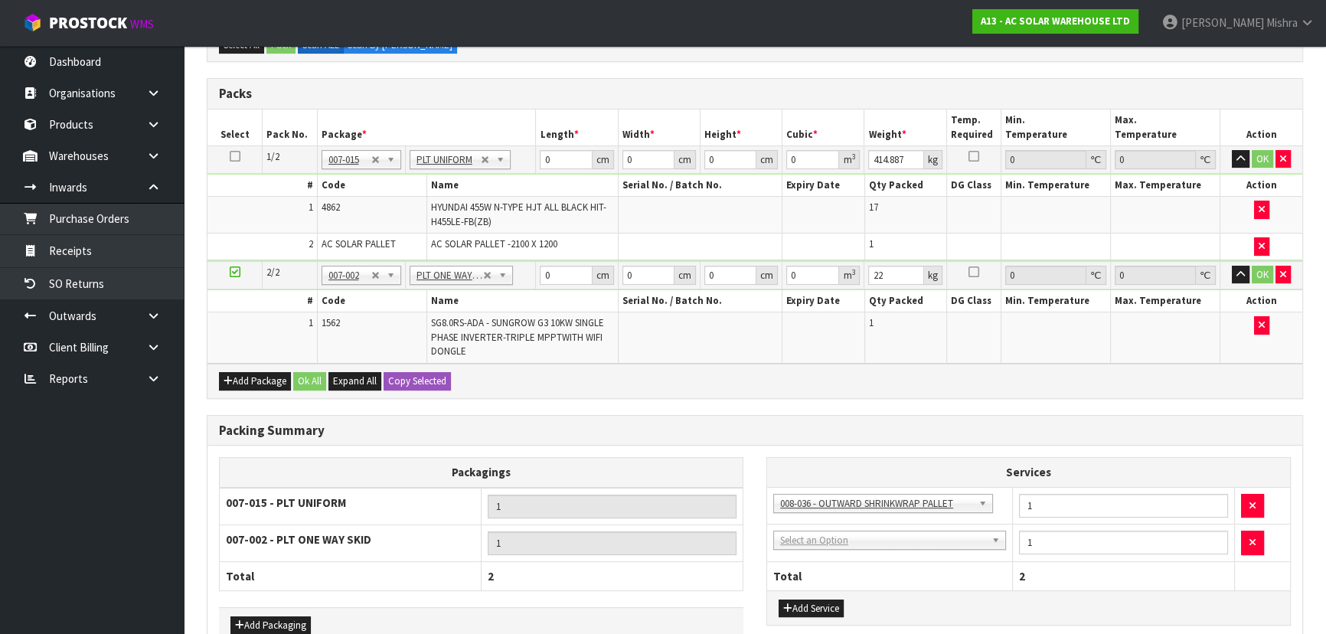
click at [807, 549] on td "003-036 - EXTERNAL PLANT HIRE 008-035 - OUTWARD HDLG+/HOIST LIFT ON/OFF 008-036…" at bounding box center [890, 543] width 246 height 38
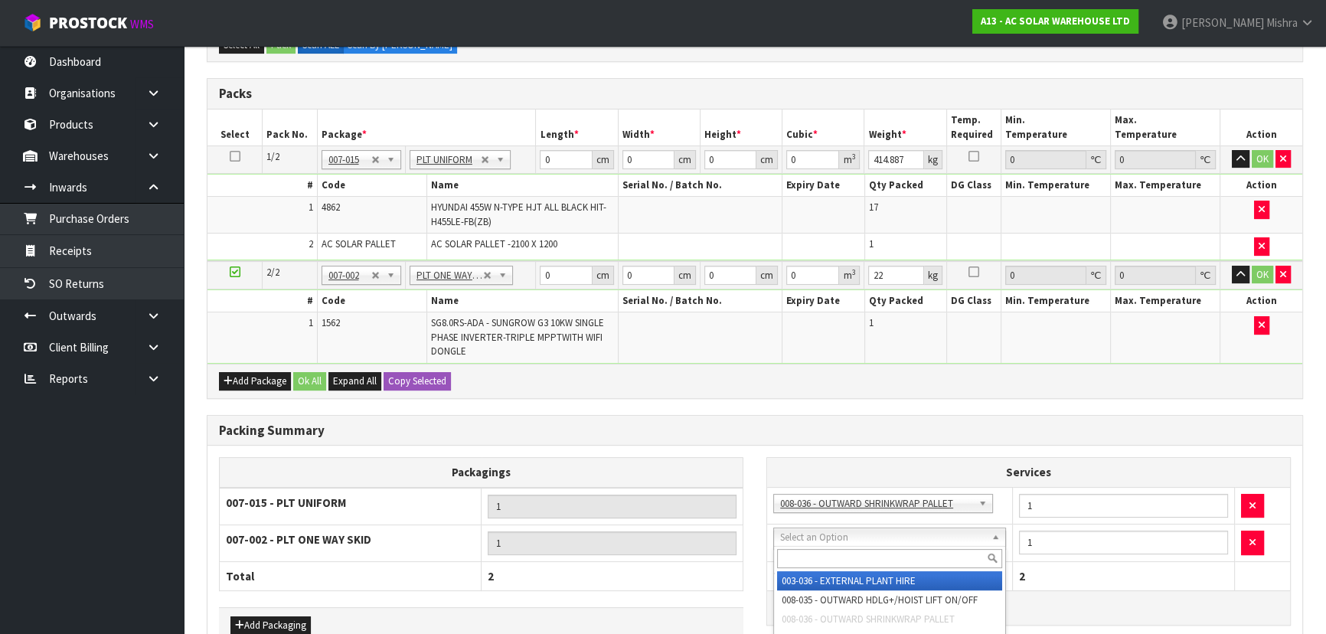
click at [817, 563] on input "text" at bounding box center [889, 558] width 225 height 19
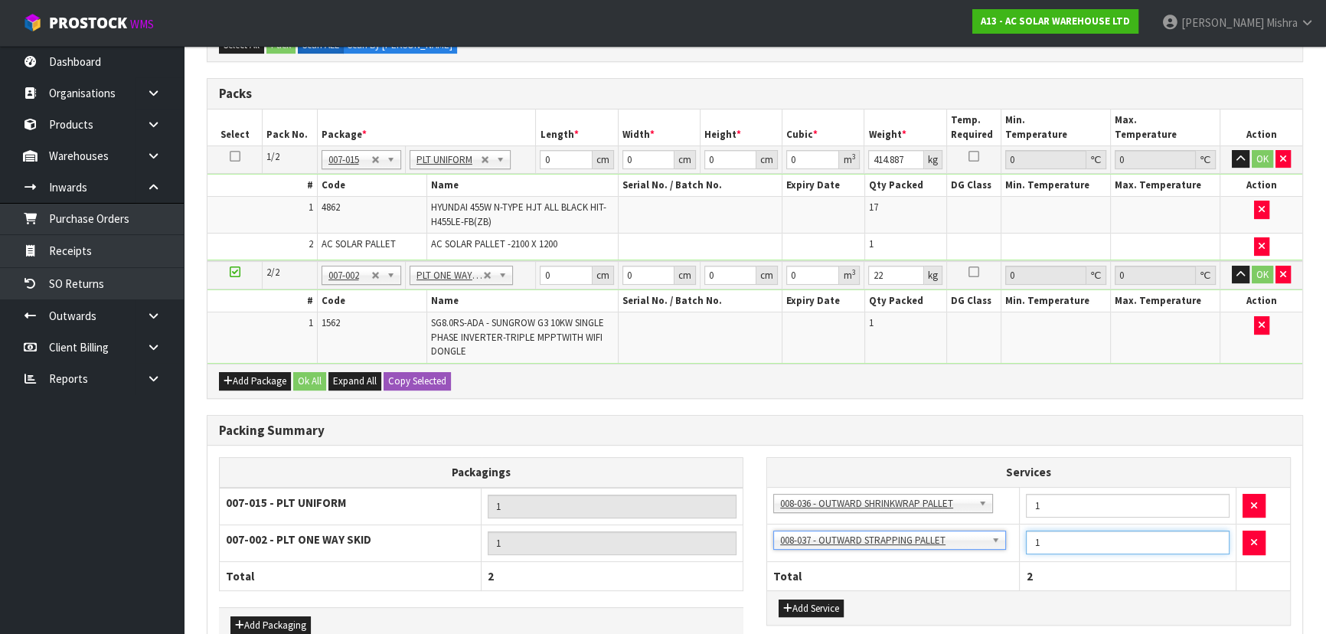
drag, startPoint x: 1050, startPoint y: 539, endPoint x: 992, endPoint y: 550, distance: 59.3
click at [992, 550] on tr "003-036 - EXTERNAL PLANT HIRE 008-035 - OUTWARD HDLG+/HOIST LIFT ON/OFF 008-036…" at bounding box center [1028, 543] width 523 height 38
drag, startPoint x: 560, startPoint y: 158, endPoint x: 522, endPoint y: 162, distance: 38.5
click at [522, 162] on tr "1/2 NONE 007-001 007-002 007-004 007-009 007-013 007-014 007-015 007-017 007-01…" at bounding box center [754, 159] width 1095 height 28
click at [1260, 163] on button "OK" at bounding box center [1261, 159] width 21 height 18
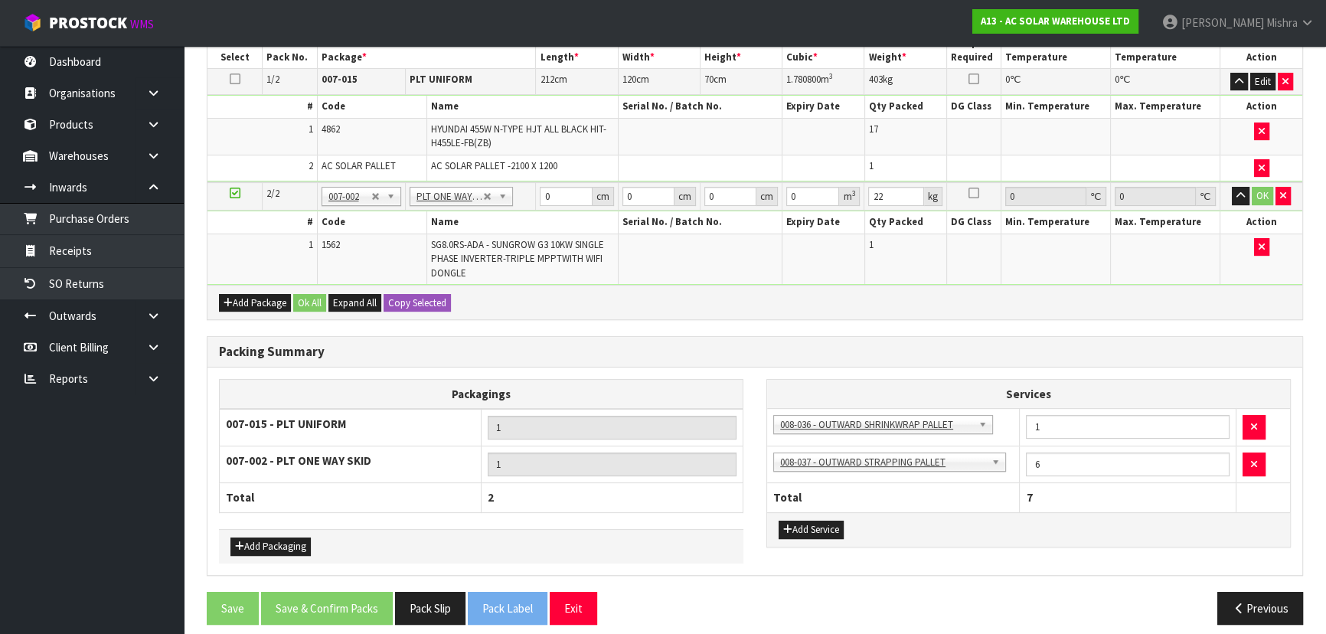
scroll to position [467, 0]
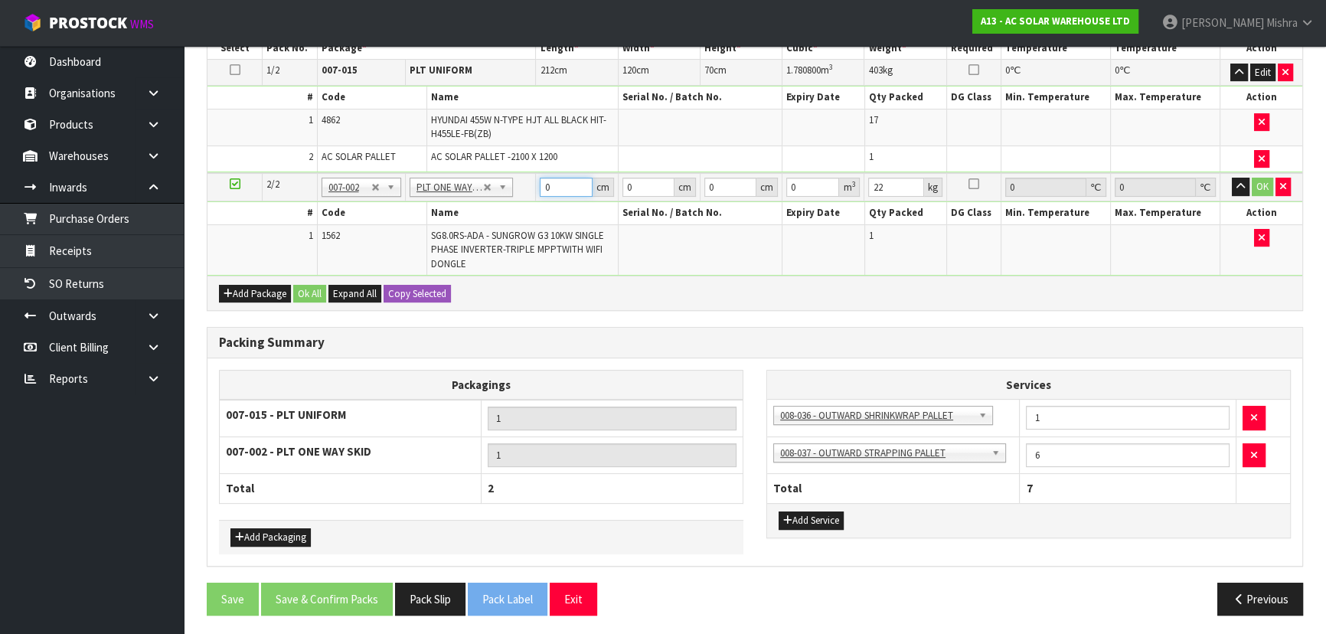
drag, startPoint x: 560, startPoint y: 188, endPoint x: 501, endPoint y: 196, distance: 59.4
click at [501, 196] on tr "2/2 NONE 007-001 007-002 007-004 007-009 007-013 007-014 007-015 007-017 007-01…" at bounding box center [754, 187] width 1095 height 28
drag, startPoint x: 569, startPoint y: 191, endPoint x: 361, endPoint y: 206, distance: 207.9
click at [374, 202] on tbody "2/2 NONE 007-001 007-002 007-004 007-009 007-013 007-014 007-015 007-017 007-01…" at bounding box center [754, 224] width 1095 height 103
click at [1271, 191] on button "OK" at bounding box center [1261, 187] width 21 height 18
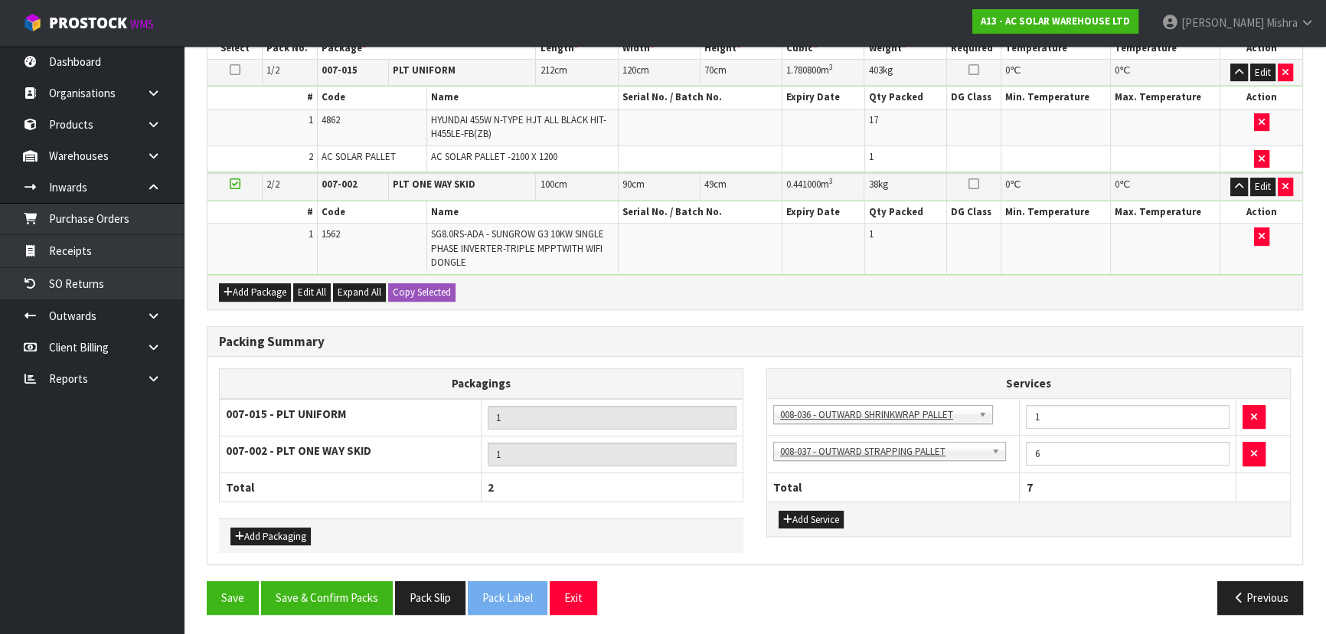
scroll to position [466, 0]
click at [331, 596] on button "Save & Confirm Packs" at bounding box center [327, 598] width 132 height 33
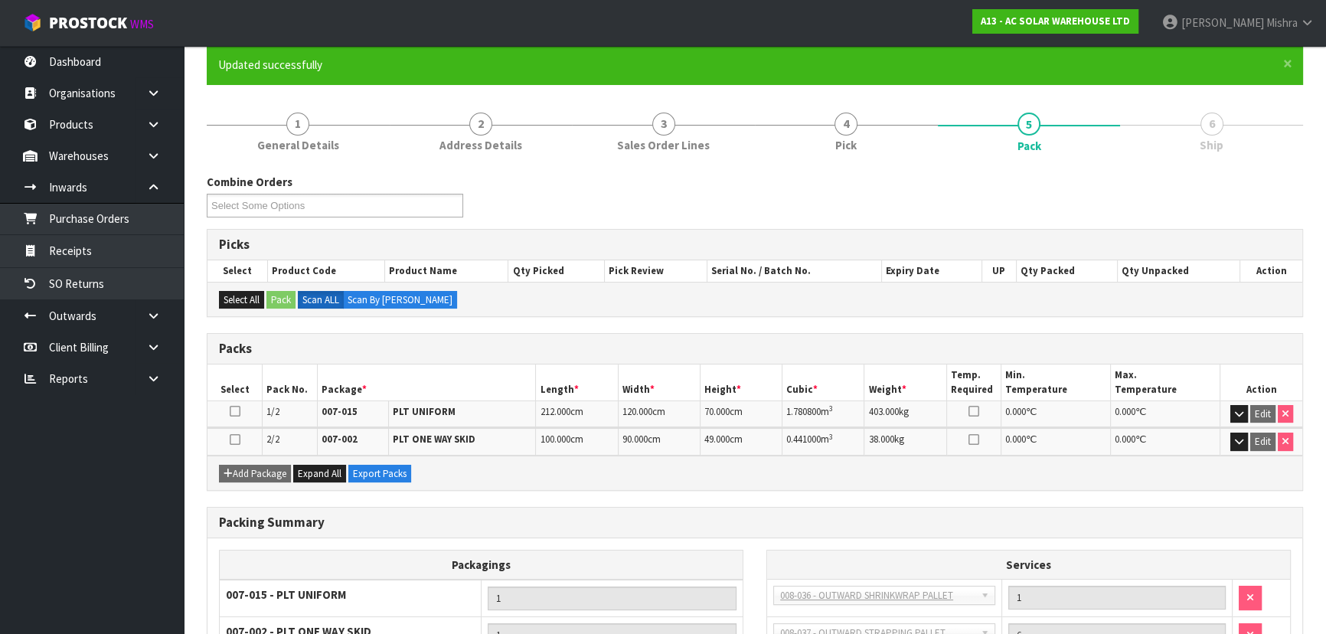
scroll to position [272, 0]
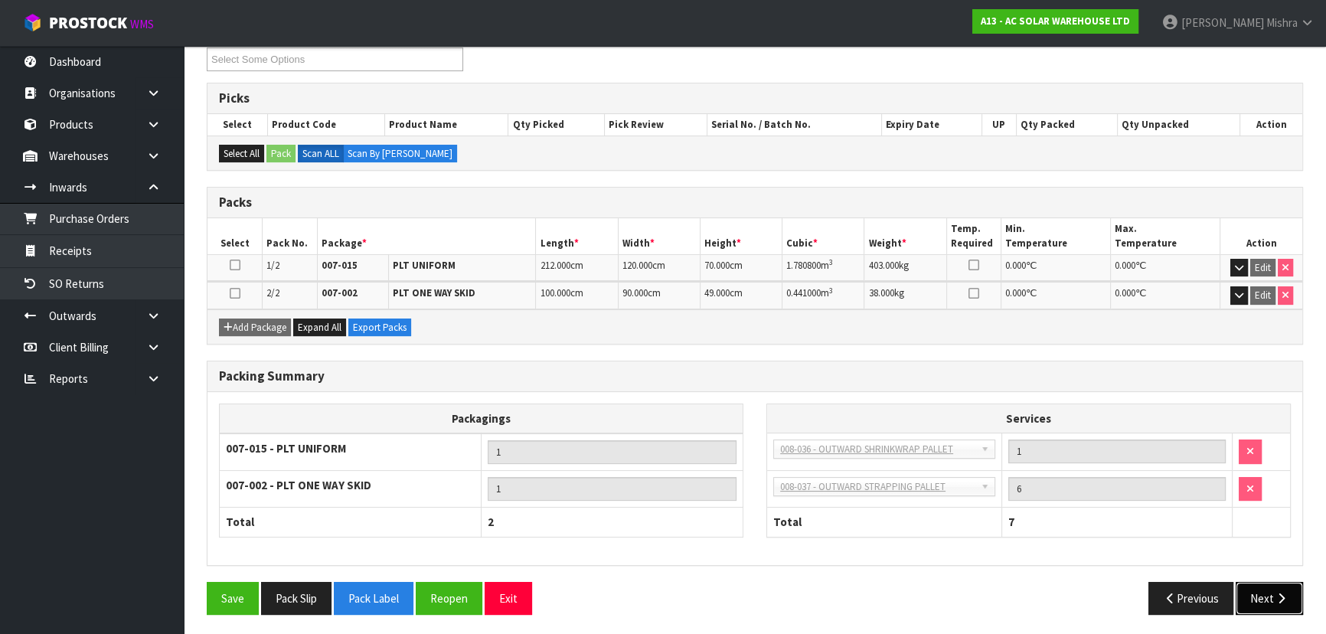
click at [1267, 592] on button "Next" at bounding box center [1268, 598] width 67 height 33
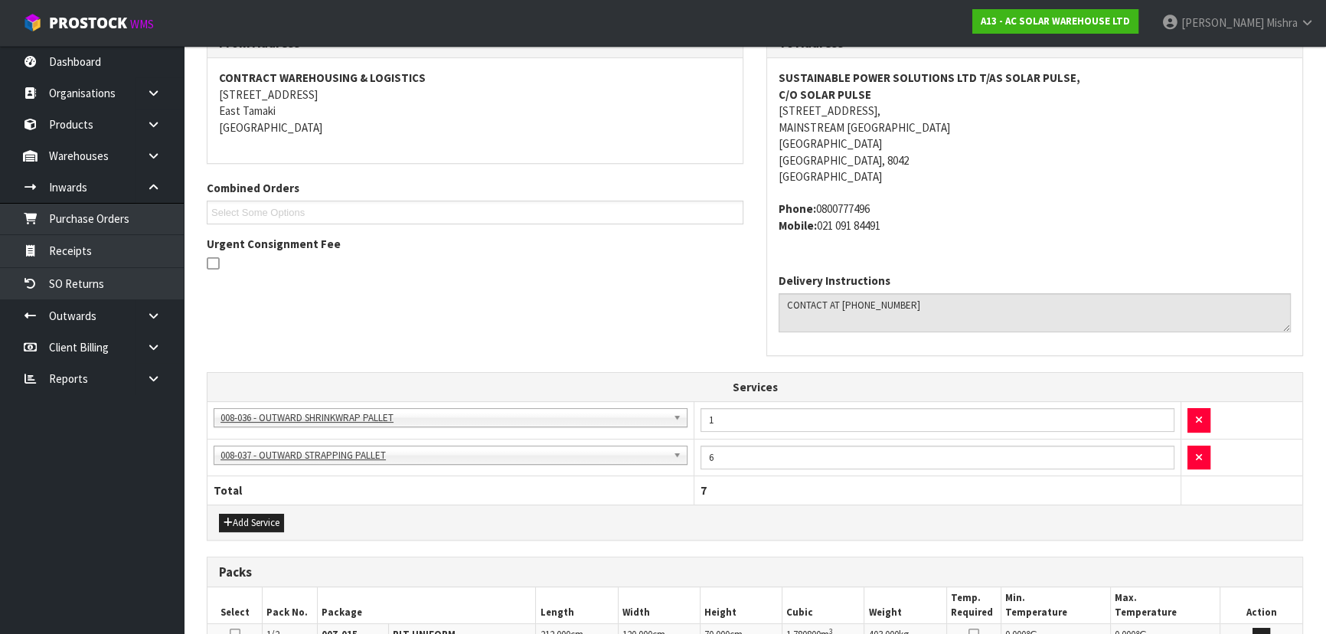
click at [858, 124] on address "SUSTAINABLE POWER SOLUTIONS LTD T/AS [STREET_ADDRESS]" at bounding box center [1034, 127] width 512 height 115
copy address "MAINSTREAM [GEOGRAPHIC_DATA]"
click at [778, 70] on strong "SUSTAINABLE POWER SOLUTIONS LTD T/AS SOLAR PULSE," at bounding box center [929, 77] width 302 height 15
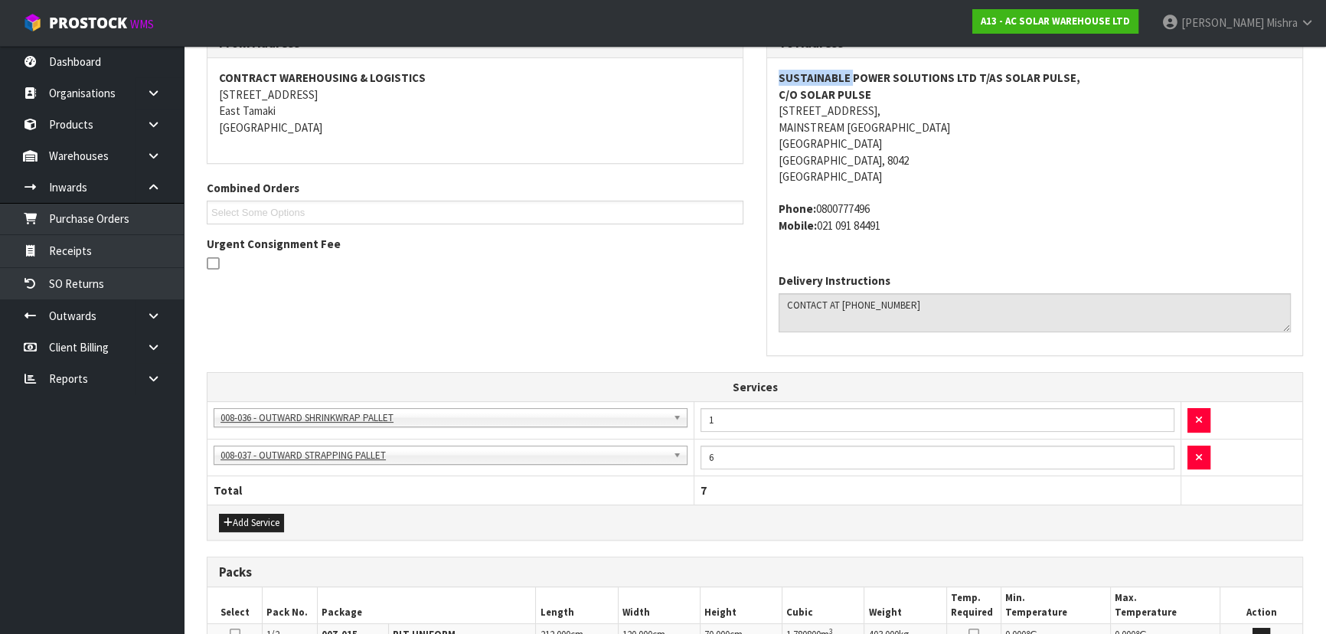
click at [779, 70] on strong "SUSTAINABLE POWER SOLUTIONS LTD T/AS SOLAR PULSE," at bounding box center [929, 77] width 302 height 15
drag, startPoint x: 868, startPoint y: 93, endPoint x: 776, endPoint y: 73, distance: 94.0
click at [776, 73] on div "SUSTAINABLE POWER SOLUTIONS LTD T/AS [STREET_ADDRESS] Phone: 0800777496 Mobile:…" at bounding box center [1034, 159] width 535 height 203
copy address "SUSTAINABLE POWER SOLUTIONS LTD T/AS SOLAR PULSE, C/O SOLAR PULSE"
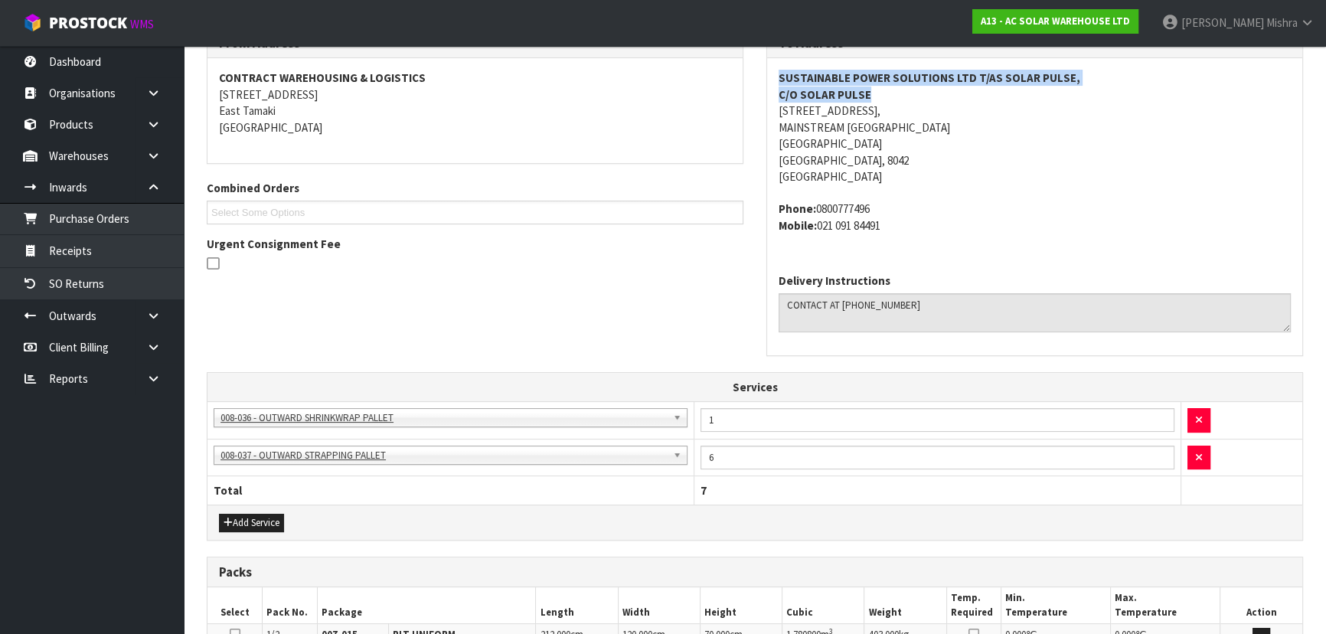
drag, startPoint x: 960, startPoint y: 126, endPoint x: 781, endPoint y: 124, distance: 179.1
click at [781, 126] on address "SUSTAINABLE POWER SOLUTIONS LTD T/AS [STREET_ADDRESS]" at bounding box center [1034, 127] width 512 height 115
click at [781, 124] on address "SUSTAINABLE POWER SOLUTIONS LTD T/AS [STREET_ADDRESS]" at bounding box center [1034, 127] width 512 height 115
click at [781, 122] on address "SUSTAINABLE POWER SOLUTIONS LTD T/AS [STREET_ADDRESS]" at bounding box center [1034, 127] width 512 height 115
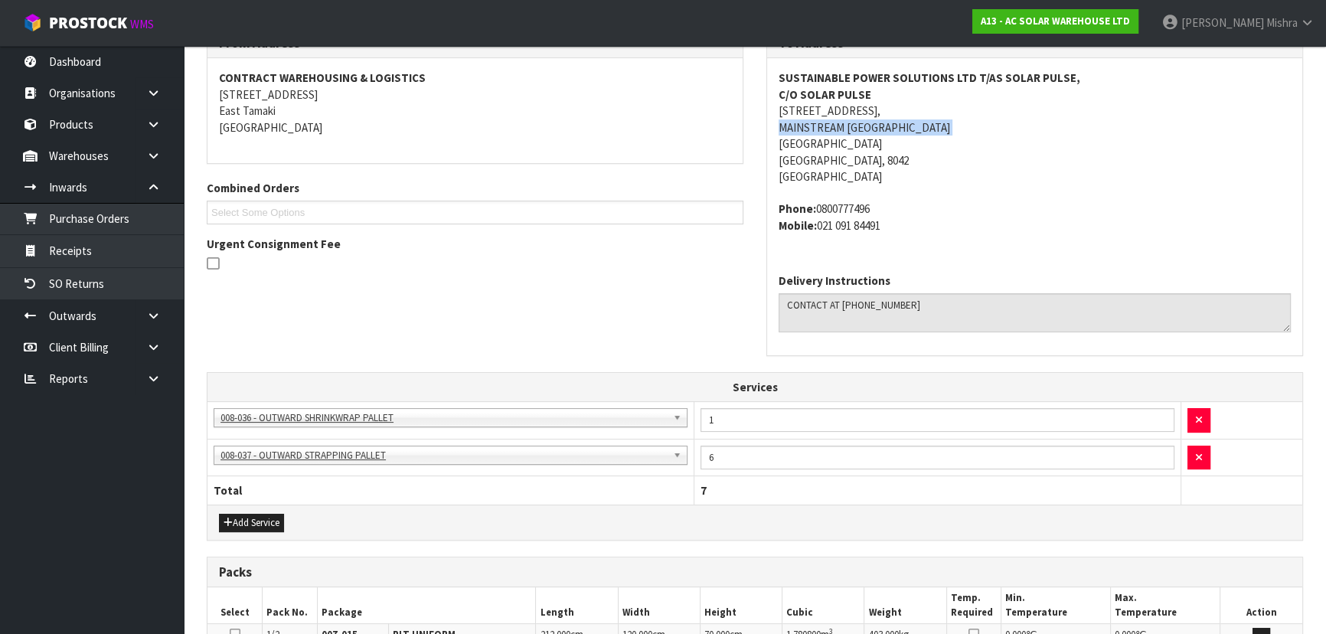
click at [781, 122] on address "SUSTAINABLE POWER SOLUTIONS LTD T/AS [STREET_ADDRESS]" at bounding box center [1034, 127] width 512 height 115
copy address "MAINSTREAM [GEOGRAPHIC_DATA]"
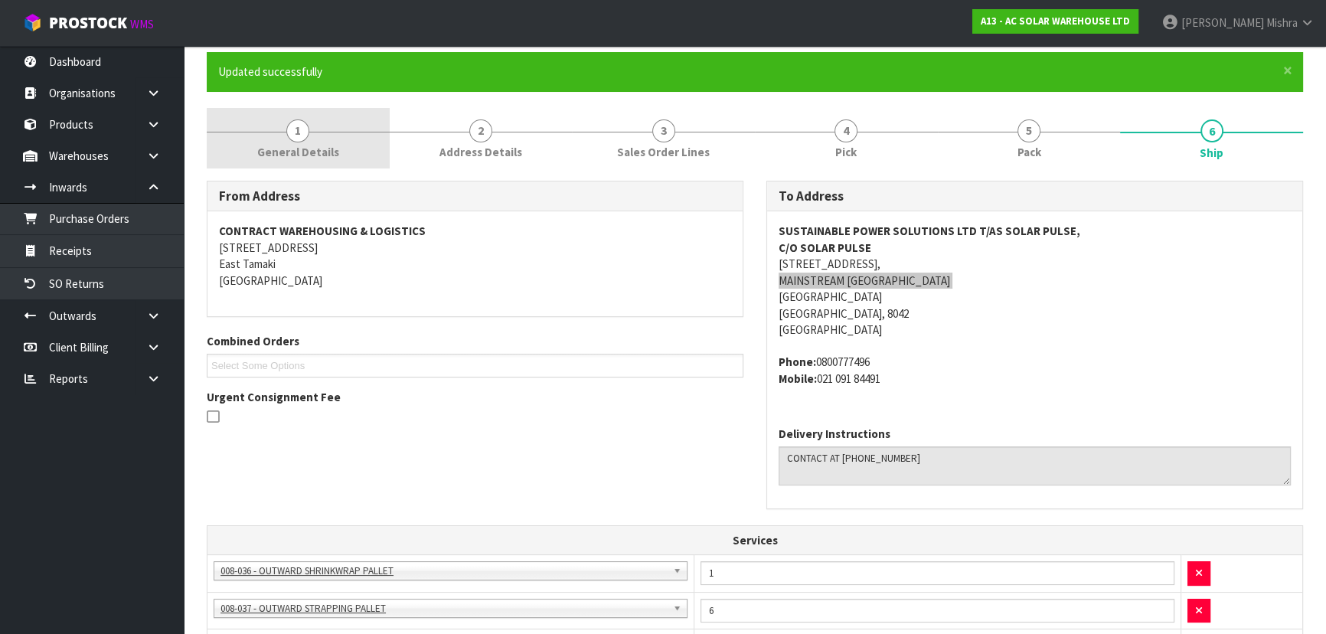
scroll to position [0, 0]
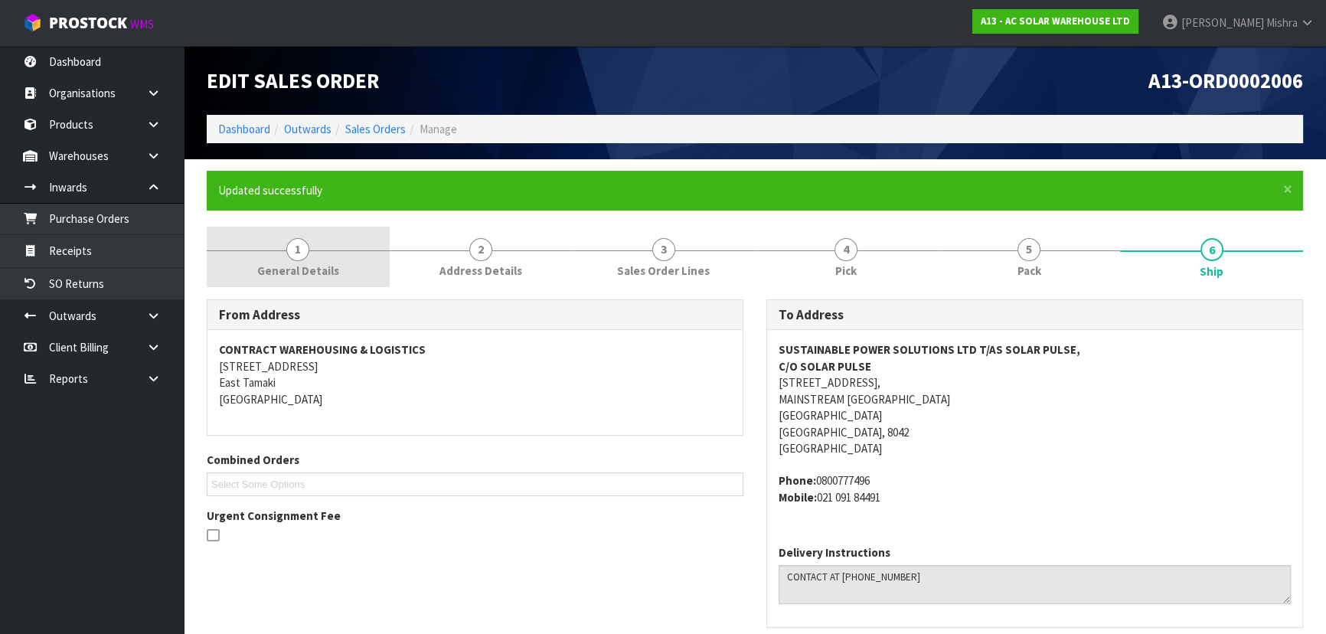
click at [288, 268] on span "General Details" at bounding box center [298, 271] width 82 height 16
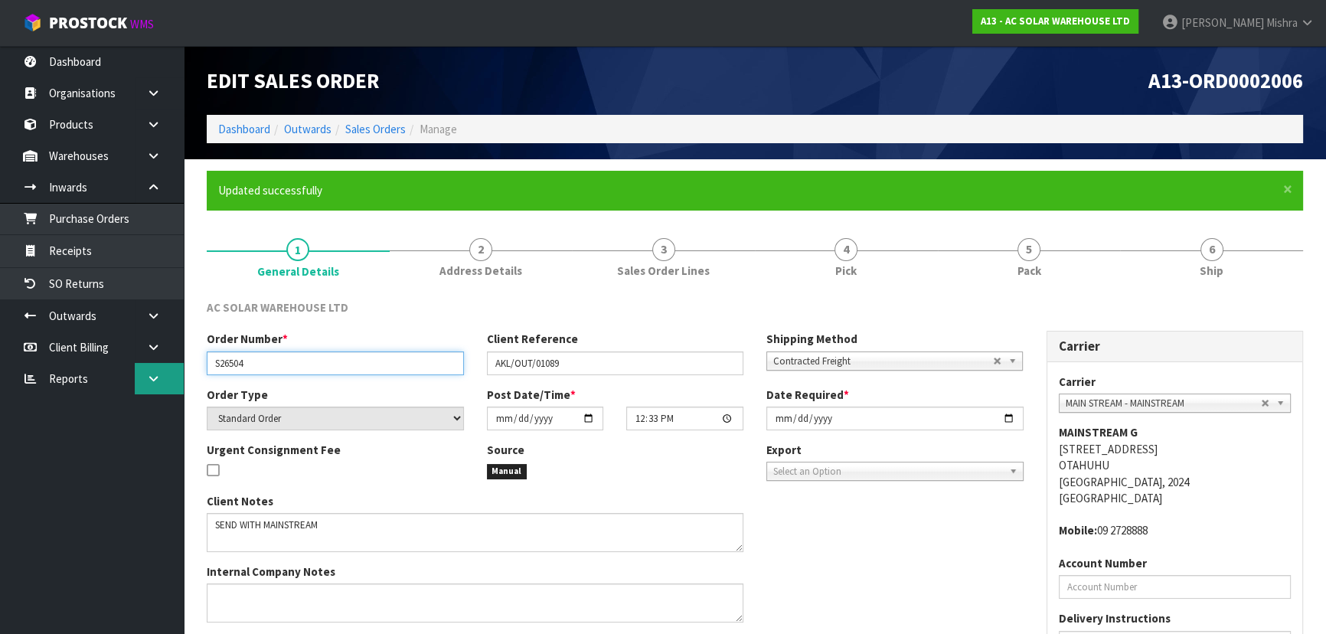
drag, startPoint x: 263, startPoint y: 352, endPoint x: 142, endPoint y: 377, distance: 123.4
click at [142, 377] on body "Toggle navigation ProStock WMS A13 - AC SOLAR WAREHOUSE LTD [PERSON_NAME] Logou…" at bounding box center [663, 317] width 1326 height 634
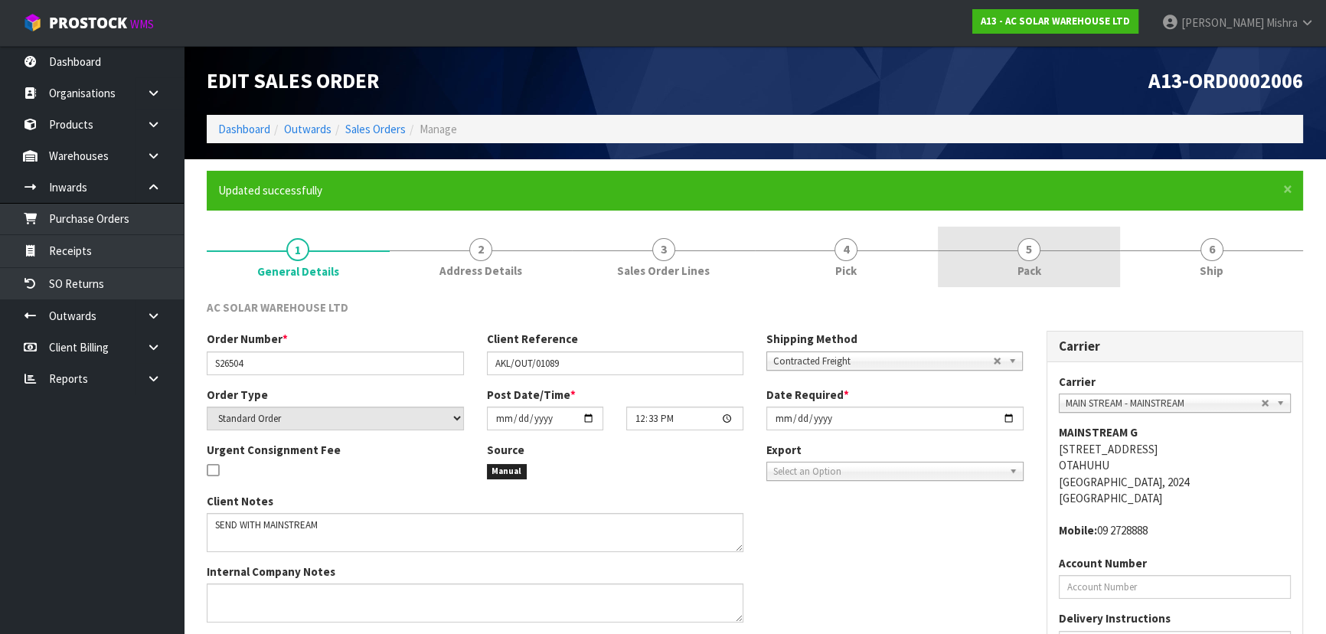
click at [1075, 251] on link "5 Pack" at bounding box center [1029, 257] width 183 height 60
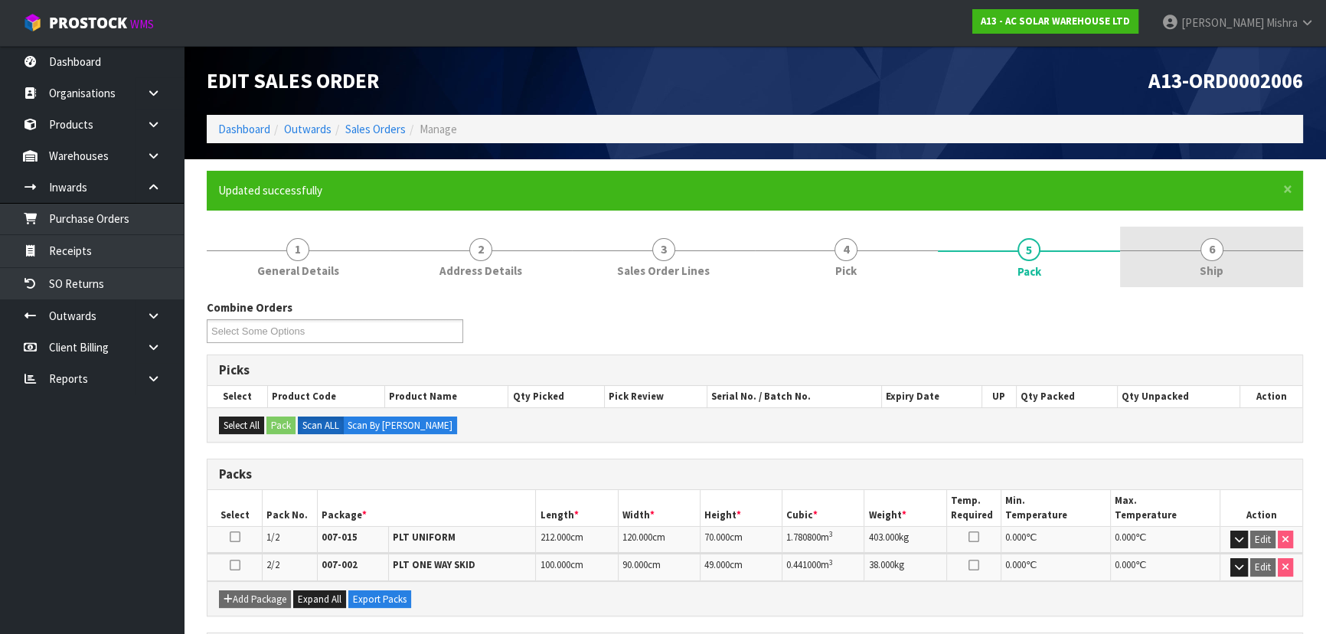
click at [1217, 260] on link "6 Ship" at bounding box center [1211, 257] width 183 height 60
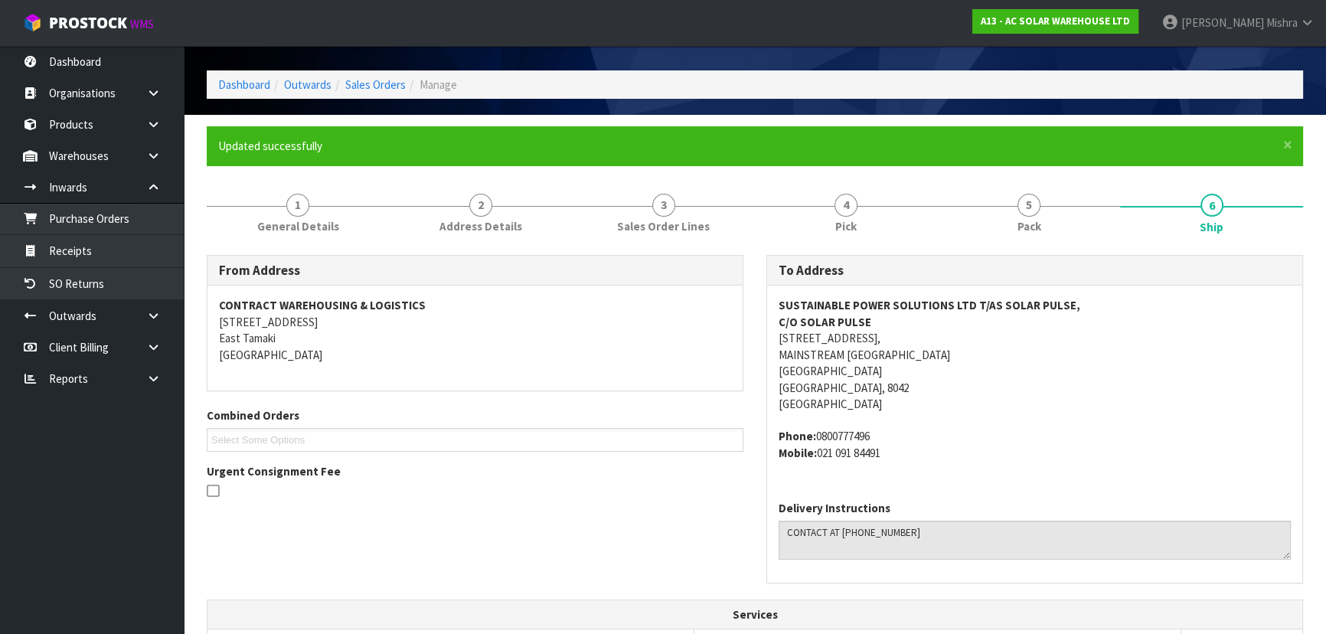
scroll to position [69, 0]
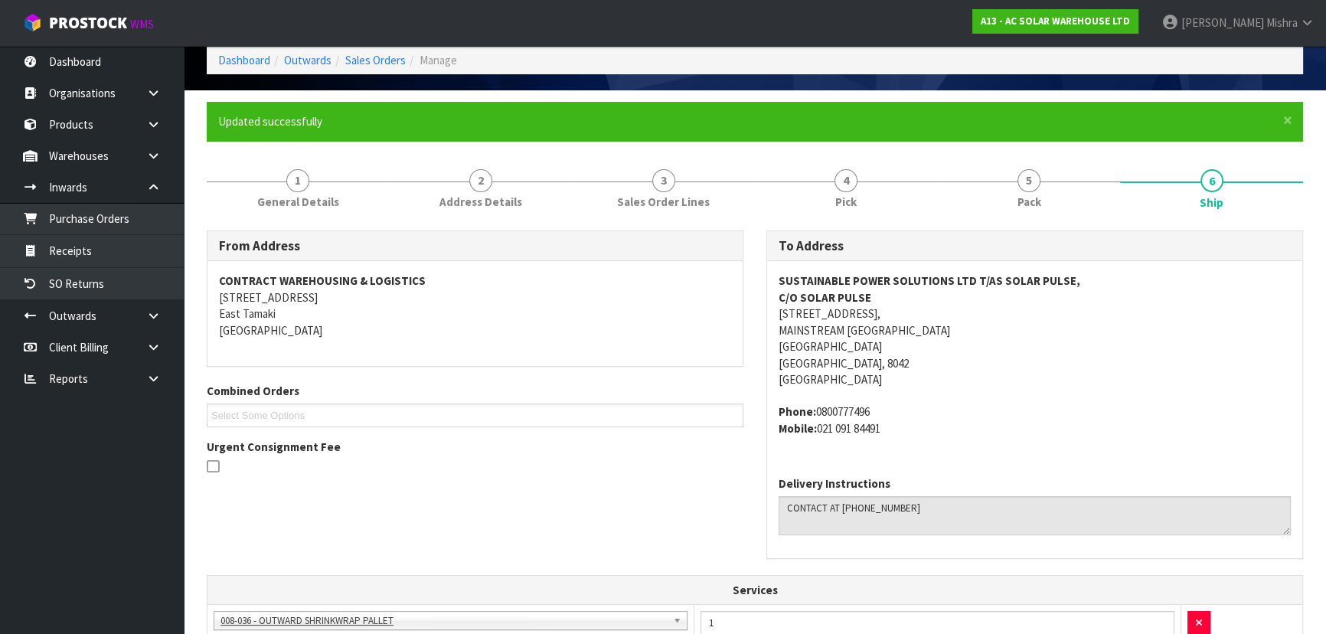
drag, startPoint x: 888, startPoint y: 409, endPoint x: 818, endPoint y: 405, distance: 69.8
click at [818, 405] on address "Phone: 0800777496 Mobile: [PHONE_NUMBER]" at bounding box center [1034, 419] width 512 height 33
copy address "0800777496"
drag, startPoint x: 889, startPoint y: 434, endPoint x: 817, endPoint y: 442, distance: 72.4
click at [817, 440] on div "SUSTAINABLE POWER SOLUTIONS LTD T/AS [STREET_ADDRESS] Phone: 0800777496 Mobile:…" at bounding box center [1034, 362] width 535 height 203
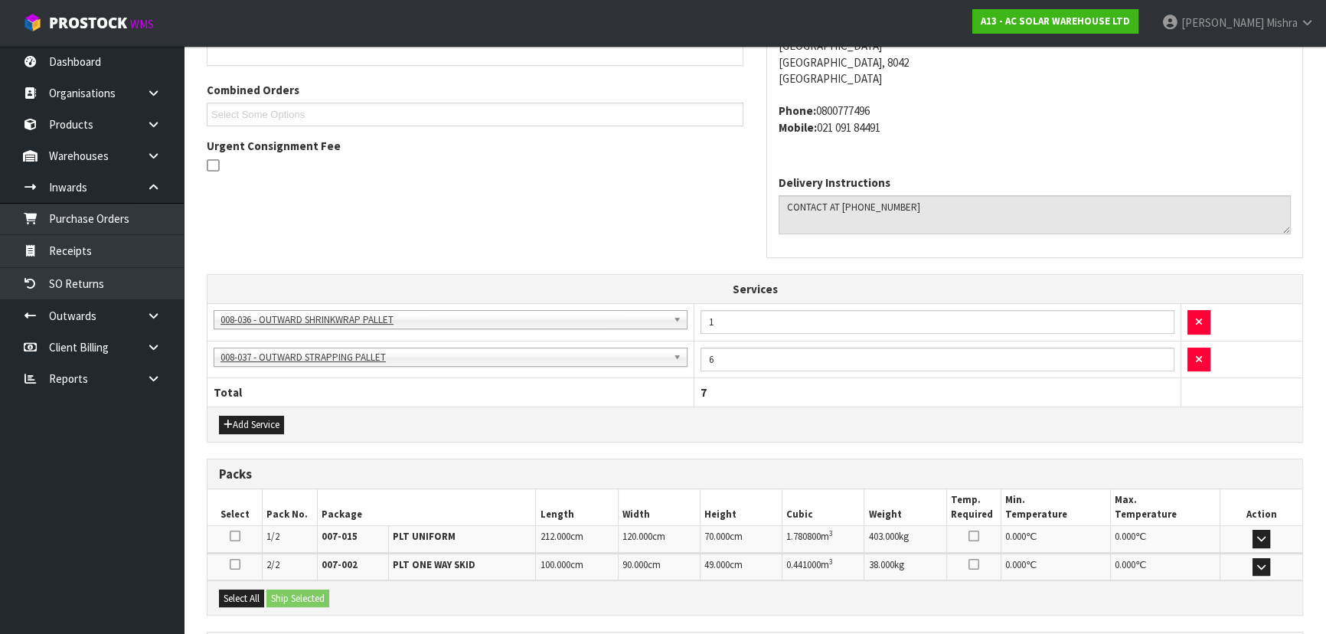
scroll to position [512, 0]
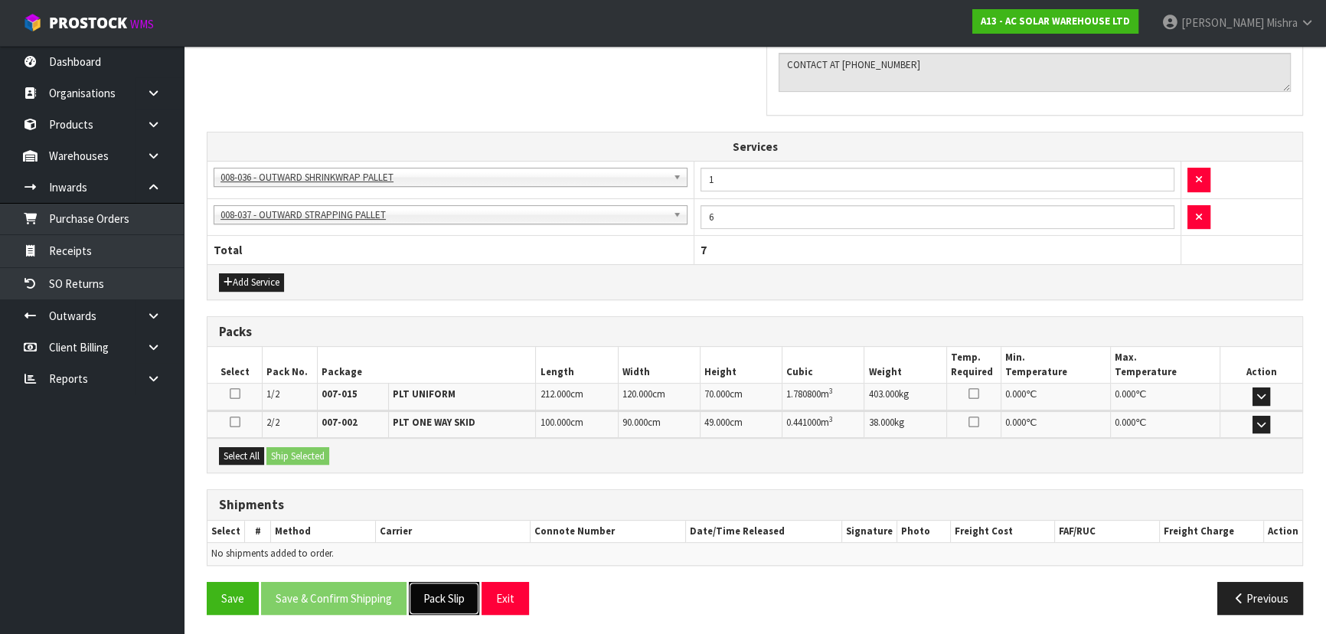
click at [428, 599] on button "Pack Slip" at bounding box center [444, 598] width 70 height 33
drag, startPoint x: 240, startPoint y: 449, endPoint x: 255, endPoint y: 446, distance: 15.6
click at [240, 449] on button "Select All" at bounding box center [241, 456] width 45 height 18
click at [307, 442] on div "Select All Ship Selected" at bounding box center [754, 455] width 1095 height 34
click at [308, 451] on button "Ship Selected" at bounding box center [297, 456] width 63 height 18
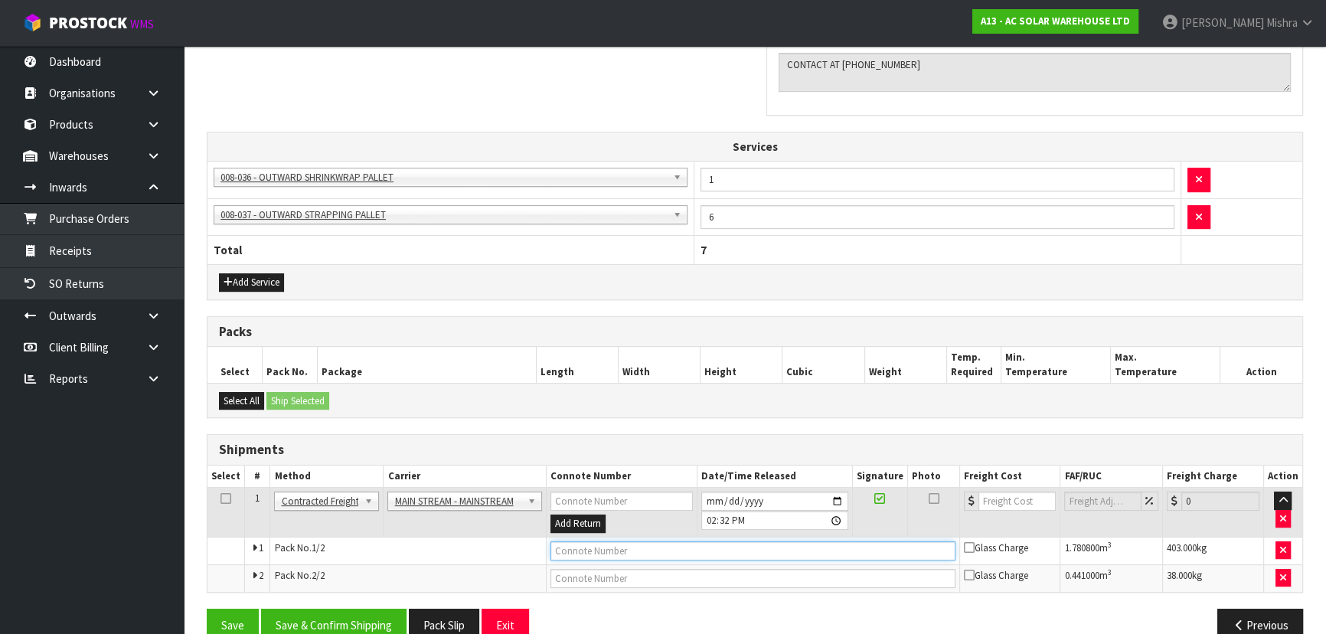
click at [605, 549] on input "text" at bounding box center [752, 550] width 405 height 19
paste input "CWL7722898"
click at [997, 506] on input "number" at bounding box center [1016, 500] width 77 height 19
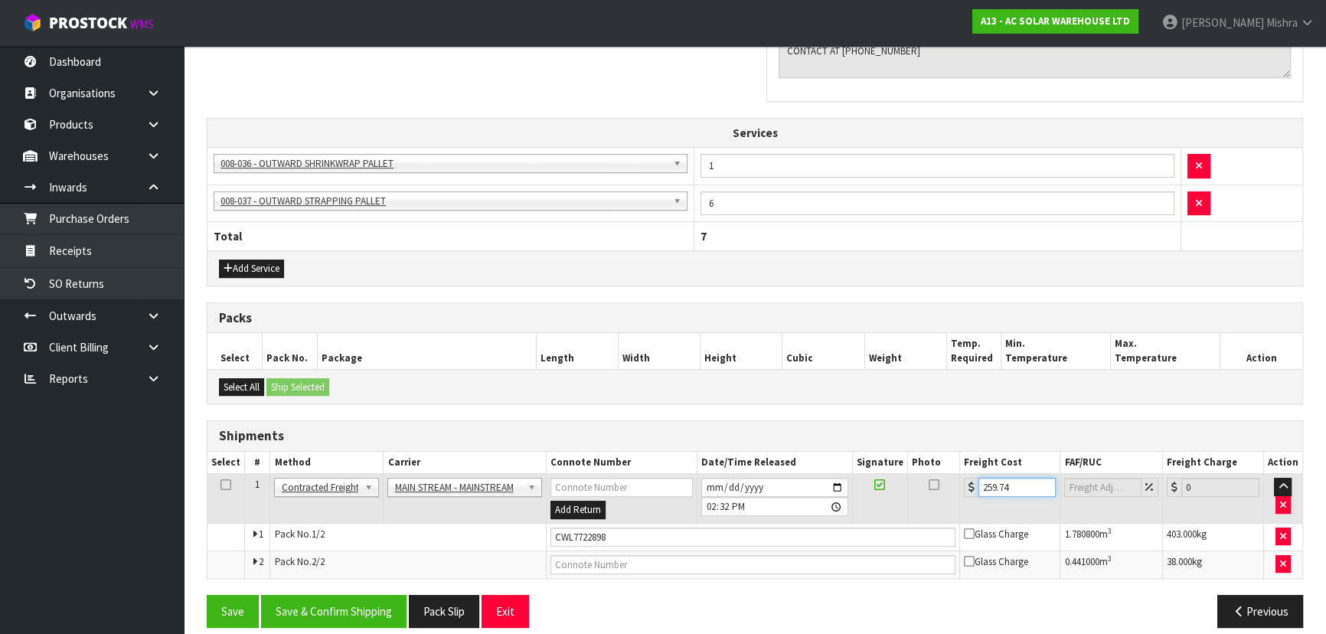
scroll to position [539, 0]
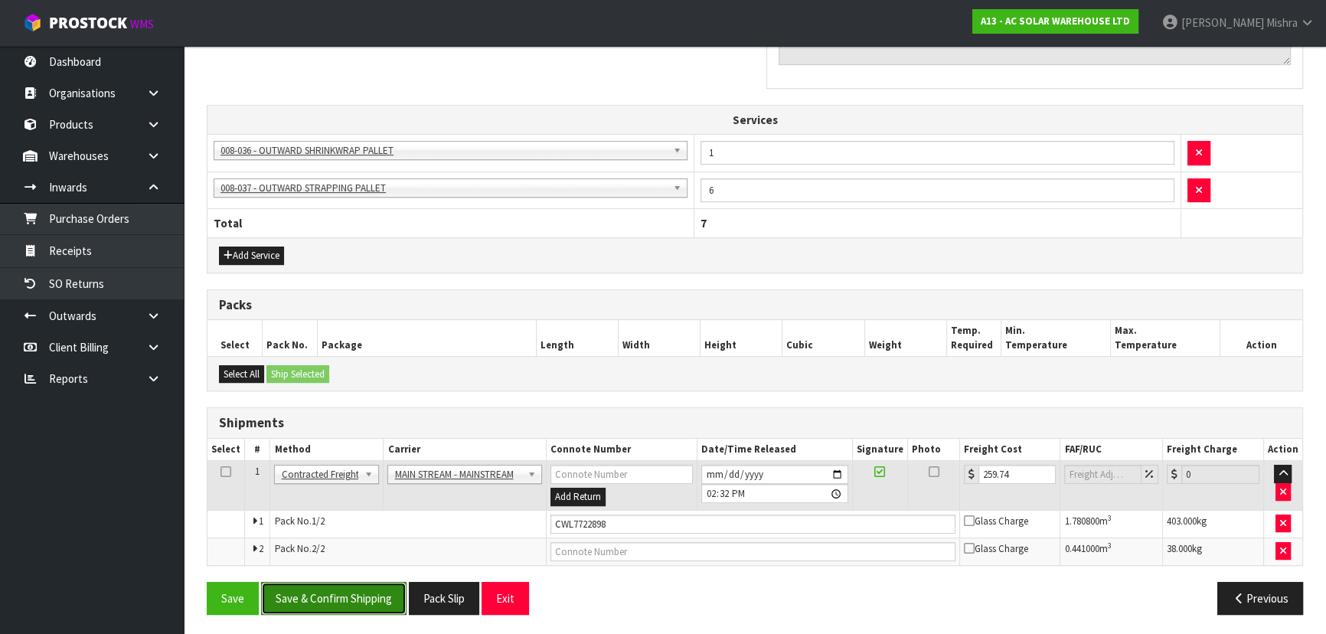
click at [328, 595] on button "Save & Confirm Shipping" at bounding box center [333, 598] width 145 height 33
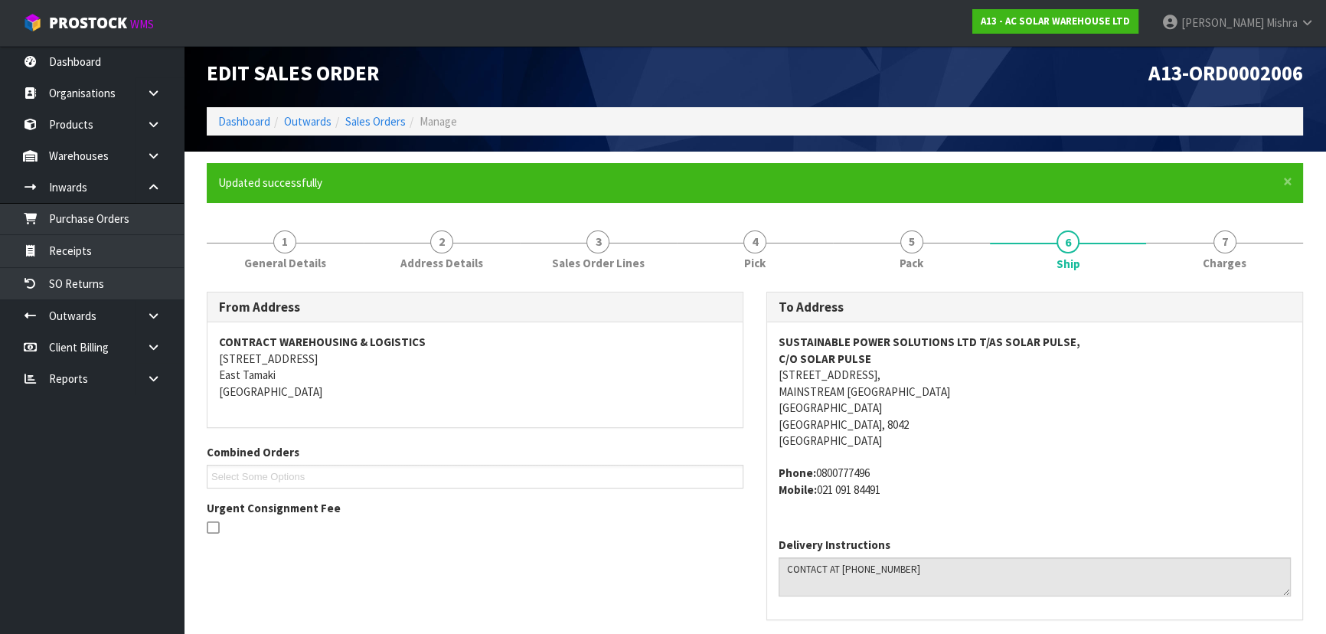
scroll to position [0, 0]
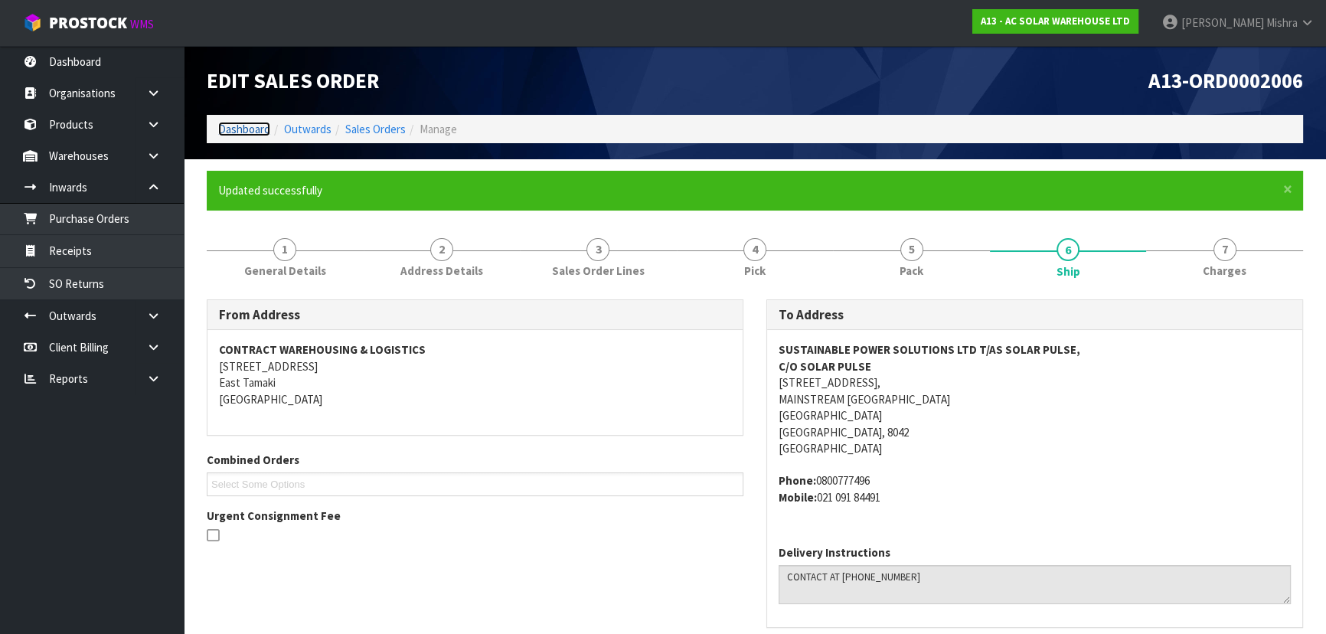
drag, startPoint x: 1316, startPoint y: 576, endPoint x: 229, endPoint y: 124, distance: 1177.6
click at [229, 124] on link "Dashboard" at bounding box center [244, 129] width 52 height 15
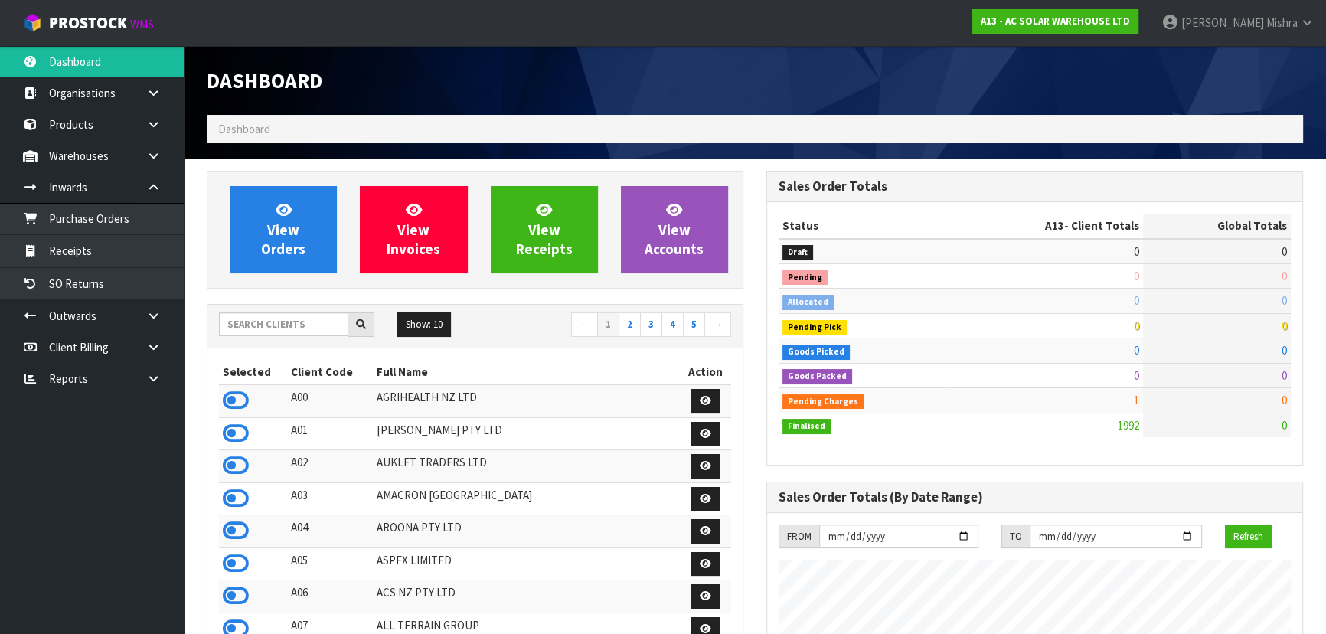
scroll to position [1222, 559]
click at [249, 325] on input "text" at bounding box center [283, 324] width 129 height 24
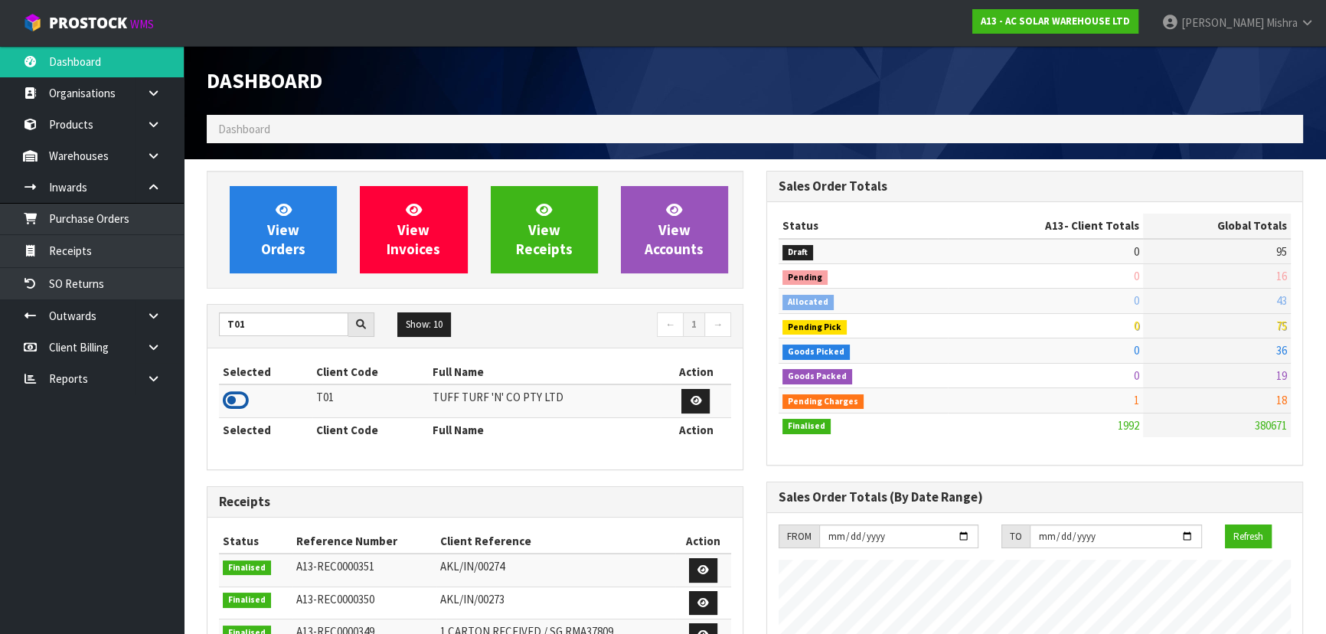
click at [243, 396] on icon at bounding box center [236, 400] width 26 height 23
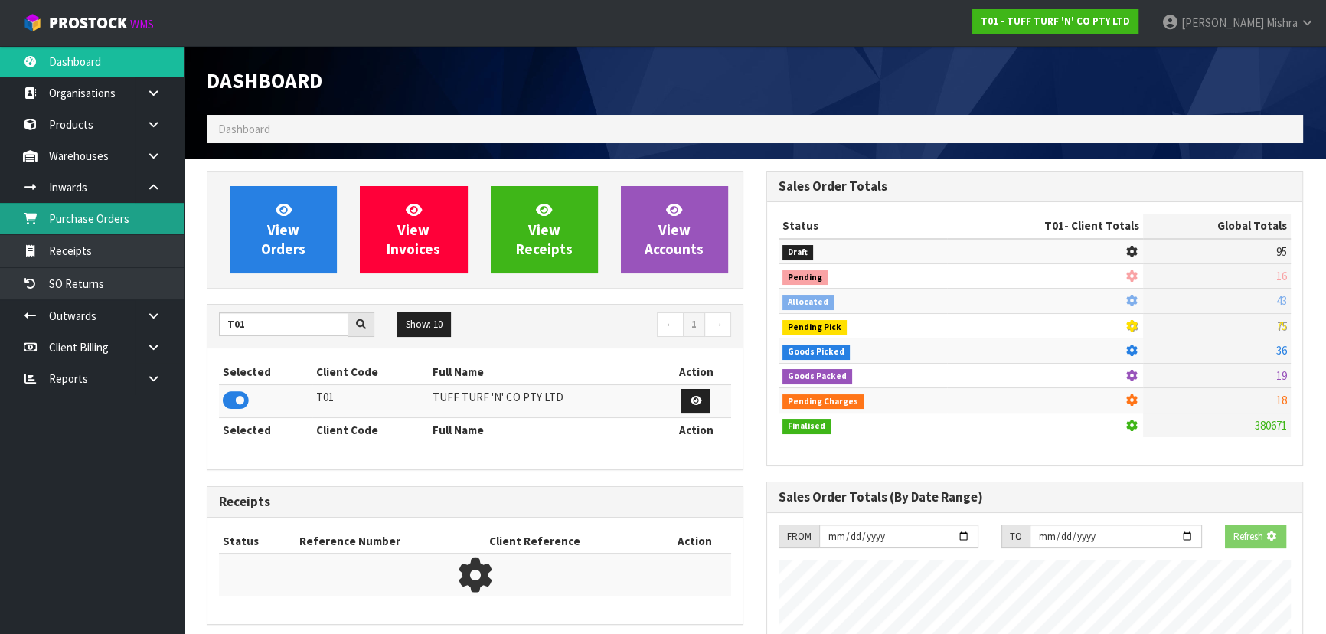
scroll to position [1157, 559]
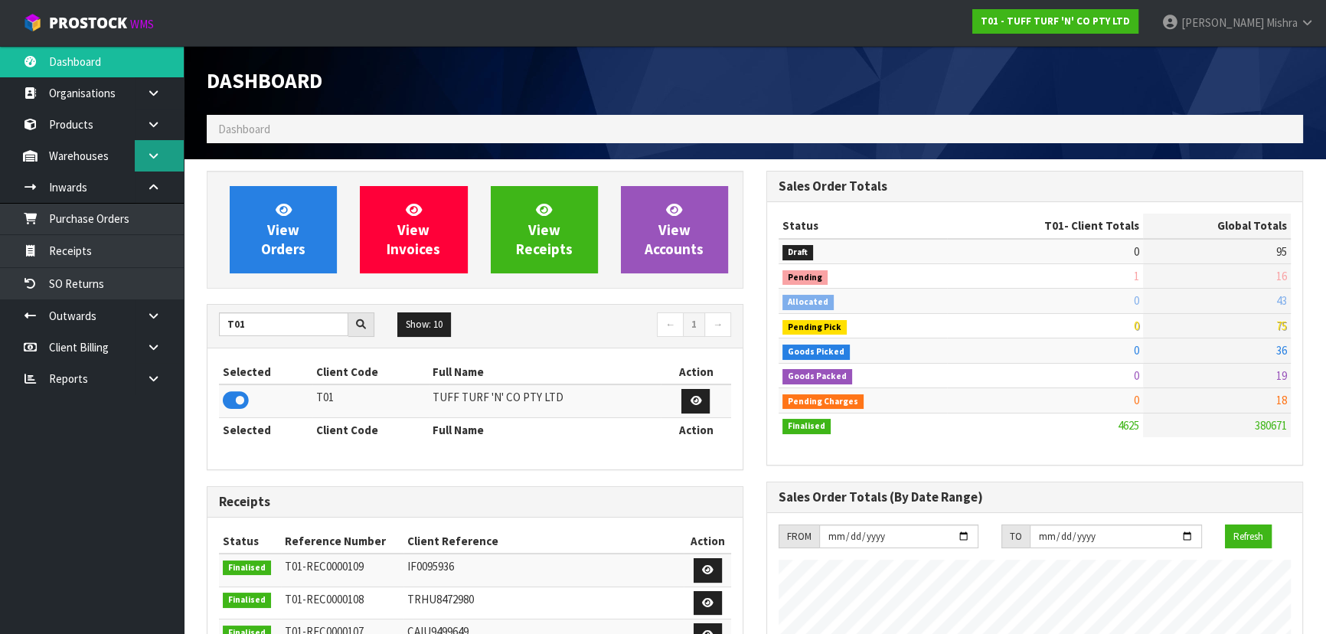
click at [142, 155] on link at bounding box center [159, 155] width 49 height 31
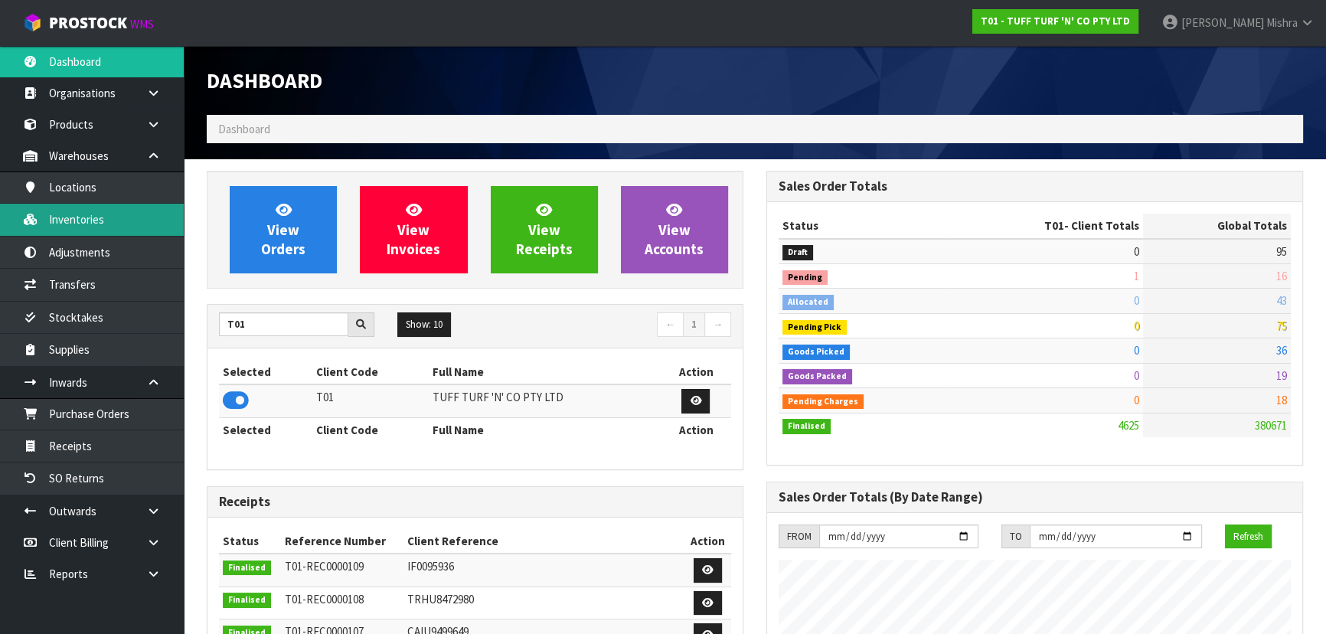
click at [130, 218] on link "Inventories" at bounding box center [92, 219] width 184 height 31
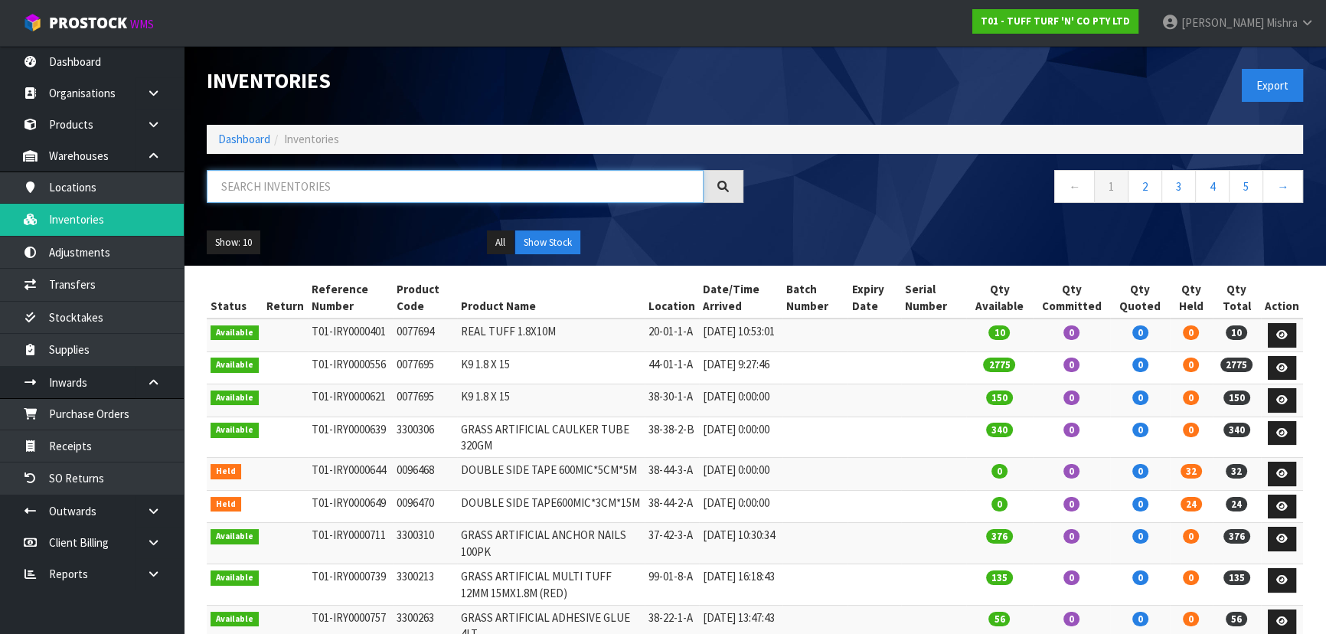
click at [274, 183] on input "text" at bounding box center [455, 186] width 497 height 33
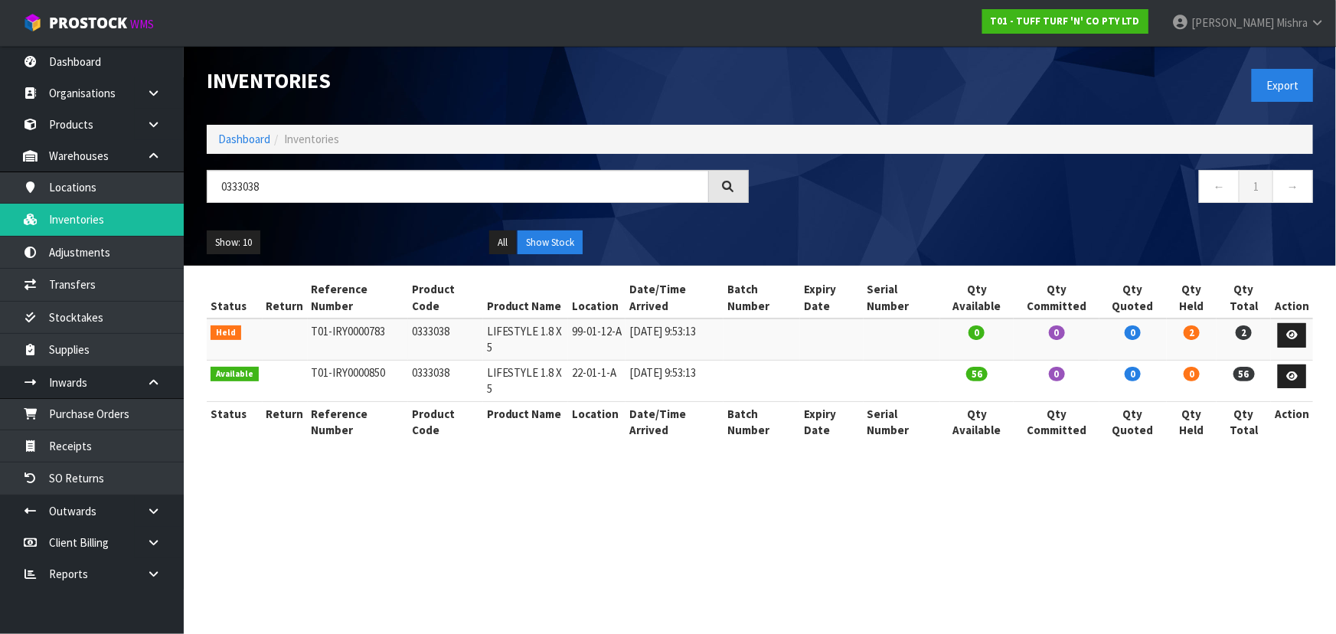
click at [420, 374] on td "0333038" at bounding box center [445, 380] width 75 height 41
click at [150, 506] on icon at bounding box center [153, 510] width 15 height 11
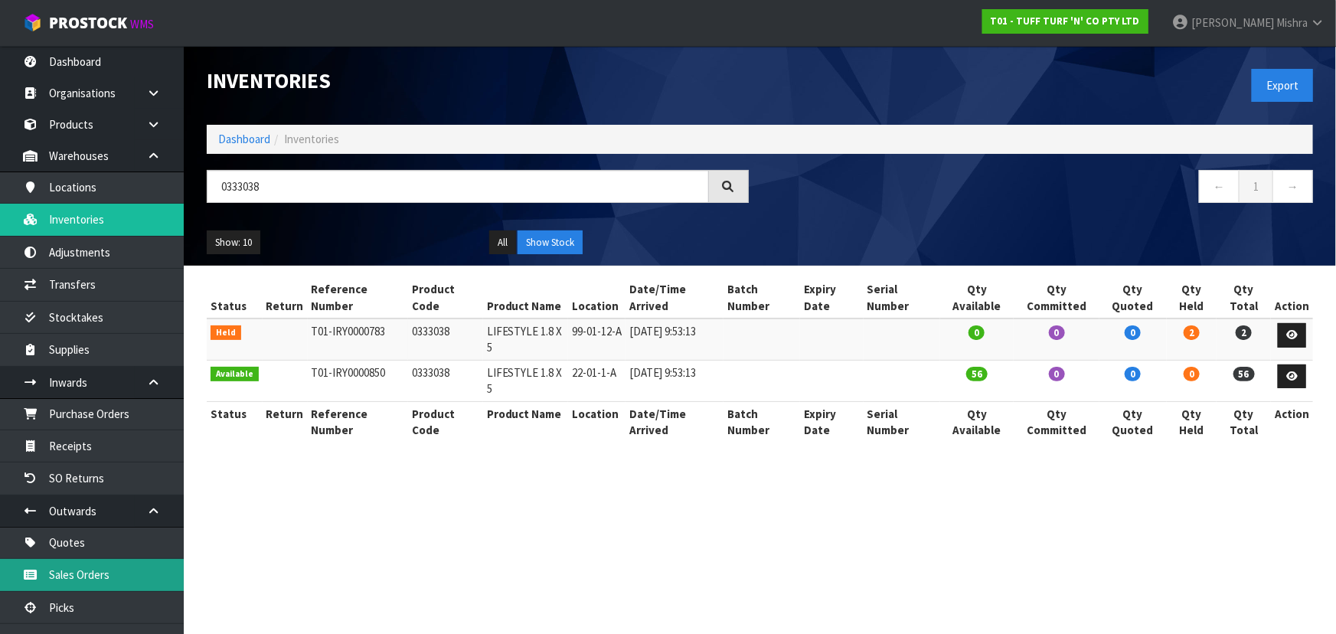
click at [105, 576] on link "Sales Orders" at bounding box center [92, 574] width 184 height 31
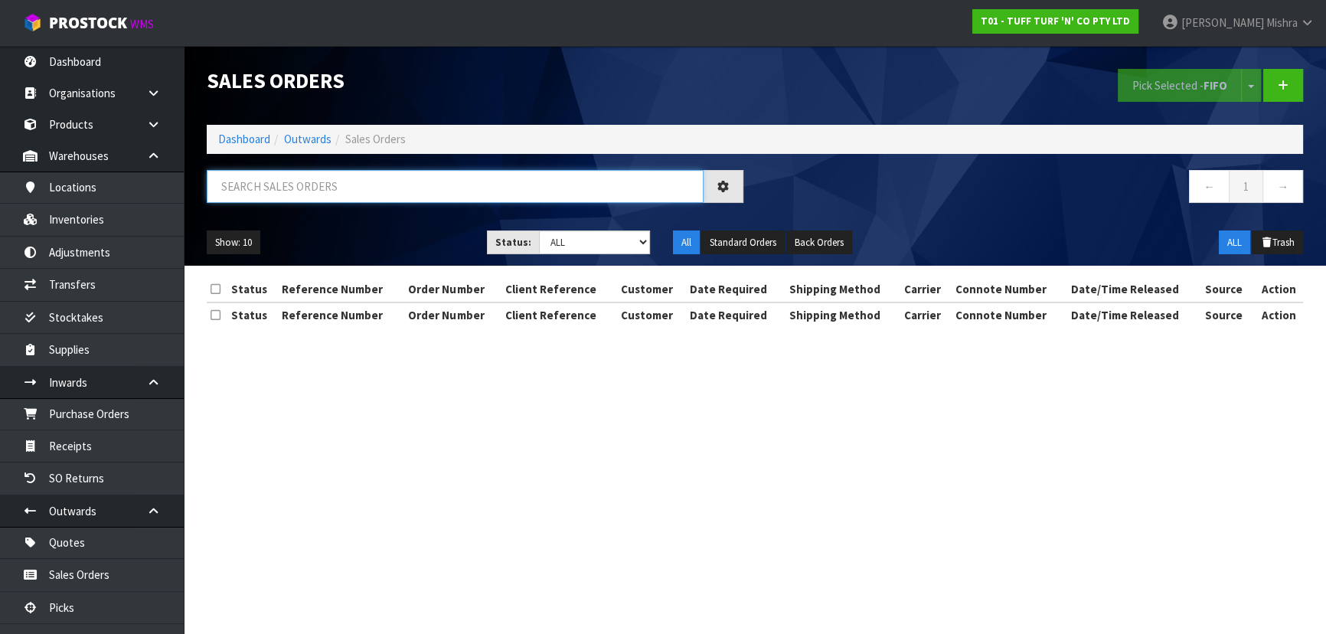
click at [295, 188] on input "text" at bounding box center [455, 186] width 497 height 33
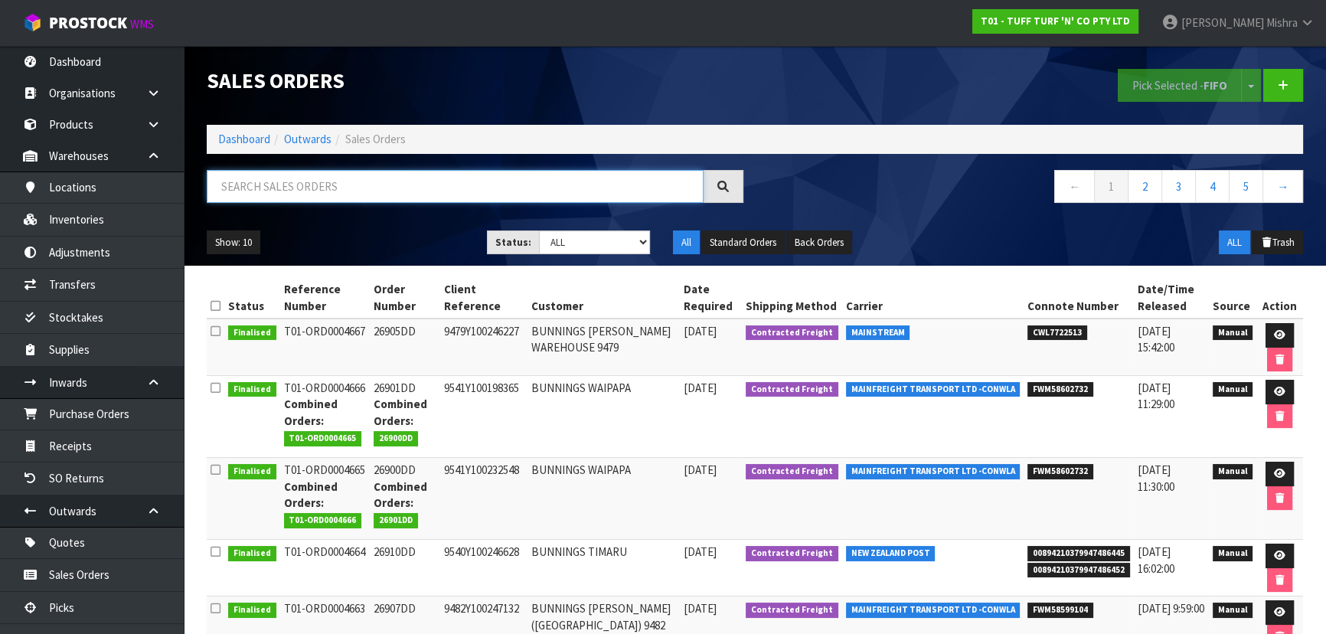
paste input "0333038"
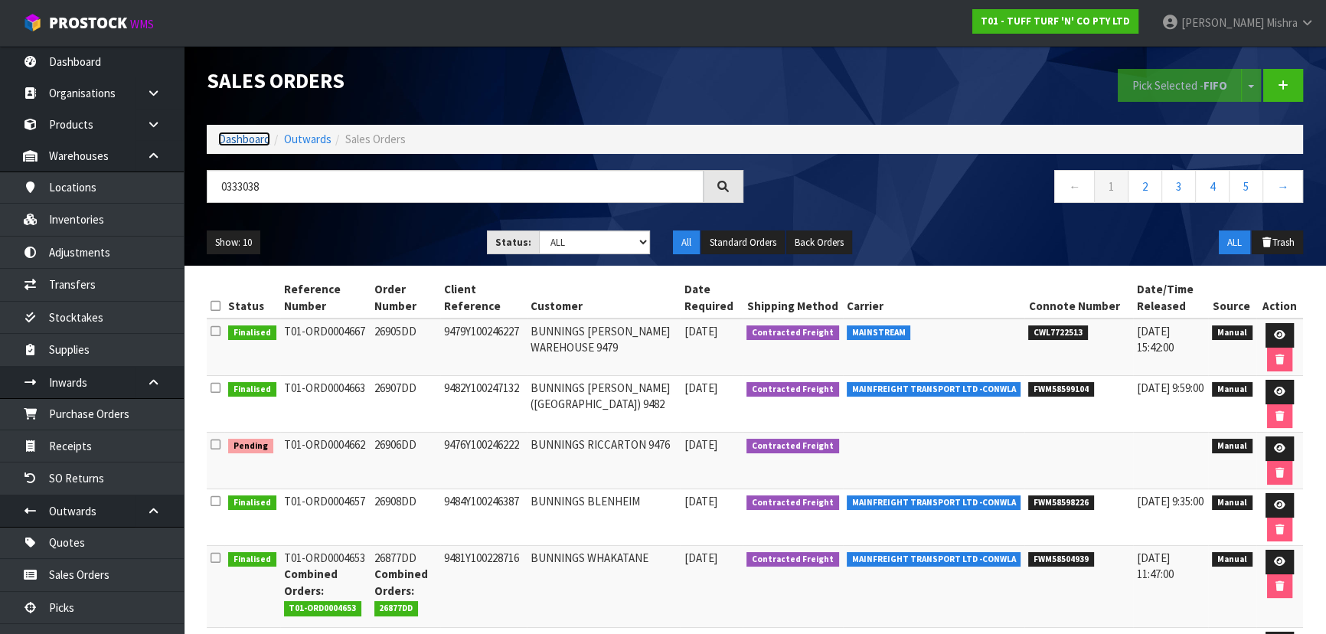
click at [227, 136] on link "Dashboard" at bounding box center [244, 139] width 52 height 15
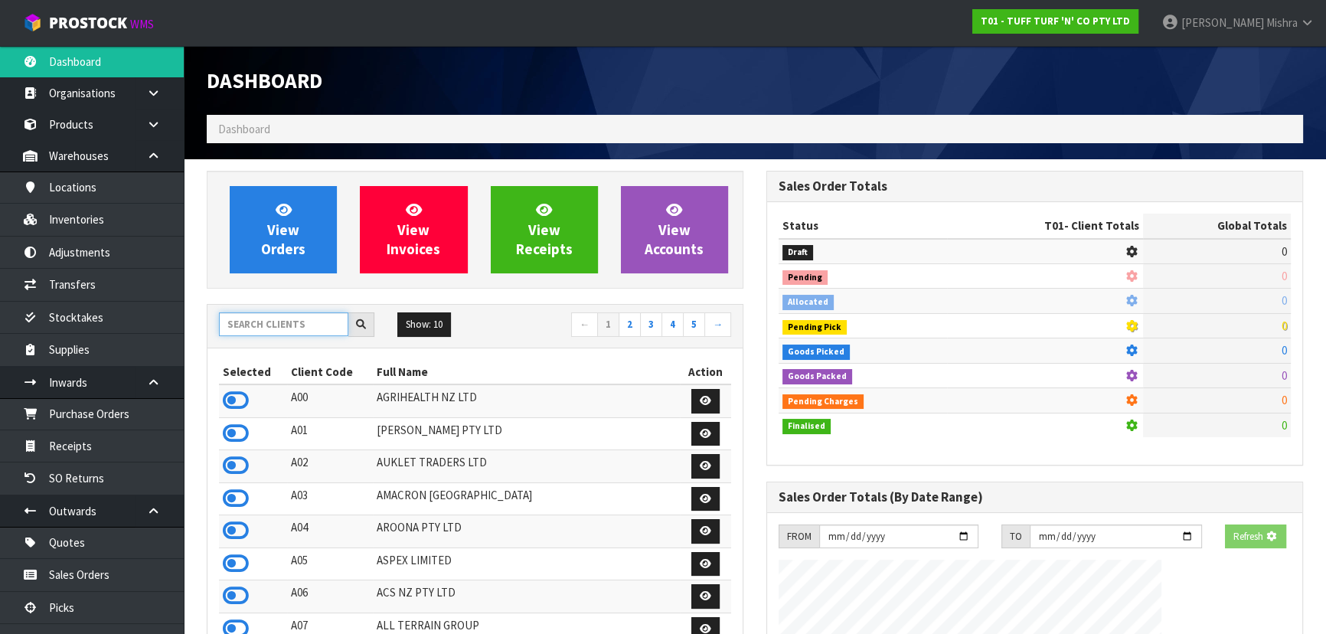
click at [256, 324] on input "text" at bounding box center [283, 324] width 129 height 24
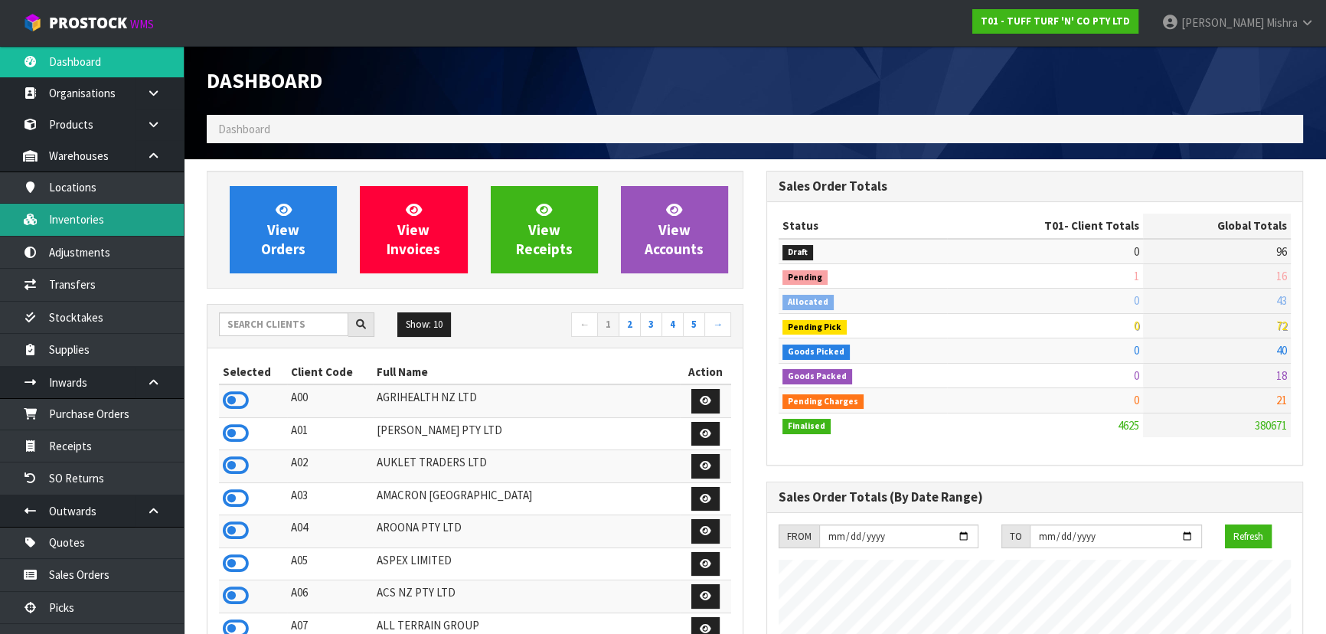
click at [108, 219] on link "Inventories" at bounding box center [92, 219] width 184 height 31
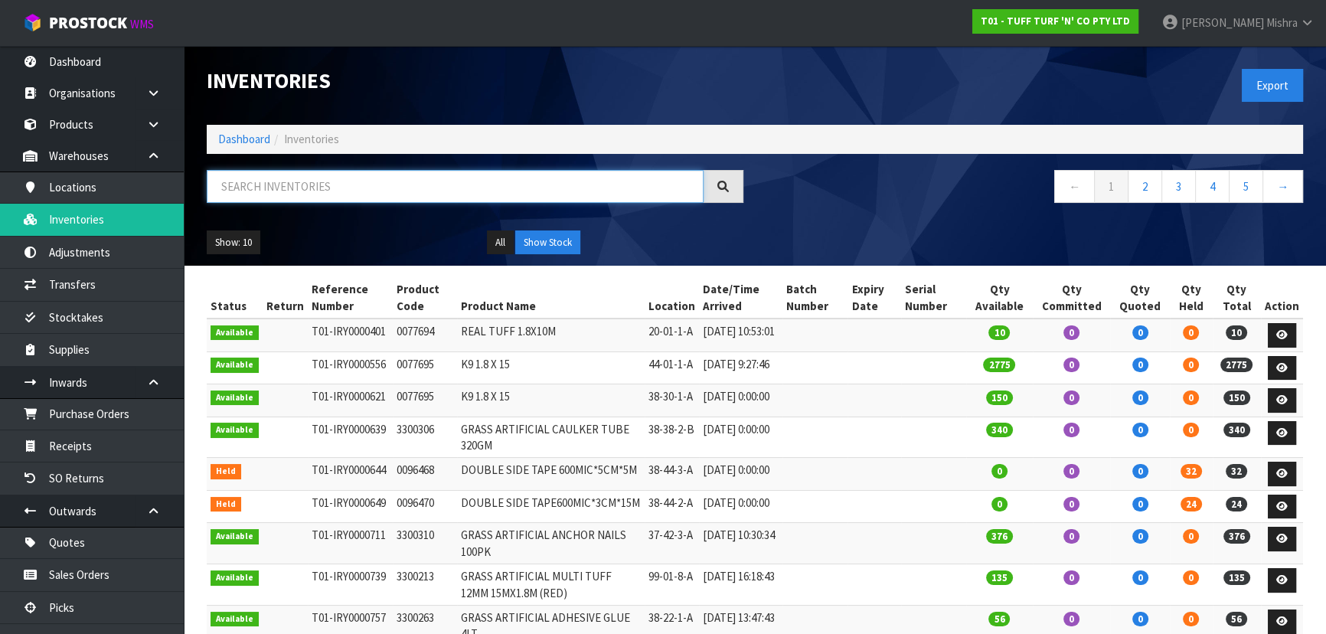
click at [316, 174] on input "text" at bounding box center [455, 186] width 497 height 33
paste input "0333038"
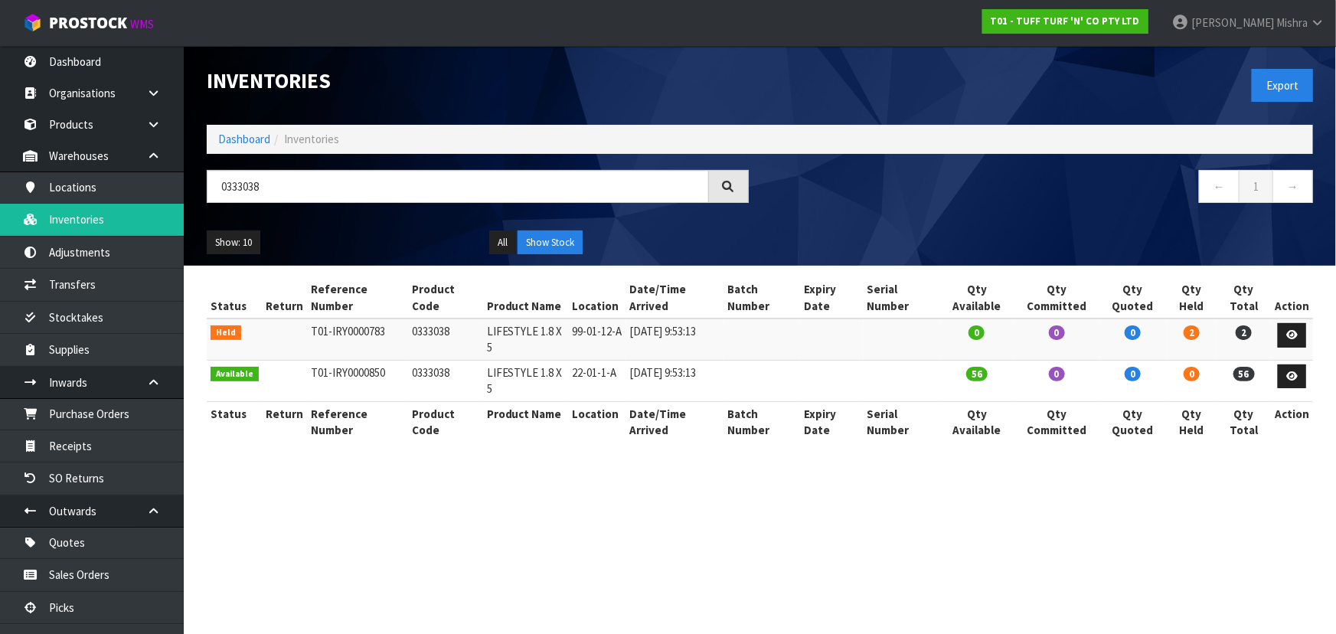
click at [987, 368] on span "56" at bounding box center [976, 374] width 21 height 15
click at [985, 378] on span "56" at bounding box center [976, 374] width 21 height 15
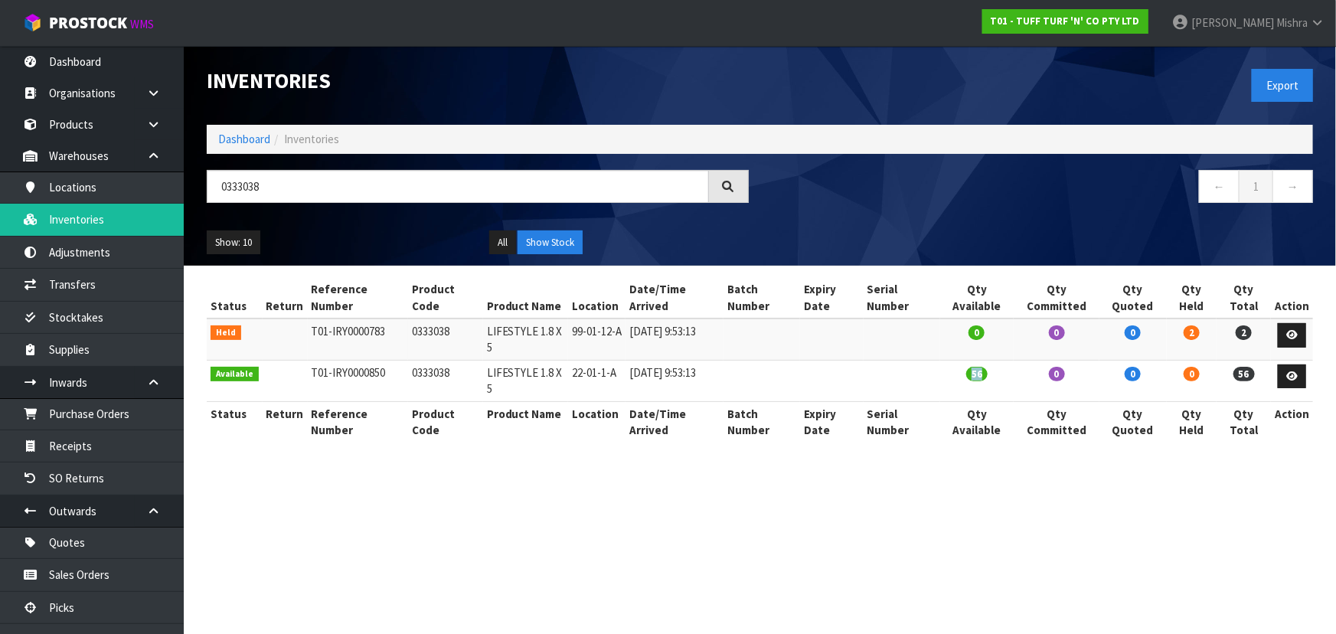
click at [985, 378] on span "56" at bounding box center [976, 374] width 21 height 15
click at [985, 377] on span "56" at bounding box center [976, 374] width 21 height 15
click at [74, 272] on link "Transfers" at bounding box center [92, 284] width 184 height 31
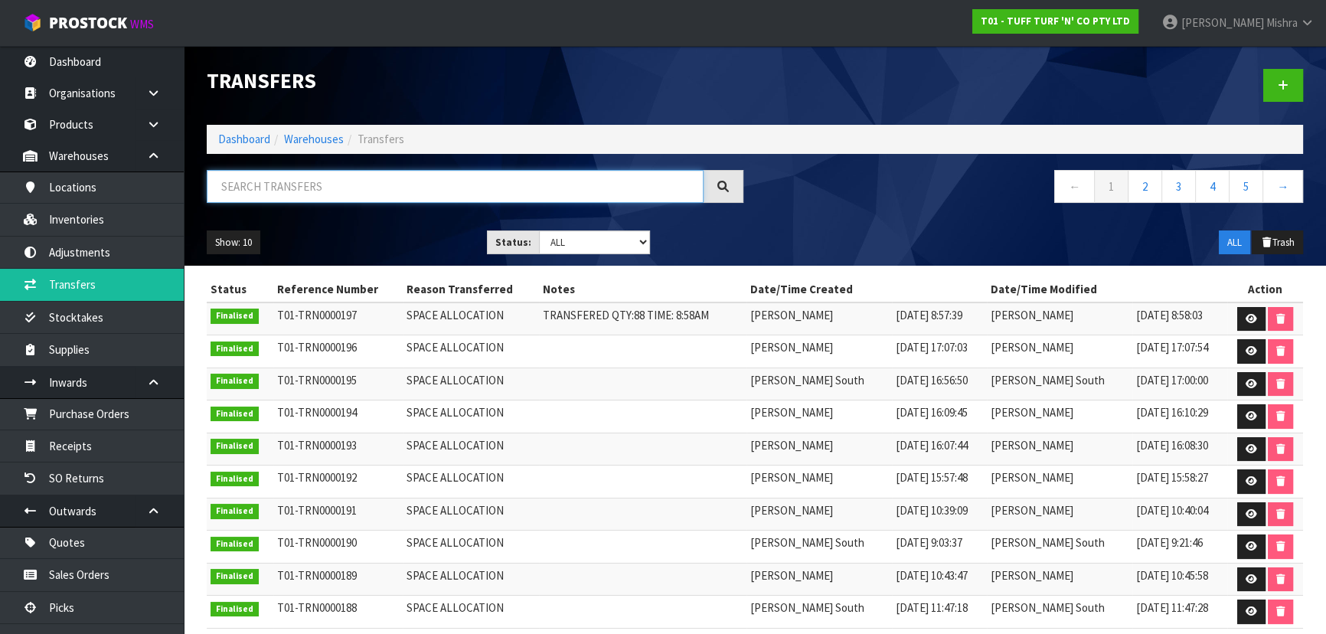
click at [325, 189] on input "text" at bounding box center [455, 186] width 497 height 33
click at [1274, 77] on link at bounding box center [1283, 85] width 40 height 33
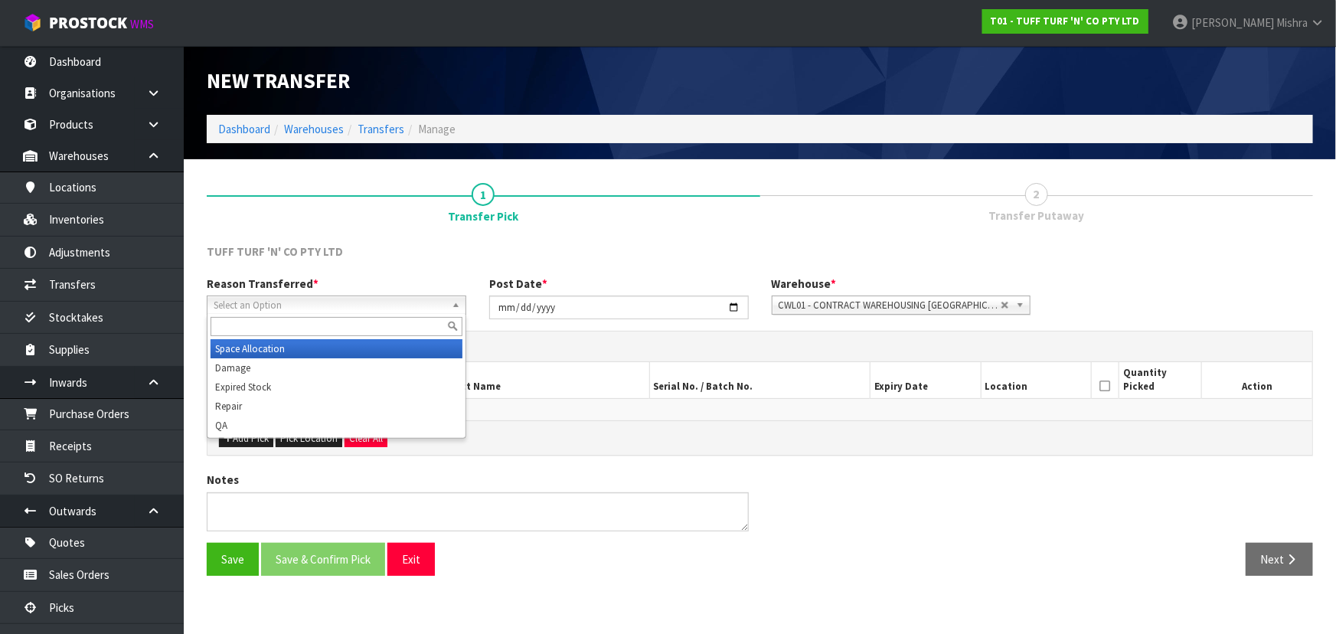
click at [291, 305] on span "Select an Option" at bounding box center [330, 305] width 232 height 18
click at [277, 353] on li "Space Allocation" at bounding box center [336, 348] width 252 height 19
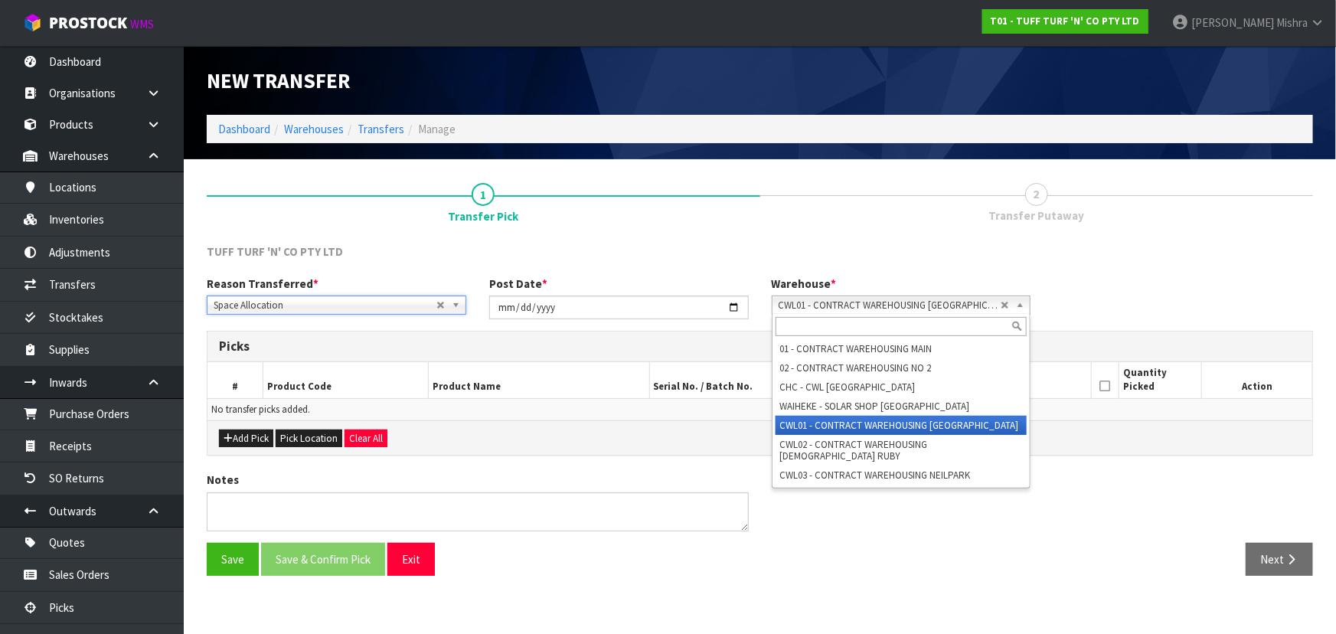
click at [953, 311] on span "CWL01 - CONTRACT WAREHOUSING [GEOGRAPHIC_DATA]" at bounding box center [889, 305] width 223 height 18
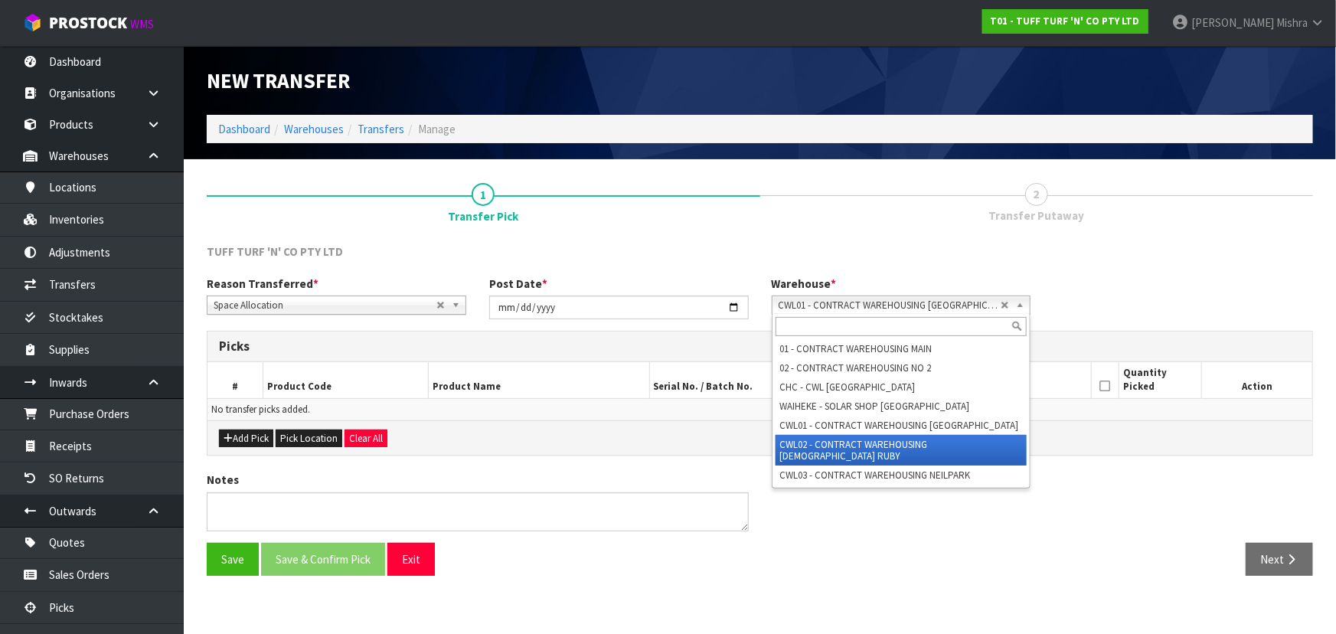
click at [928, 445] on li "CWL02 - CONTRACT WAREHOUSING [DEMOGRAPHIC_DATA] RUBY" at bounding box center [901, 450] width 252 height 31
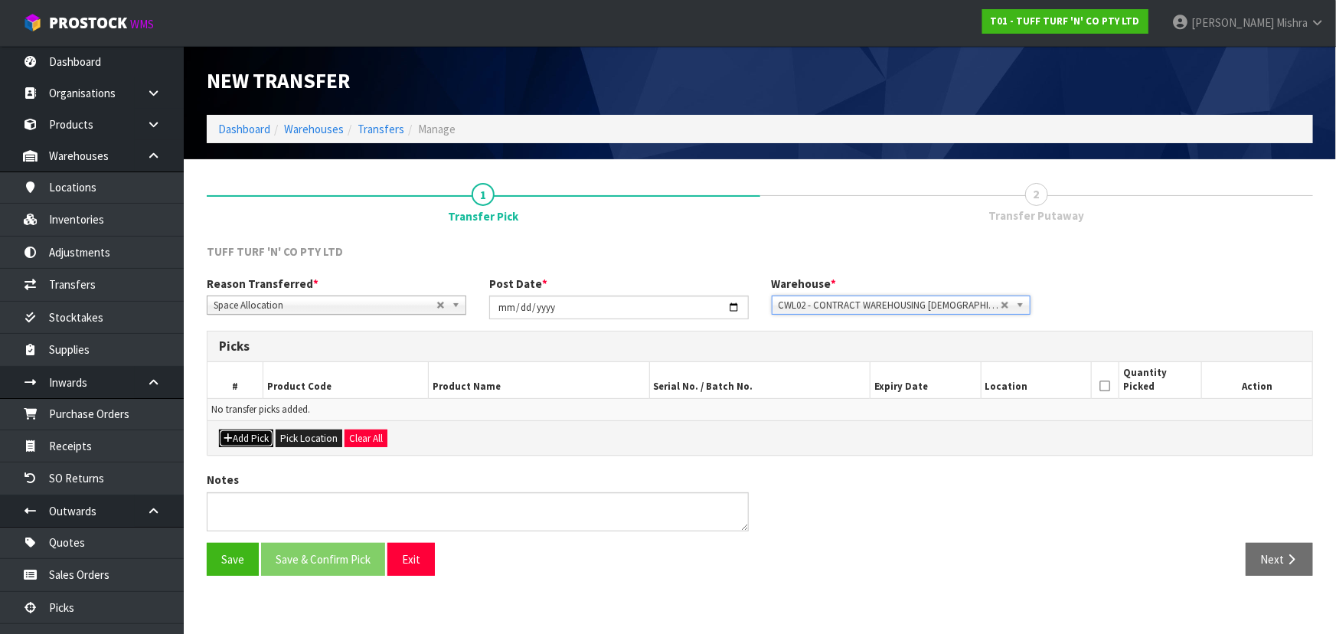
click at [259, 436] on button "Add Pick" at bounding box center [246, 438] width 54 height 18
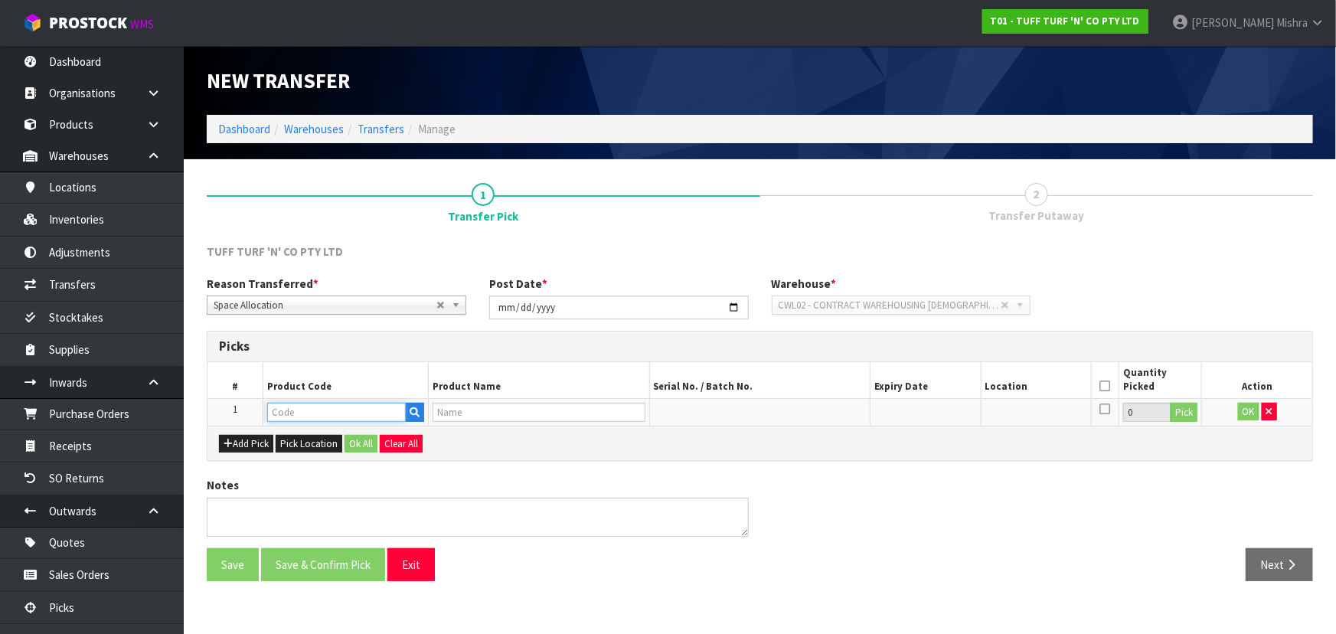
click at [306, 416] on input "text" at bounding box center [336, 412] width 139 height 19
paste input "0333038"
drag, startPoint x: 1140, startPoint y: 406, endPoint x: 1101, endPoint y: 418, distance: 41.4
click at [1101, 418] on tr "1 0333038 LIFESTYLE 1.8 X 5 0 Pick OK" at bounding box center [759, 412] width 1104 height 28
click at [1178, 412] on button "Pick" at bounding box center [1183, 413] width 27 height 20
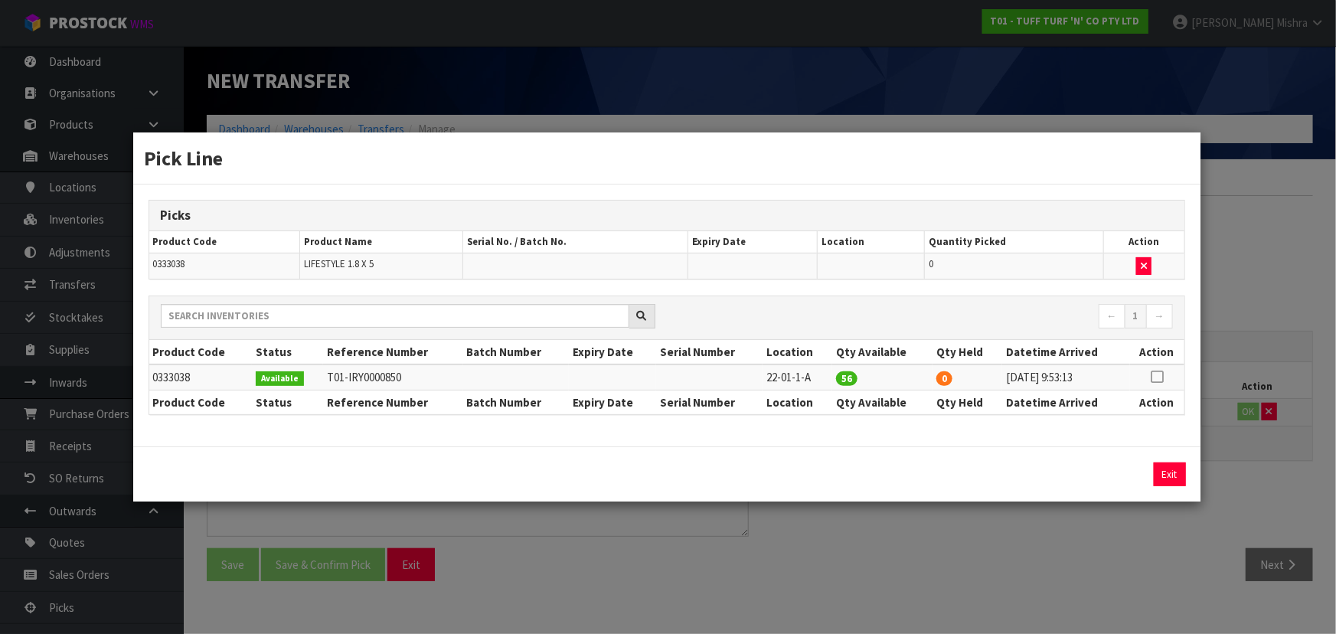
click at [1158, 377] on icon at bounding box center [1156, 377] width 12 height 1
click at [1110, 472] on button "Assign Pick" at bounding box center [1117, 474] width 63 height 24
click at [1158, 377] on icon at bounding box center [1156, 377] width 12 height 1
click at [1176, 484] on button "Exit" at bounding box center [1169, 474] width 32 height 24
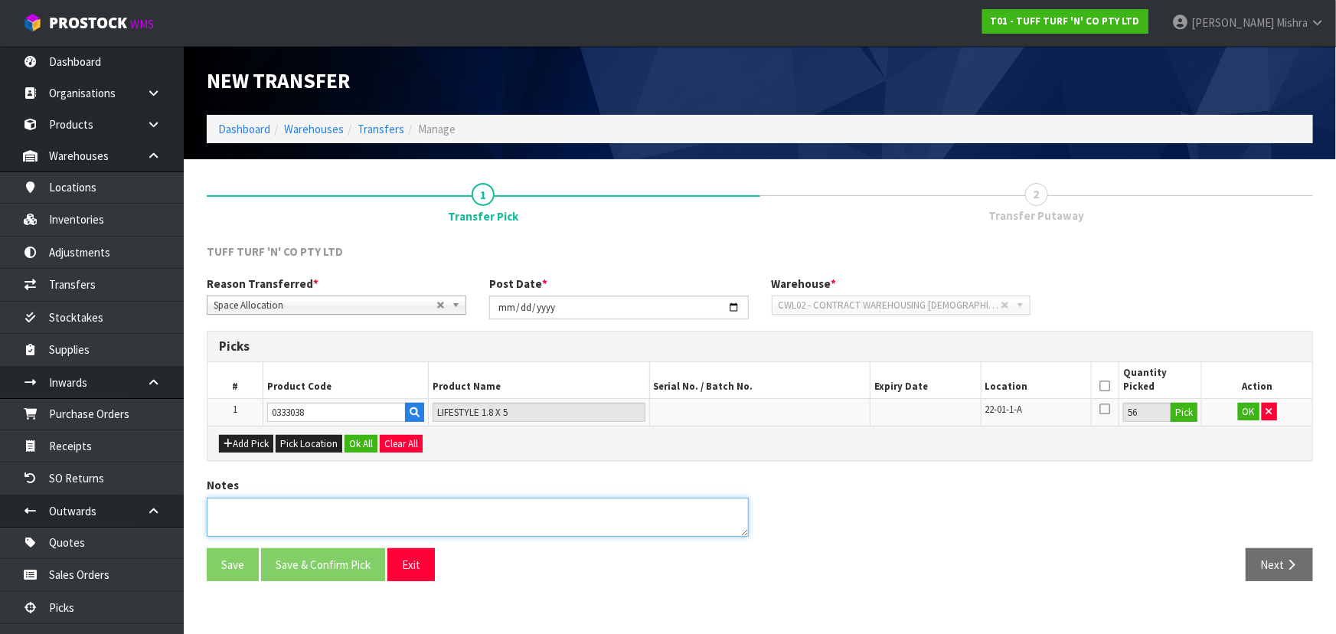
click at [283, 517] on textarea at bounding box center [478, 517] width 542 height 39
click at [1105, 387] on icon at bounding box center [1104, 386] width 11 height 1
click at [357, 442] on button "Ok All" at bounding box center [360, 444] width 33 height 18
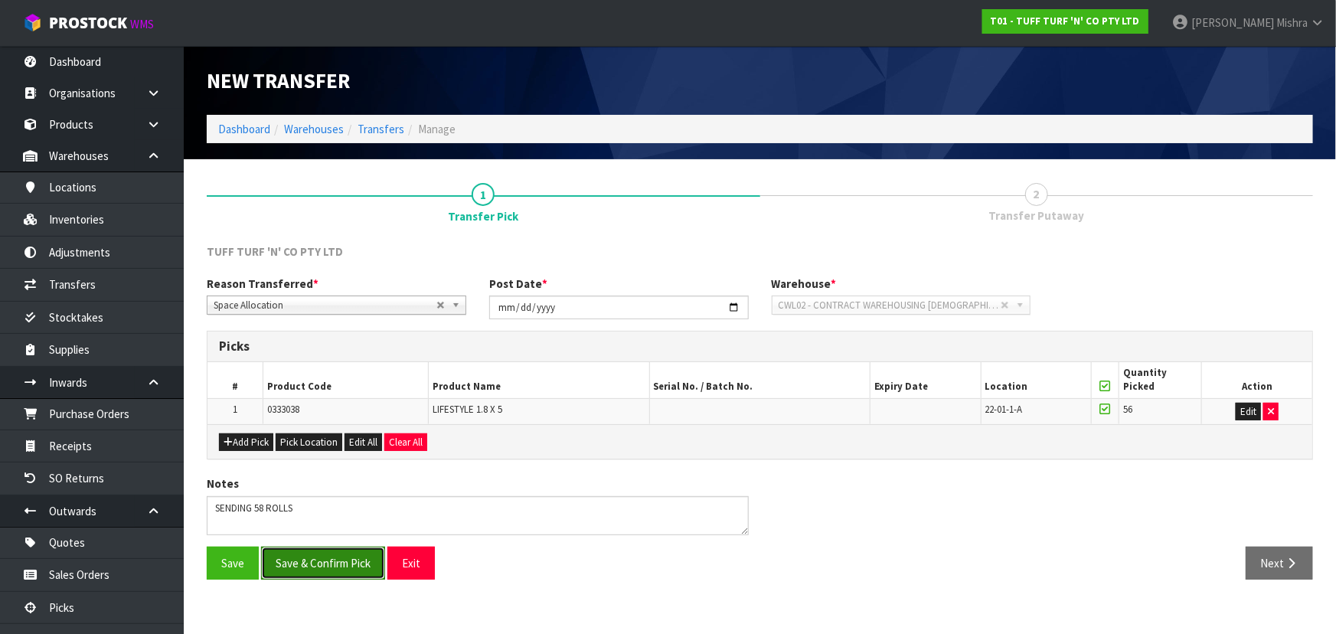
click at [318, 573] on button "Save & Confirm Pick" at bounding box center [323, 562] width 124 height 33
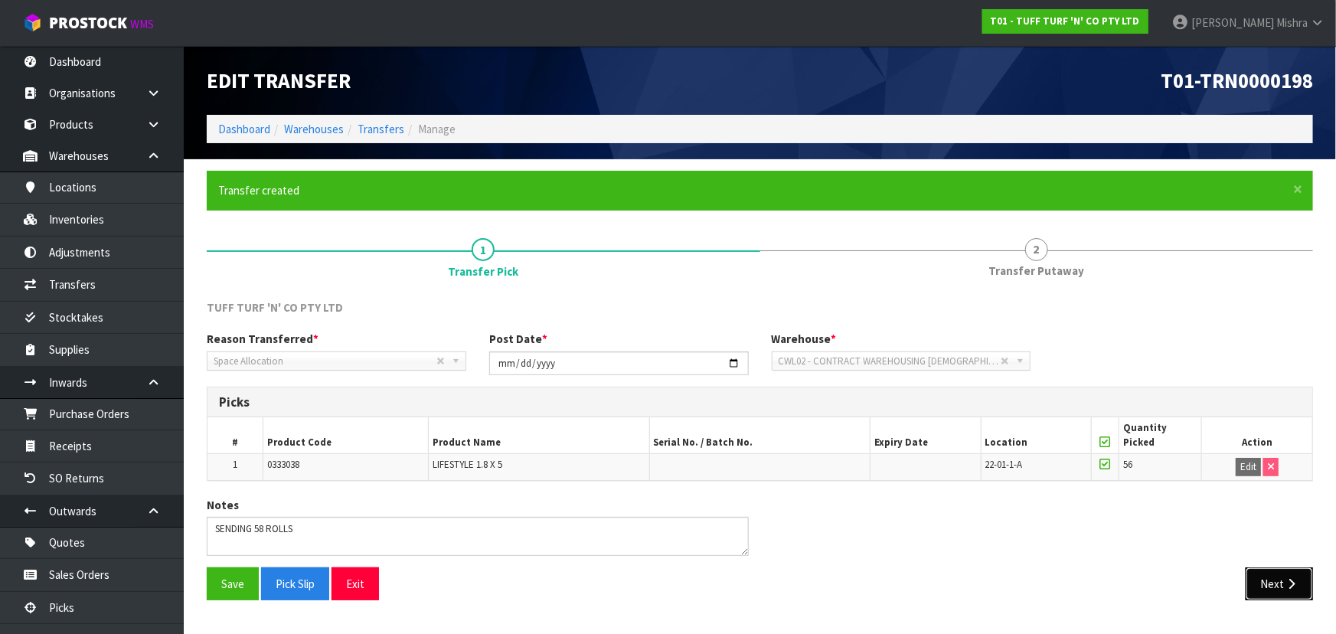
click at [1297, 576] on button "Next" at bounding box center [1278, 583] width 67 height 33
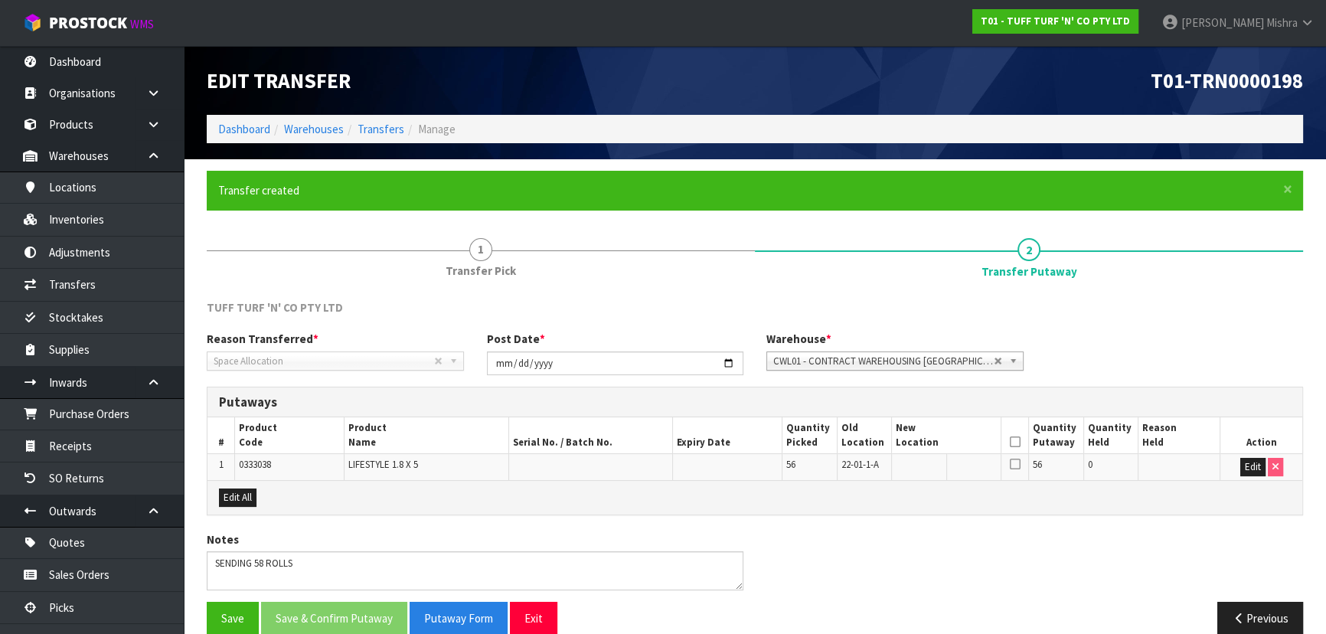
click at [896, 361] on span "CWL01 - CONTRACT WAREHOUSING [GEOGRAPHIC_DATA]" at bounding box center [883, 361] width 220 height 18
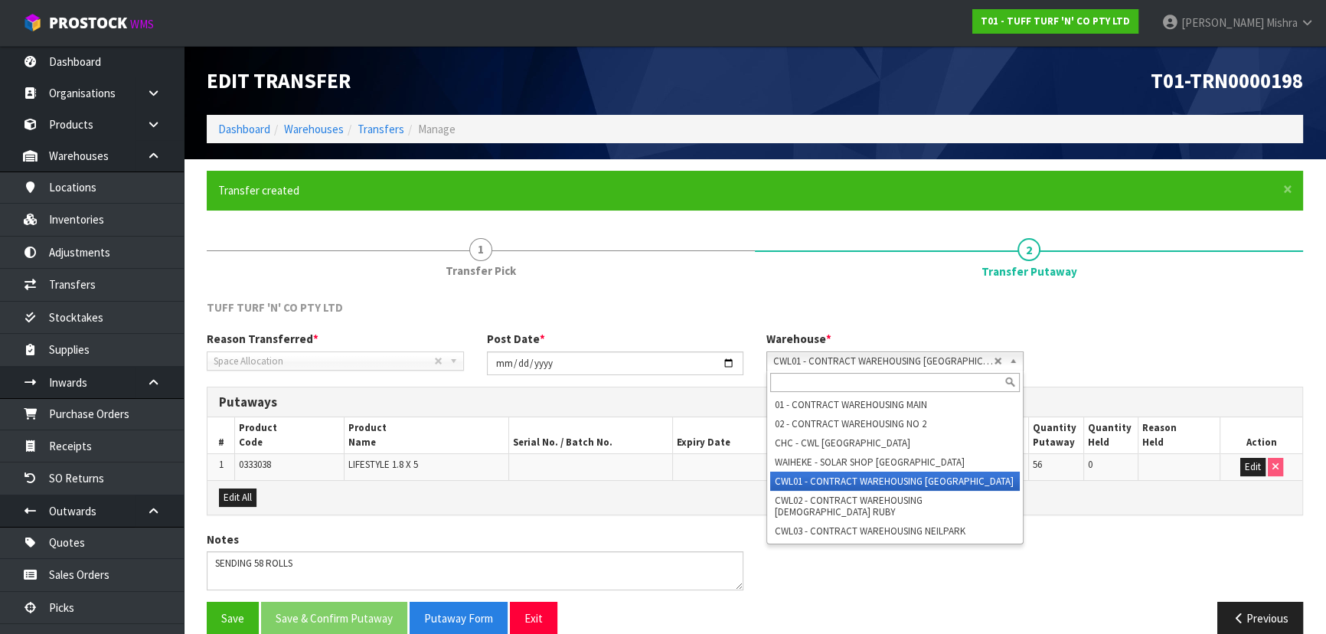
click at [896, 361] on span "CWL01 - CONTRACT WAREHOUSING [GEOGRAPHIC_DATA]" at bounding box center [883, 361] width 220 height 18
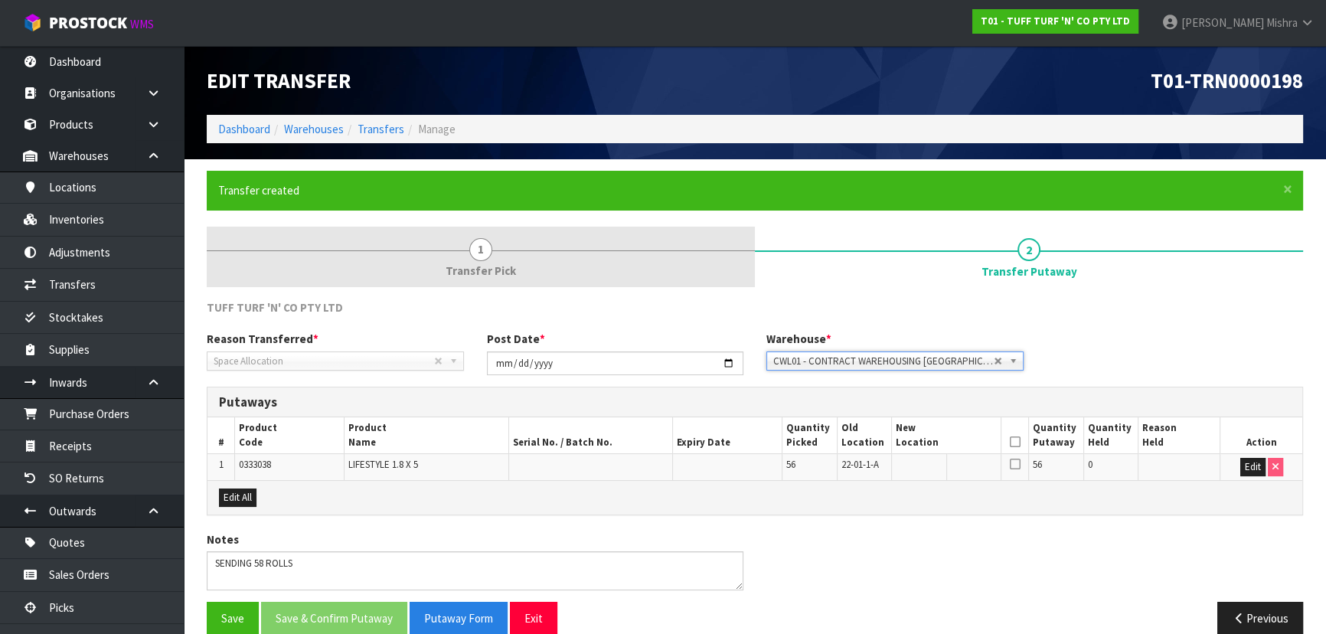
click at [484, 271] on span "Transfer Pick" at bounding box center [480, 271] width 70 height 16
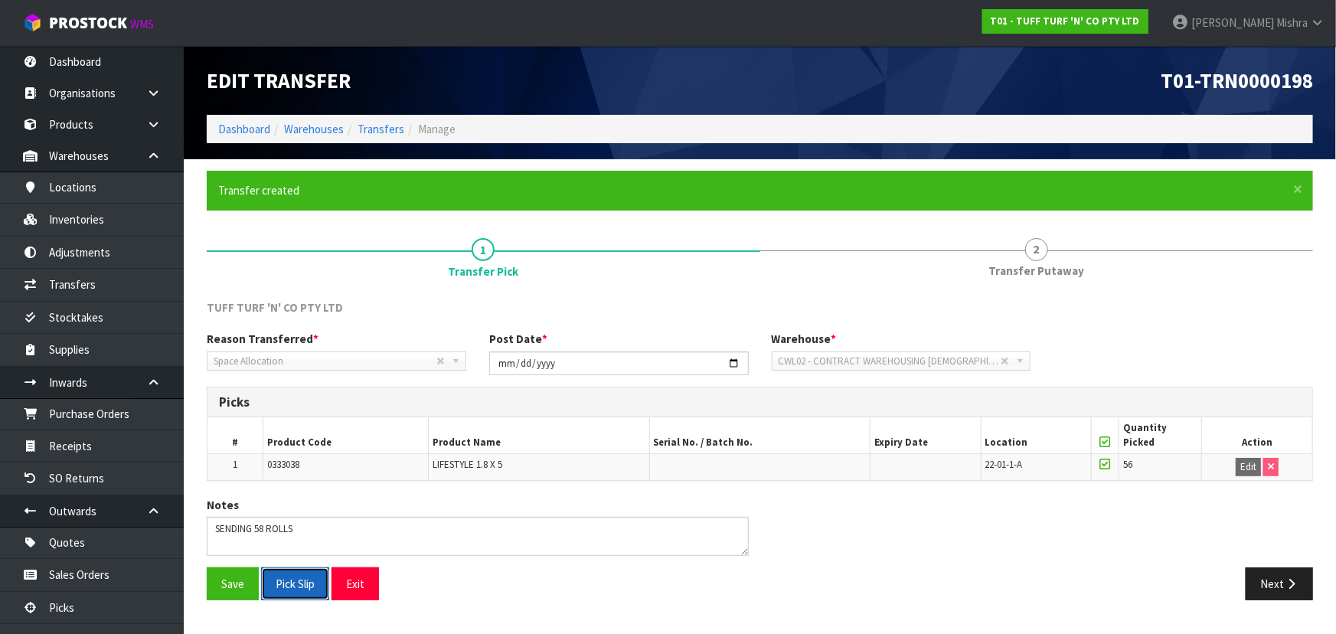
click at [283, 582] on button "Pick Slip" at bounding box center [295, 583] width 68 height 33
click at [237, 579] on button "Save" at bounding box center [233, 583] width 52 height 33
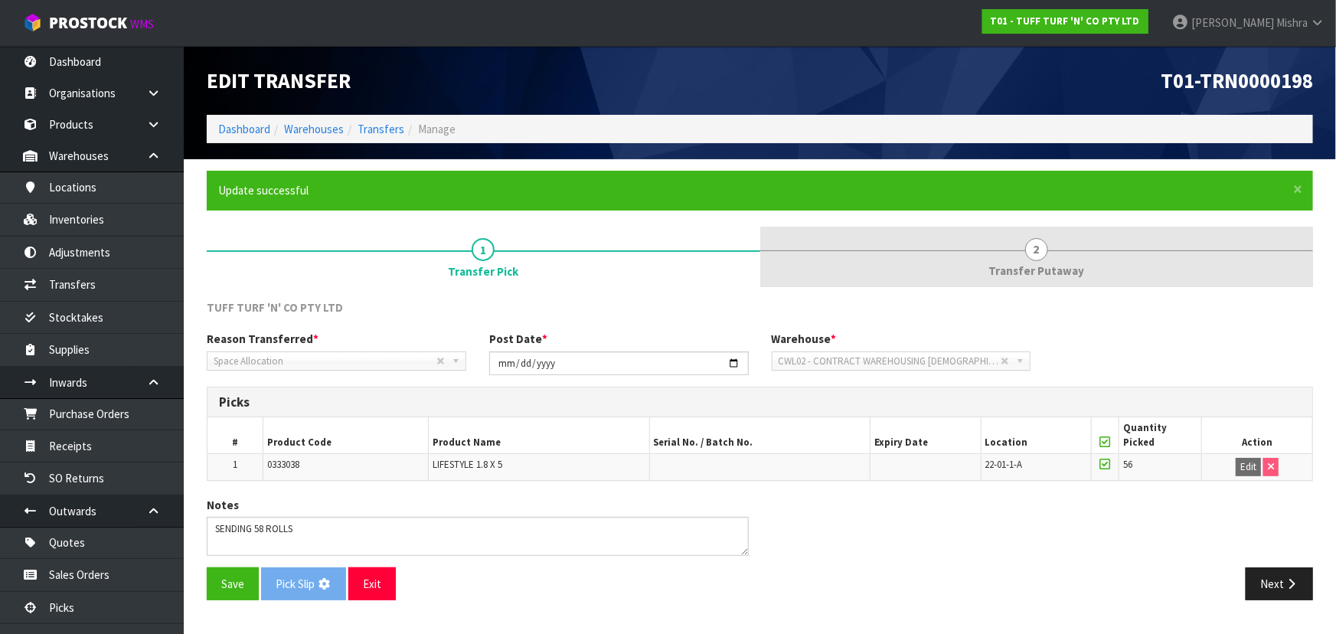
click at [1049, 273] on span "Transfer Putaway" at bounding box center [1036, 271] width 96 height 16
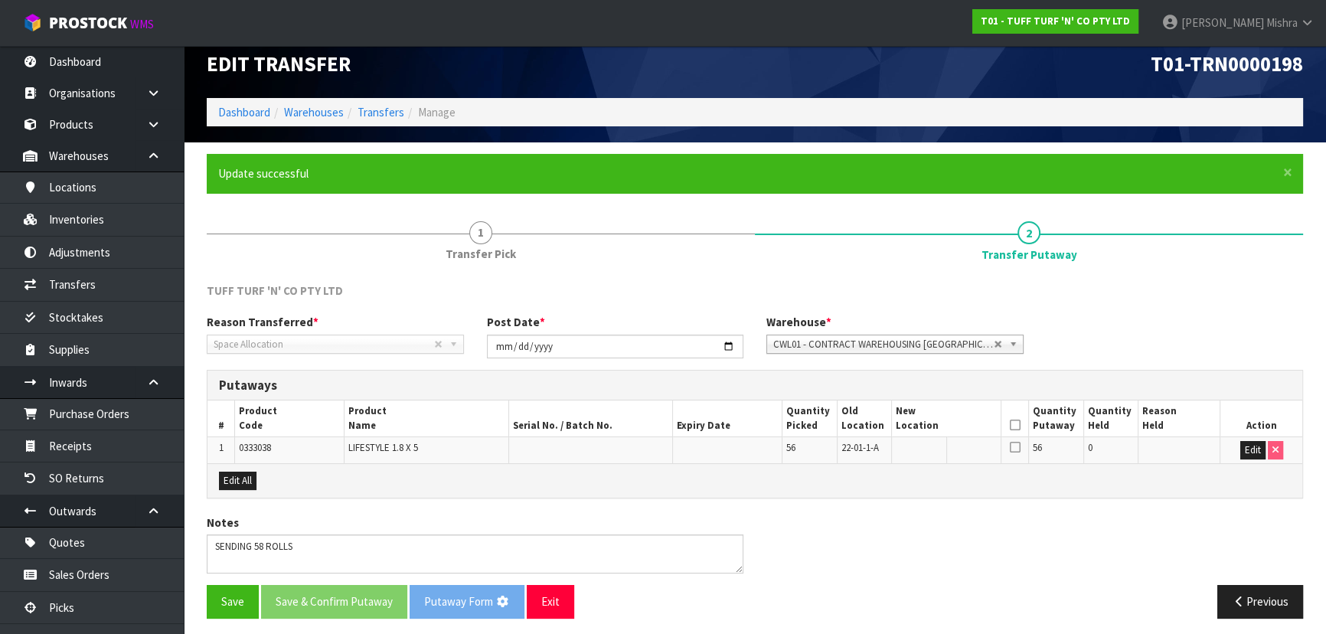
scroll to position [22, 0]
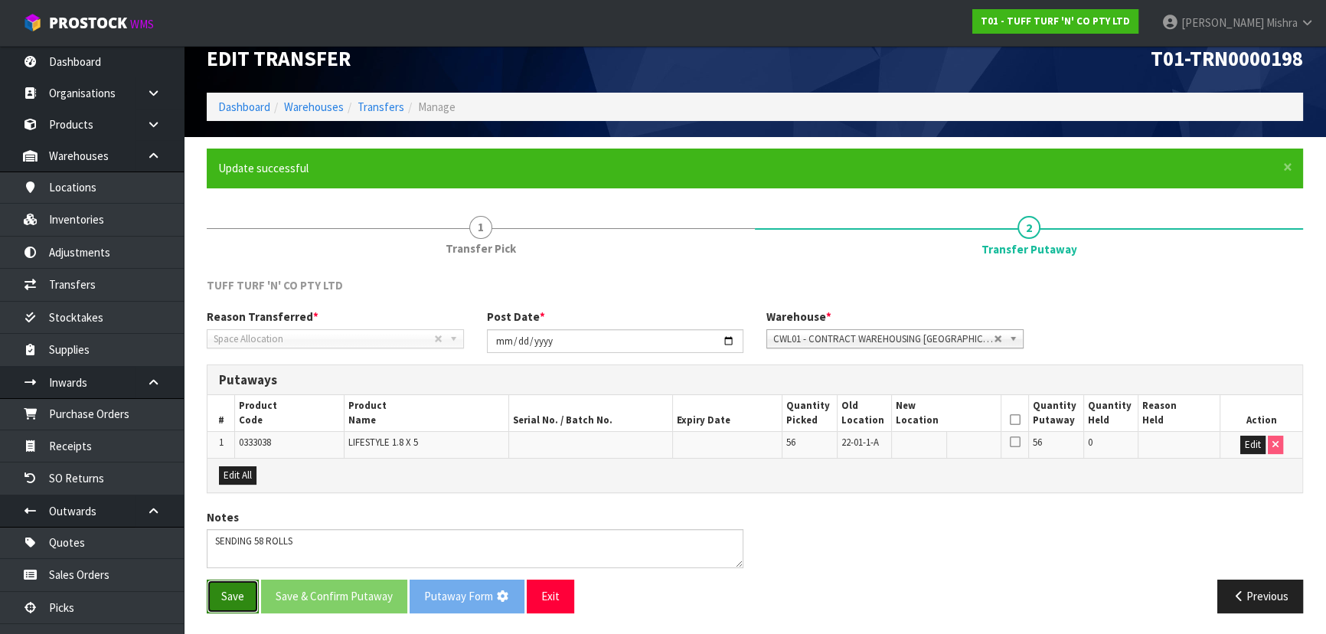
click at [216, 599] on button "Save" at bounding box center [233, 595] width 52 height 33
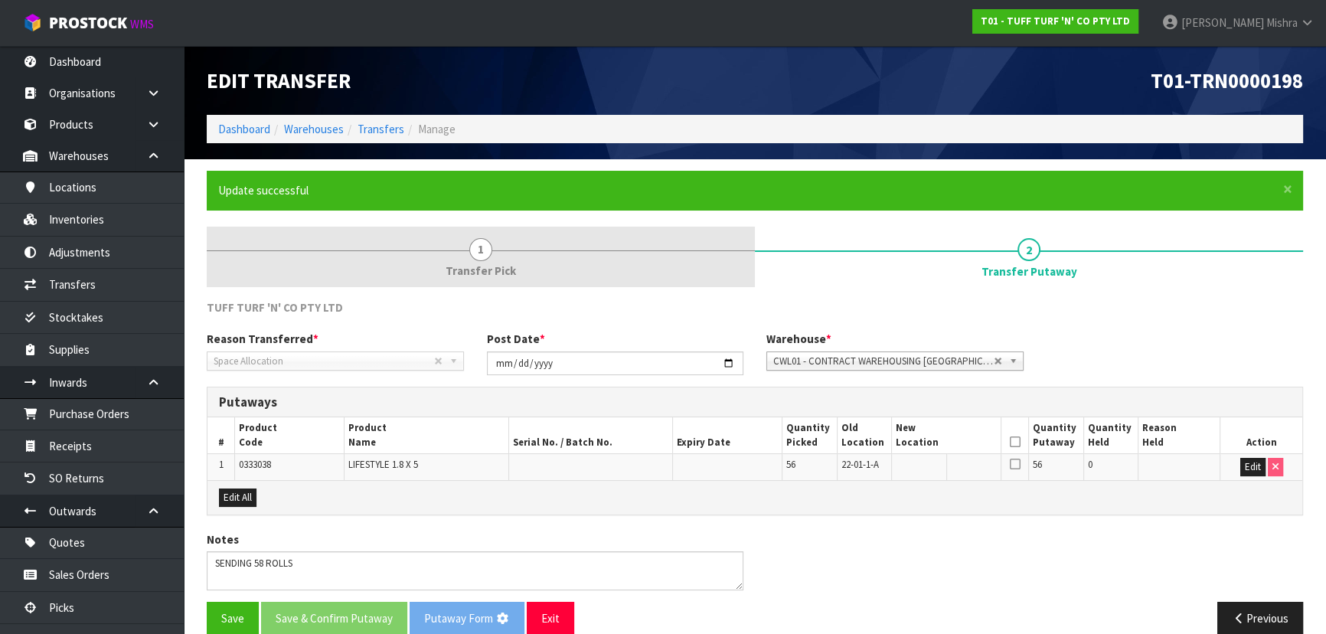
click at [524, 255] on link "1 Transfer Pick" at bounding box center [481, 257] width 548 height 60
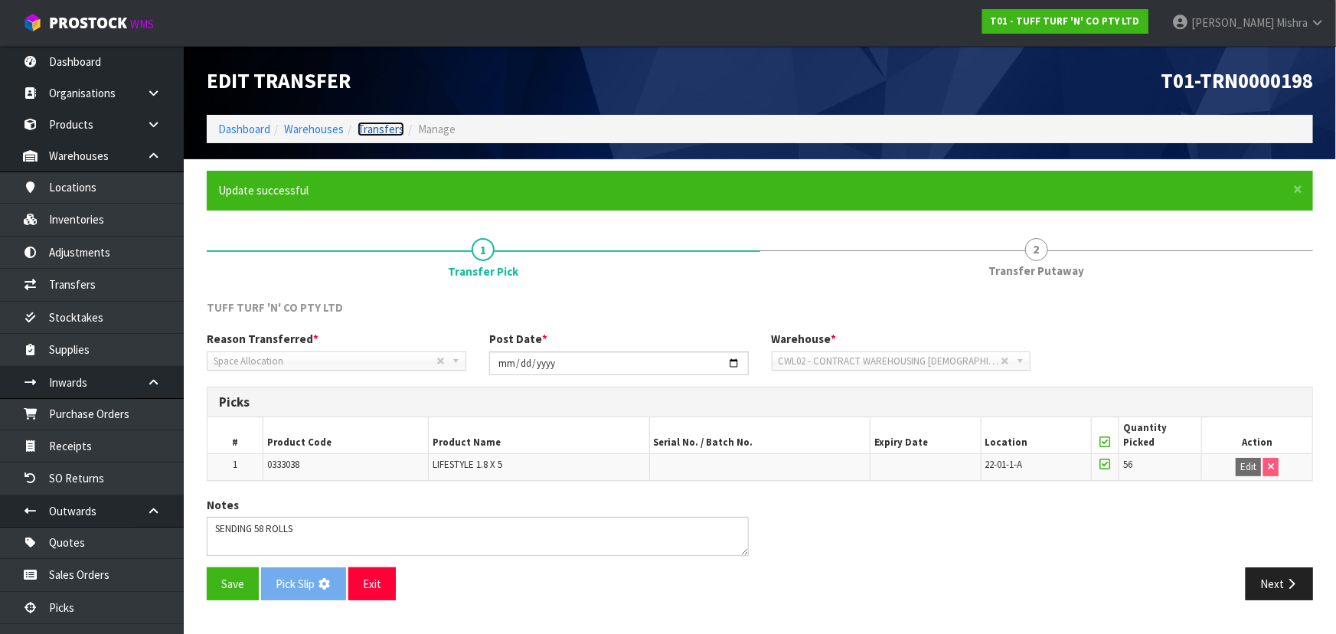
click at [390, 126] on link "Transfers" at bounding box center [380, 129] width 47 height 15
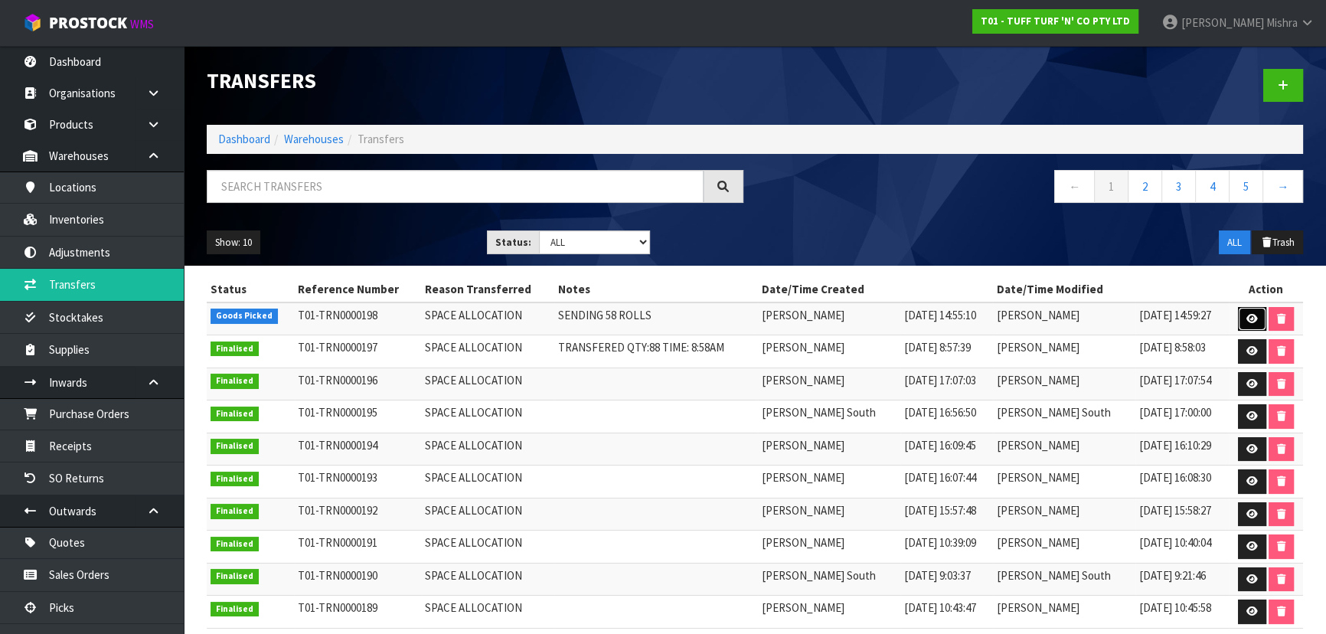
click at [1241, 315] on link at bounding box center [1252, 319] width 28 height 24
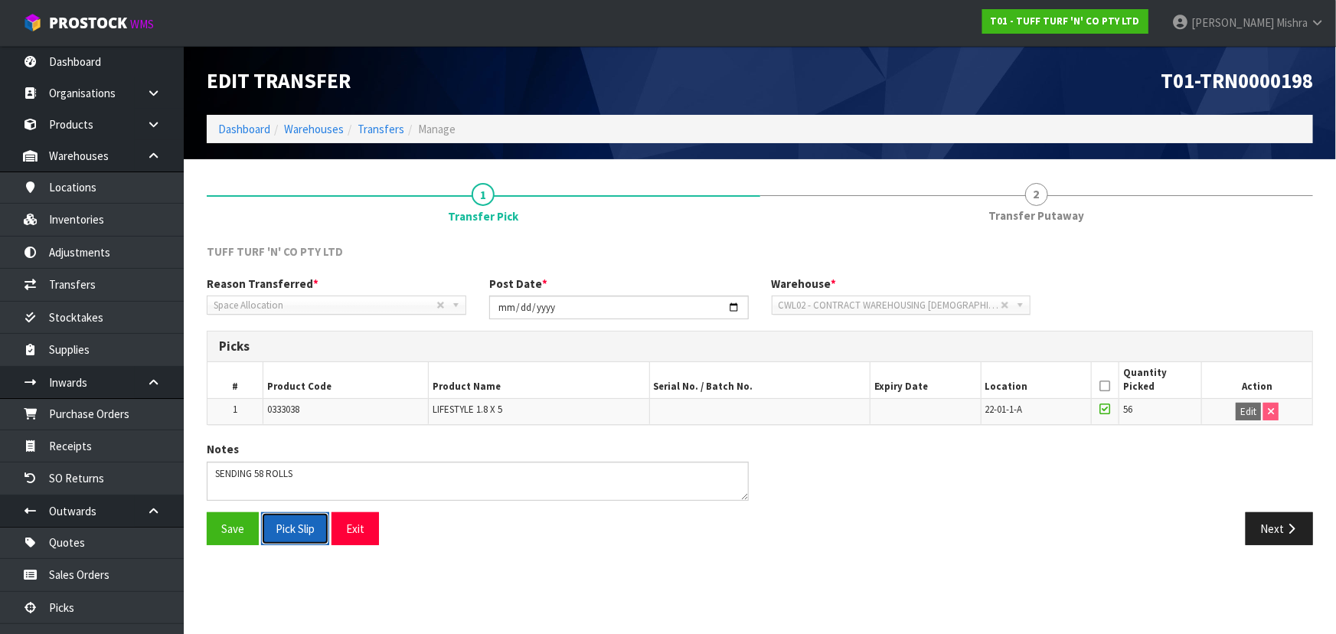
click at [303, 524] on button "Pick Slip" at bounding box center [295, 528] width 68 height 33
click at [240, 129] on link "Dashboard" at bounding box center [244, 129] width 52 height 15
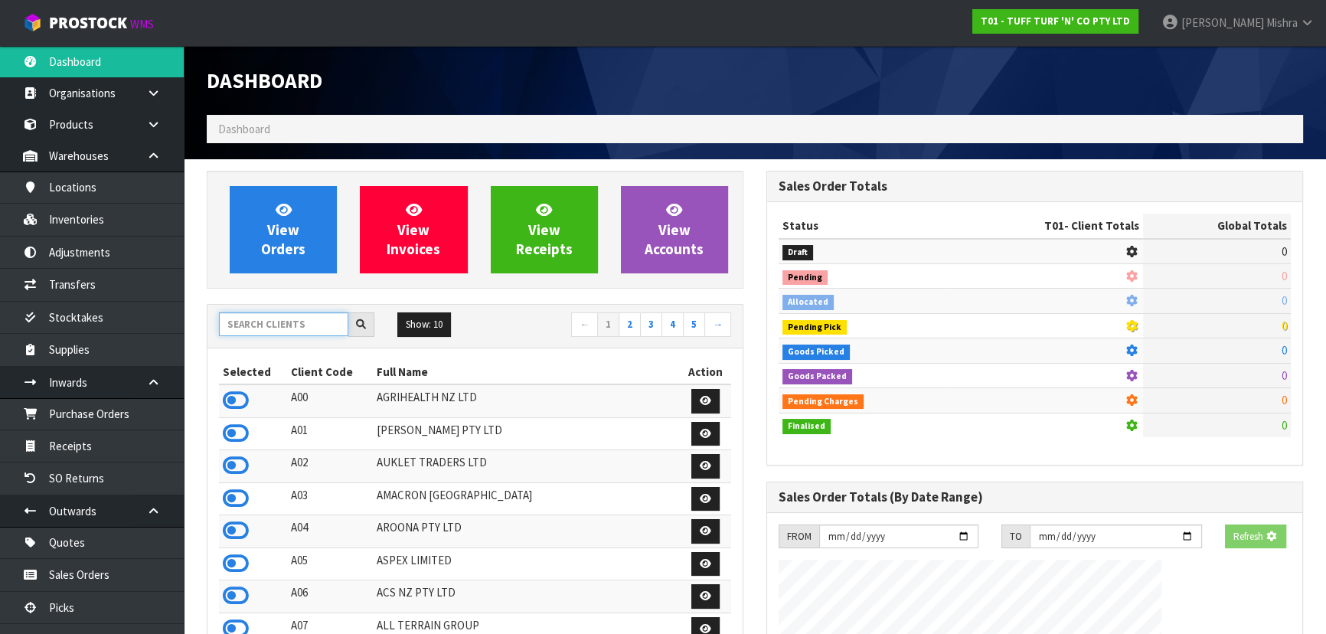
click at [291, 329] on input "text" at bounding box center [283, 324] width 129 height 24
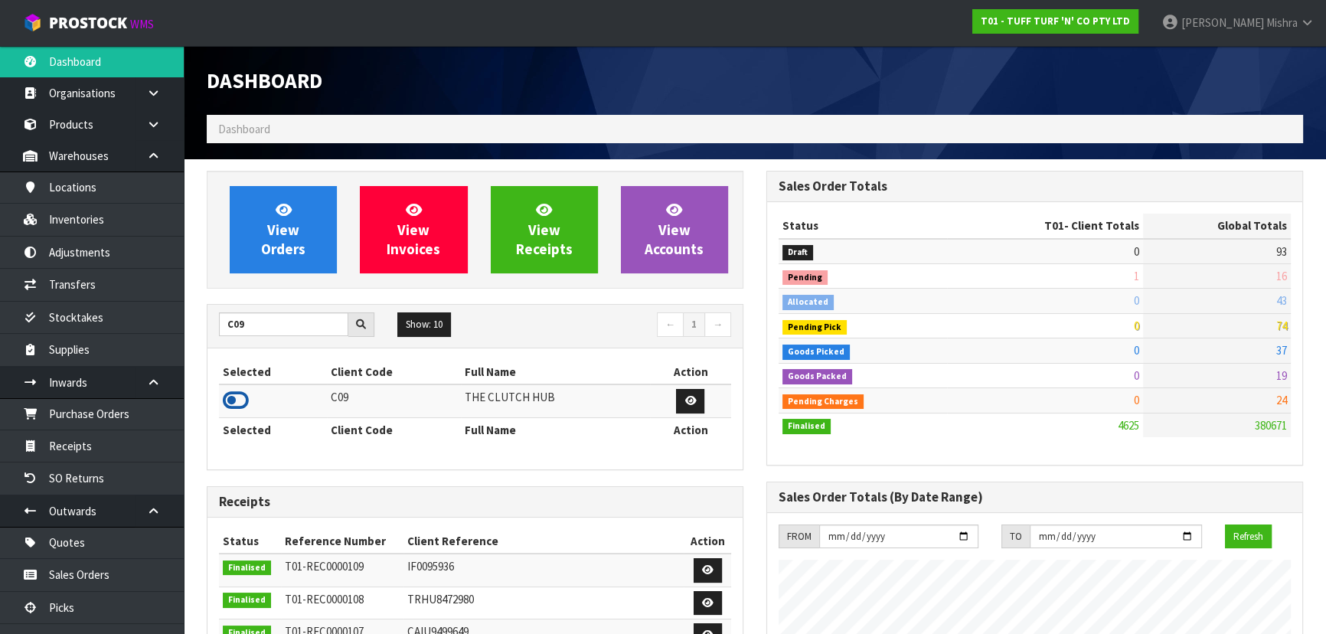
click at [230, 401] on icon at bounding box center [236, 400] width 26 height 23
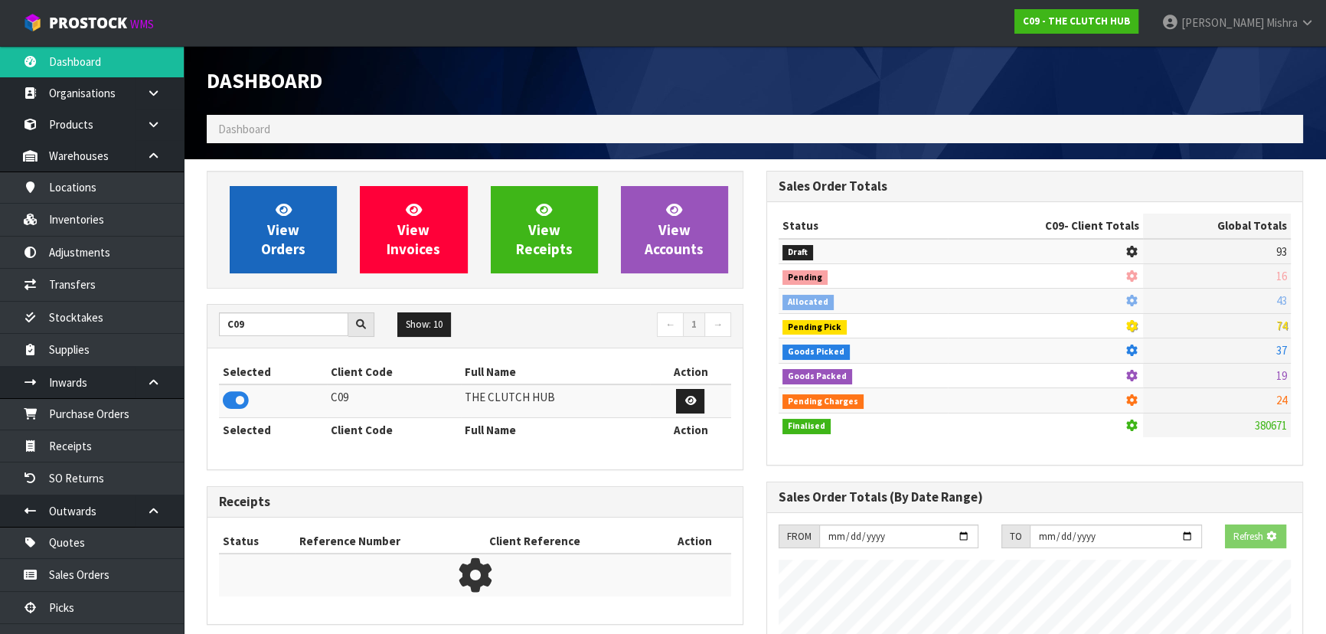
scroll to position [953, 559]
click at [257, 247] on link "View Orders" at bounding box center [283, 229] width 107 height 87
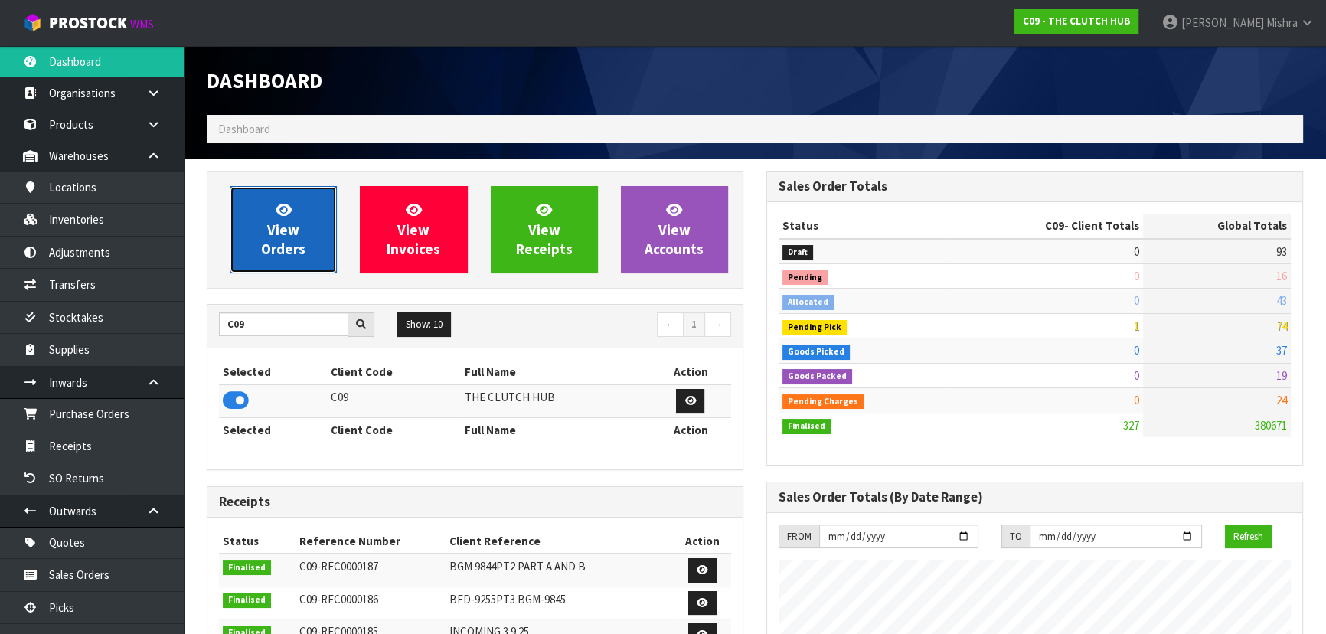
scroll to position [1255, 559]
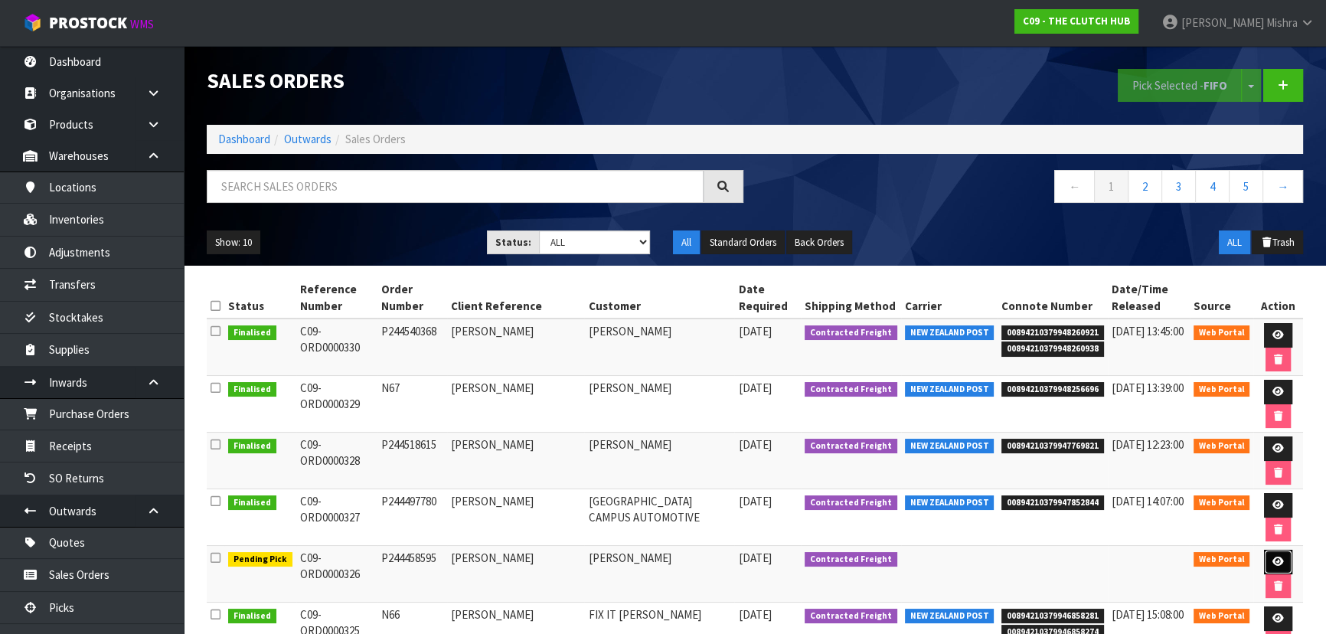
click at [1273, 550] on link at bounding box center [1278, 562] width 28 height 24
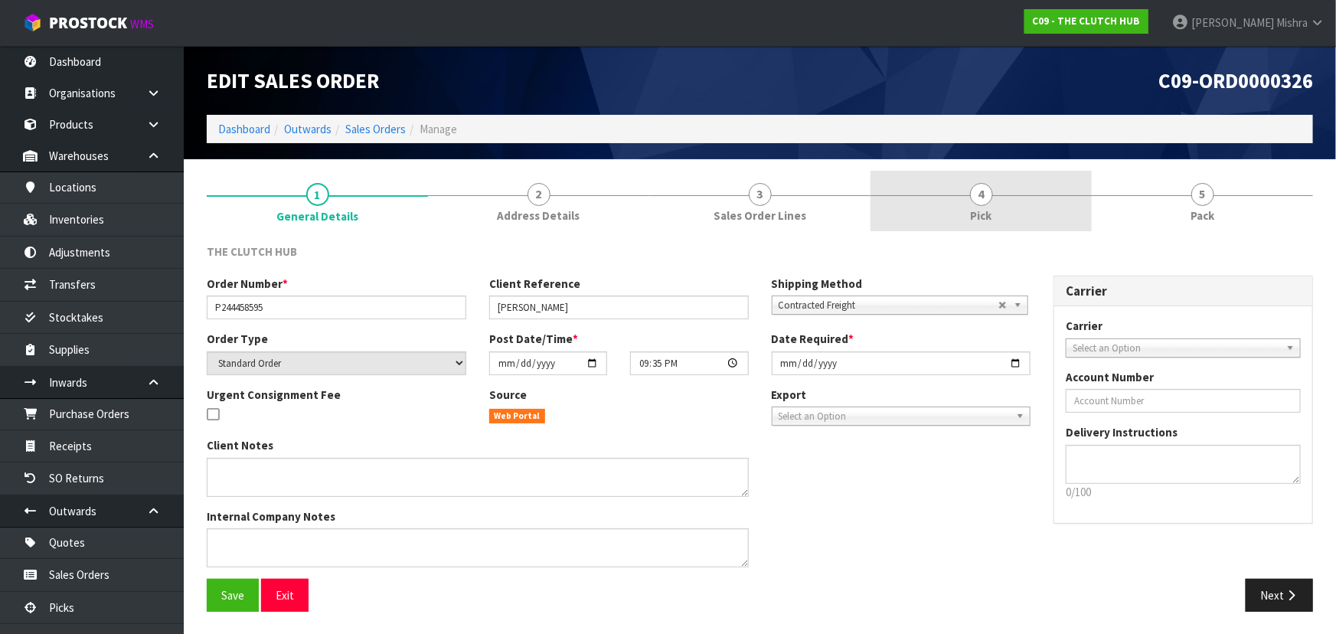
click at [997, 205] on link "4 Pick" at bounding box center [980, 201] width 221 height 60
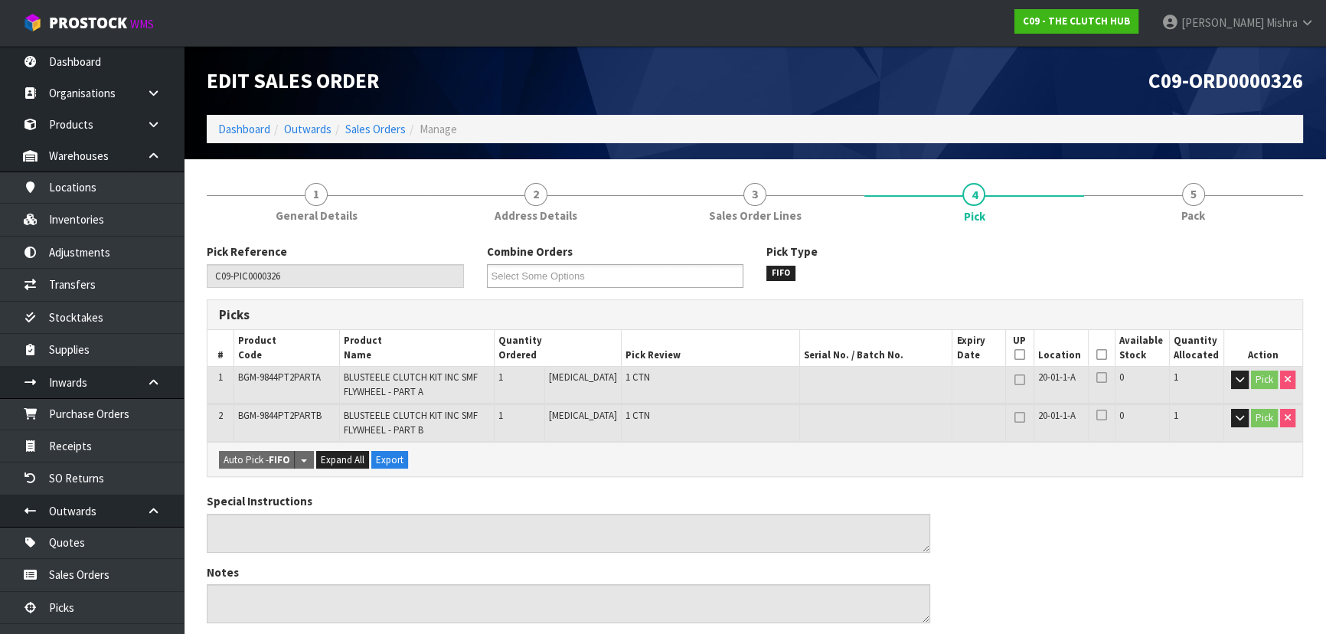
click at [1096, 355] on icon at bounding box center [1101, 354] width 11 height 1
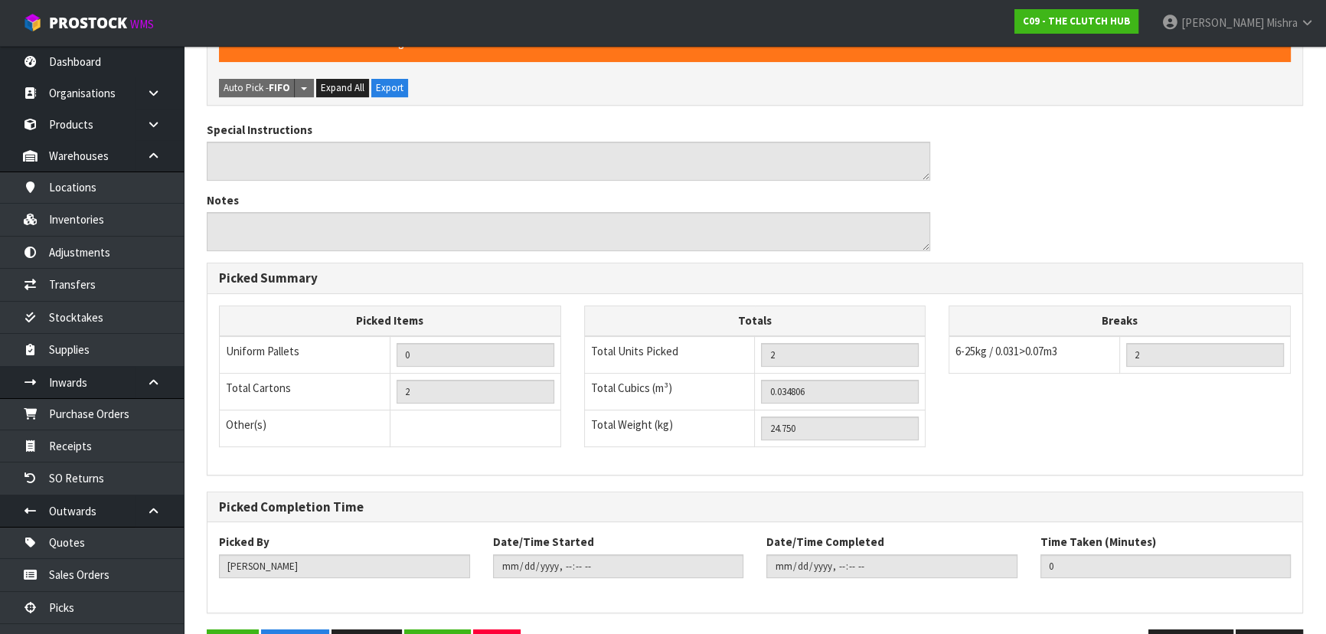
scroll to position [475, 0]
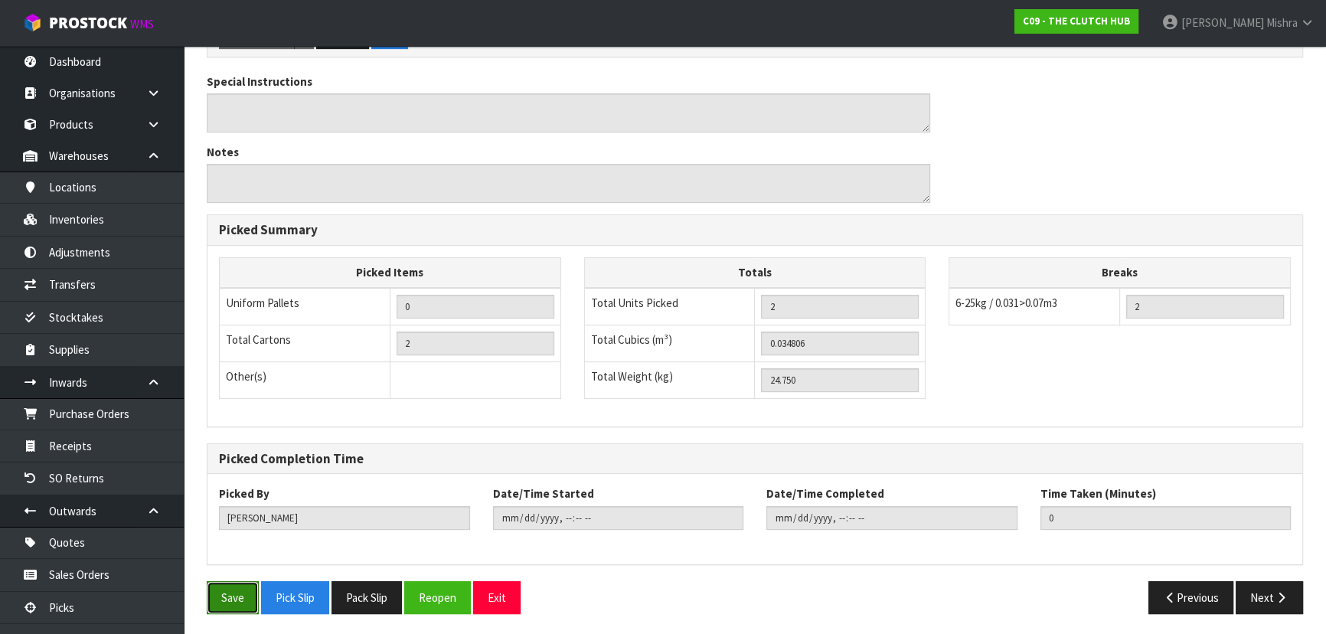
click at [243, 592] on button "Save" at bounding box center [233, 597] width 52 height 33
click at [1263, 600] on button "Next" at bounding box center [1268, 597] width 67 height 33
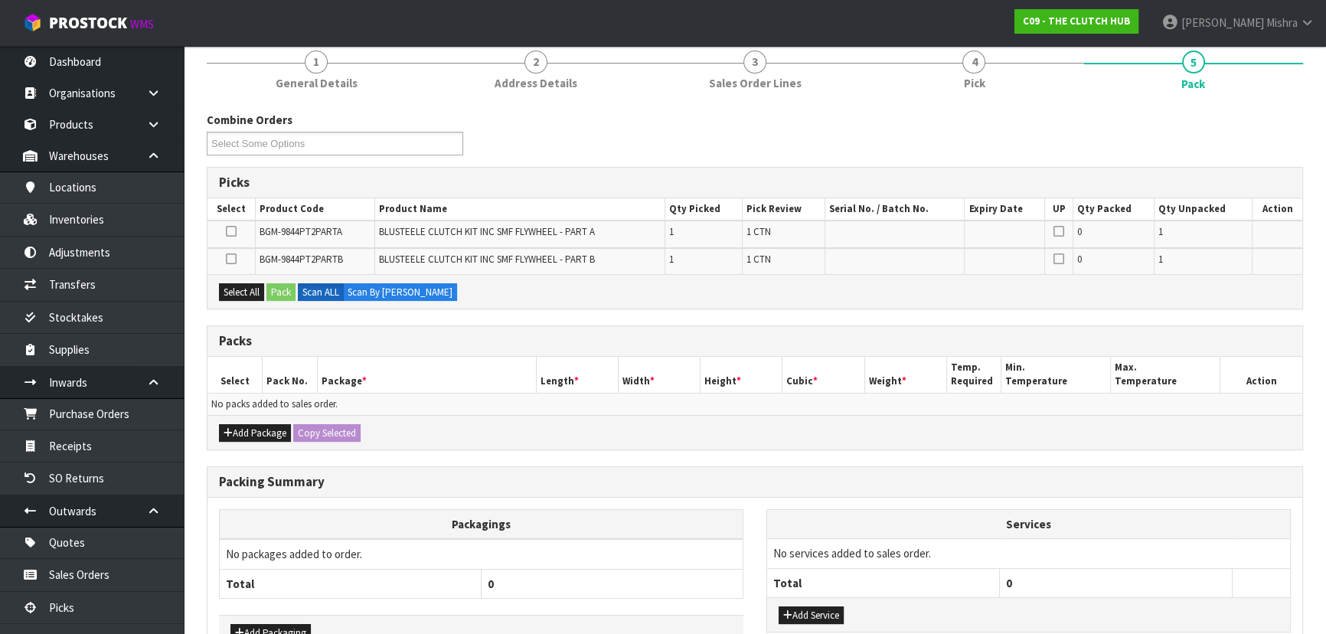
scroll to position [208, 0]
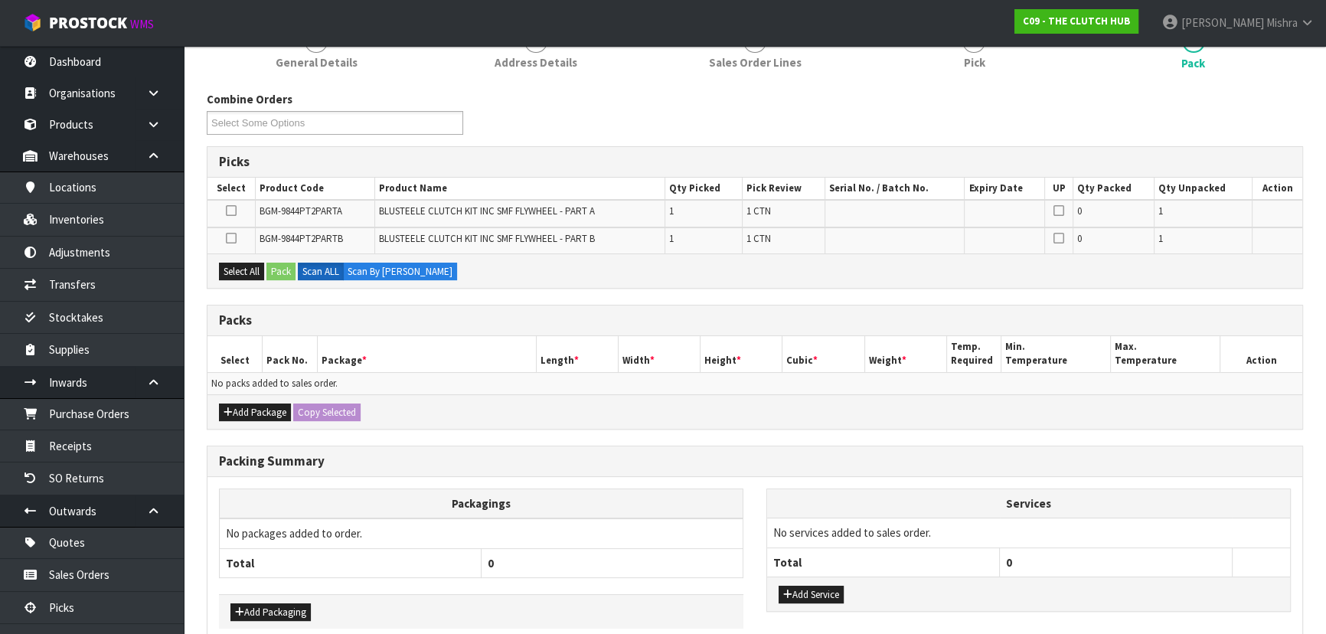
click at [237, 279] on div "Select All Pack Scan ALL Scan By [PERSON_NAME]" at bounding box center [754, 270] width 1095 height 34
click at [253, 270] on button "Select All" at bounding box center [241, 272] width 45 height 18
click at [276, 270] on button "Pack" at bounding box center [280, 272] width 29 height 18
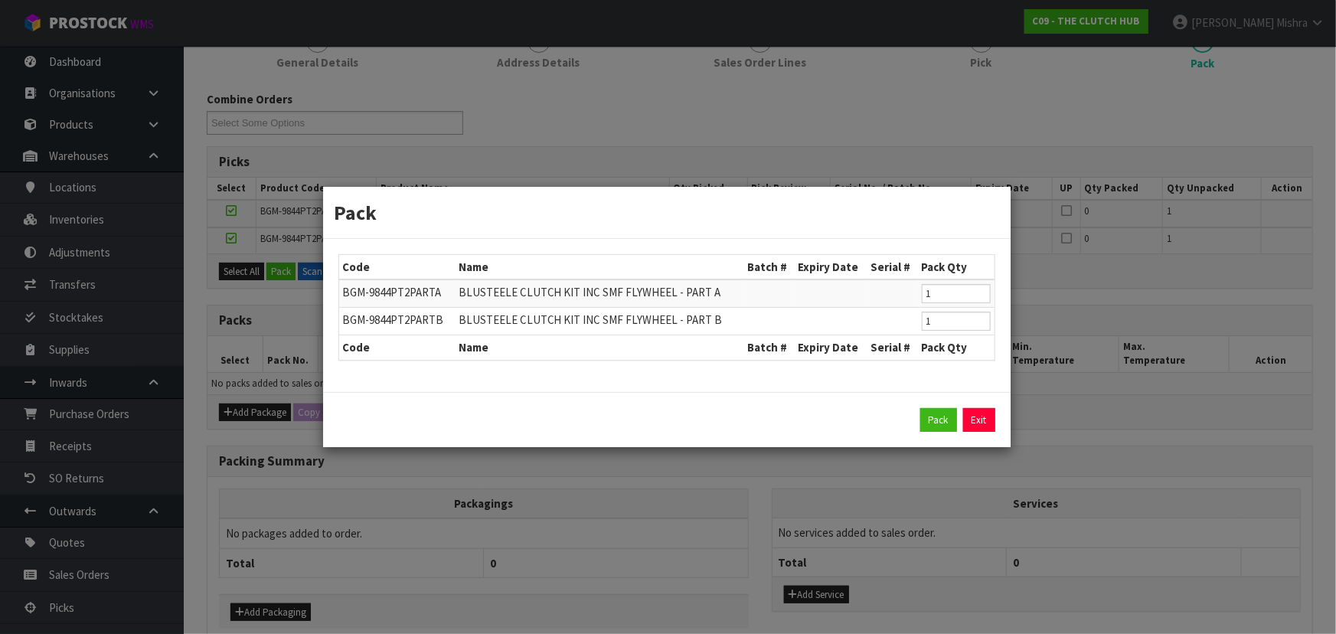
click at [911, 413] on div "Pack Exit" at bounding box center [666, 420] width 657 height 24
click at [934, 413] on button "Pack" at bounding box center [938, 420] width 37 height 24
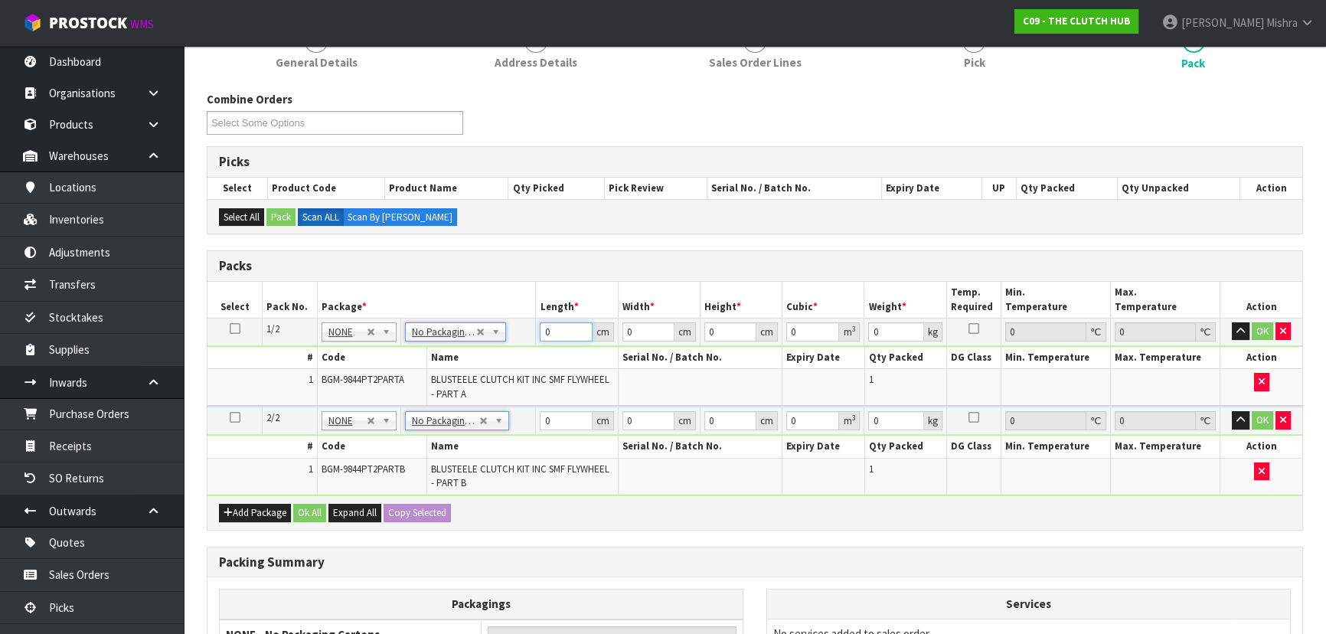
drag, startPoint x: 568, startPoint y: 334, endPoint x: 546, endPoint y: 337, distance: 22.4
click at [546, 337] on input "0" at bounding box center [566, 331] width 52 height 19
click at [975, 64] on span "Pick" at bounding box center [973, 62] width 21 height 16
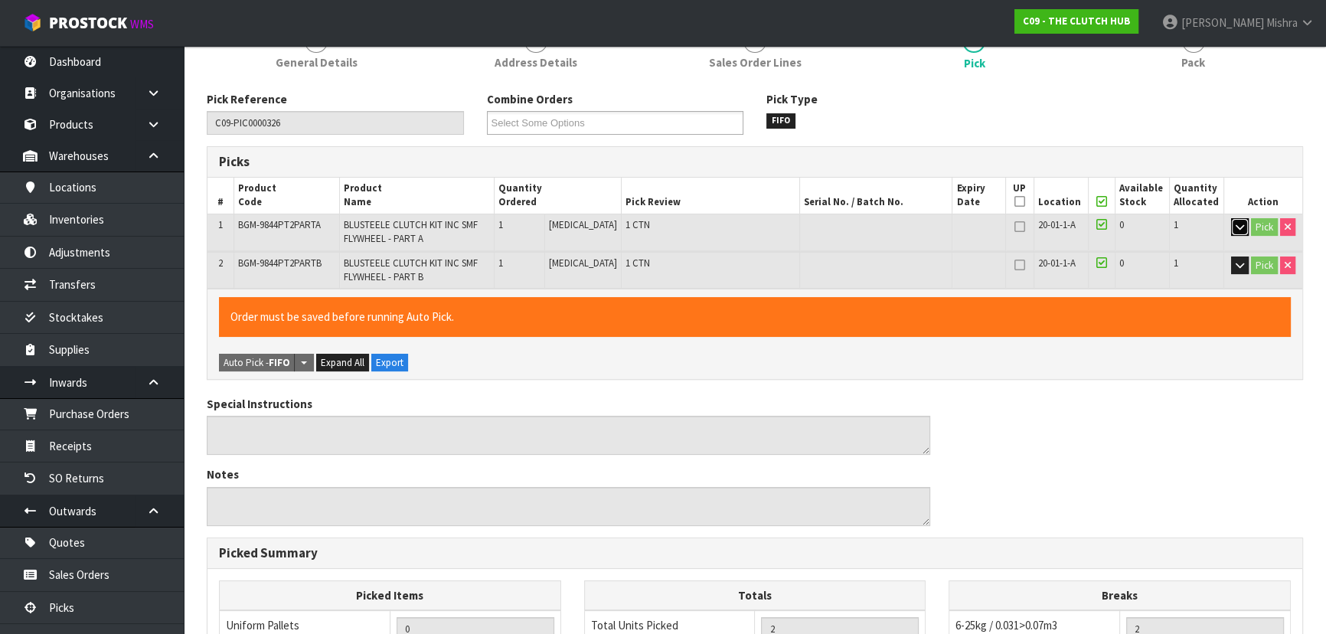
click at [1237, 224] on icon "button" at bounding box center [1239, 227] width 8 height 10
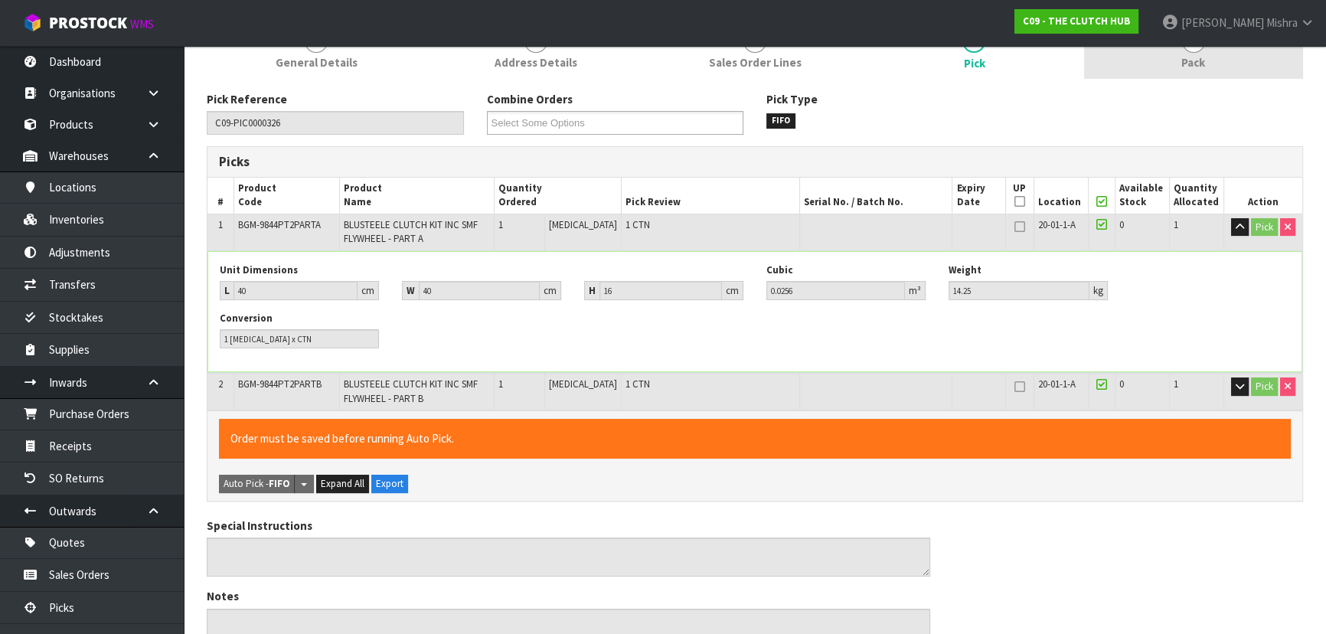
click at [1219, 61] on link "5 Pack" at bounding box center [1193, 48] width 219 height 60
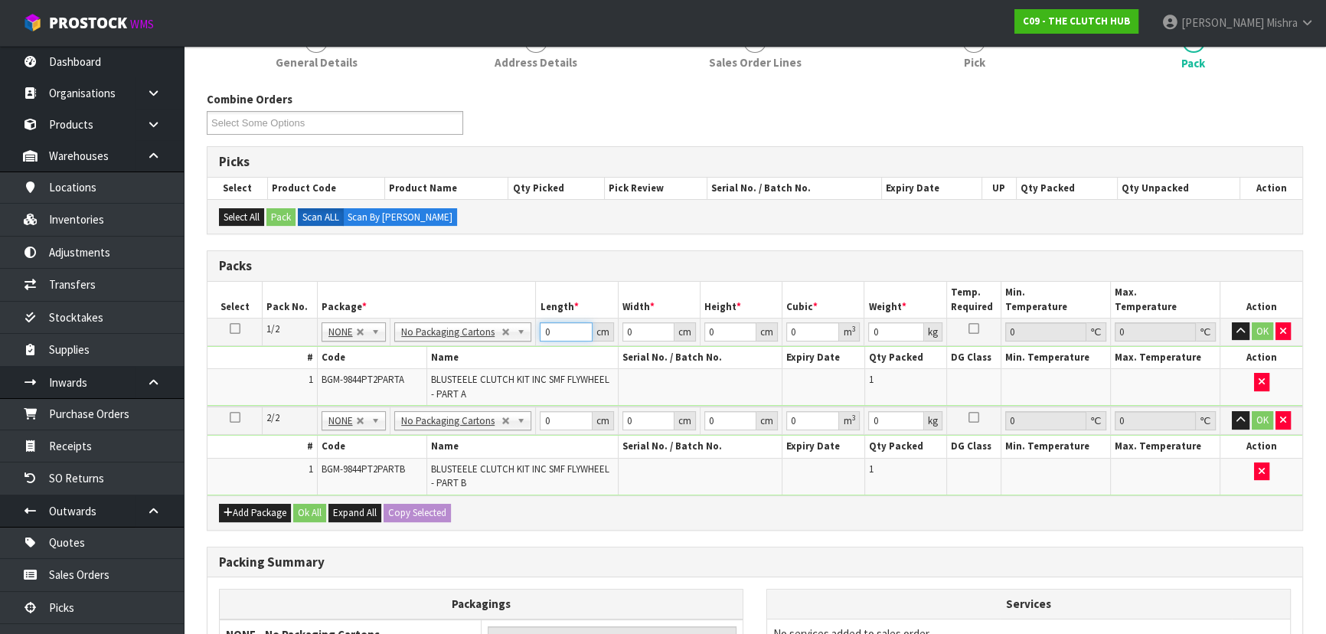
drag, startPoint x: 529, startPoint y: 337, endPoint x: 481, endPoint y: 338, distance: 47.5
click at [504, 338] on tr "1/2 NONE 007-001 007-002 007-004 007-009 007-013 007-014 007-015 007-017 007-01…" at bounding box center [754, 332] width 1095 height 28
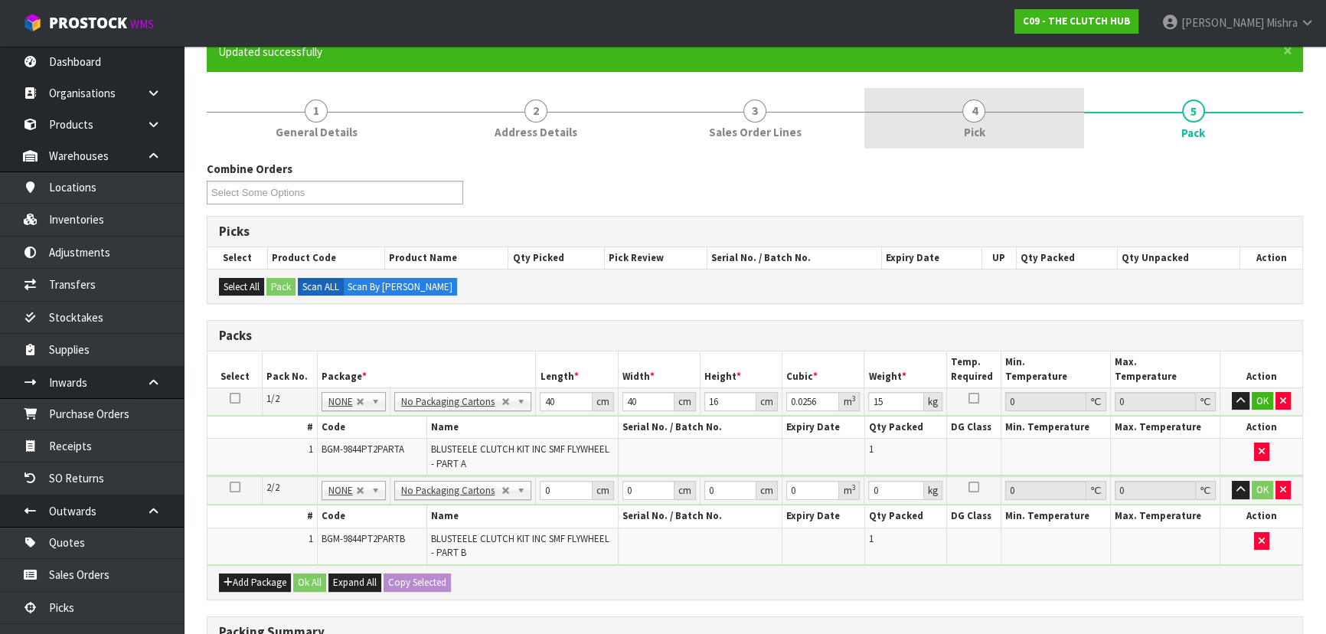
click at [954, 109] on link "4 Pick" at bounding box center [973, 118] width 219 height 60
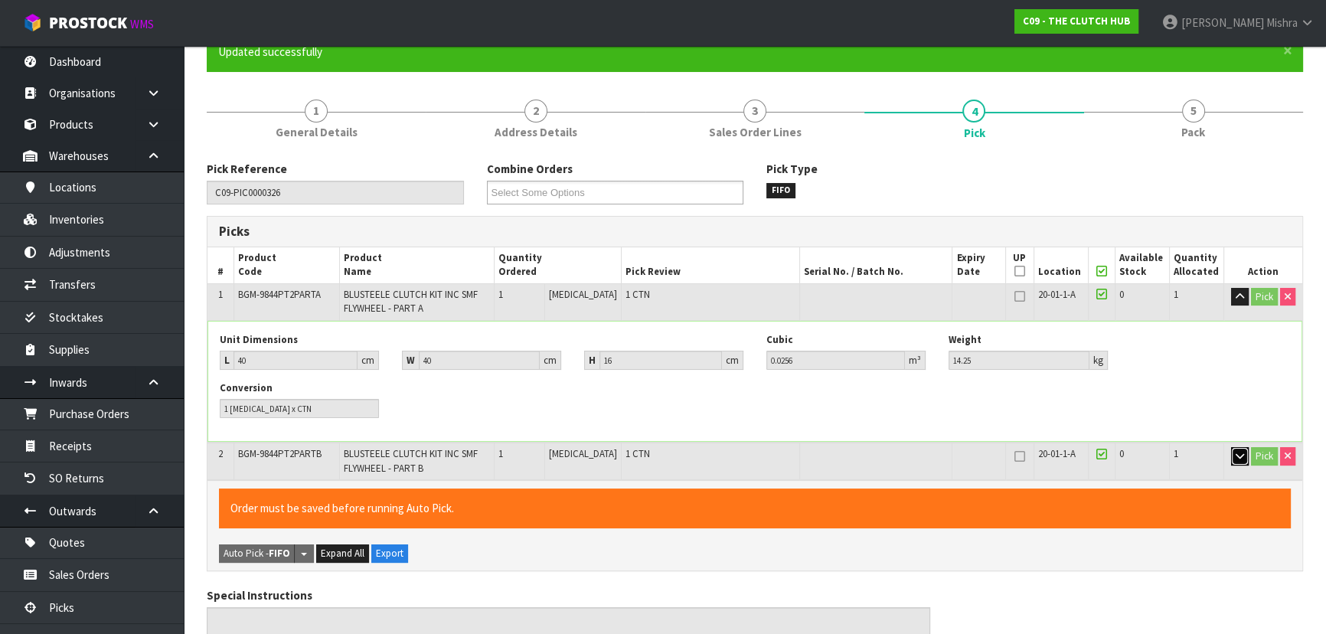
click at [1241, 459] on button "button" at bounding box center [1240, 456] width 18 height 18
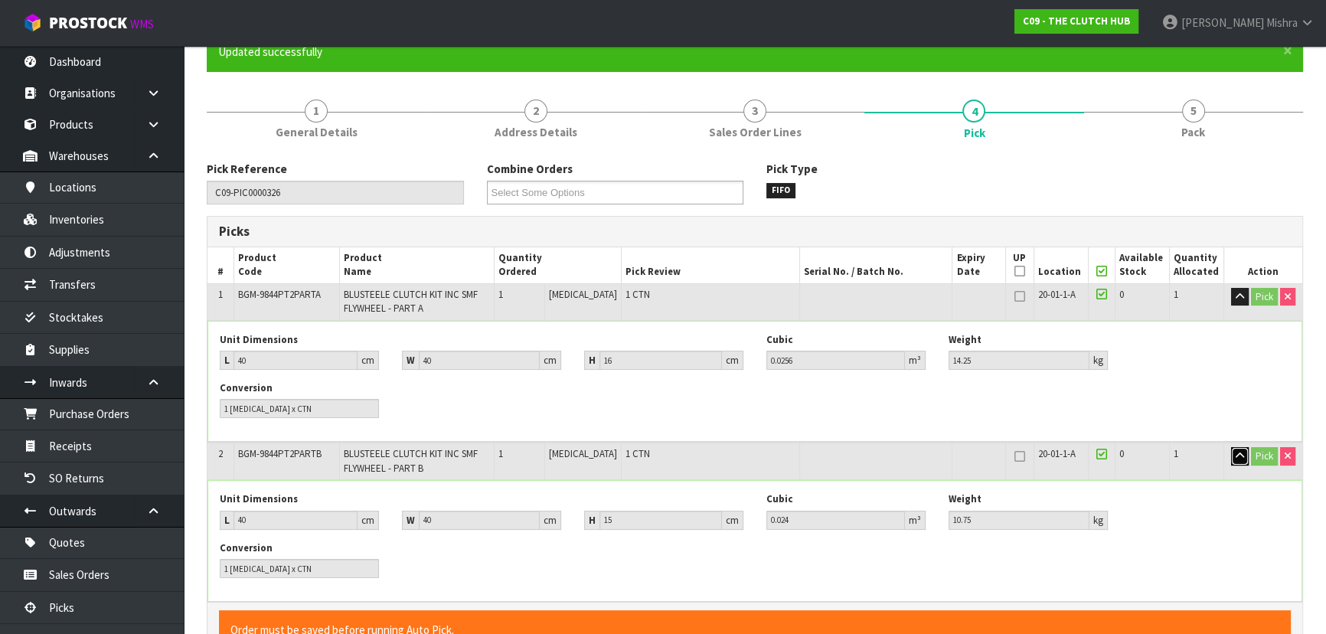
click at [1241, 459] on button "button" at bounding box center [1240, 456] width 18 height 18
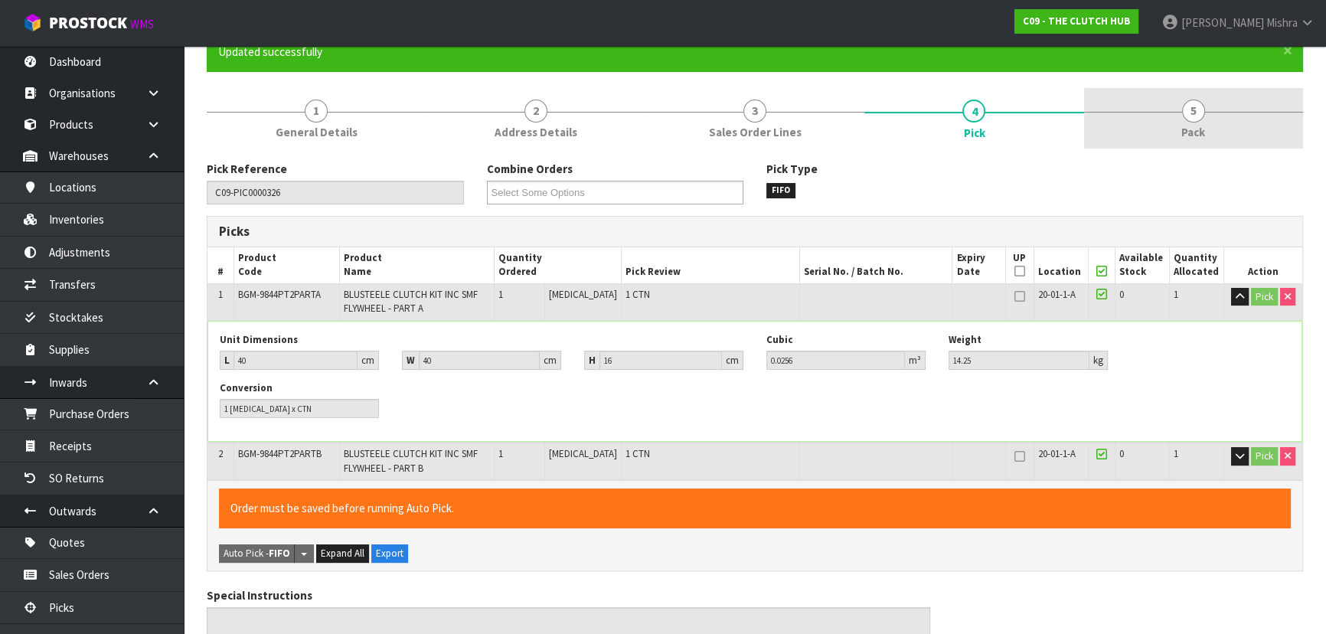
click at [1176, 120] on link "5 Pack" at bounding box center [1193, 118] width 219 height 60
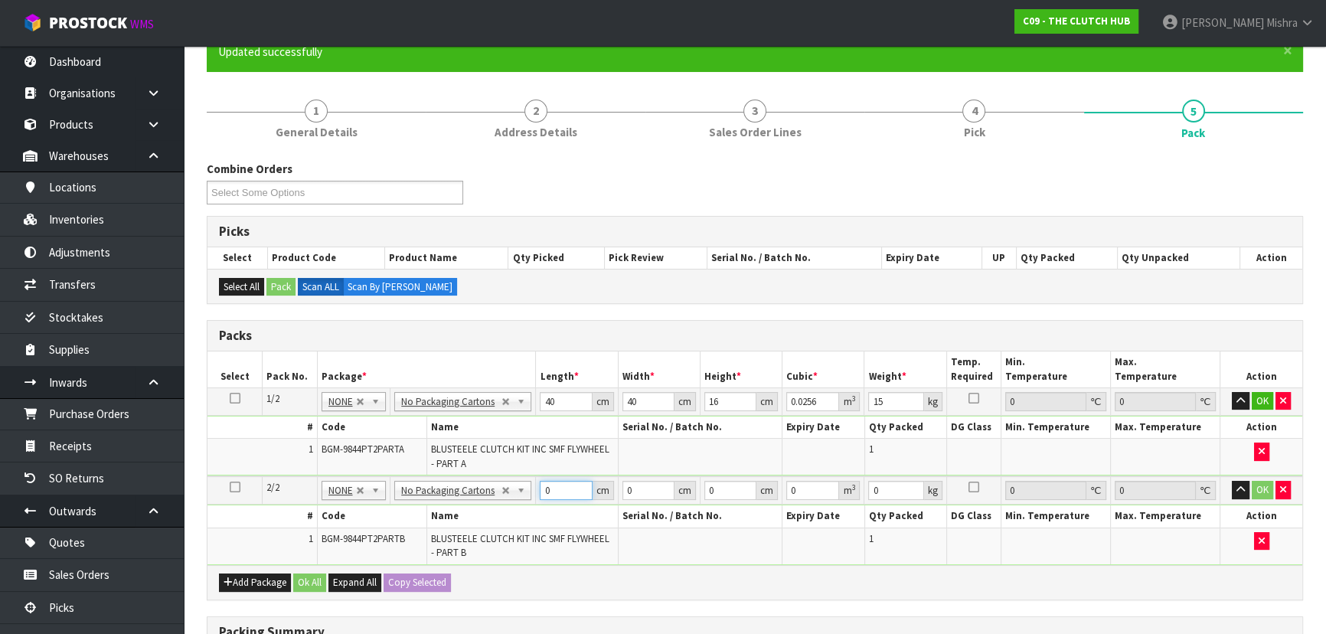
drag, startPoint x: 512, startPoint y: 494, endPoint x: 497, endPoint y: 497, distance: 15.6
click at [491, 497] on tr "2/2 NONE 007-001 007-002 007-004 007-009 007-013 007-014 007-015 007-017 007-01…" at bounding box center [754, 490] width 1095 height 28
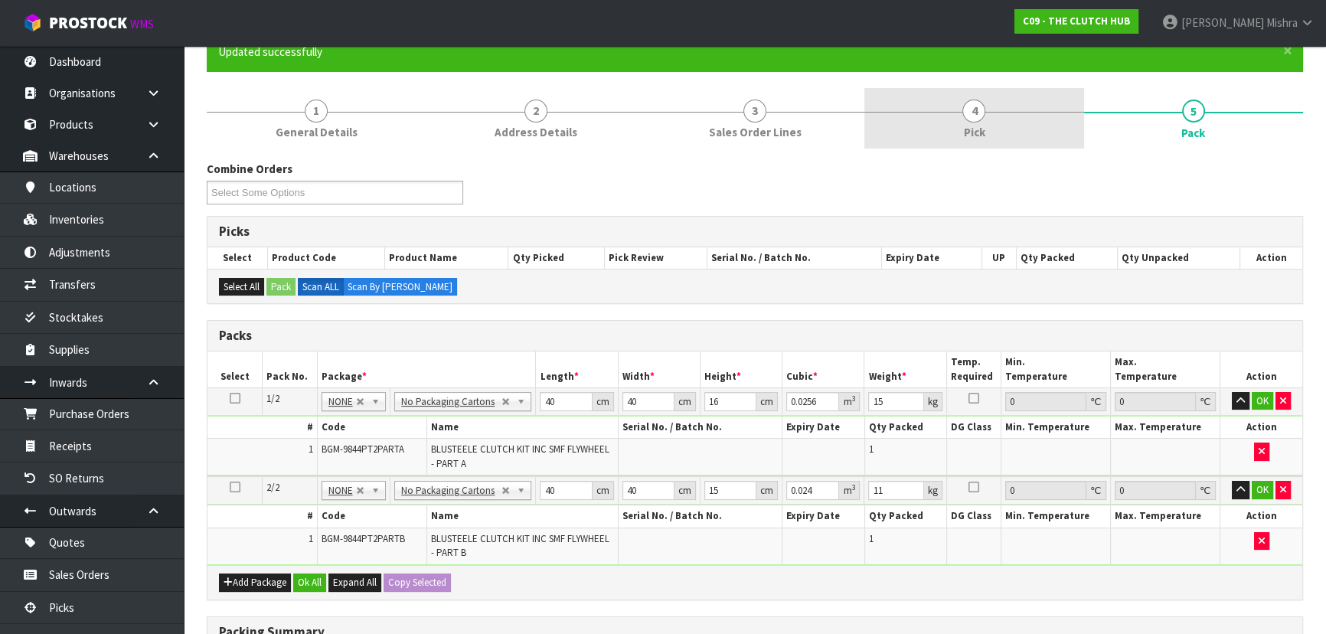
click at [971, 119] on span "4" at bounding box center [973, 111] width 23 height 23
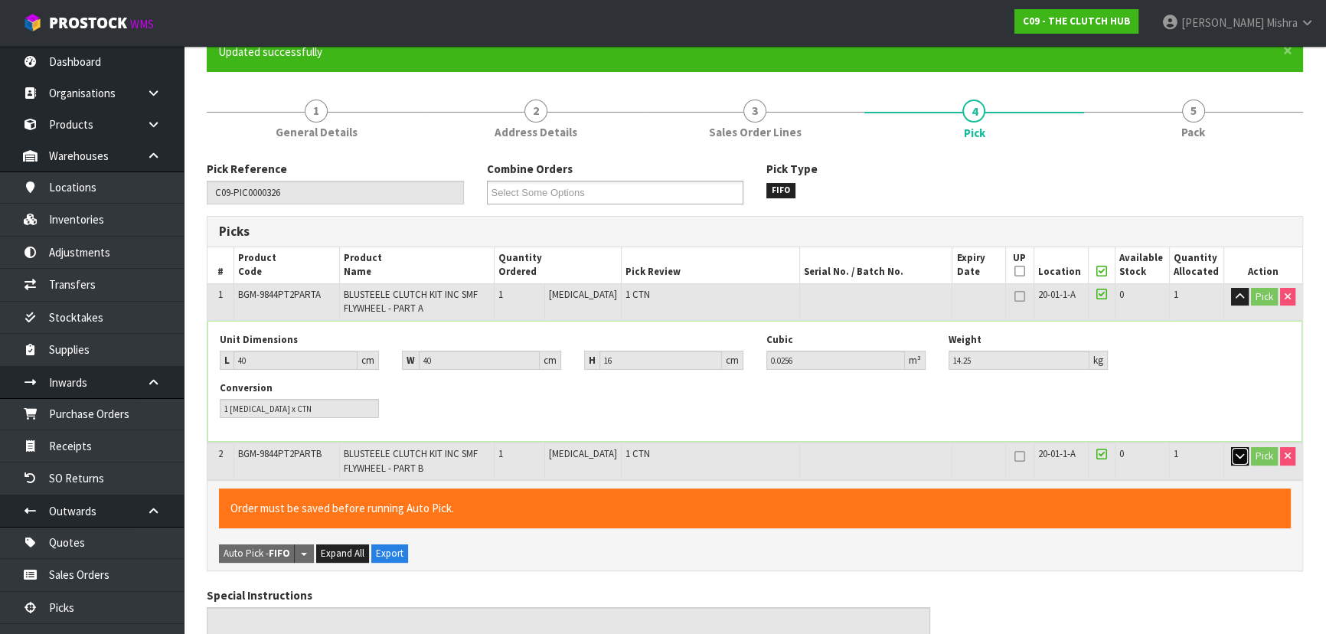
click at [1238, 455] on icon "button" at bounding box center [1239, 456] width 8 height 10
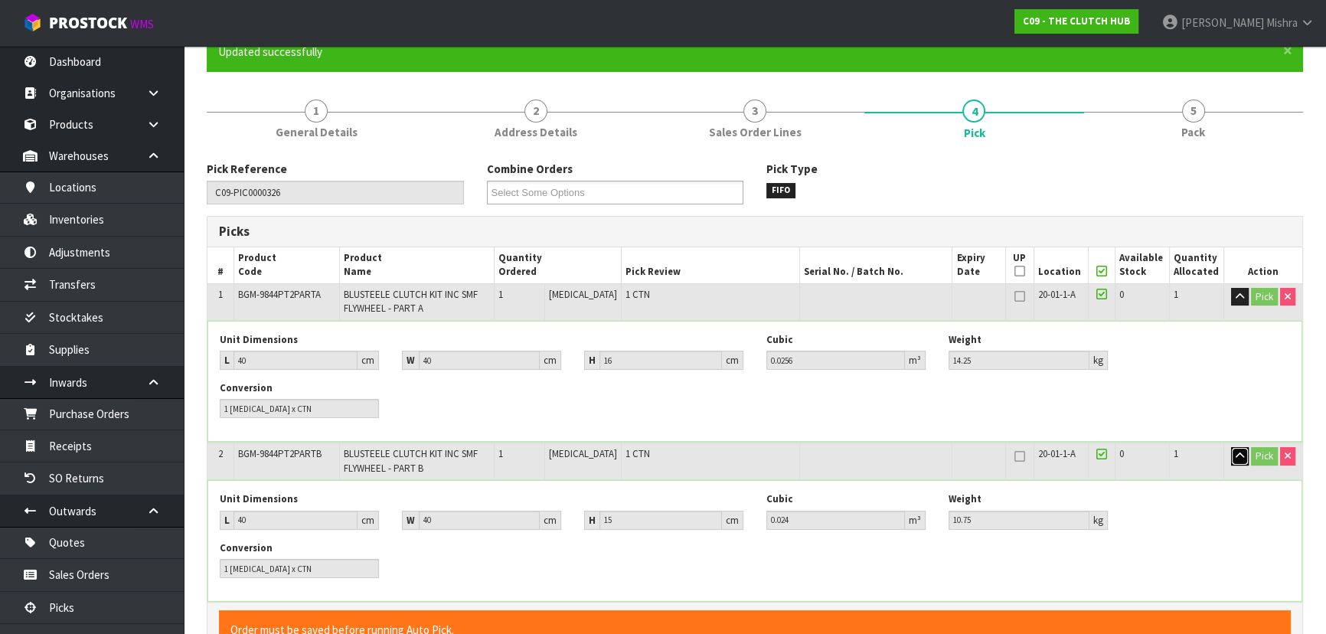
click at [1238, 455] on icon "button" at bounding box center [1239, 456] width 8 height 10
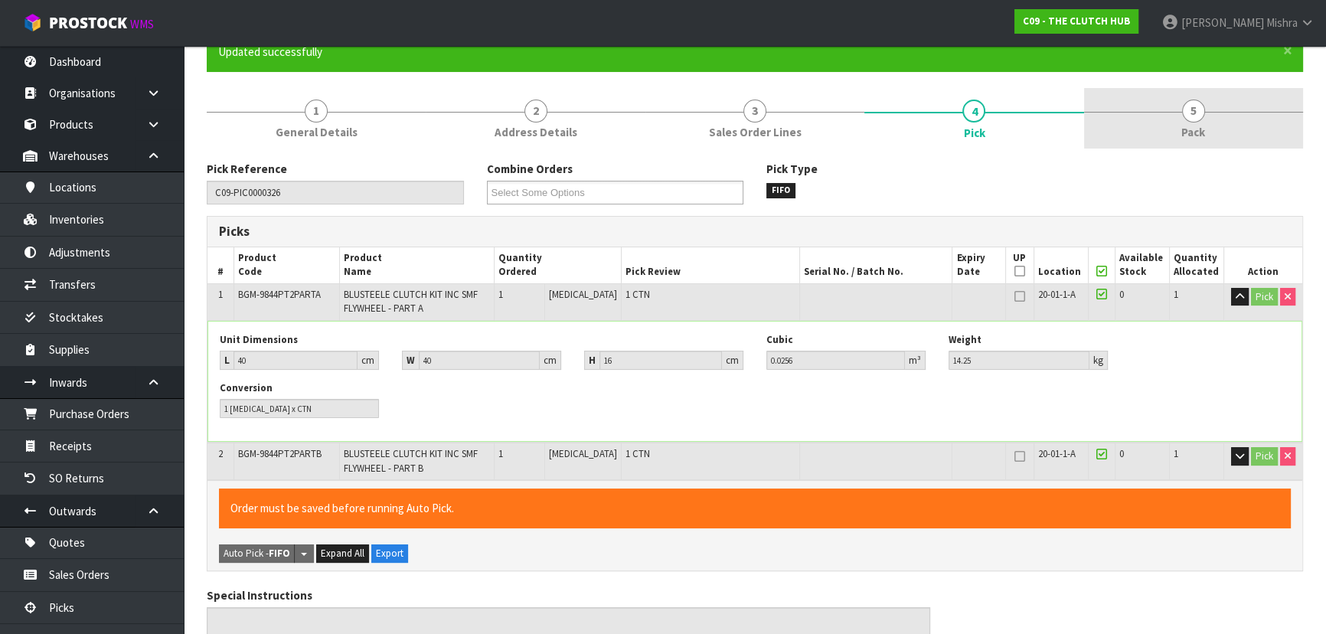
click at [1172, 110] on link "5 Pack" at bounding box center [1193, 118] width 219 height 60
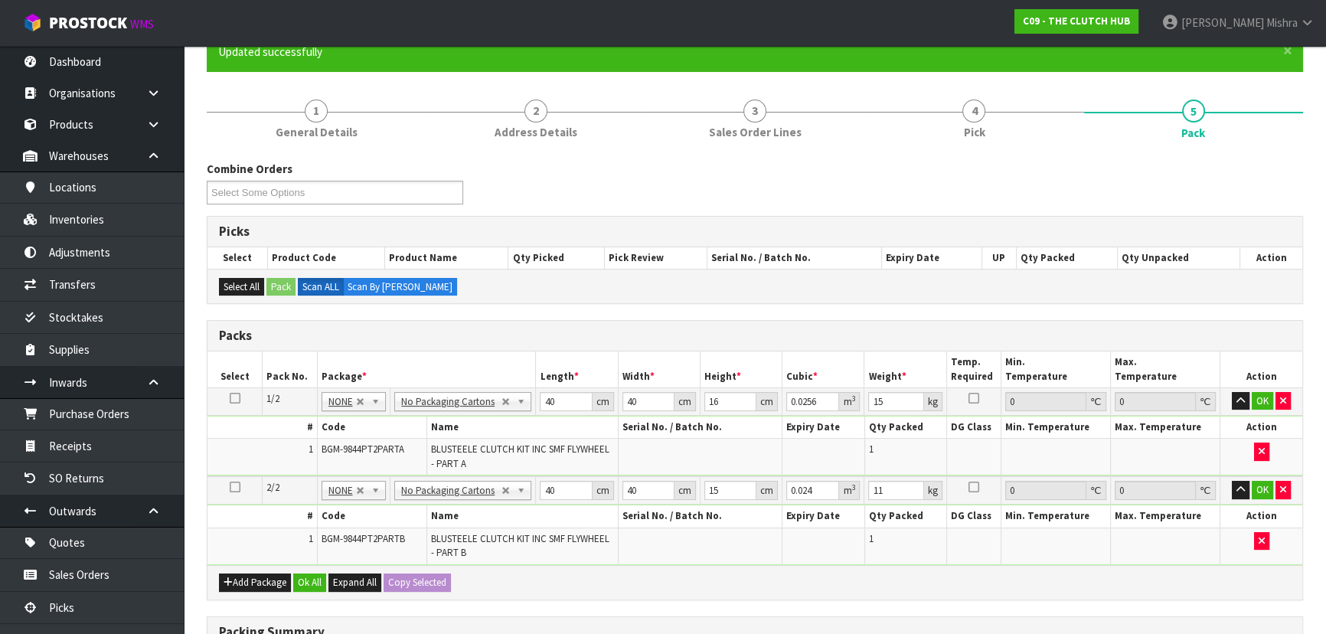
scroll to position [390, 0]
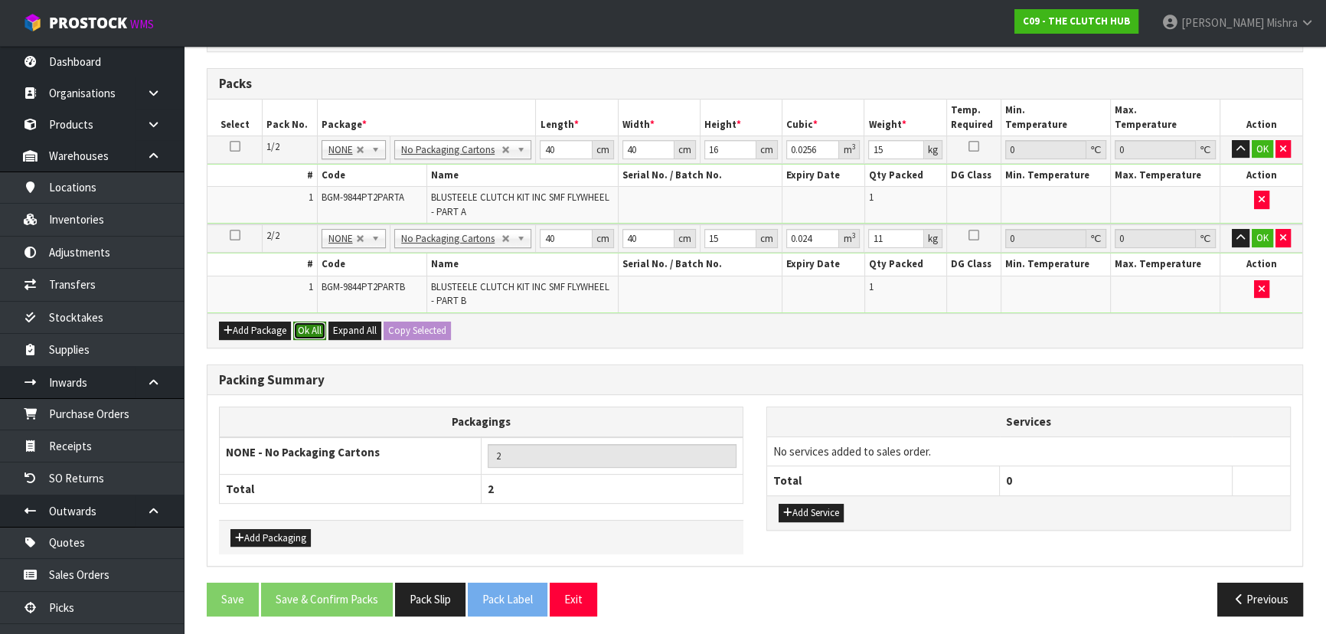
click at [304, 328] on button "Ok All" at bounding box center [309, 330] width 33 height 18
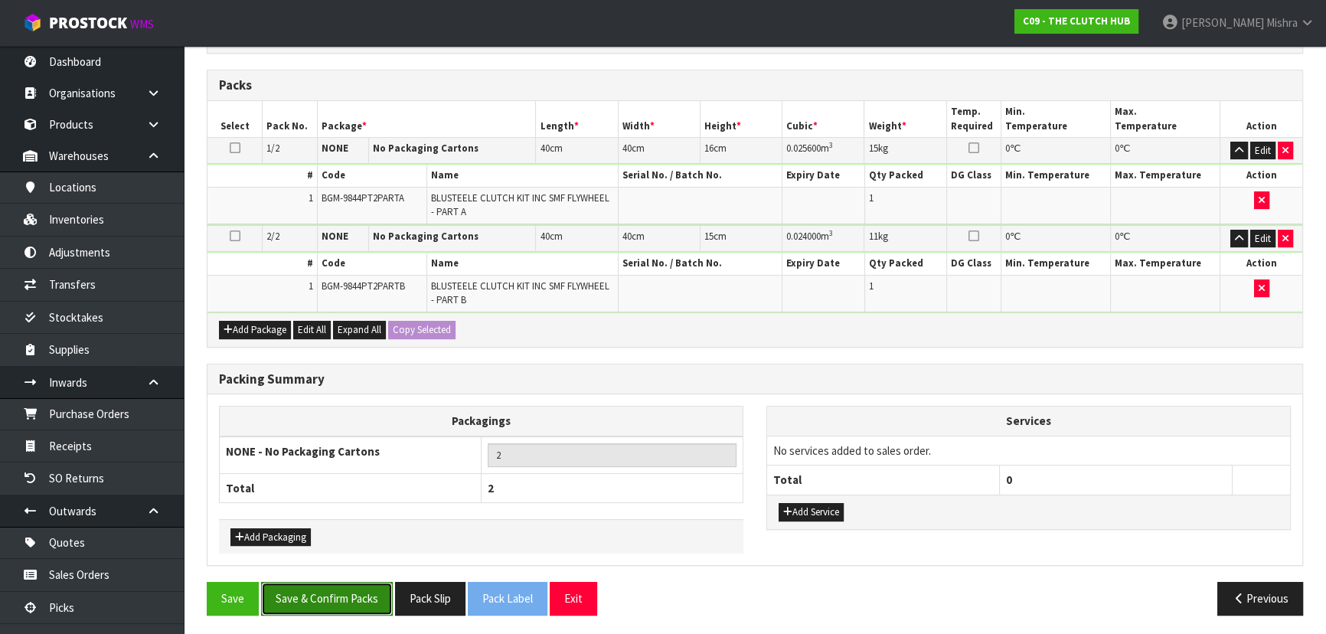
click at [324, 599] on button "Save & Confirm Packs" at bounding box center [327, 598] width 132 height 33
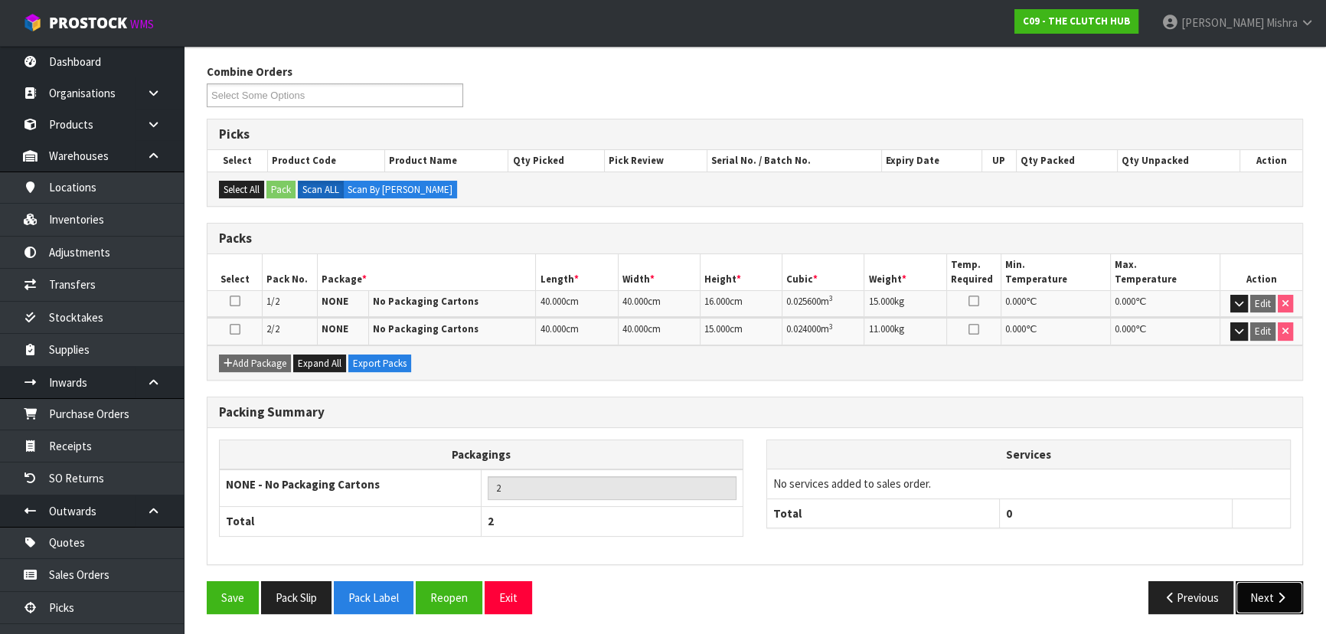
click at [1247, 591] on button "Next" at bounding box center [1268, 597] width 67 height 33
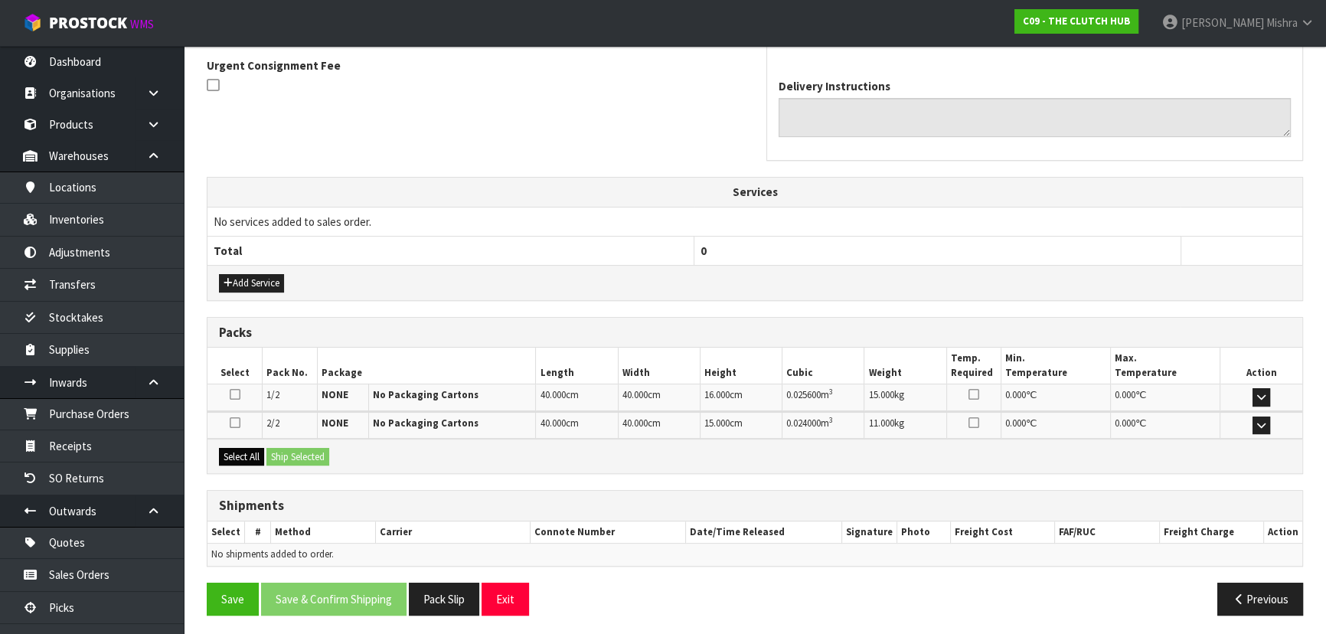
scroll to position [452, 0]
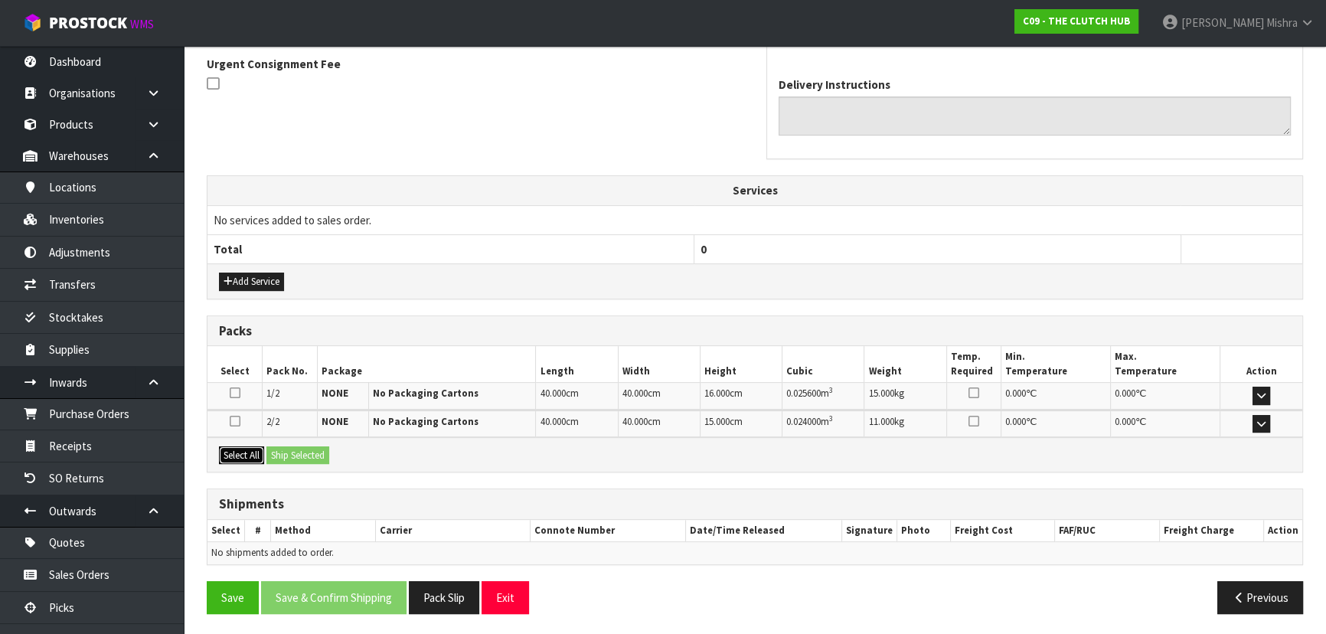
drag, startPoint x: 249, startPoint y: 453, endPoint x: 289, endPoint y: 453, distance: 39.8
click at [251, 453] on button "Select All" at bounding box center [241, 455] width 45 height 18
click at [289, 452] on button "Ship Selected" at bounding box center [297, 455] width 63 height 18
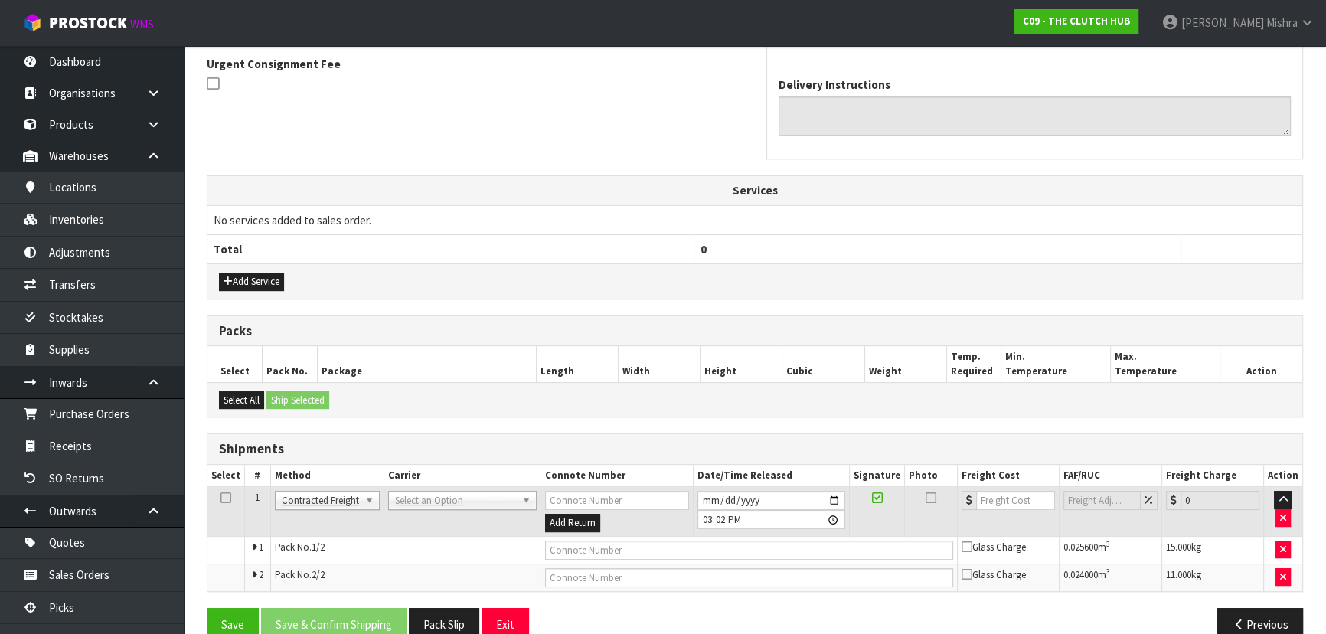
click at [469, 509] on td "ANGEL - ANGEL TRANSPORT [PERSON_NAME] REMOVALS DEAEXPAKL - DEADLINE EXPRESS COU…" at bounding box center [461, 512] width 157 height 50
click at [457, 507] on td "ANGEL - ANGEL TRANSPORT [PERSON_NAME] REMOVALS DEAEXPAKL - DEADLINE EXPRESS COU…" at bounding box center [461, 512] width 157 height 50
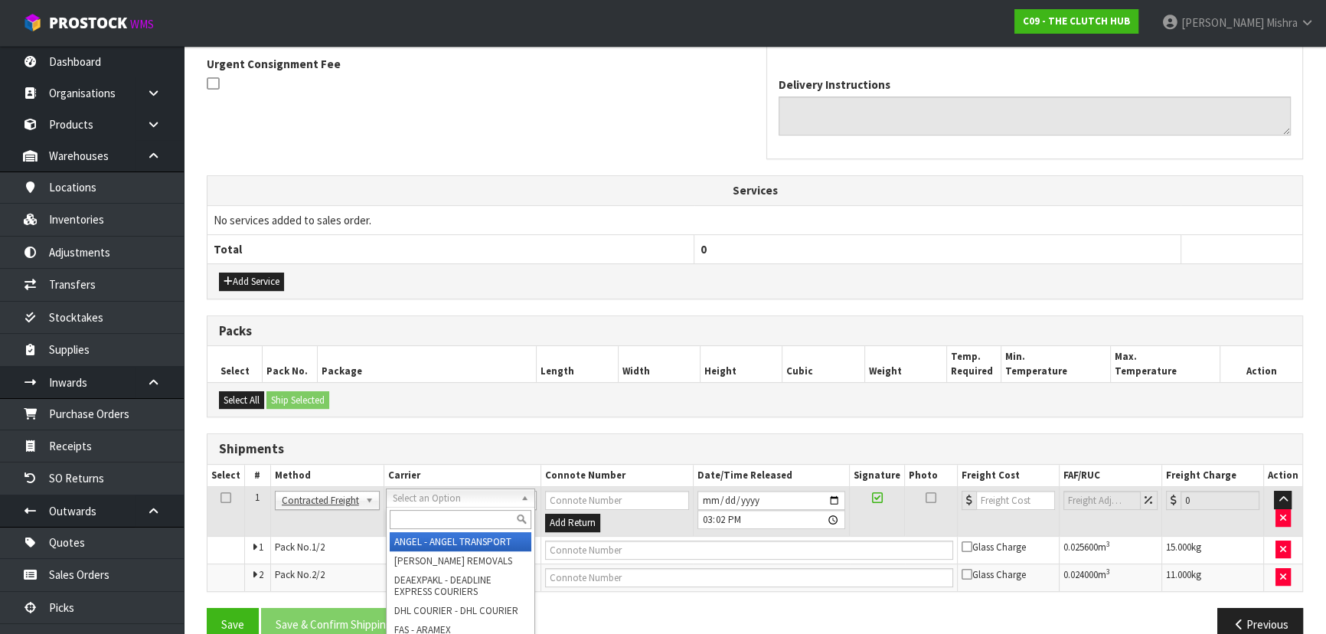
click at [457, 518] on input "text" at bounding box center [461, 519] width 142 height 19
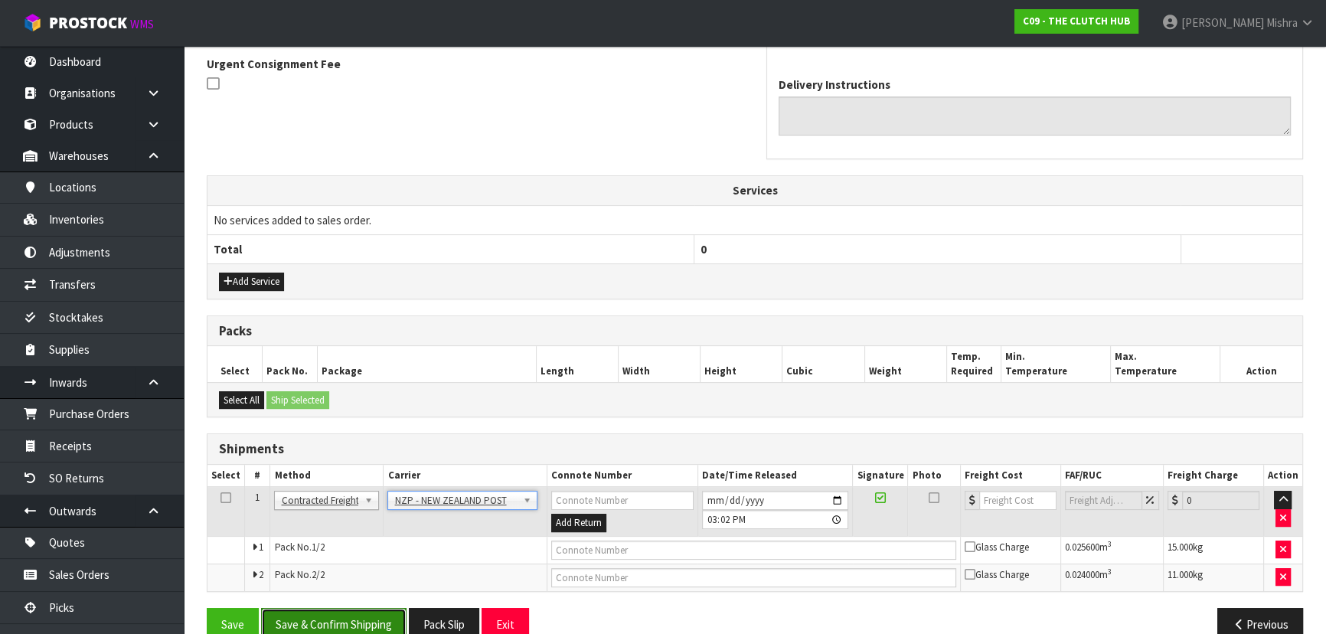
click at [328, 620] on button "Save & Confirm Shipping" at bounding box center [333, 624] width 145 height 33
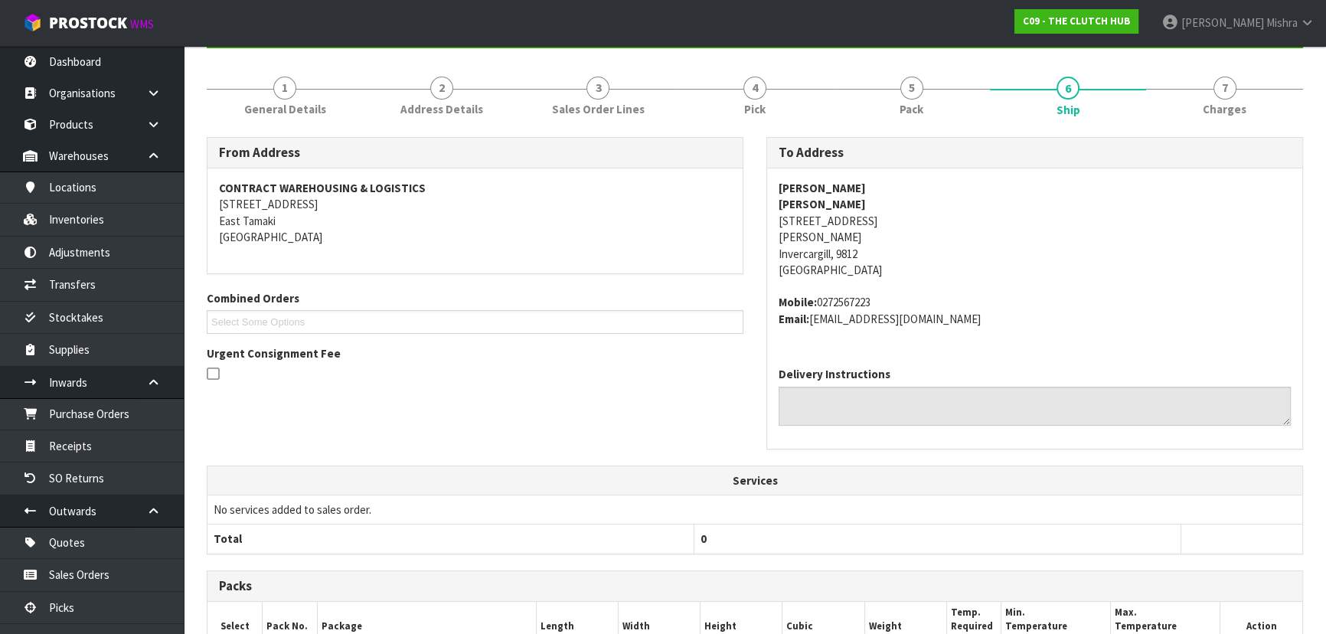
scroll to position [455, 0]
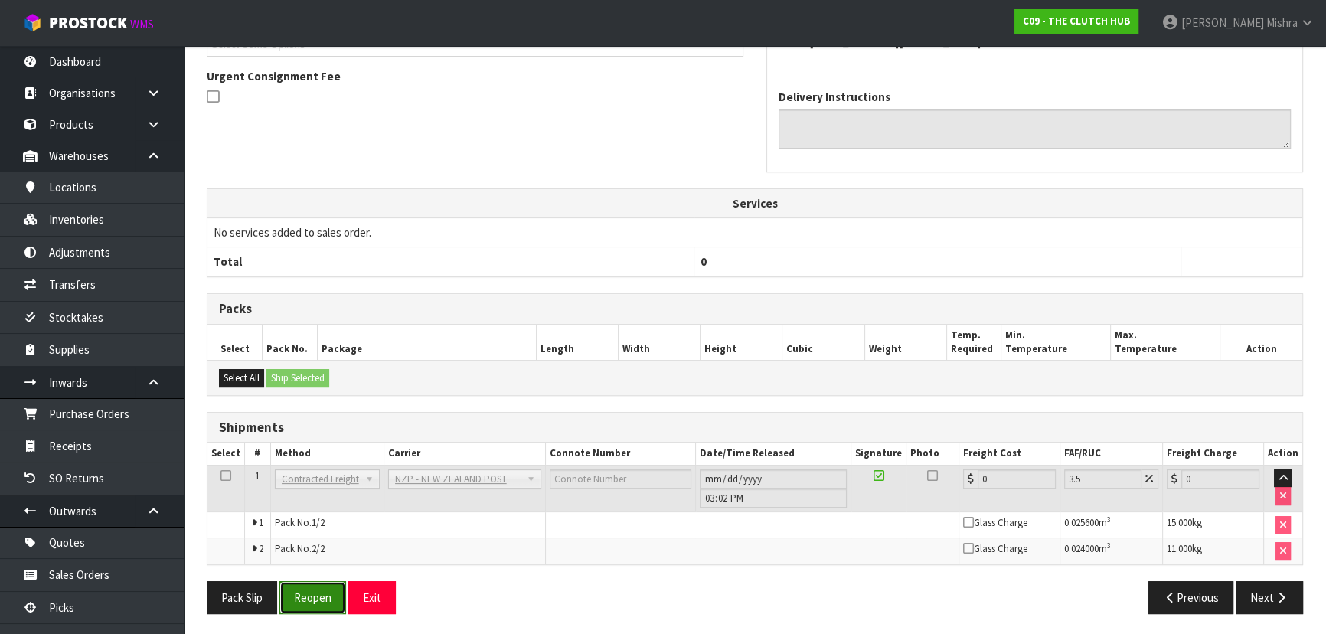
click at [307, 593] on button "Reopen" at bounding box center [312, 597] width 67 height 33
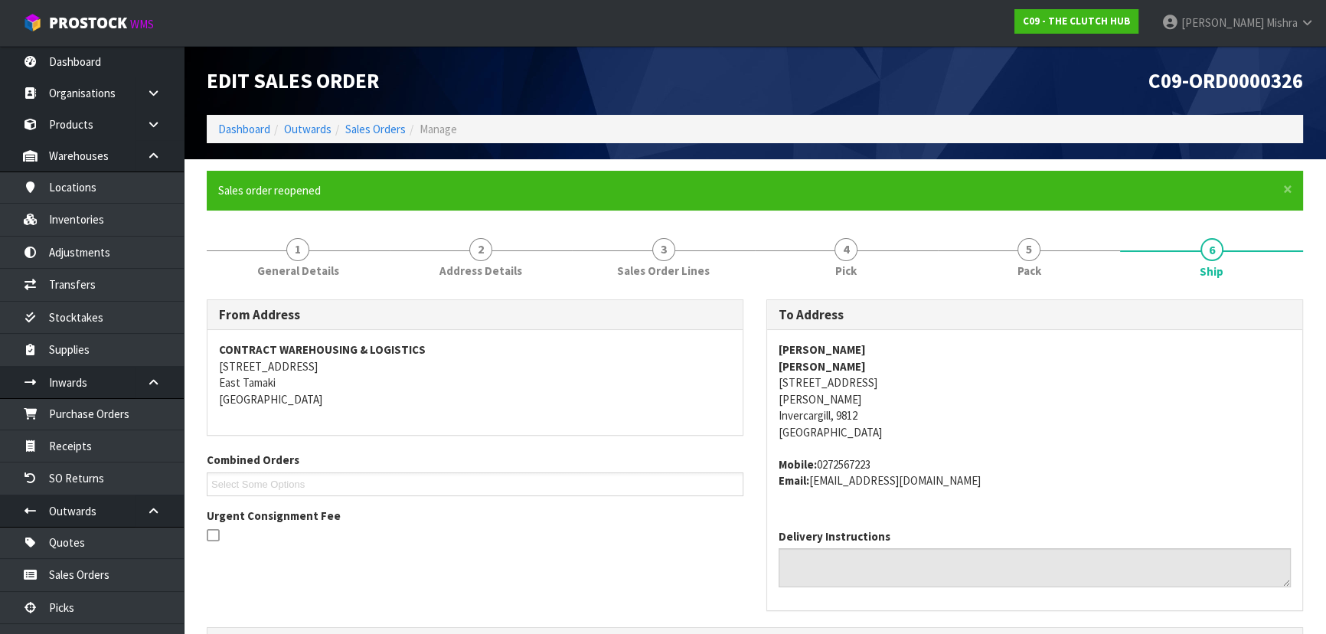
scroll to position [478, 0]
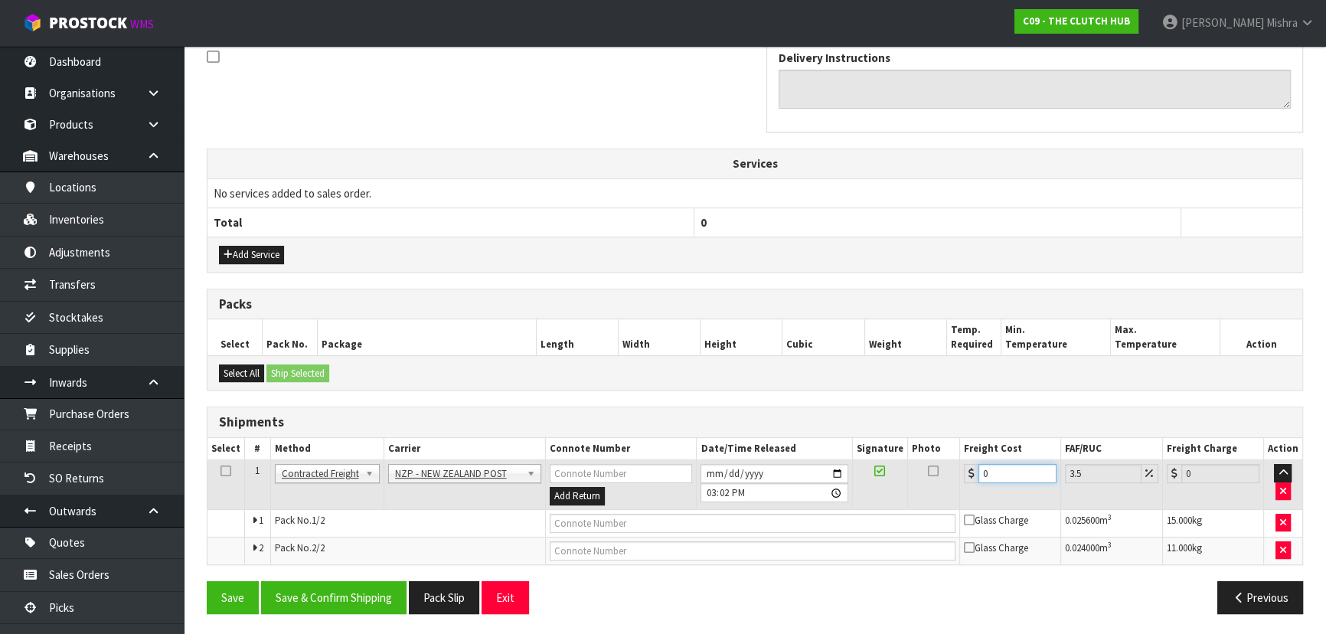
drag, startPoint x: 951, startPoint y: 470, endPoint x: 938, endPoint y: 470, distance: 13.0
click at [938, 470] on tr "1 Client Local Pickup Customer Local Pickup Company Freight Contracted Freight …" at bounding box center [754, 485] width 1095 height 50
click at [984, 467] on input "3.21" at bounding box center [1017, 473] width 78 height 19
click at [347, 589] on button "Save & Confirm Shipping" at bounding box center [333, 597] width 145 height 33
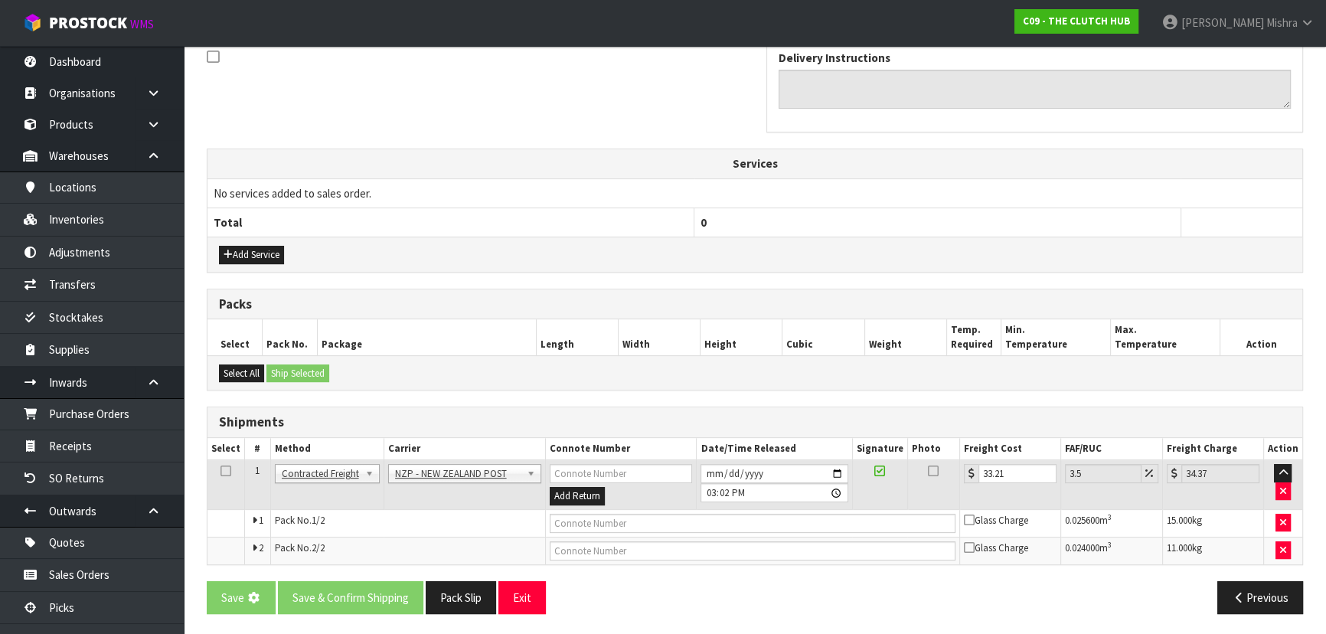
scroll to position [0, 0]
